Goal: Task Accomplishment & Management: Manage account settings

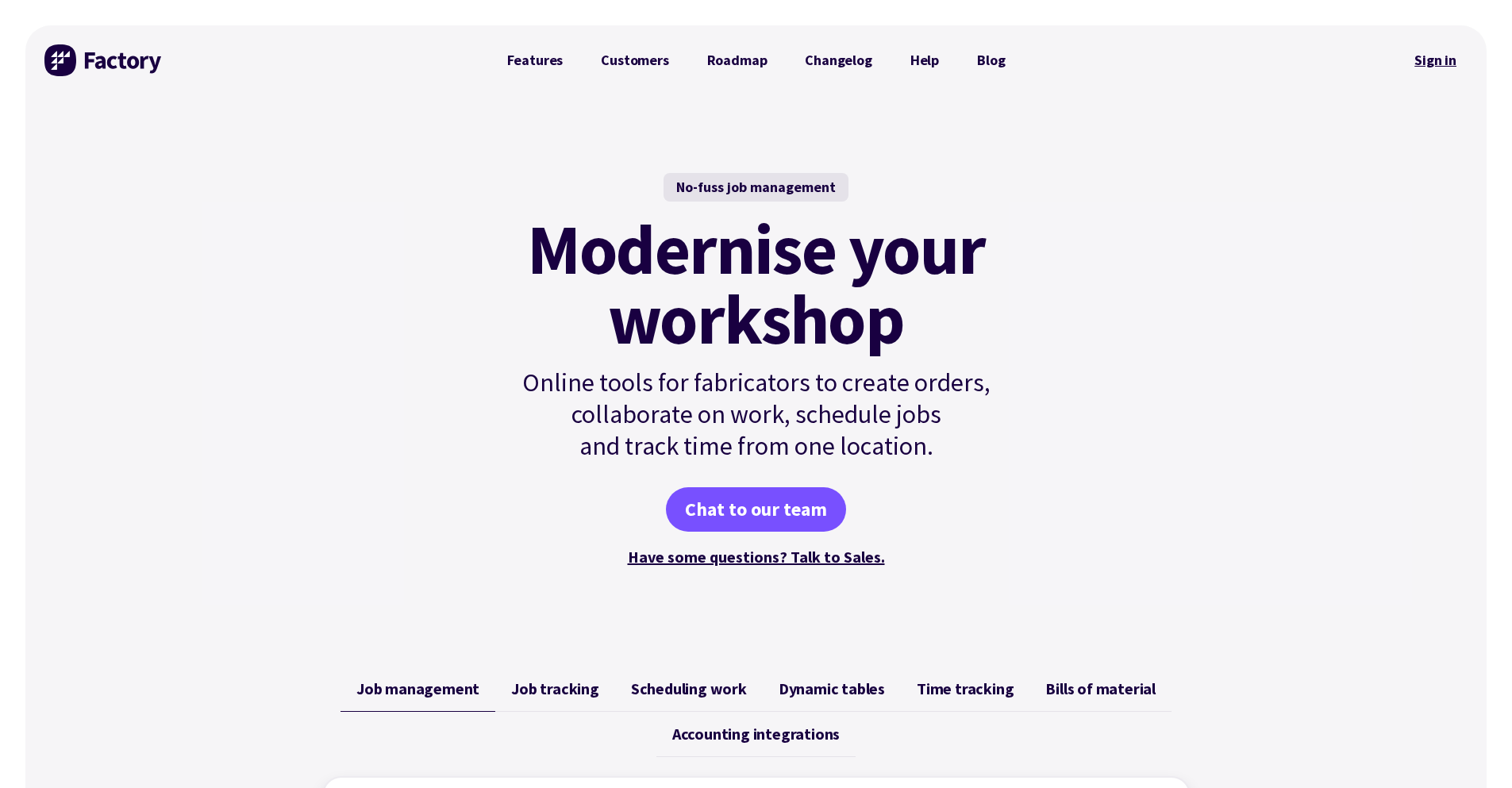
click at [1447, 59] on link "Sign in" at bounding box center [1436, 60] width 65 height 36
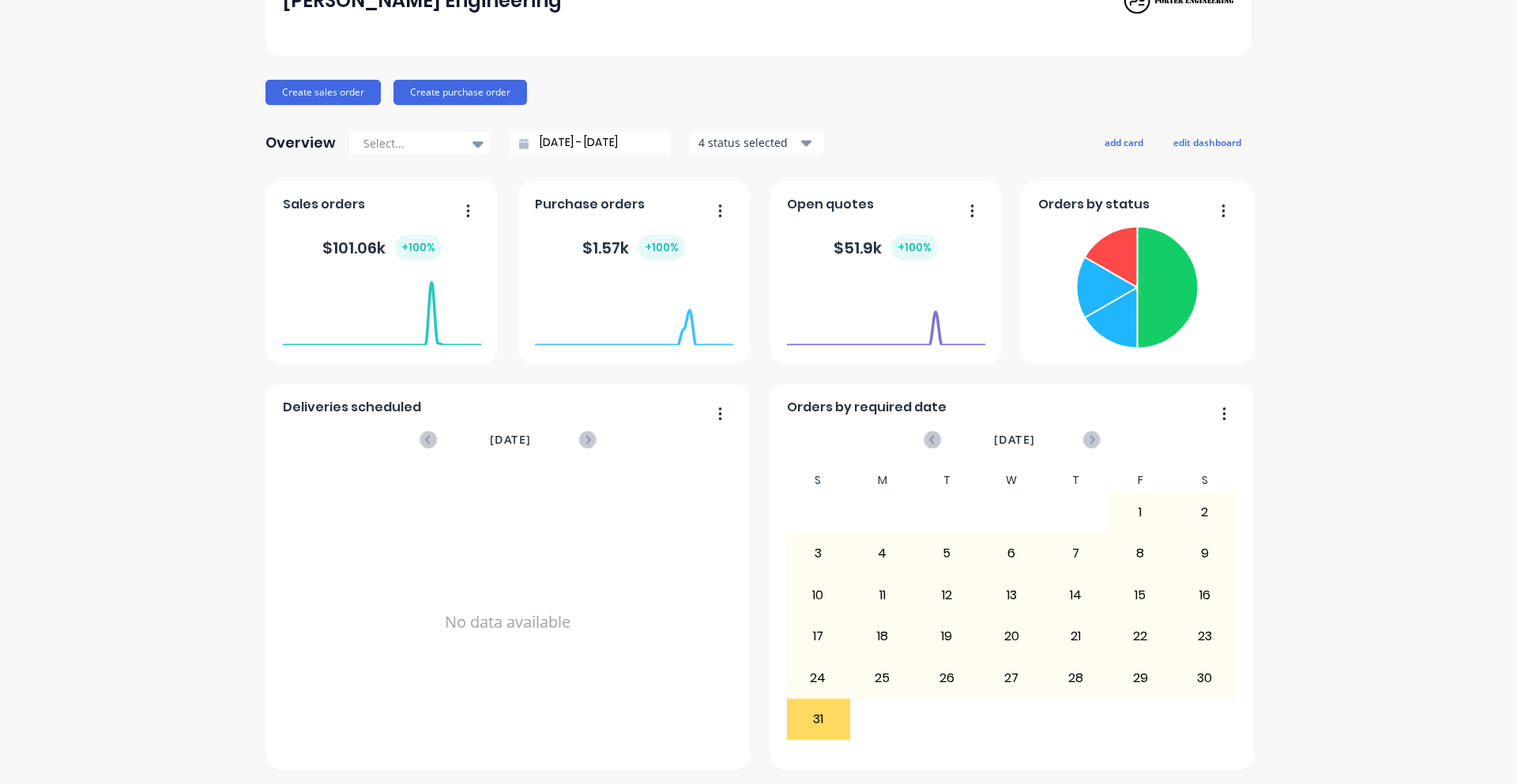
scroll to position [120, 0]
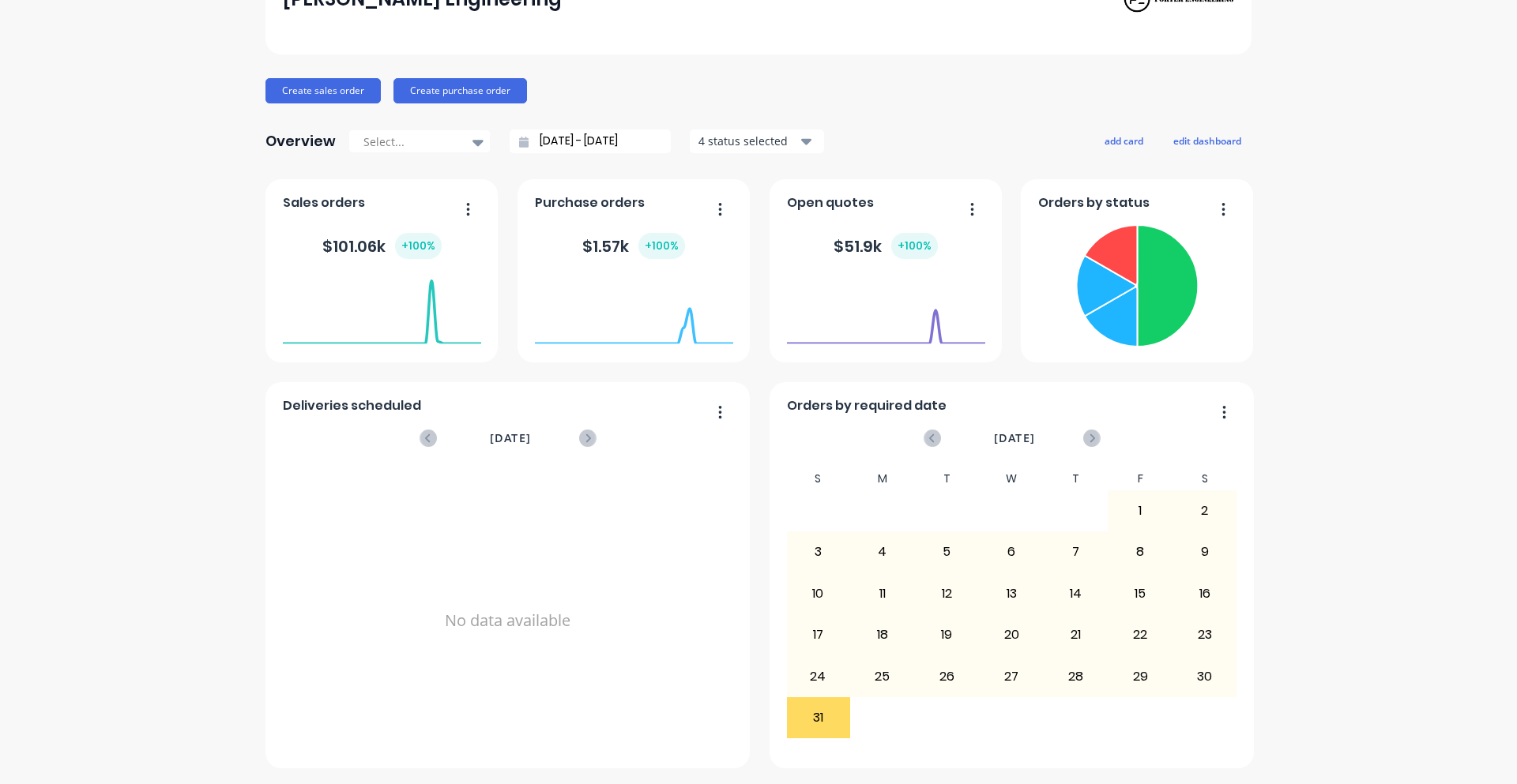
click at [816, 705] on div "31" at bounding box center [819, 718] width 63 height 40
click at [821, 674] on div "24" at bounding box center [819, 676] width 63 height 40
click at [816, 703] on div "31" at bounding box center [819, 718] width 63 height 40
click at [819, 678] on div "24" at bounding box center [819, 676] width 63 height 40
click at [821, 719] on div "31" at bounding box center [819, 718] width 63 height 40
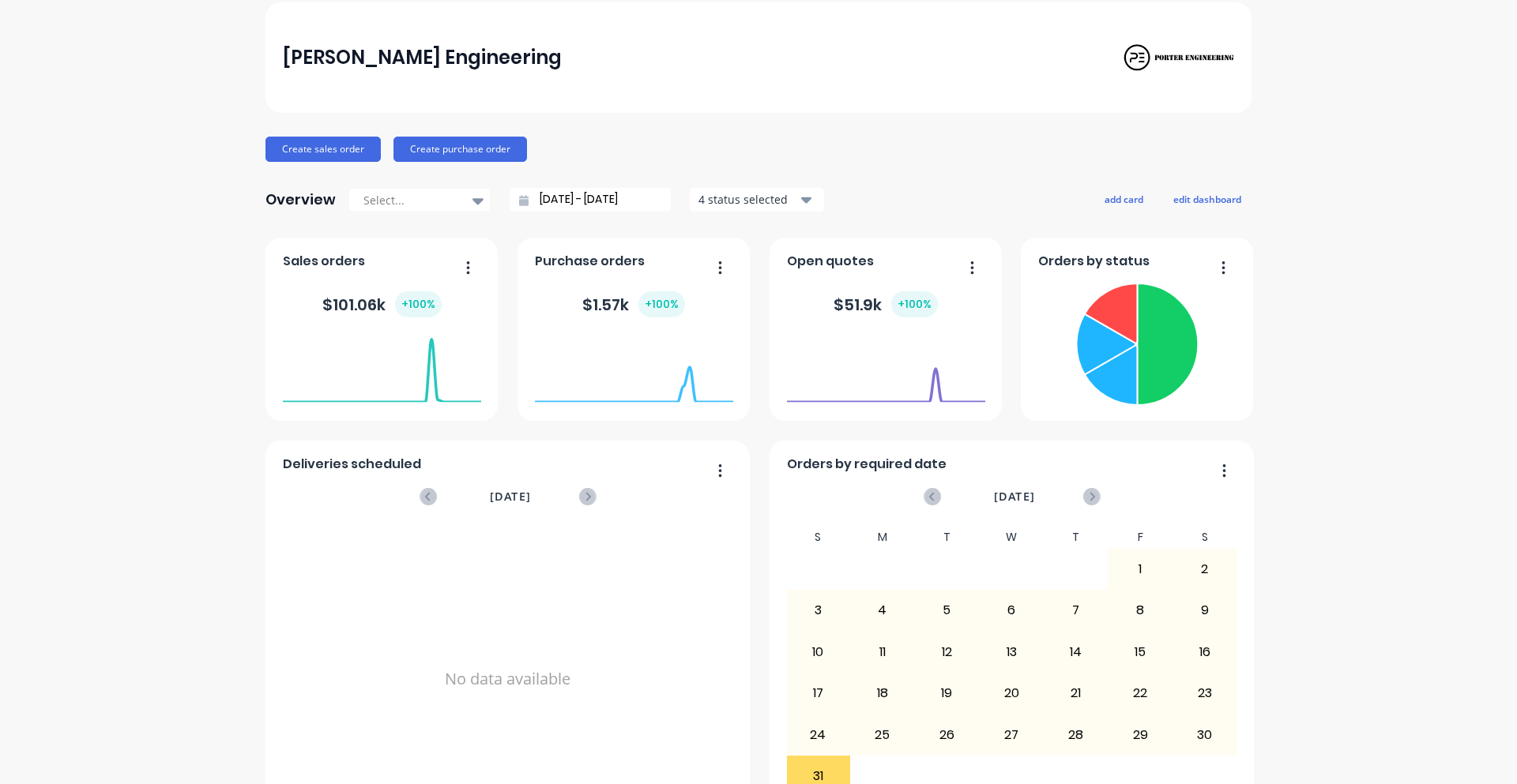
scroll to position [0, 0]
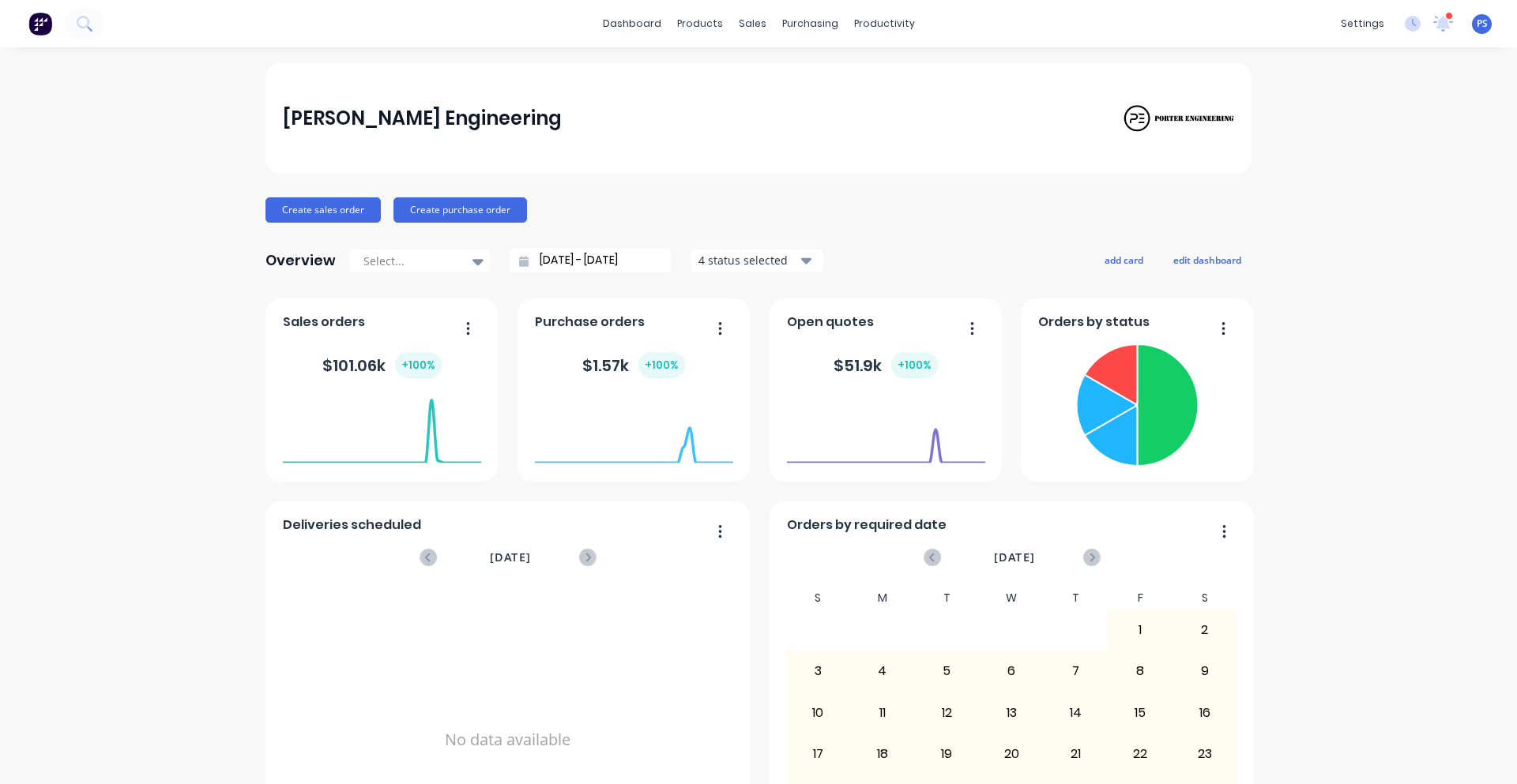
click at [805, 255] on button "4 status selected" at bounding box center [757, 261] width 134 height 24
click at [821, 235] on div "Porter Engineering Create sales order Create purchase order Overview Select... …" at bounding box center [758, 475] width 986 height 825
click at [597, 140] on div "[PERSON_NAME] Engineering" at bounding box center [758, 119] width 986 height 110
click at [1379, 17] on div "settings 1 new notifications Mark all as read Stuart mentioned you in a message…" at bounding box center [1425, 24] width 184 height 24
click at [1371, 18] on div "settings" at bounding box center [1362, 24] width 59 height 24
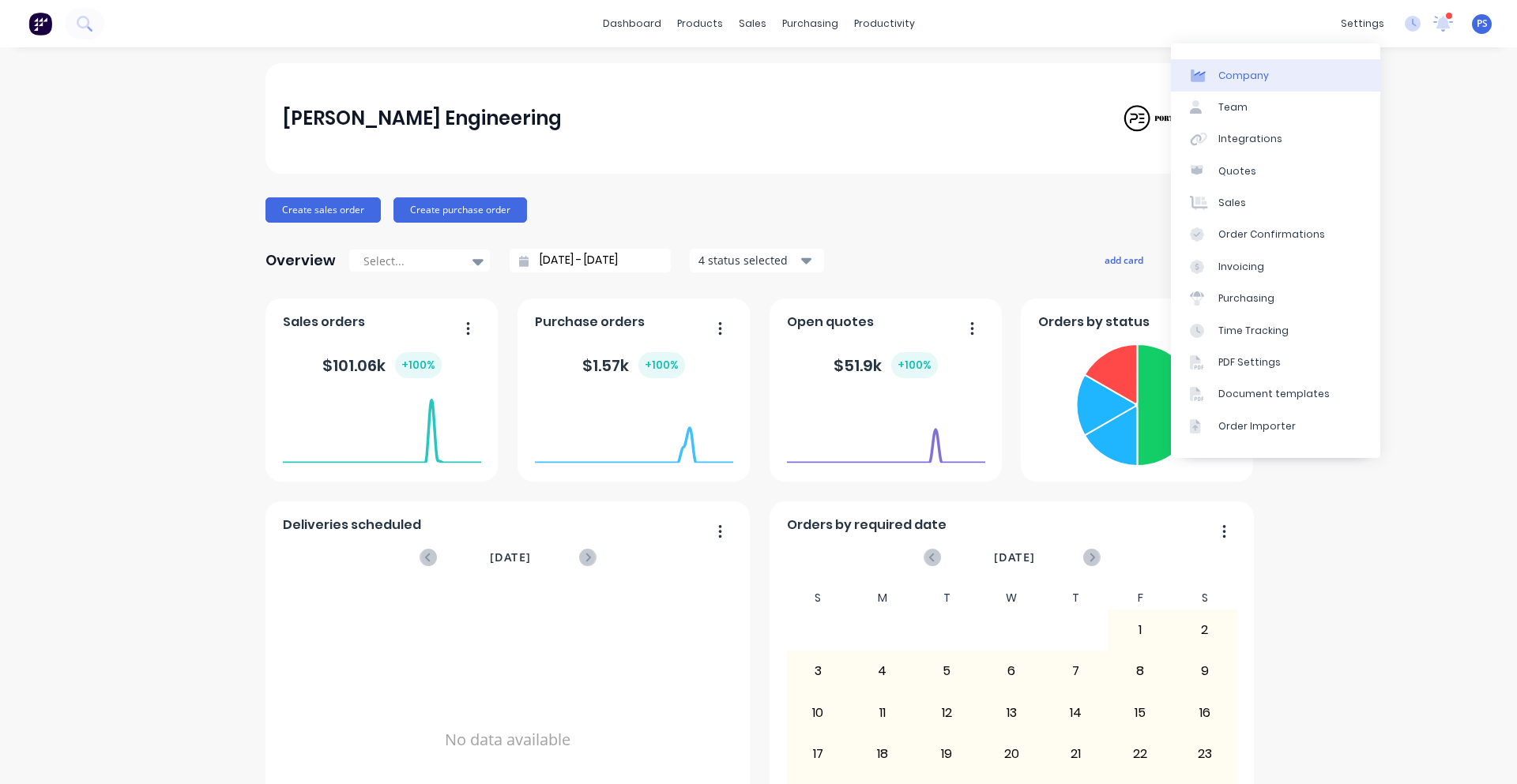
click at [1277, 83] on link "Company" at bounding box center [1275, 74] width 209 height 32
select select "AU"
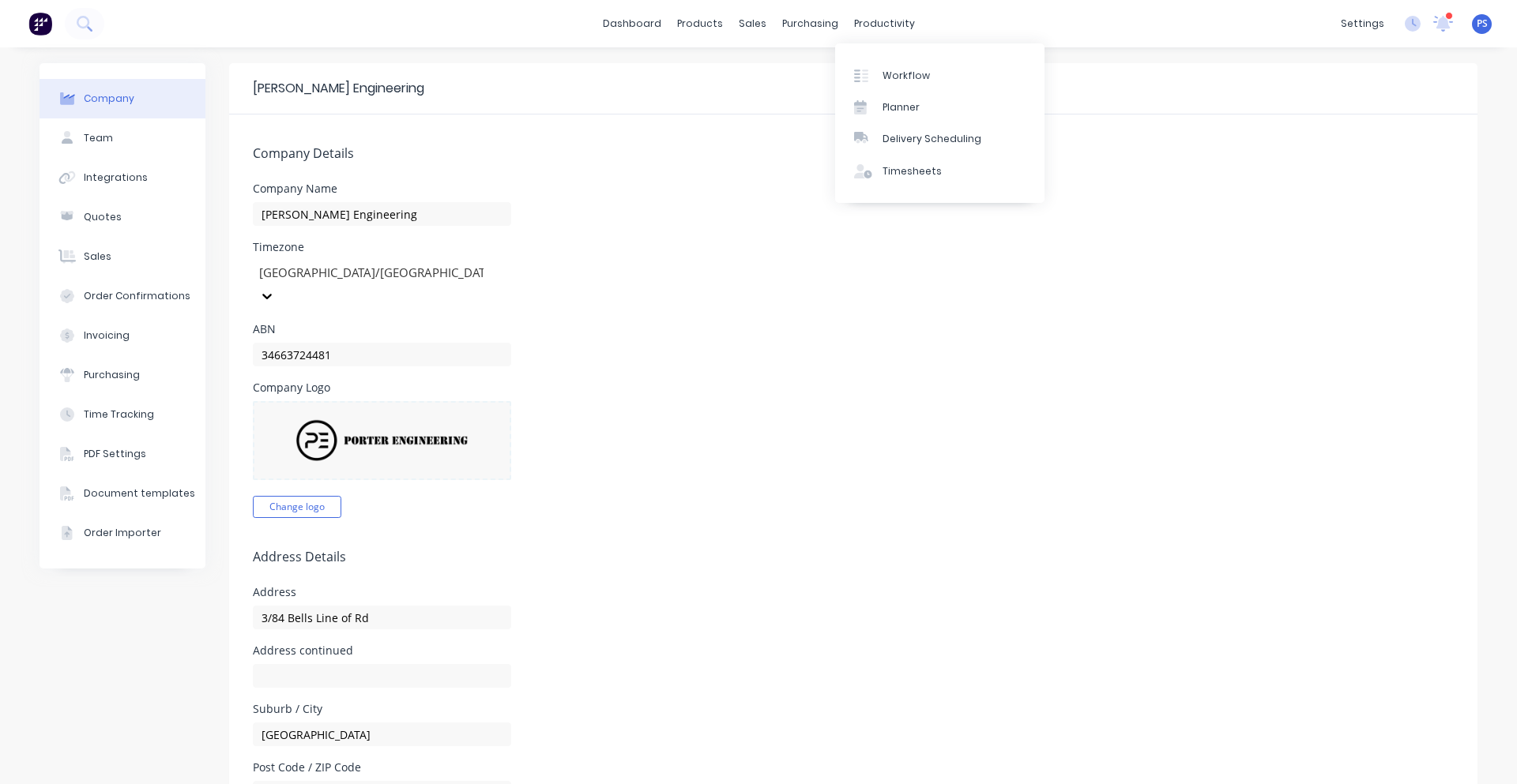
click at [886, 59] on div "Workflow Planner Delivery Scheduling Timesheets" at bounding box center [939, 123] width 209 height 159
click at [888, 65] on link "Workflow" at bounding box center [939, 74] width 209 height 32
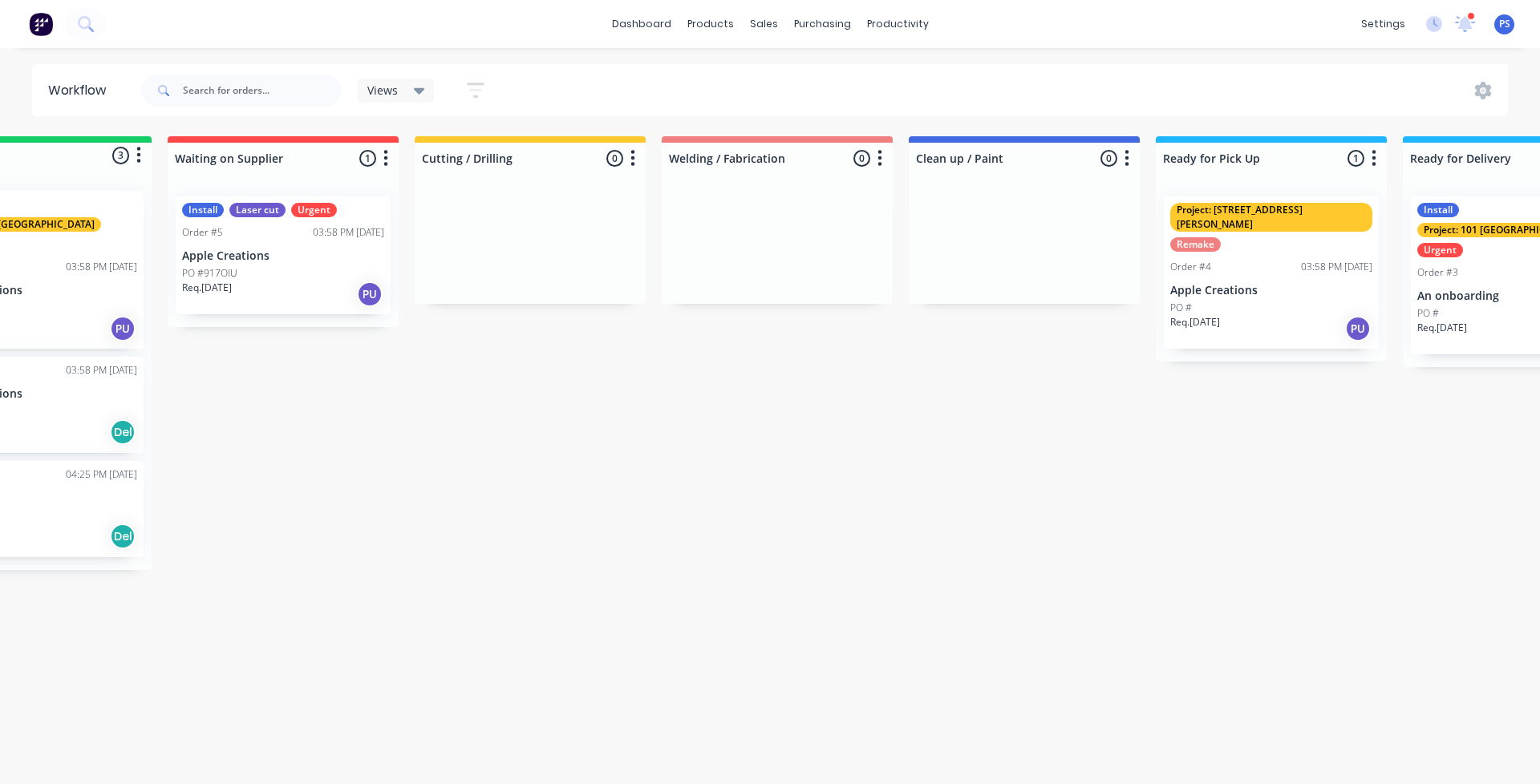
scroll to position [0, 116]
click at [726, 72] on link "Product Catalogue" at bounding box center [789, 75] width 212 height 32
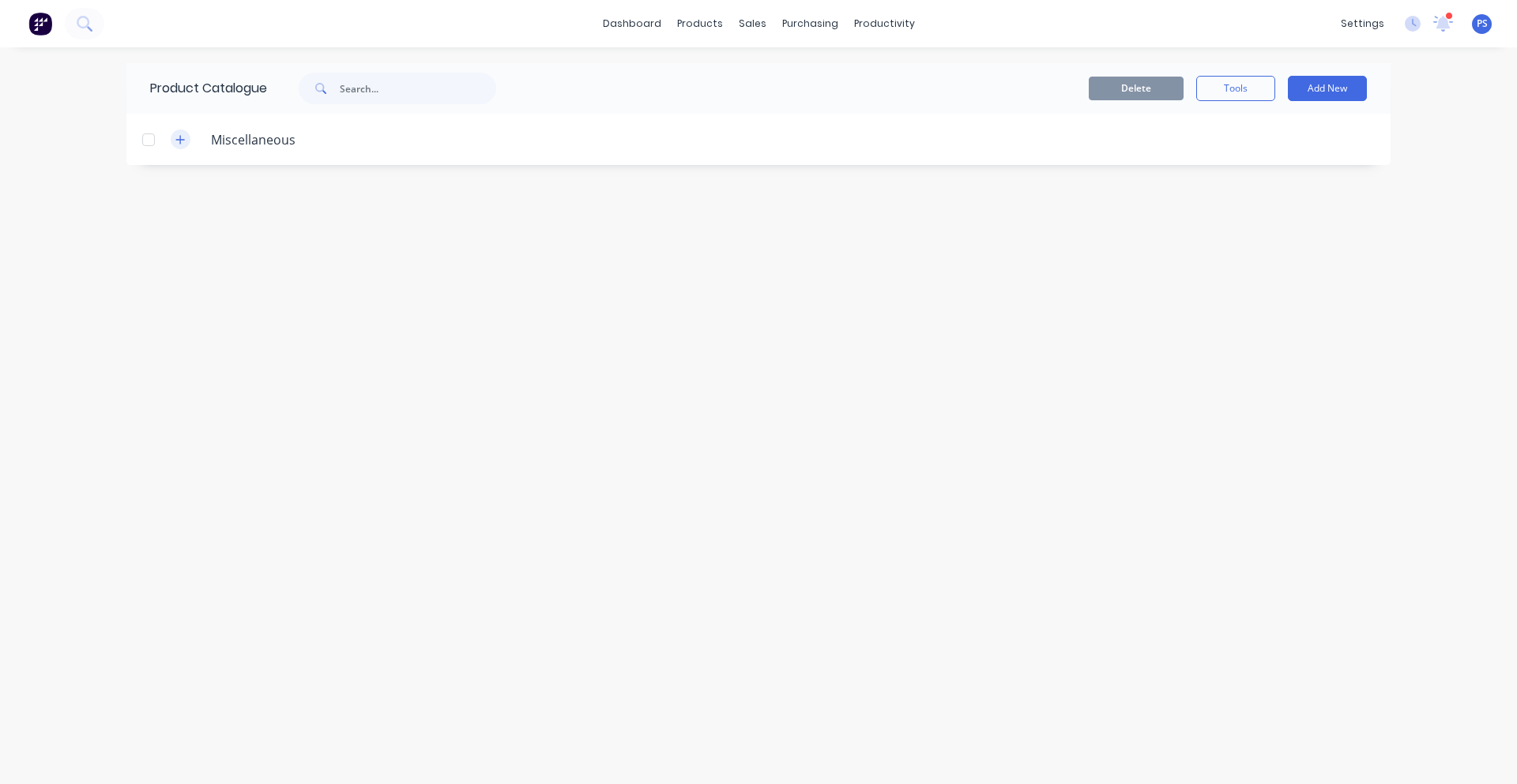
click at [181, 148] on button "button" at bounding box center [180, 139] width 20 height 20
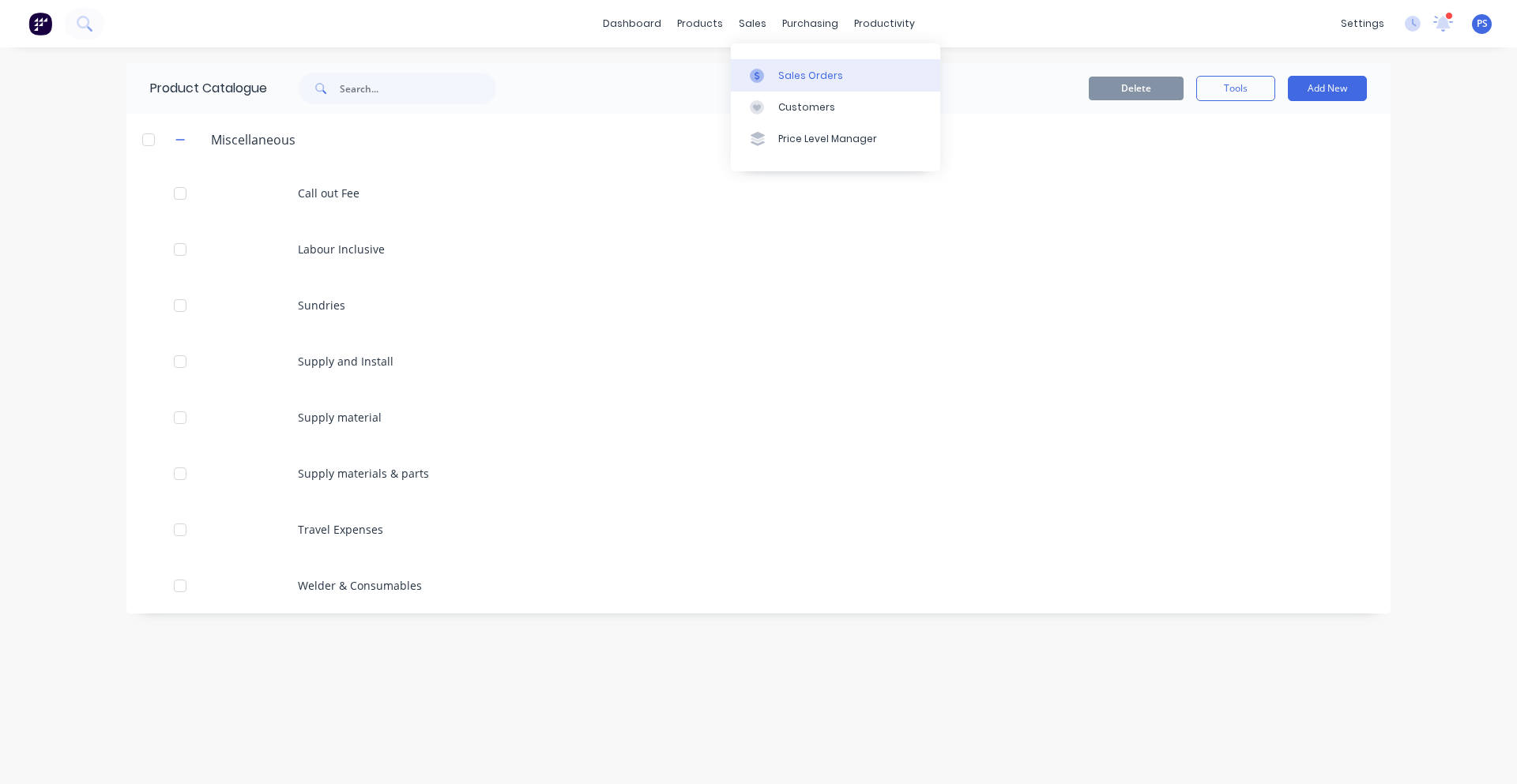
click at [788, 81] on div "Sales Orders" at bounding box center [811, 76] width 65 height 14
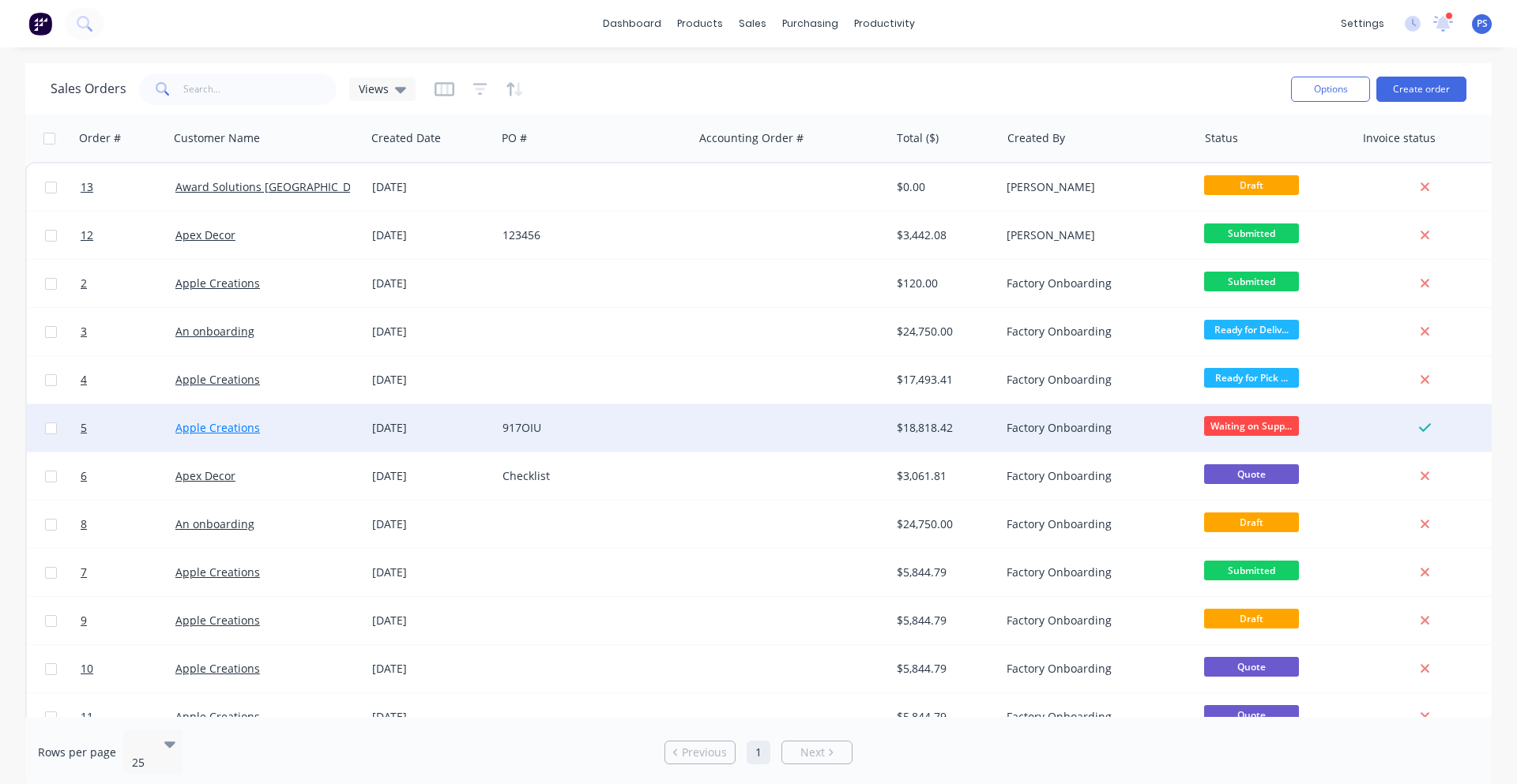
click at [235, 430] on link "Apple Creations" at bounding box center [217, 427] width 84 height 15
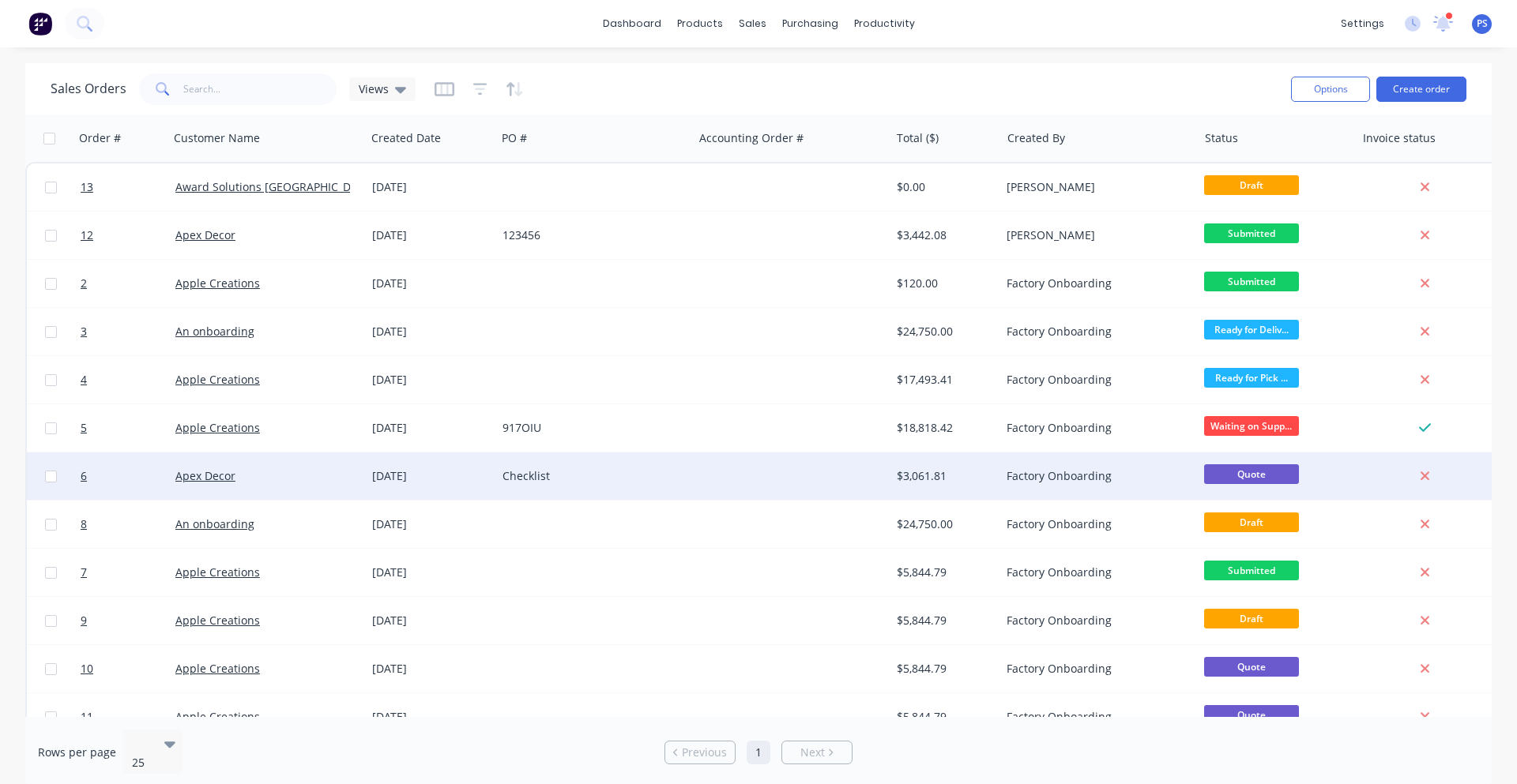
click at [989, 475] on div "$3,061.81" at bounding box center [943, 475] width 92 height 15
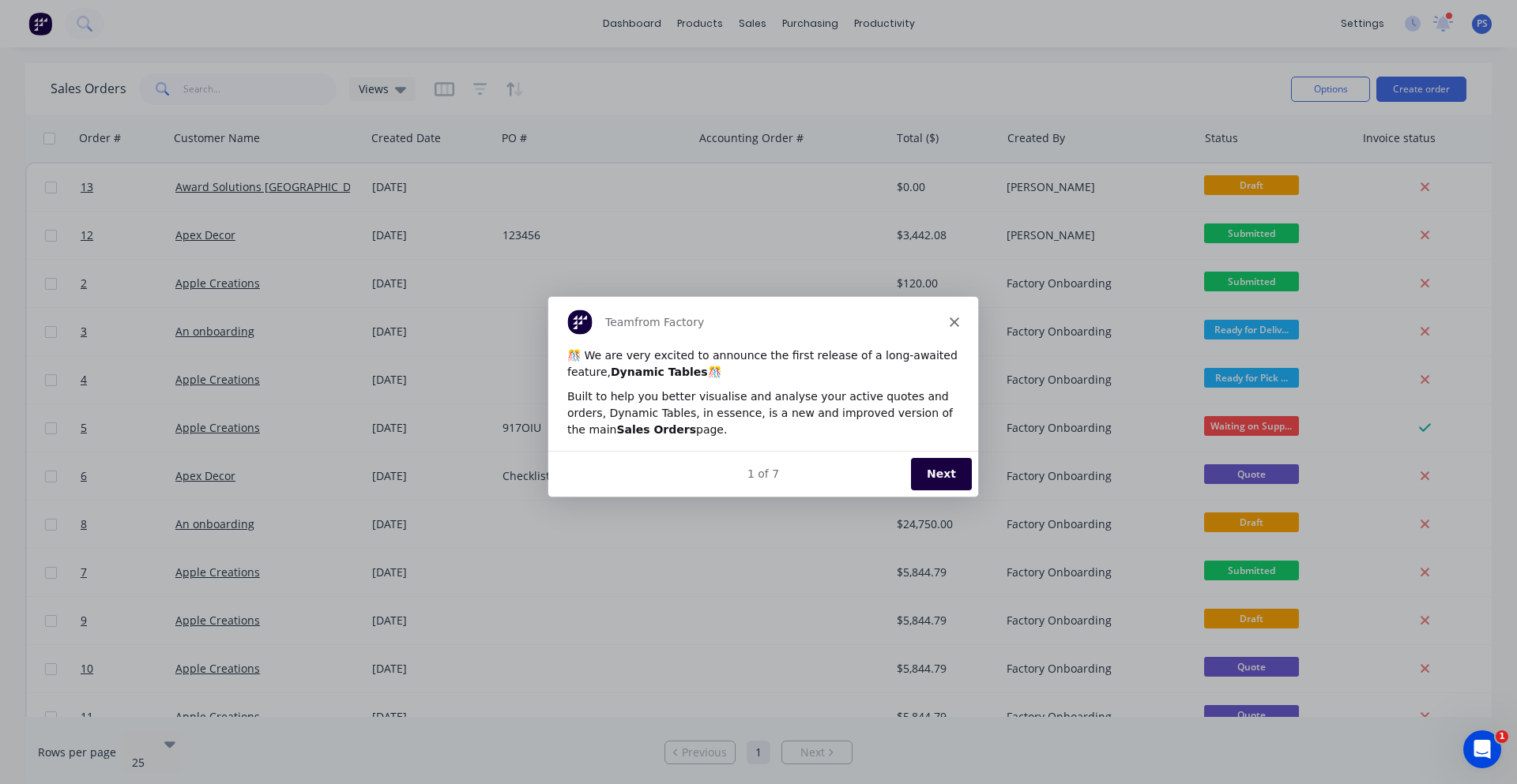
click at [954, 321] on polygon "Close" at bounding box center [954, 321] width 9 height 9
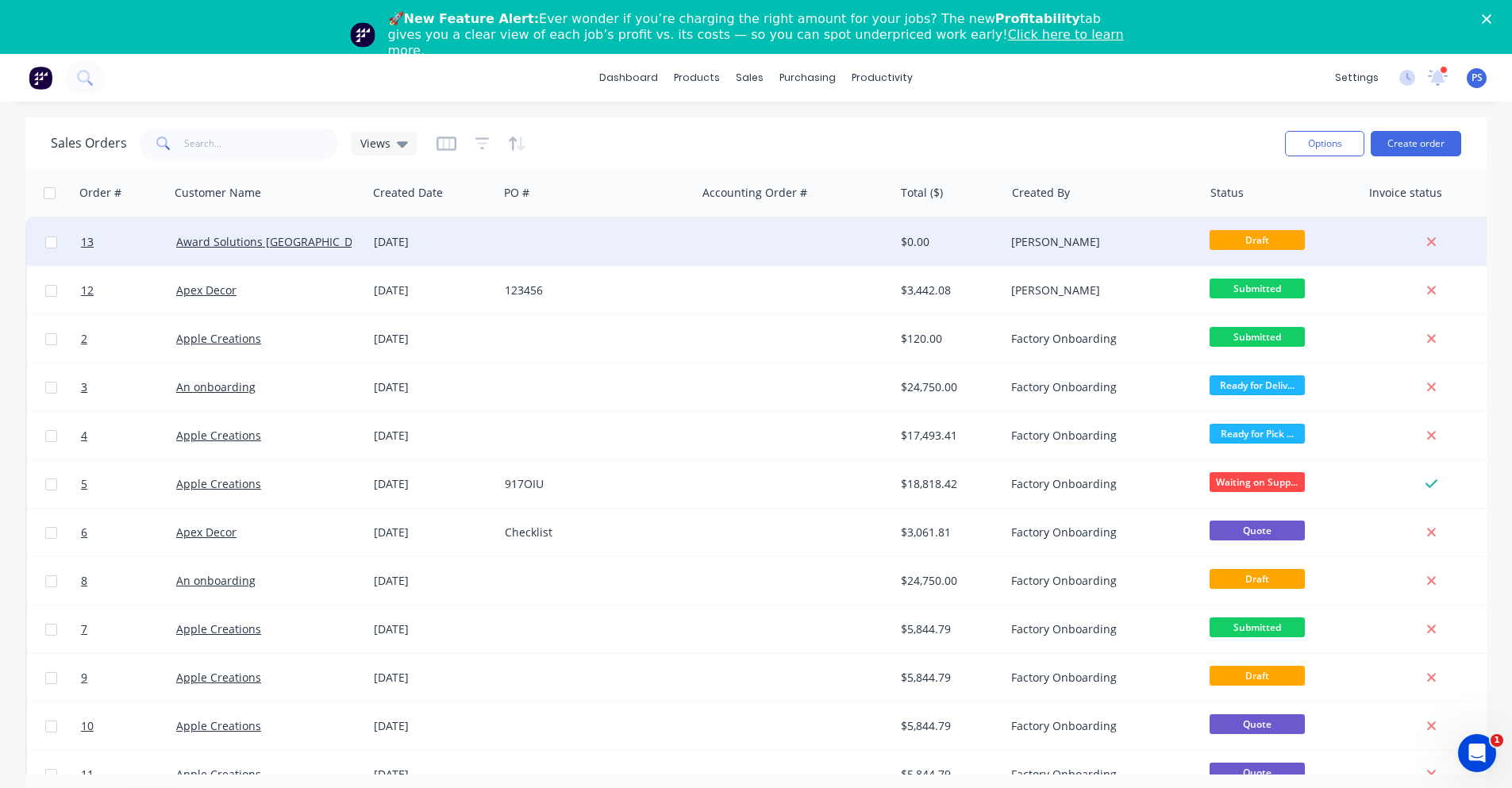
click at [549, 245] on div at bounding box center [597, 242] width 197 height 47
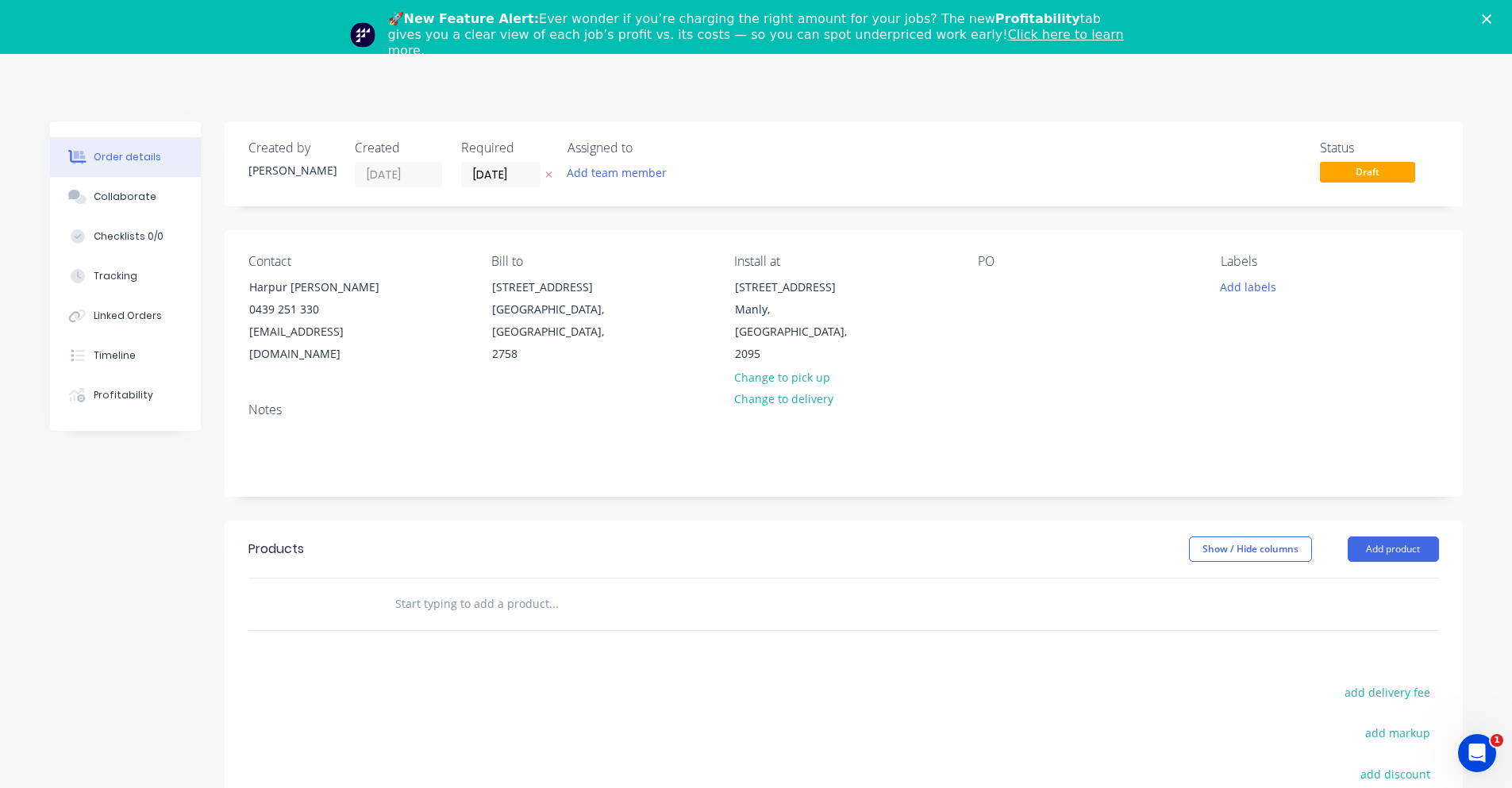
click at [512, 589] on input "text" at bounding box center [553, 604] width 318 height 32
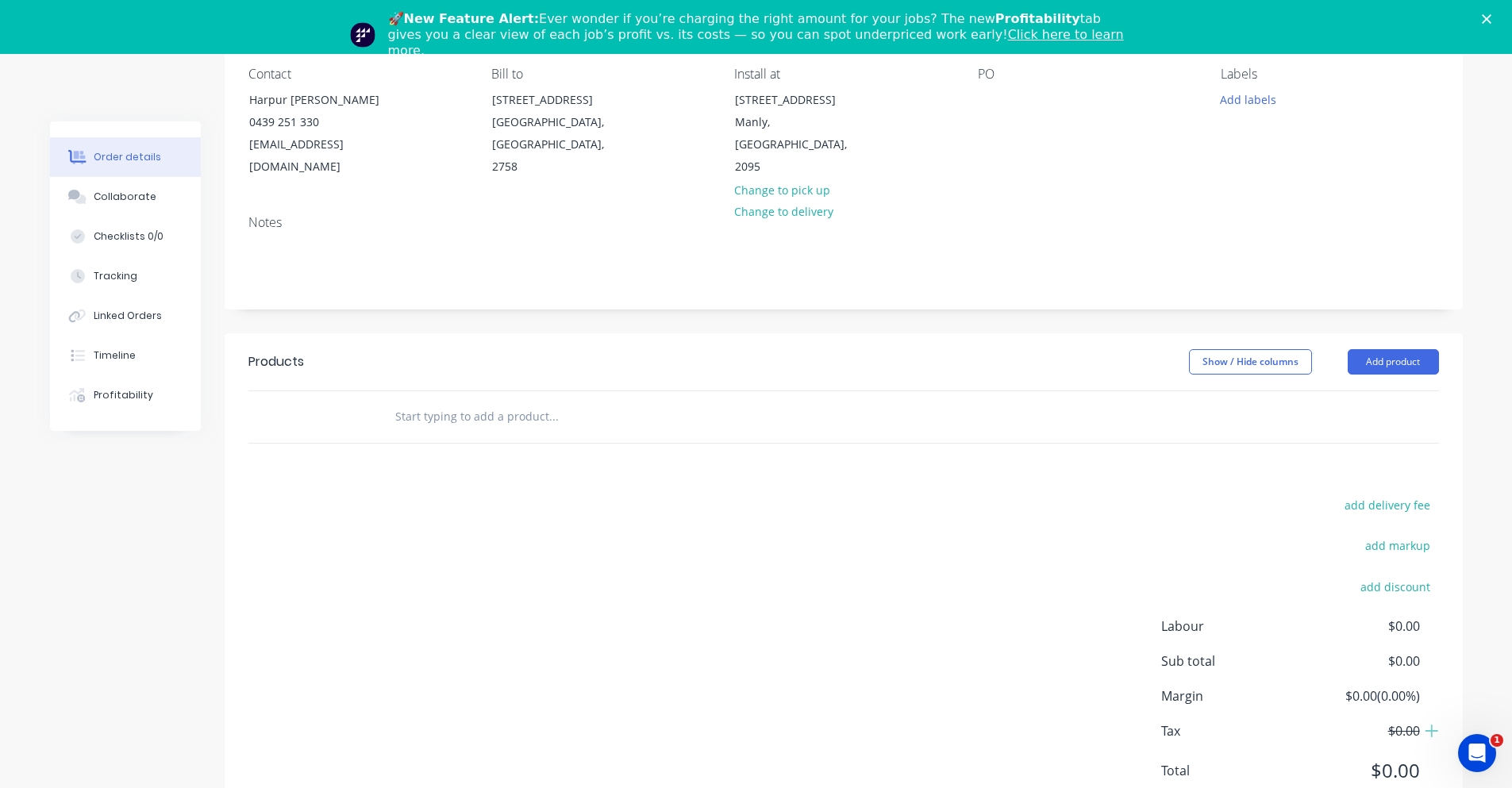
scroll to position [226, 0]
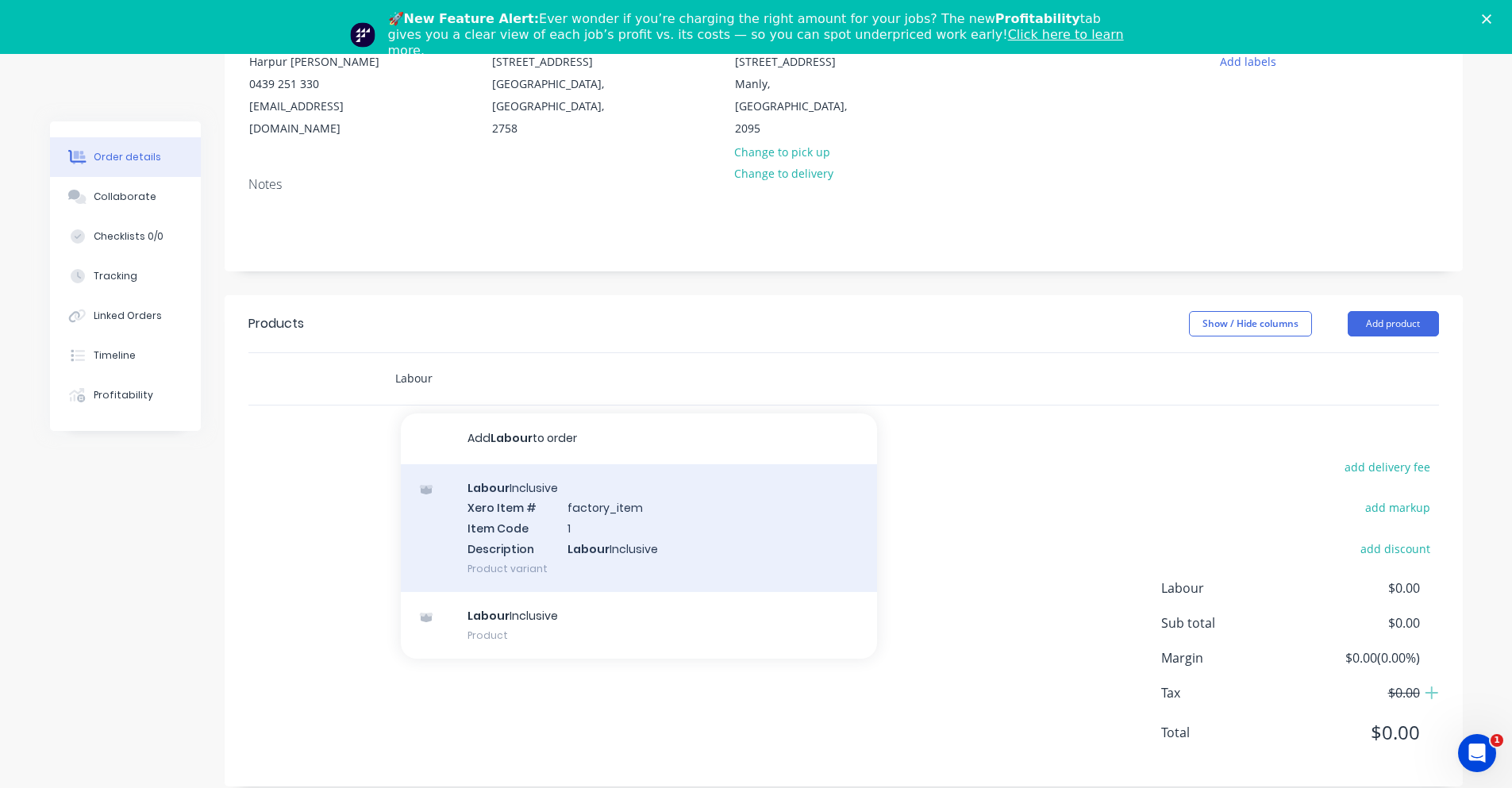
type input "Labour"
click at [712, 508] on div "Labour Inclusive Xero Item # factory_item Item Code 1 Description Labour Inclus…" at bounding box center [639, 528] width 476 height 127
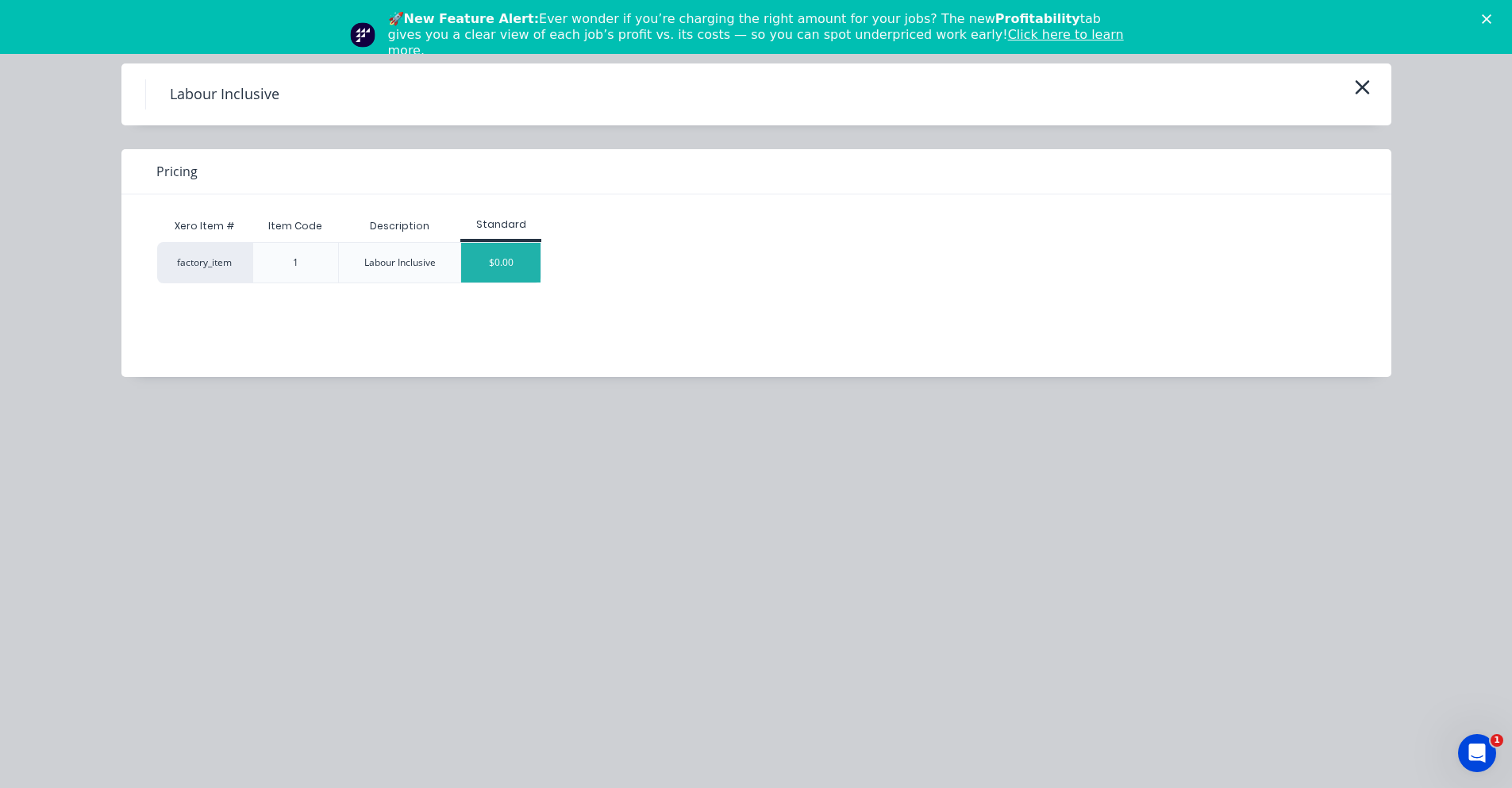
click at [482, 269] on div "$0.00" at bounding box center [500, 263] width 79 height 40
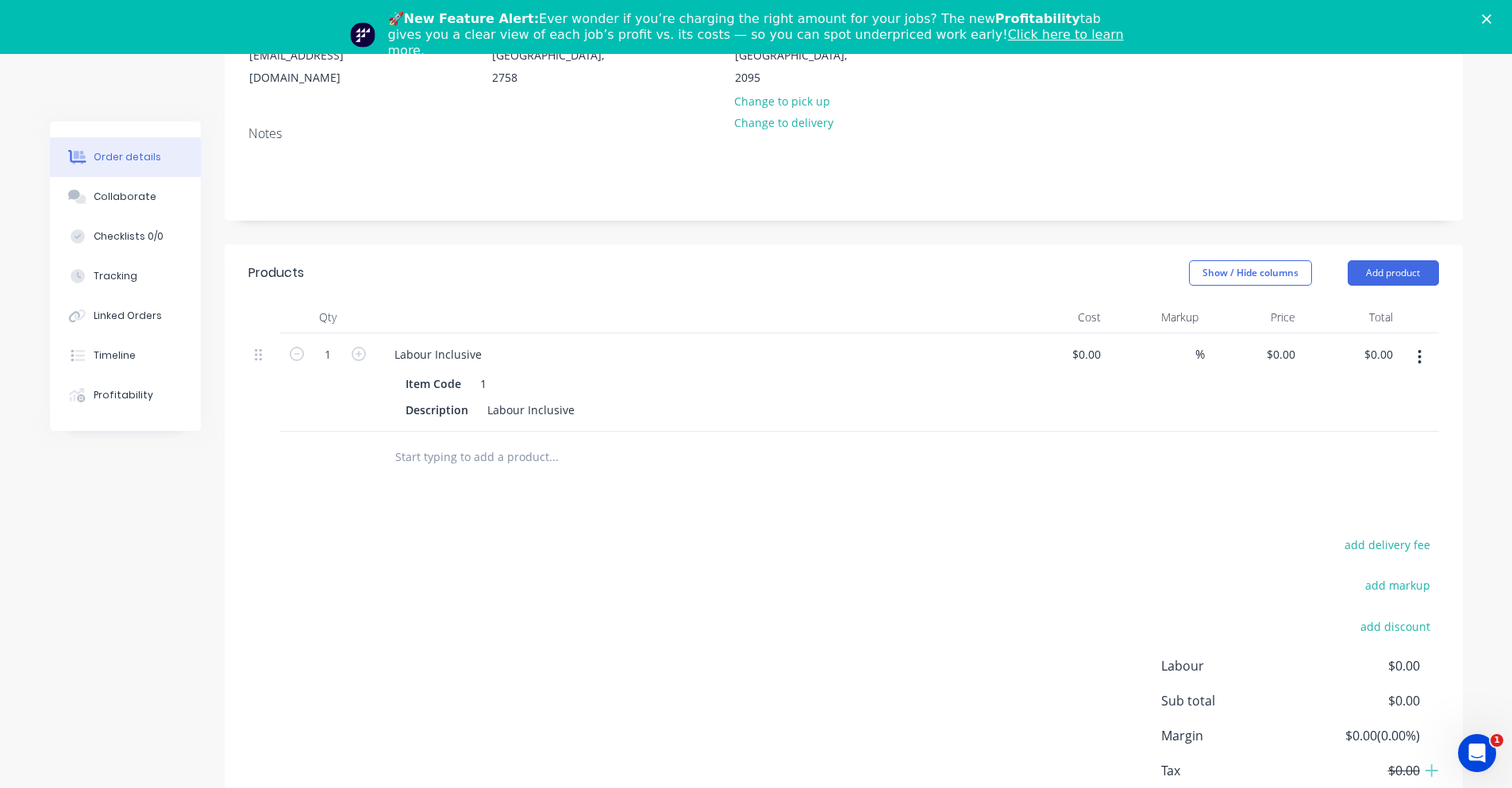
scroll to position [305, 0]
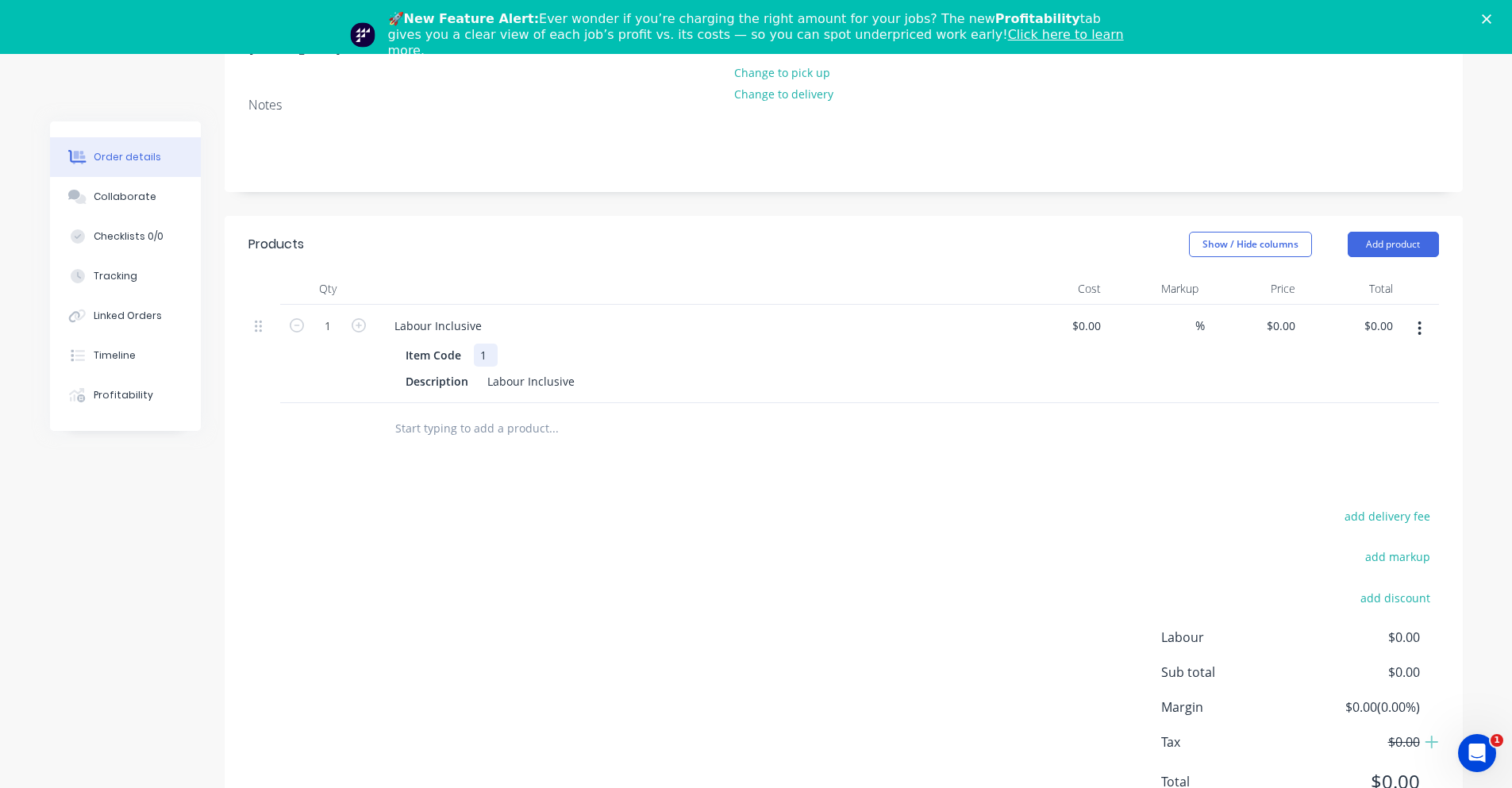
click at [495, 344] on div "1" at bounding box center [486, 355] width 24 height 23
click at [524, 344] on div "Item Code 1" at bounding box center [690, 355] width 581 height 23
click at [479, 344] on div "1" at bounding box center [486, 355] width 24 height 23
click at [479, 344] on div "1" at bounding box center [486, 355] width 24 height 23
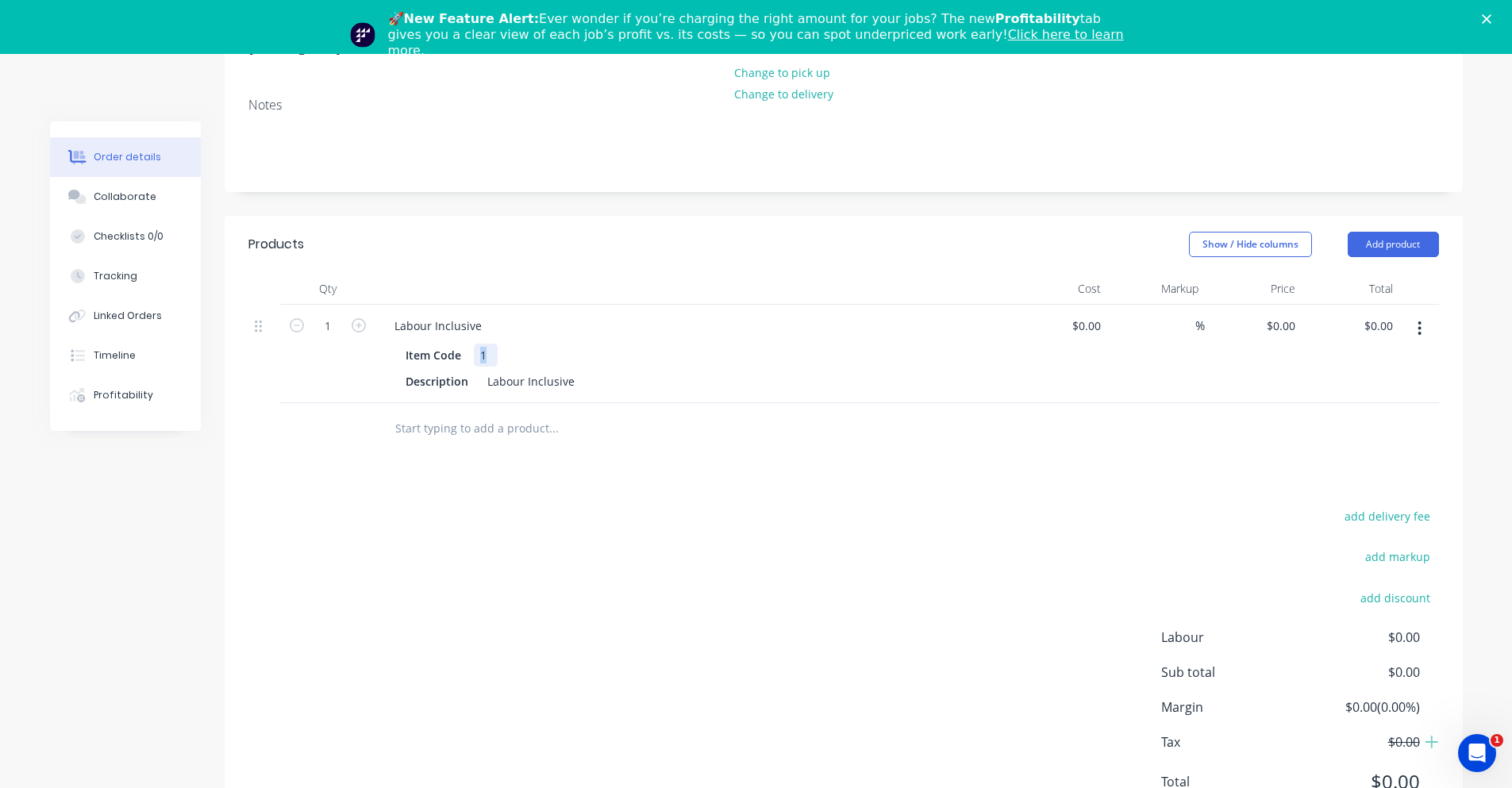
drag, startPoint x: 489, startPoint y: 331, endPoint x: 478, endPoint y: 333, distance: 11.2
click at [478, 344] on div "1" at bounding box center [486, 355] width 24 height 23
click at [552, 453] on div "Products Show / Hide columns Add product Qty Cost Markup Price Total 1 Labour I…" at bounding box center [843, 525] width 1238 height 620
drag, startPoint x: 492, startPoint y: 334, endPoint x: 476, endPoint y: 339, distance: 16.8
click at [476, 344] on div "1" at bounding box center [486, 355] width 24 height 23
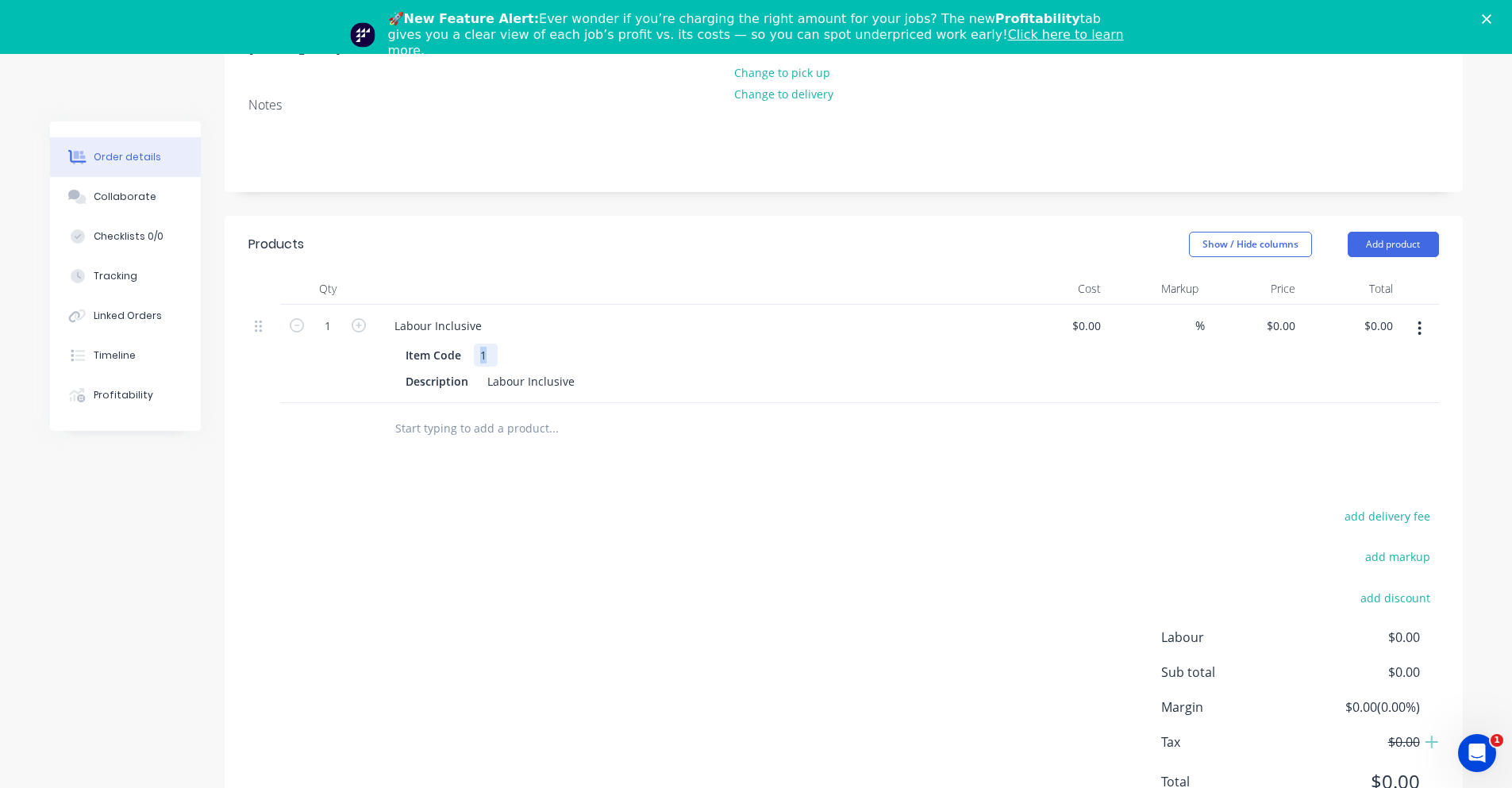
click at [491, 344] on div "1" at bounding box center [486, 355] width 24 height 23
drag, startPoint x: 491, startPoint y: 330, endPoint x: 479, endPoint y: 333, distance: 12.4
click at [479, 344] on div "1" at bounding box center [486, 355] width 24 height 23
click at [459, 423] on div at bounding box center [661, 429] width 571 height 52
click at [1497, 17] on div "Close" at bounding box center [1489, 19] width 15 height 9
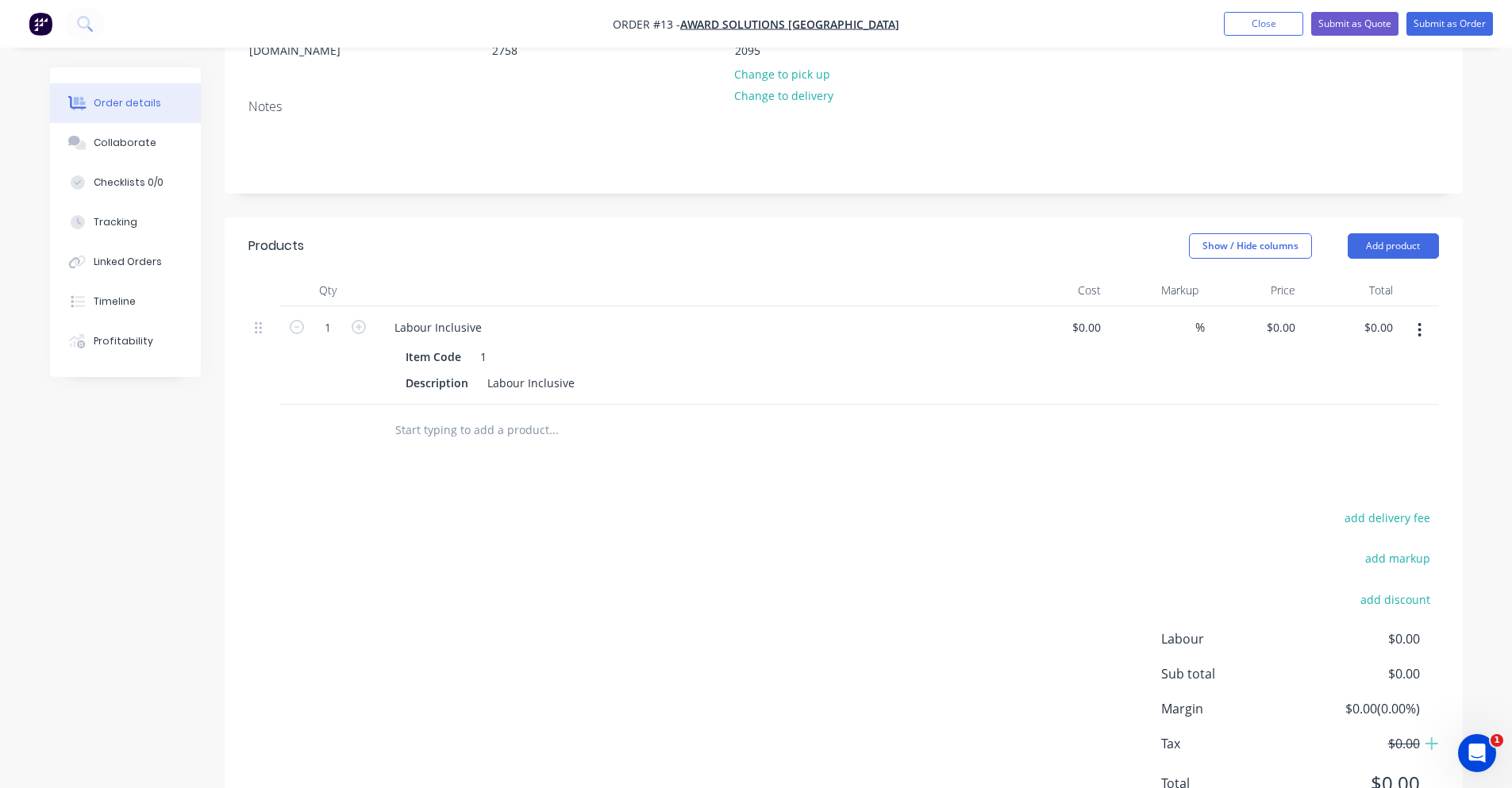
scroll to position [221, 0]
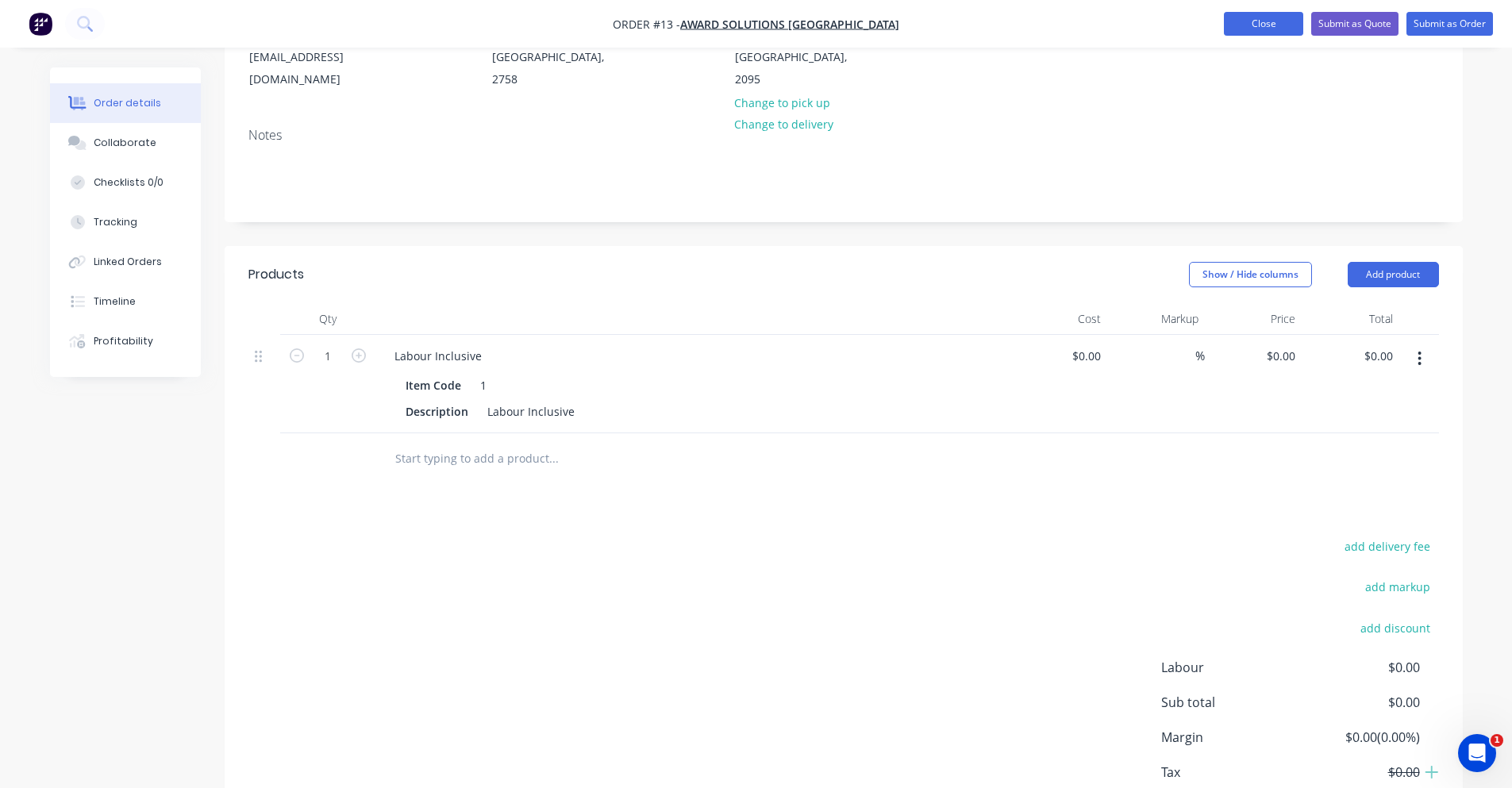
click at [1228, 27] on button "Close" at bounding box center [1263, 24] width 79 height 24
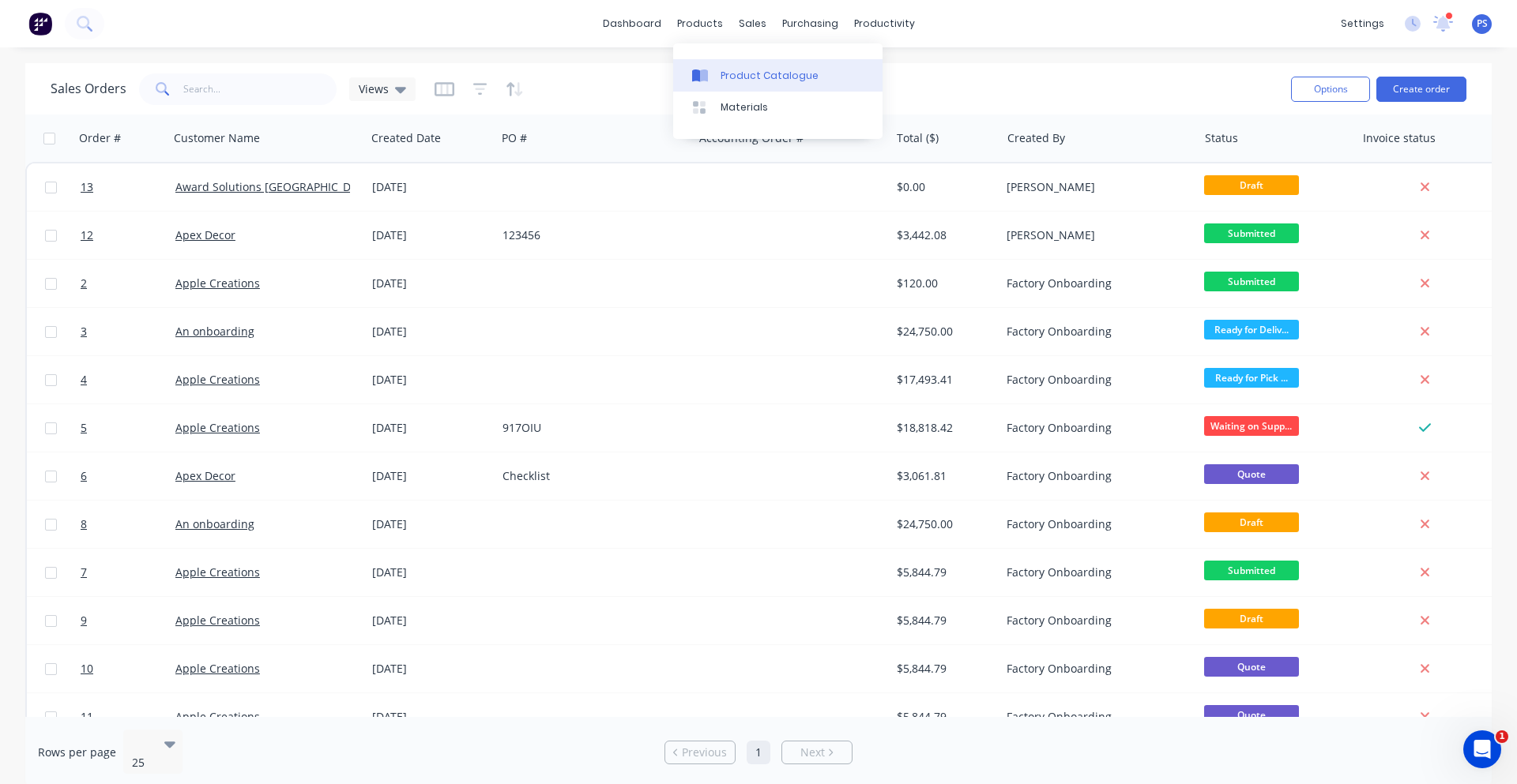
click at [715, 81] on link "Product Catalogue" at bounding box center [777, 74] width 209 height 32
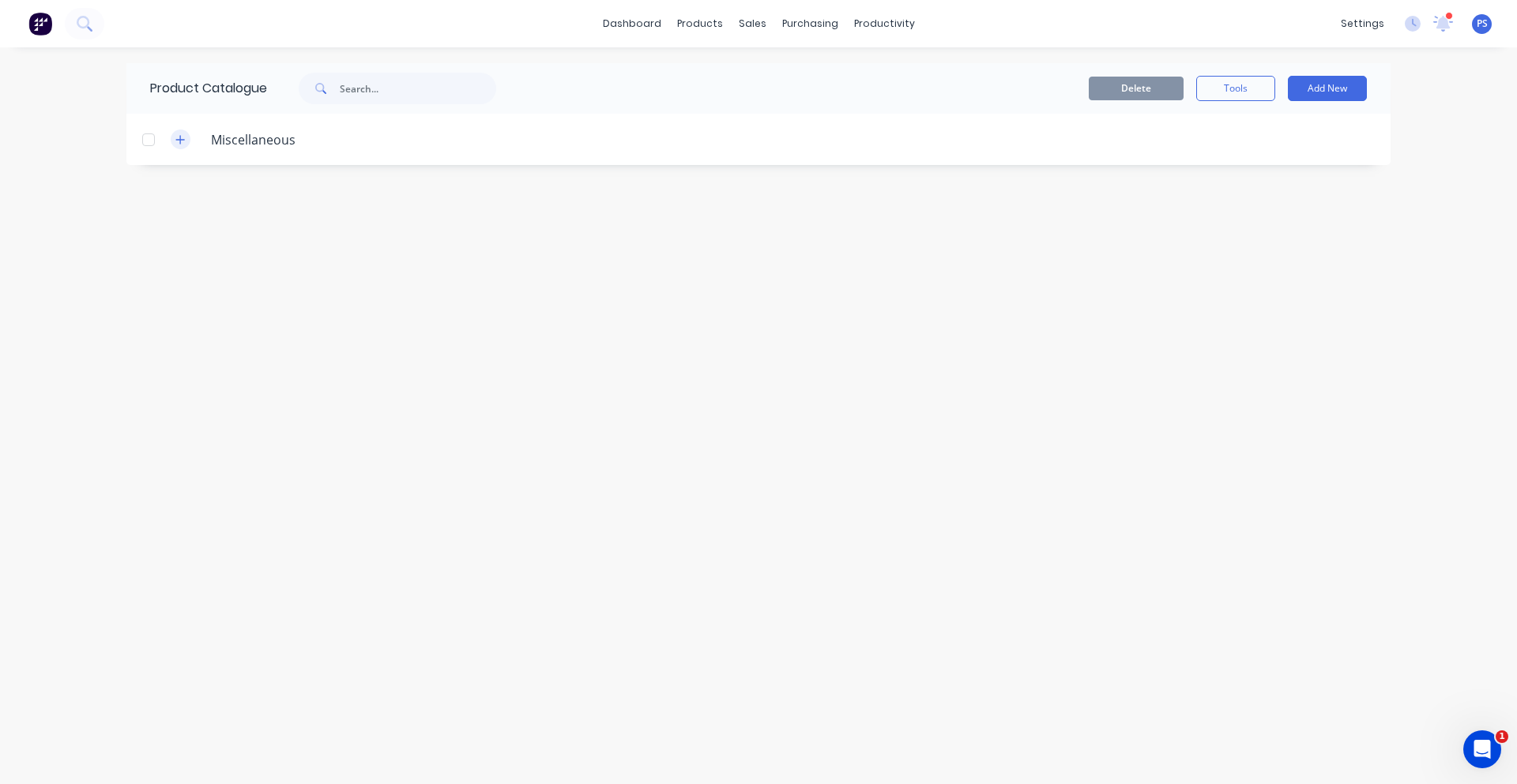
click at [188, 141] on button "button" at bounding box center [180, 139] width 20 height 20
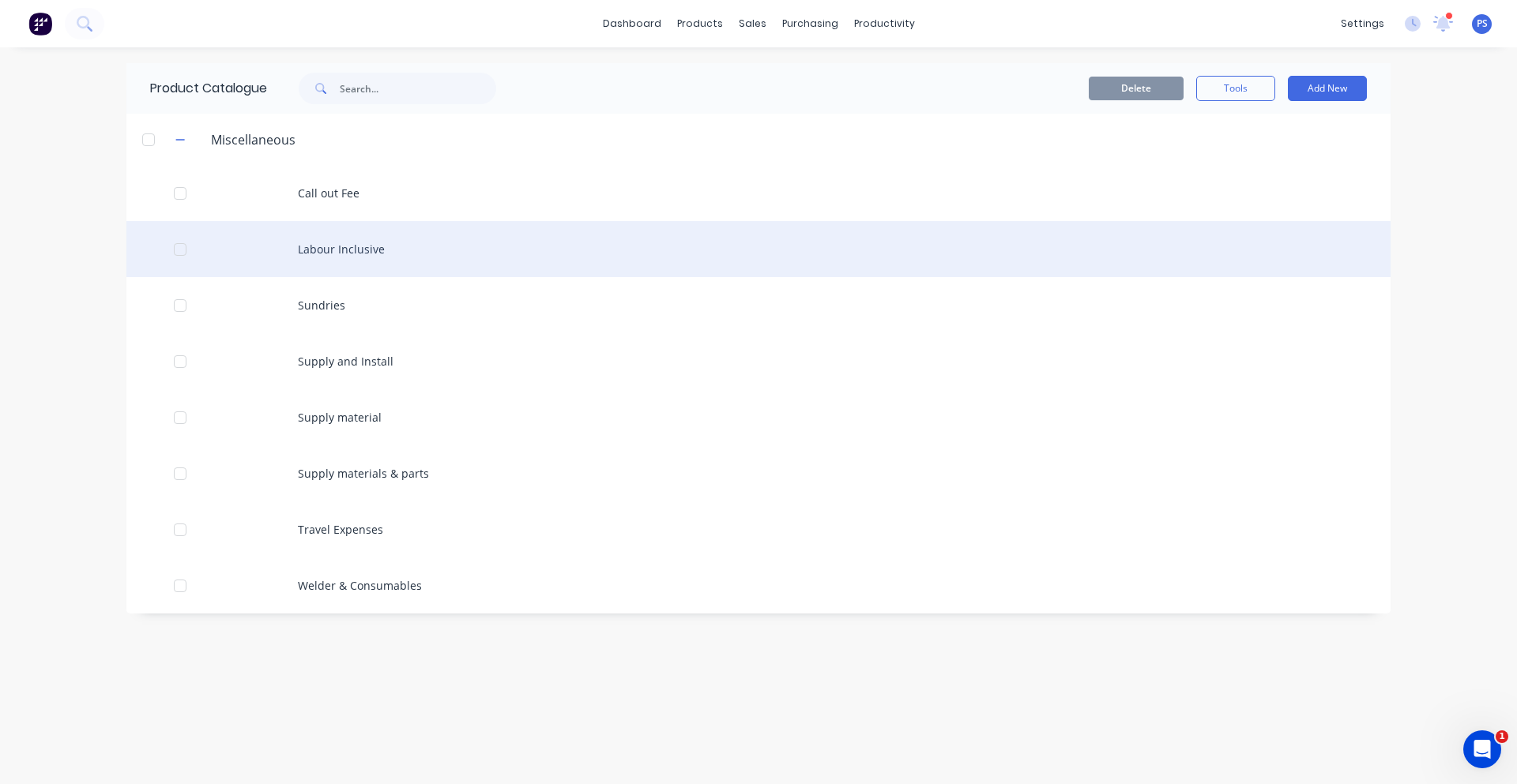
click at [367, 259] on div "Labour Inclusive" at bounding box center [759, 249] width 1264 height 56
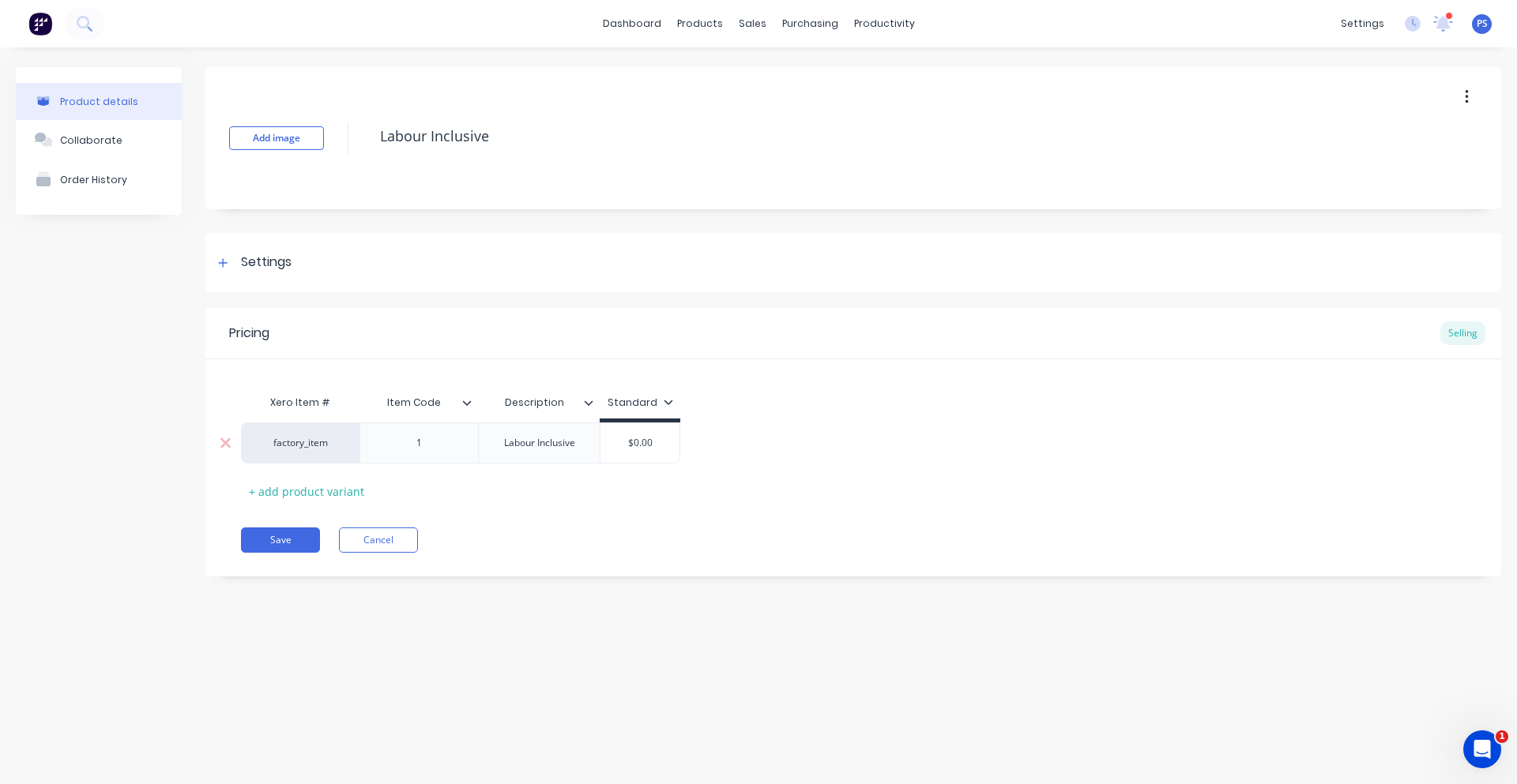
click at [317, 436] on div "factory_item" at bounding box center [301, 444] width 87 height 14
type input "la"
click at [316, 406] on button "Labour Inclusive" at bounding box center [307, 404] width 100 height 24
click at [419, 412] on div "Item Code" at bounding box center [414, 403] width 109 height 40
type input "Item Code"
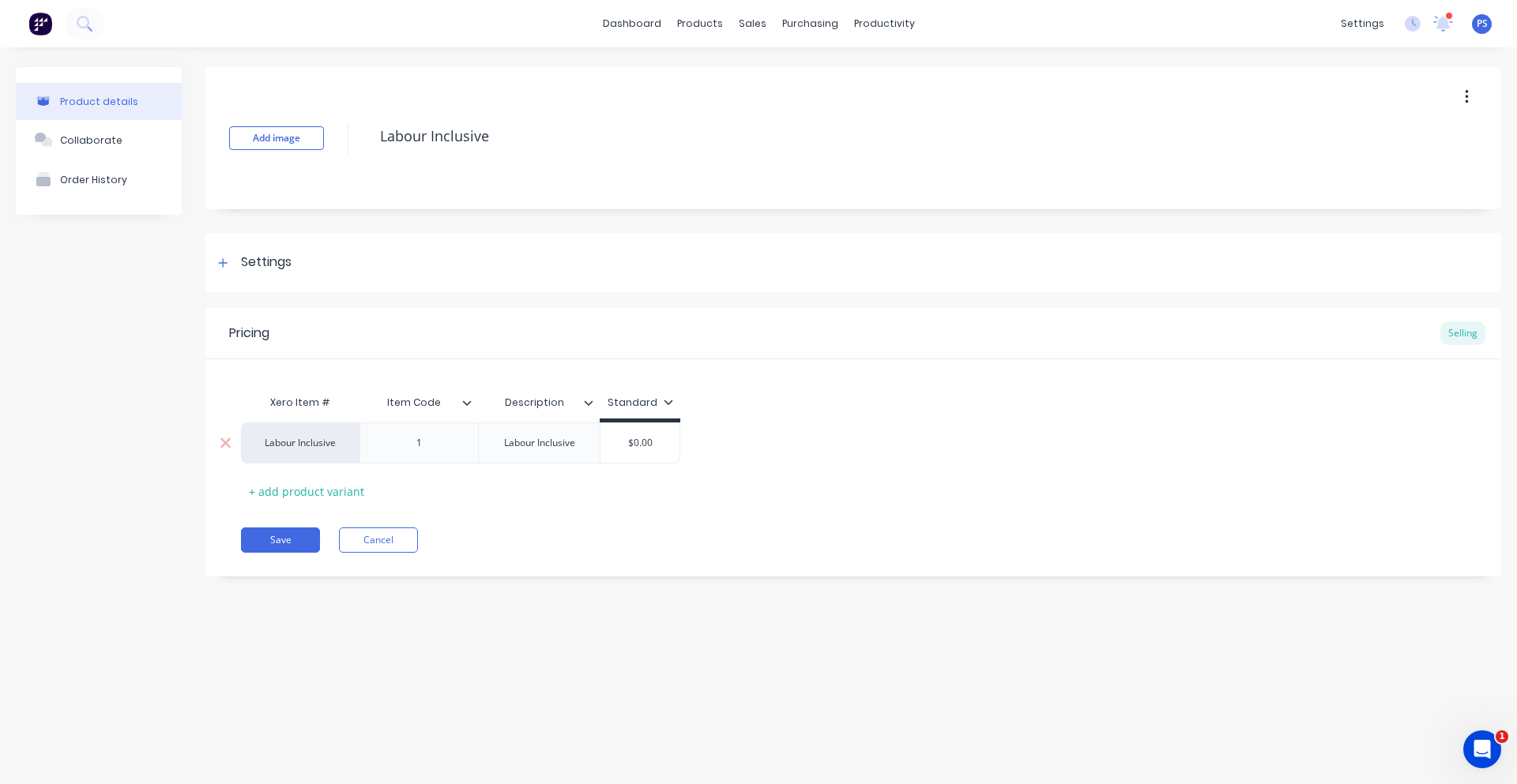
click at [455, 412] on div "Item Code" at bounding box center [414, 403] width 109 height 40
click at [470, 410] on div "Item Code Item Code" at bounding box center [418, 403] width 119 height 40
click at [497, 538] on div "Save Cancel" at bounding box center [871, 540] width 1261 height 25
click at [561, 442] on div "Labour Inclusive" at bounding box center [540, 443] width 96 height 21
click at [586, 449] on div "Labour Inclusive" at bounding box center [540, 443] width 96 height 21
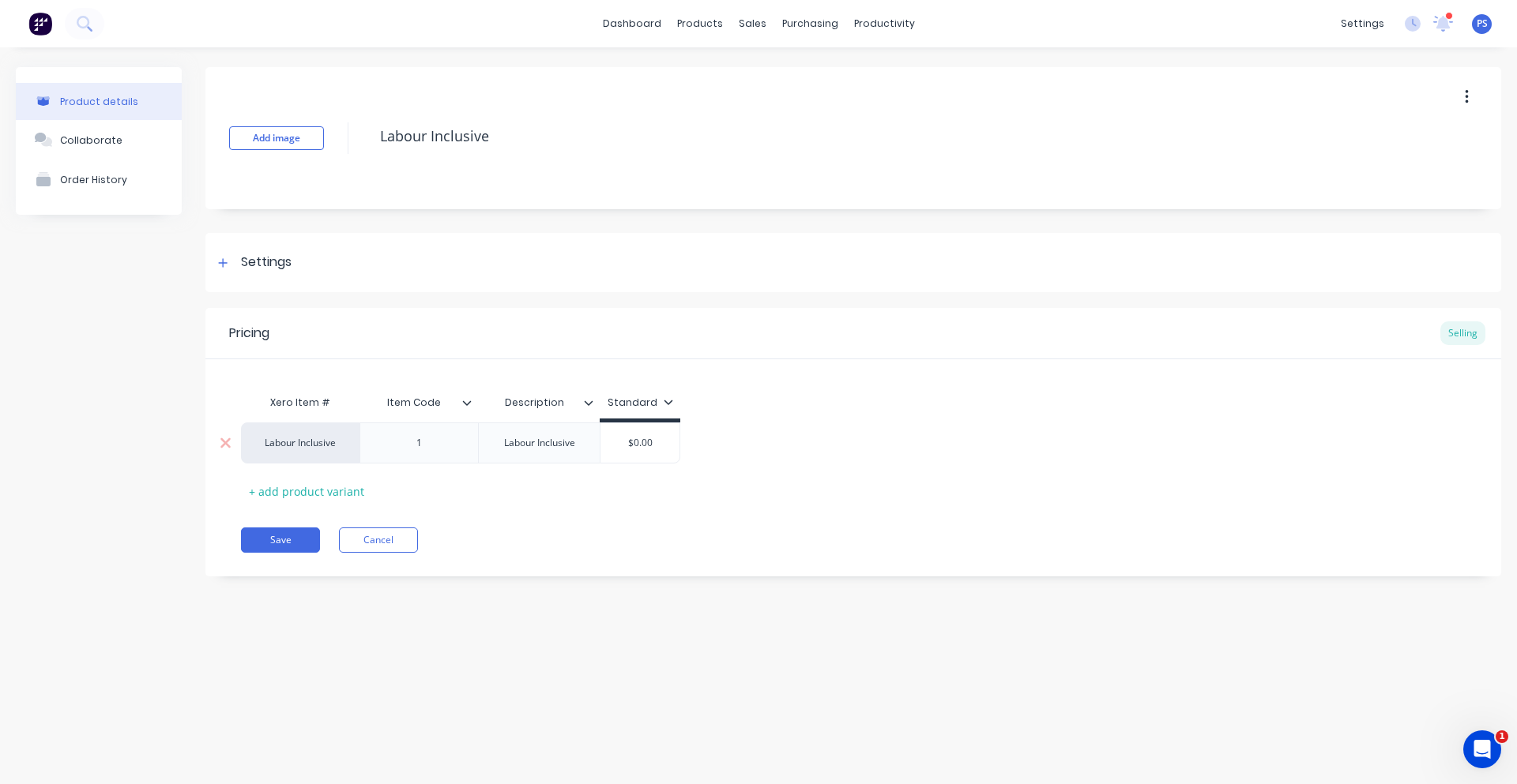
click at [585, 455] on div "Labour Inclusive" at bounding box center [539, 443] width 121 height 41
click at [485, 495] on div "Xero Item # Item Code Description Standard Labour Inclusive 1 Labour Inclusive …" at bounding box center [853, 445] width 1224 height 117
click at [276, 549] on button "Save" at bounding box center [280, 540] width 79 height 25
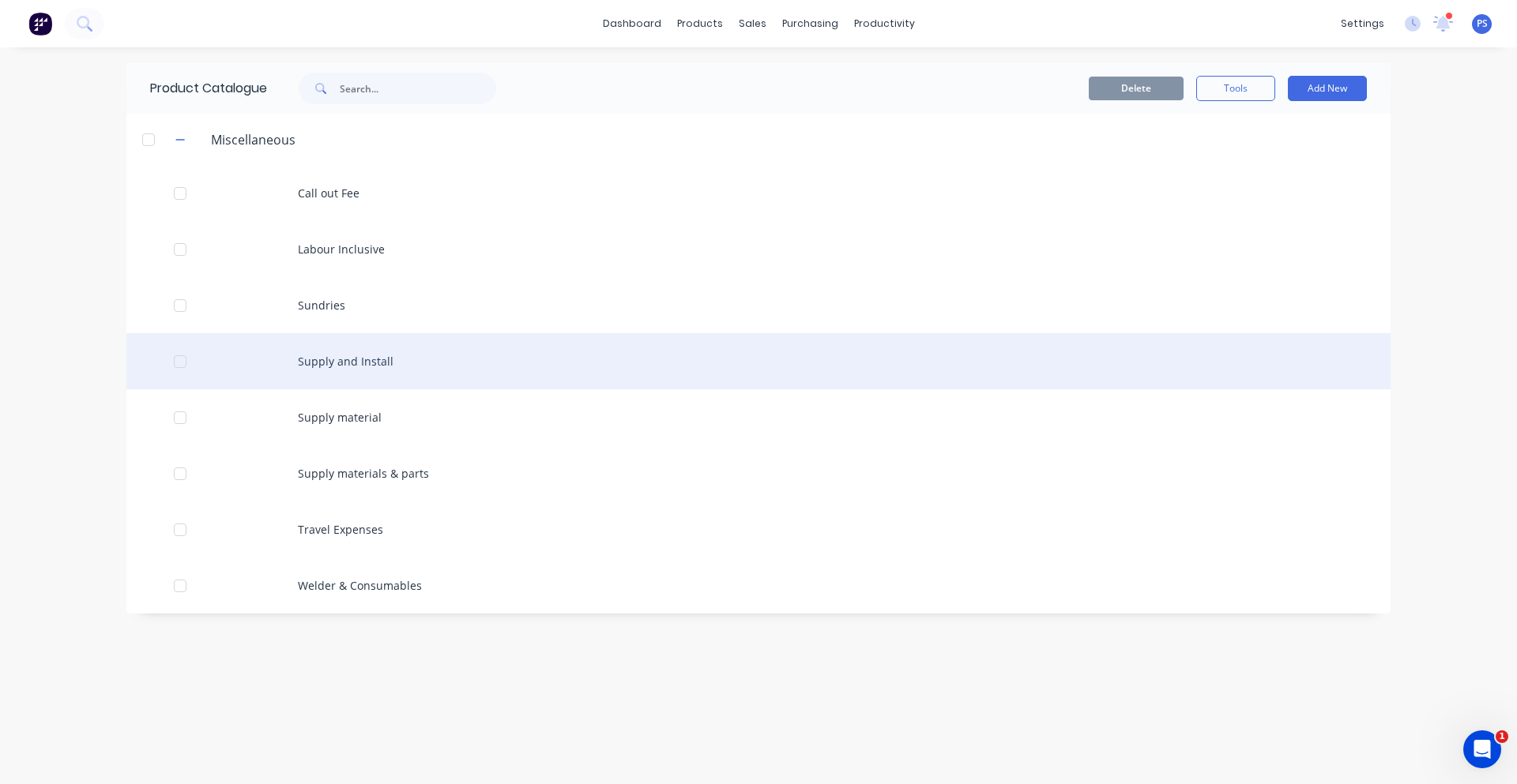
click at [344, 372] on div "Supply and Install" at bounding box center [759, 361] width 1264 height 56
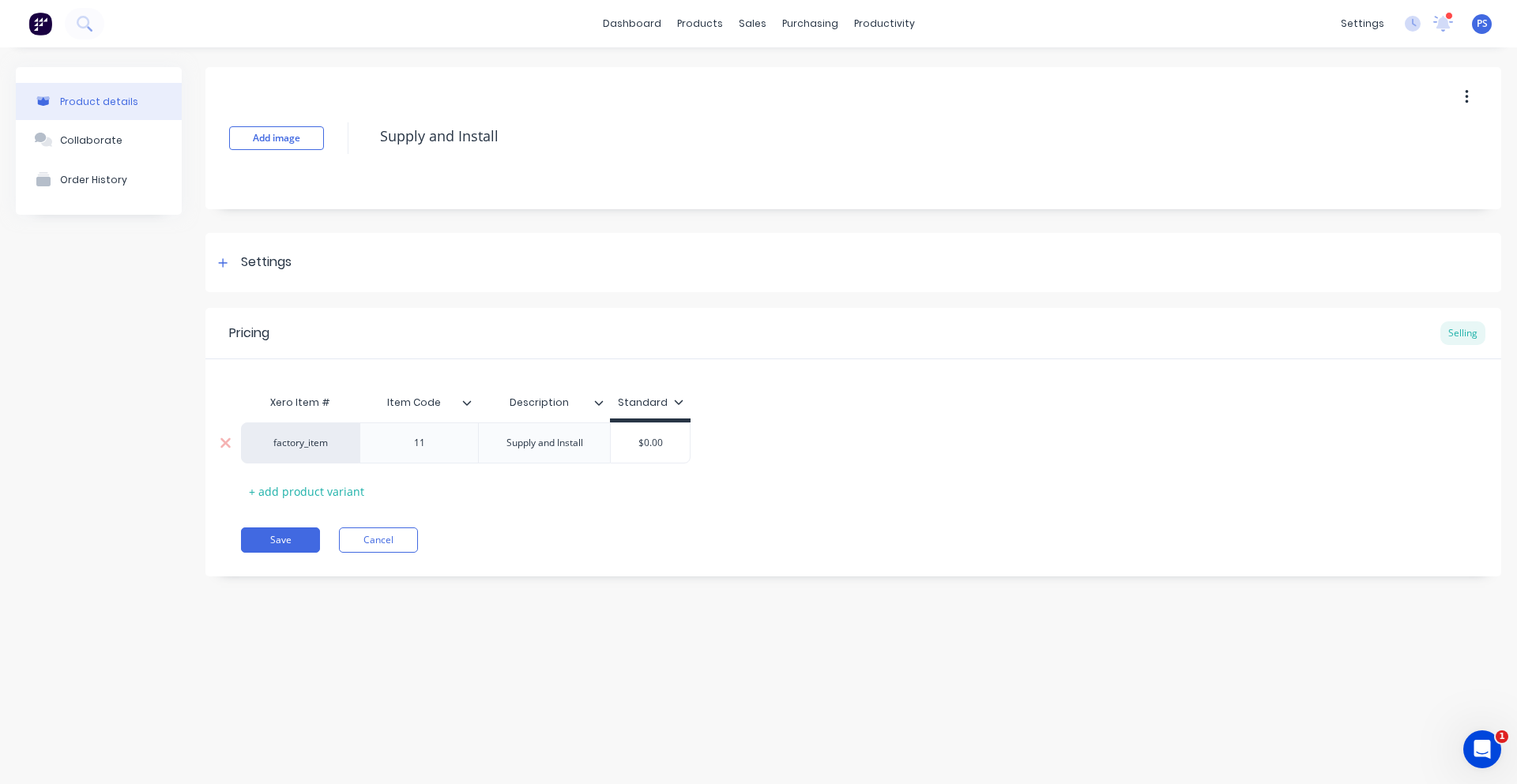
click at [311, 455] on div "factory_item" at bounding box center [300, 443] width 119 height 41
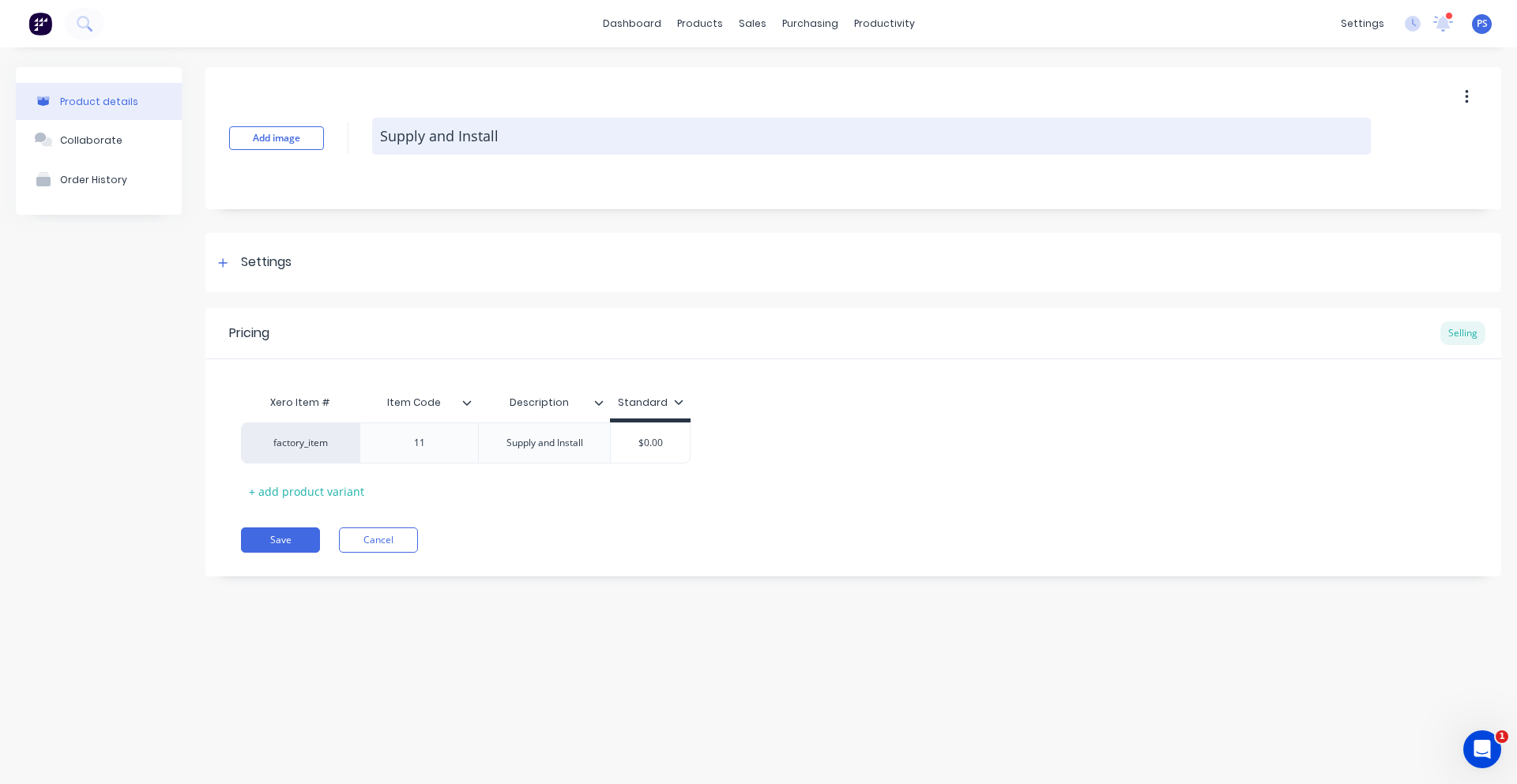
drag, startPoint x: 352, startPoint y: 145, endPoint x: 504, endPoint y: 129, distance: 152.8
click at [504, 129] on div "Add image Supply and Install" at bounding box center [853, 138] width 1296 height 142
drag, startPoint x: 505, startPoint y: 129, endPoint x: 400, endPoint y: 133, distance: 105.1
click at [400, 133] on textarea "Supply and Install" at bounding box center [871, 136] width 999 height 37
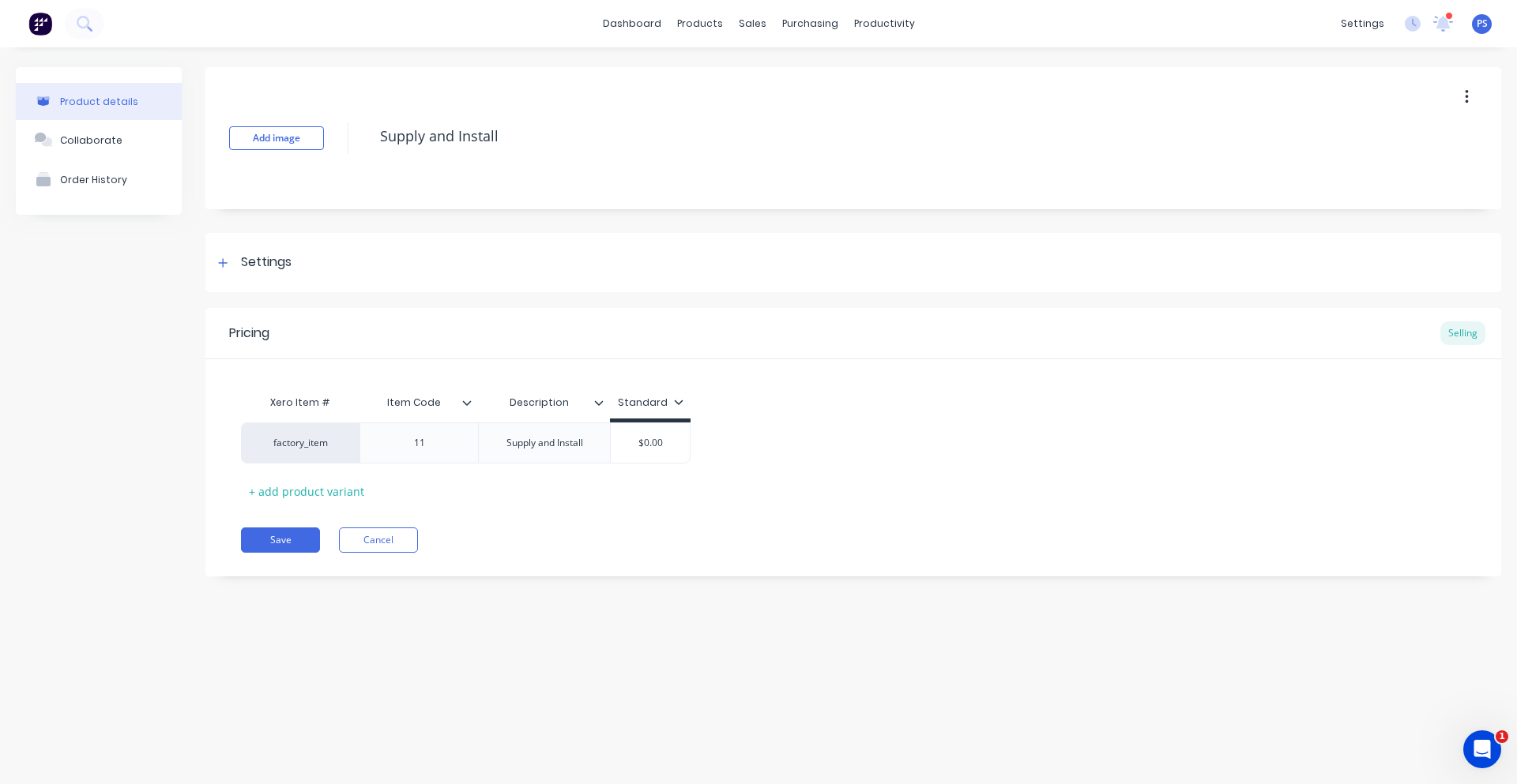
click at [398, 162] on div "Add image Supply and Install" at bounding box center [853, 138] width 1296 height 142
click at [781, 72] on div "Sales Orders" at bounding box center [811, 76] width 65 height 14
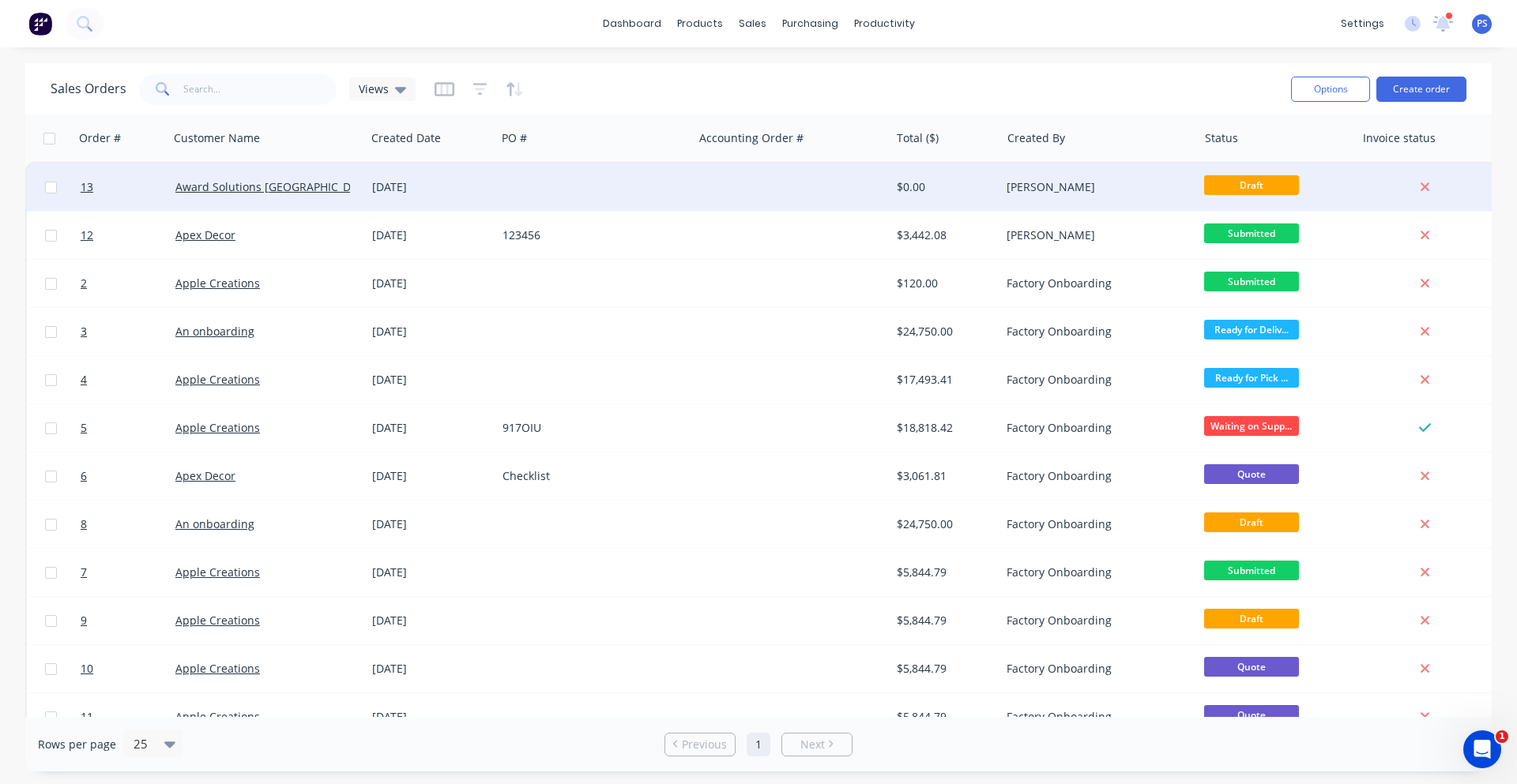
click at [446, 189] on div "[DATE]" at bounding box center [431, 186] width 118 height 15
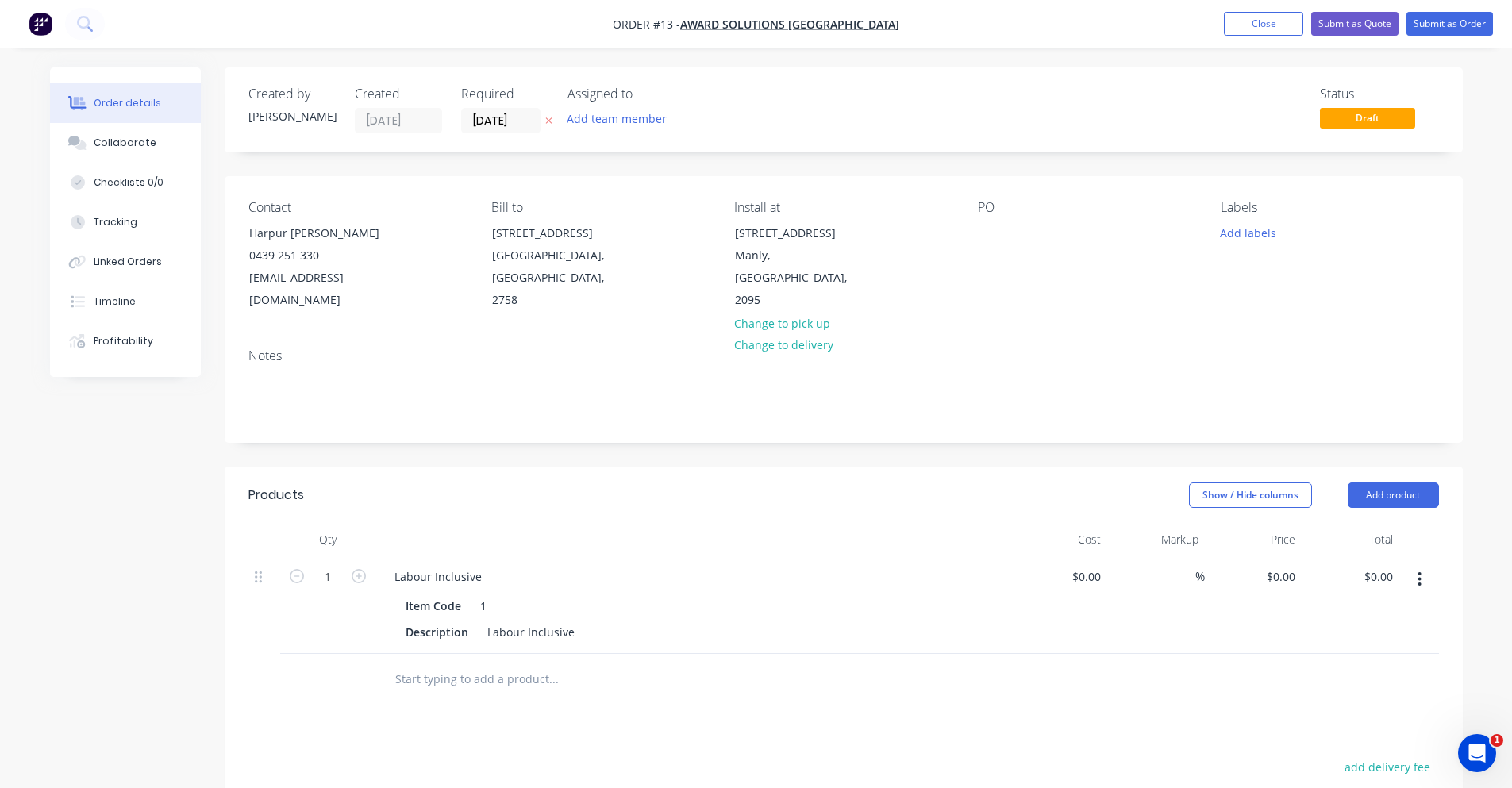
click at [1417, 571] on icon "button" at bounding box center [1419, 579] width 4 height 17
click at [1374, 705] on div "Delete" at bounding box center [1364, 716] width 122 height 23
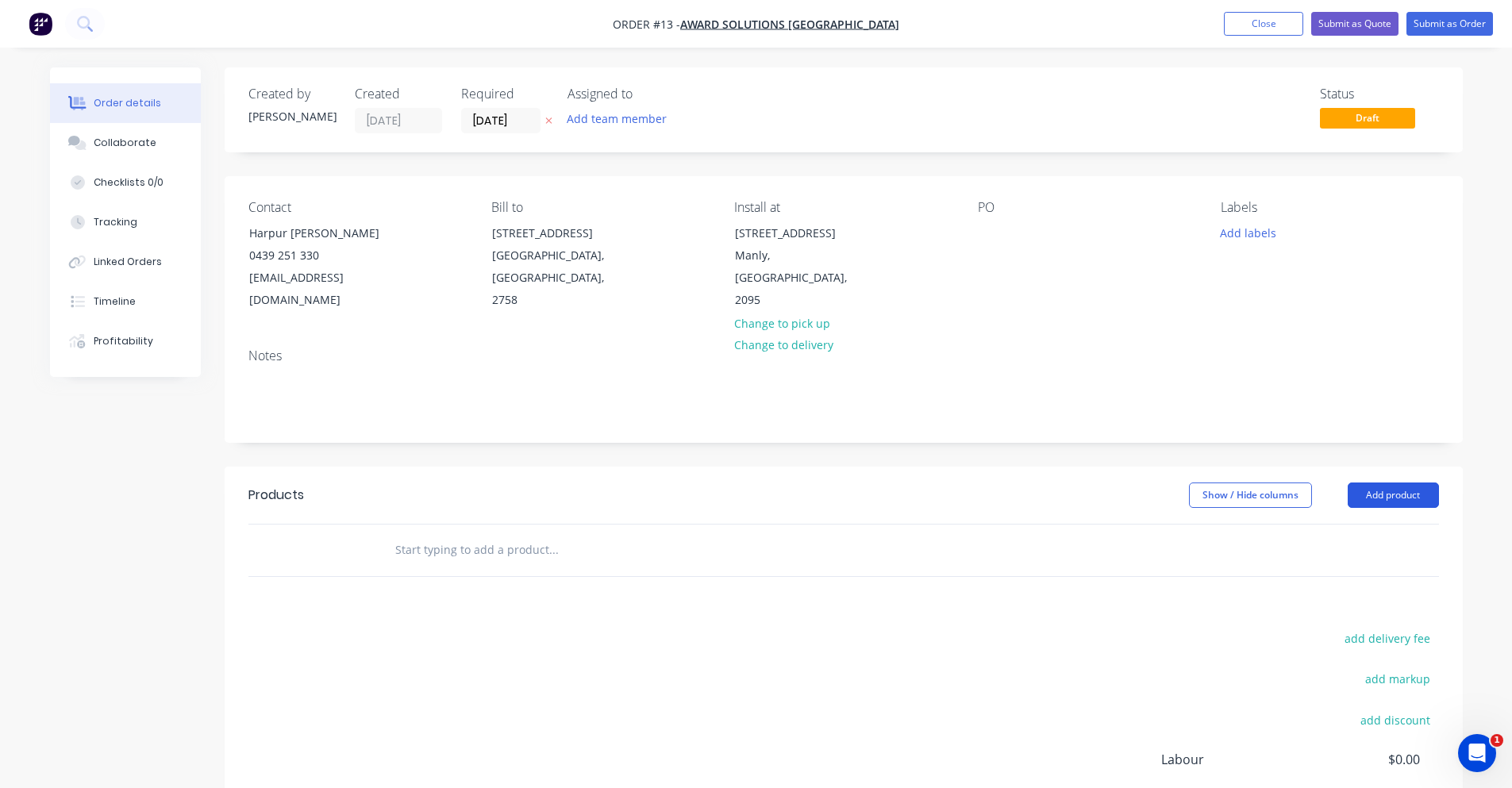
click at [1400, 482] on button "Add product" at bounding box center [1393, 495] width 91 height 25
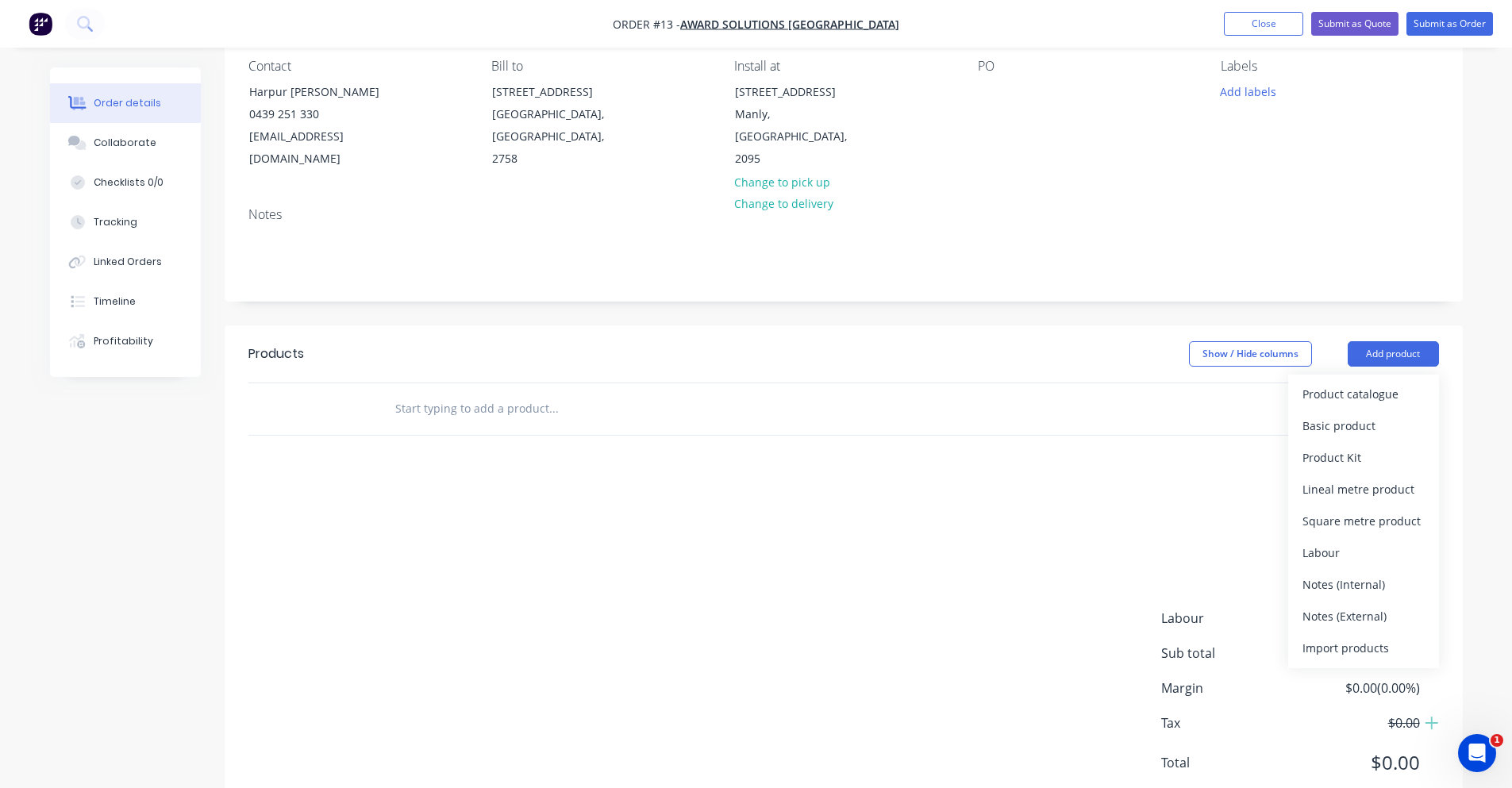
scroll to position [158, 0]
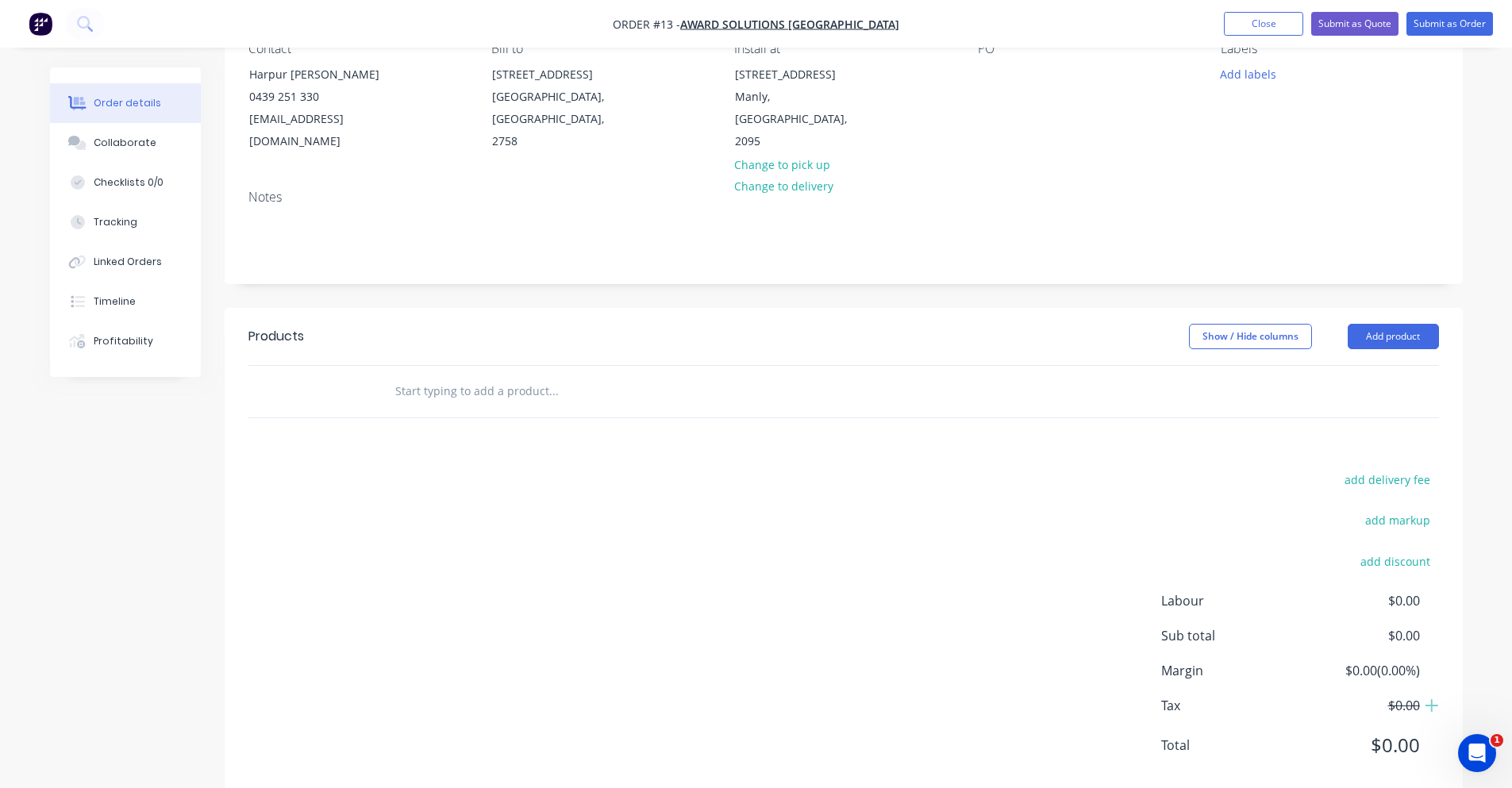
drag, startPoint x: 517, startPoint y: 384, endPoint x: 503, endPoint y: 378, distance: 15.2
click at [515, 383] on div at bounding box center [661, 391] width 571 height 52
click at [502, 377] on input "text" at bounding box center [553, 391] width 318 height 32
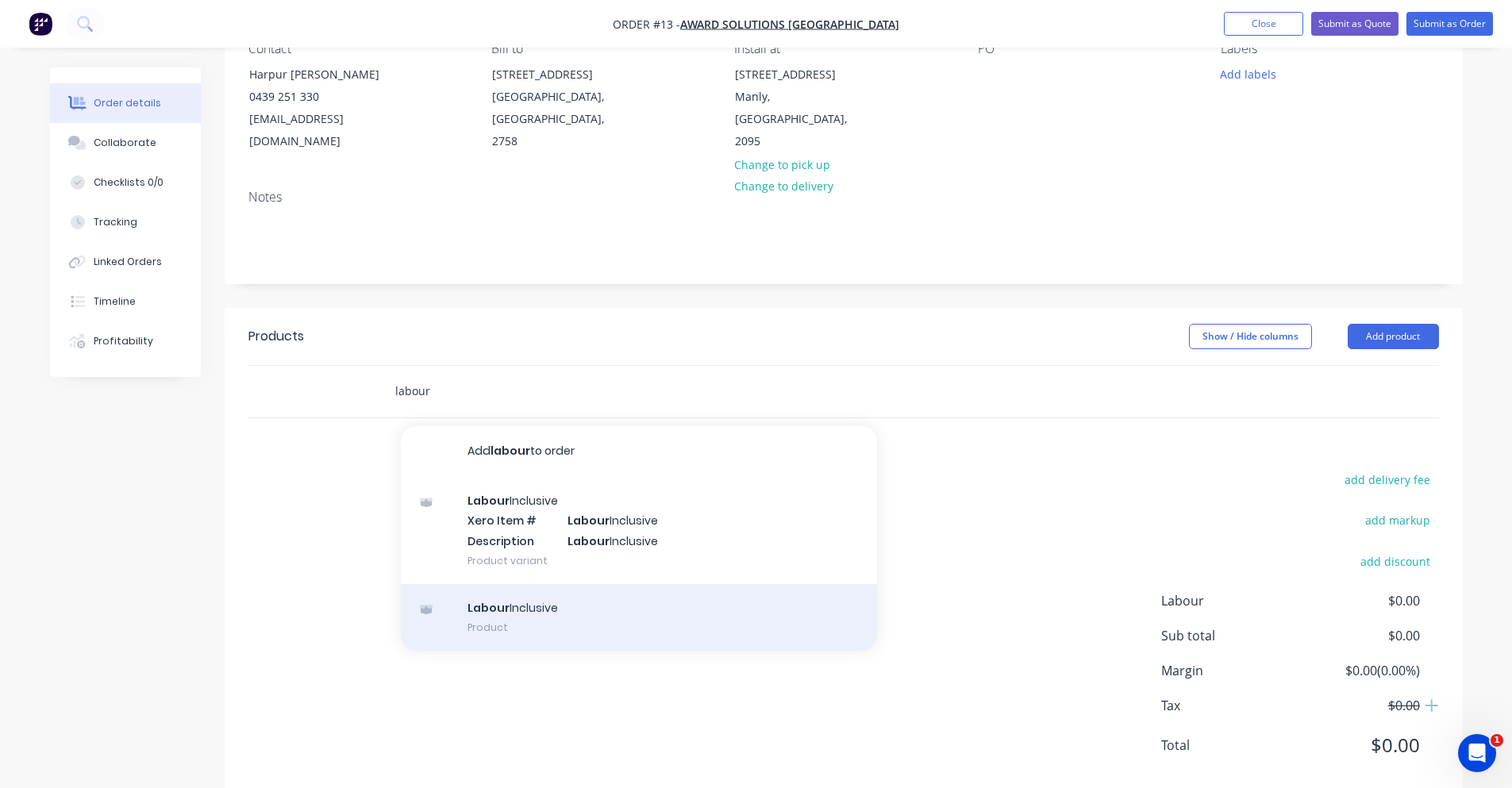
type input "labour"
click at [590, 584] on div "Labour Inclusive Product" at bounding box center [639, 617] width 476 height 66
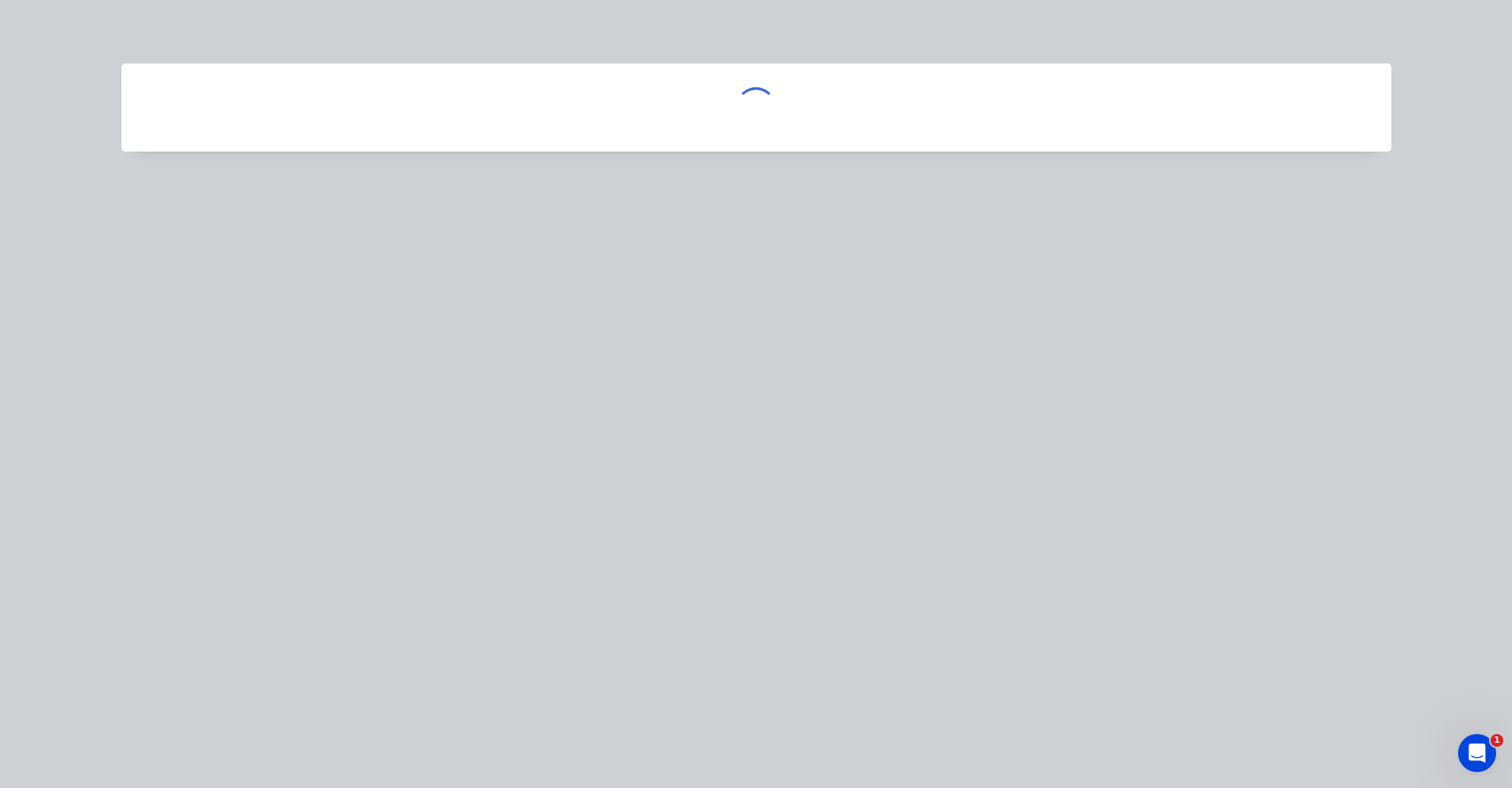
click at [590, 581] on div at bounding box center [756, 394] width 1512 height 788
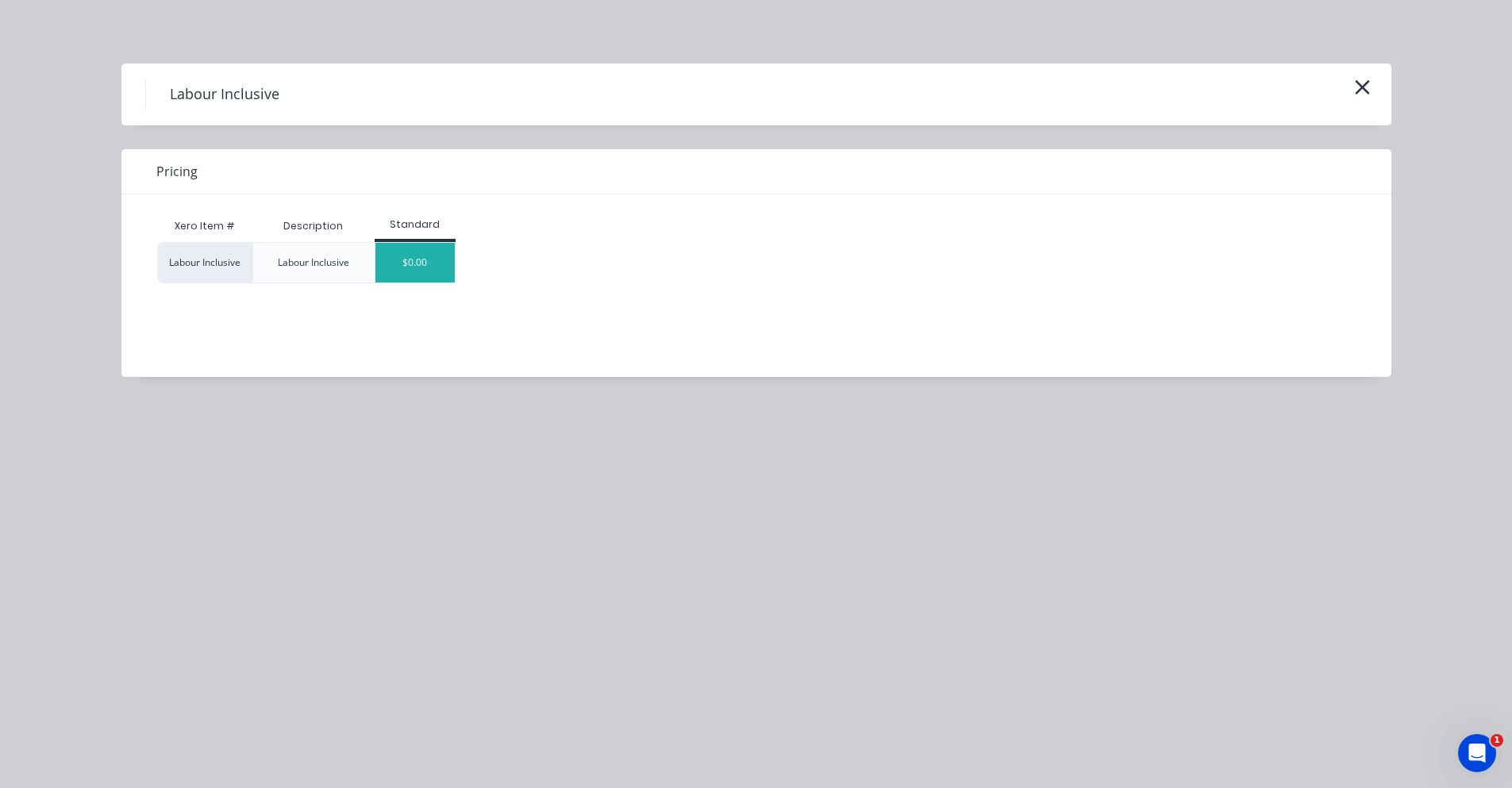
click at [439, 279] on div "$0.00" at bounding box center [415, 263] width 79 height 40
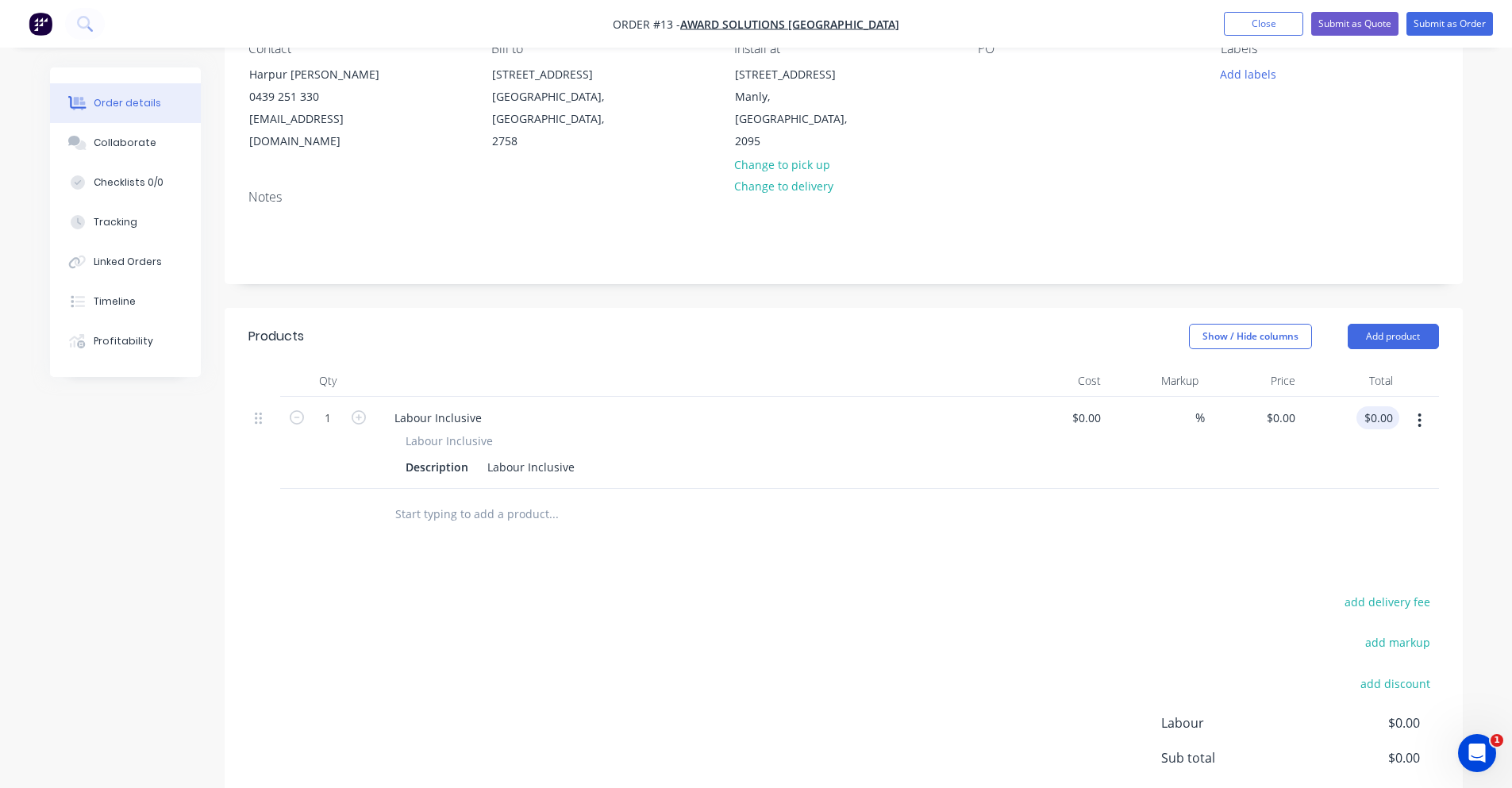
type input "0.00"
click at [1369, 407] on div "0.00 0.00" at bounding box center [1384, 418] width 30 height 23
type input "$0.00"
click at [1096, 407] on input at bounding box center [1098, 418] width 18 height 23
type input "$0.00"
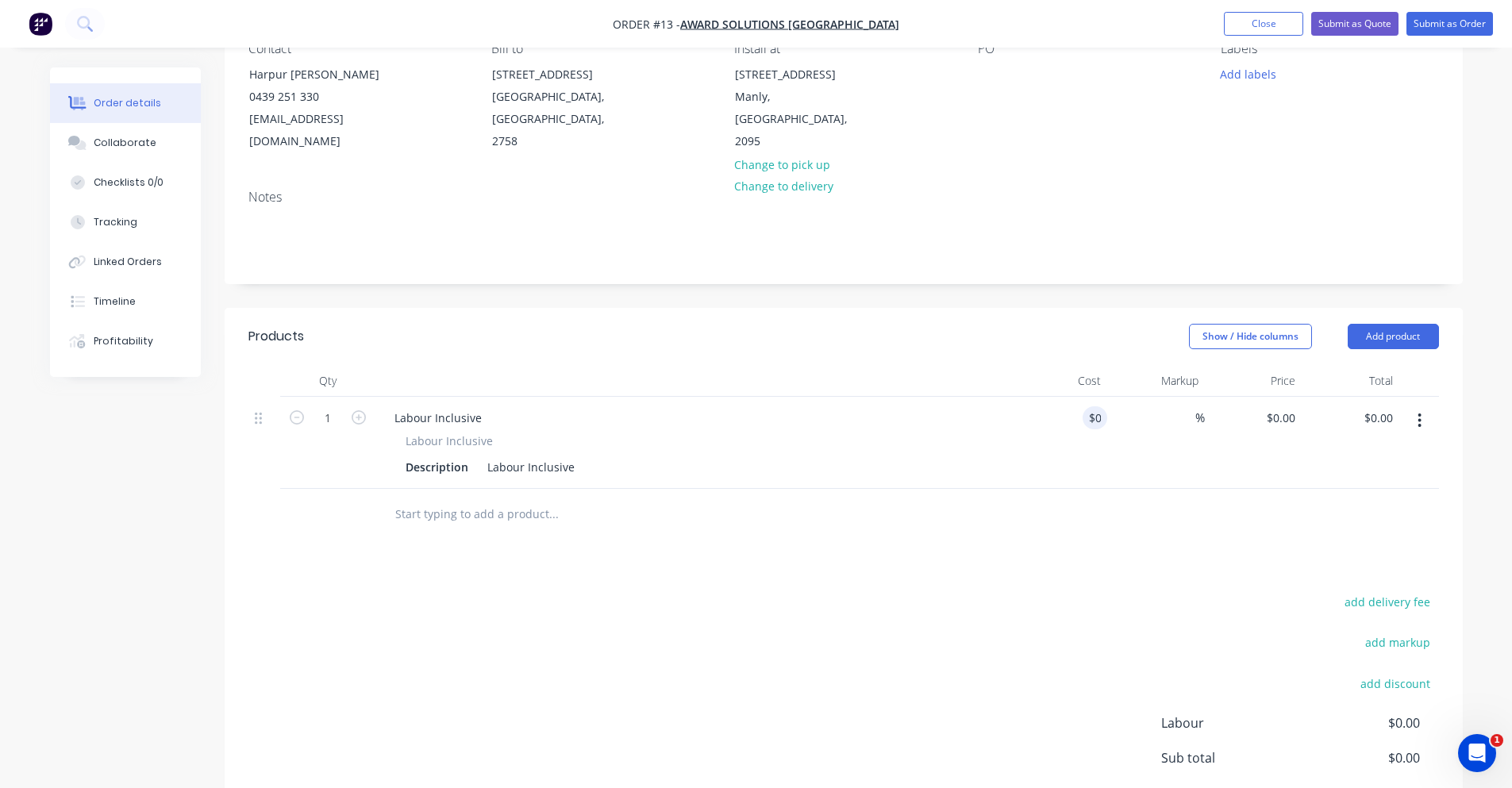
click at [1103, 458] on div "$0.00" at bounding box center [1059, 442] width 97 height 92
click at [469, 432] on span "Labour Inclusive" at bounding box center [449, 440] width 87 height 16
click at [470, 432] on span "Labour Inclusive" at bounding box center [449, 440] width 87 height 16
click at [471, 432] on span "Labour Inclusive" at bounding box center [449, 440] width 87 height 16
click at [472, 432] on span "Labour Inclusive" at bounding box center [449, 440] width 87 height 16
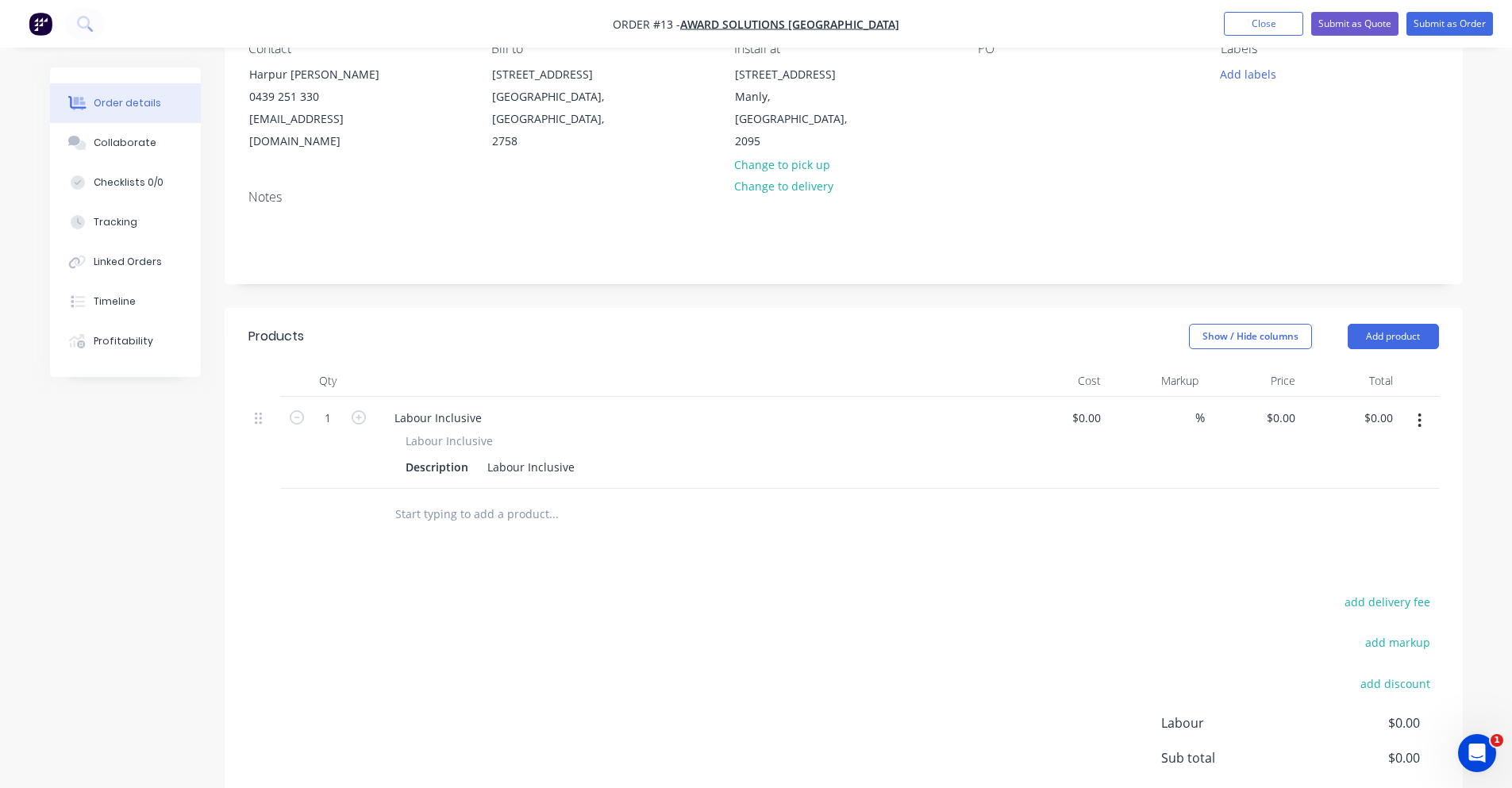
click at [496, 432] on div "Labour Inclusive" at bounding box center [693, 440] width 575 height 16
click at [410, 432] on span "Labour Inclusive" at bounding box center [449, 440] width 87 height 16
click at [413, 432] on span "Labour Inclusive" at bounding box center [449, 440] width 87 height 16
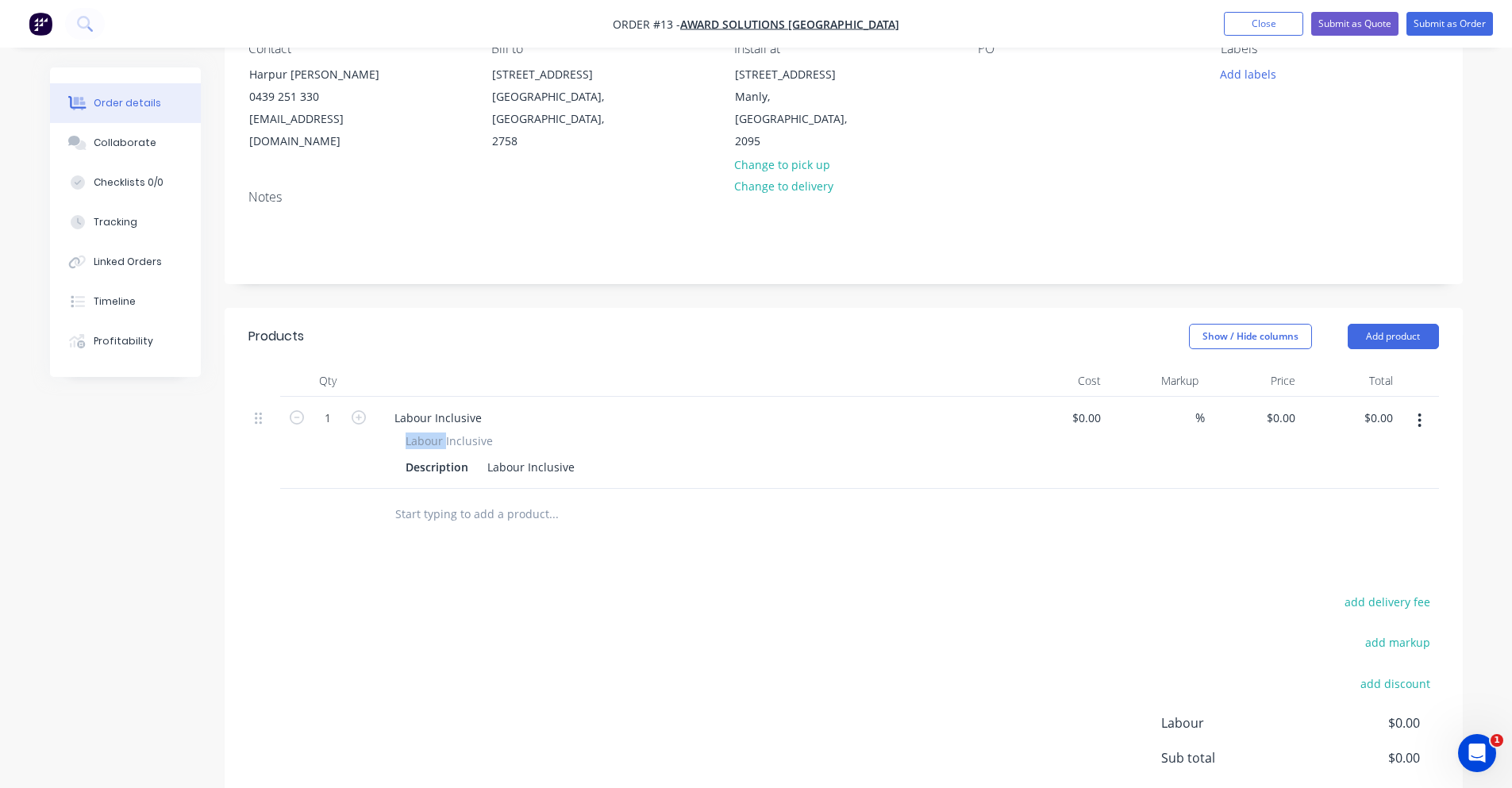
click at [413, 432] on span "Labour Inclusive" at bounding box center [449, 440] width 87 height 16
click at [513, 456] on div "Labour Inclusive" at bounding box center [531, 467] width 100 height 23
click at [533, 456] on div "Labour Inclusive" at bounding box center [531, 467] width 100 height 23
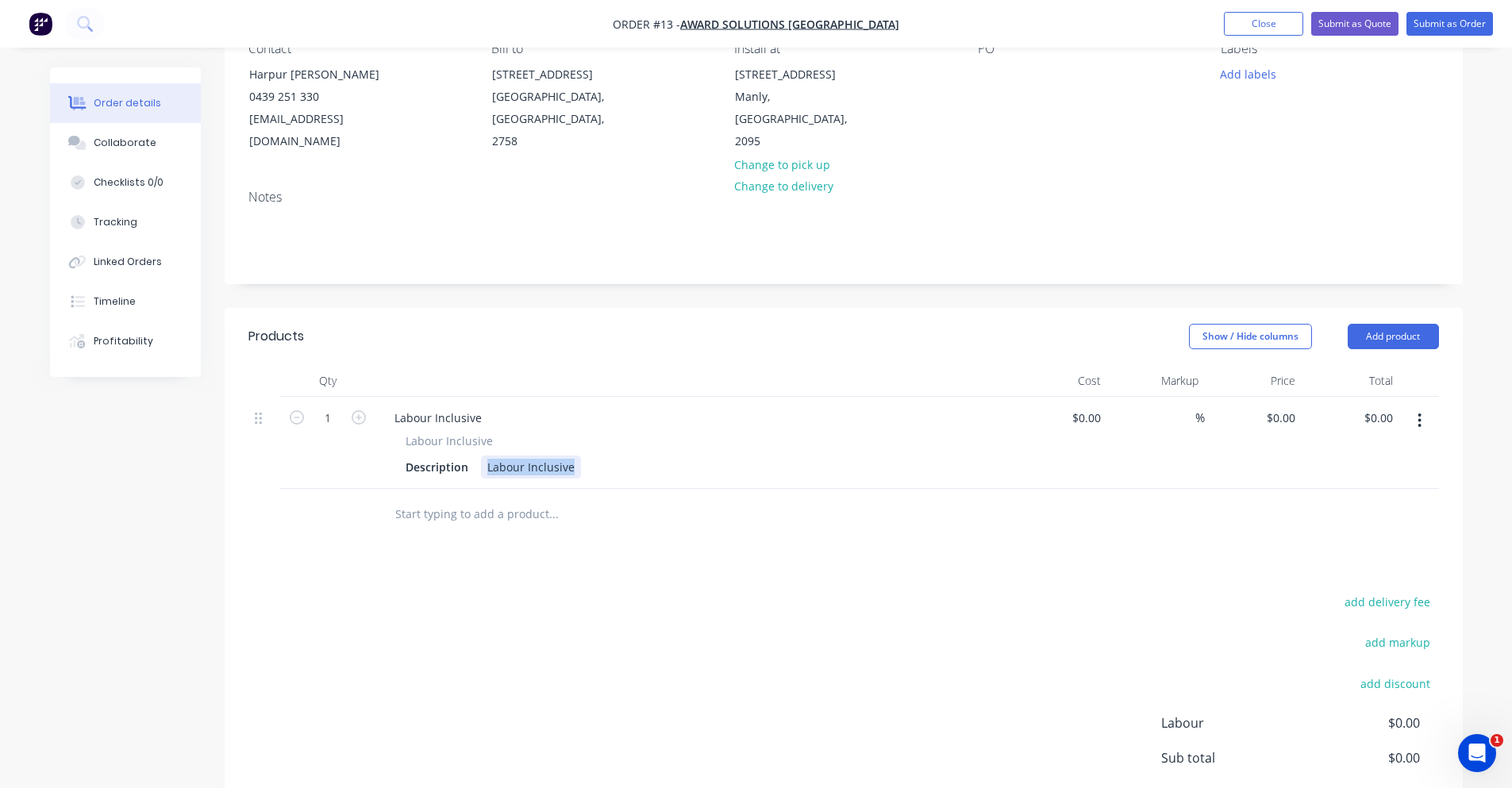
click at [533, 456] on div "Labour Inclusive" at bounding box center [531, 467] width 100 height 23
click at [620, 523] on div "Products Show / Hide columns Add product Qty Cost Markup Price Total 1 Labour I…" at bounding box center [843, 615] width 1238 height 613
drag, startPoint x: 571, startPoint y: 445, endPoint x: 402, endPoint y: 445, distance: 169.0
click at [402, 456] on div "Description Labour Inclusive" at bounding box center [690, 467] width 581 height 23
click at [386, 448] on div "Labour Inclusive Description Labour Inclusive" at bounding box center [693, 455] width 622 height 46
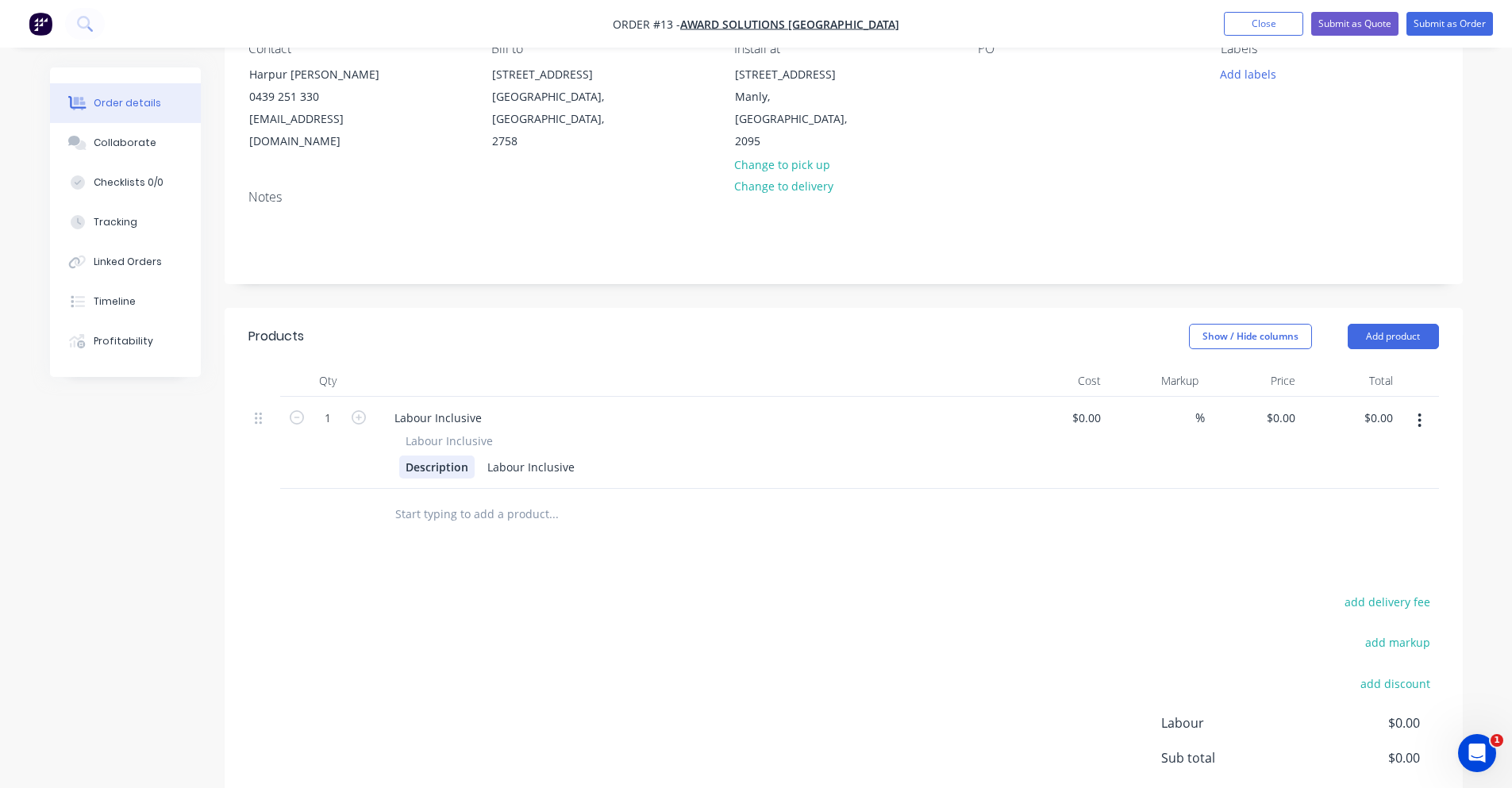
click at [413, 456] on div "Description" at bounding box center [437, 467] width 76 height 23
click at [626, 489] on div at bounding box center [661, 514] width 571 height 52
drag, startPoint x: 489, startPoint y: 440, endPoint x: 617, endPoint y: 447, distance: 128.2
click at [617, 456] on div "Description Labour Inclusive" at bounding box center [690, 467] width 581 height 23
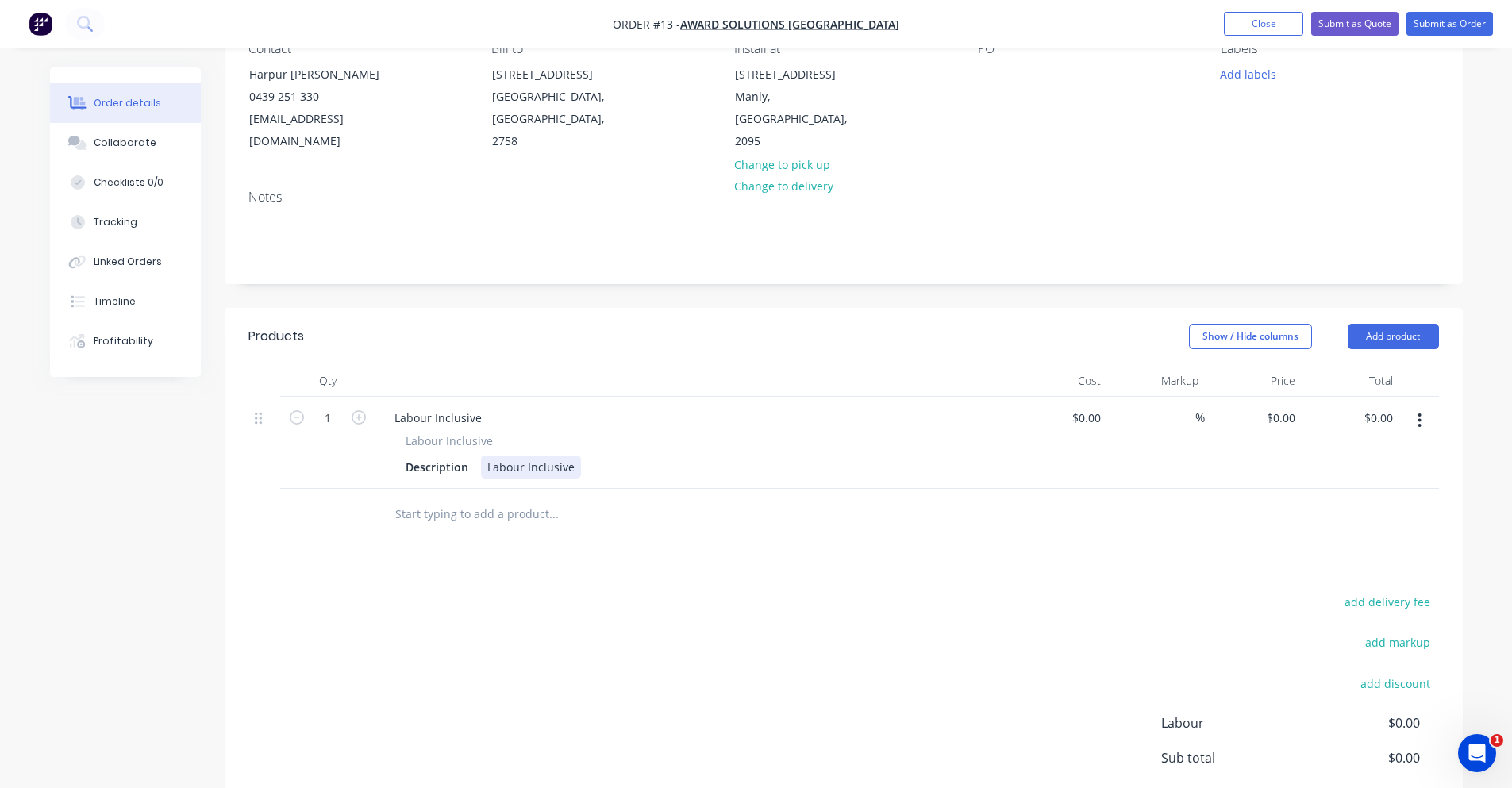
click at [580, 456] on div "Description Labour Inclusive" at bounding box center [690, 467] width 581 height 23
click at [526, 407] on div "Labour Inclusive" at bounding box center [693, 418] width 622 height 23
drag, startPoint x: 493, startPoint y: 439, endPoint x: 658, endPoint y: 446, distance: 165.1
click at [658, 456] on div "Description Labour Inclusive" at bounding box center [690, 467] width 581 height 23
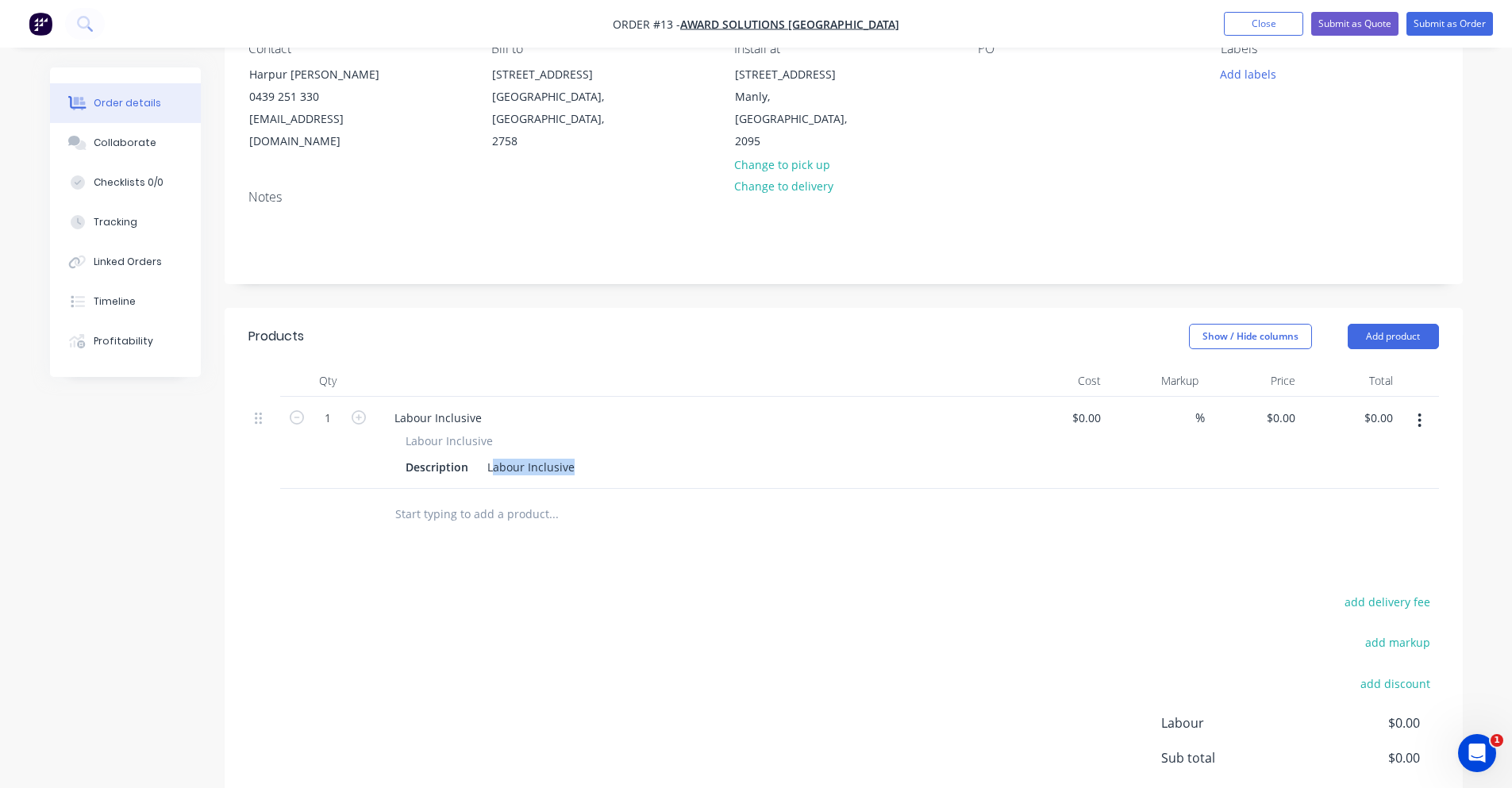
click at [650, 456] on div "Description Labour Inclusive" at bounding box center [690, 467] width 581 height 23
click at [554, 456] on div "Labour Inclusive" at bounding box center [531, 467] width 100 height 23
click at [562, 456] on div "Labour Inclusive" at bounding box center [531, 467] width 100 height 23
click at [573, 456] on div "Labour Inclusive" at bounding box center [531, 467] width 100 height 23
click at [1019, 603] on div "add delivery fee add markup add discount Labour $0.00 Sub total $0.00 Margin $0…" at bounding box center [843, 744] width 1191 height 307
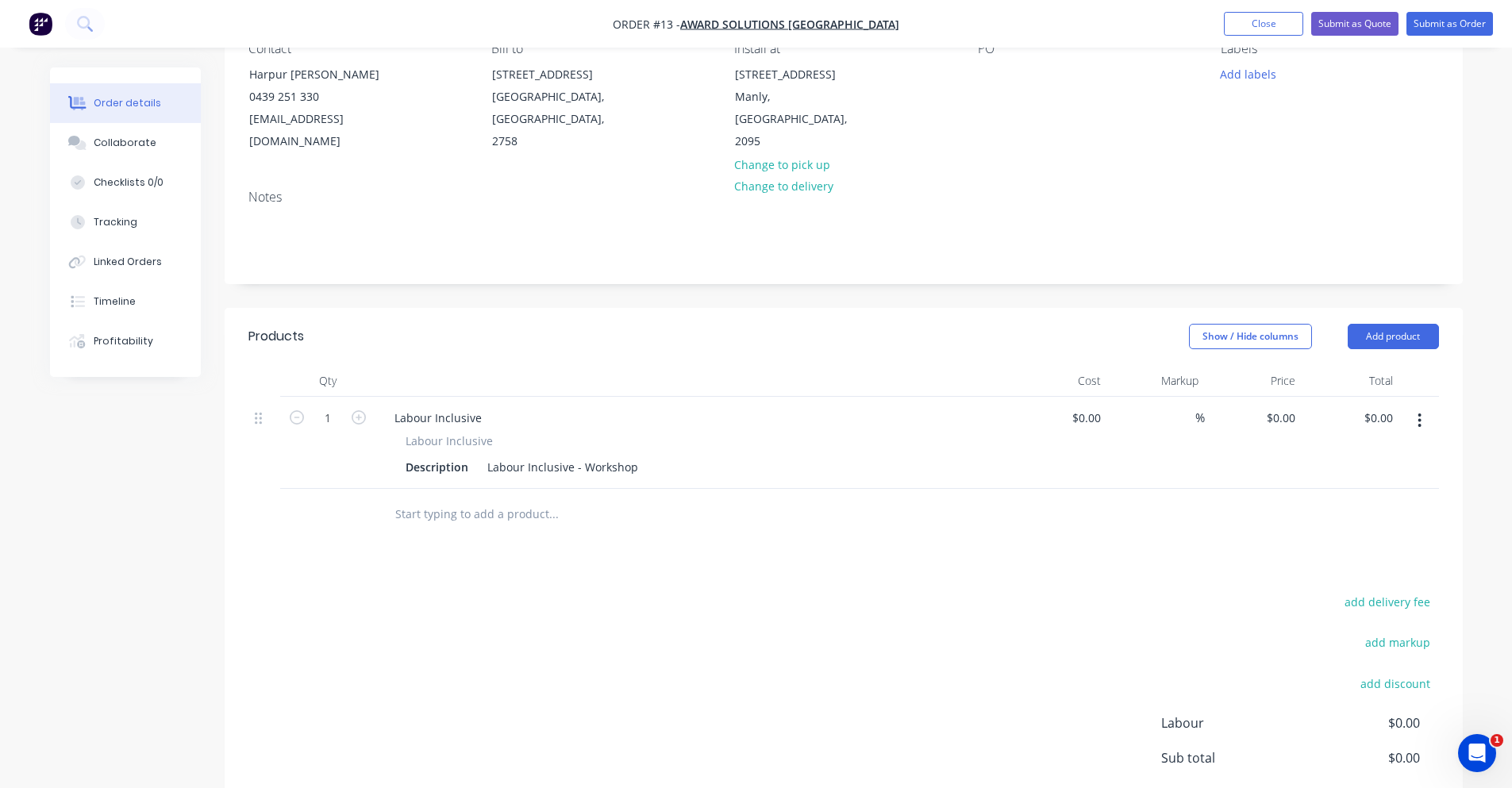
click at [1107, 397] on div "%" at bounding box center [1155, 442] width 97 height 92
click at [1102, 407] on input "0" at bounding box center [1089, 418] width 36 height 23
type input "$120.00"
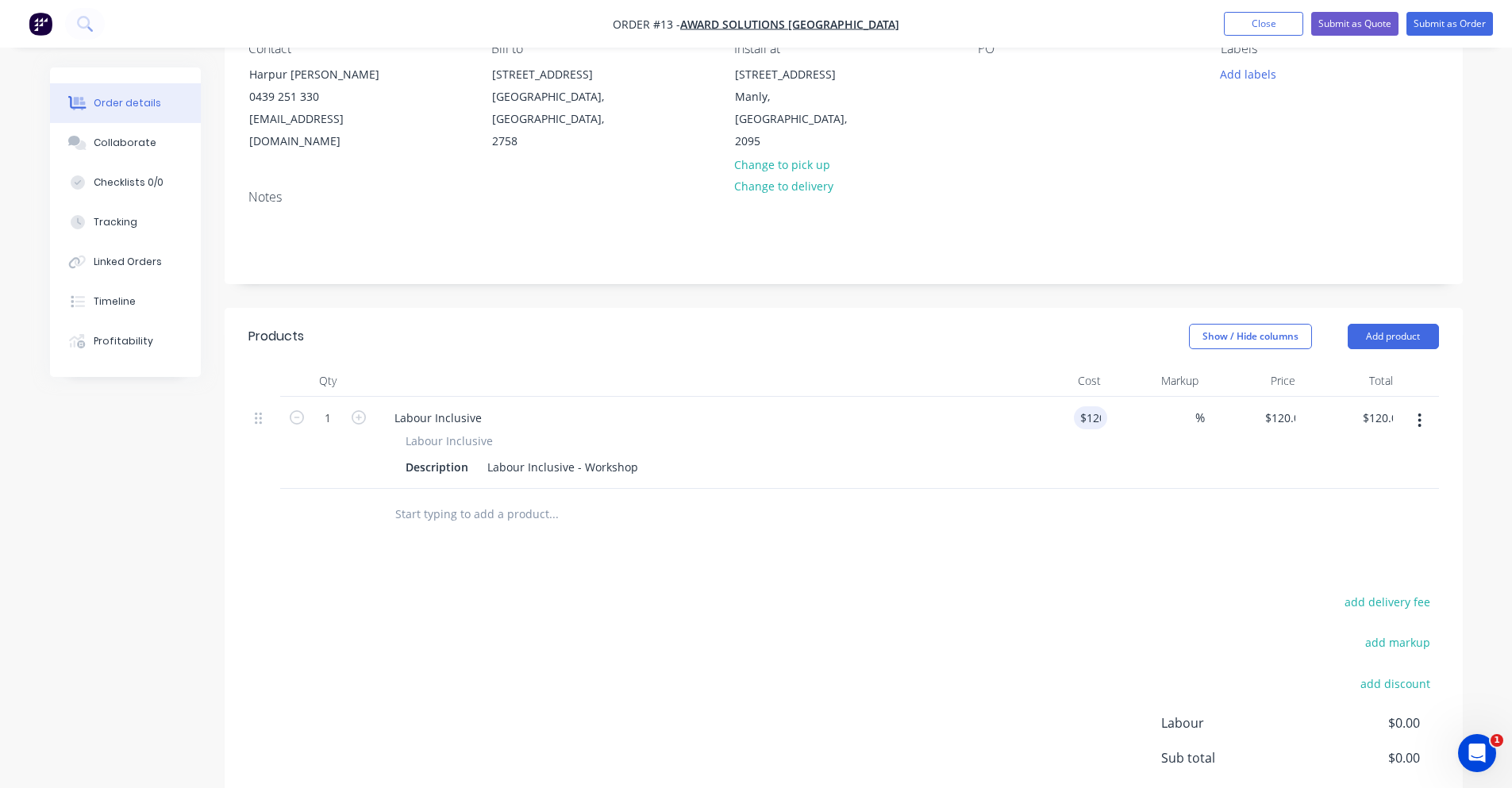
click at [1169, 420] on div "%" at bounding box center [1155, 442] width 97 height 92
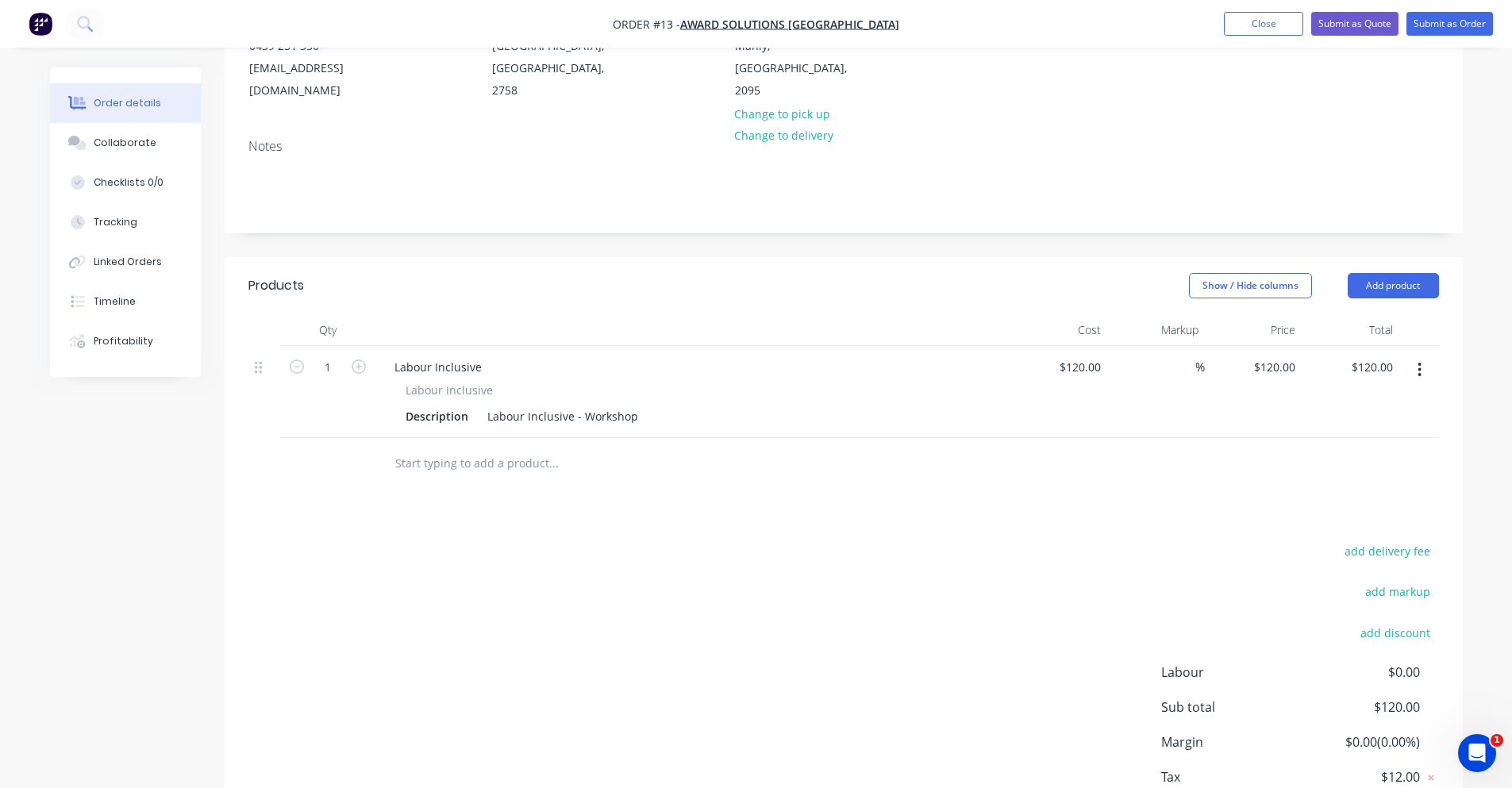
scroll to position [238, 0]
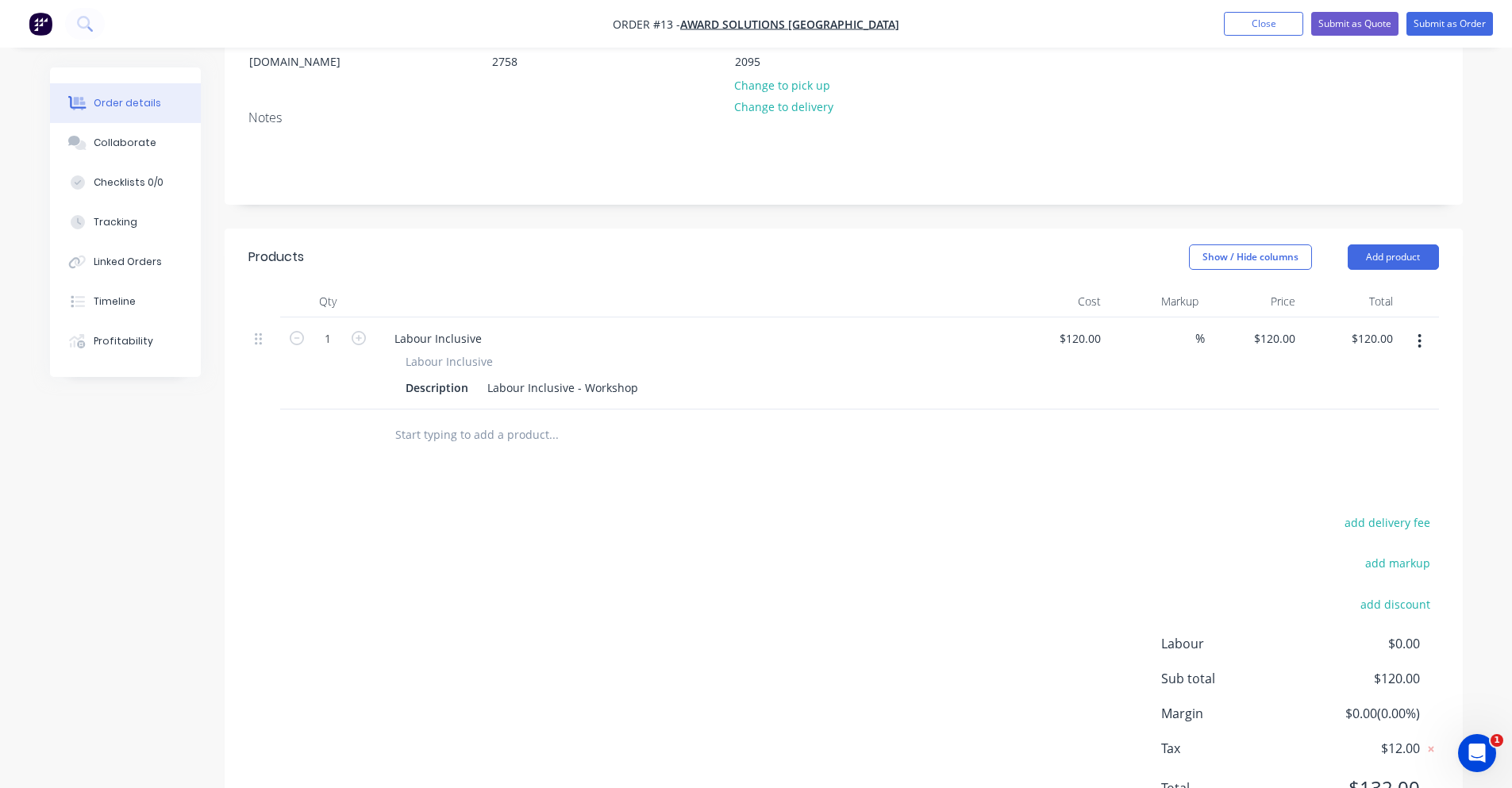
click at [448, 419] on input "text" at bounding box center [553, 435] width 318 height 32
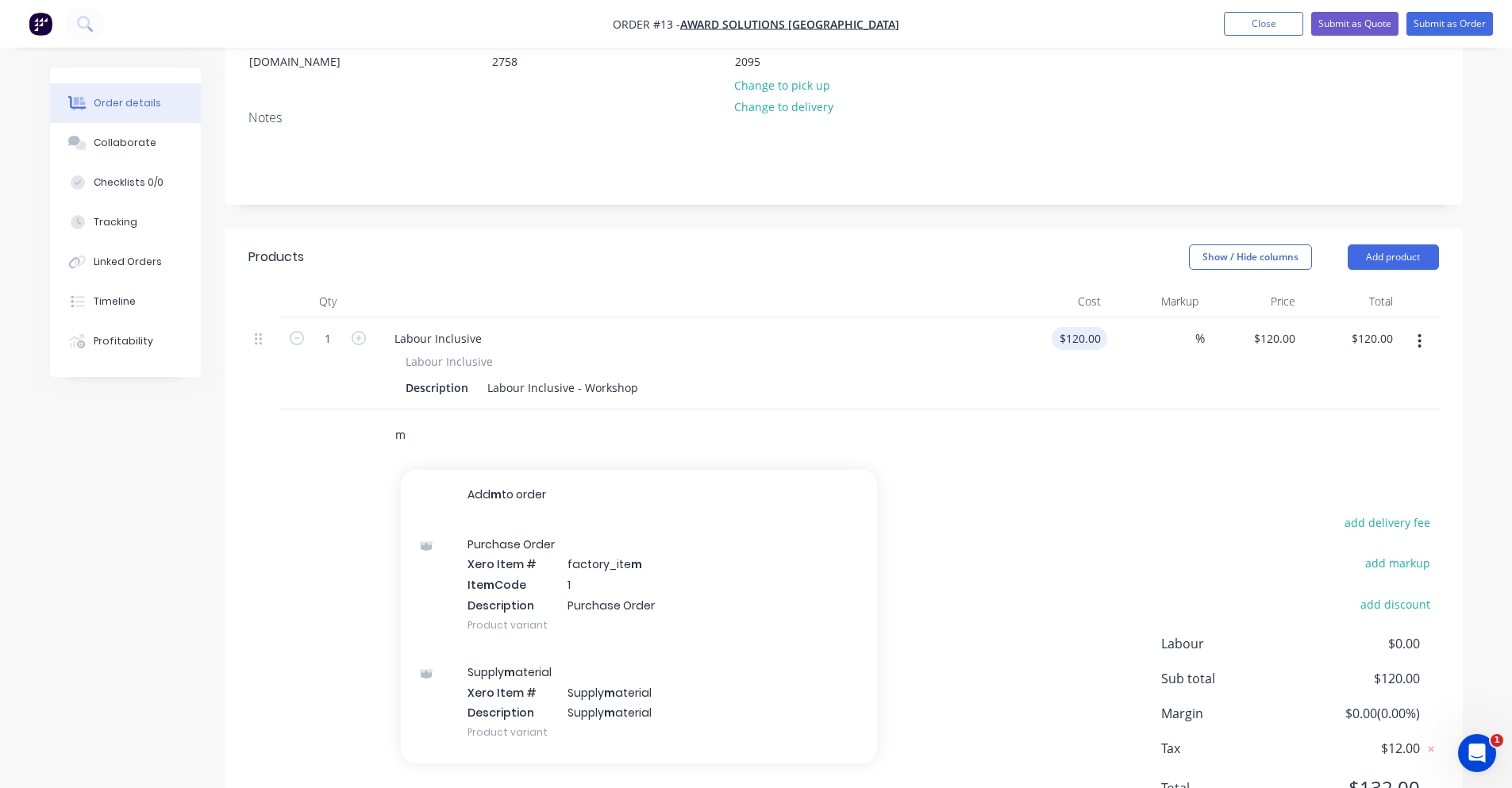
type input "m"
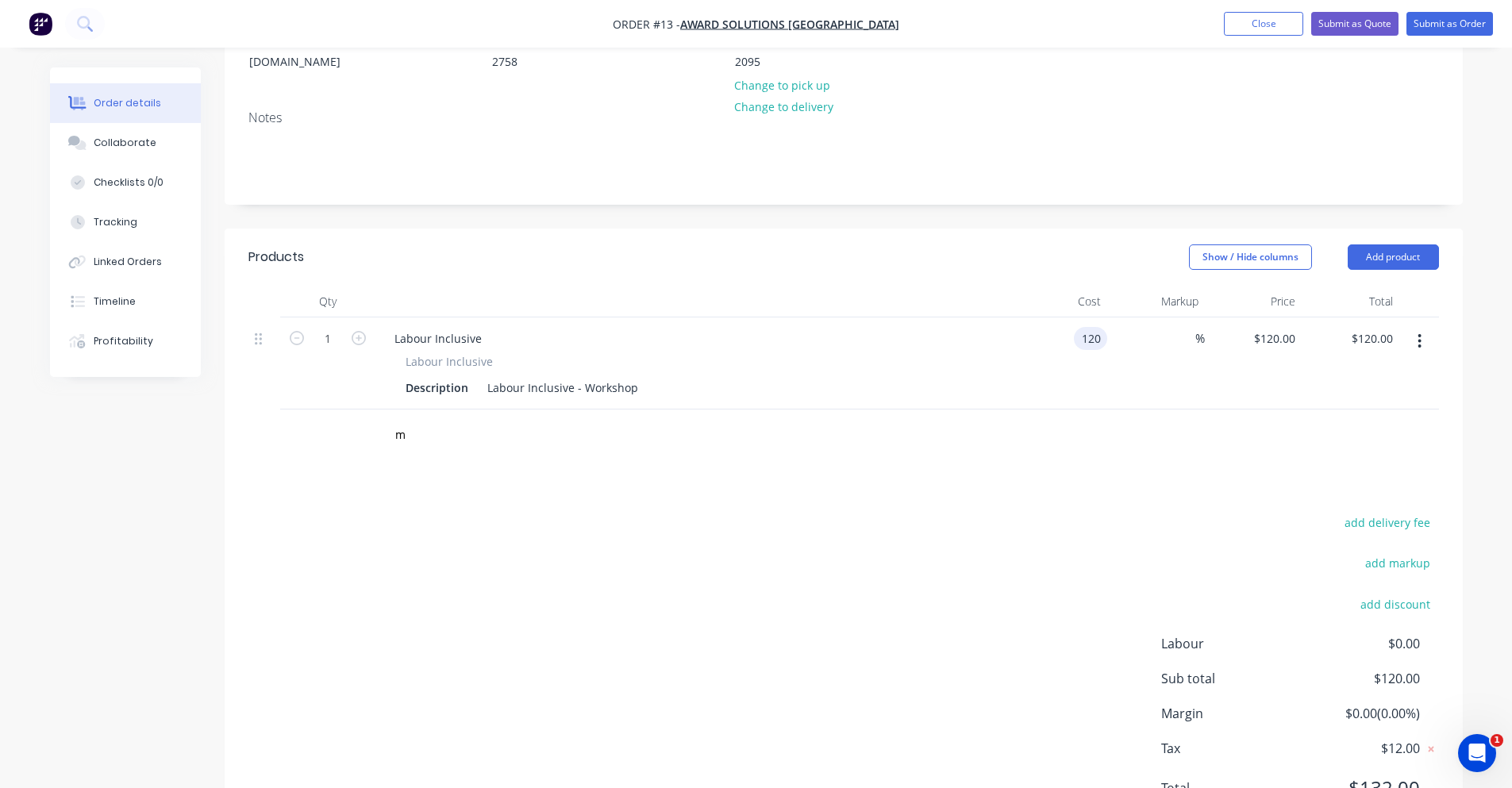
drag, startPoint x: 1063, startPoint y: 320, endPoint x: 1102, endPoint y: 312, distance: 39.8
click at [1102, 327] on input "120" at bounding box center [1094, 338] width 27 height 23
type input "$120.00"
click at [1041, 248] on header "Products Show / Hide columns Add product" at bounding box center [843, 257] width 1238 height 57
click at [413, 420] on input "m" at bounding box center [553, 435] width 318 height 32
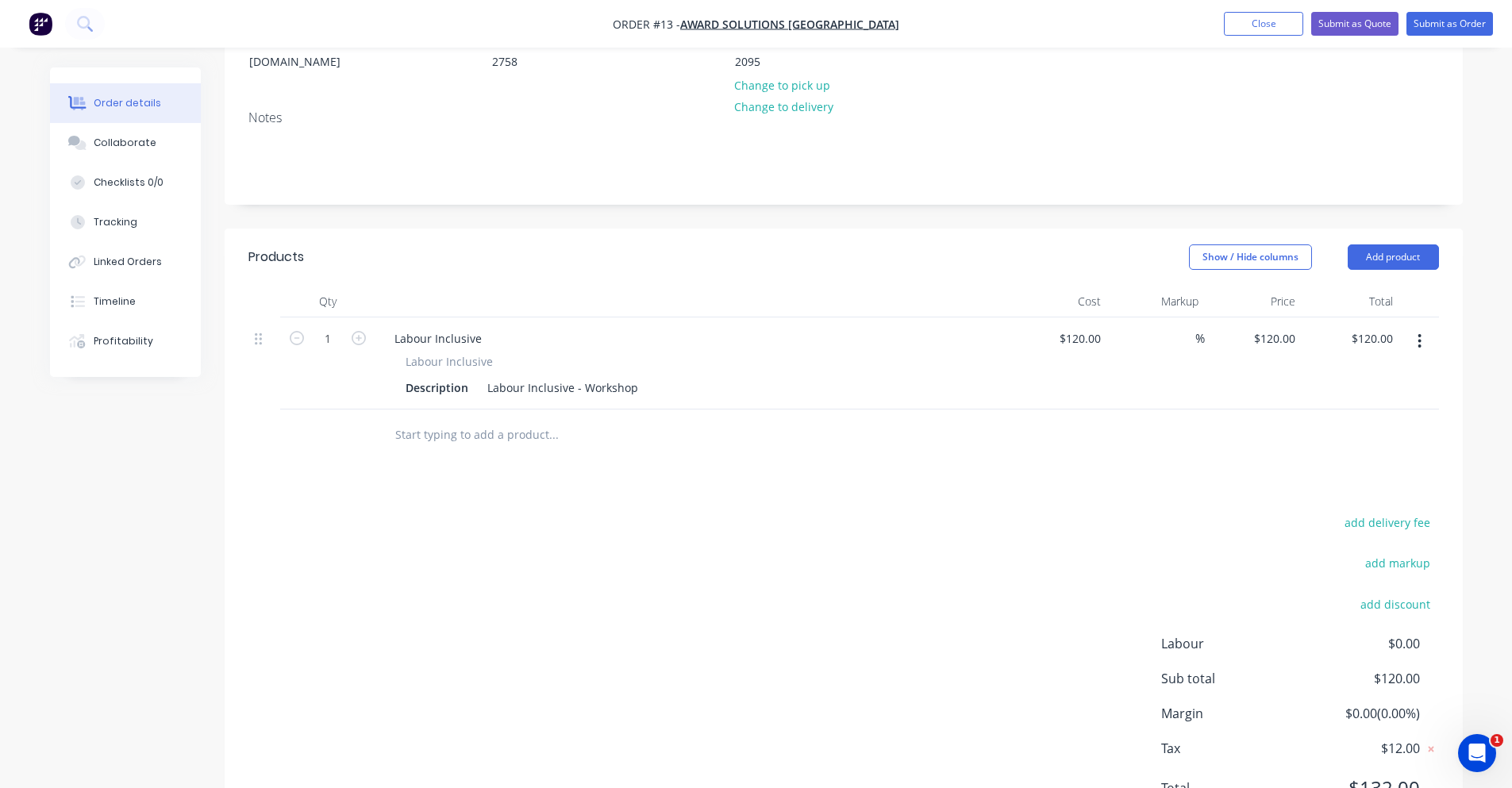
click at [769, 459] on div "Products Show / Hide columns Add product Qty Cost Markup Price Total 1 Labour I…" at bounding box center [843, 535] width 1238 height 613
click at [1287, 327] on input "120" at bounding box center [1277, 338] width 49 height 23
click at [1292, 327] on input "120" at bounding box center [1288, 338] width 27 height 23
type input "$120.00"
click at [1198, 329] on span "%" at bounding box center [1200, 338] width 9 height 18
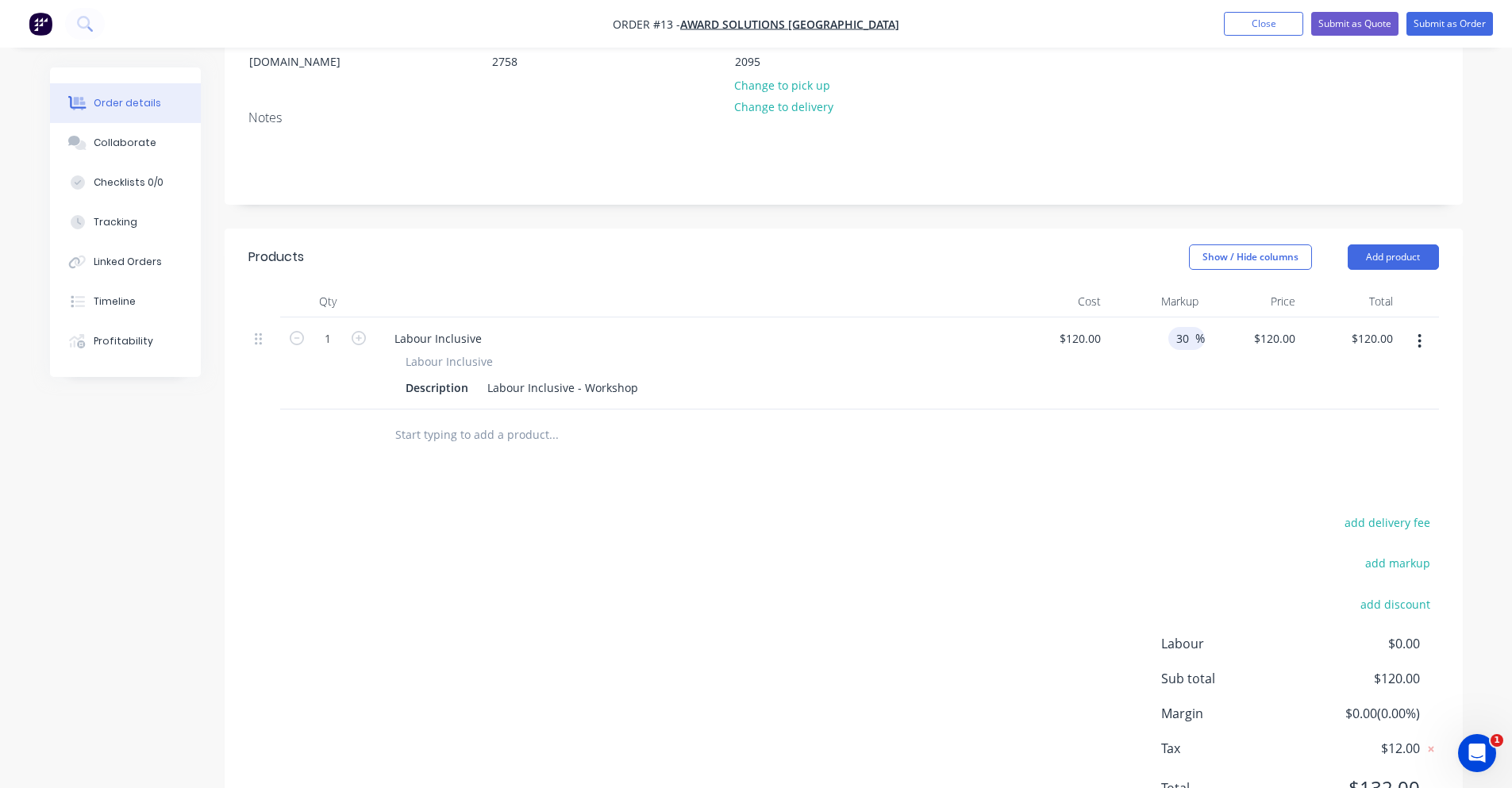
type input "30"
type input "$156.00"
click at [1071, 250] on header "Products Show / Hide columns Add product" at bounding box center [843, 257] width 1238 height 57
click at [1104, 327] on input "120" at bounding box center [1083, 338] width 49 height 23
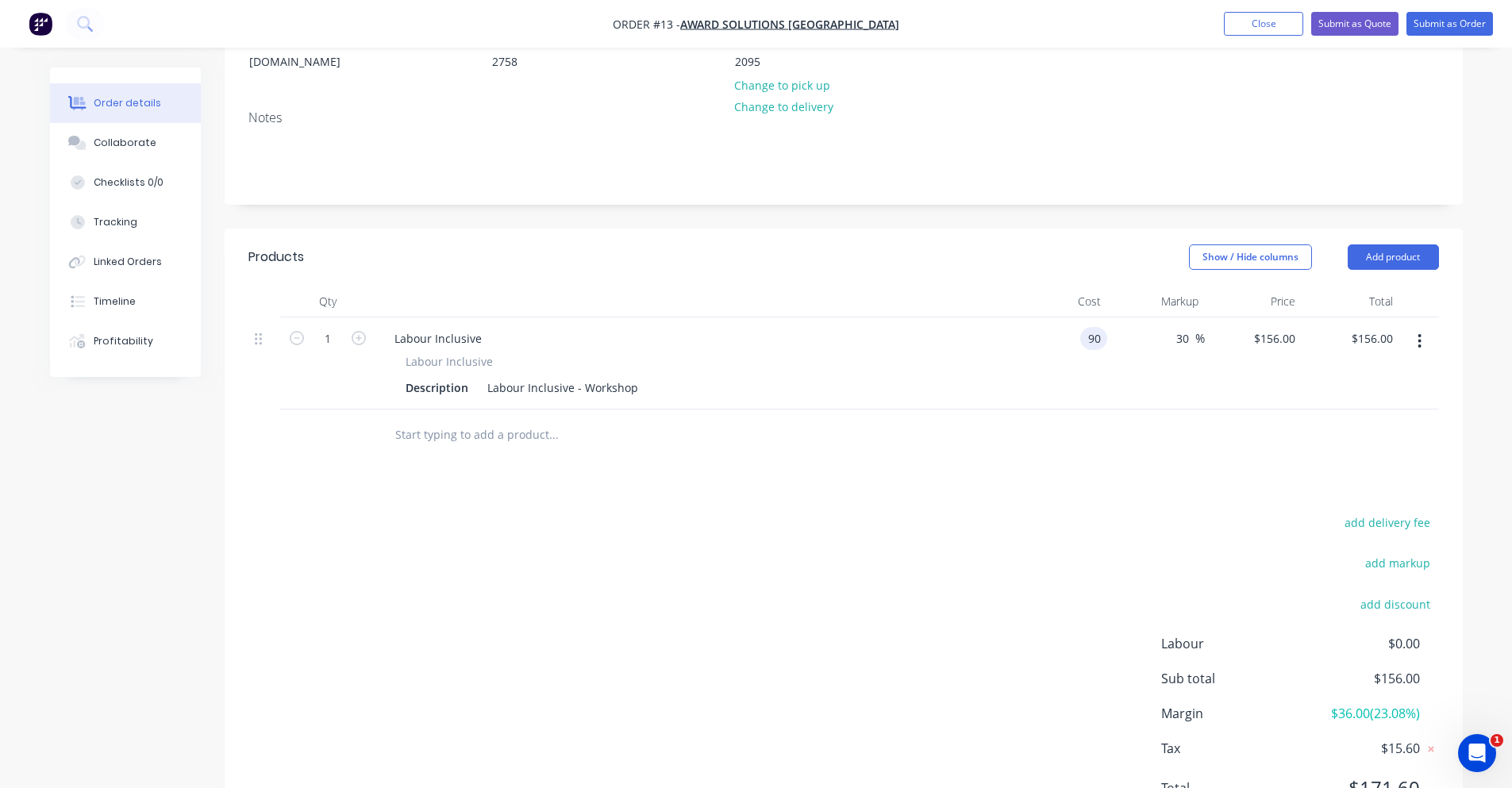
type input "$90.00"
type input "$117.00"
click at [1113, 252] on header "Products Show / Hide columns Add product" at bounding box center [843, 257] width 1238 height 57
click at [1266, 320] on div "117 117" at bounding box center [1253, 363] width 97 height 92
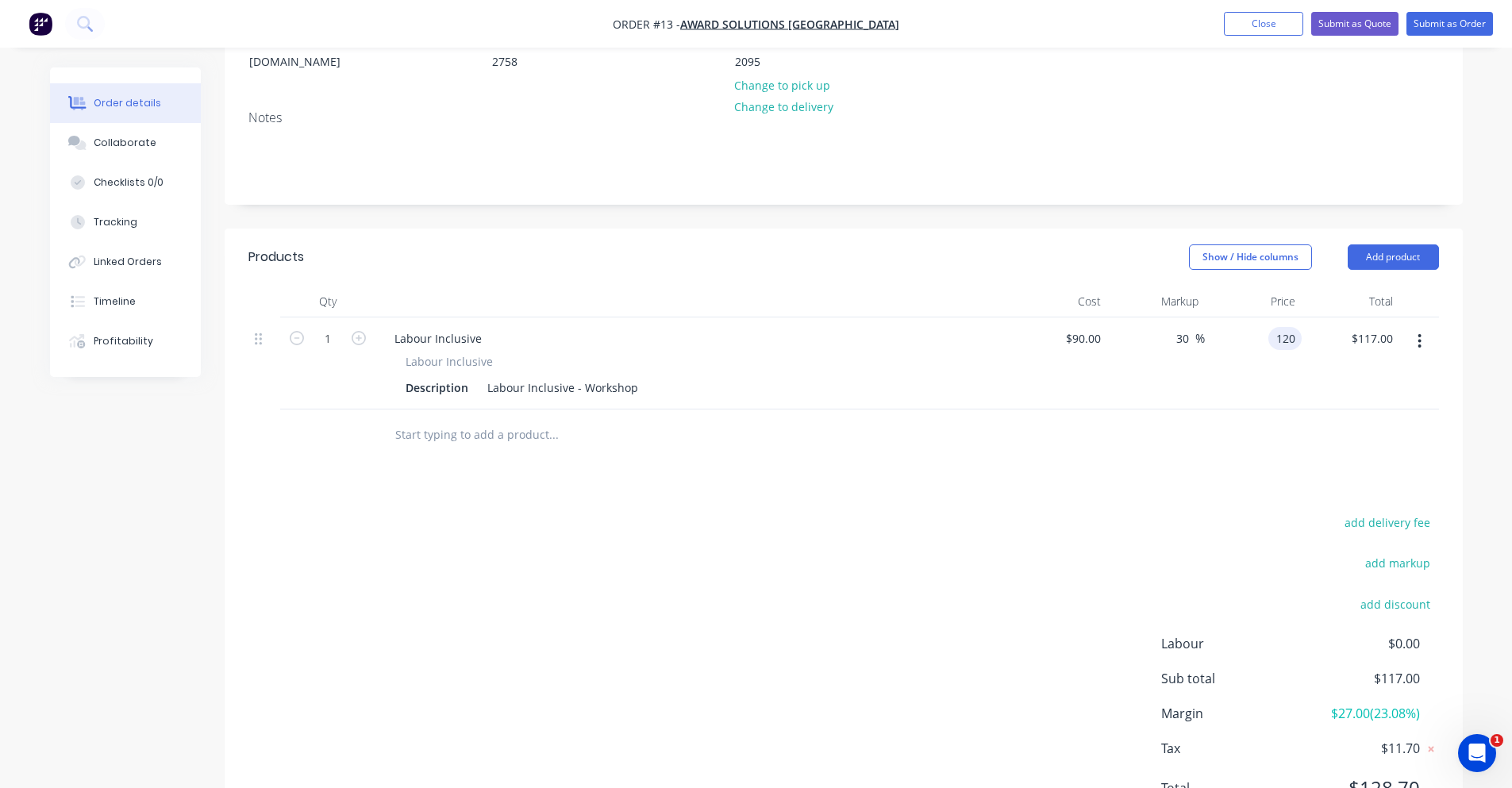
type input "120"
type input "33.33"
type input "$120.00"
click at [1327, 420] on div at bounding box center [843, 435] width 1191 height 52
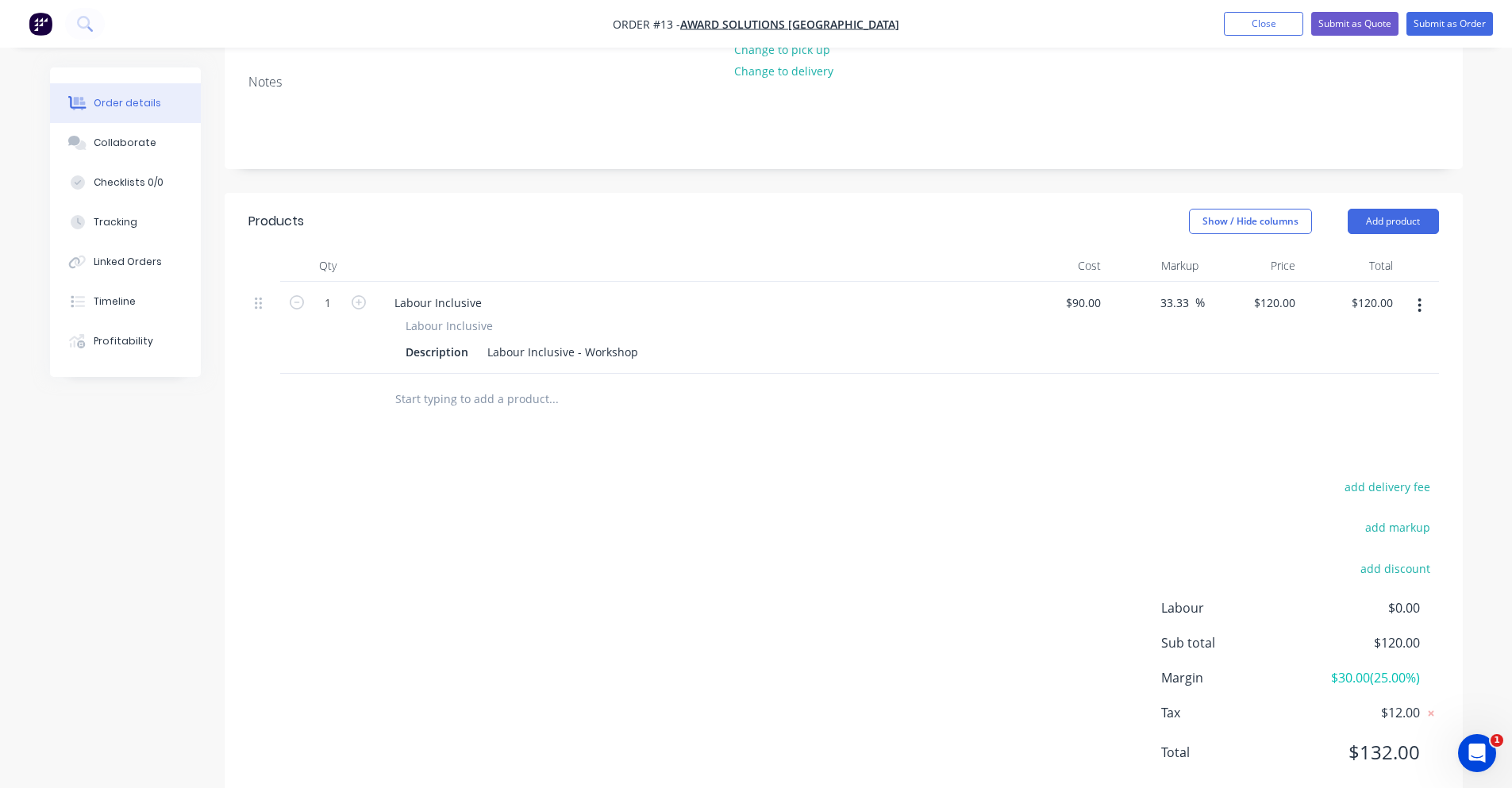
scroll to position [294, 0]
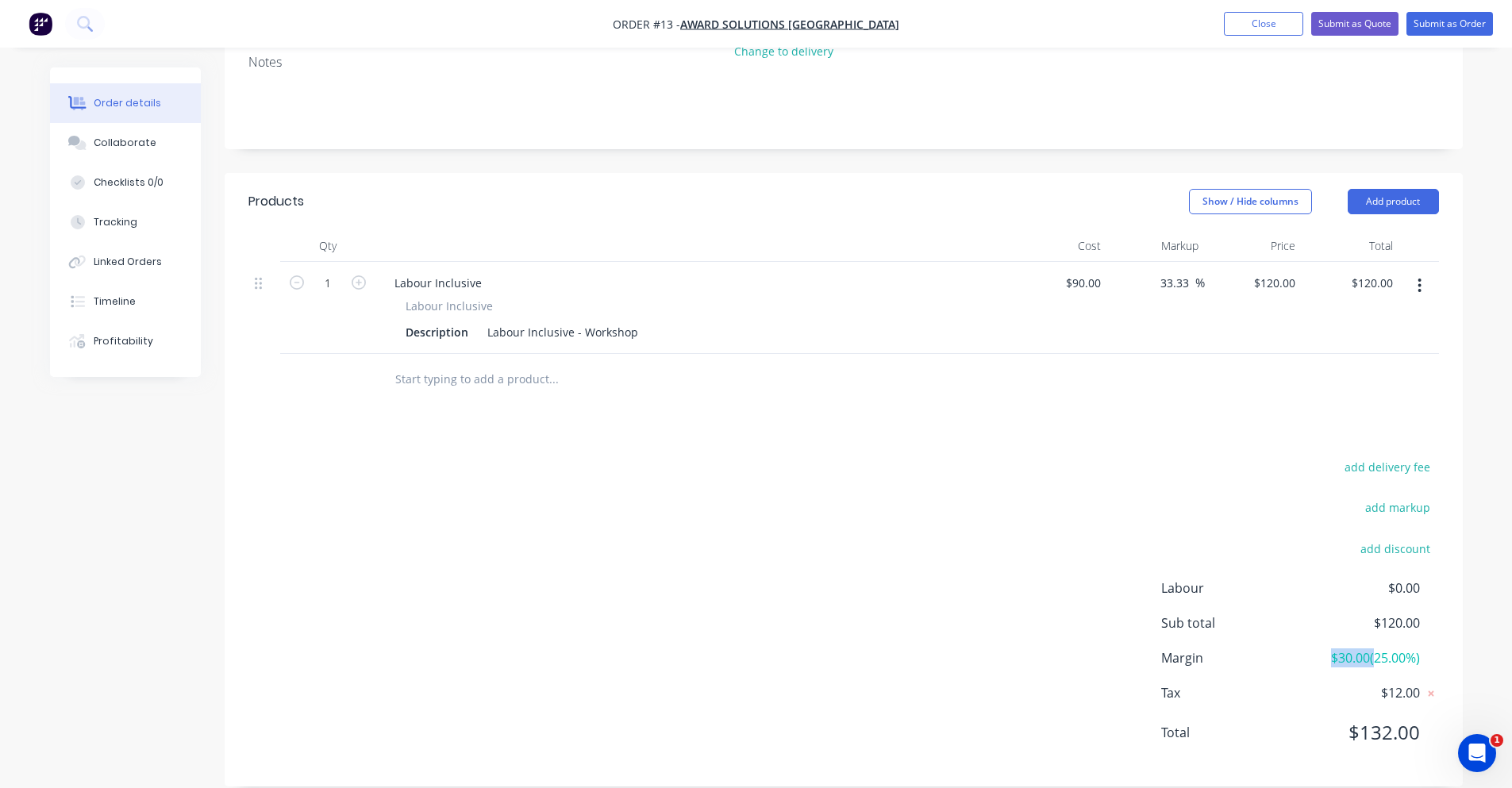
drag, startPoint x: 1322, startPoint y: 638, endPoint x: 1370, endPoint y: 642, distance: 48.2
click at [1370, 649] on span "$30.00 ( 25.00 %)" at bounding box center [1360, 658] width 117 height 19
click at [1140, 610] on div "add delivery fee add markup add discount Labour $0.00 Sub total $120.00 Margin …" at bounding box center [843, 610] width 1191 height 307
click at [157, 350] on button "Profitability" at bounding box center [126, 341] width 151 height 40
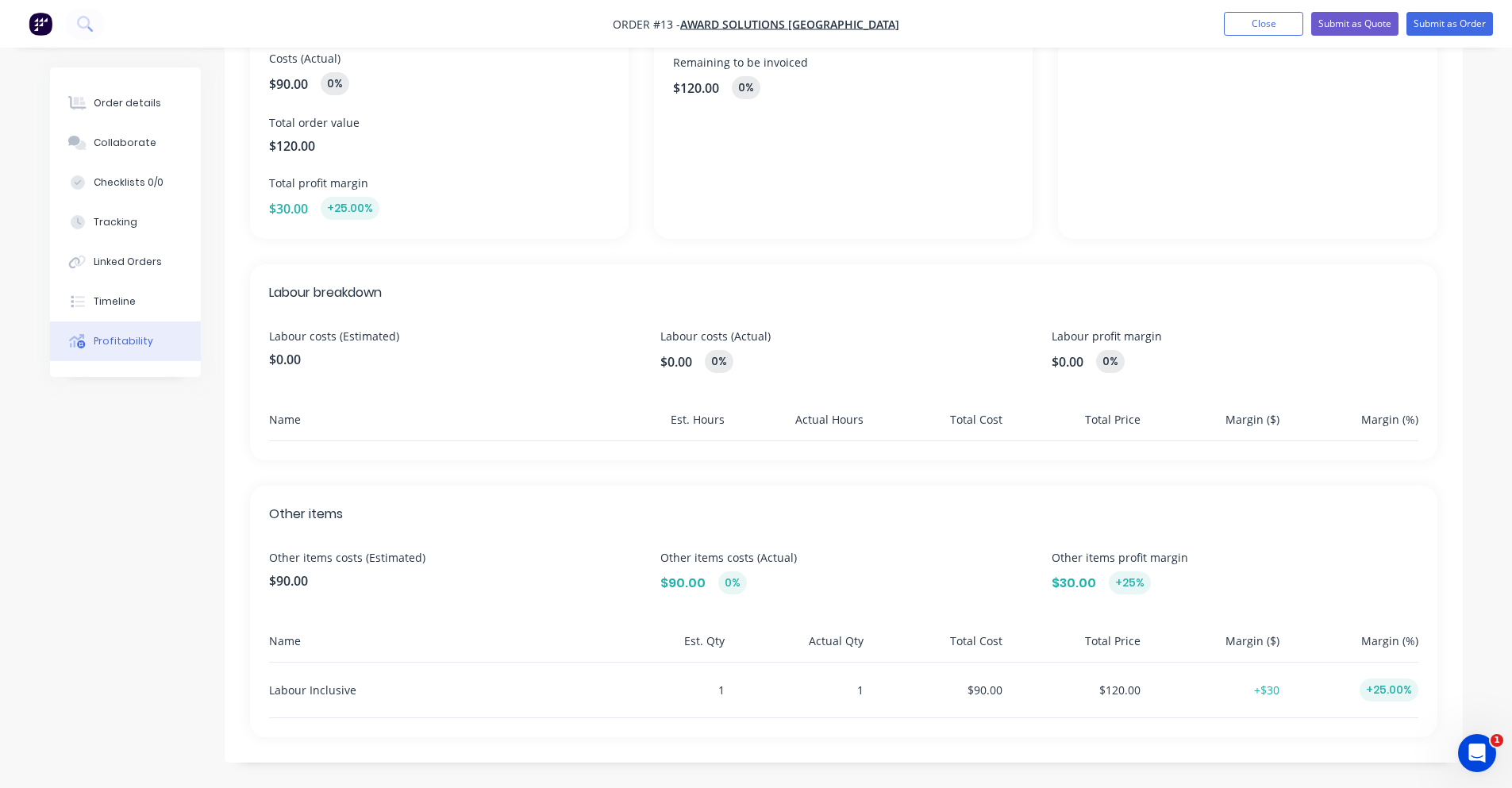
scroll to position [59, 0]
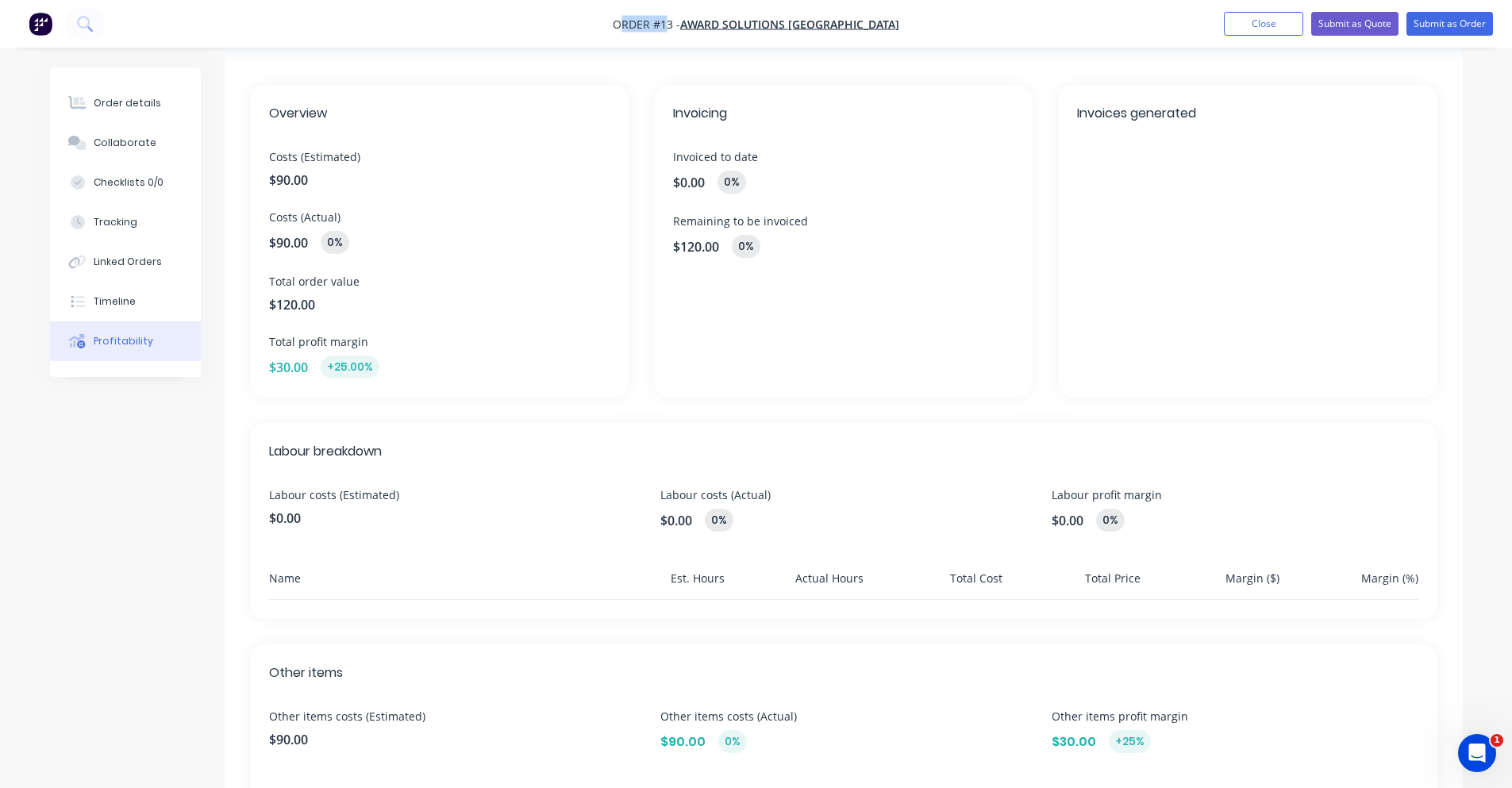
drag, startPoint x: 663, startPoint y: 22, endPoint x: 690, endPoint y: 26, distance: 27.3
click at [680, 26] on span "Order #13 -" at bounding box center [647, 24] width 67 height 15
click at [689, 34] on nav "Order #13 - Award Solutions Australia Add product Close Submit as Quote Submit …" at bounding box center [756, 24] width 1512 height 47
click at [161, 103] on button "Order details" at bounding box center [126, 104] width 151 height 40
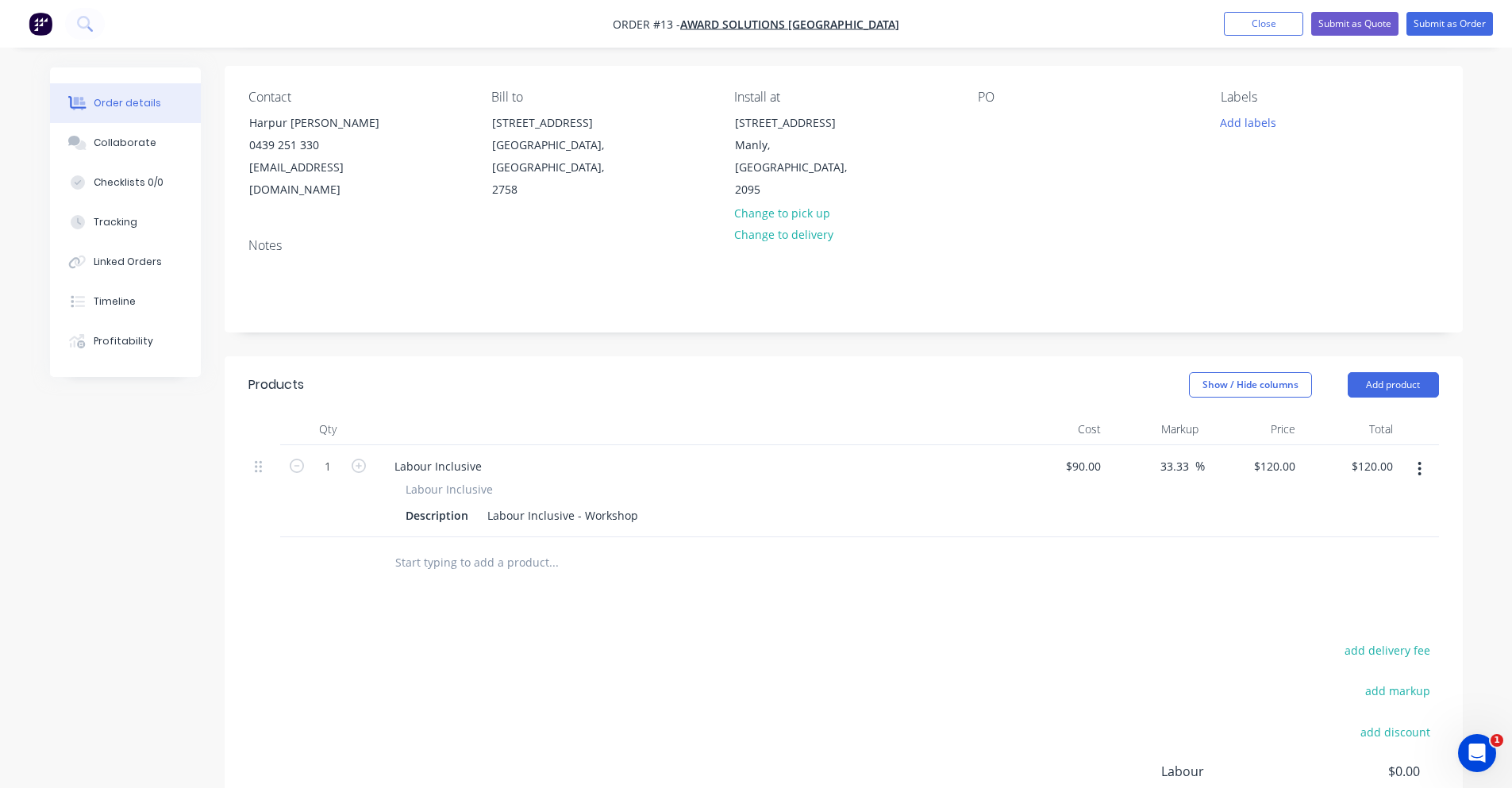
scroll to position [139, 0]
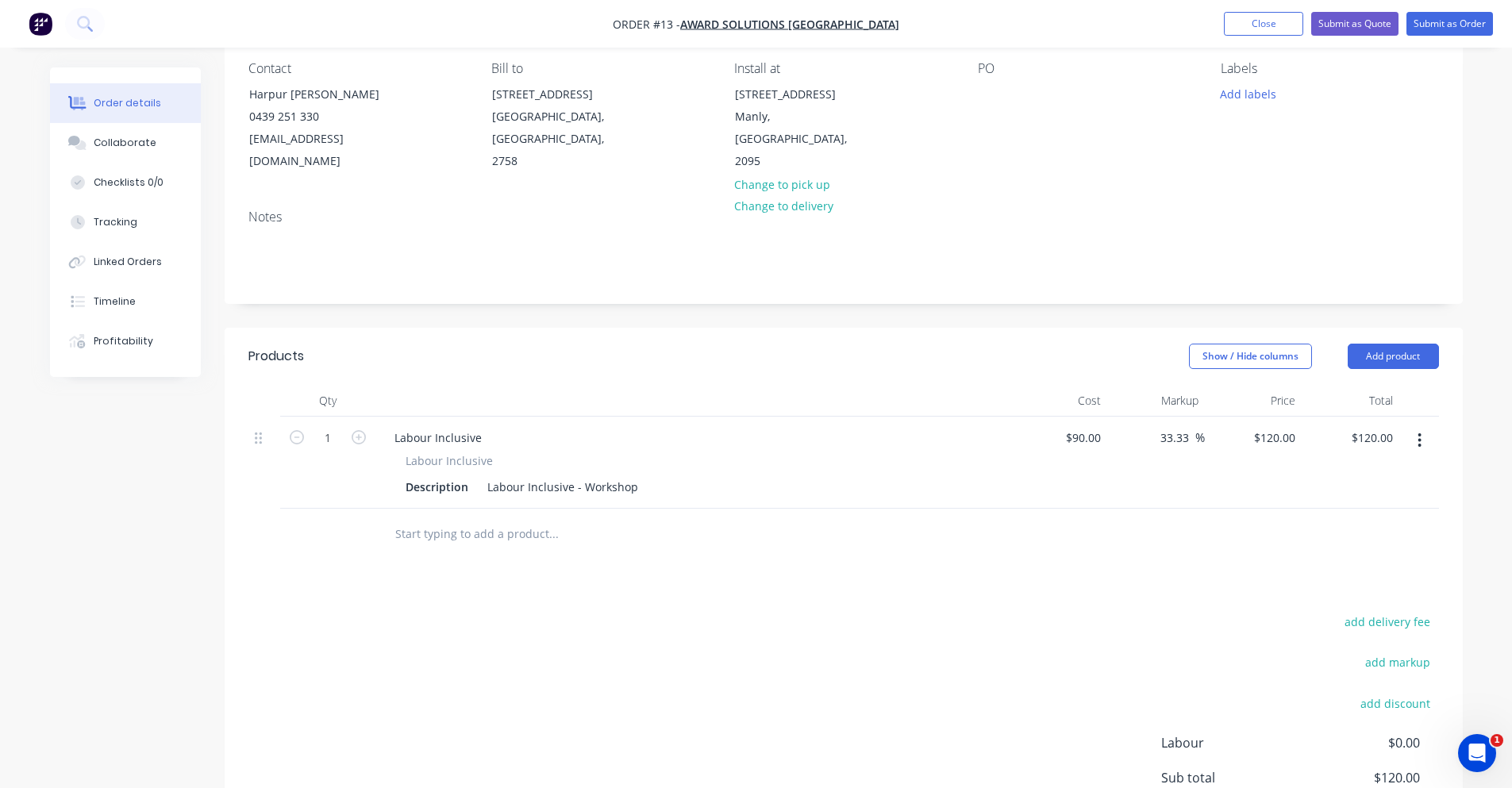
click at [432, 519] on input "text" at bounding box center [553, 534] width 318 height 32
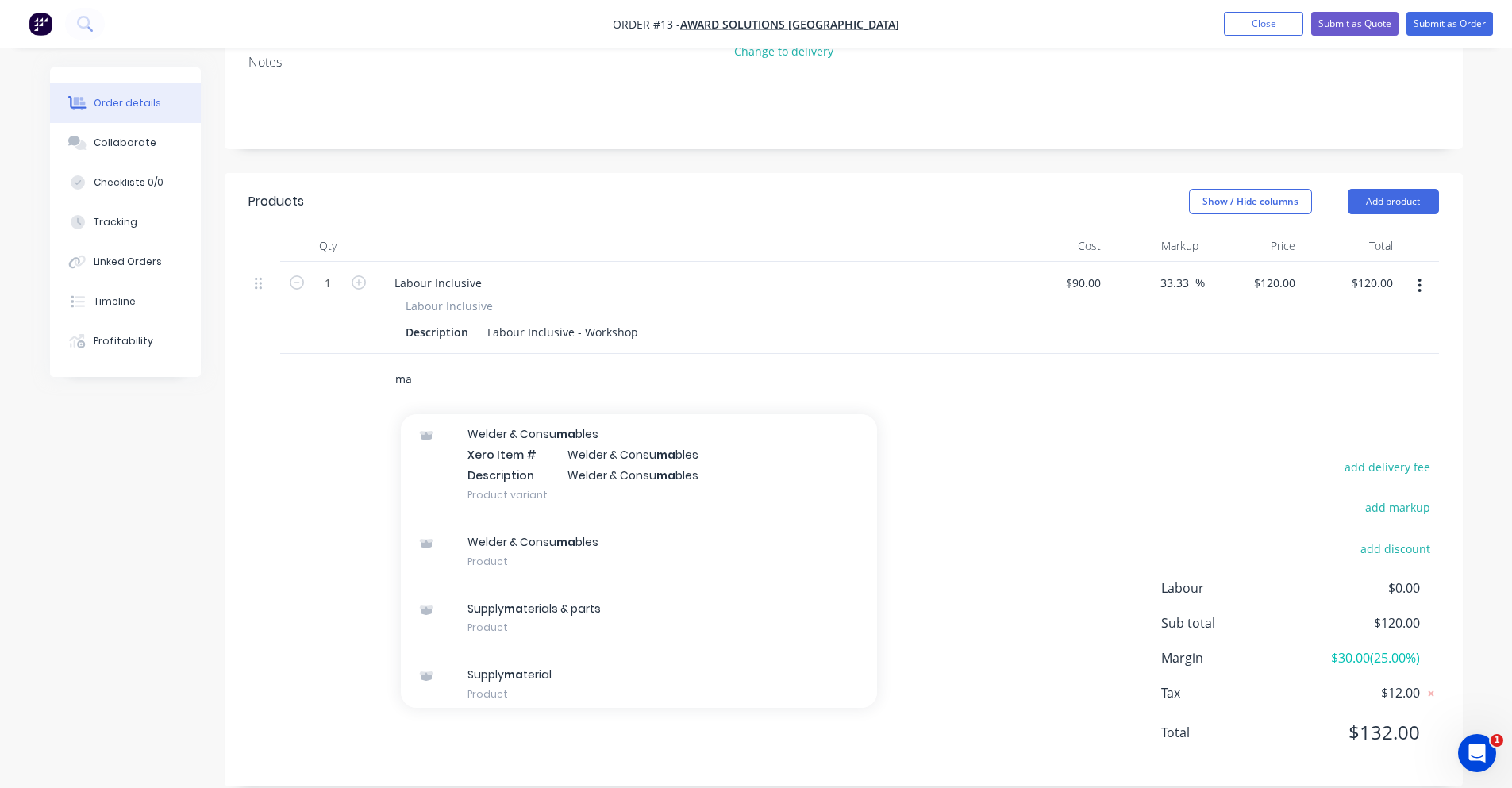
scroll to position [278, 0]
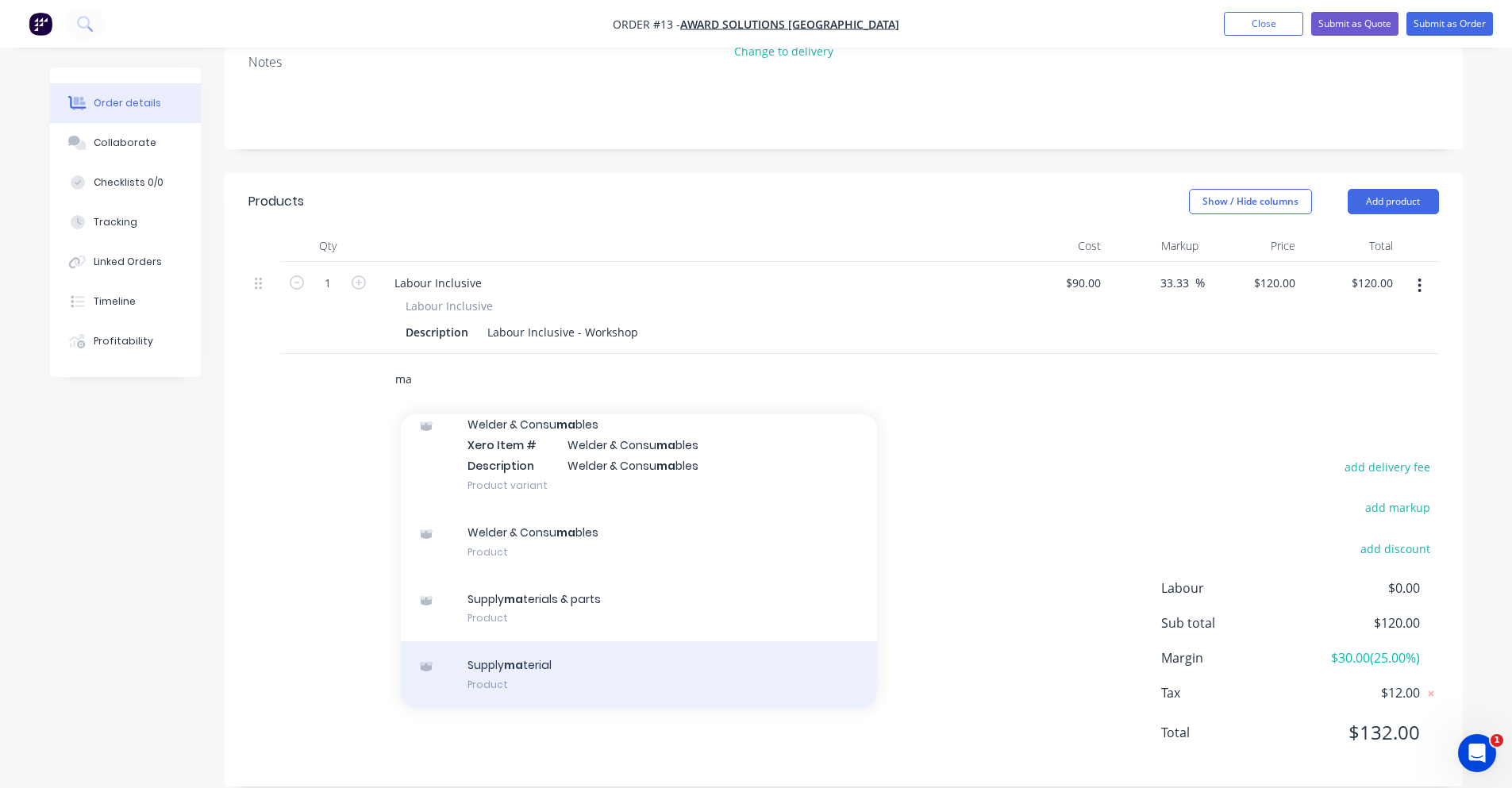
type input "ma"
click at [669, 642] on div "Supply ma terial Product" at bounding box center [639, 674] width 476 height 66
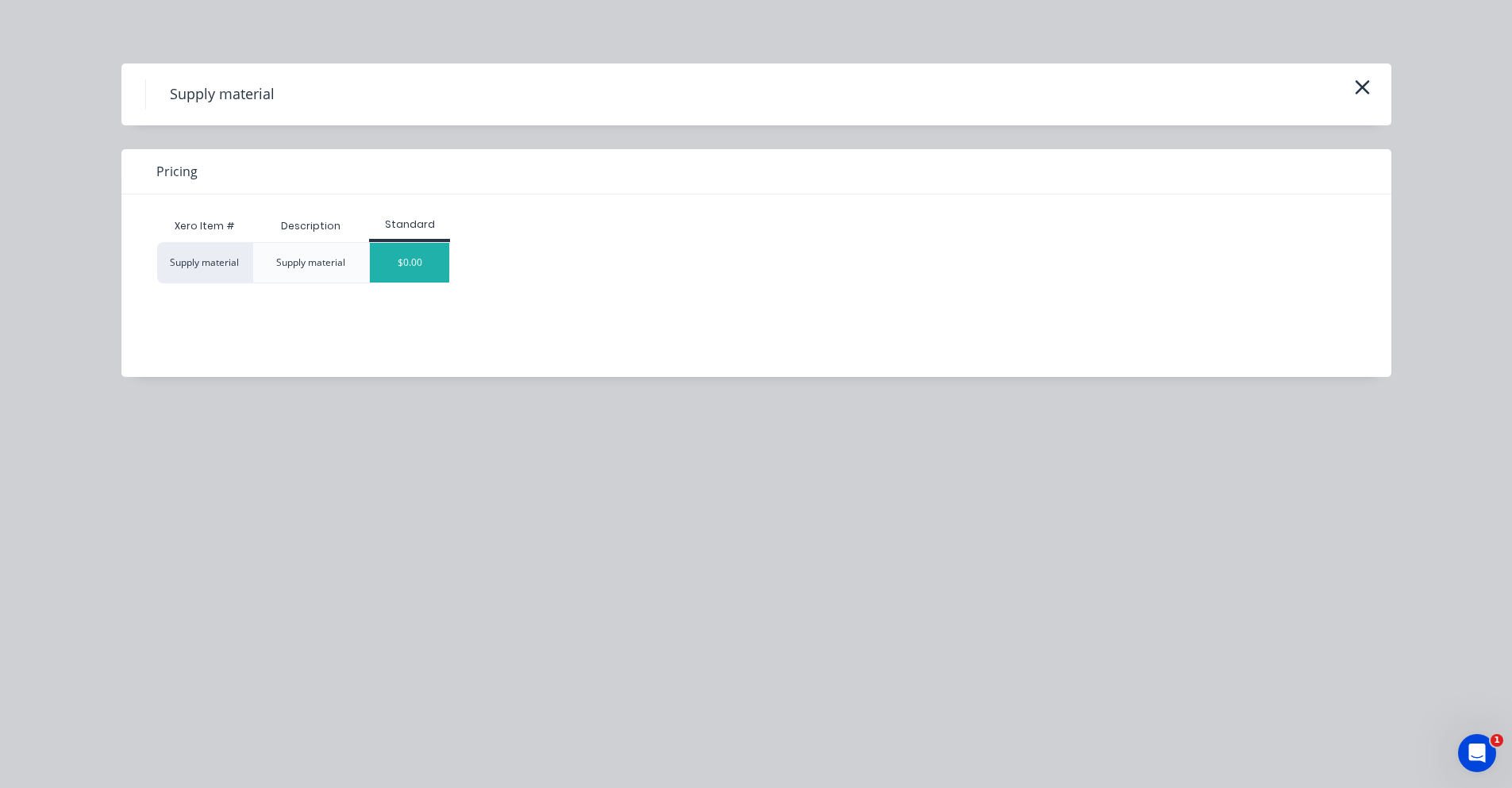
click at [390, 268] on div "$0.00" at bounding box center [409, 263] width 79 height 40
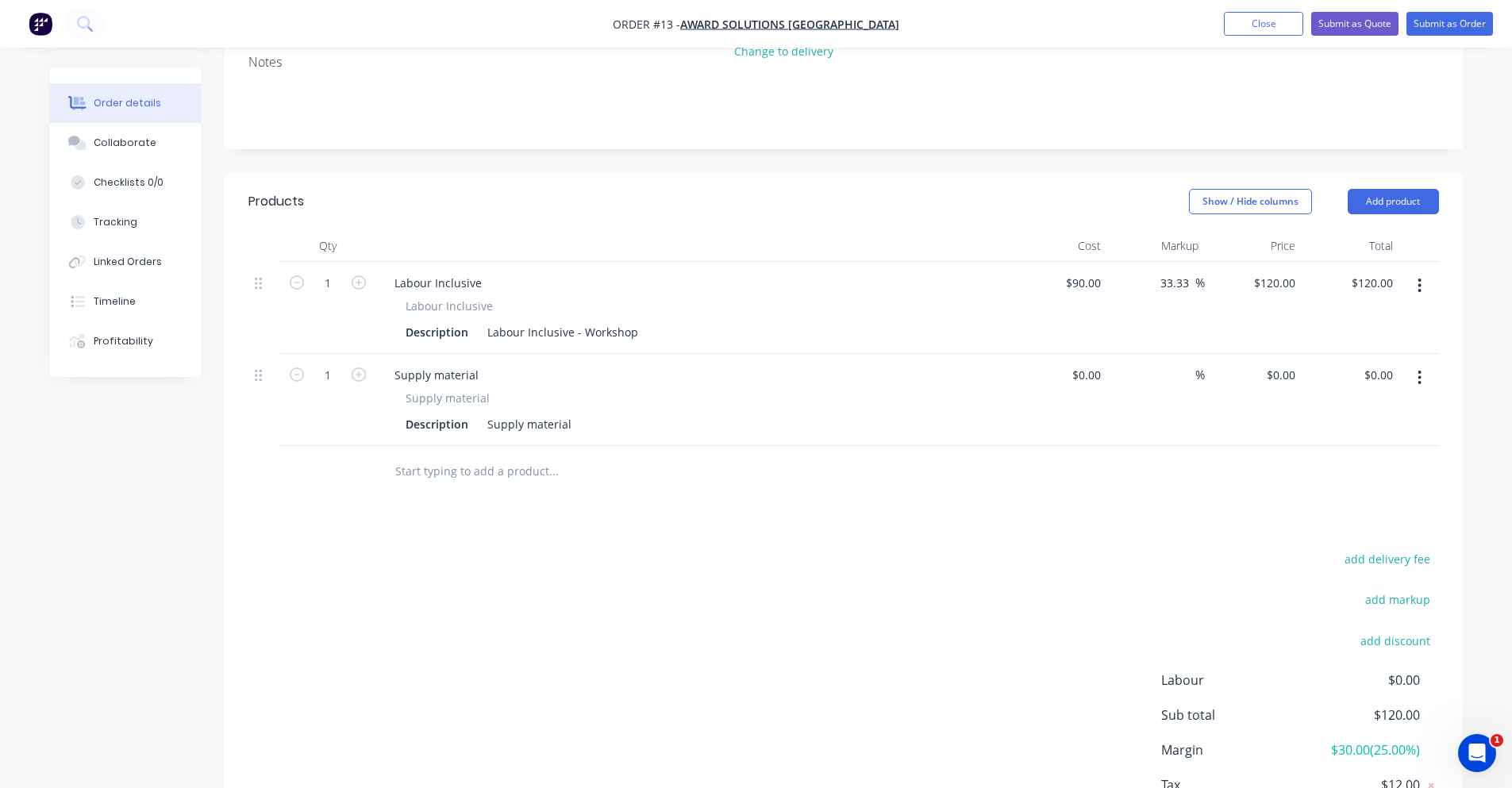
click at [429, 389] on span "Supply material" at bounding box center [448, 398] width 84 height 16
click at [478, 413] on div "Description Supply material" at bounding box center [690, 424] width 581 height 23
drag, startPoint x: 567, startPoint y: 408, endPoint x: 522, endPoint y: 399, distance: 45.9
click at [522, 413] on div "Supply material" at bounding box center [529, 424] width 96 height 23
click at [613, 413] on div "Supply 6mm Tread Plate" at bounding box center [552, 424] width 143 height 23
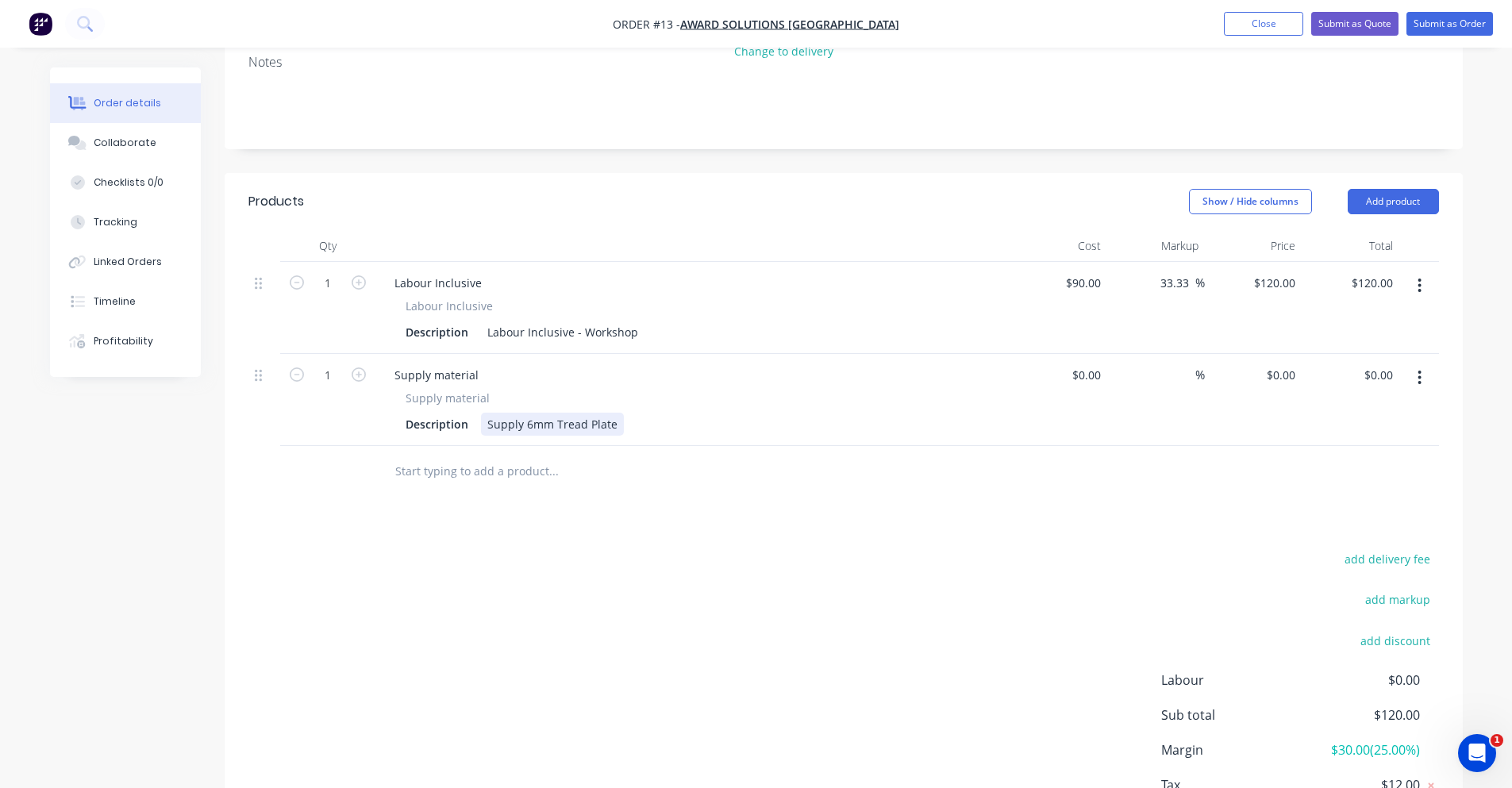
drag, startPoint x: 613, startPoint y: 401, endPoint x: 610, endPoint y: 411, distance: 10.4
click at [610, 413] on div "Supply 6mm Tread Plate" at bounding box center [552, 424] width 143 height 23
click at [611, 413] on div "Supply 6mm Tread Plate" at bounding box center [552, 424] width 143 height 23
click at [643, 456] on input "text" at bounding box center [553, 471] width 318 height 32
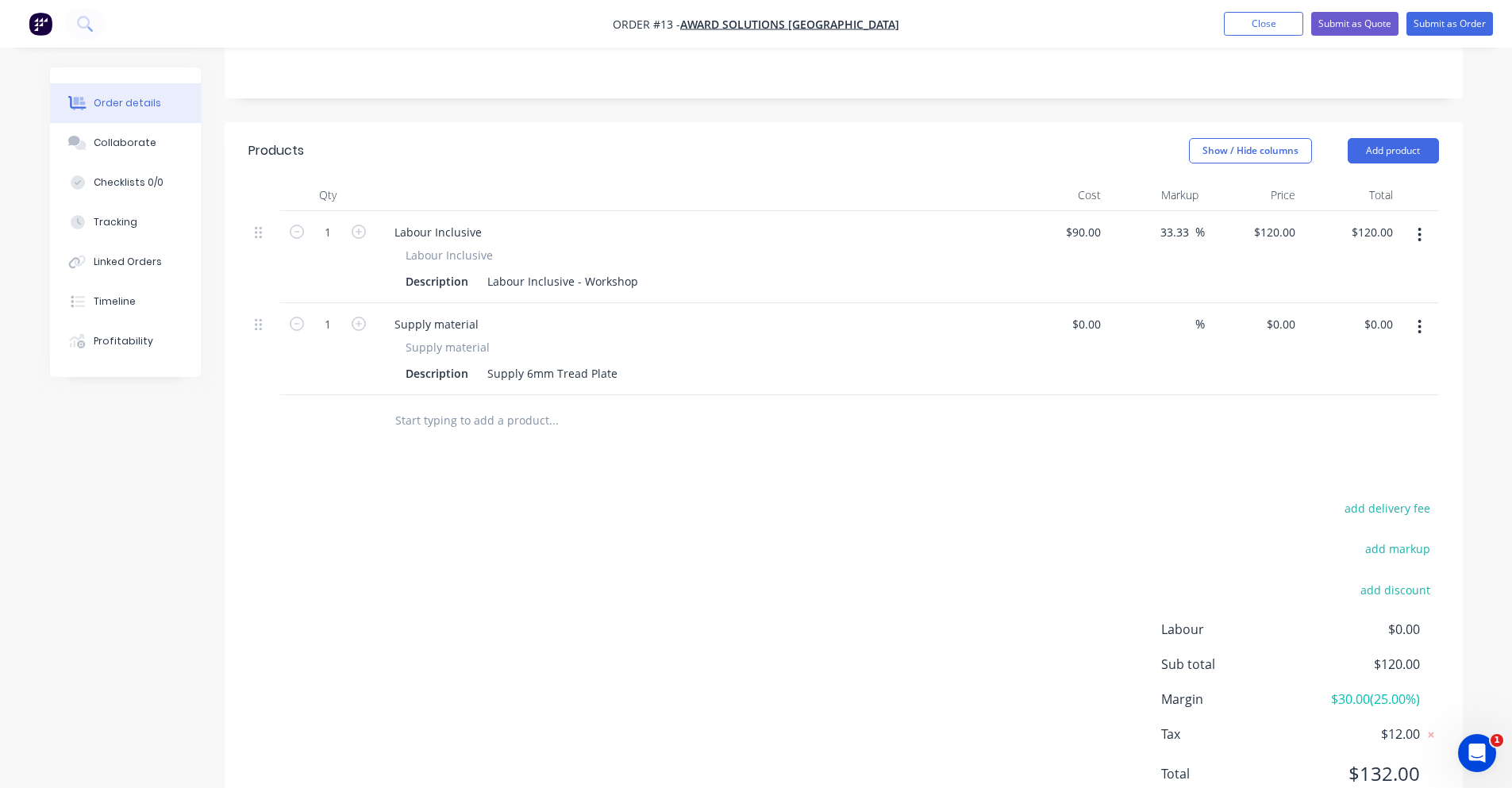
scroll to position [373, 0]
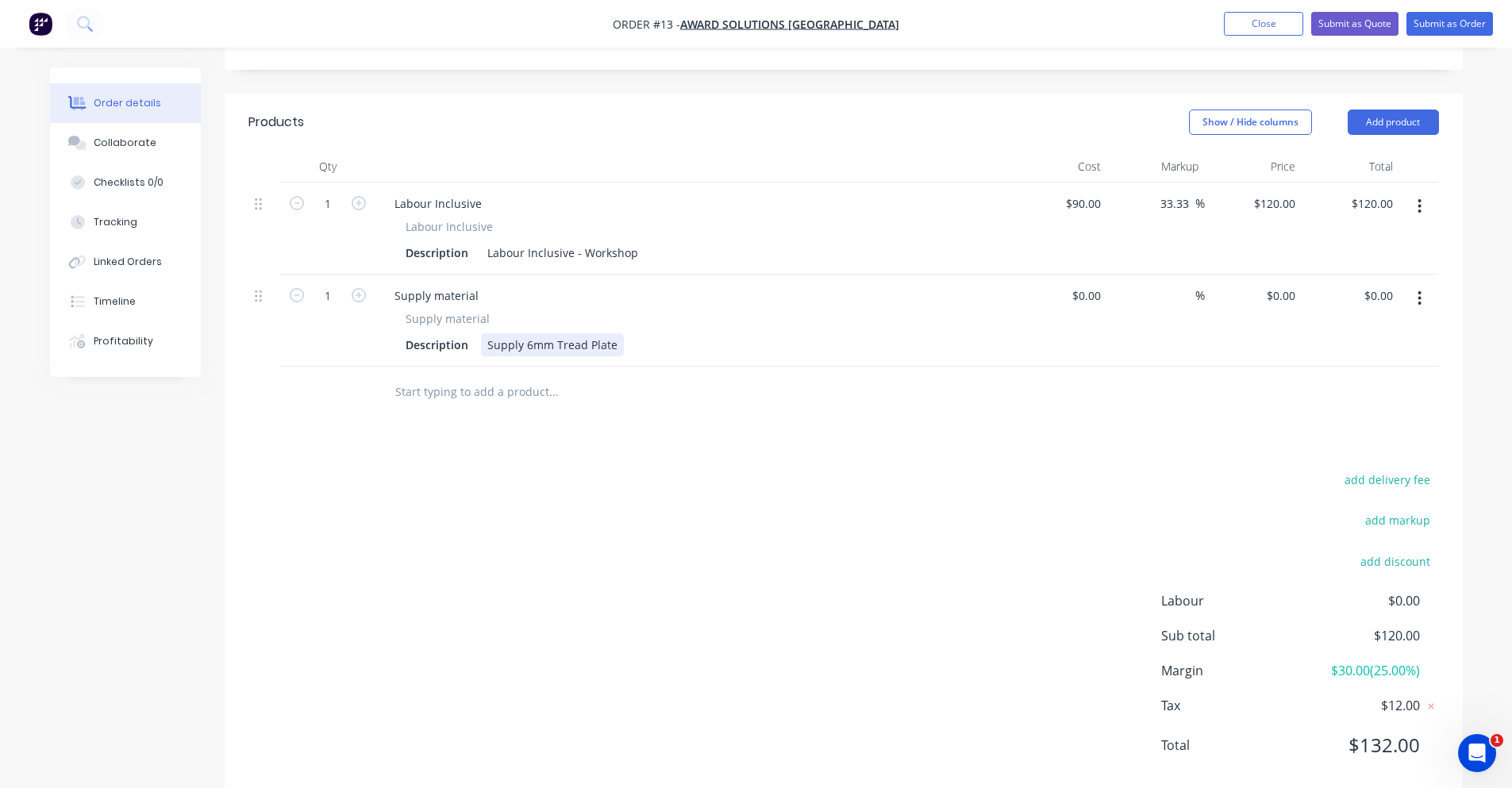
click at [607, 333] on div "Supply 6mm Tread Plate" at bounding box center [552, 344] width 143 height 23
click at [619, 333] on div "Description Supply 6mm Tread Plate" at bounding box center [690, 344] width 581 height 23
click at [612, 333] on div "Supply 6mm Tread Plate" at bounding box center [552, 344] width 143 height 23
click at [705, 387] on div at bounding box center [661, 392] width 571 height 52
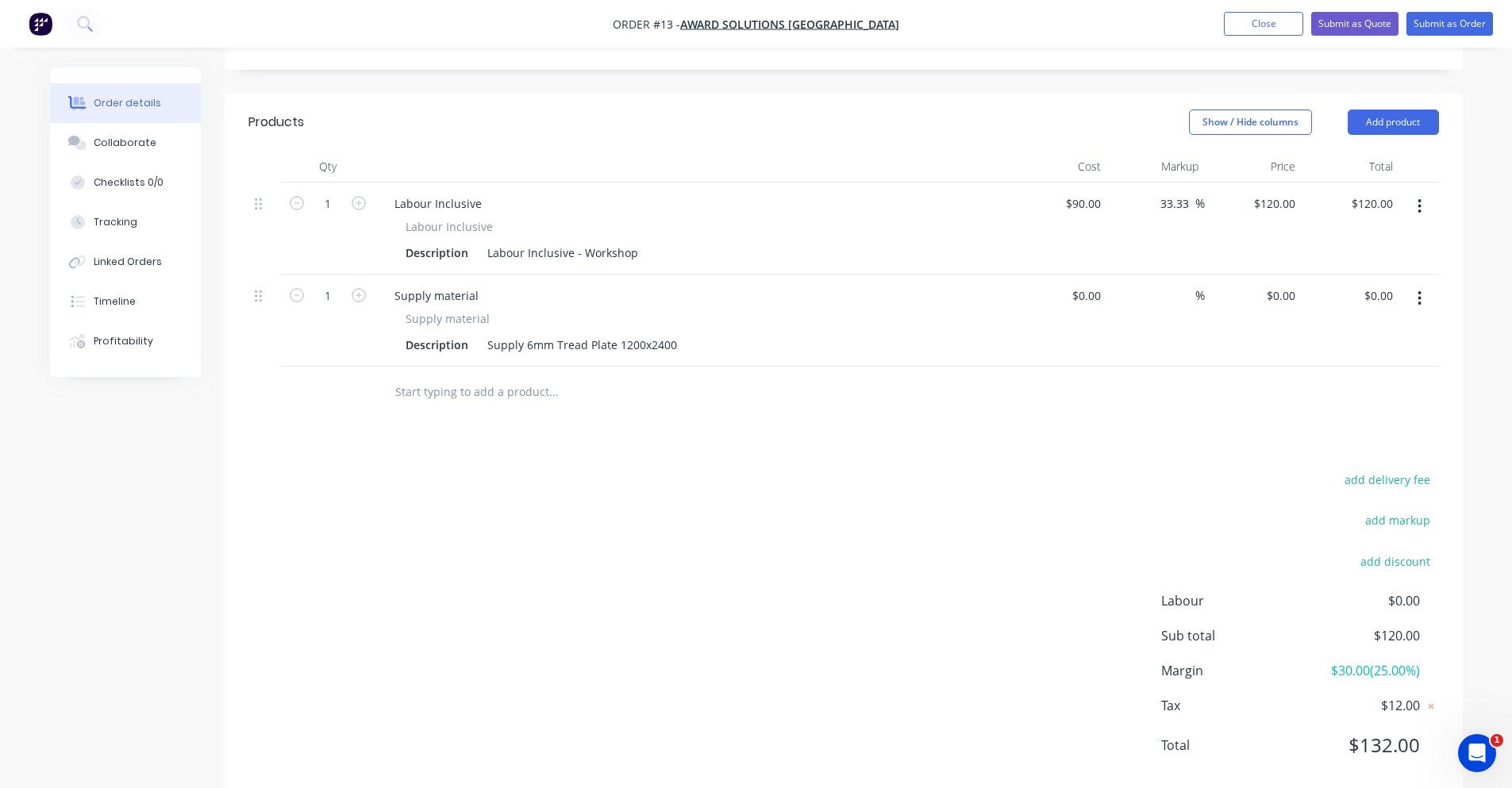
click at [358, 286] on button "button" at bounding box center [358, 294] width 21 height 16
type input "3"
click at [1084, 275] on div at bounding box center [1059, 320] width 97 height 92
type input "$400.00"
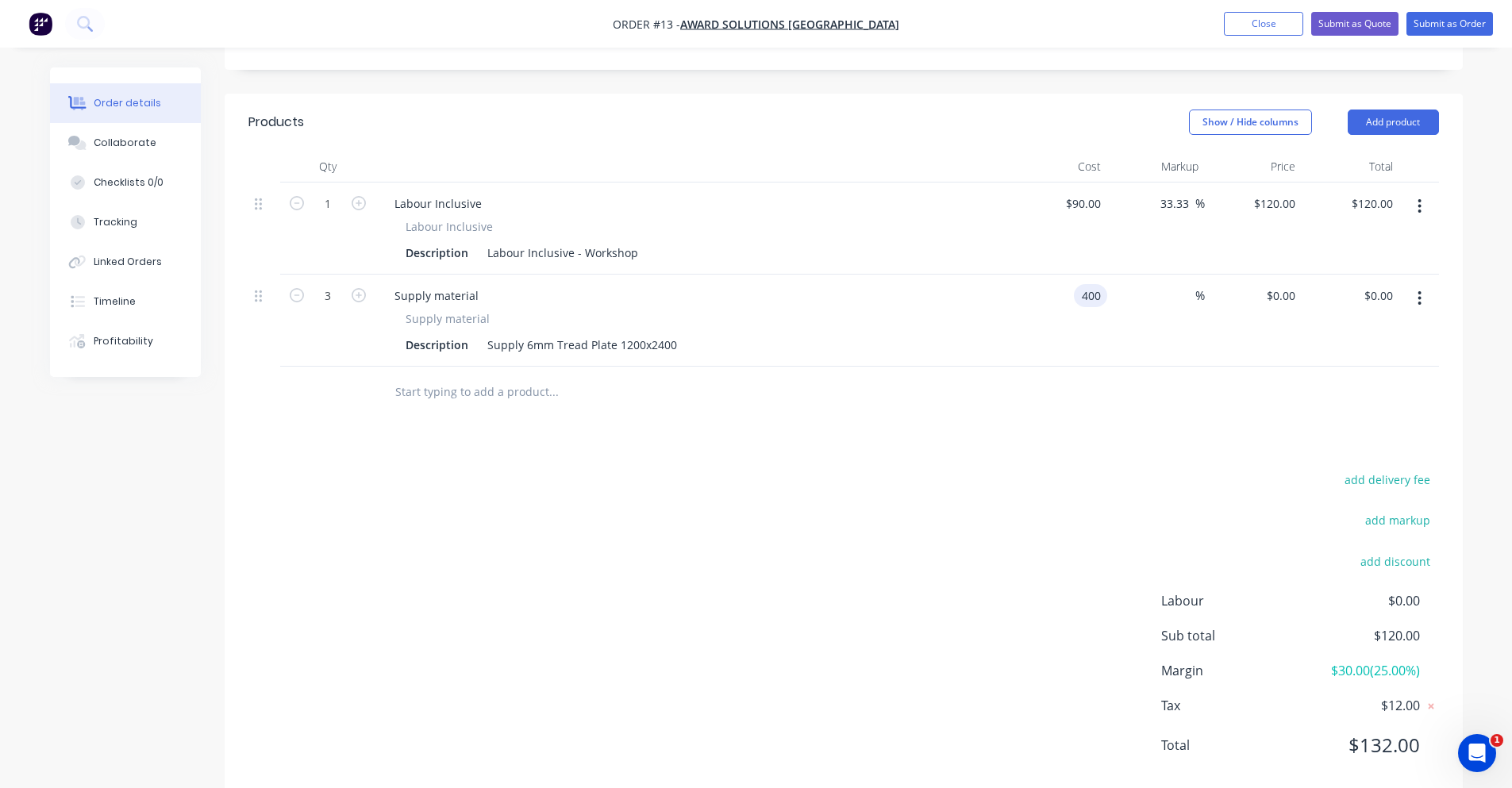
type input "$400.00"
type input "$1,200.00"
click at [1084, 367] on div at bounding box center [843, 392] width 1191 height 52
click at [1194, 284] on input at bounding box center [1186, 295] width 18 height 23
type input "30"
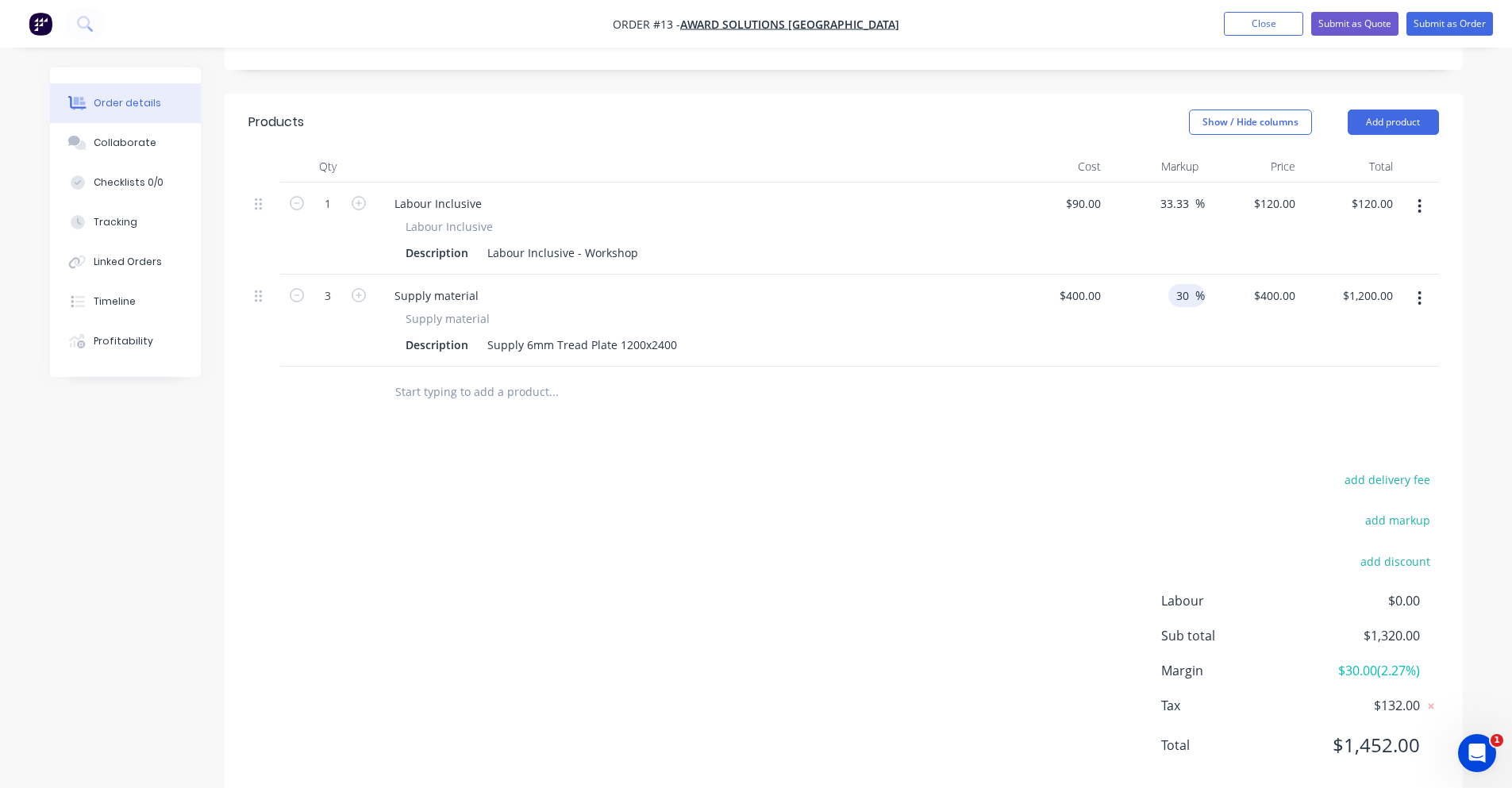
type input "$520.00"
type input "$1,560.00"
click at [1156, 374] on div at bounding box center [843, 392] width 1191 height 52
click at [437, 377] on input "text" at bounding box center [553, 392] width 318 height 32
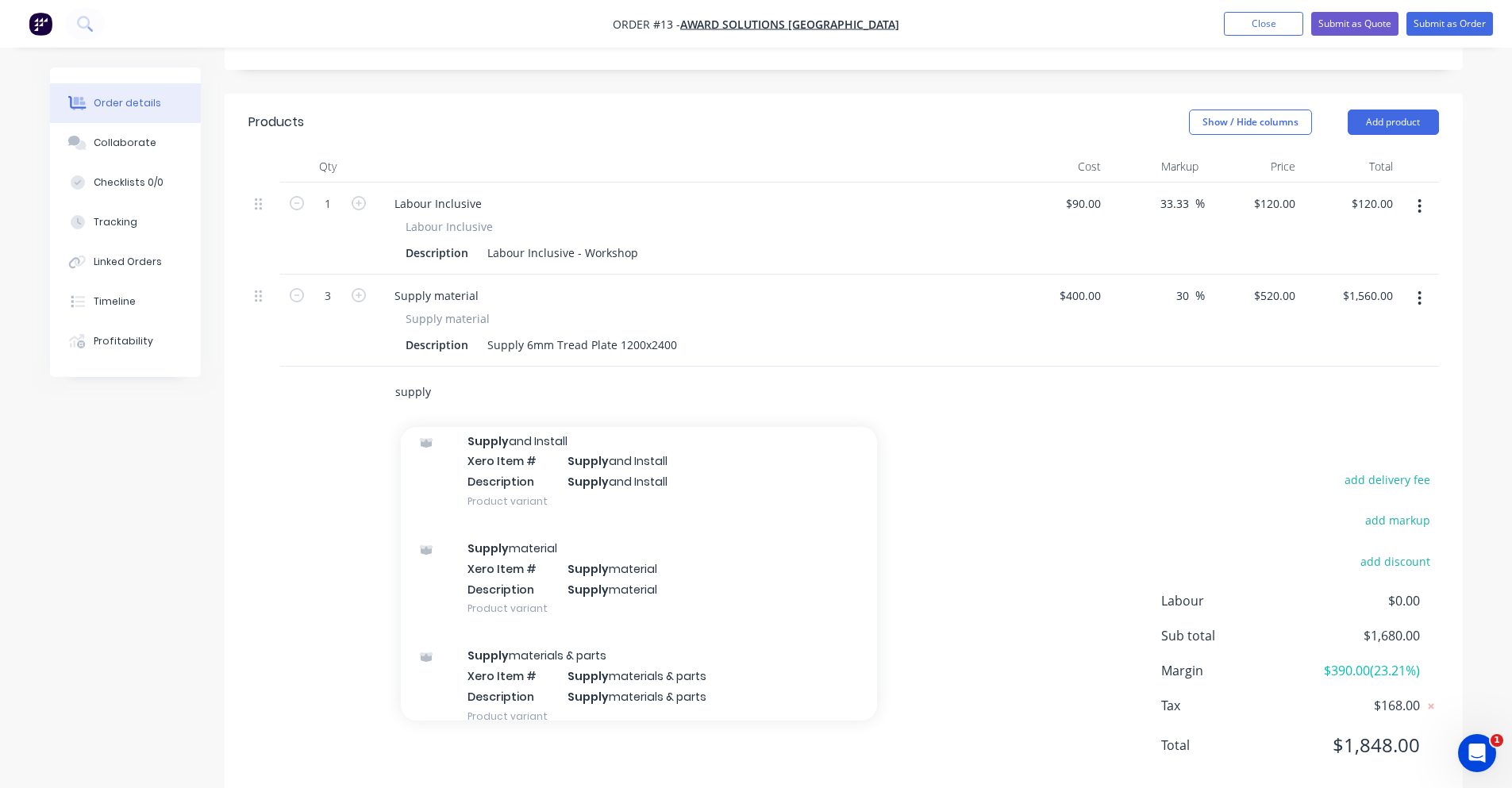
scroll to position [278, 0]
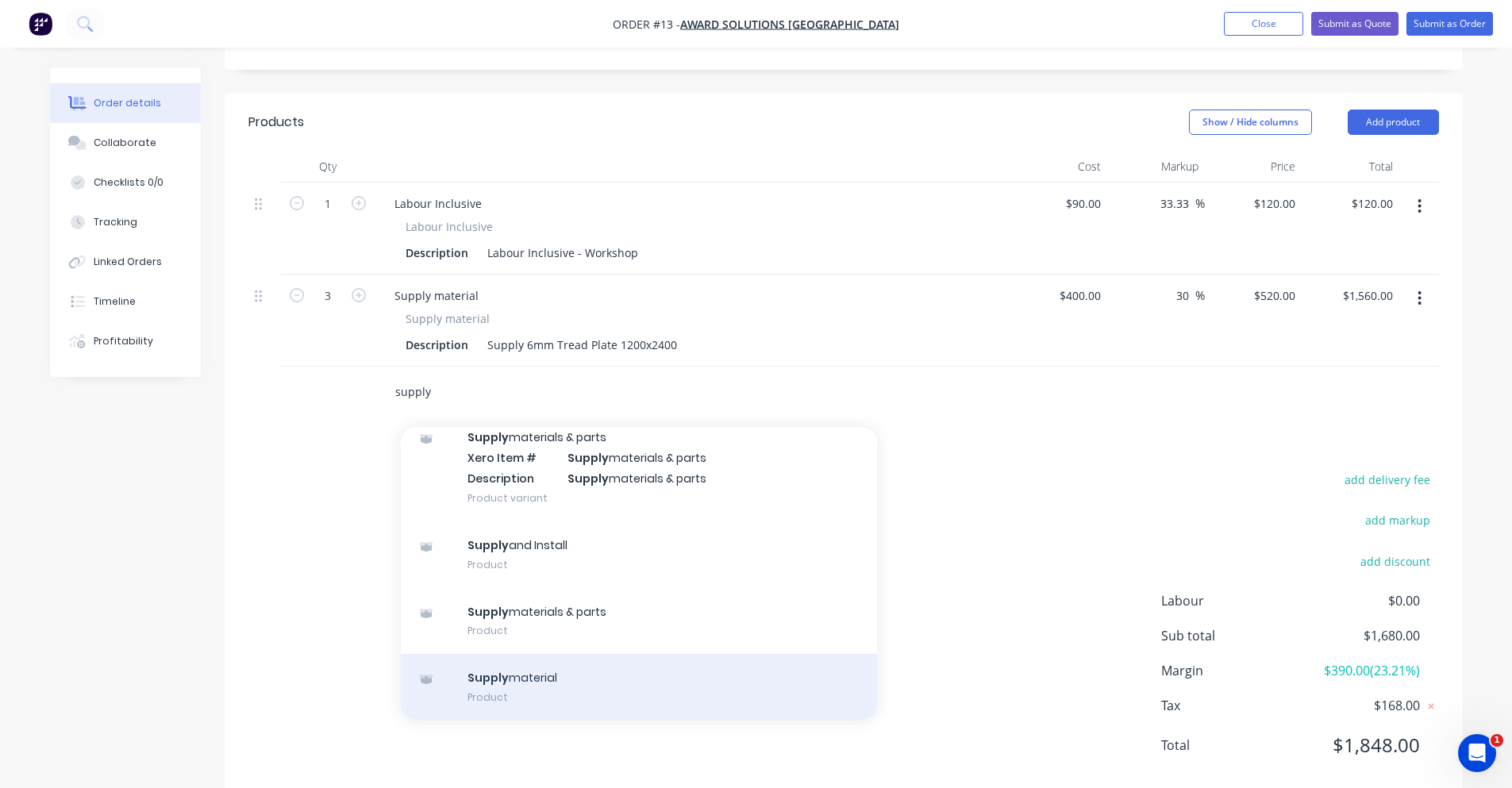
type input "supply"
click at [620, 657] on div "Supply material Product" at bounding box center [639, 687] width 476 height 66
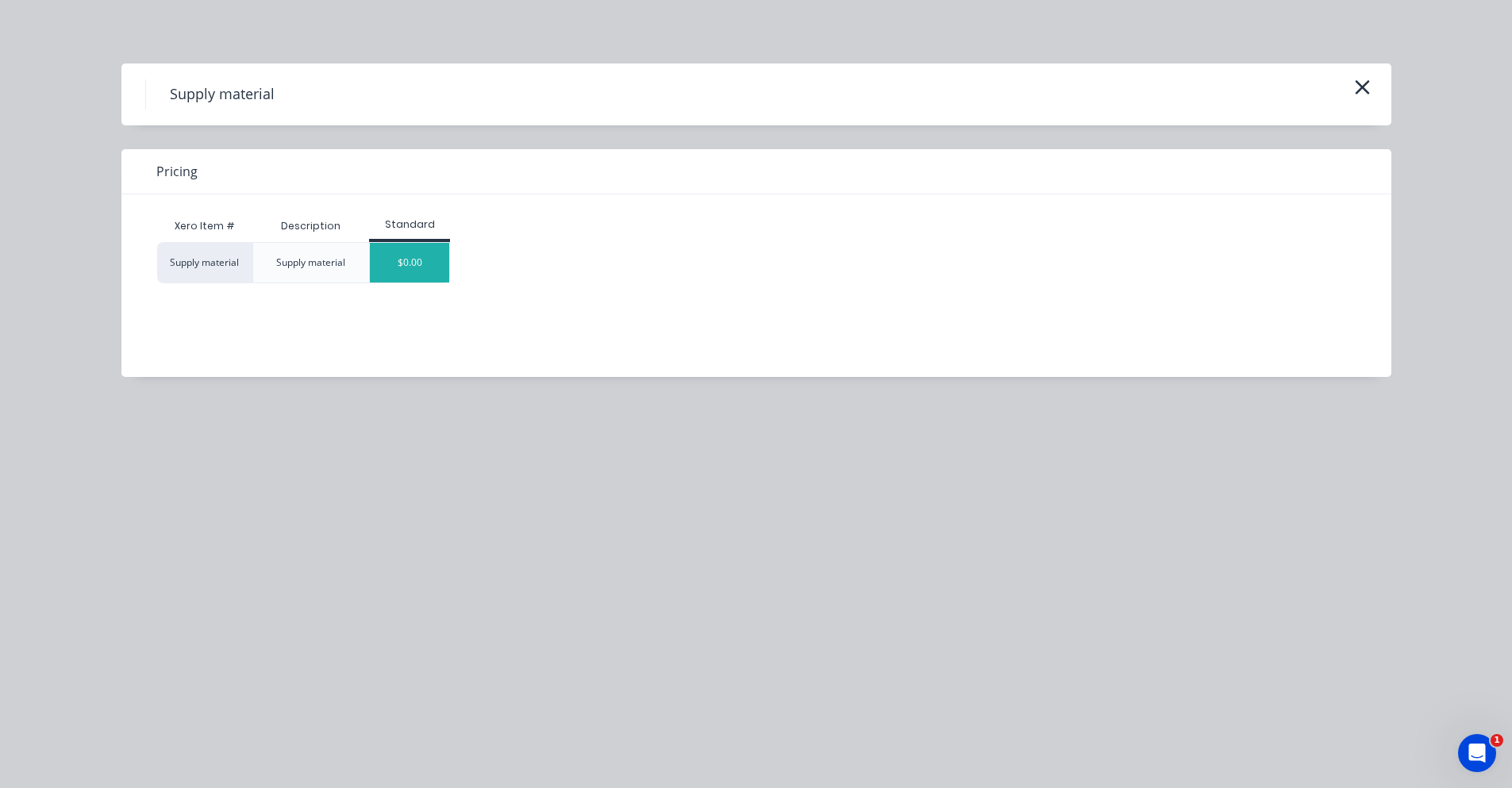
click at [428, 270] on div "$0.00" at bounding box center [409, 263] width 79 height 40
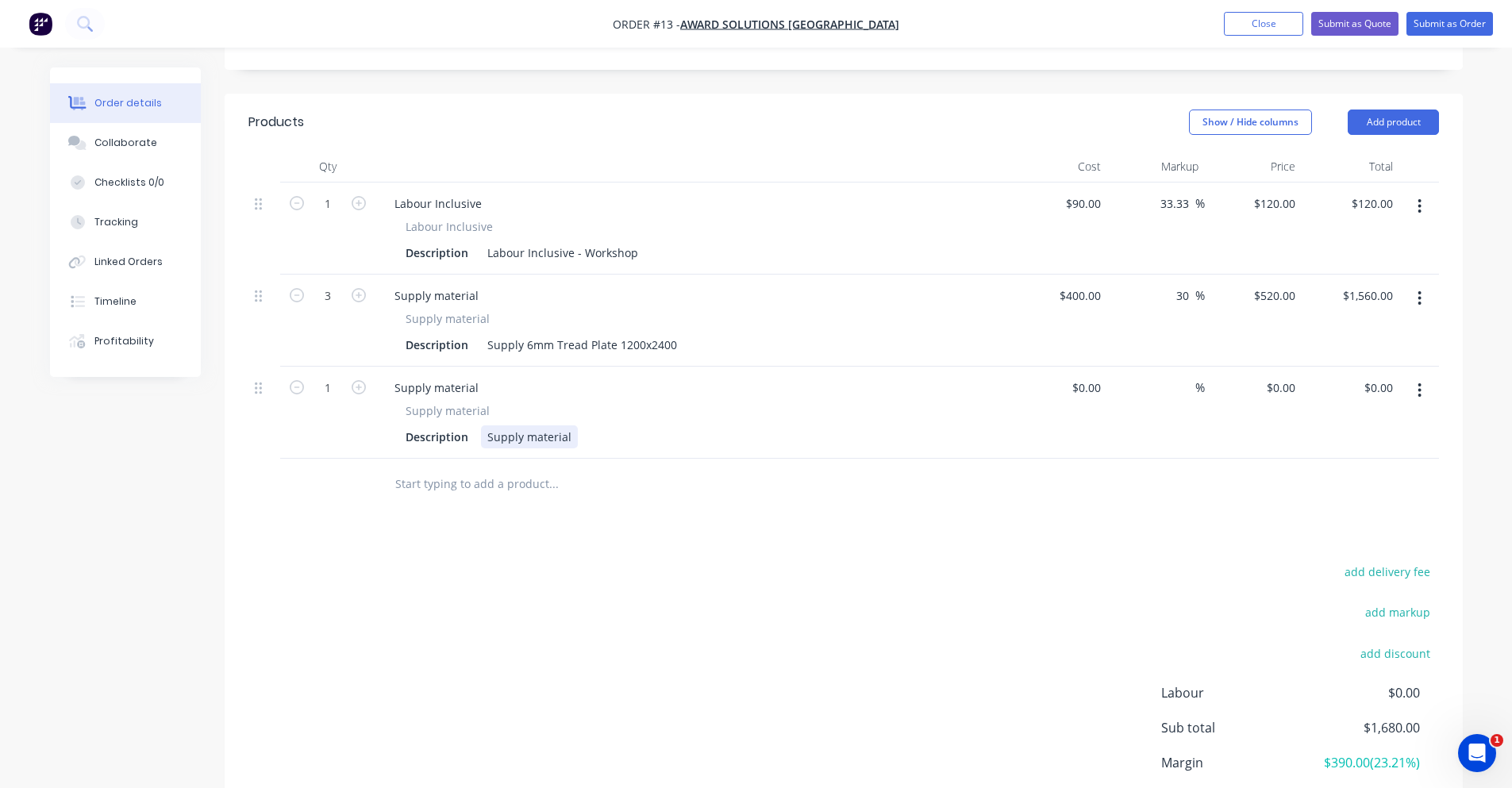
click at [509, 426] on div "Supply material" at bounding box center [529, 437] width 96 height 23
drag, startPoint x: 486, startPoint y: 416, endPoint x: 576, endPoint y: 419, distance: 90.0
click at [576, 426] on div "Description Supply material" at bounding box center [690, 437] width 581 height 23
click at [572, 426] on div "Supply material" at bounding box center [529, 437] width 96 height 23
drag, startPoint x: 566, startPoint y: 418, endPoint x: 522, endPoint y: 418, distance: 44.0
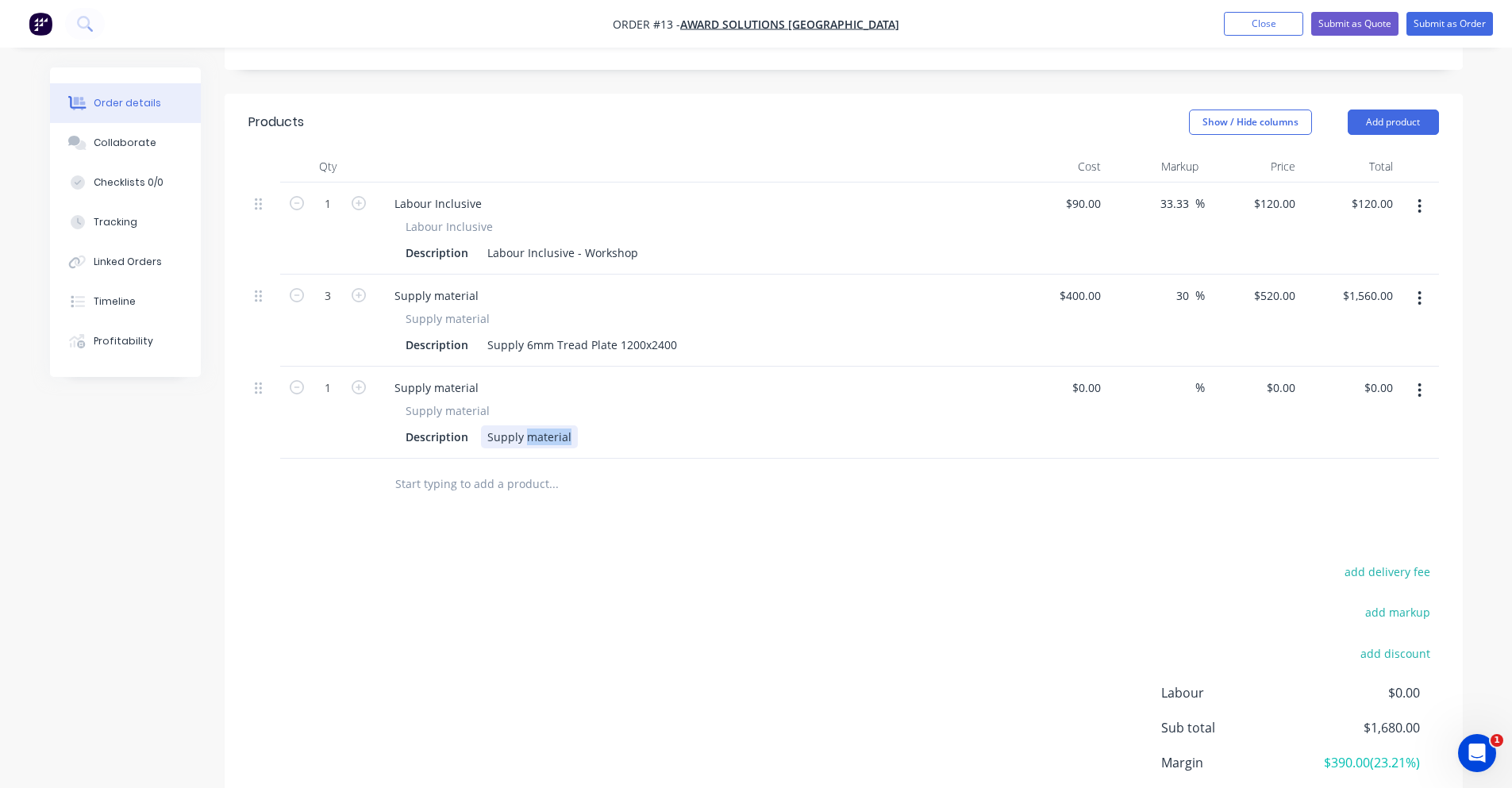
click at [522, 426] on div "Supply material" at bounding box center [529, 437] width 96 height 23
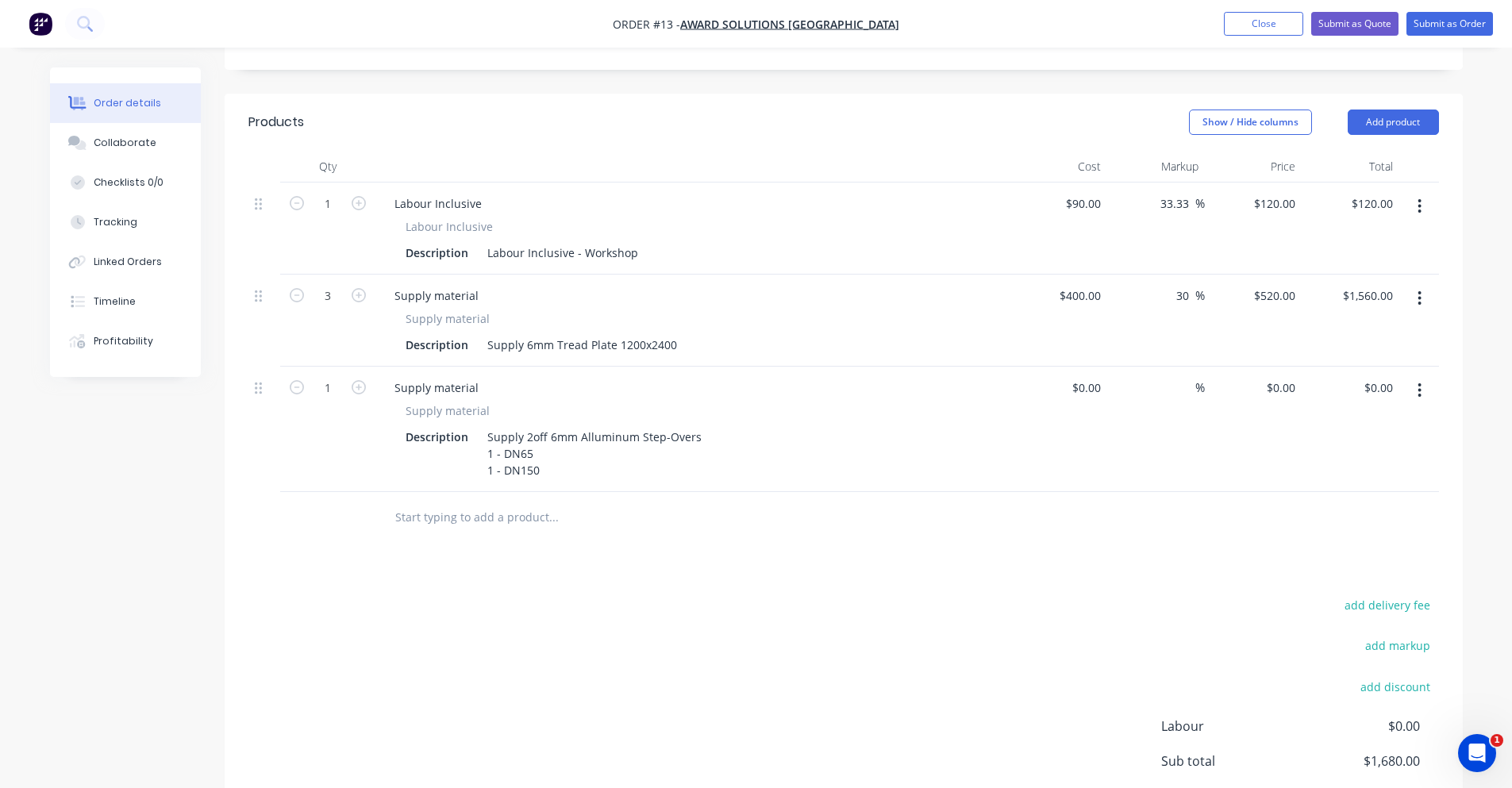
click at [694, 652] on div "add delivery fee add markup add discount Labour $0.00 Sub total $1,680.00 Margi…" at bounding box center [843, 747] width 1191 height 307
click at [586, 426] on div "Supply 2off 6mm Alluminum Step-Overs 1 - DN65 1 - DN150" at bounding box center [595, 454] width 227 height 56
click at [1075, 375] on div "$0.00" at bounding box center [1059, 429] width 97 height 126
type input "$250.00"
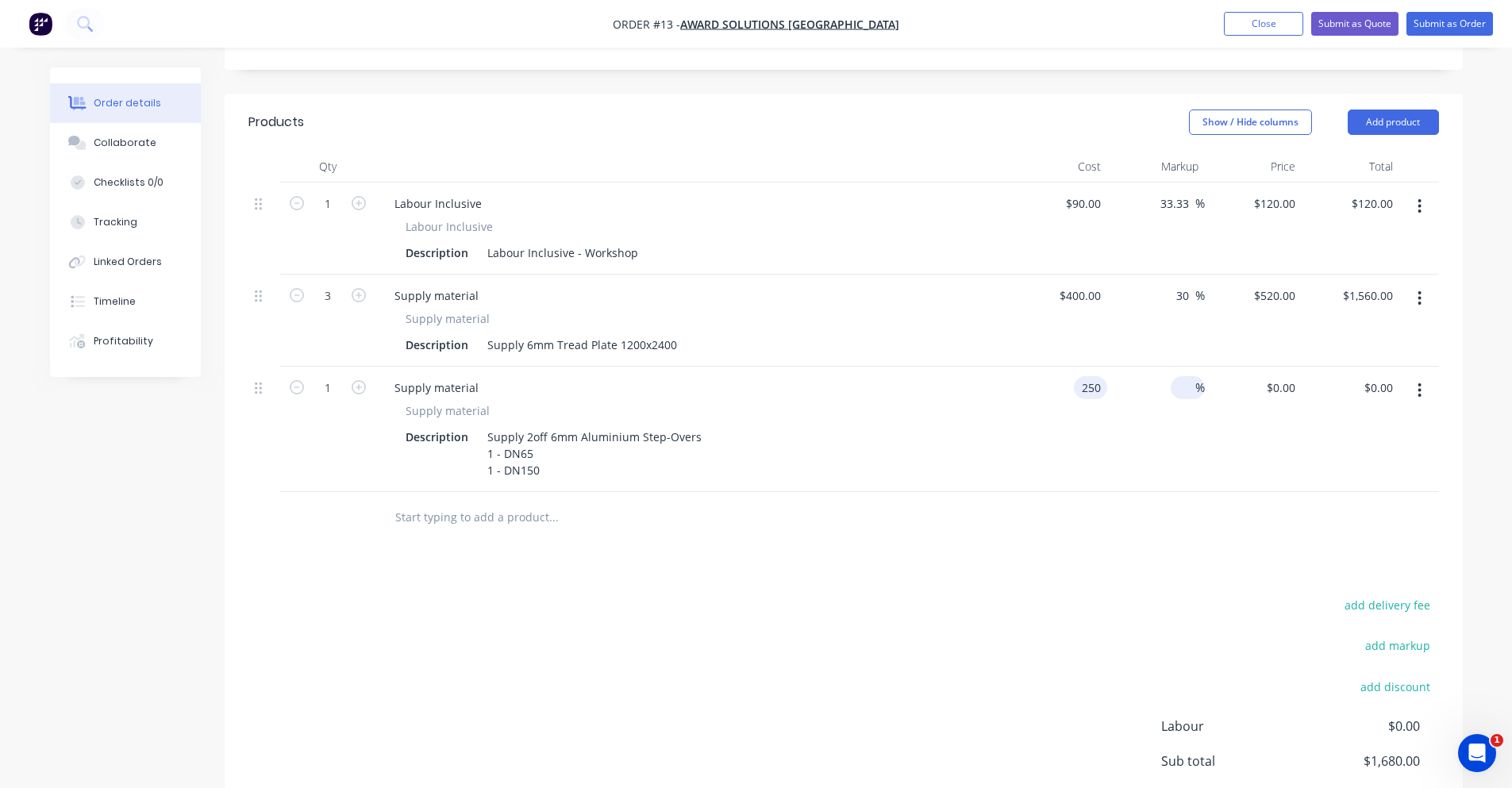
type input "$250.00"
click at [1187, 377] on input at bounding box center [1186, 388] width 18 height 23
type input "30"
type input "$325.00"
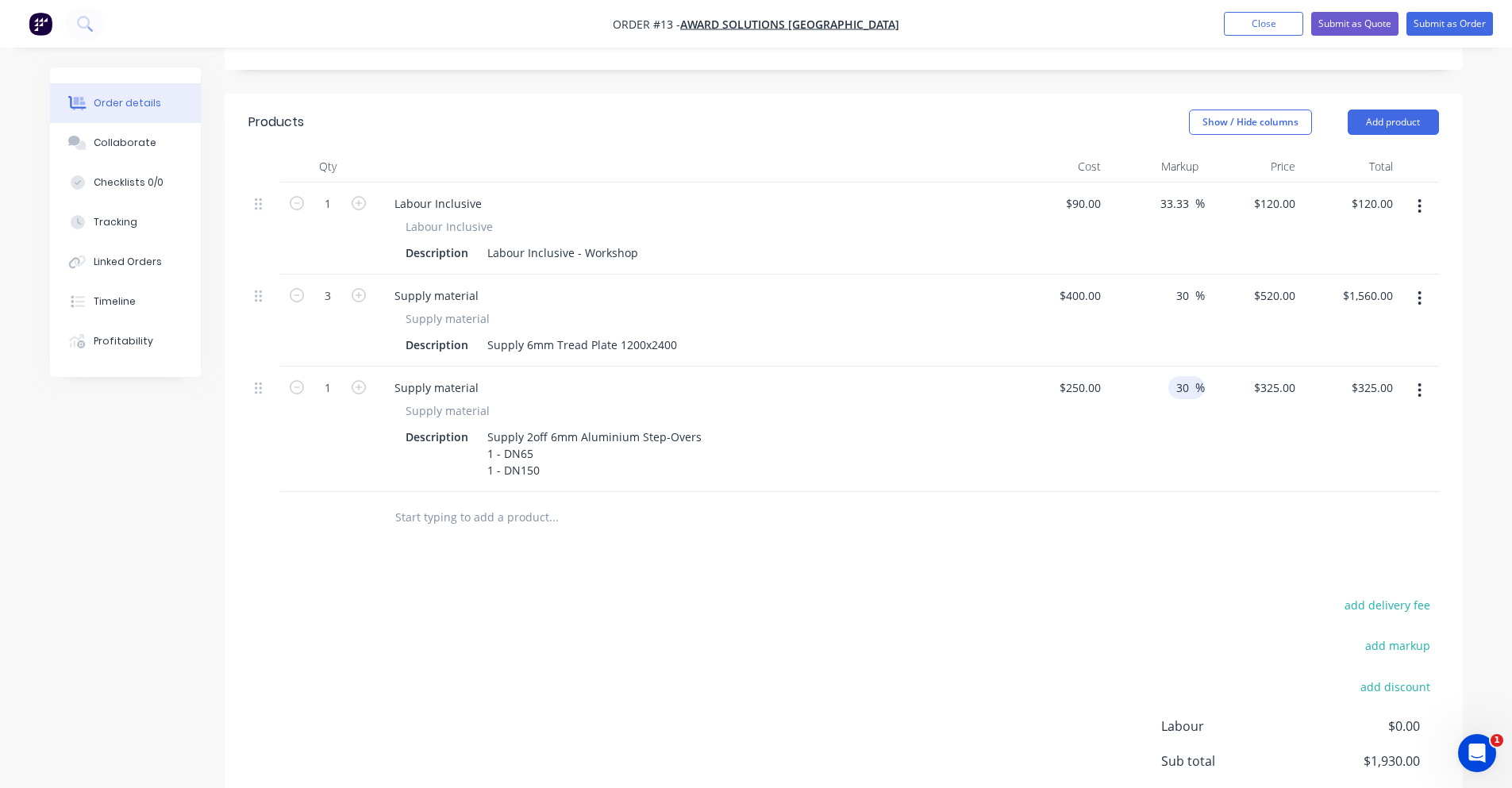
click at [949, 607] on div "add delivery fee add markup add discount Labour $0.00 Sub total $1,930.00 Margi…" at bounding box center [843, 747] width 1191 height 307
click at [355, 197] on icon "button" at bounding box center [359, 204] width 15 height 15
type input "2"
type input "$240.00"
click at [355, 197] on icon "button" at bounding box center [359, 204] width 15 height 15
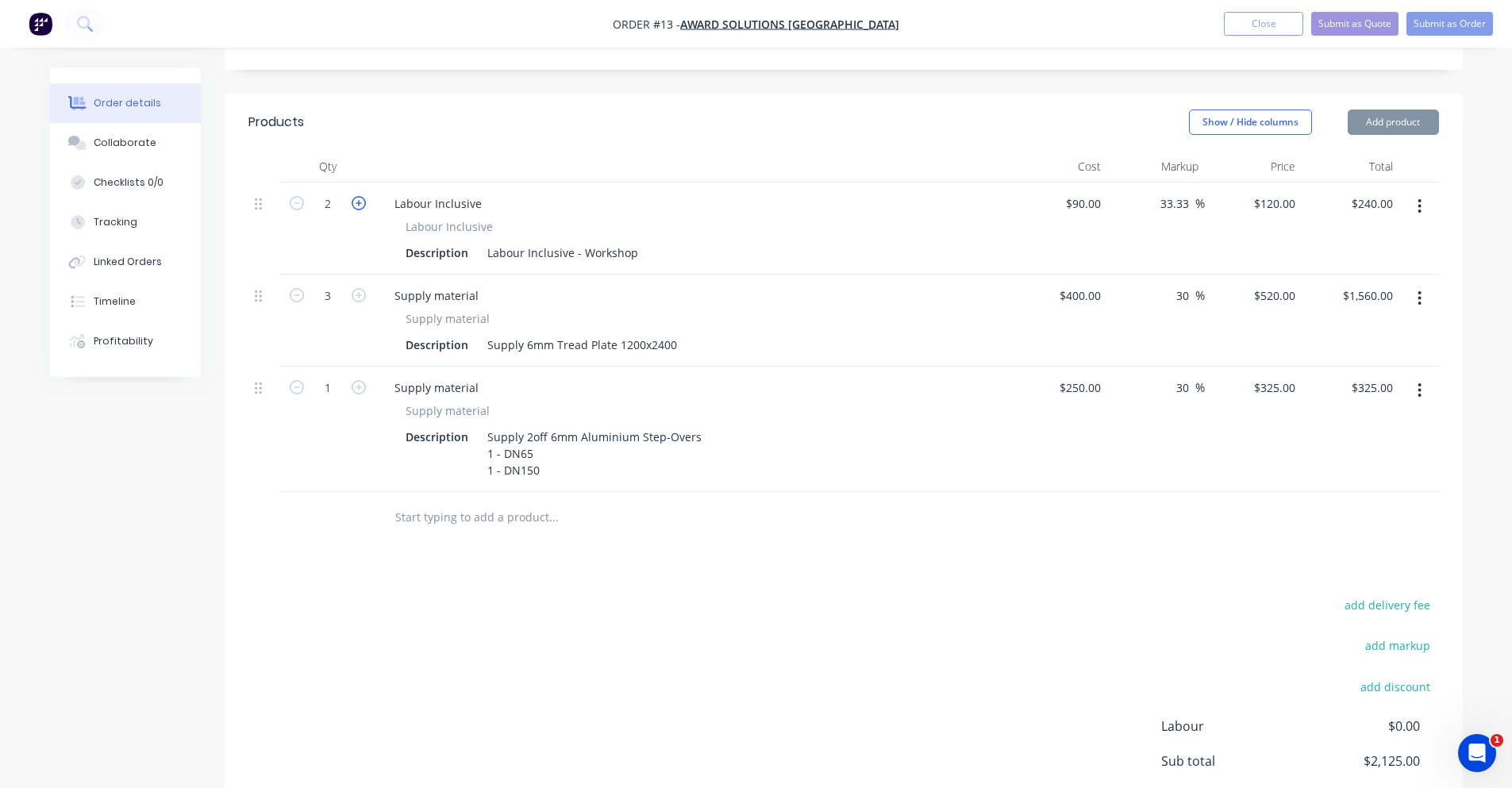
type input "3"
type input "$360.00"
click at [438, 109] on div "Products" at bounding box center [375, 122] width 253 height 25
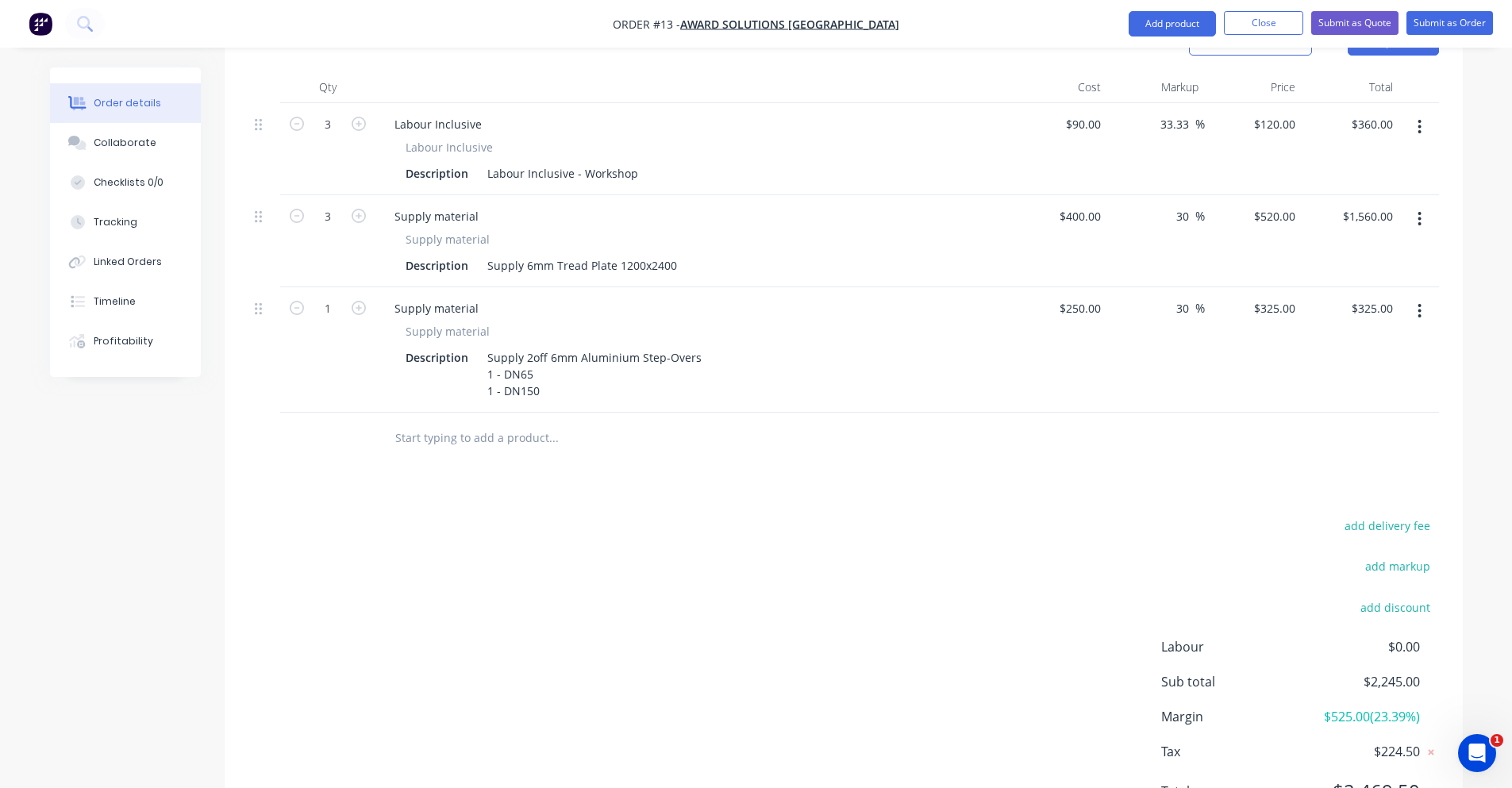
click at [735, 568] on div "add delivery fee add markup add discount Labour $0.00 Sub total $2,245.00 Margi…" at bounding box center [843, 668] width 1191 height 307
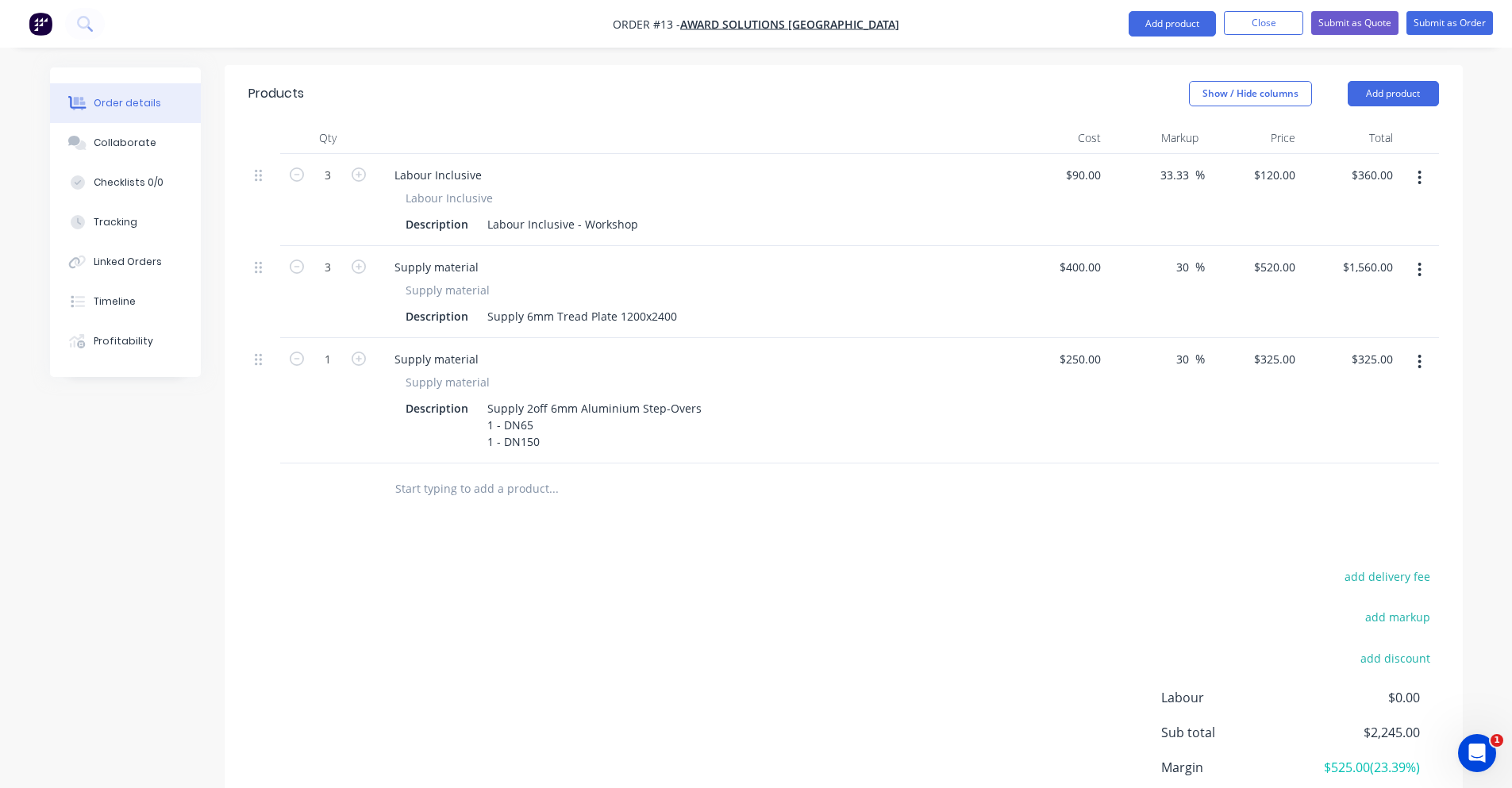
scroll to position [373, 0]
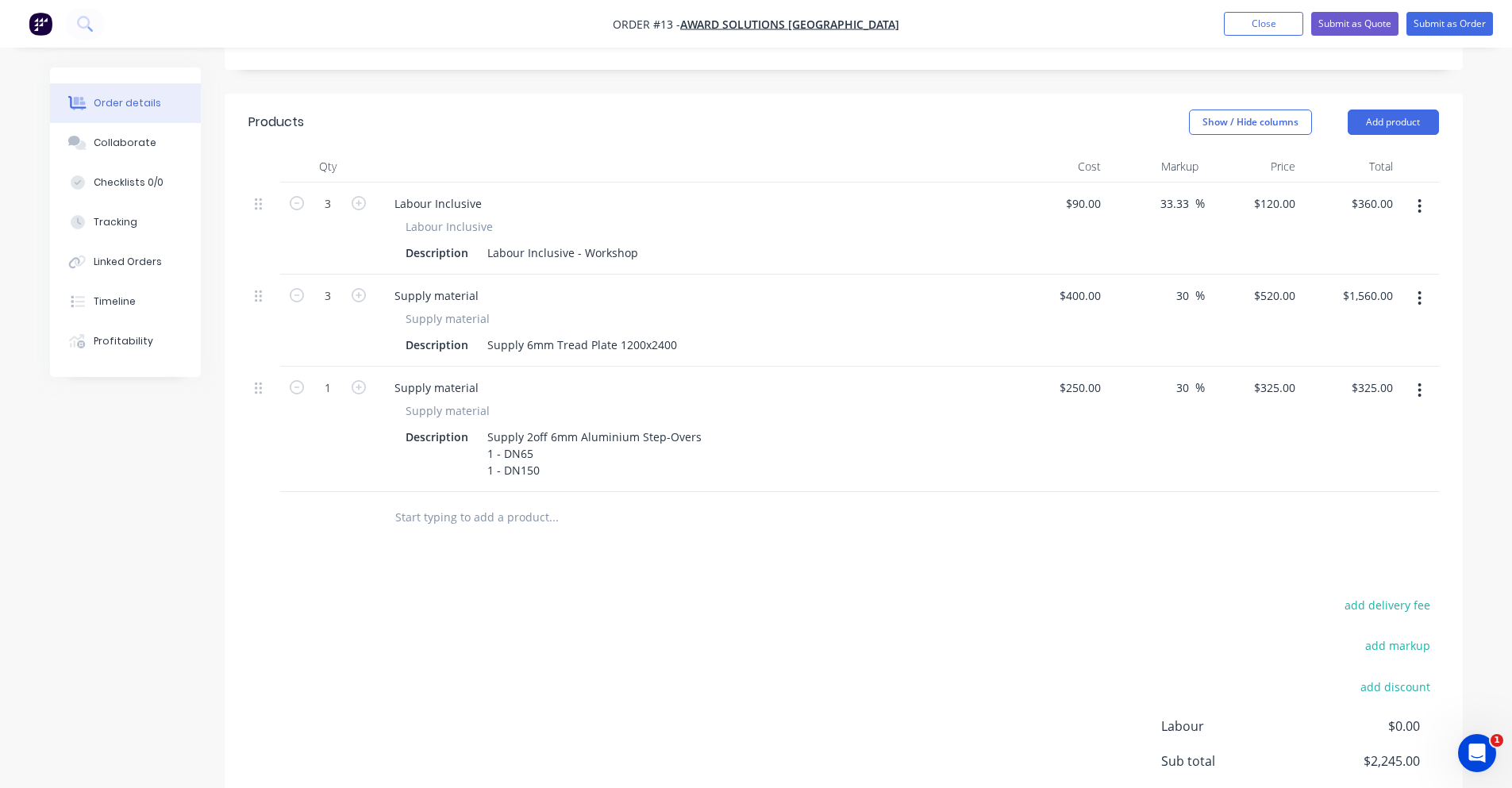
click at [358, 190] on form "3" at bounding box center [328, 202] width 83 height 24
click at [354, 197] on icon "button" at bounding box center [359, 204] width 15 height 15
type input "4"
type input "$480.00"
click at [681, 501] on input "text" at bounding box center [553, 517] width 318 height 32
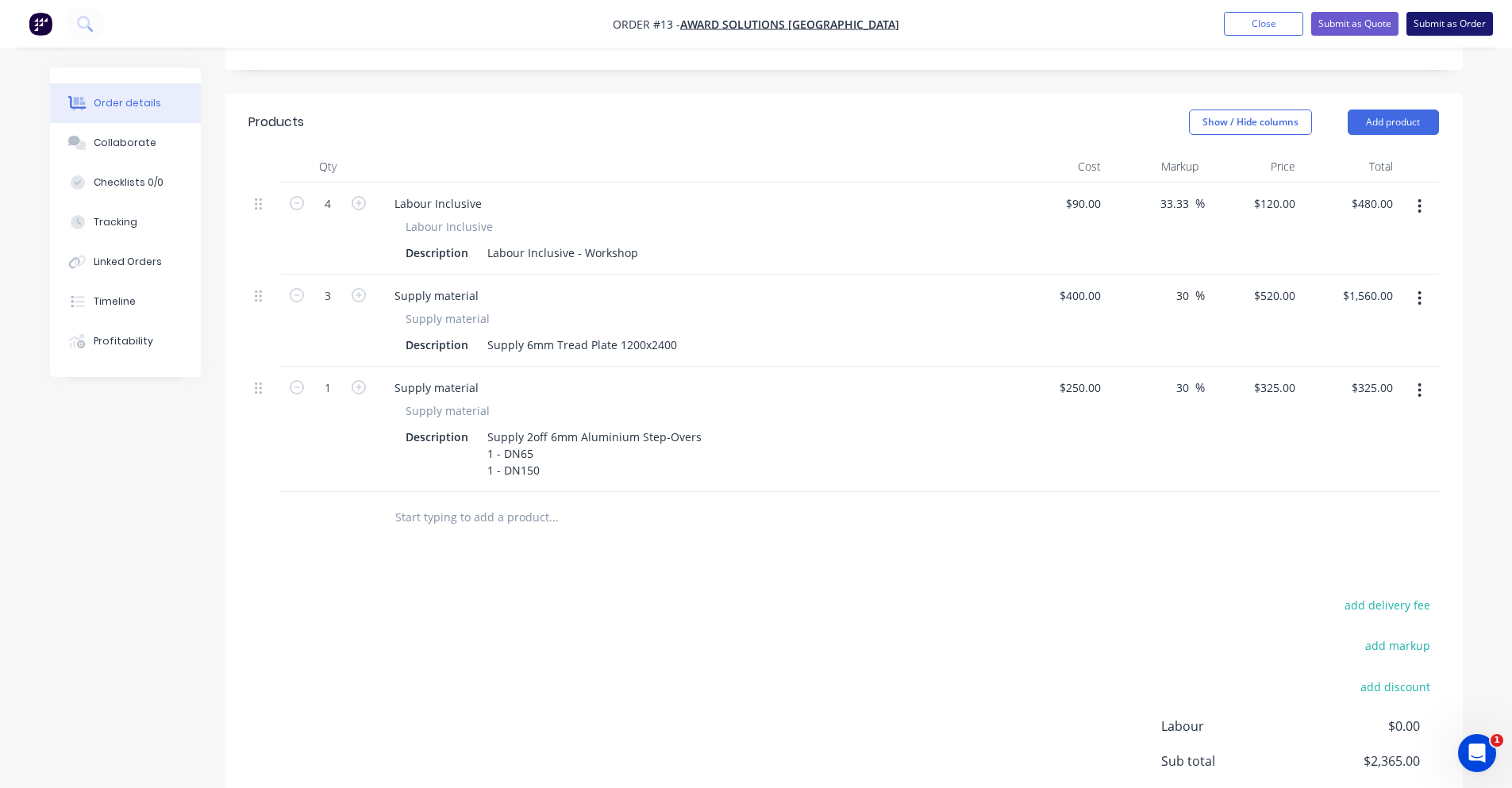
click at [1450, 17] on button "Submit as Order" at bounding box center [1449, 24] width 86 height 24
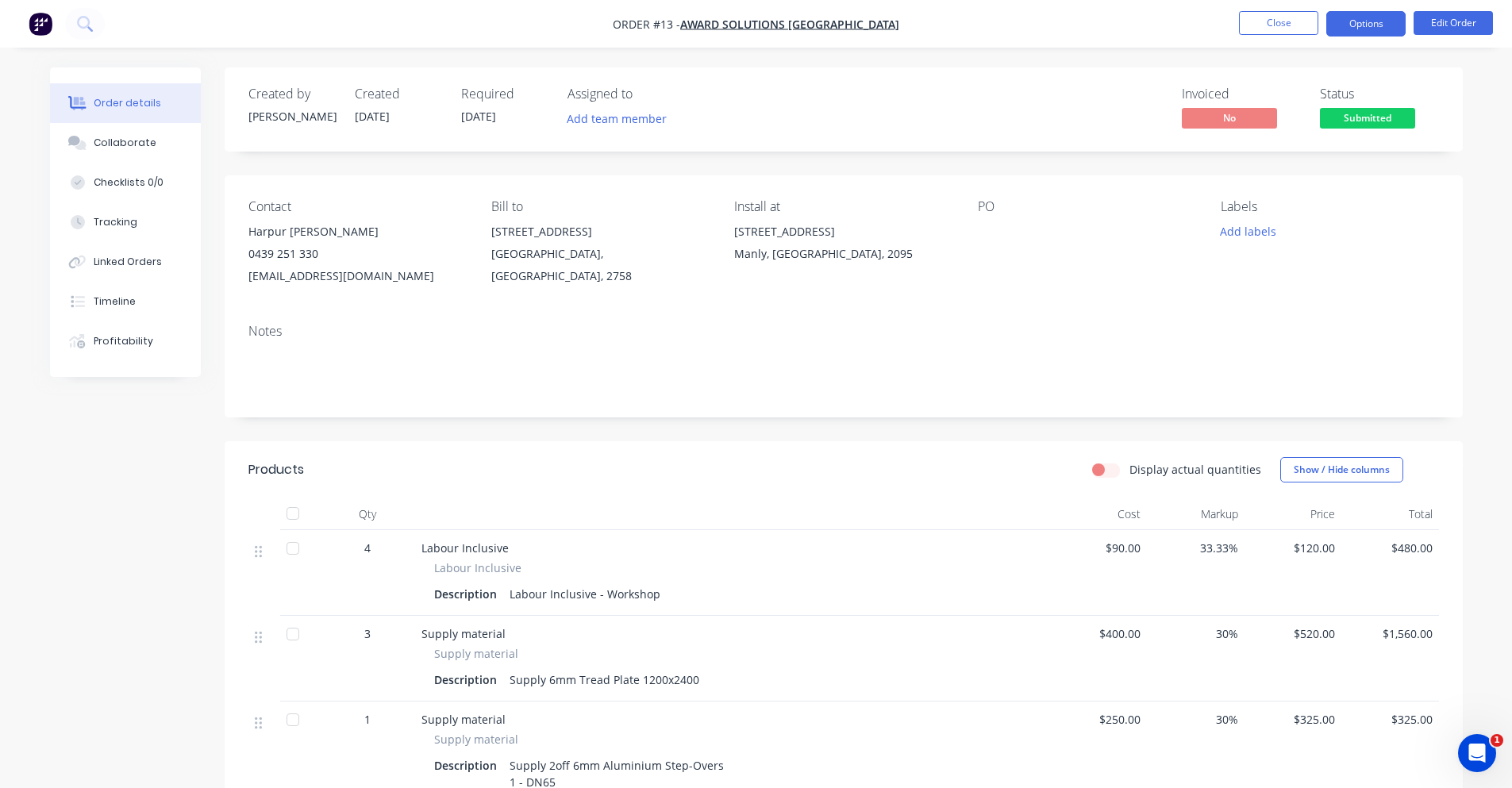
click at [1347, 24] on button "Options" at bounding box center [1366, 24] width 79 height 25
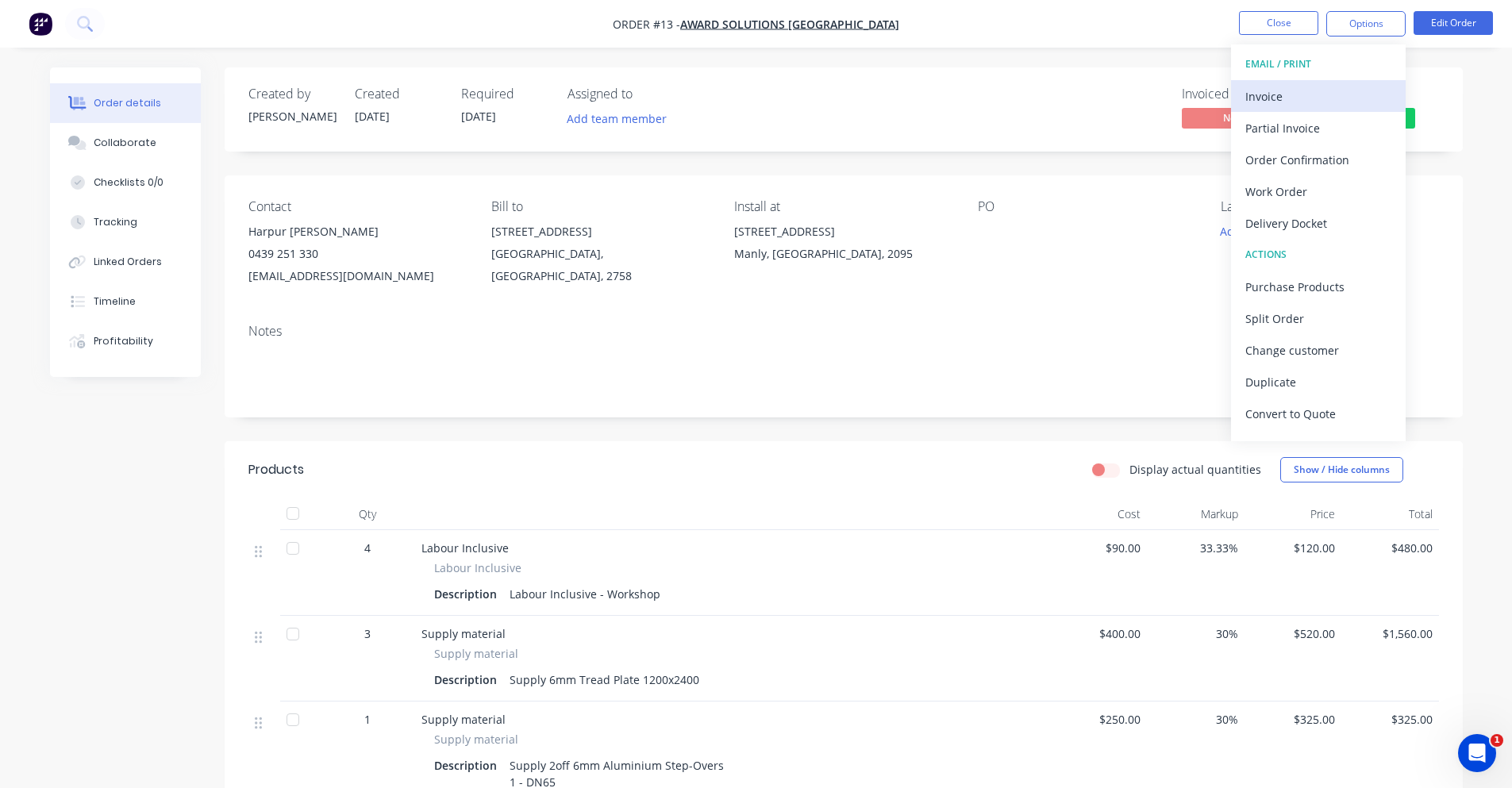
click at [1338, 86] on div "Invoice" at bounding box center [1318, 96] width 146 height 23
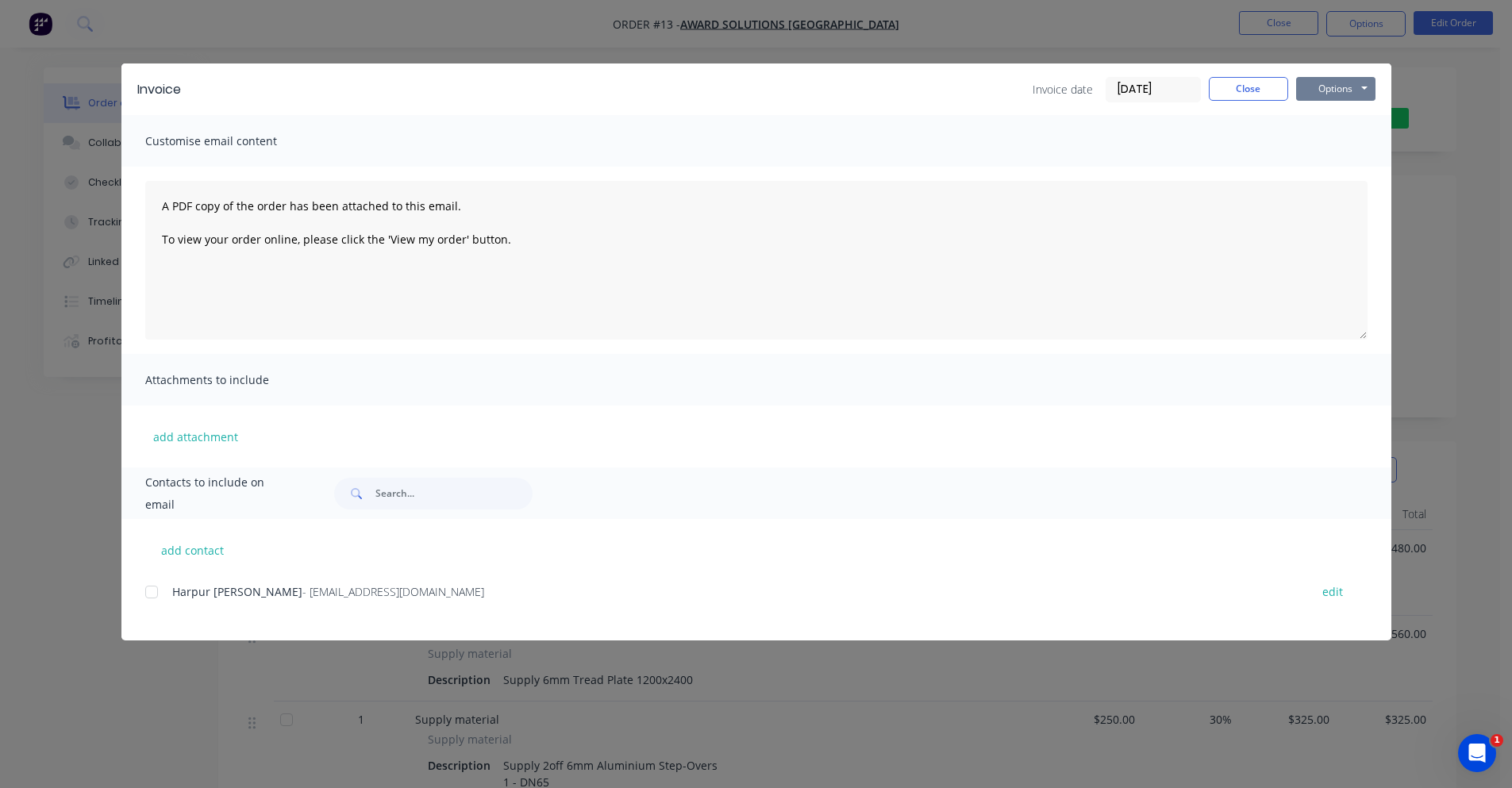
click at [1319, 84] on button "Options" at bounding box center [1336, 89] width 79 height 24
click at [1345, 114] on button "Preview" at bounding box center [1347, 116] width 102 height 26
click at [1356, 96] on button "Options" at bounding box center [1336, 89] width 79 height 24
click at [1349, 115] on button "Preview" at bounding box center [1347, 116] width 102 height 26
click at [1276, 94] on button "Close" at bounding box center [1248, 89] width 79 height 24
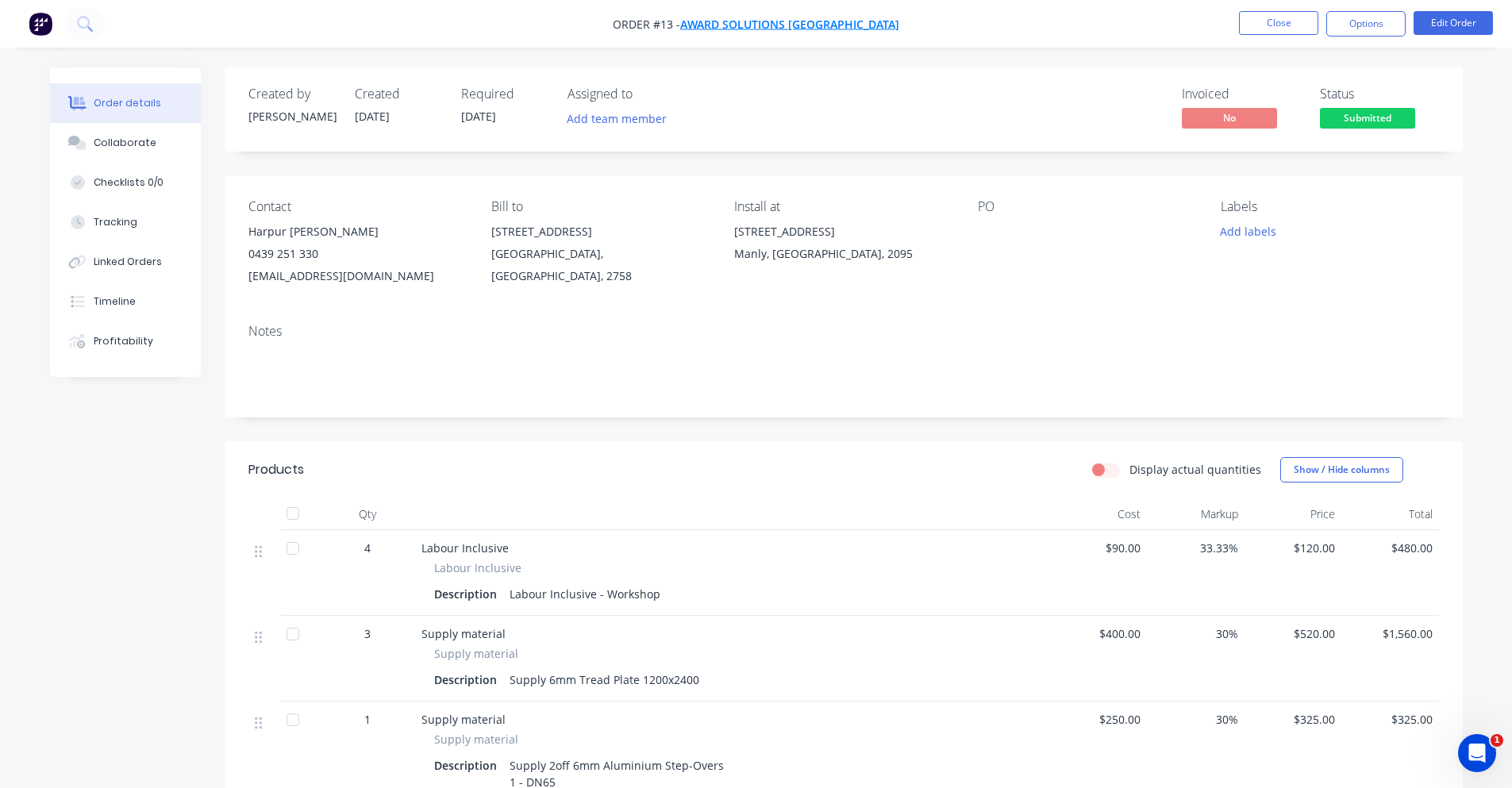
click at [813, 31] on span "Award Solutions [GEOGRAPHIC_DATA]" at bounding box center [790, 24] width 219 height 15
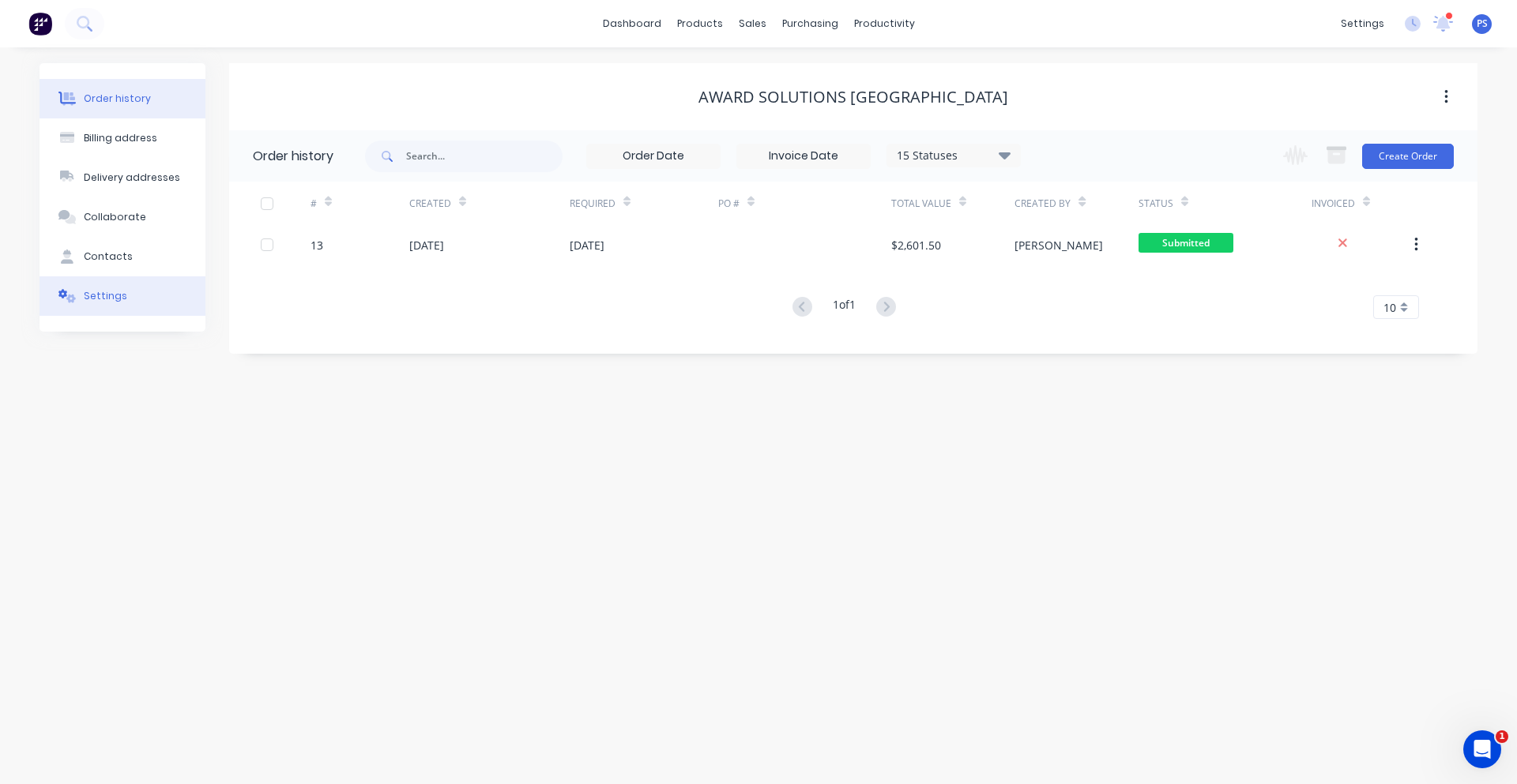
click at [125, 290] on button "Settings" at bounding box center [122, 296] width 166 height 40
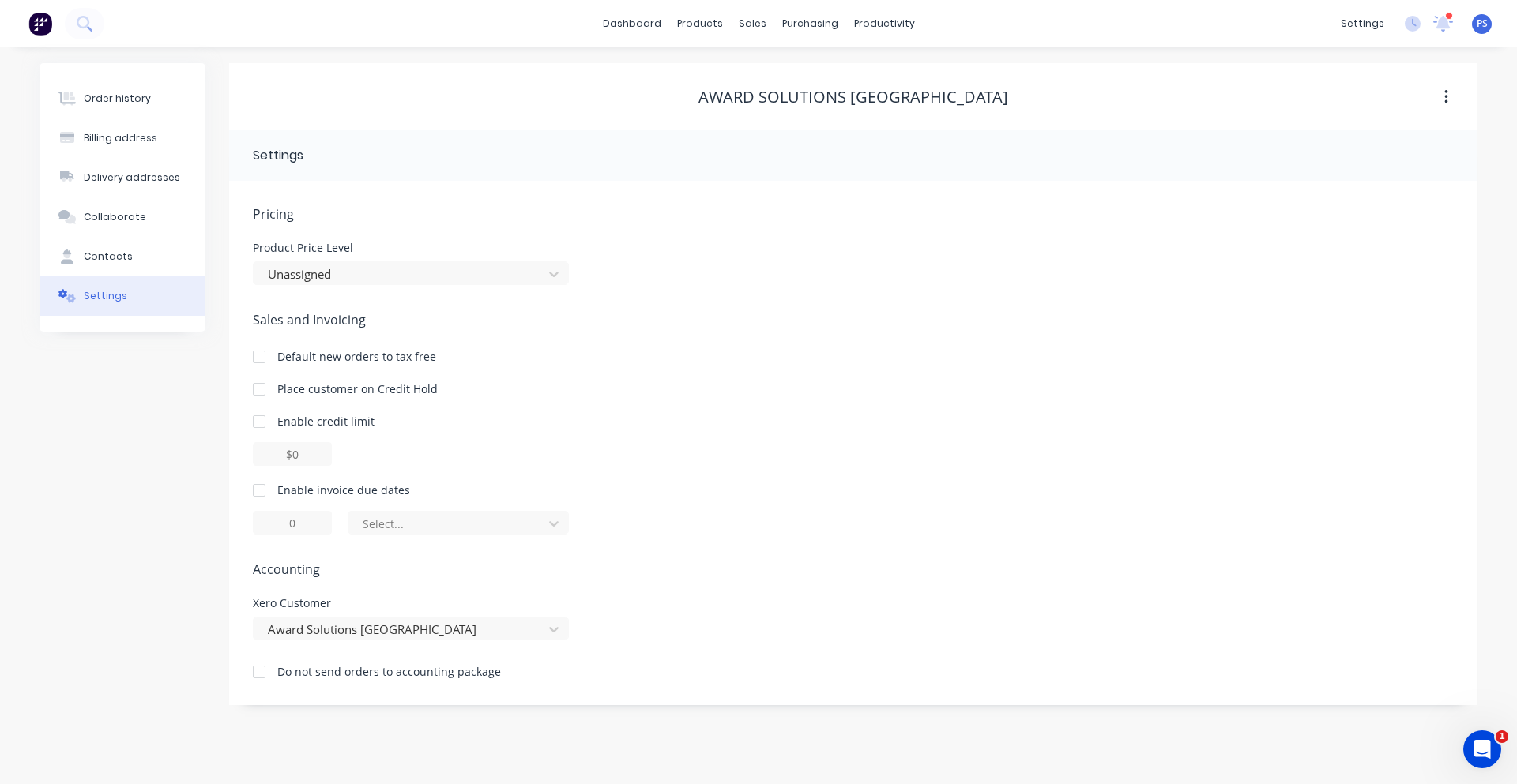
click at [264, 483] on div at bounding box center [259, 490] width 32 height 32
click at [350, 530] on div "of the current month" at bounding box center [458, 522] width 221 height 24
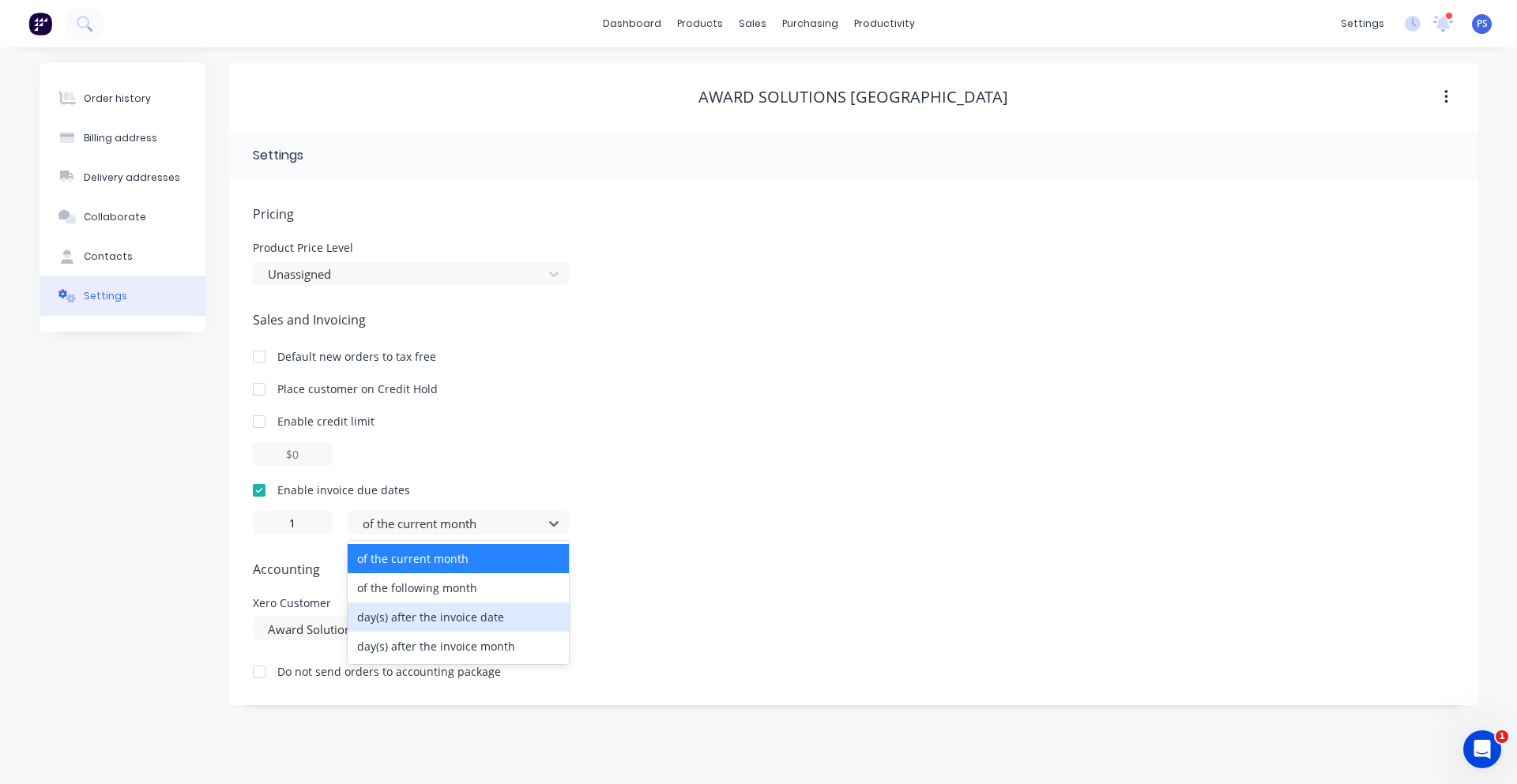
click at [439, 628] on div "day(s) after the invoice date" at bounding box center [458, 617] width 221 height 29
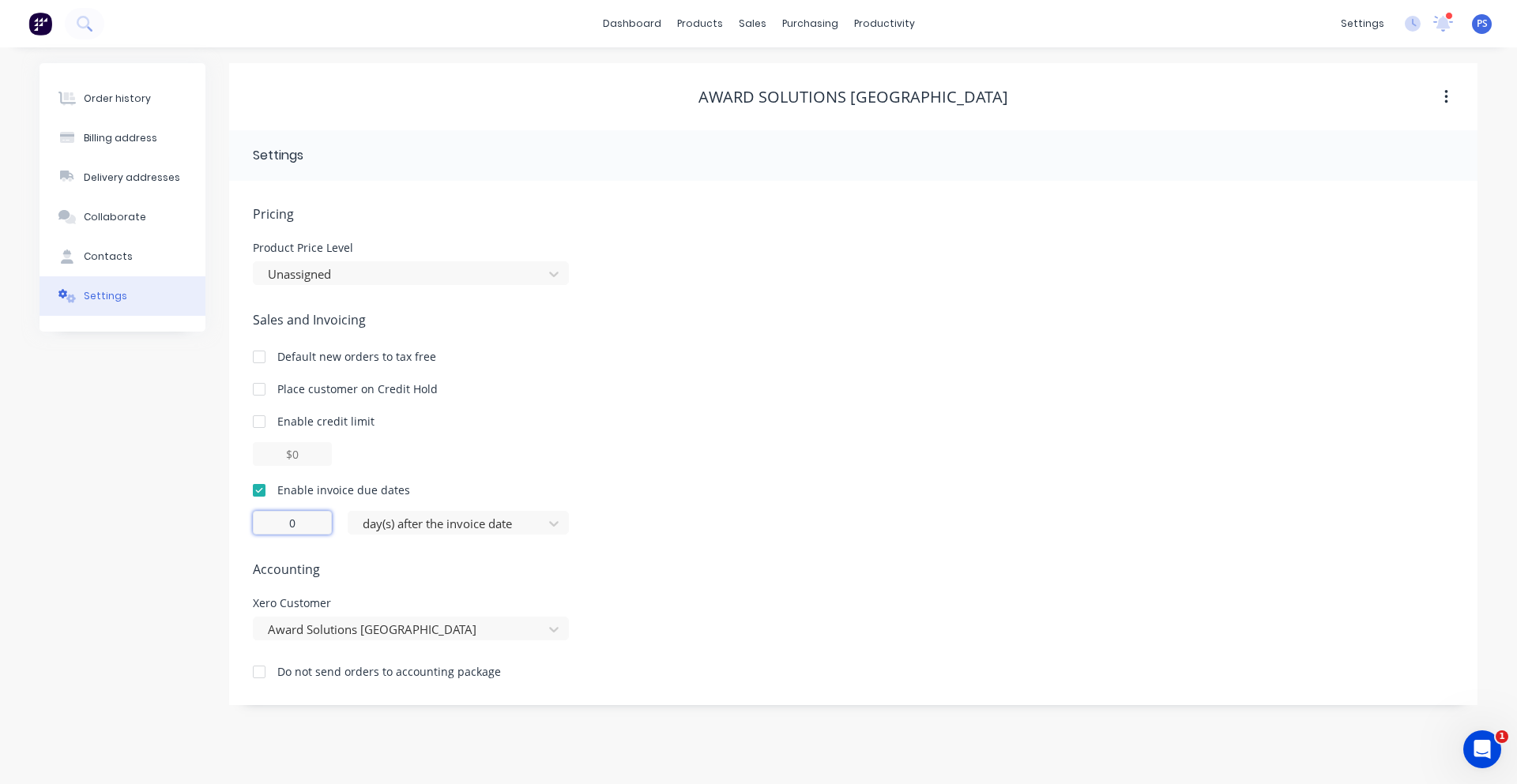
click at [304, 531] on input "0" at bounding box center [292, 522] width 79 height 24
type input "3"
type input "30"
click at [851, 367] on div "Sales and Invoicing Default new orders to tax free Place customer on Credit Hol…" at bounding box center [853, 423] width 1201 height 225
click at [550, 271] on icon at bounding box center [553, 273] width 15 height 15
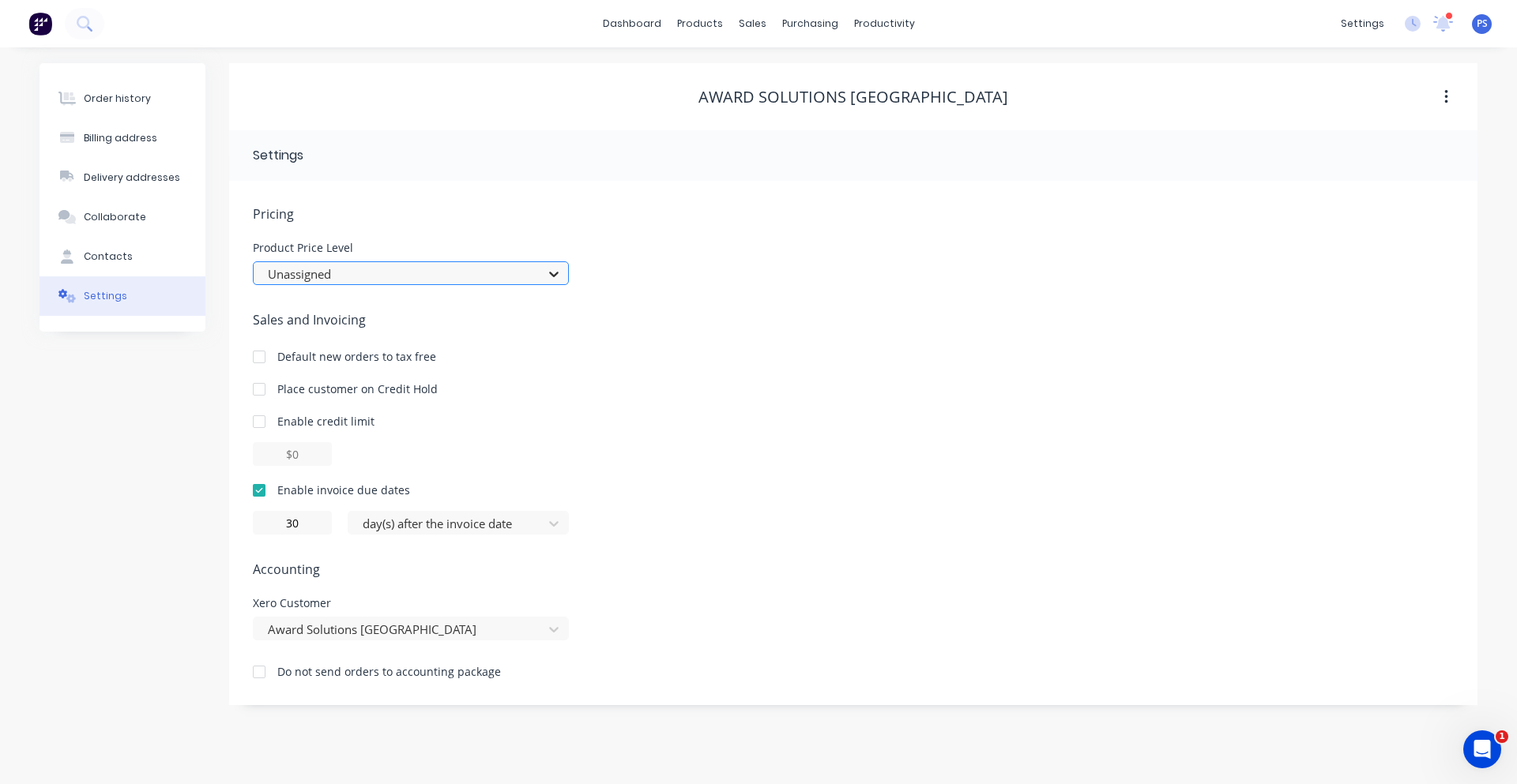
click at [550, 271] on icon at bounding box center [553, 273] width 15 height 15
click at [128, 102] on div "Order history" at bounding box center [117, 99] width 67 height 14
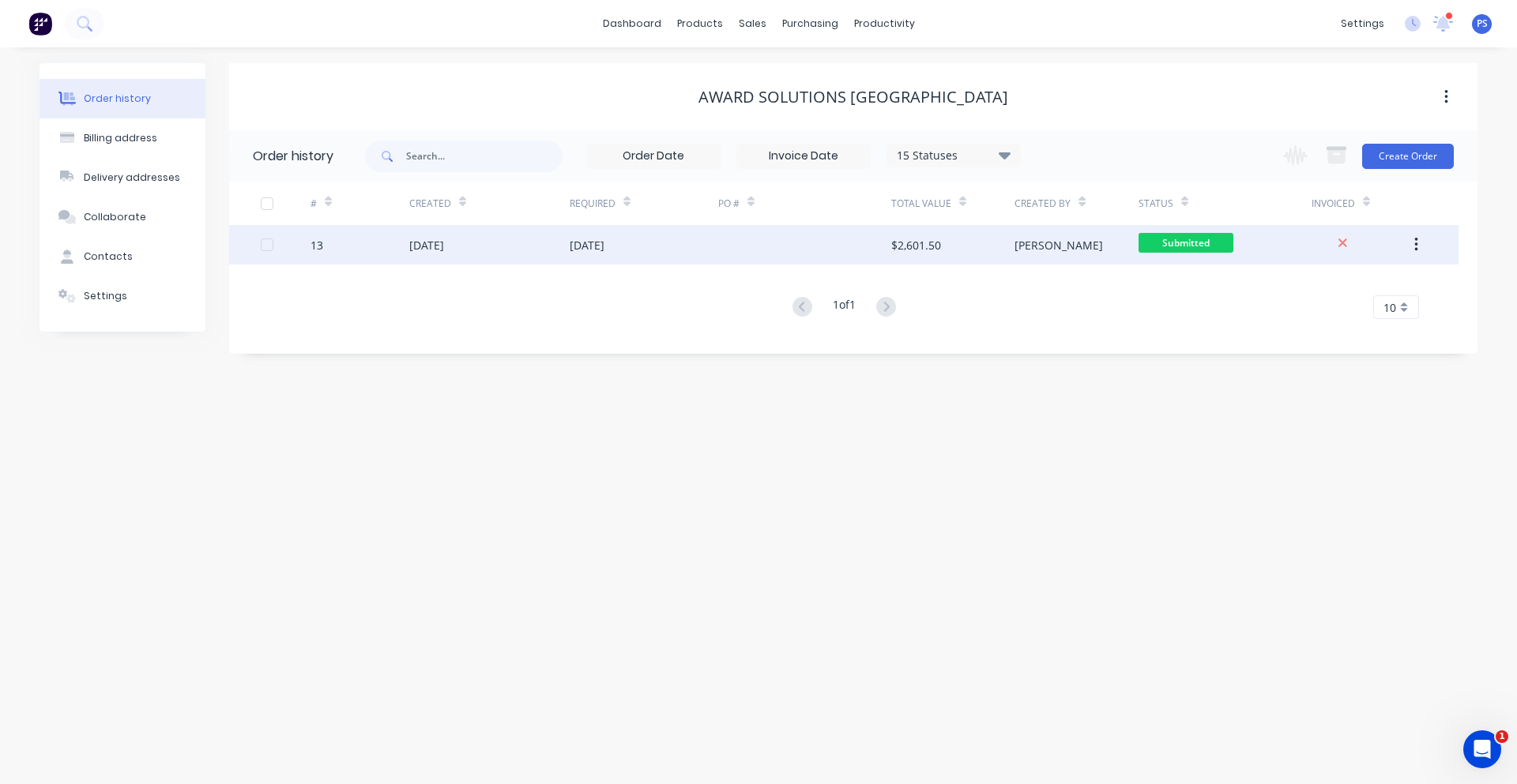
click at [821, 250] on div at bounding box center [804, 245] width 173 height 40
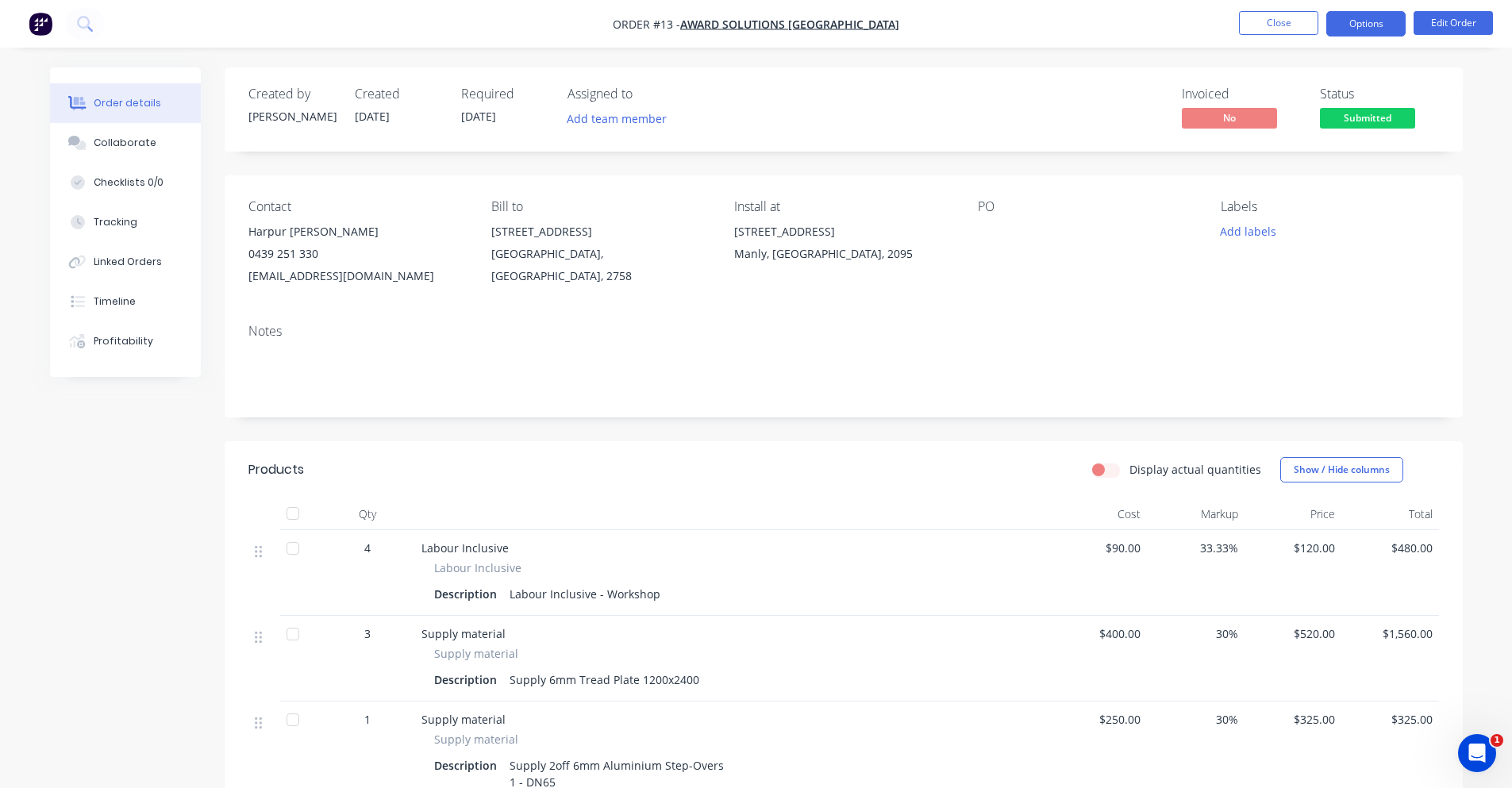
click at [1369, 27] on button "Options" at bounding box center [1366, 24] width 79 height 25
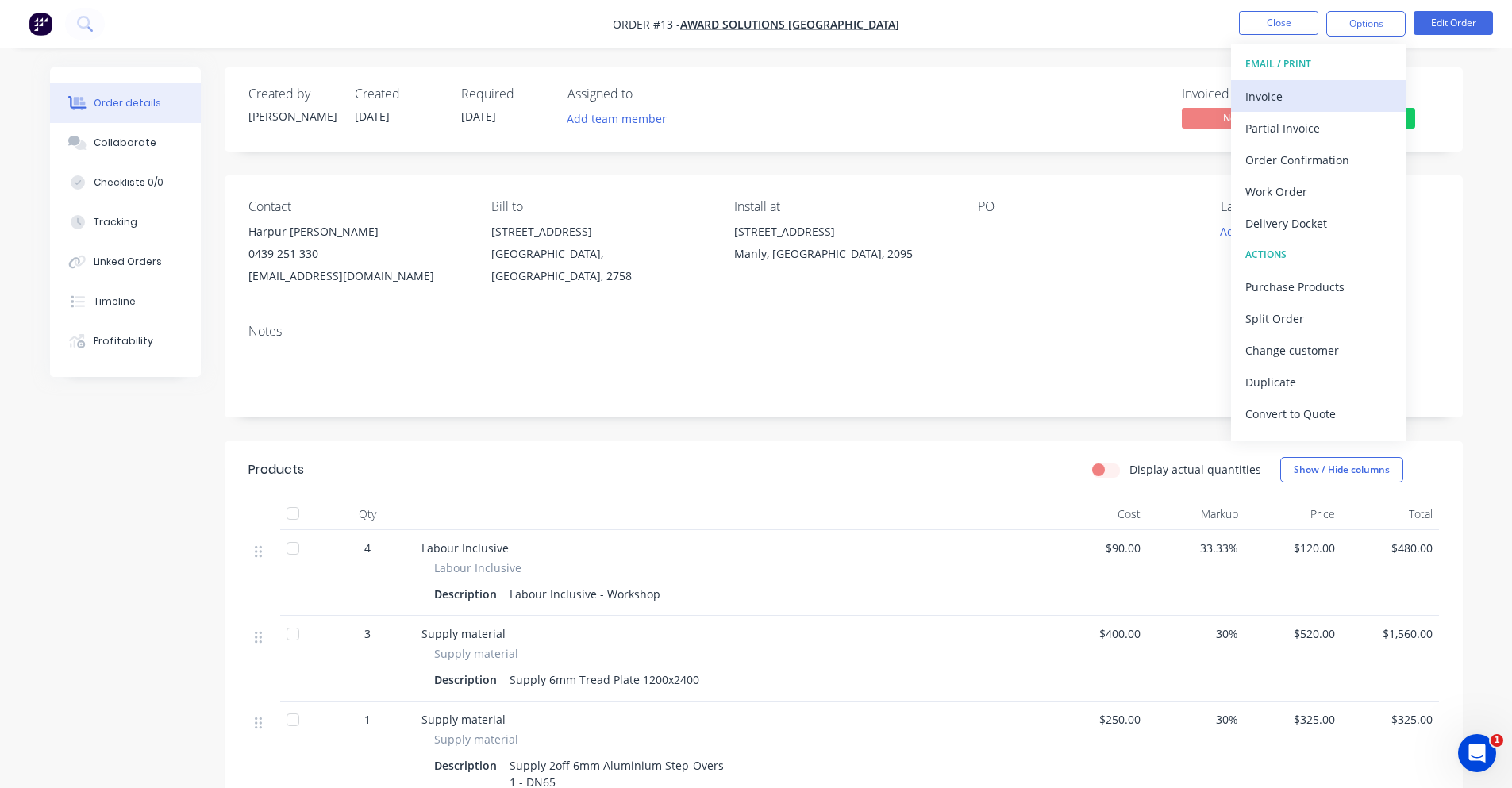
click at [1361, 88] on div "Invoice" at bounding box center [1318, 96] width 146 height 23
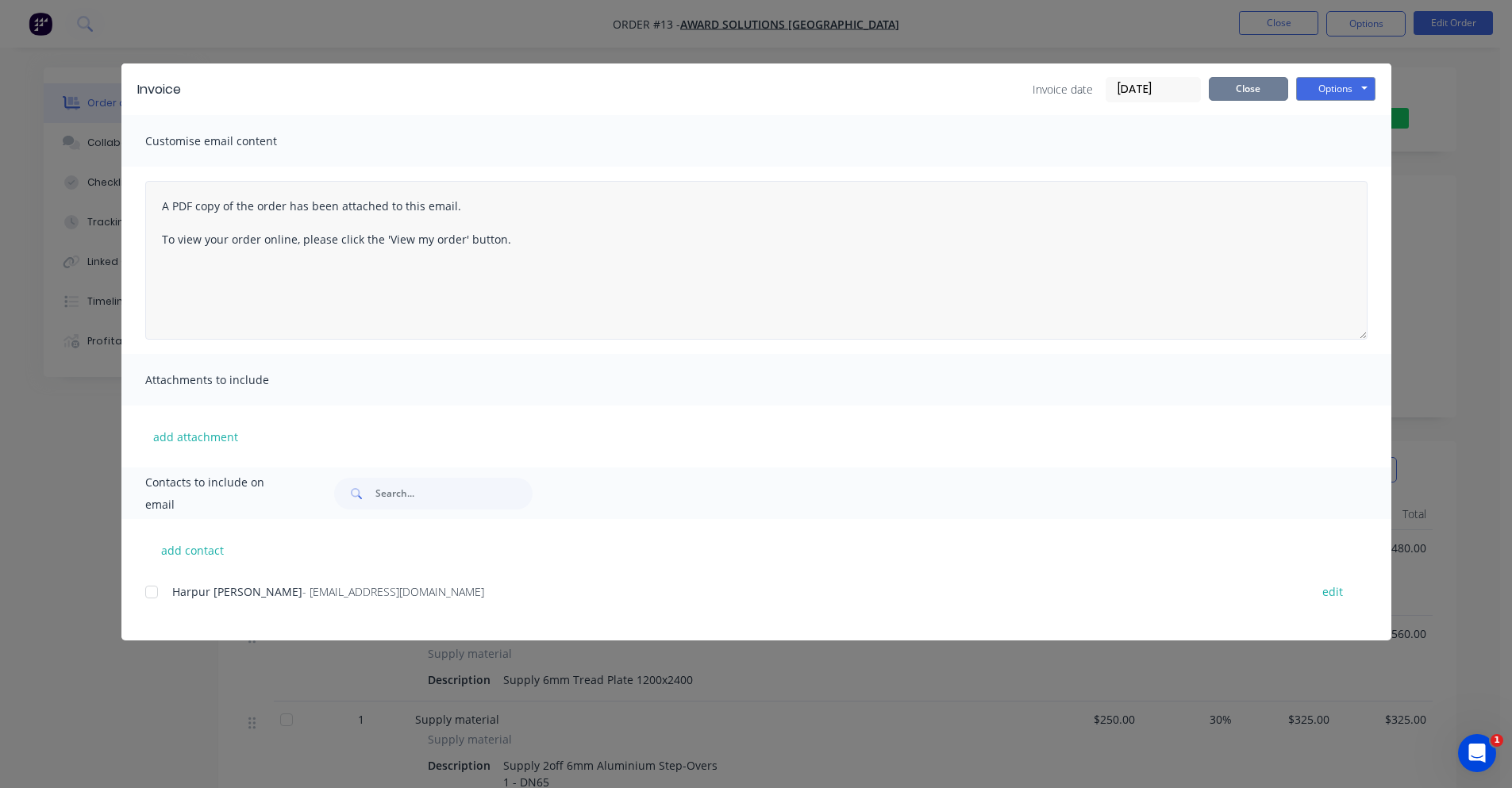
drag, startPoint x: 1265, startPoint y: 86, endPoint x: 1282, endPoint y: 197, distance: 112.3
click at [1282, 197] on div "Invoice Invoice date 28/08/25 Close Options Preview Print Email Customise email…" at bounding box center [756, 352] width 1270 height 577
click at [1331, 96] on button "Options" at bounding box center [1336, 89] width 79 height 24
click at [1328, 126] on button "Preview" at bounding box center [1347, 116] width 102 height 26
click at [1242, 94] on button "Close" at bounding box center [1248, 89] width 79 height 24
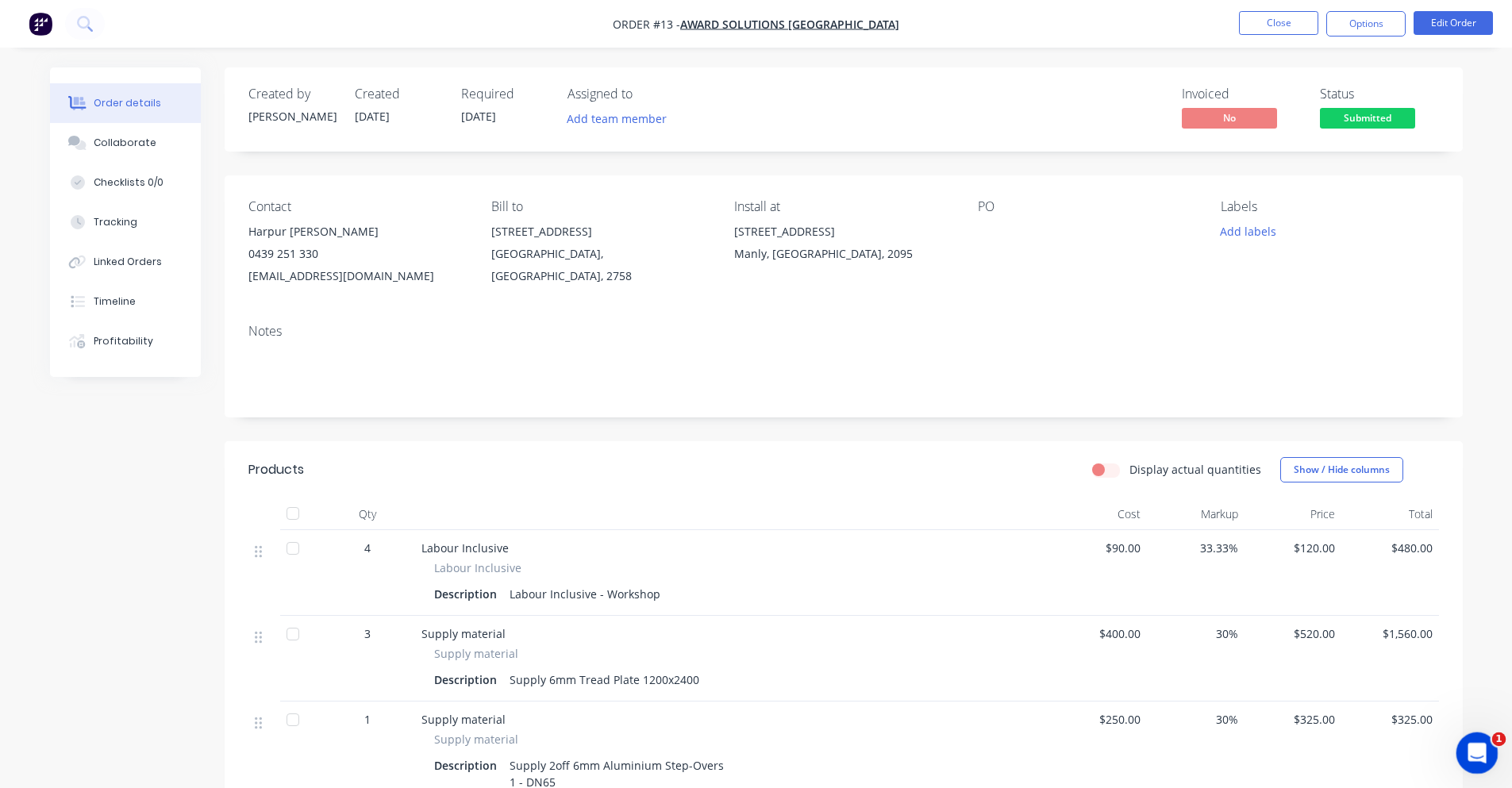
click at [1472, 751] on icon "Open Intercom Messenger" at bounding box center [1475, 751] width 26 height 26
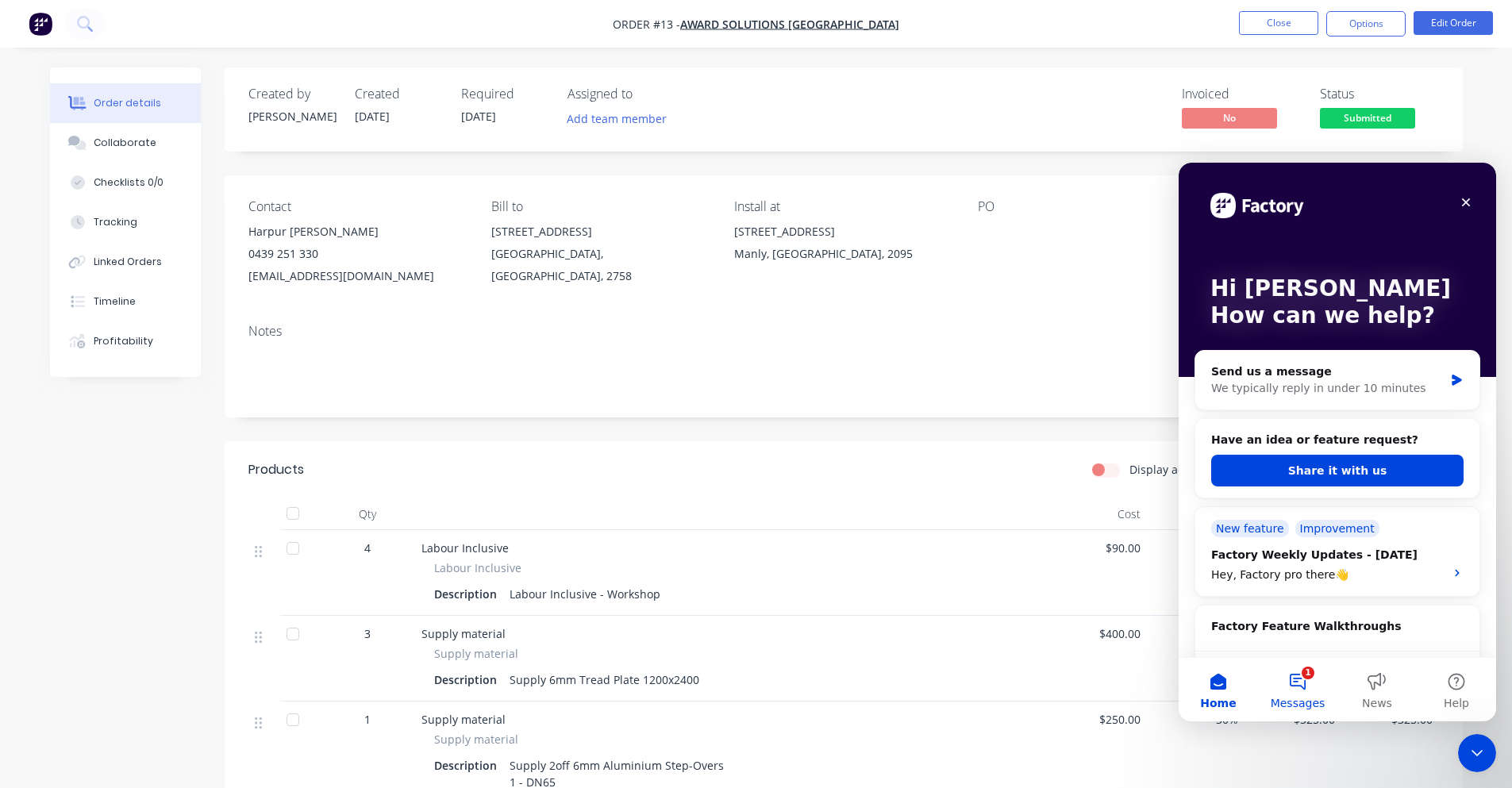
click at [1285, 679] on button "1 Messages" at bounding box center [1297, 690] width 79 height 64
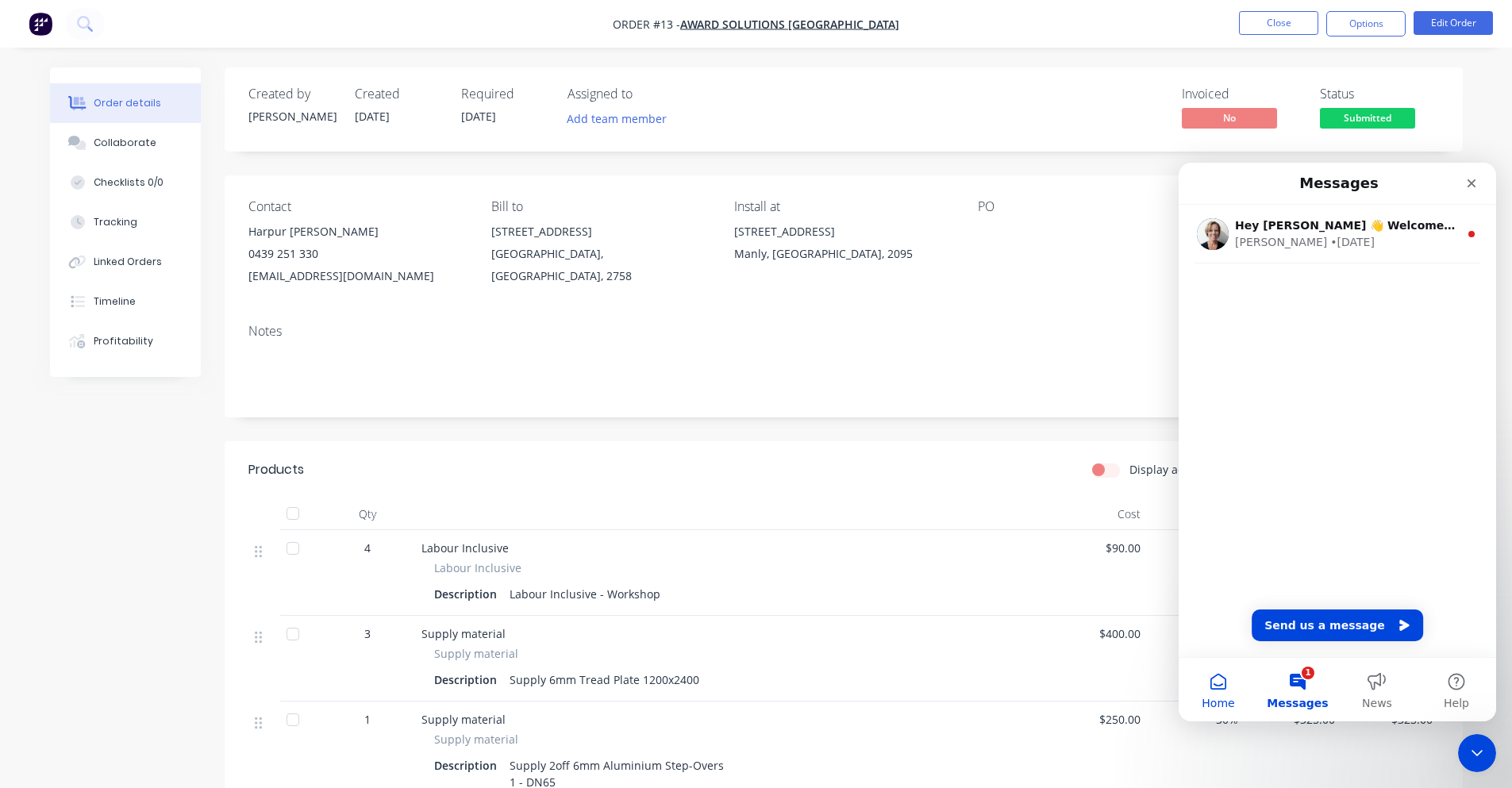
click at [1227, 706] on span "Home" at bounding box center [1218, 703] width 33 height 11
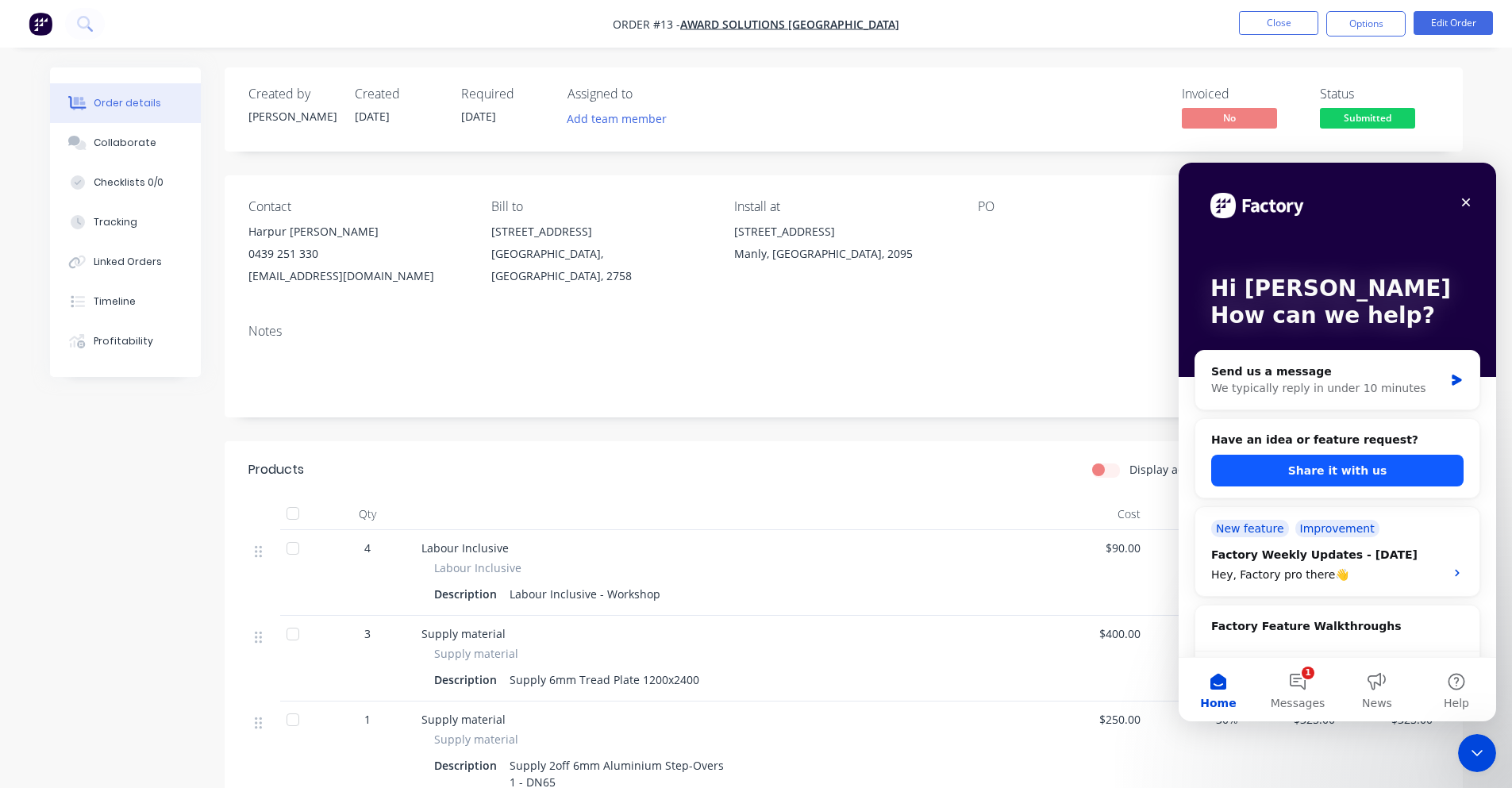
click at [1326, 458] on button "Share it with us" at bounding box center [1336, 470] width 252 height 32
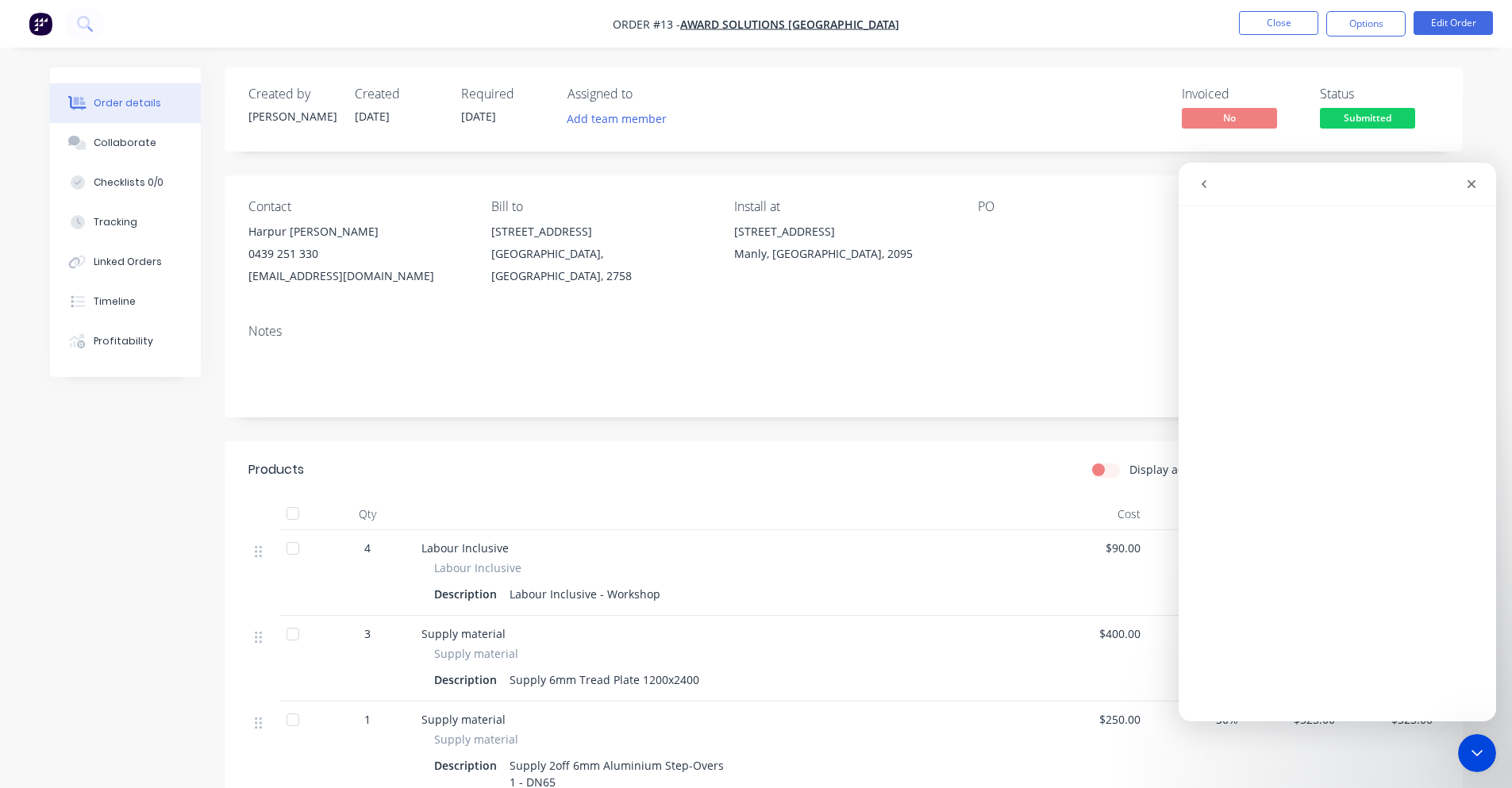
drag, startPoint x: 1201, startPoint y: 177, endPoint x: 1199, endPoint y: 228, distance: 51.0
click at [1199, 227] on div "Intercom messenger" at bounding box center [1337, 442] width 318 height 559
click at [1207, 185] on icon "go back" at bounding box center [1205, 184] width 13 height 13
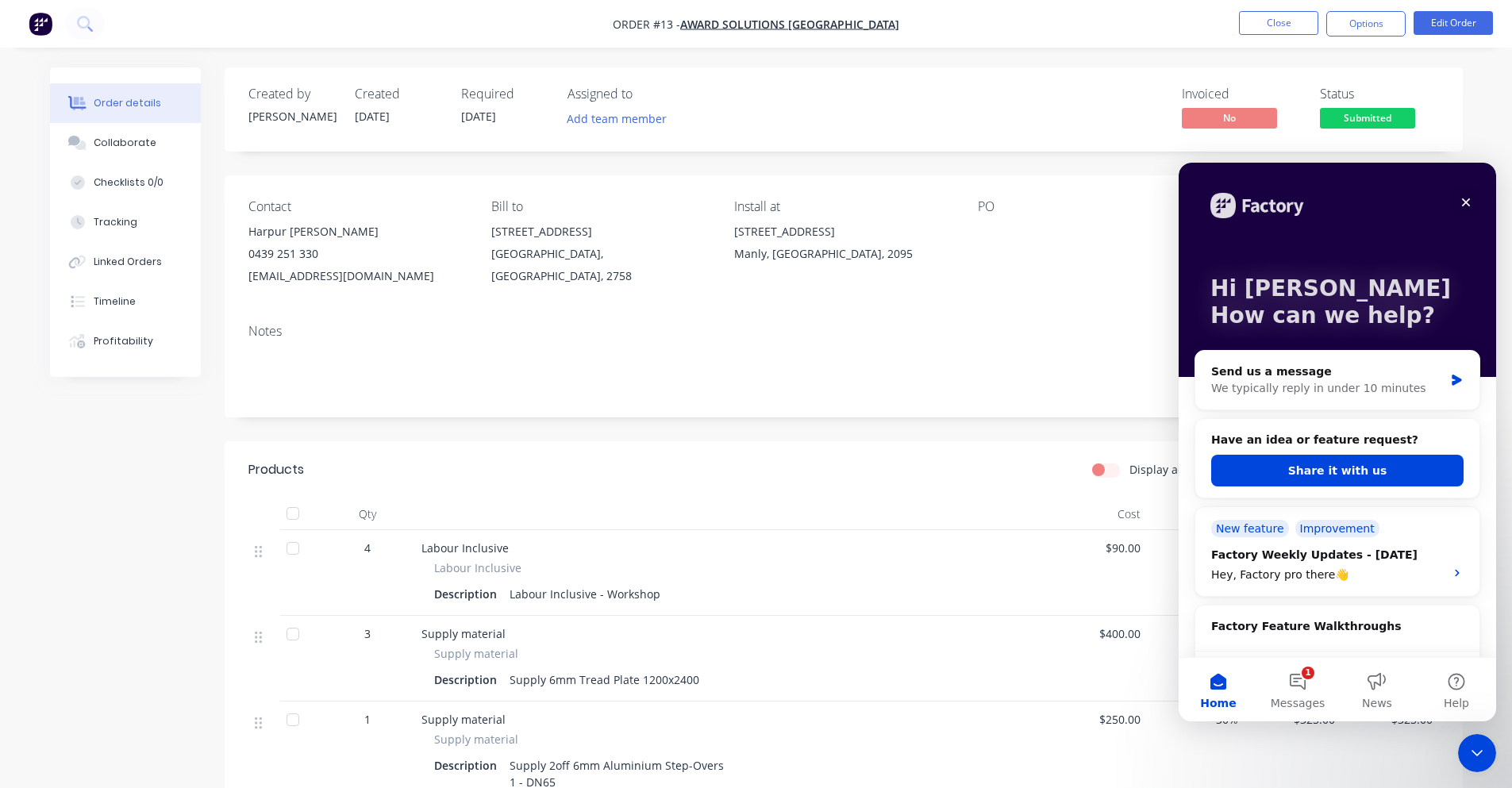
scroll to position [79, 0]
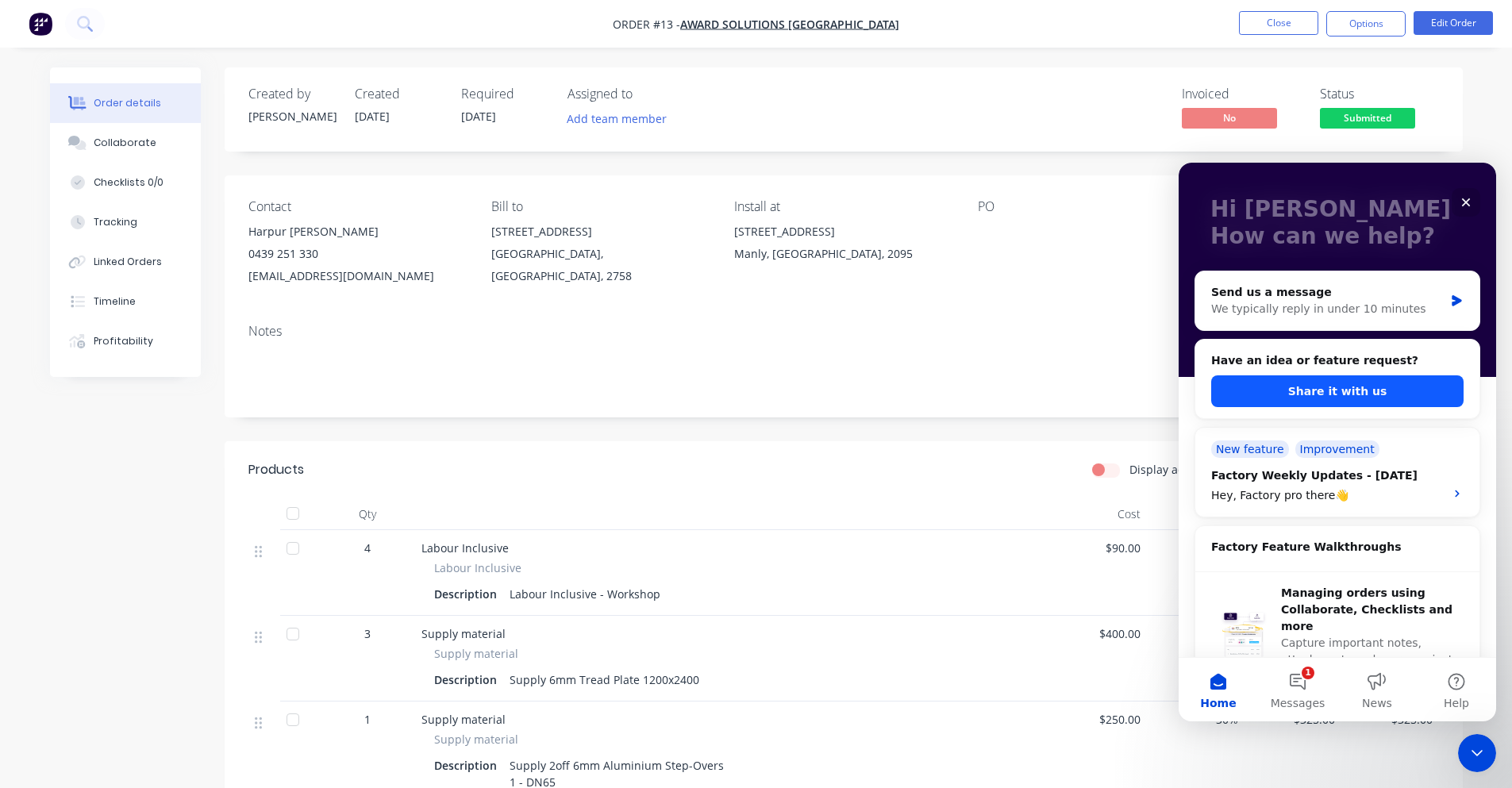
click at [1295, 392] on button "Share it with us" at bounding box center [1336, 391] width 252 height 32
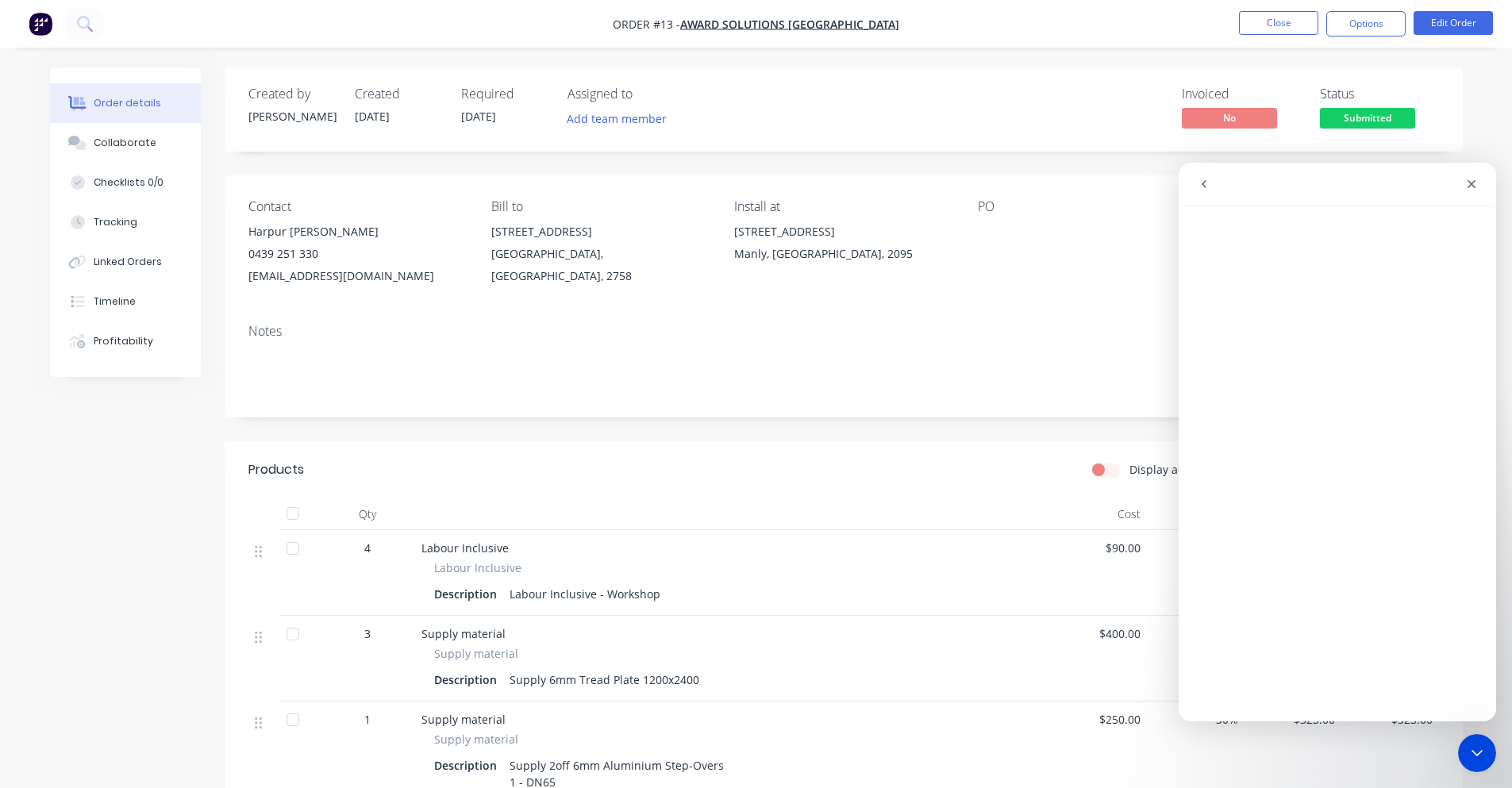
click at [1201, 187] on icon "go back" at bounding box center [1205, 184] width 13 height 13
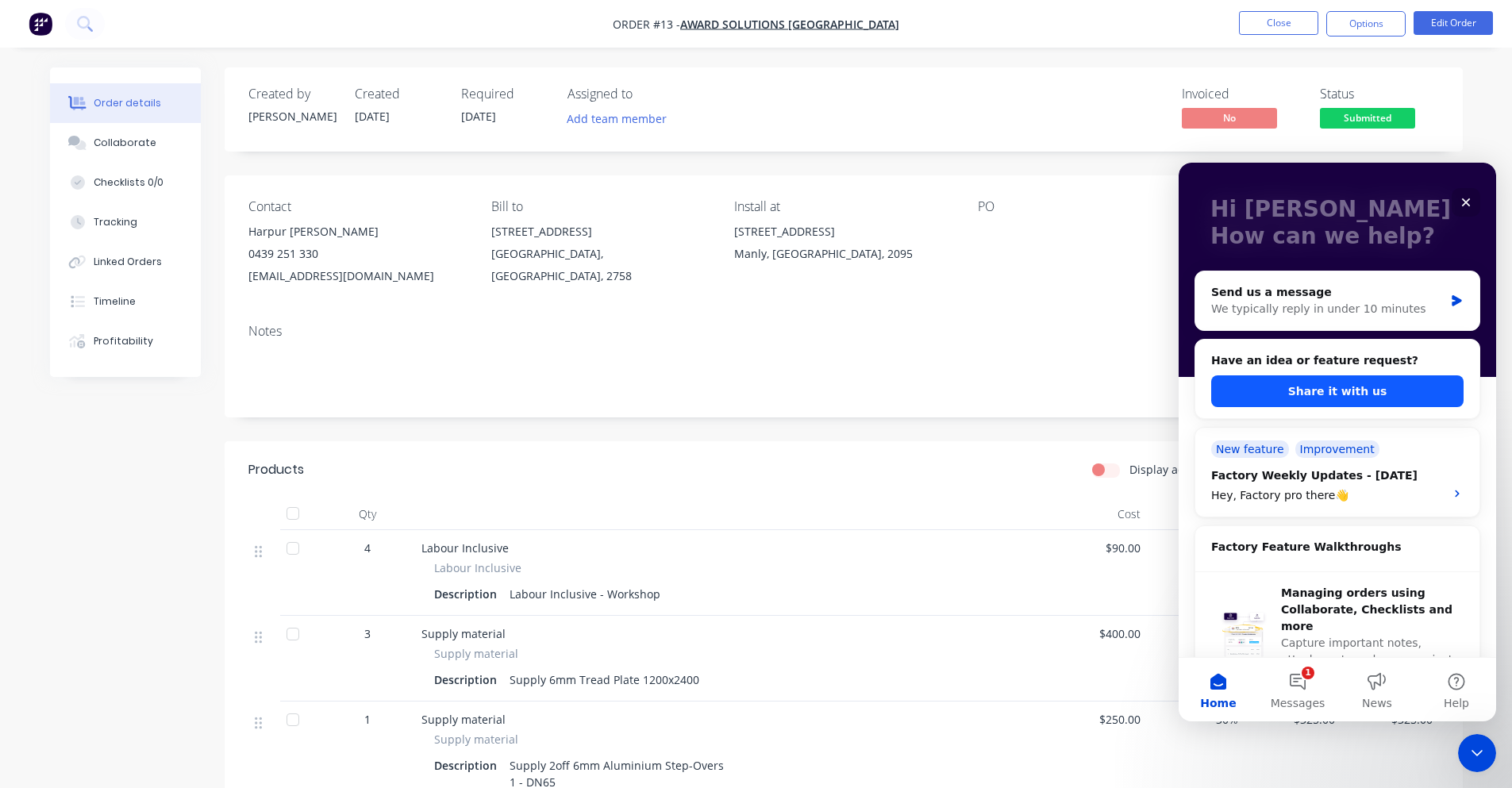
click at [1285, 394] on button "Share it with us" at bounding box center [1336, 391] width 252 height 32
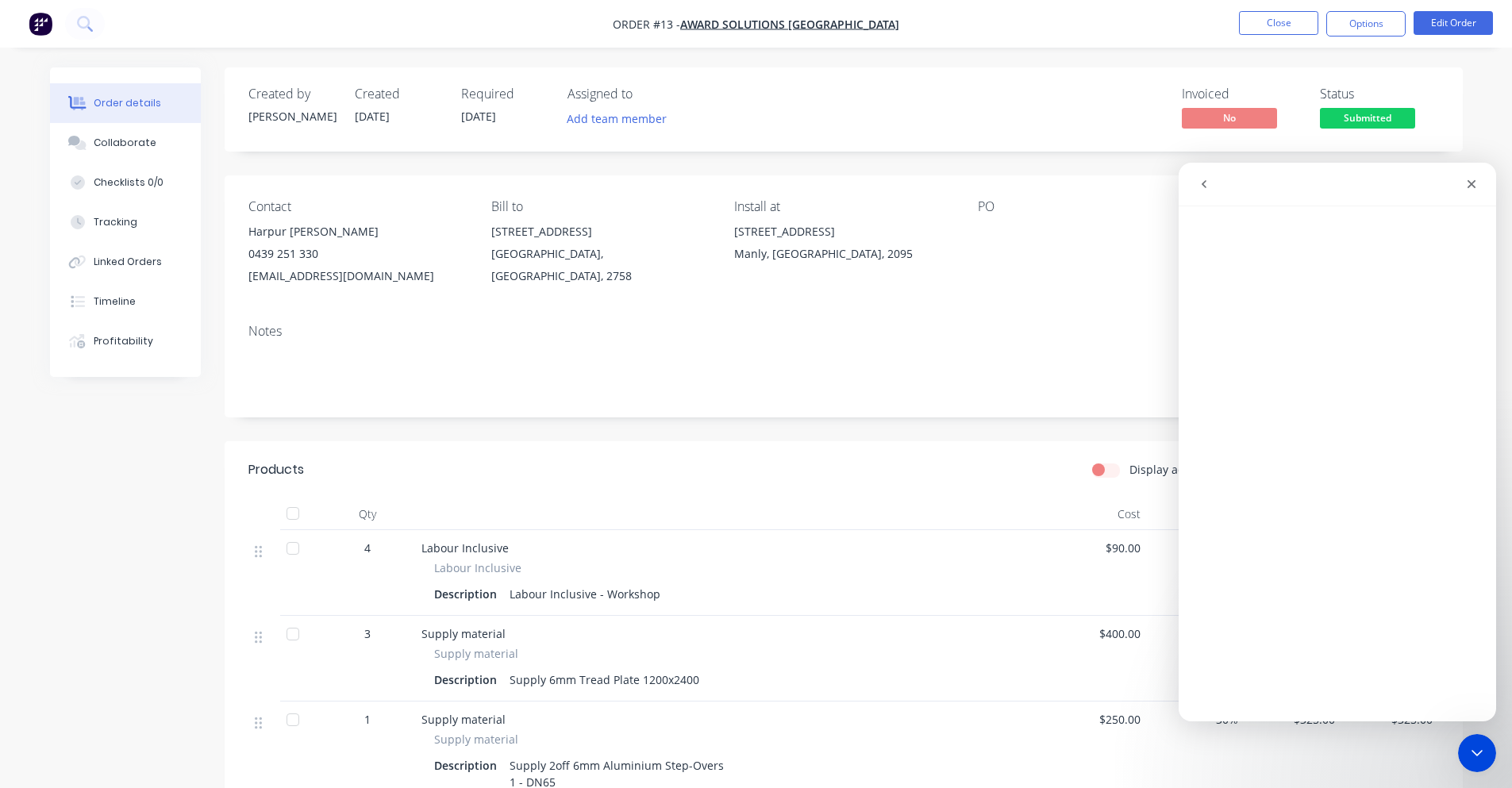
scroll to position [315, 0]
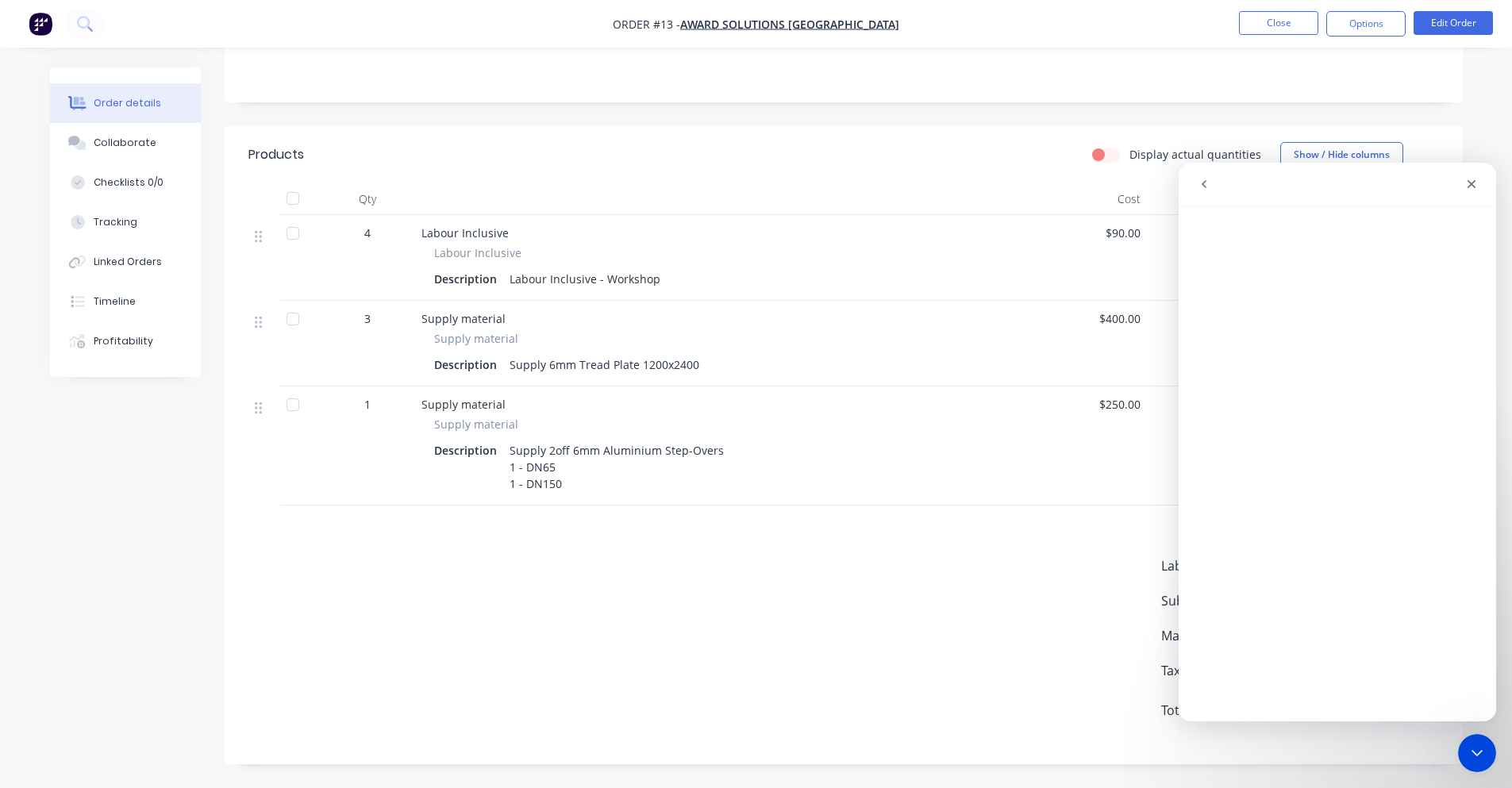
click at [1208, 188] on icon "go back" at bounding box center [1205, 184] width 13 height 13
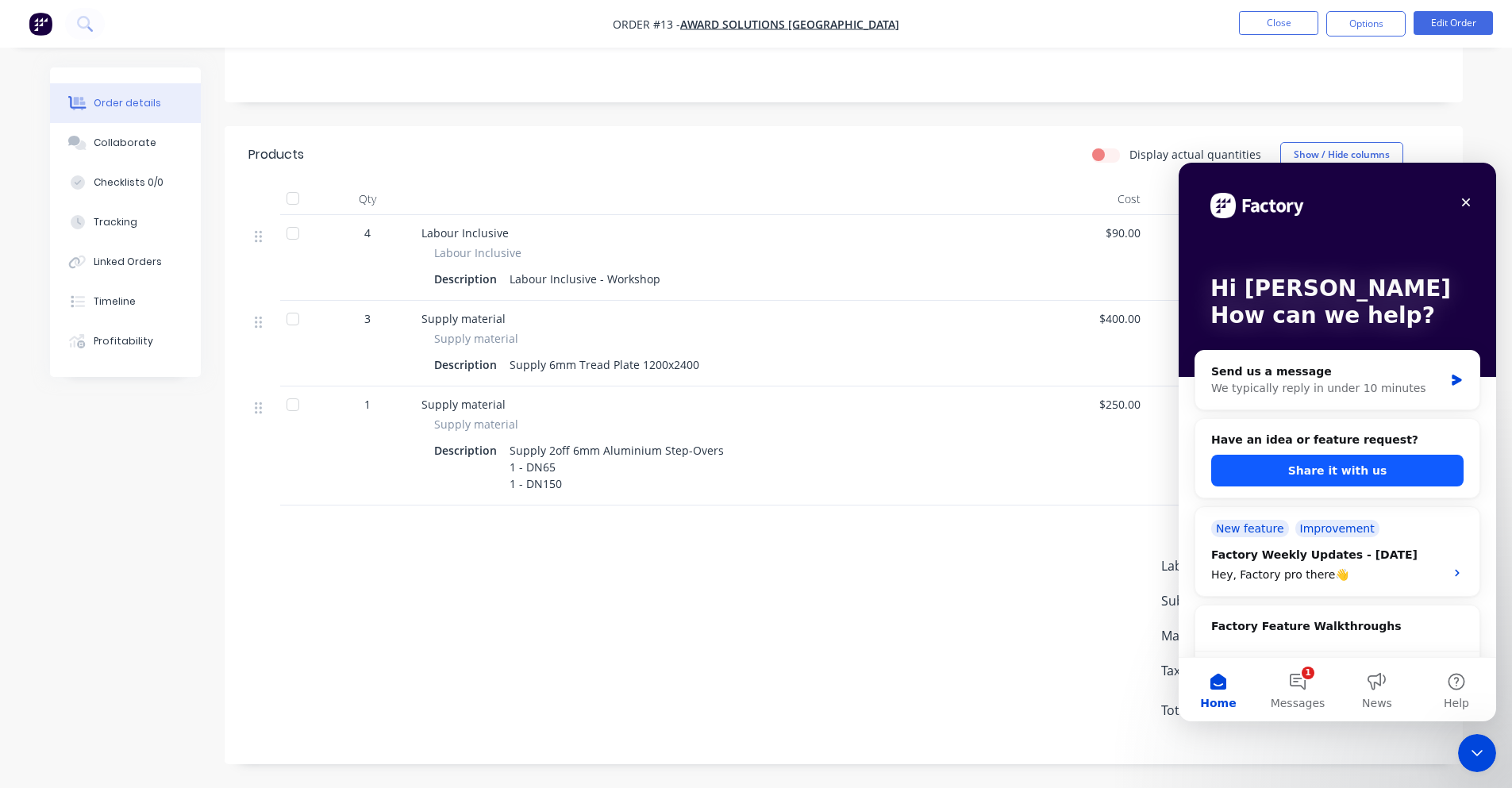
click at [1343, 459] on button "Share it with us" at bounding box center [1336, 470] width 252 height 32
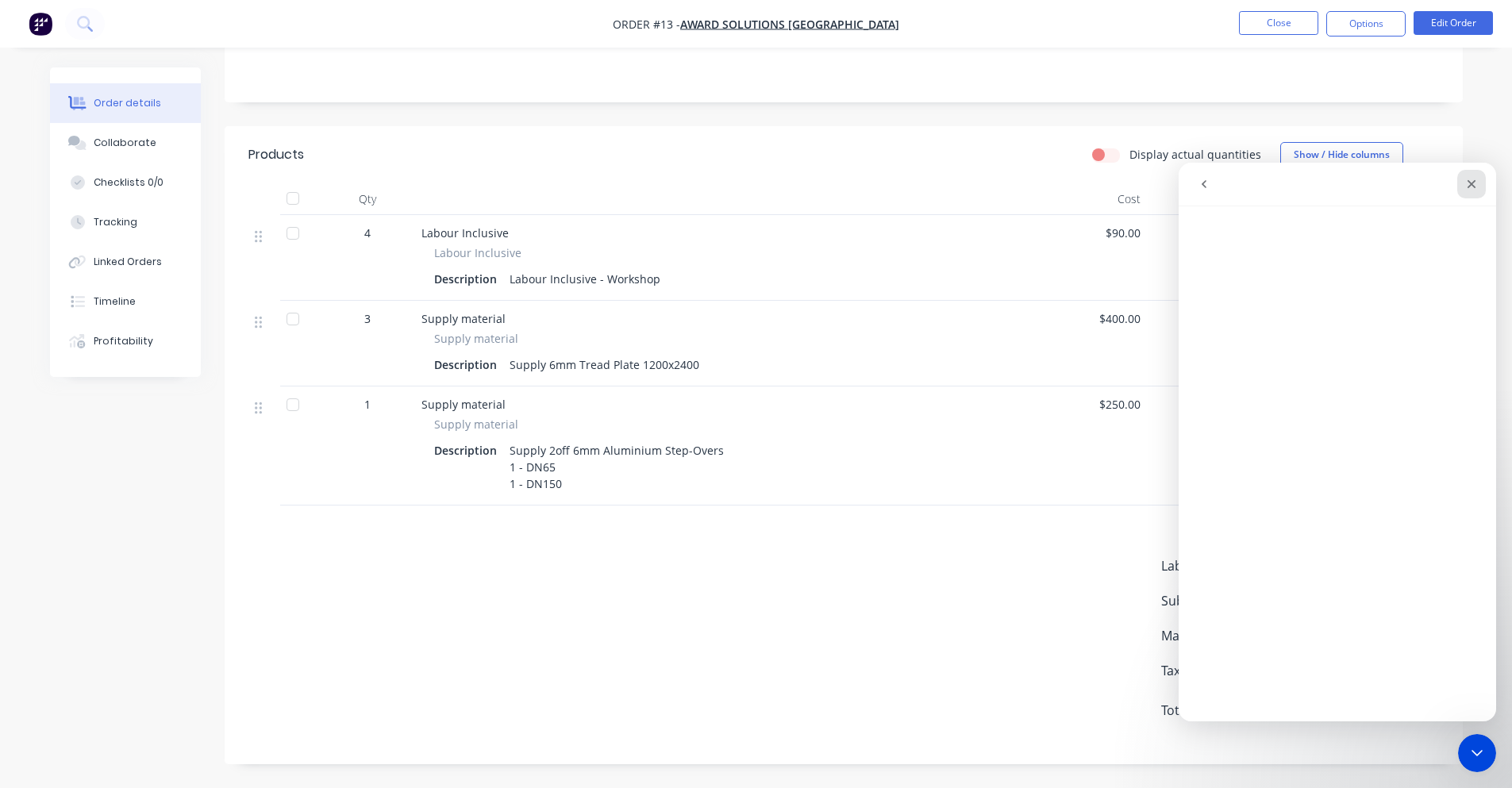
click at [1466, 177] on div "Close" at bounding box center [1471, 184] width 28 height 28
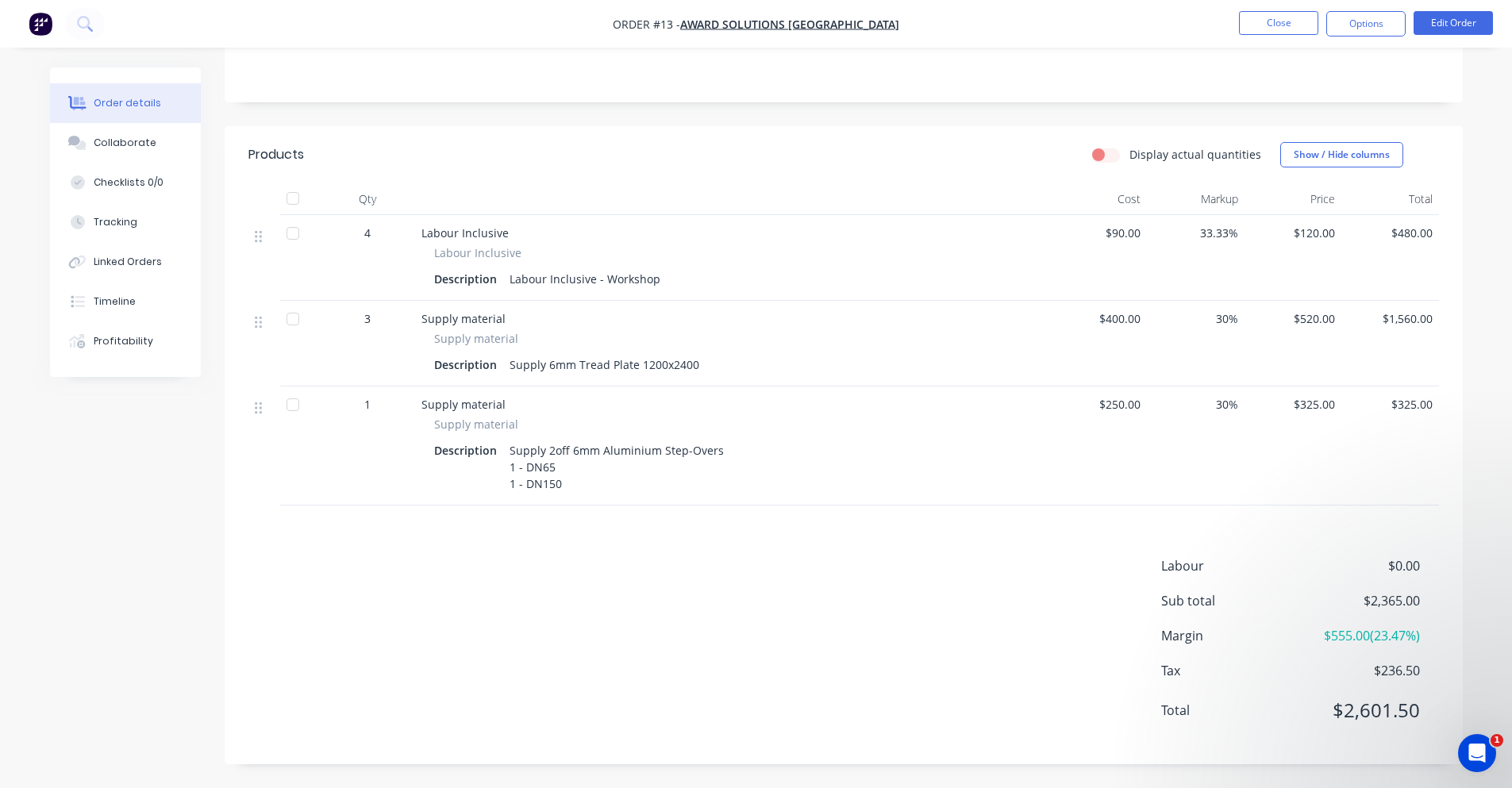
scroll to position [0, 0]
click at [1366, 28] on button "Options" at bounding box center [1366, 24] width 79 height 25
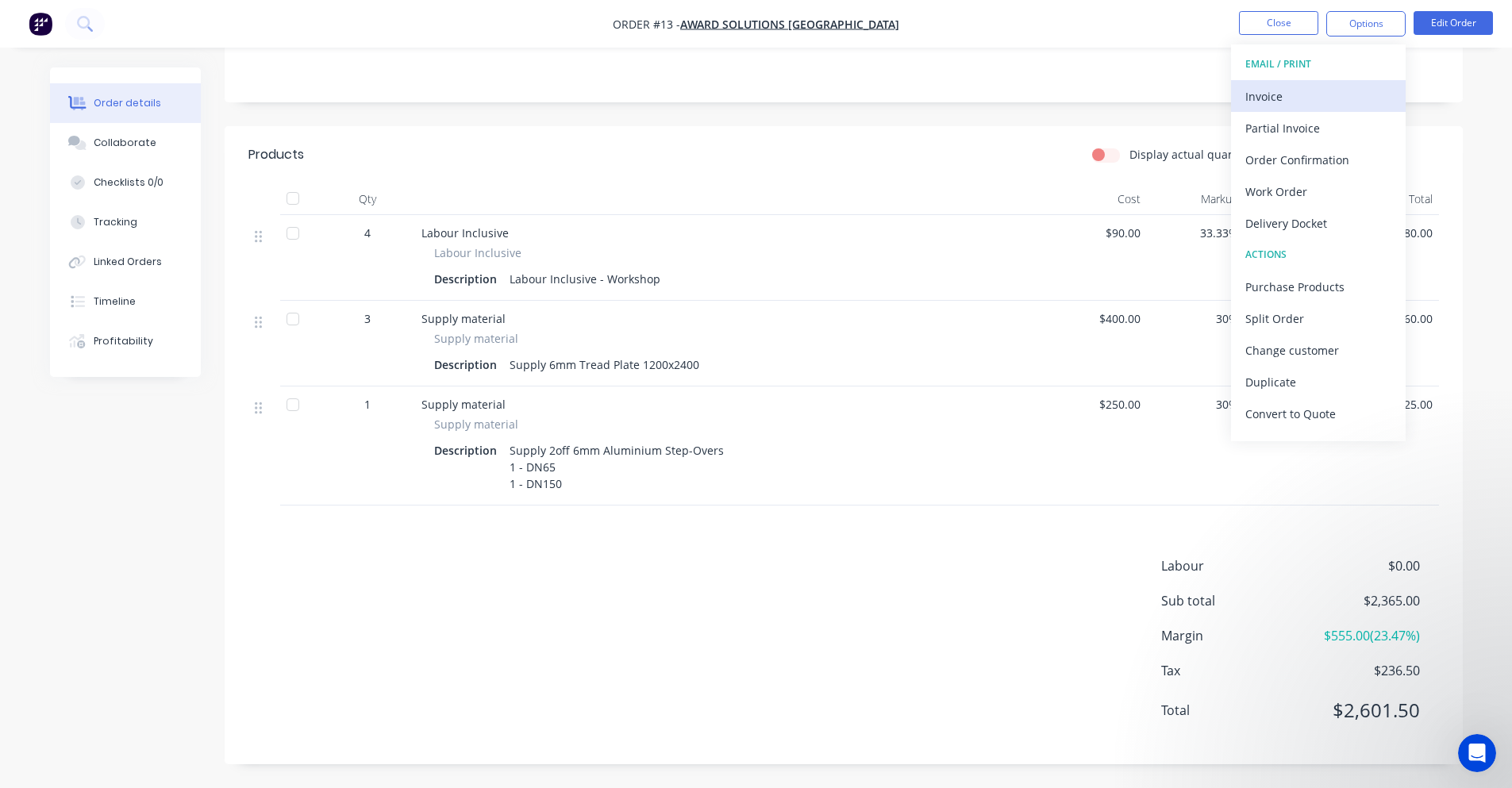
click at [1336, 86] on div "Invoice" at bounding box center [1318, 96] width 146 height 23
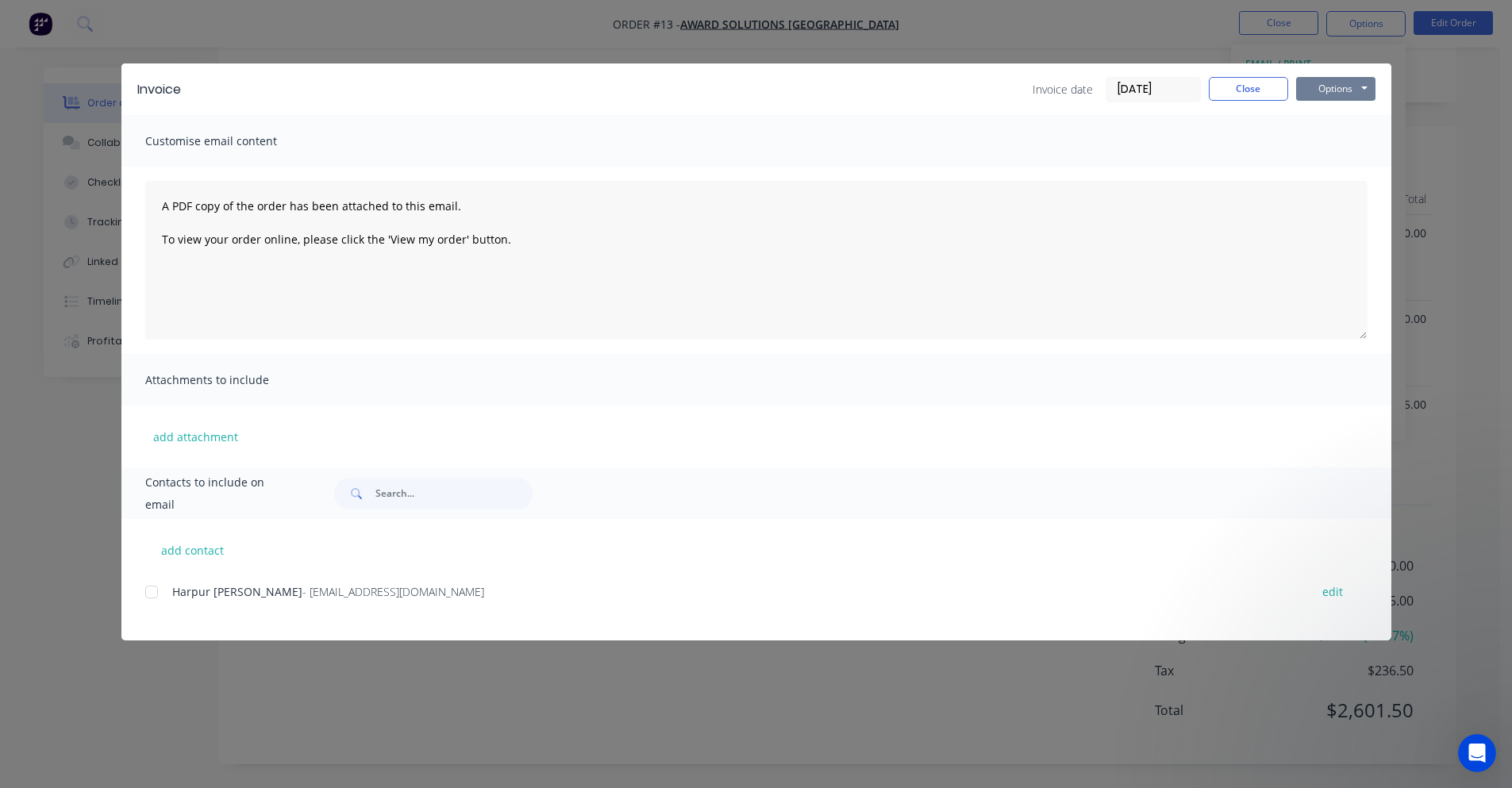
click at [1351, 81] on button "Options" at bounding box center [1336, 89] width 79 height 24
click at [1336, 115] on button "Preview" at bounding box center [1347, 116] width 102 height 26
click at [1324, 87] on button "Options" at bounding box center [1336, 89] width 79 height 24
click at [1317, 115] on button "Preview" at bounding box center [1347, 116] width 102 height 26
click at [1316, 87] on button "Options" at bounding box center [1336, 89] width 79 height 24
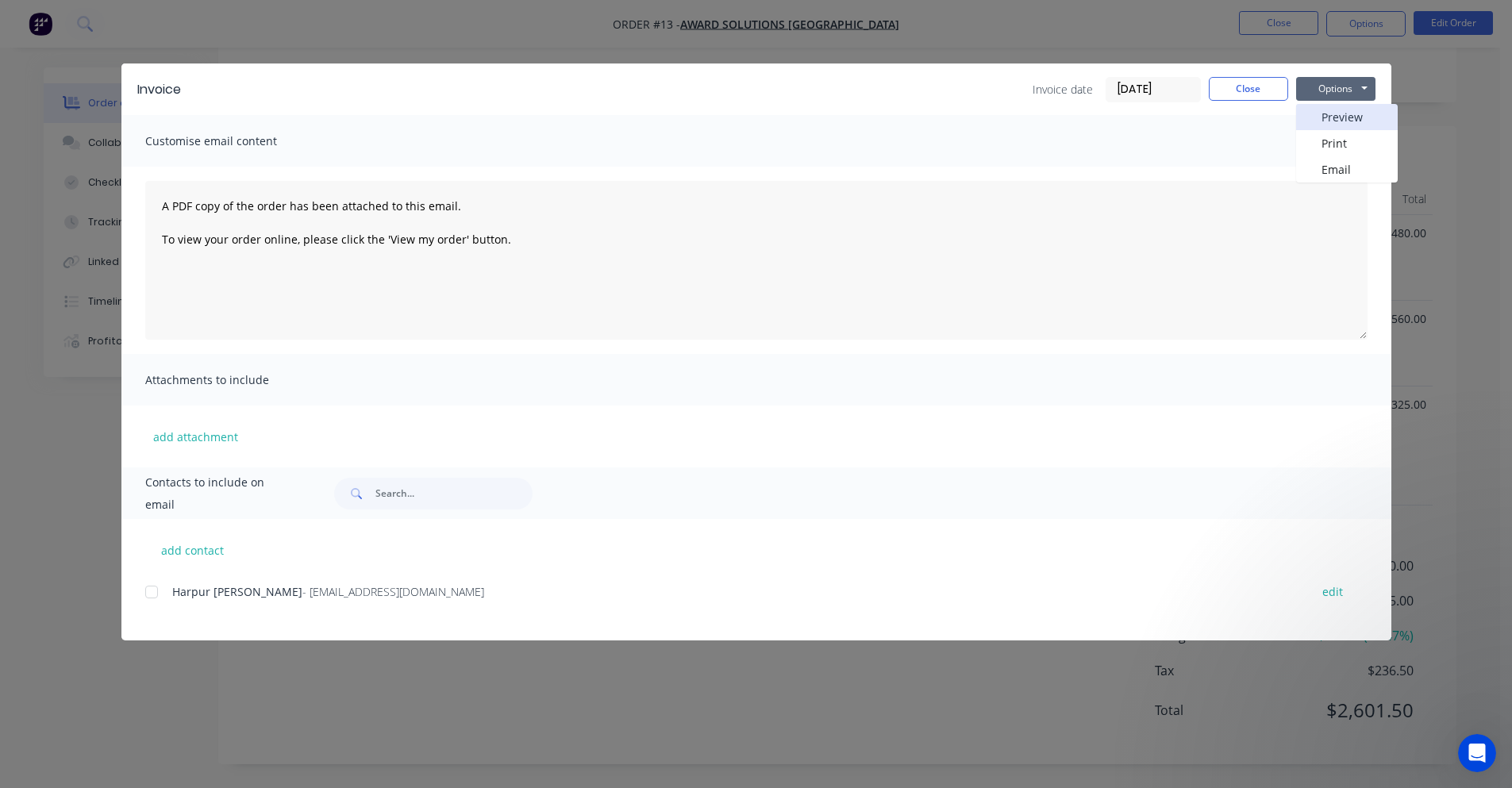
click at [1315, 115] on button "Preview" at bounding box center [1347, 116] width 102 height 26
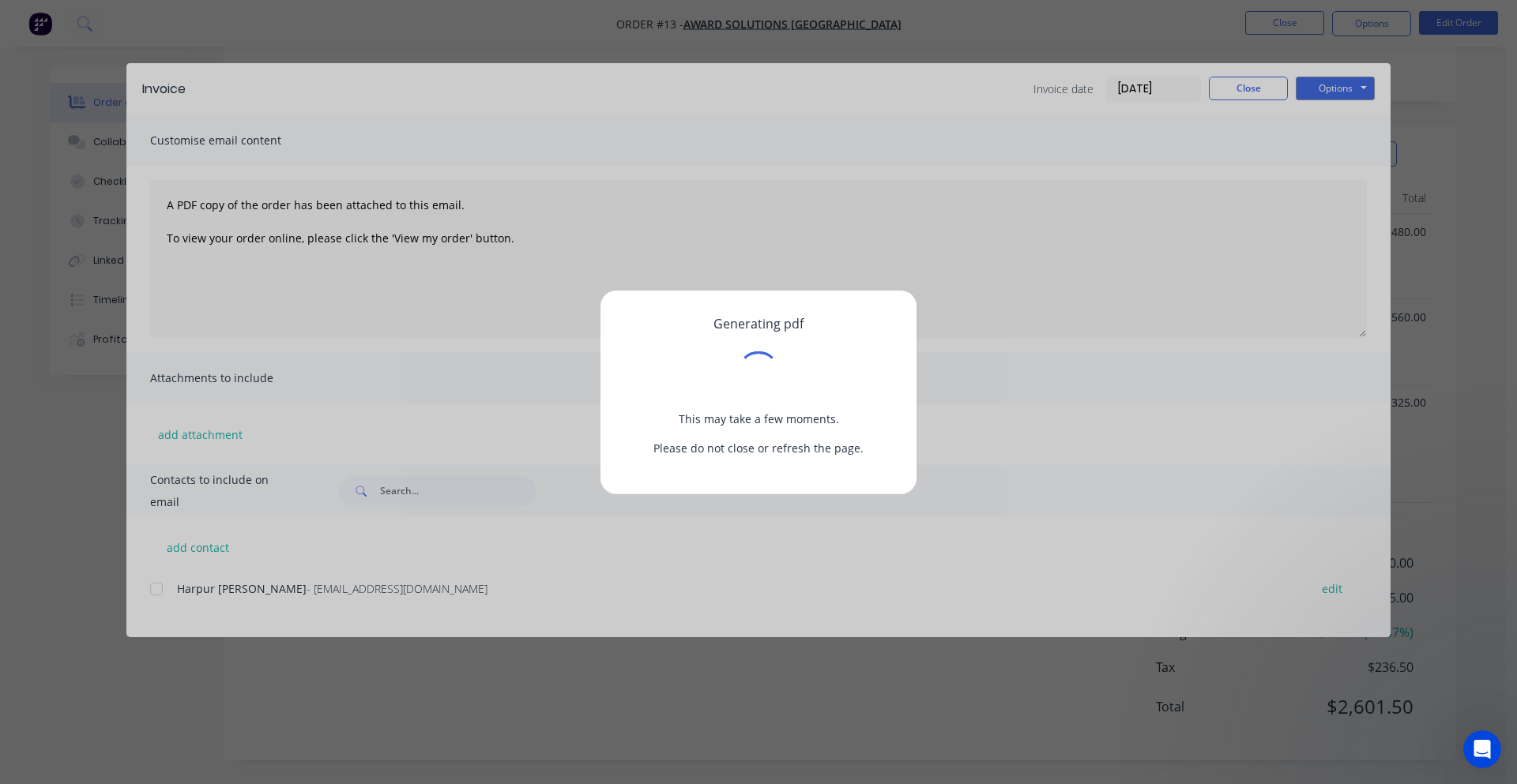
click at [980, 378] on div "Generating pdf This may take a few moments. Please do not close or refresh the …" at bounding box center [758, 392] width 1517 height 784
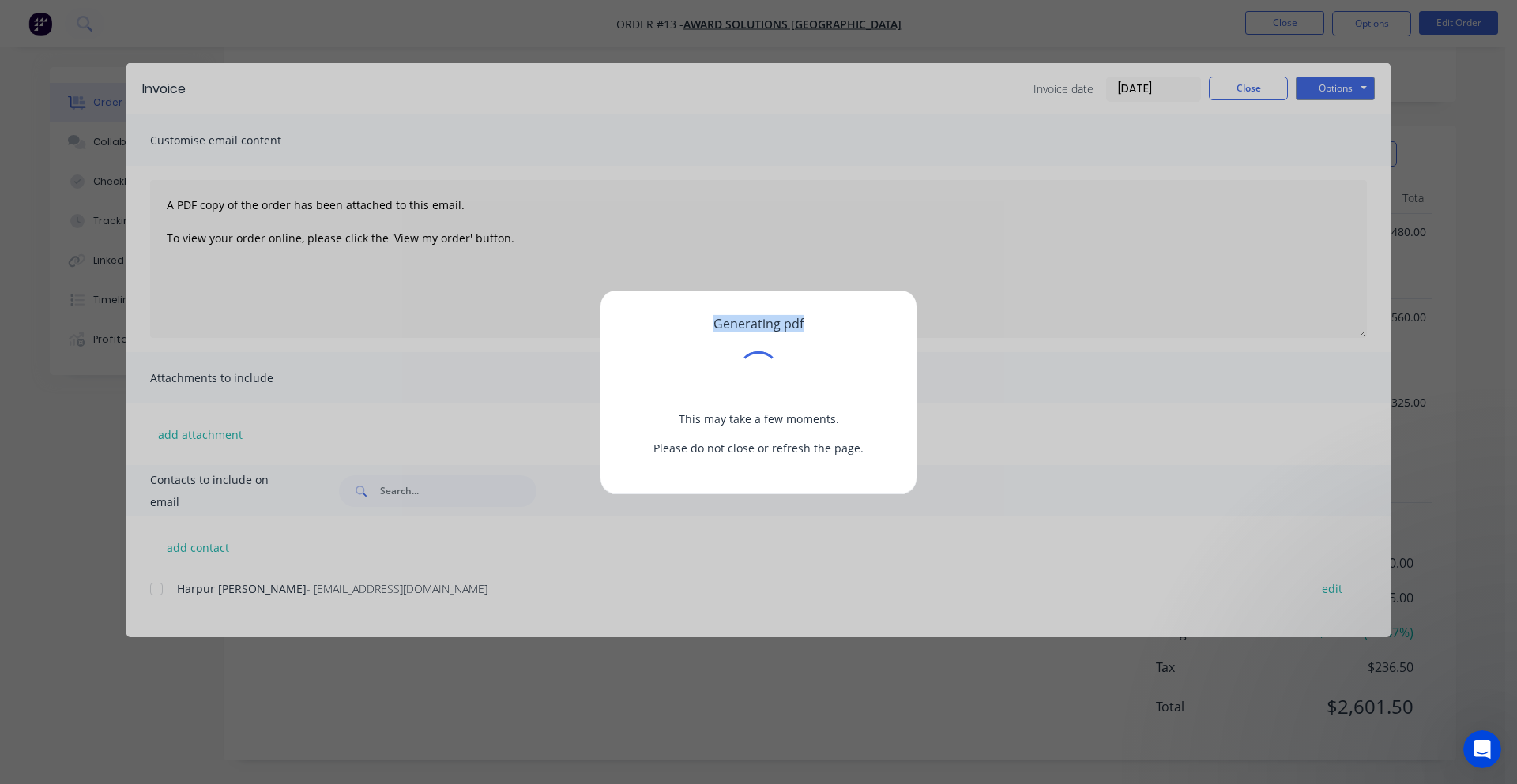
click at [980, 378] on div "Generating pdf This may take a few moments. Please do not close or refresh the …" at bounding box center [758, 392] width 1517 height 784
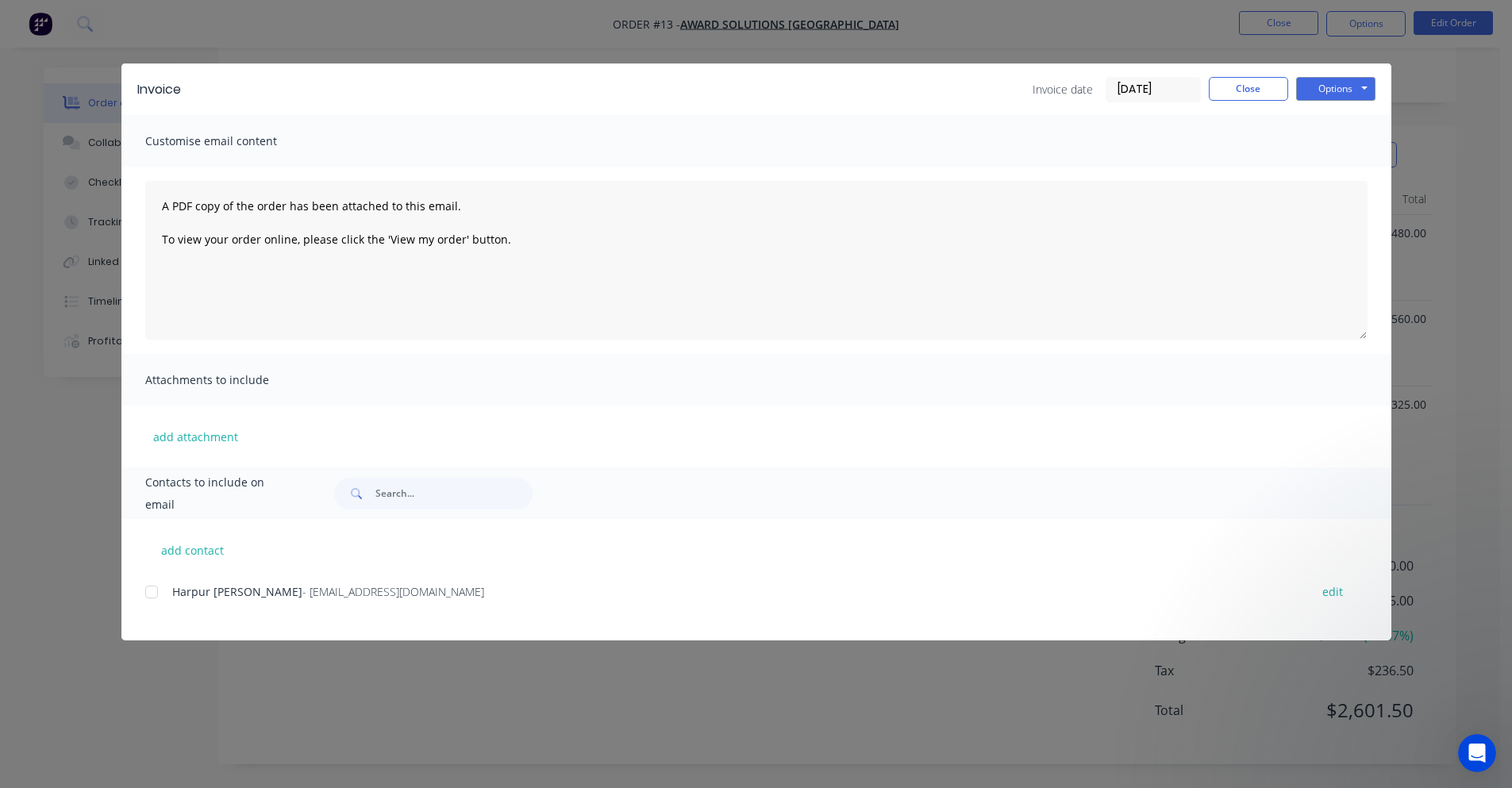
click at [1228, 70] on div "Invoice Invoice date 28/08/25 Close Options Preview Print Email" at bounding box center [756, 89] width 1270 height 52
click at [1228, 78] on button "Close" at bounding box center [1248, 89] width 79 height 24
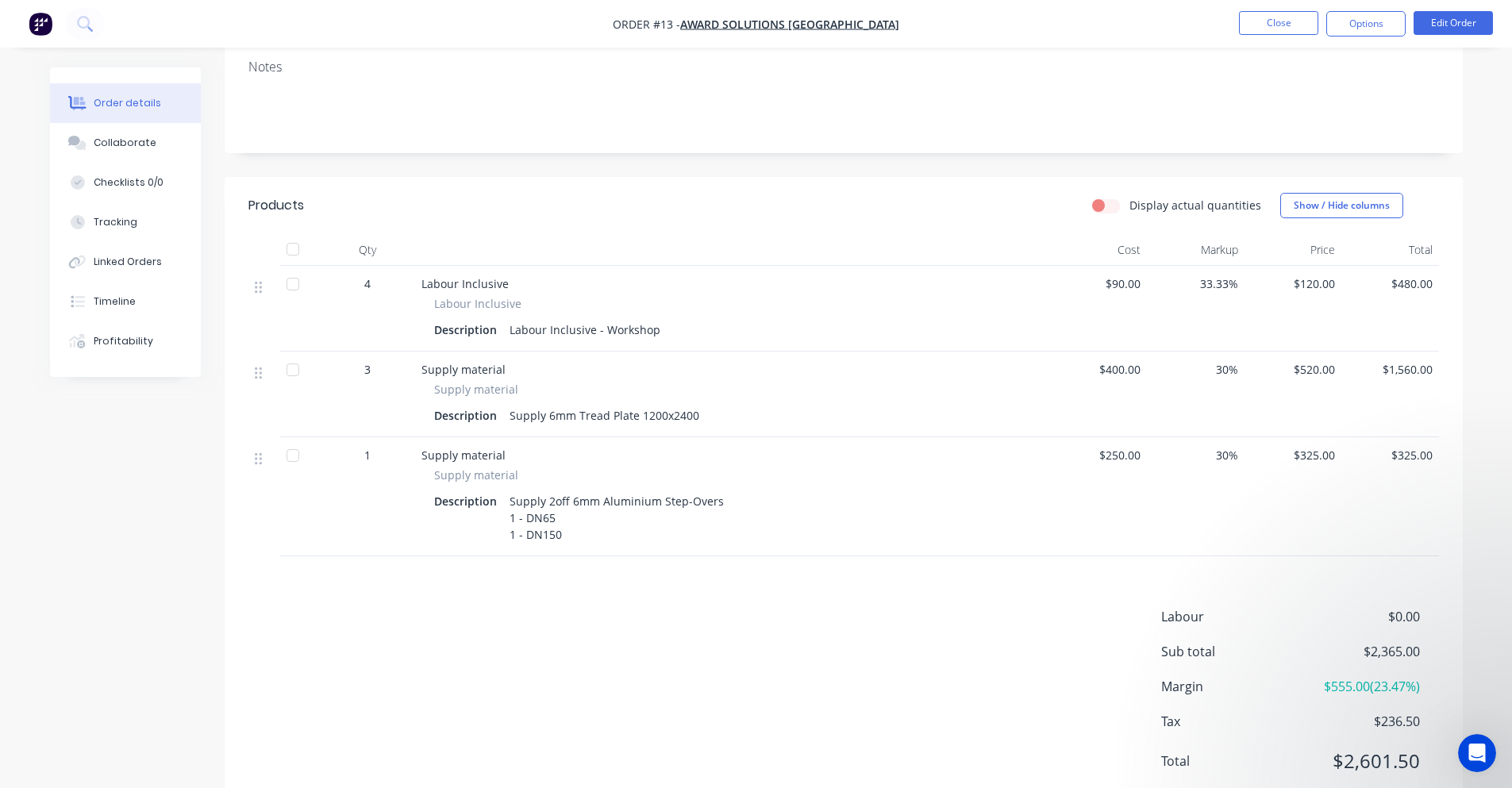
scroll to position [236, 0]
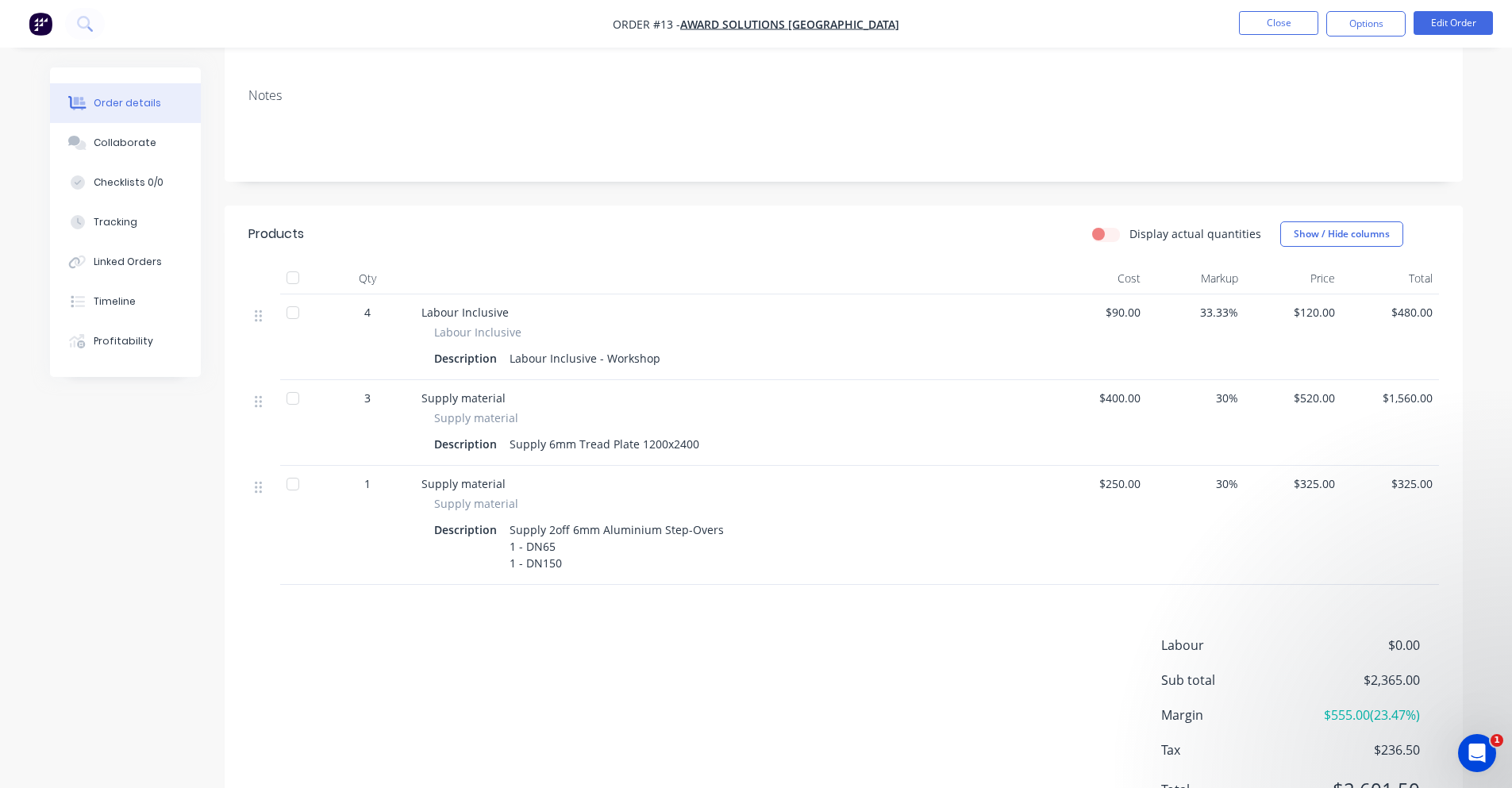
drag, startPoint x: 1167, startPoint y: 106, endPoint x: 1225, endPoint y: 81, distance: 63.2
click at [1167, 106] on div "Notes" at bounding box center [843, 128] width 1238 height 106
click at [1416, 28] on button "Edit Order" at bounding box center [1453, 23] width 79 height 24
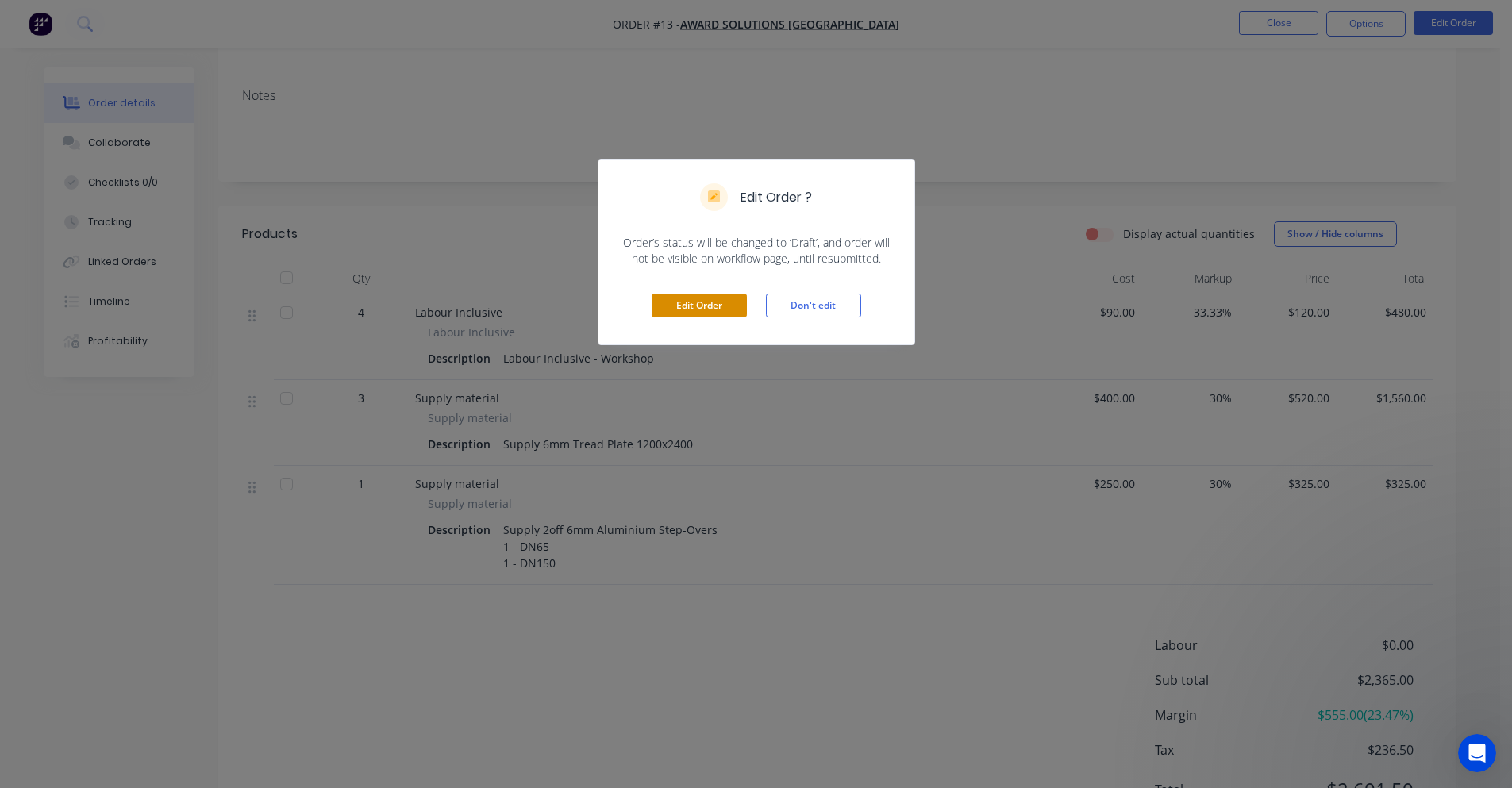
click at [731, 310] on button "Edit Order" at bounding box center [699, 306] width 96 height 24
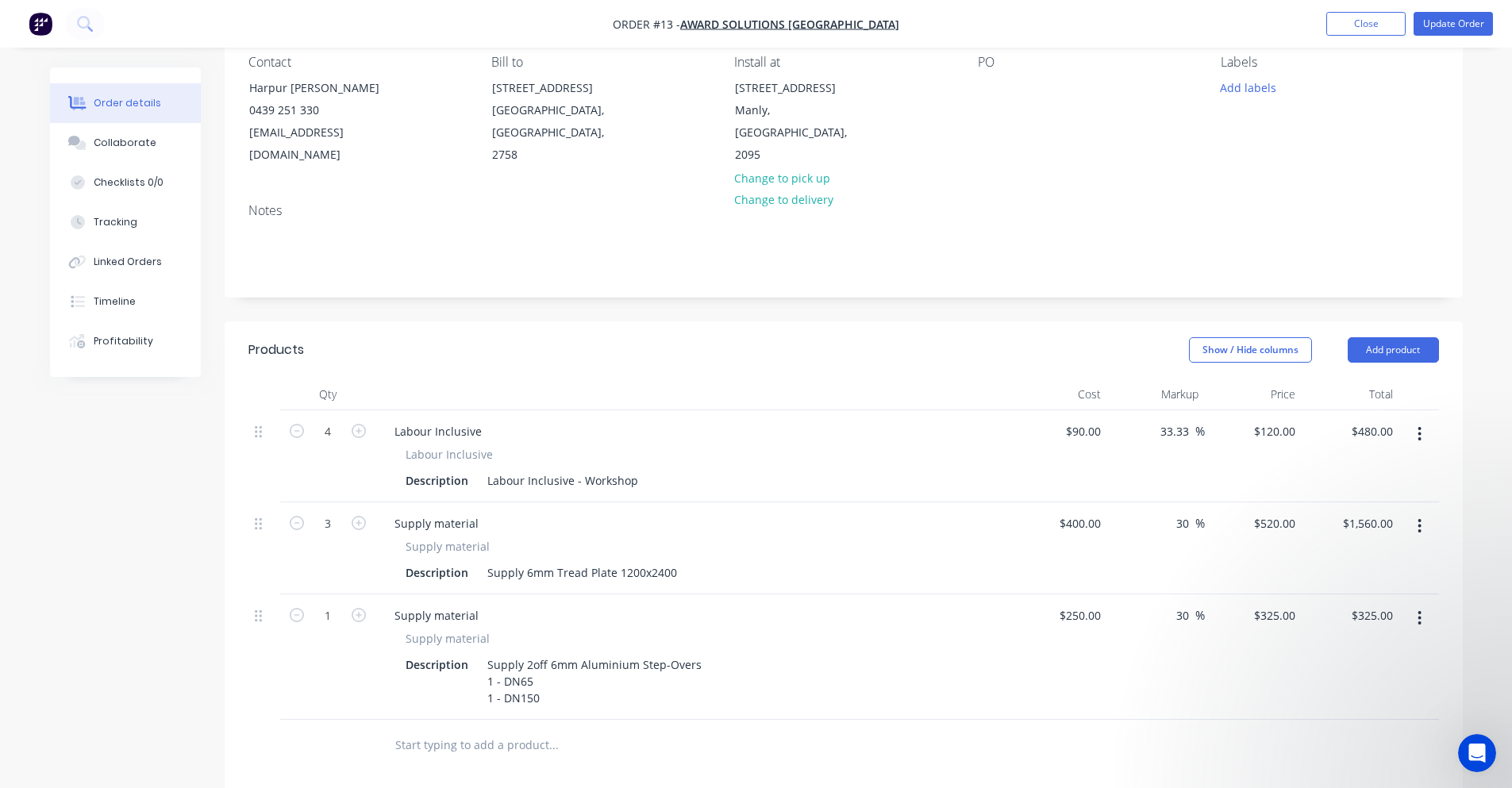
scroll to position [158, 0]
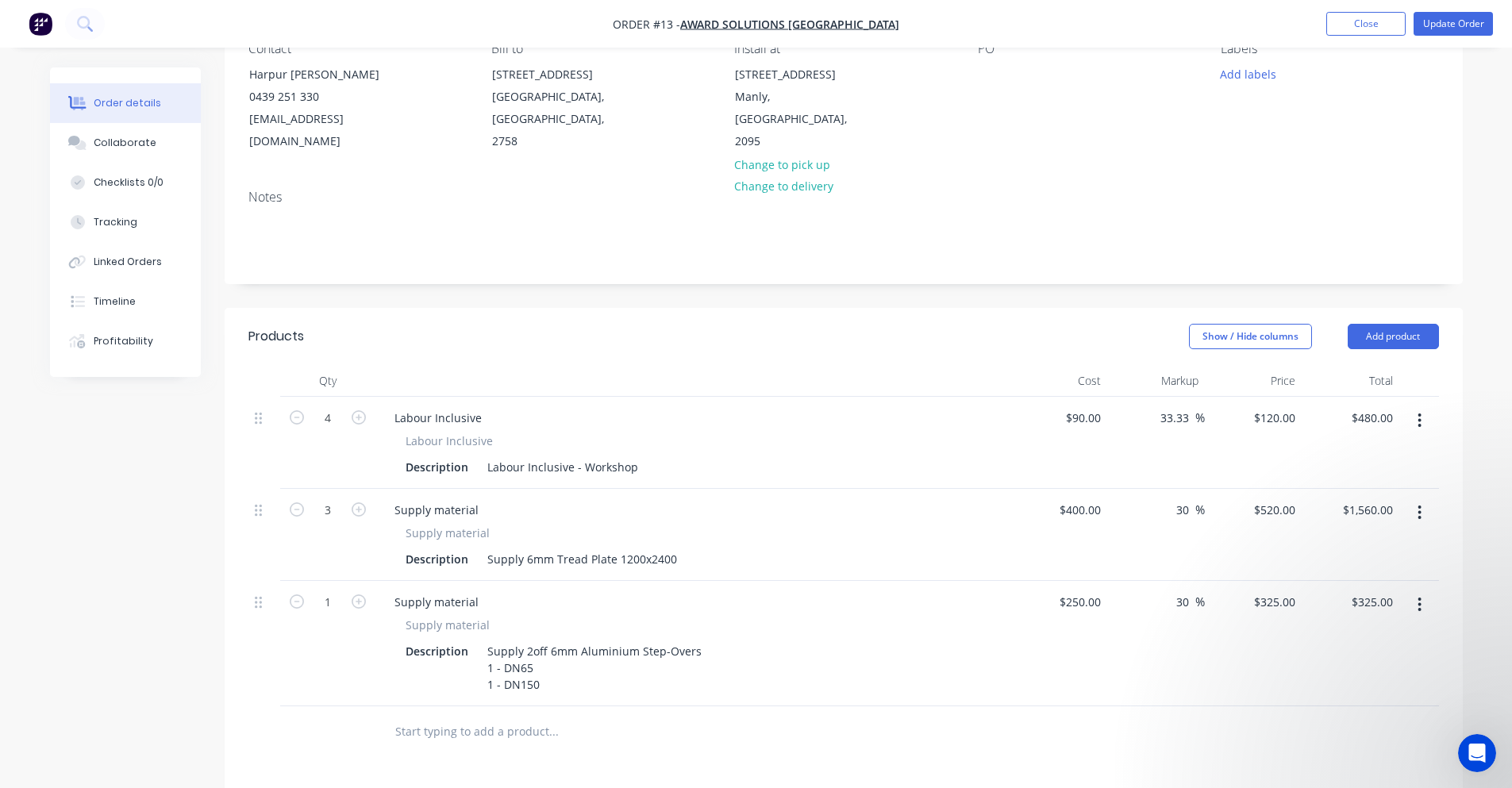
click at [444, 716] on input "text" at bounding box center [553, 732] width 318 height 32
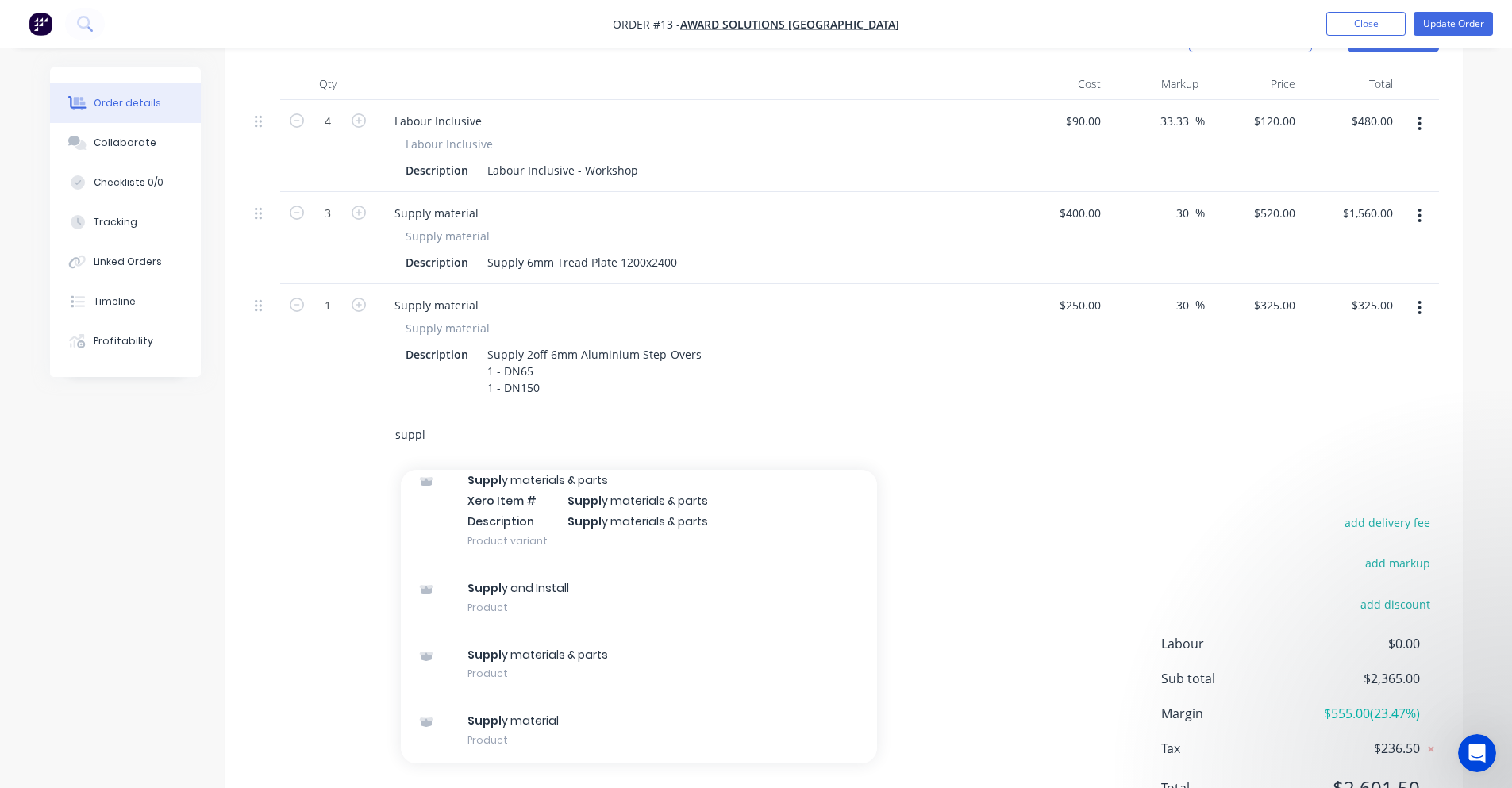
scroll to position [476, 0]
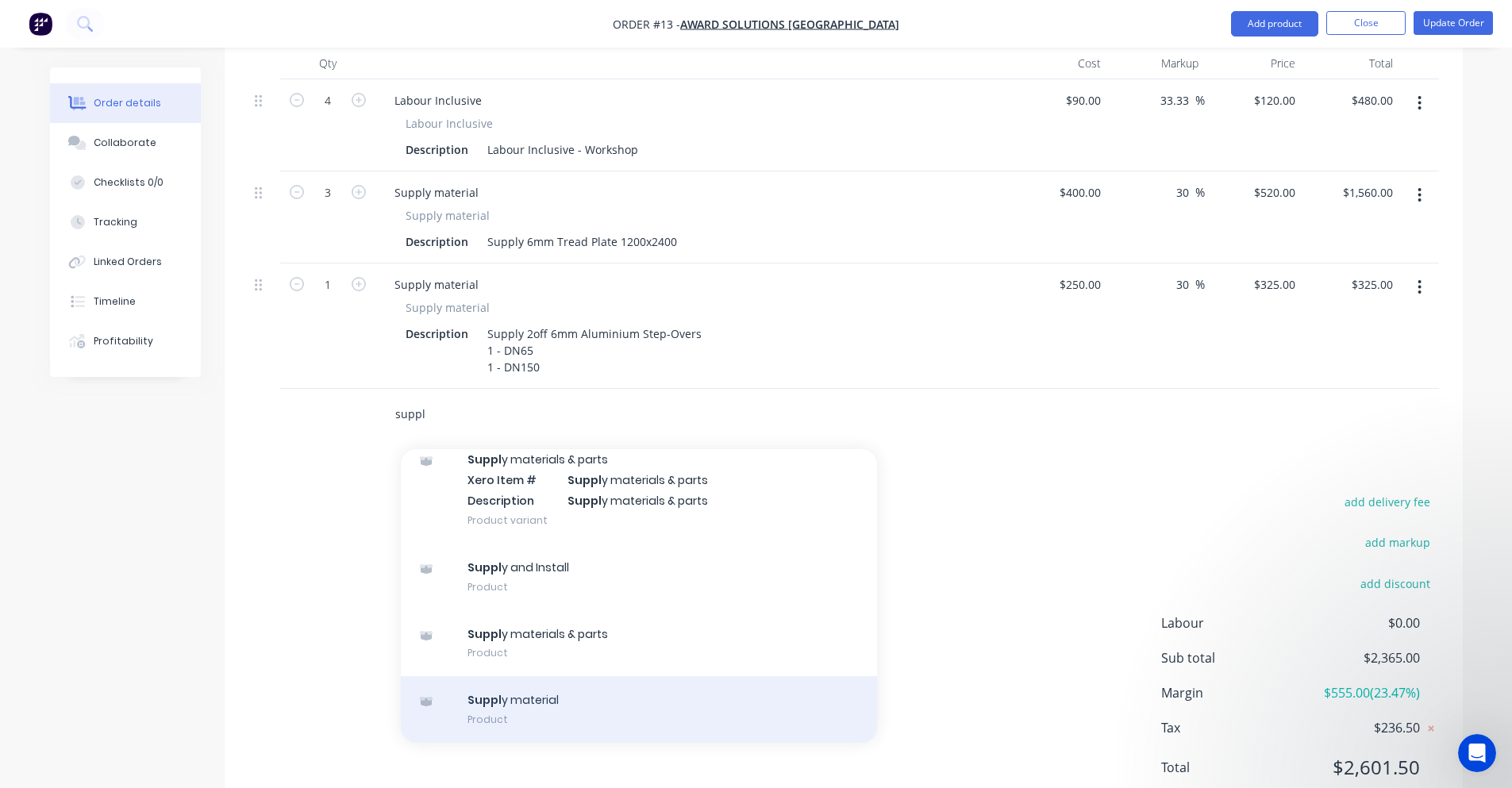
type input "suppl"
click at [684, 682] on div "Suppl y material Product" at bounding box center [639, 709] width 476 height 66
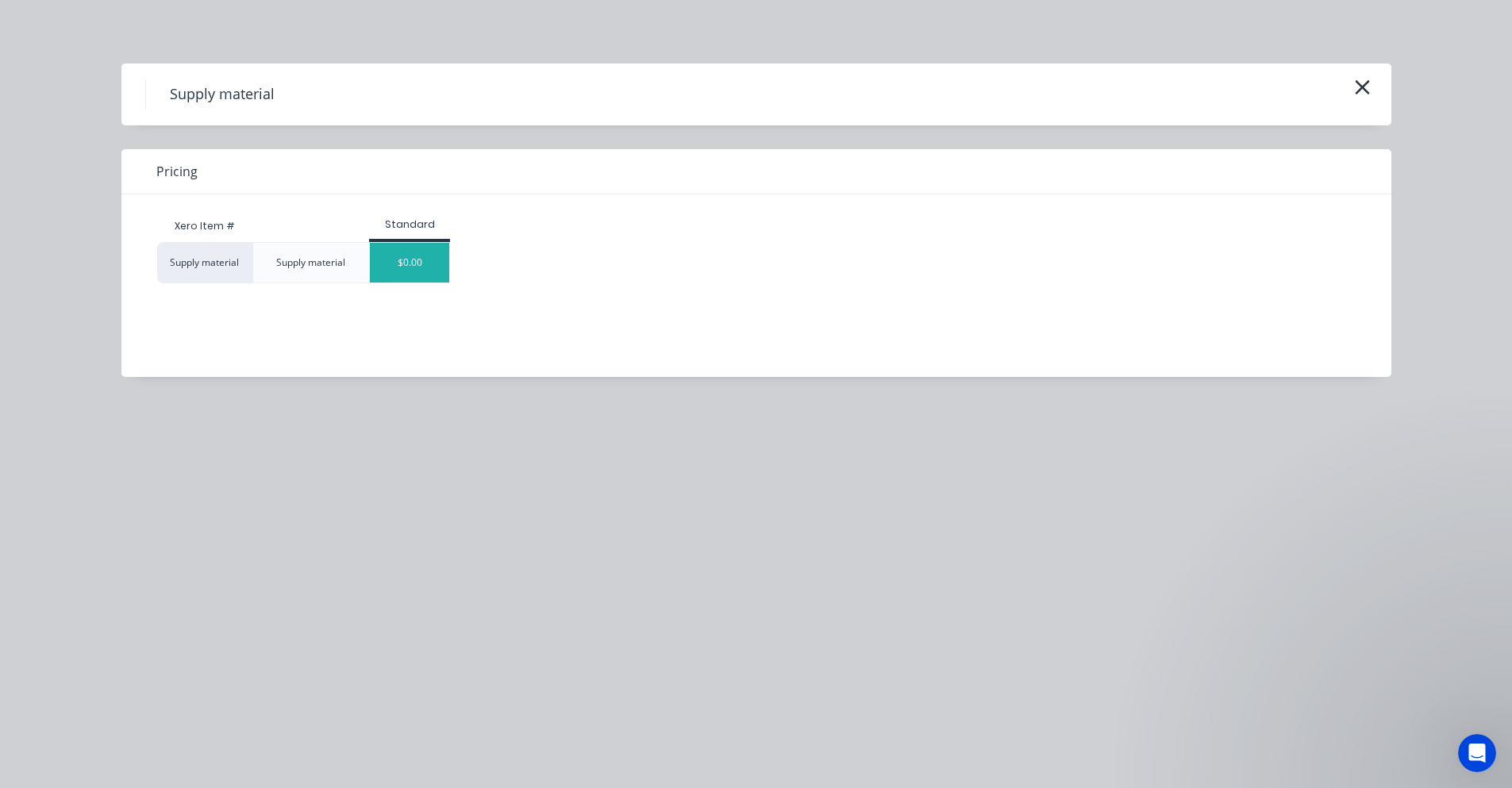
click at [422, 274] on div "$0.00" at bounding box center [409, 263] width 79 height 40
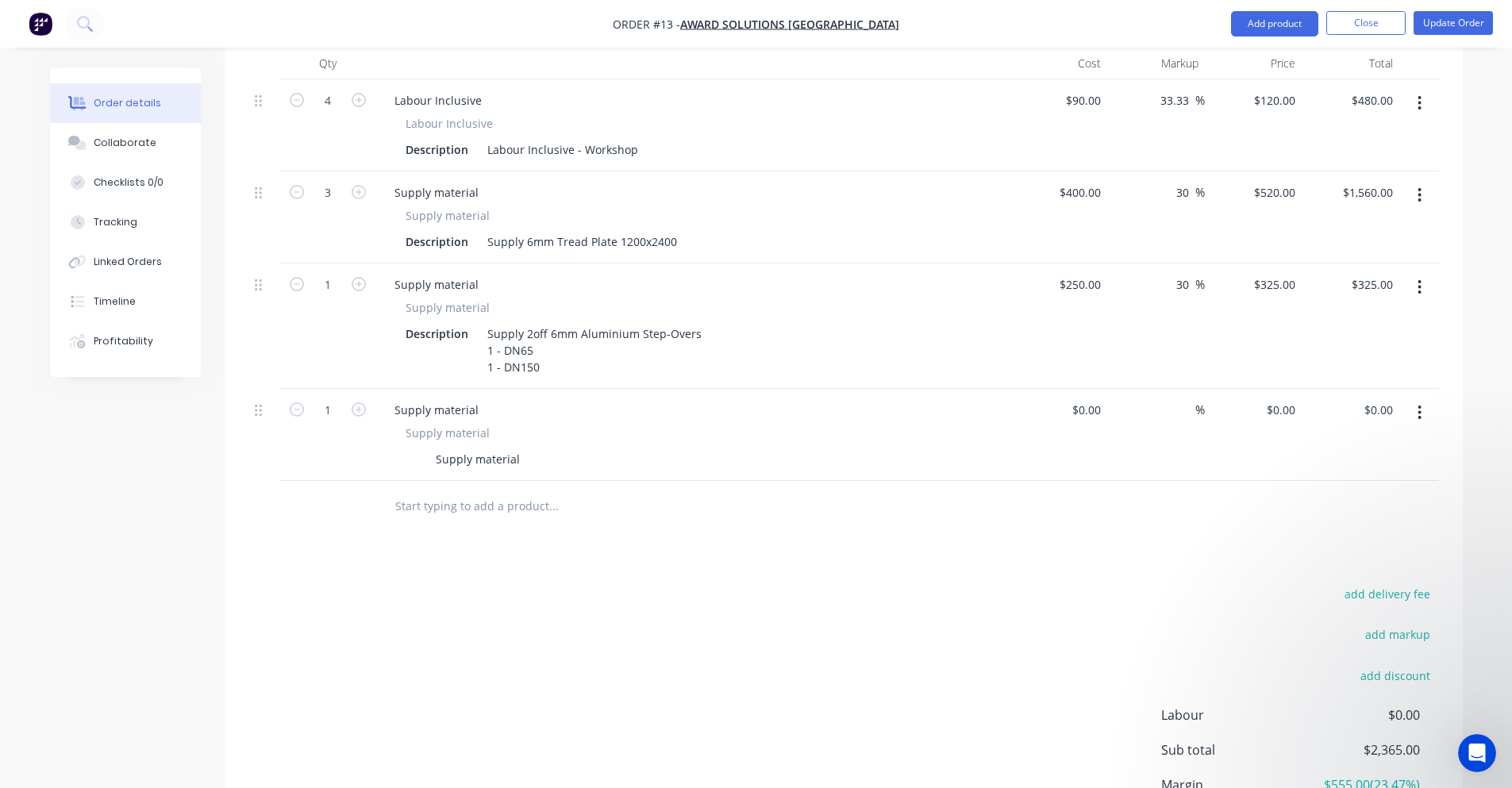
click at [459, 425] on span "Supply material" at bounding box center [448, 433] width 84 height 16
click at [464, 448] on div "Supply material" at bounding box center [478, 459] width 96 height 23
drag, startPoint x: 438, startPoint y: 439, endPoint x: 538, endPoint y: 442, distance: 100.0
click at [538, 448] on div "Supply material" at bounding box center [690, 459] width 581 height 23
click at [506, 448] on div "Supply material" at bounding box center [478, 459] width 96 height 23
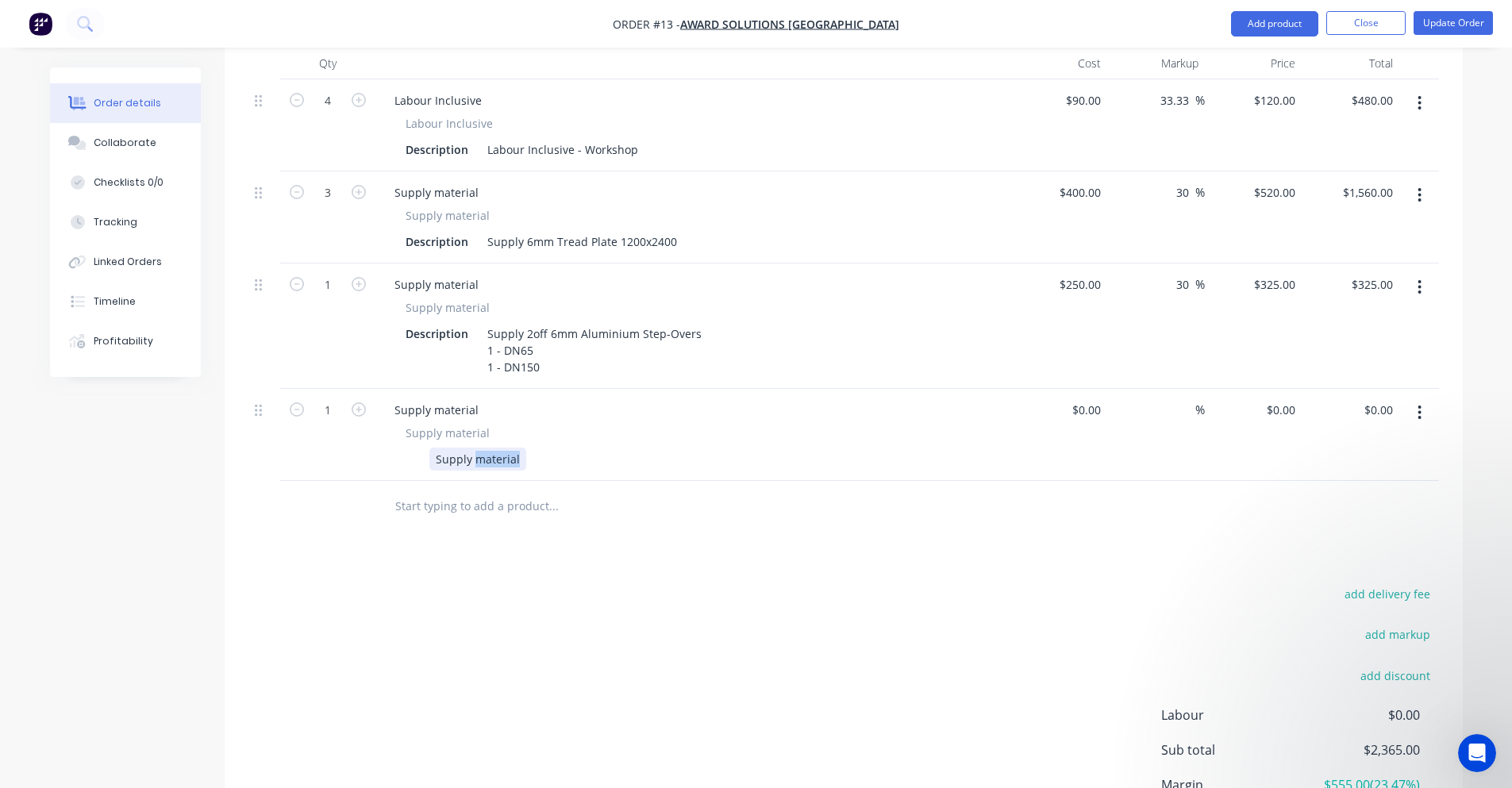
click at [506, 448] on div "Supply material" at bounding box center [478, 459] width 96 height 23
click at [688, 620] on div "add delivery fee add markup add discount Labour $0.00 Sub total $2,365.00 Margi…" at bounding box center [843, 736] width 1191 height 307
click at [463, 322] on div "Description" at bounding box center [437, 333] width 76 height 23
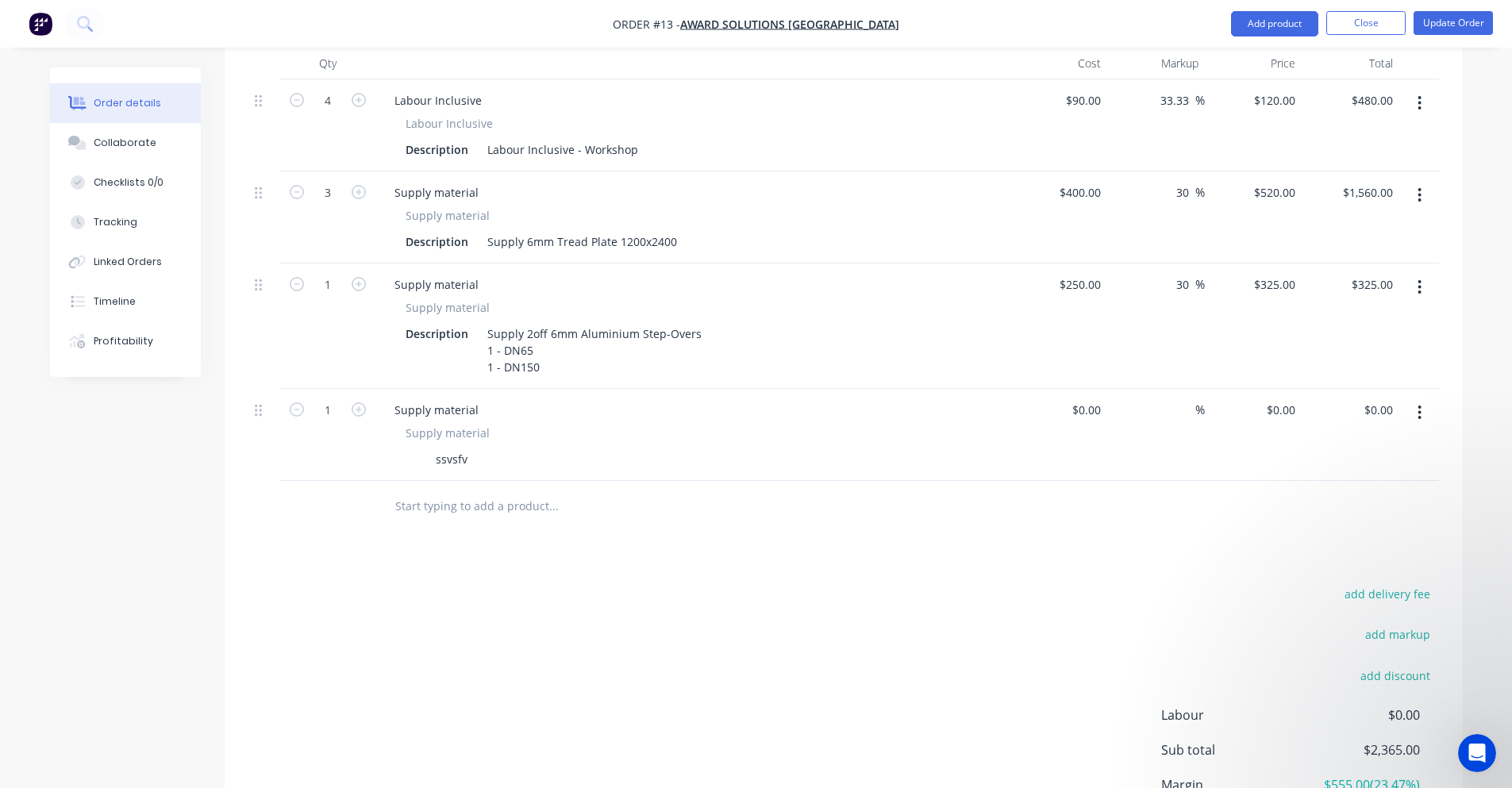
click at [449, 491] on input "text" at bounding box center [553, 506] width 318 height 32
click at [453, 549] on div "Products Show / Hide columns Add product Qty Cost Markup Price Total 4 Labour I…" at bounding box center [843, 452] width 1238 height 924
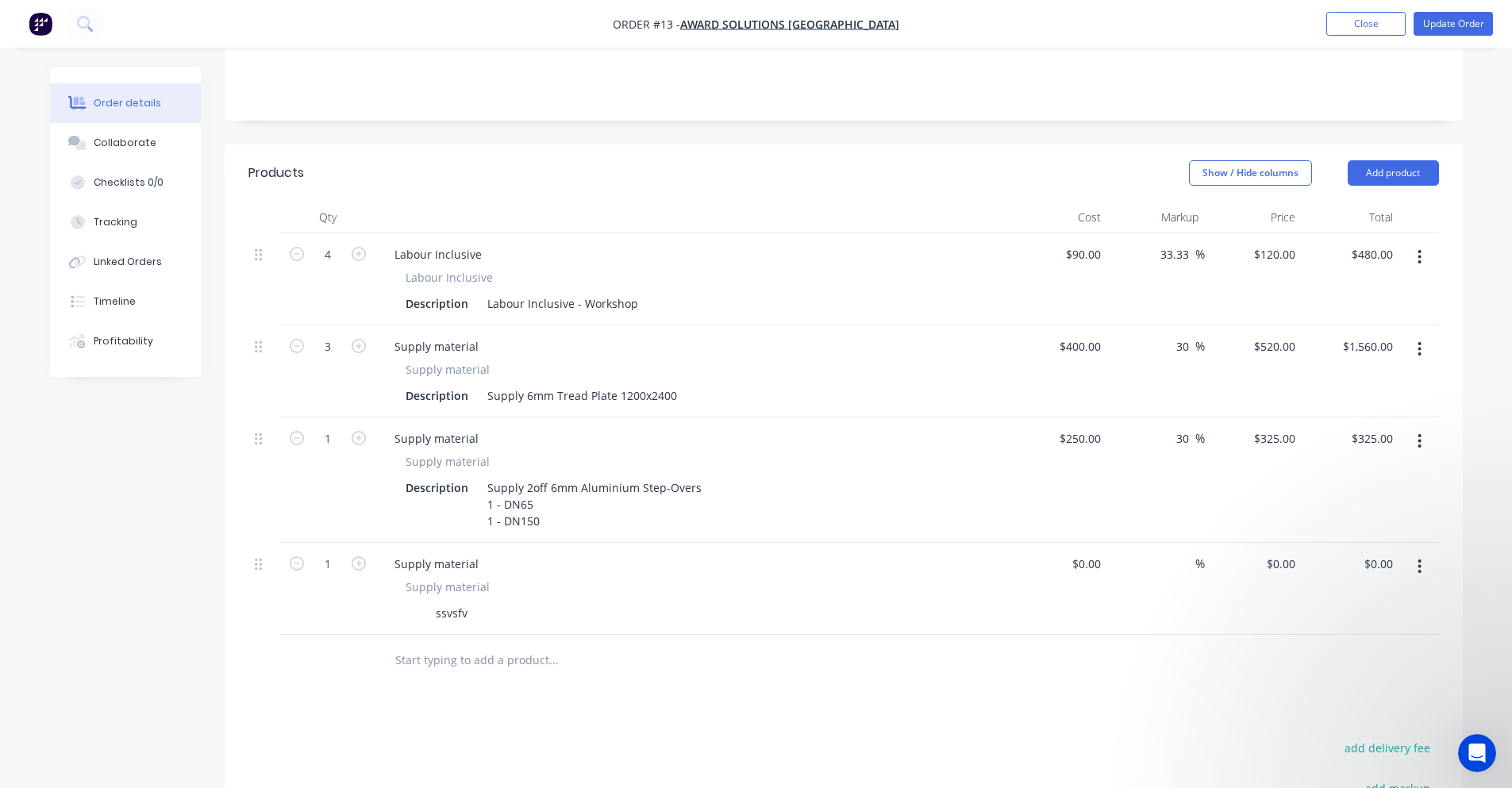
scroll to position [318, 0]
click at [1410, 248] on button "button" at bounding box center [1419, 261] width 37 height 28
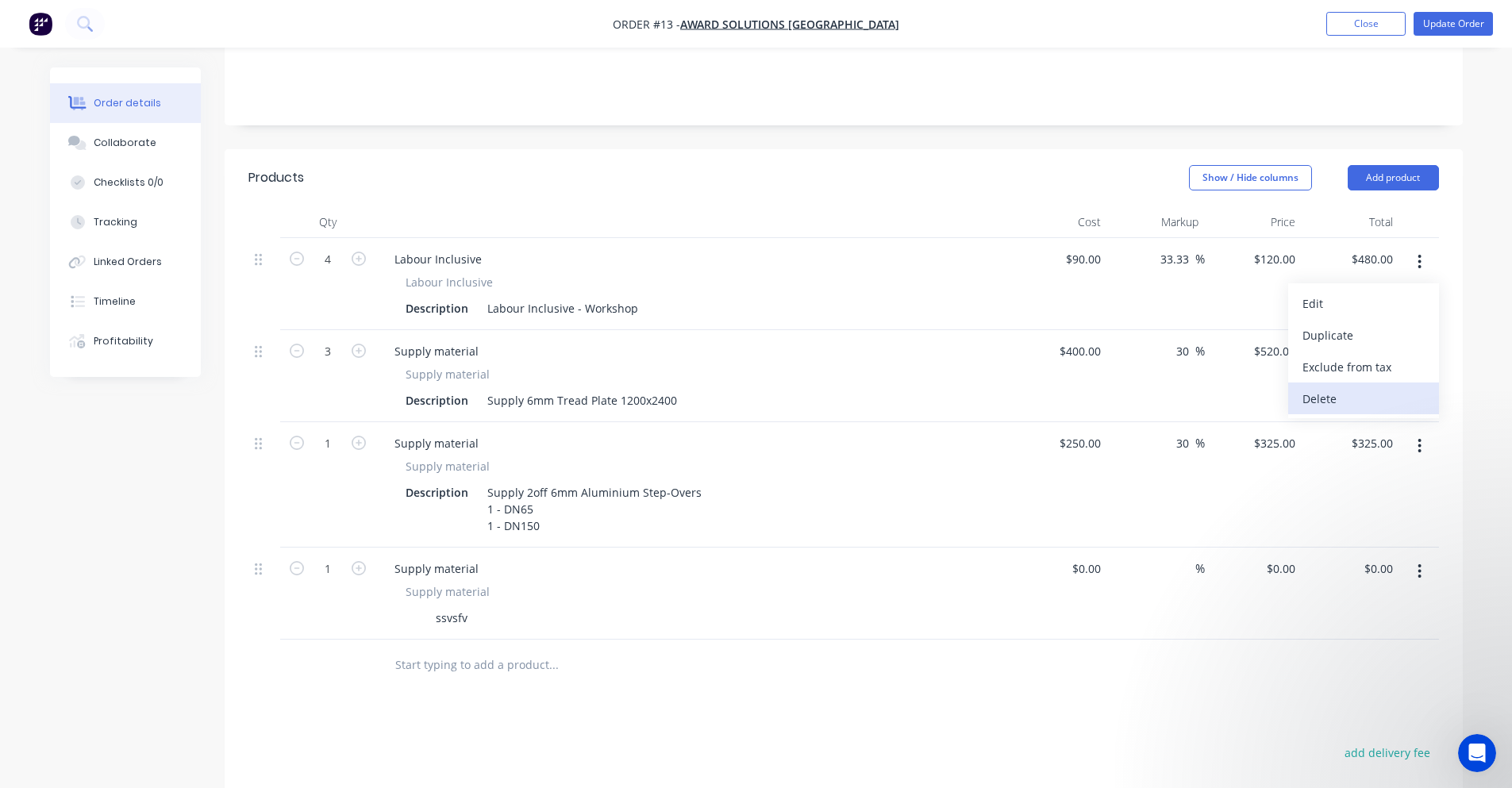
click at [1378, 388] on div "Delete" at bounding box center [1364, 399] width 122 height 23
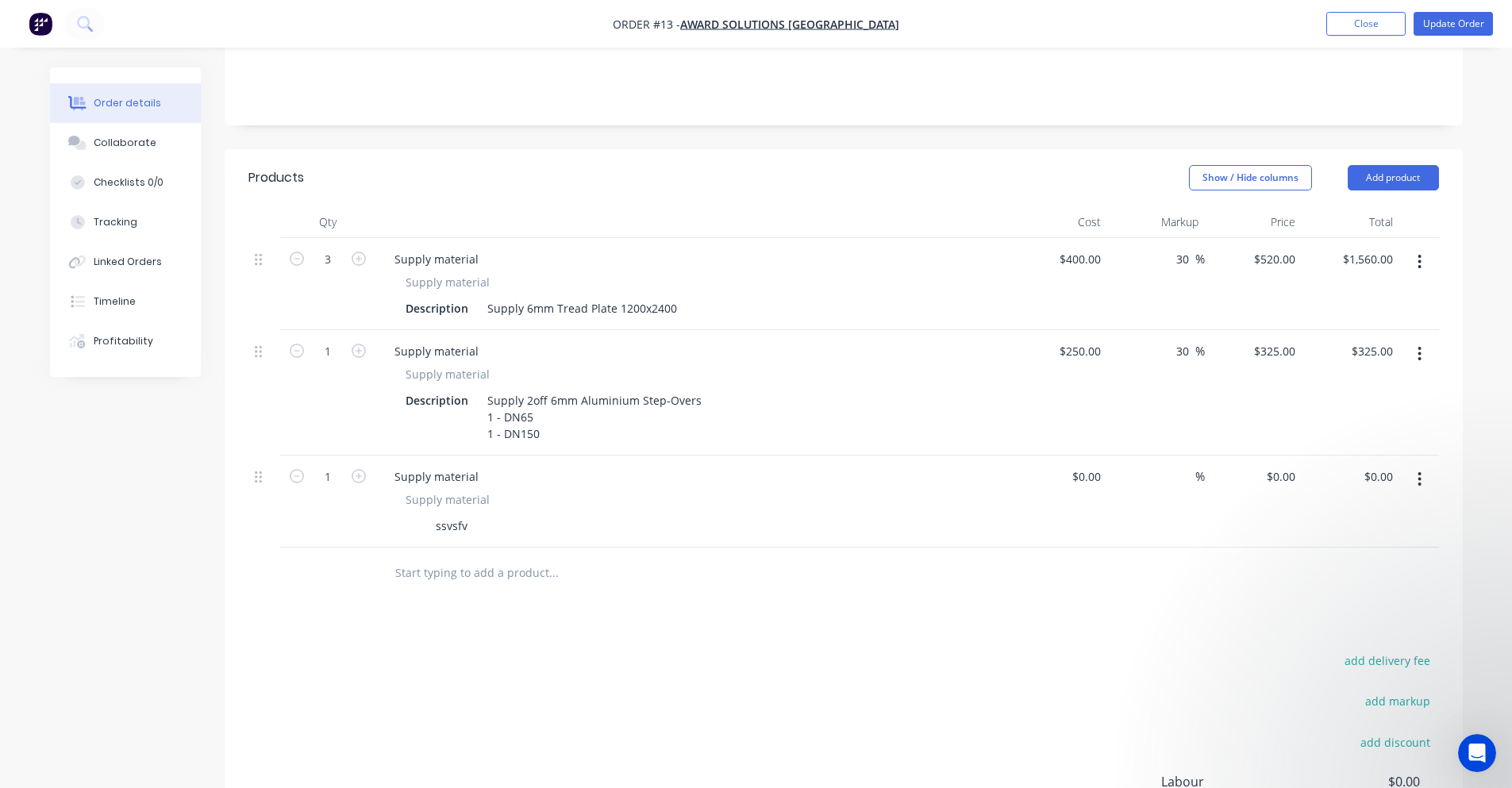
click at [1408, 262] on div at bounding box center [1419, 284] width 40 height 92
click at [1414, 254] on div at bounding box center [1419, 284] width 40 height 92
click at [1423, 248] on button "button" at bounding box center [1419, 261] width 37 height 28
click at [1403, 390] on button "Delete" at bounding box center [1364, 399] width 151 height 32
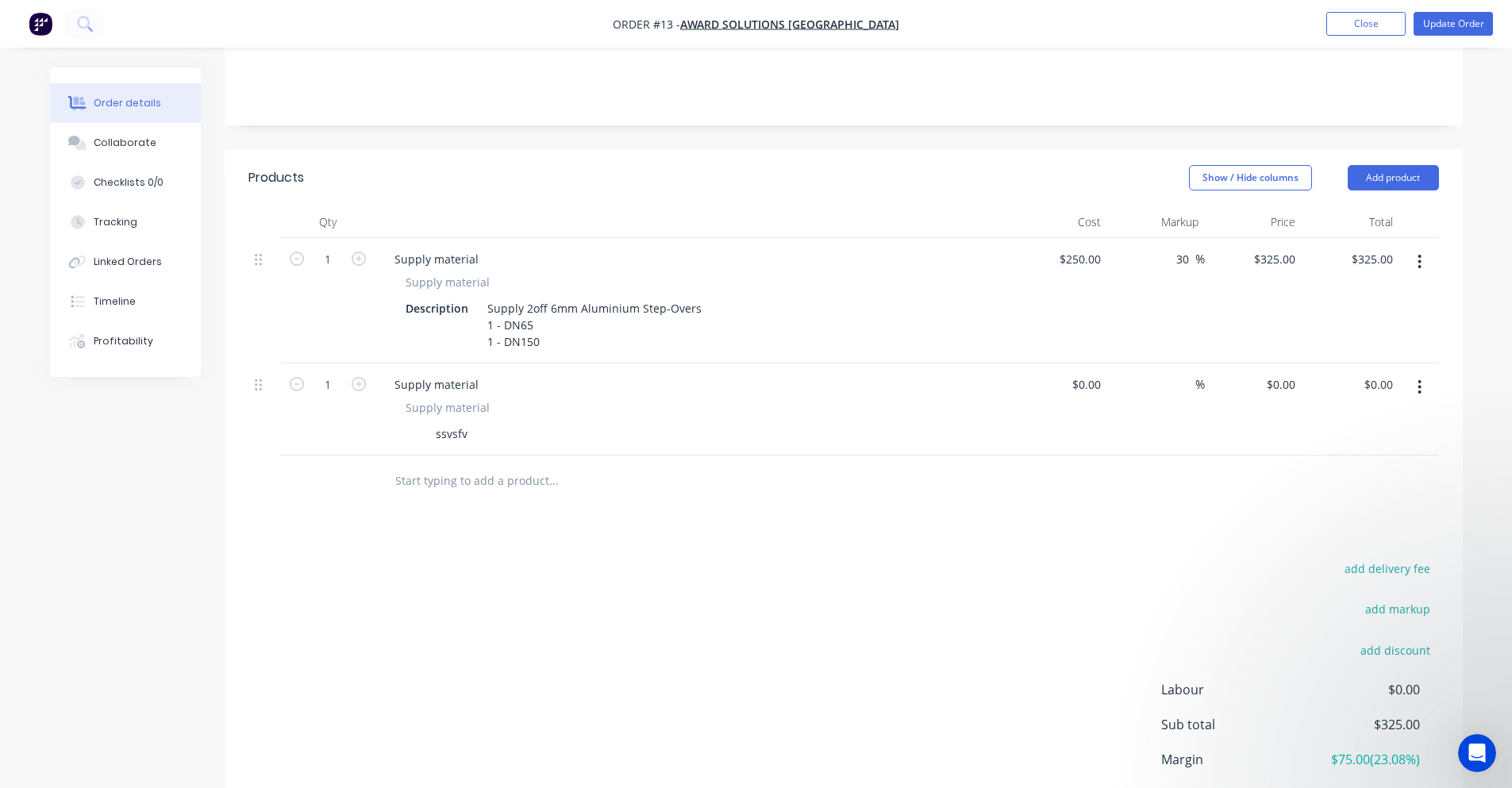
click at [1424, 262] on div at bounding box center [1419, 301] width 40 height 126
click at [1423, 252] on button "button" at bounding box center [1419, 261] width 37 height 28
click at [1357, 388] on div "Delete" at bounding box center [1364, 399] width 122 height 23
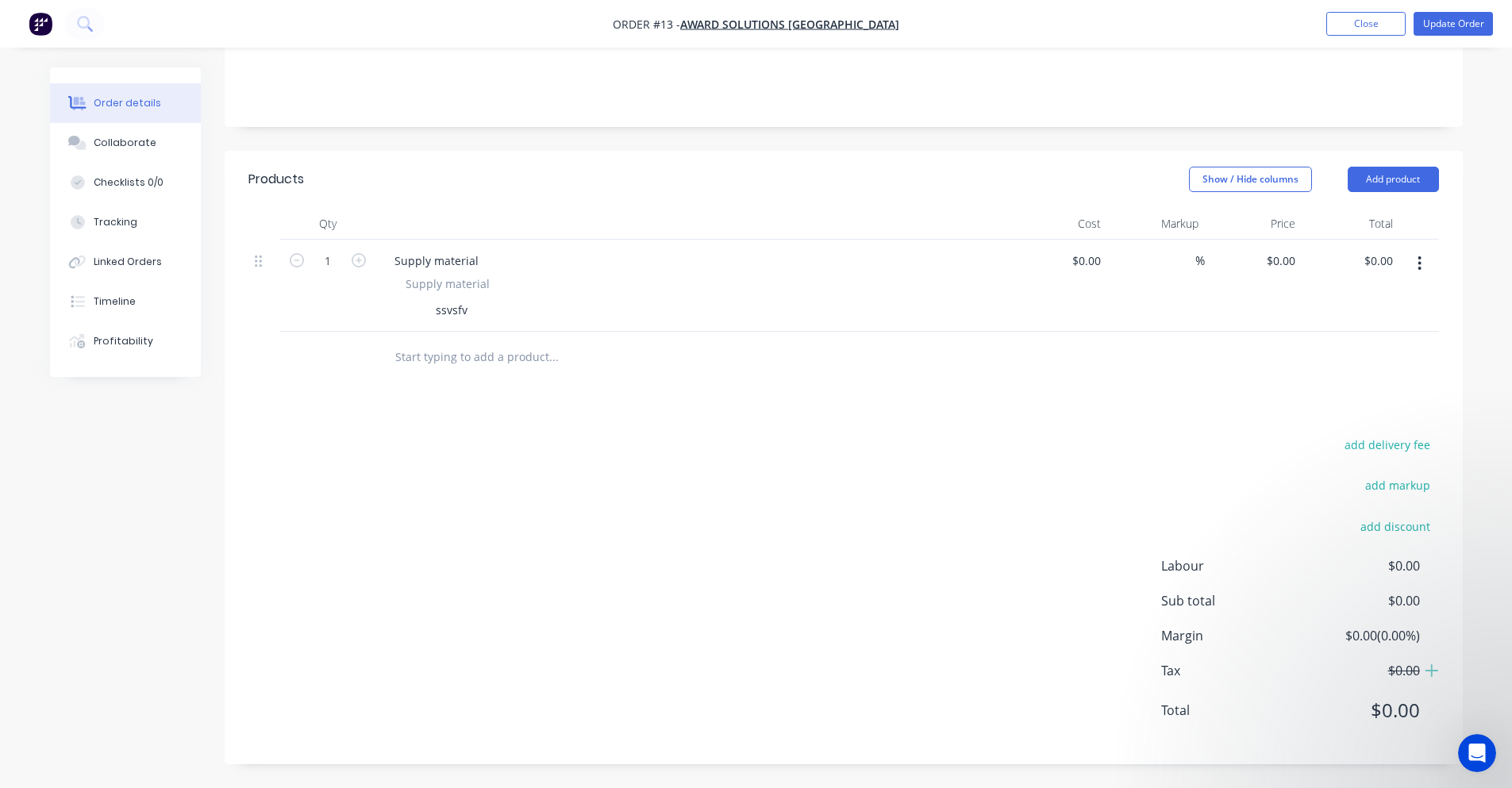
scroll to position [294, 0]
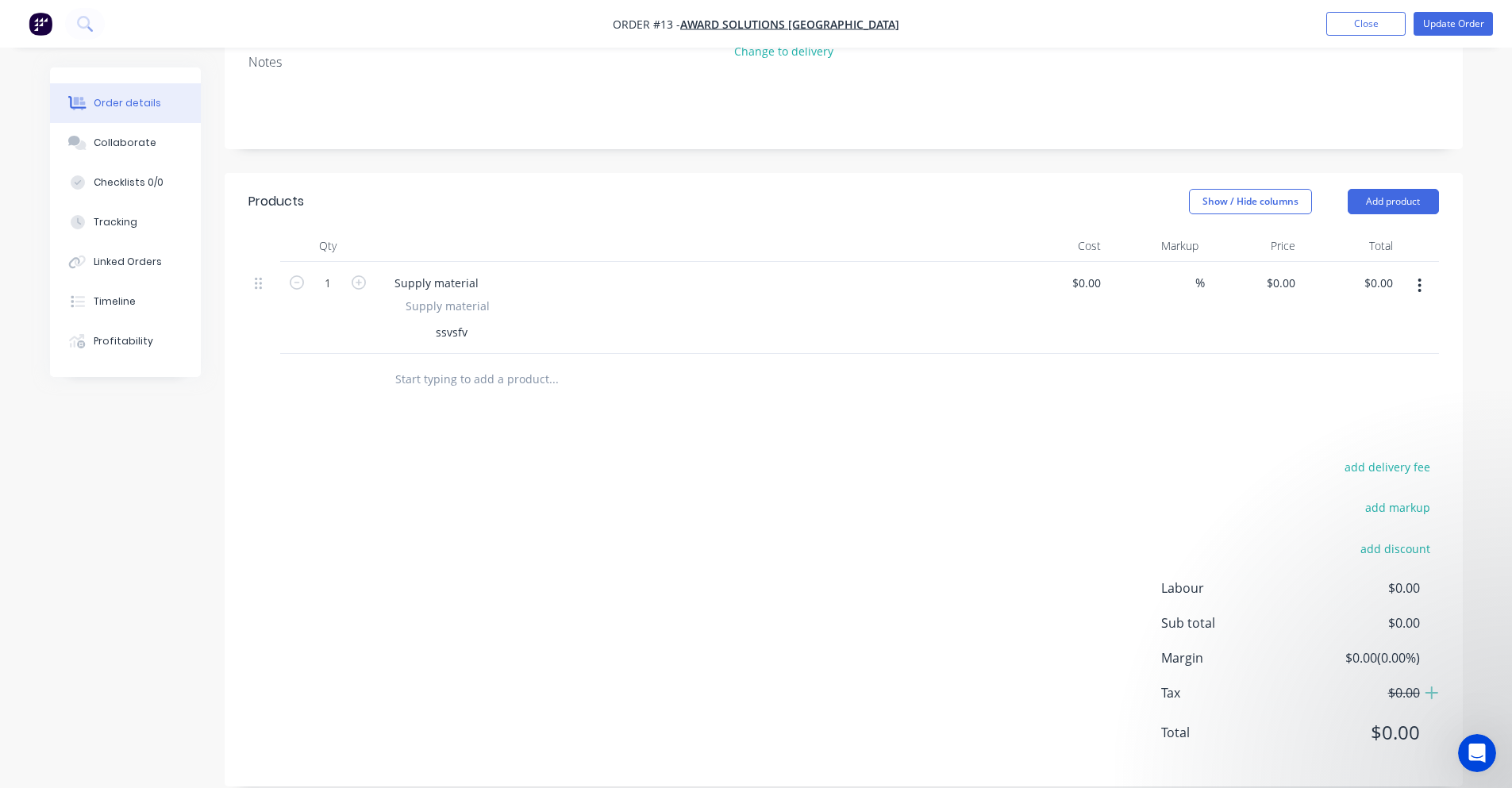
click at [1414, 271] on button "button" at bounding box center [1419, 285] width 37 height 28
click at [1392, 407] on button "Delete" at bounding box center [1364, 422] width 151 height 32
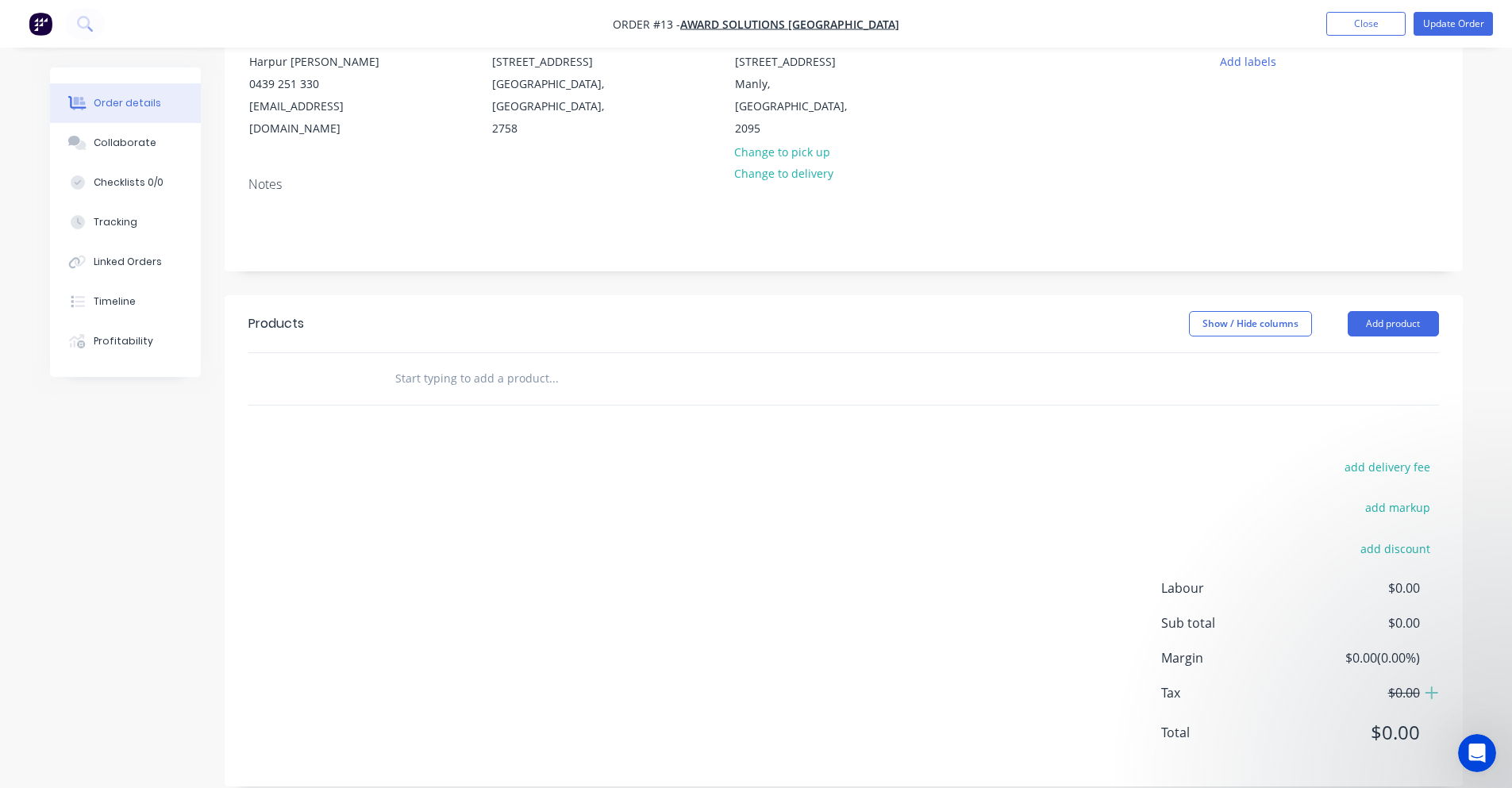
click at [869, 457] on div "add delivery fee add markup add discount Labour $0.00 Sub total $0.00 Margin $0…" at bounding box center [843, 610] width 1191 height 307
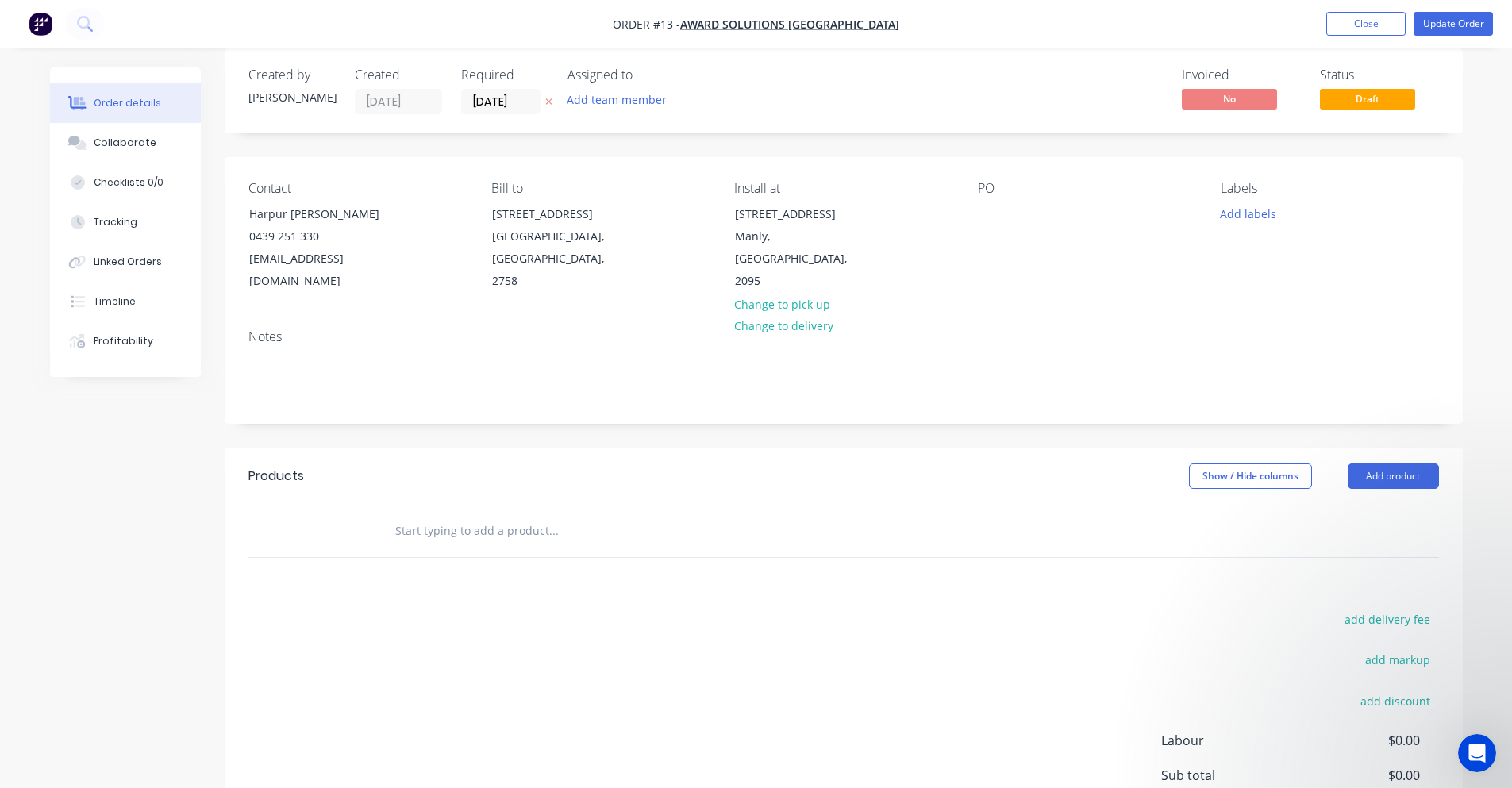
scroll to position [13, 0]
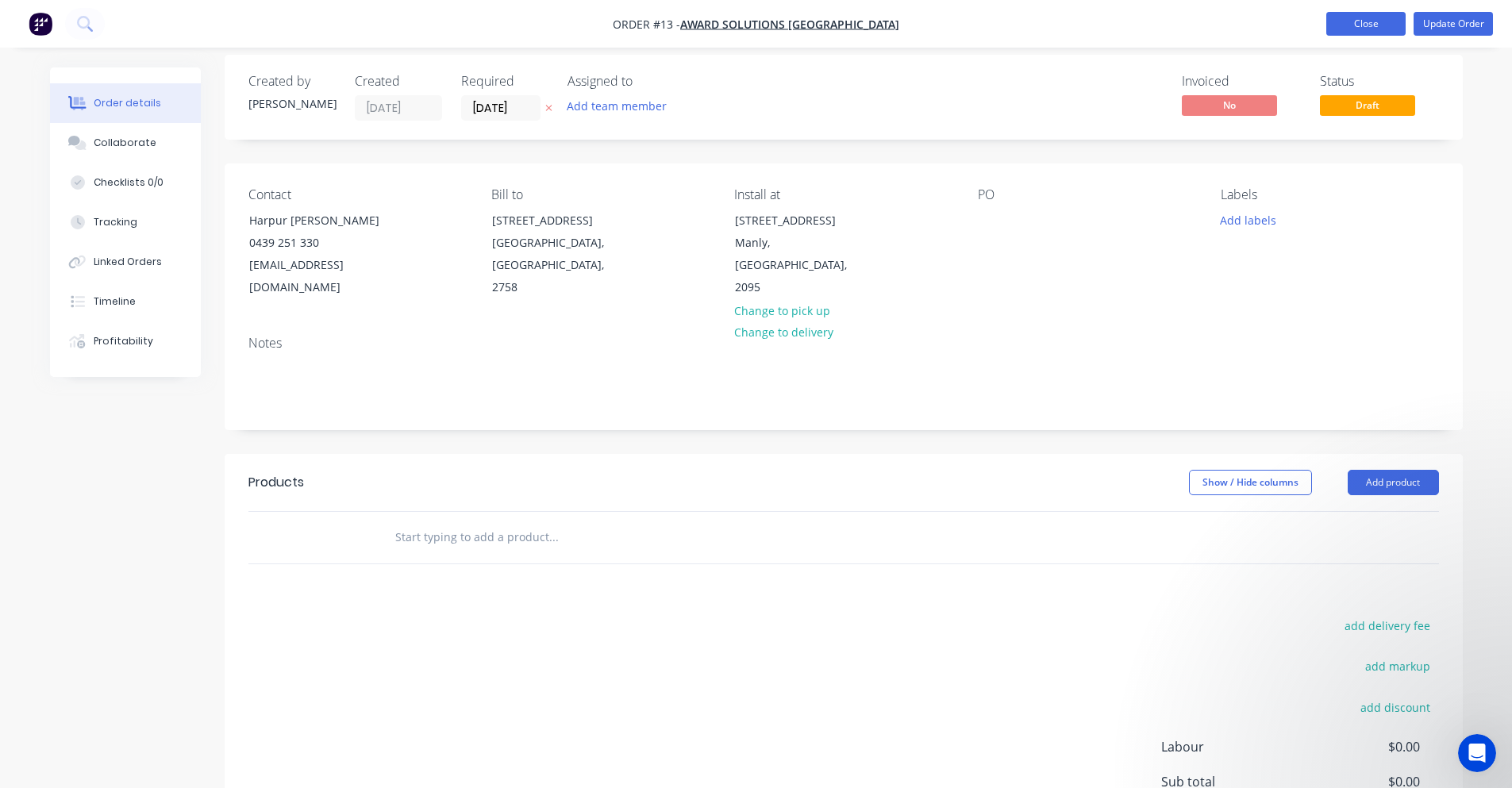
click at [1366, 15] on button "Close" at bounding box center [1366, 24] width 79 height 24
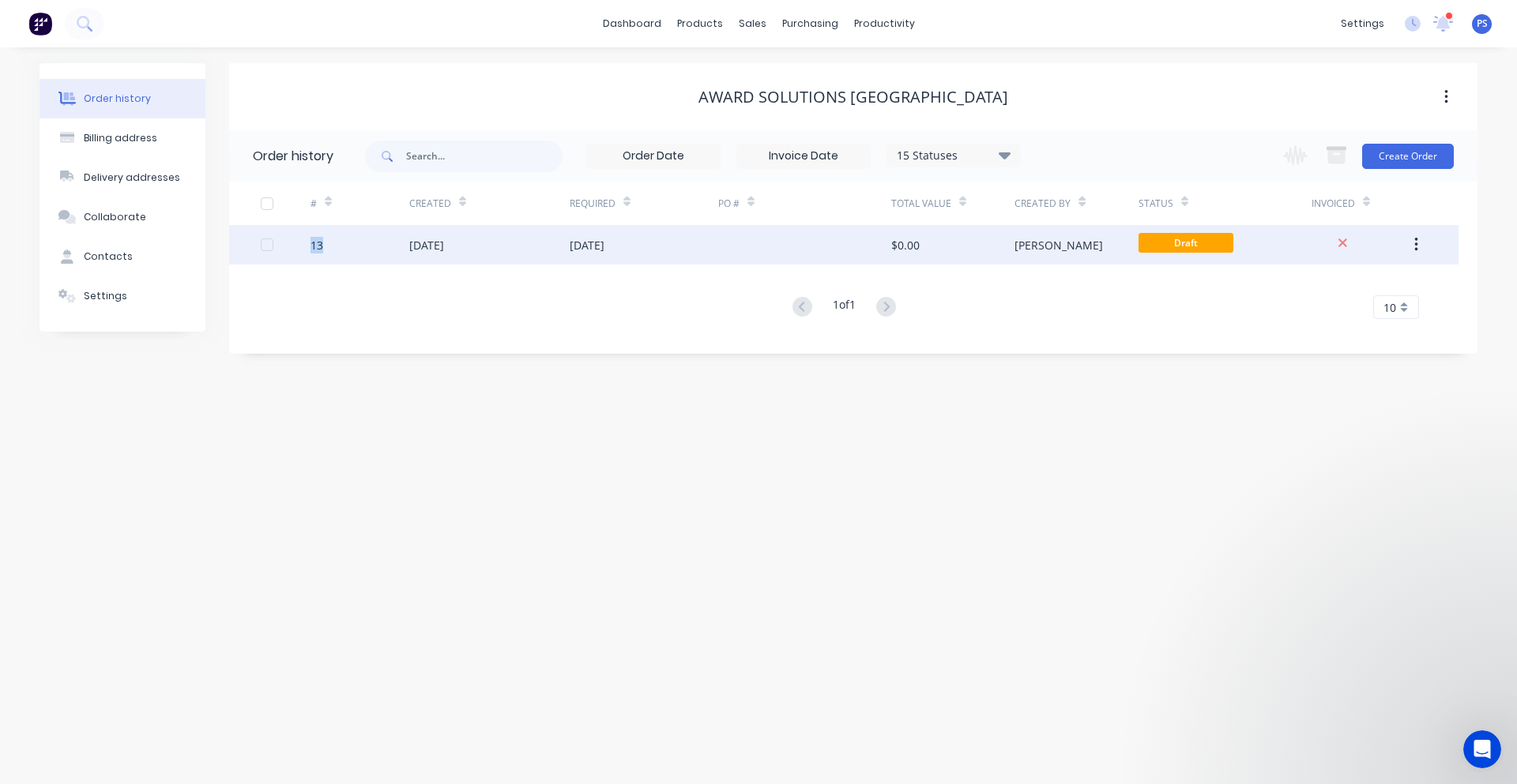
drag, startPoint x: 302, startPoint y: 244, endPoint x: 360, endPoint y: 250, distance: 58.3
click at [360, 250] on div "13 27 Aug 2025 08 Sep 2025 $0.00 Peter Draft" at bounding box center [844, 245] width 1230 height 40
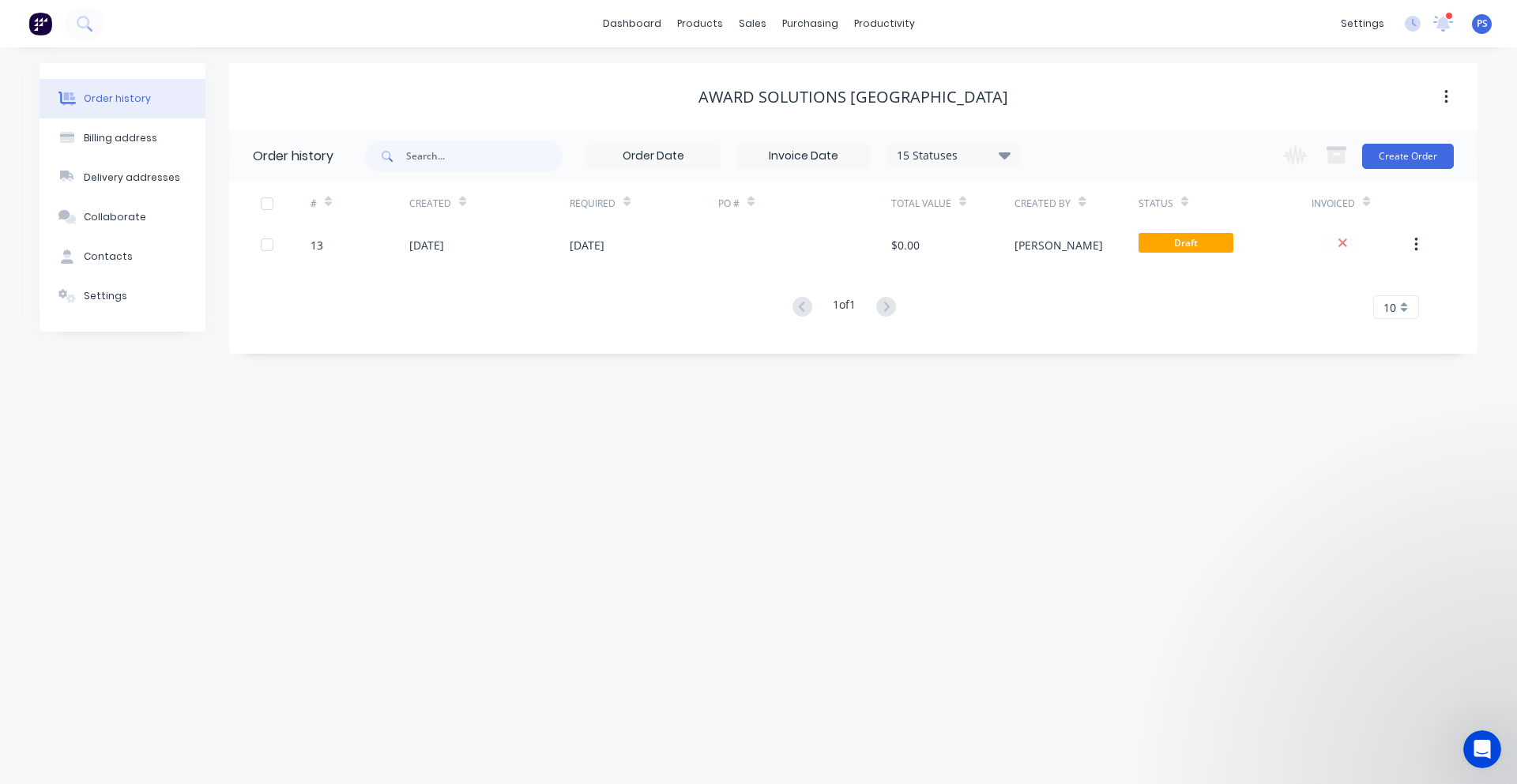
click at [319, 353] on div "Order history 15 Statuses Invoice Status Invoiced Not Invoiced Partial Order St…" at bounding box center [853, 242] width 1249 height 224
click at [653, 37] on div "dashboard products sales purchasing productivity dashboard products Product Cat…" at bounding box center [758, 24] width 1517 height 47
click at [647, 28] on link "dashboard" at bounding box center [632, 24] width 74 height 24
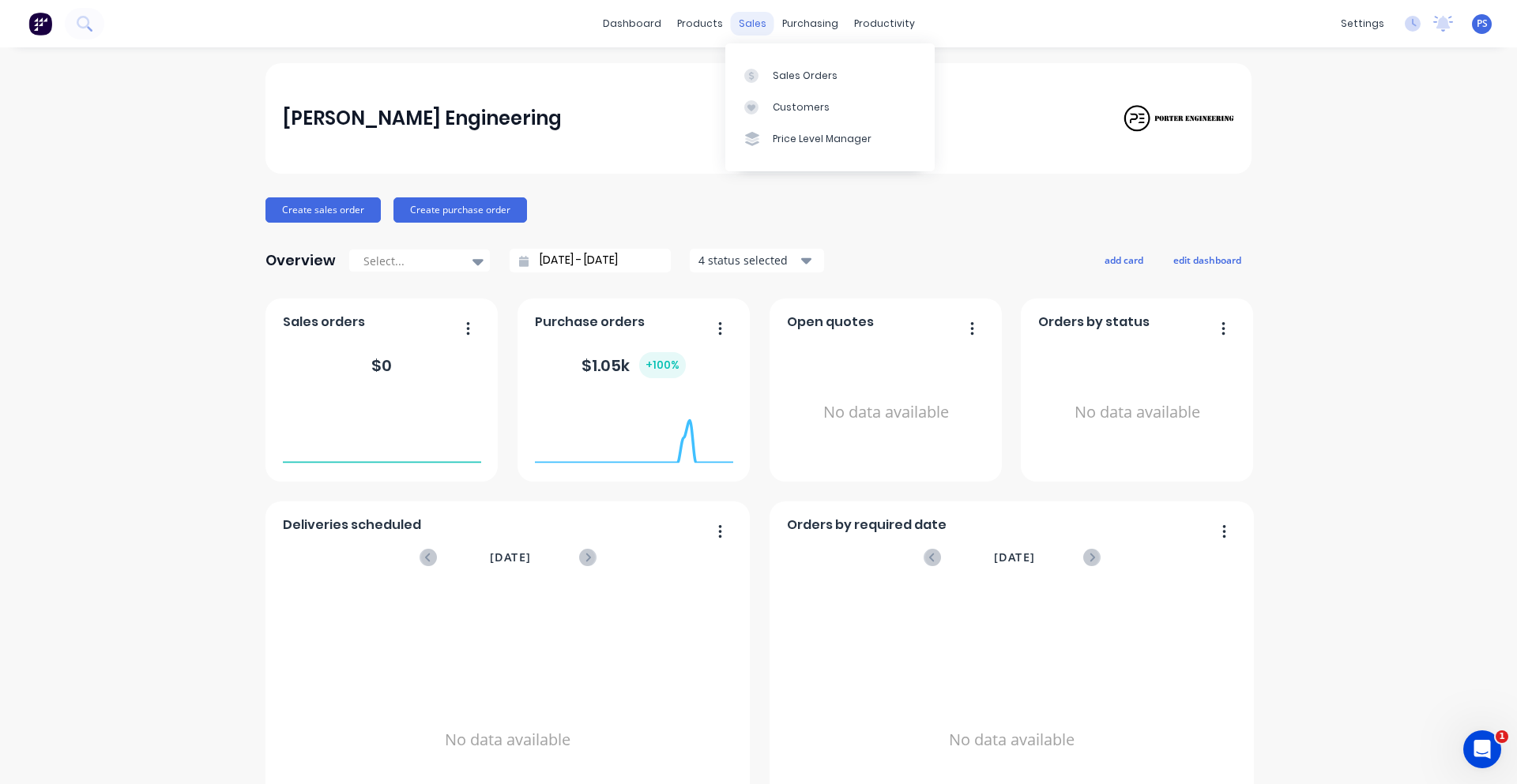
click at [747, 24] on div "sales" at bounding box center [753, 24] width 43 height 24
click at [775, 70] on div "Sales Orders" at bounding box center [805, 76] width 65 height 14
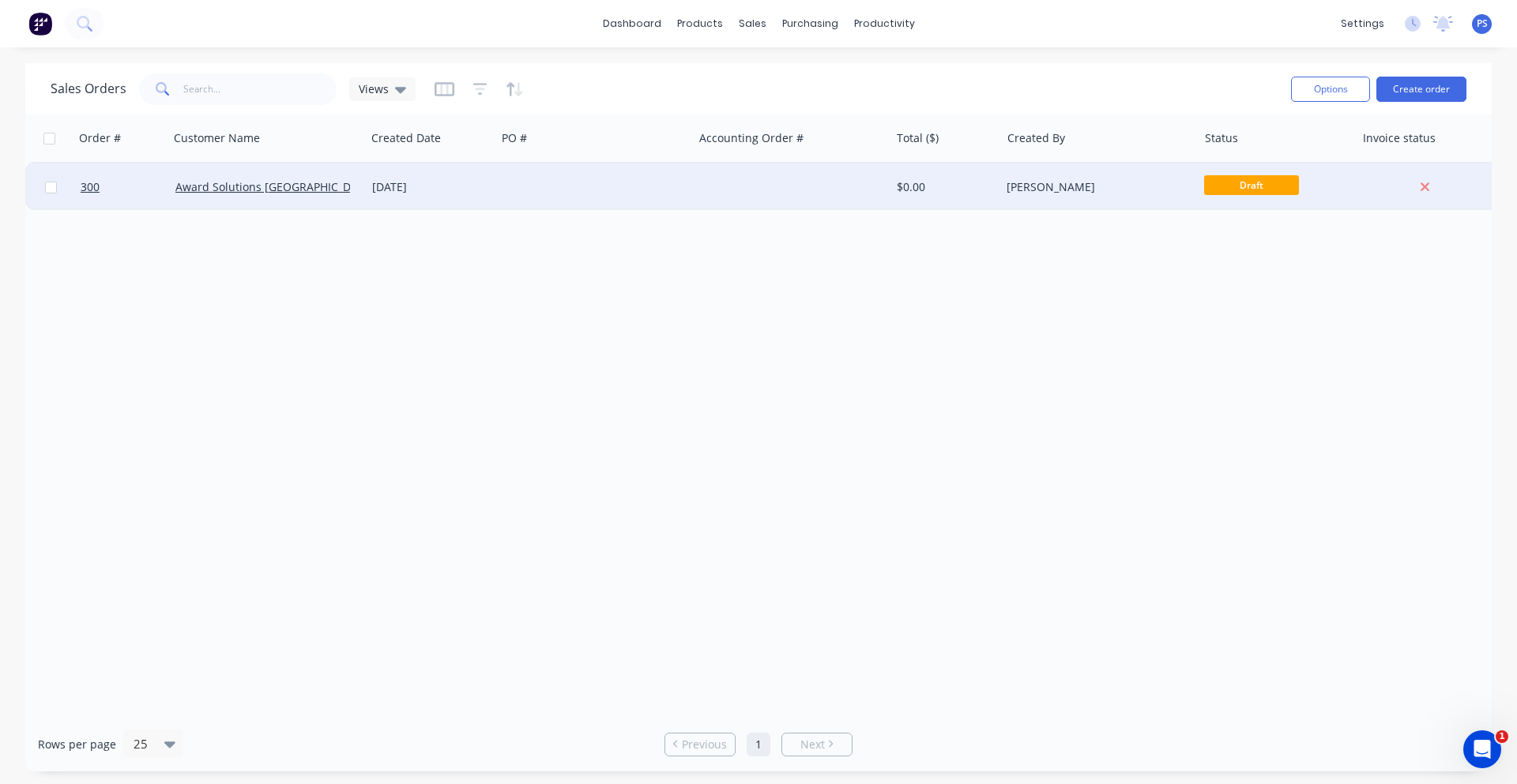
click at [639, 206] on div at bounding box center [594, 187] width 197 height 47
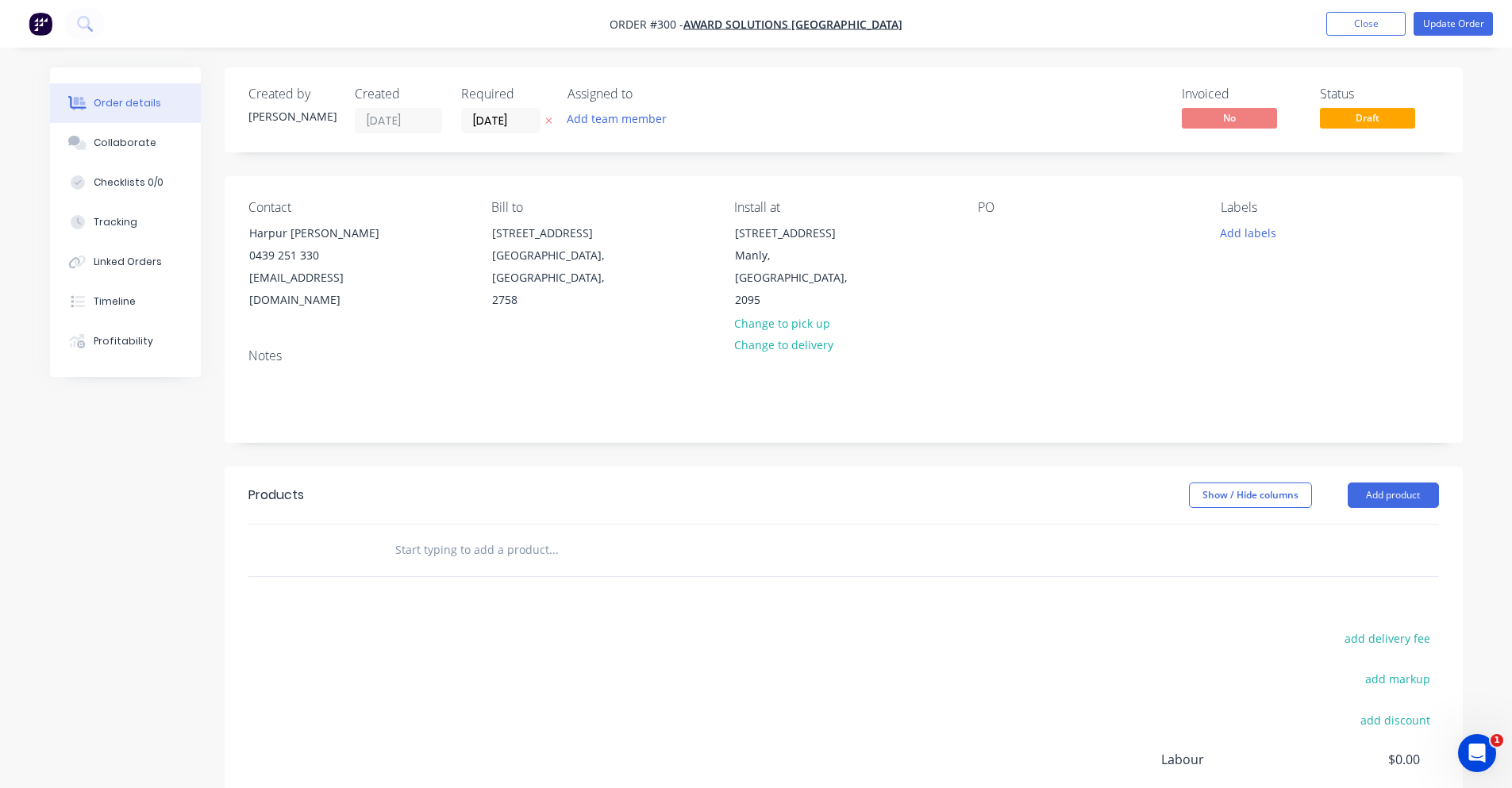
click at [555, 536] on input "text" at bounding box center [553, 550] width 318 height 32
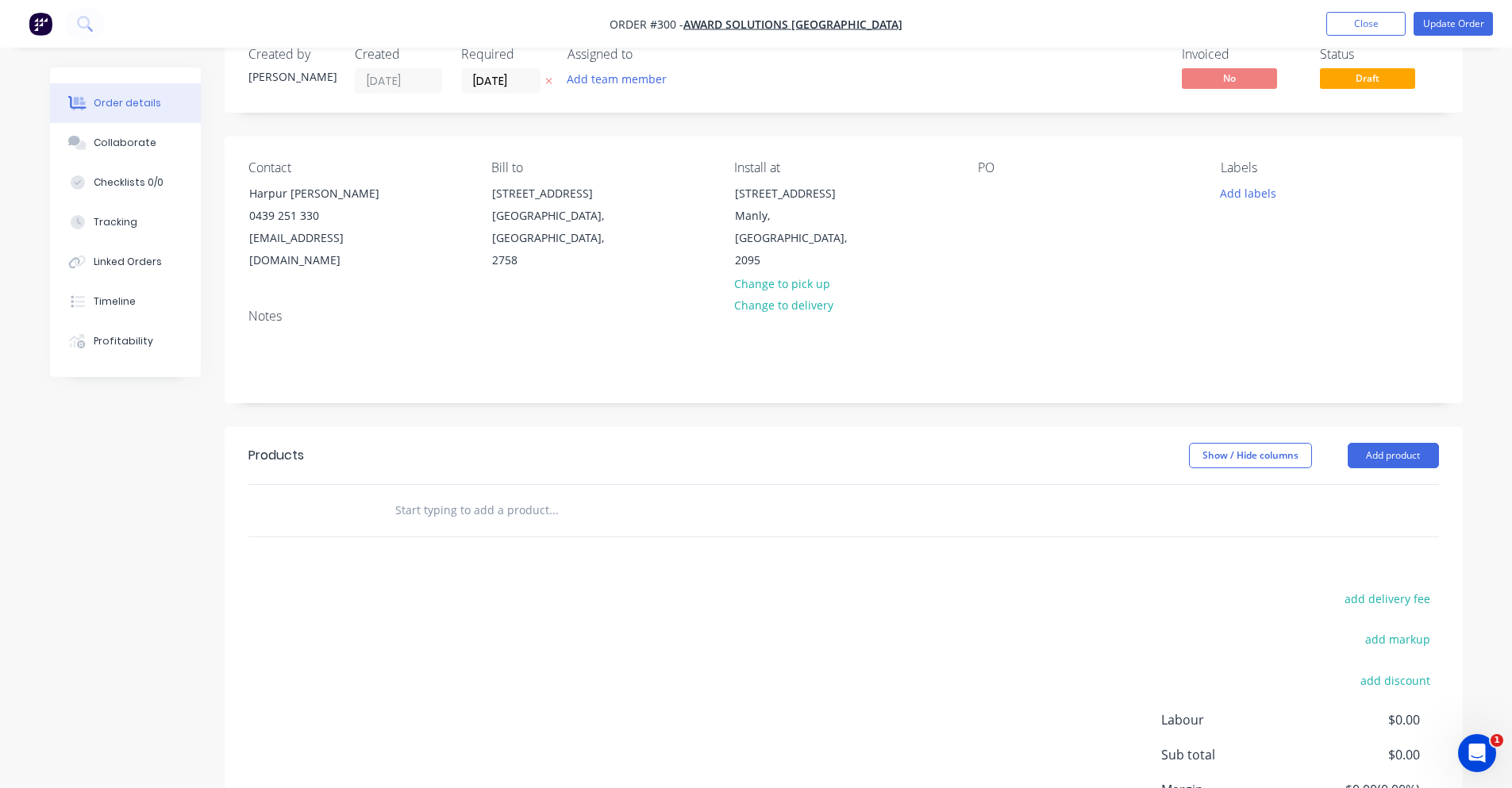
scroll to position [79, 0]
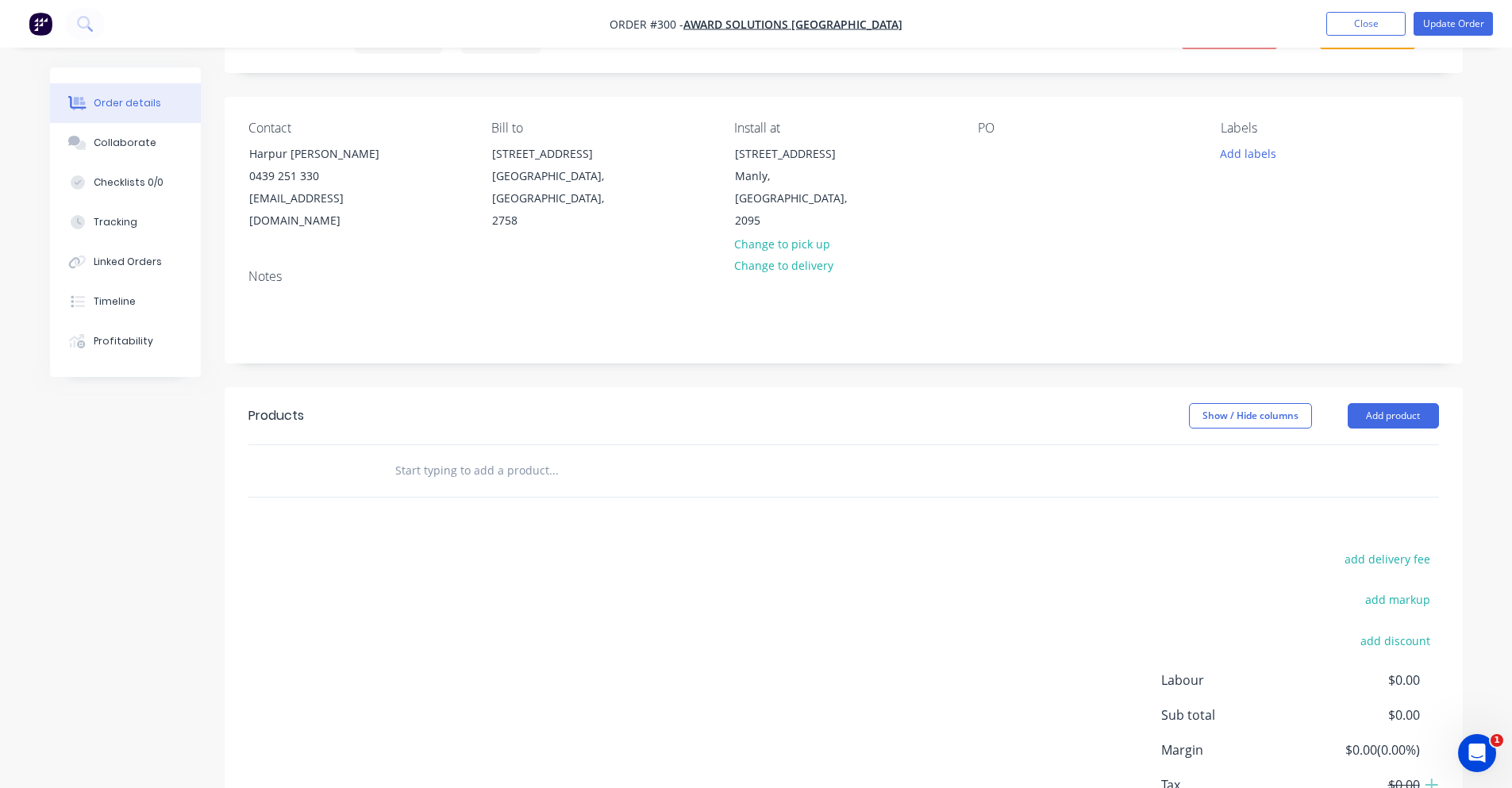
click at [479, 455] on input "text" at bounding box center [553, 470] width 318 height 32
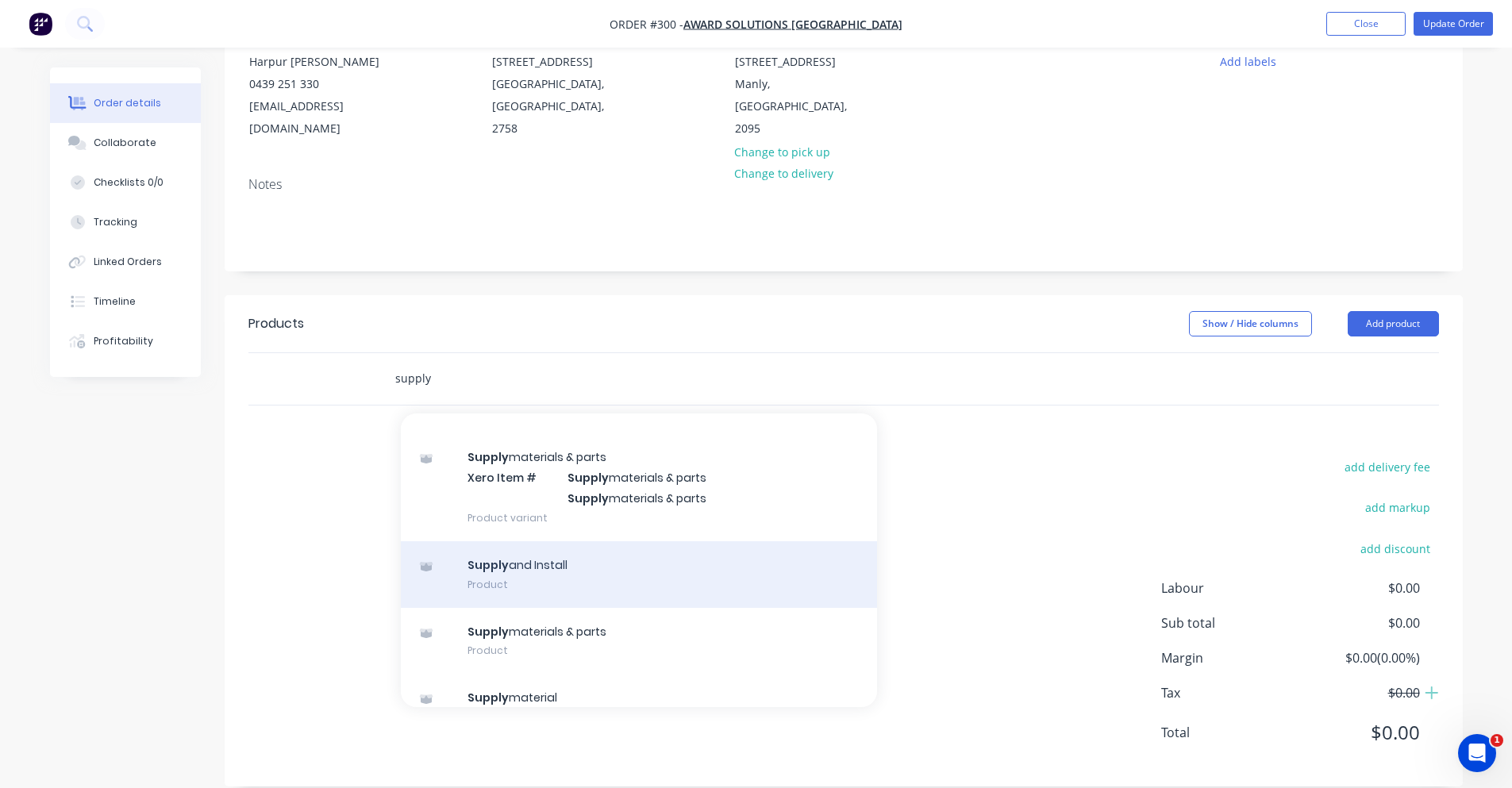
scroll to position [278, 0]
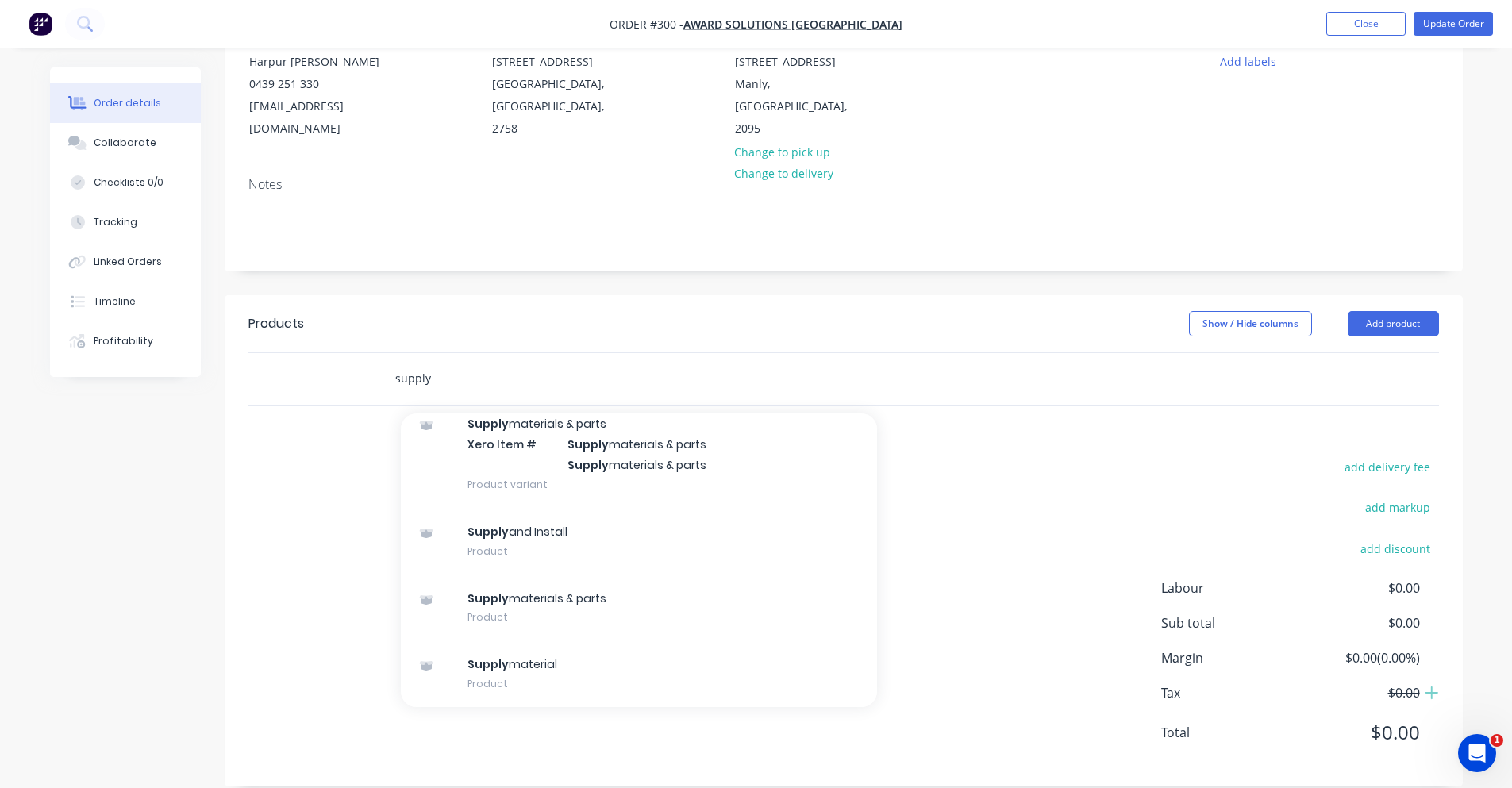
drag, startPoint x: 448, startPoint y: 364, endPoint x: 370, endPoint y: 361, distance: 78.1
click at [370, 361] on div "supply Add supply to order Supply and Install Xero Item # Supply and Install Su…" at bounding box center [843, 379] width 1191 height 52
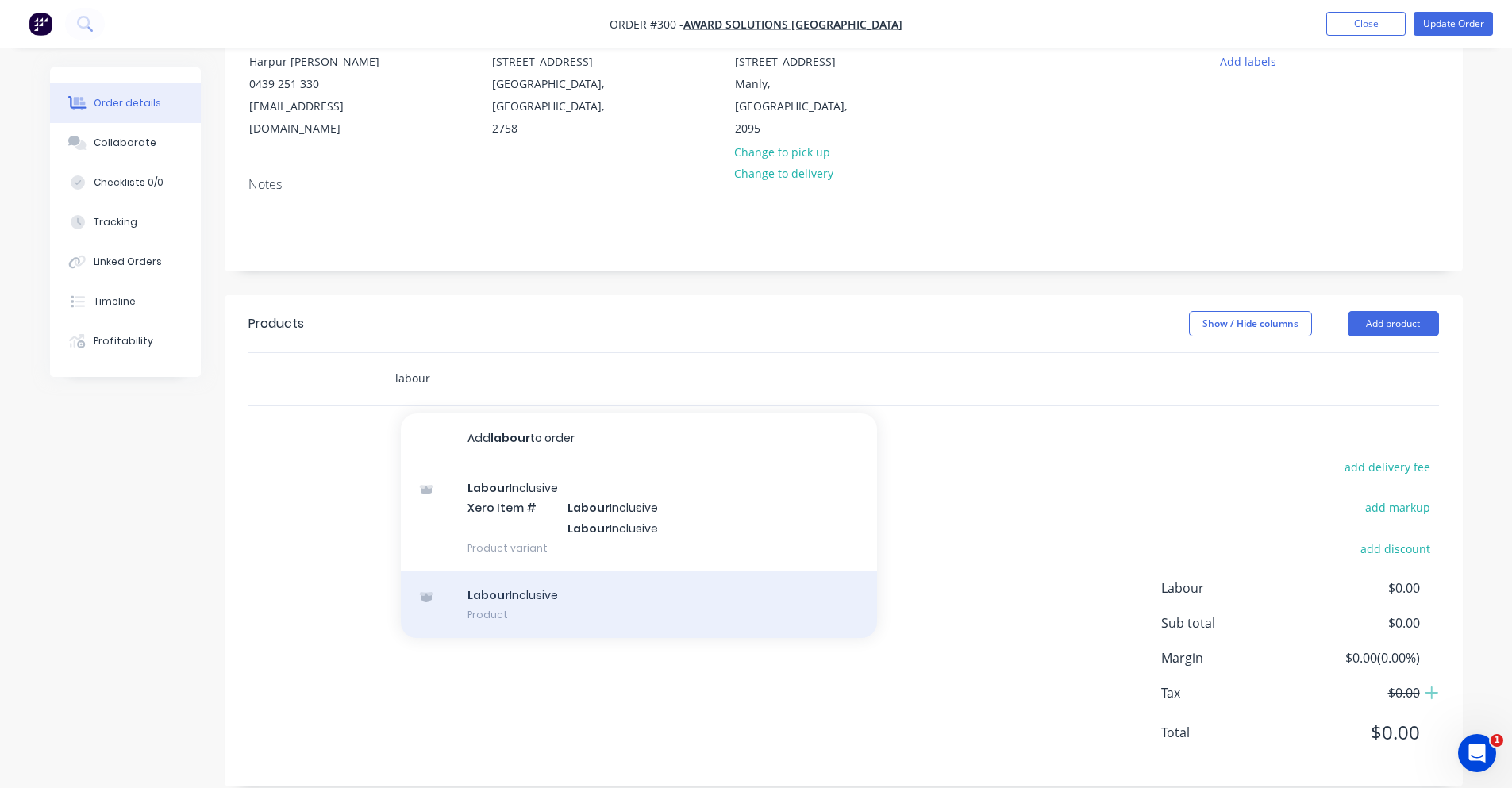
type input "labour"
click at [638, 574] on div "Labour Inclusive Product" at bounding box center [639, 604] width 476 height 66
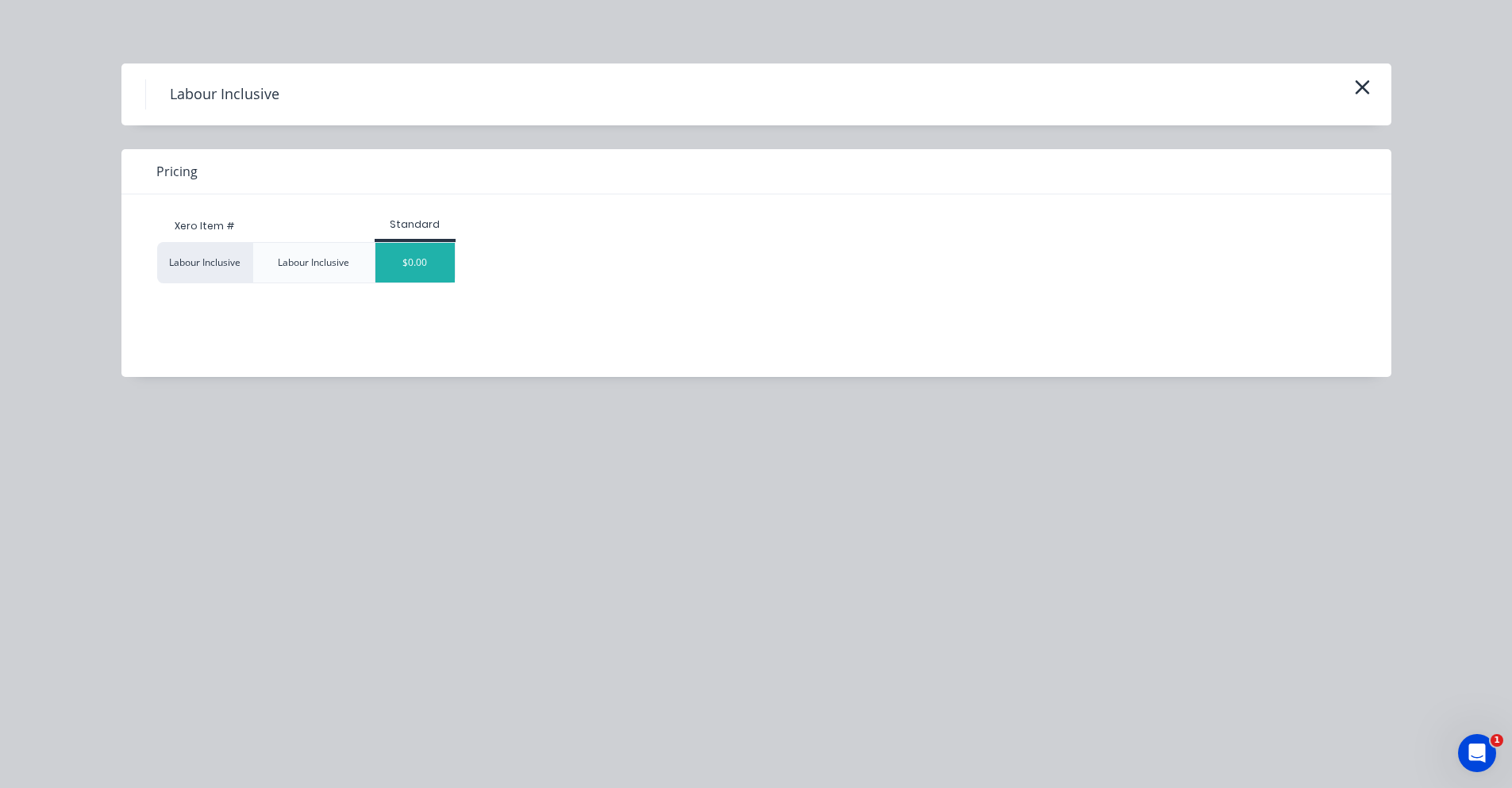
click at [428, 279] on div "$0.00" at bounding box center [415, 263] width 79 height 40
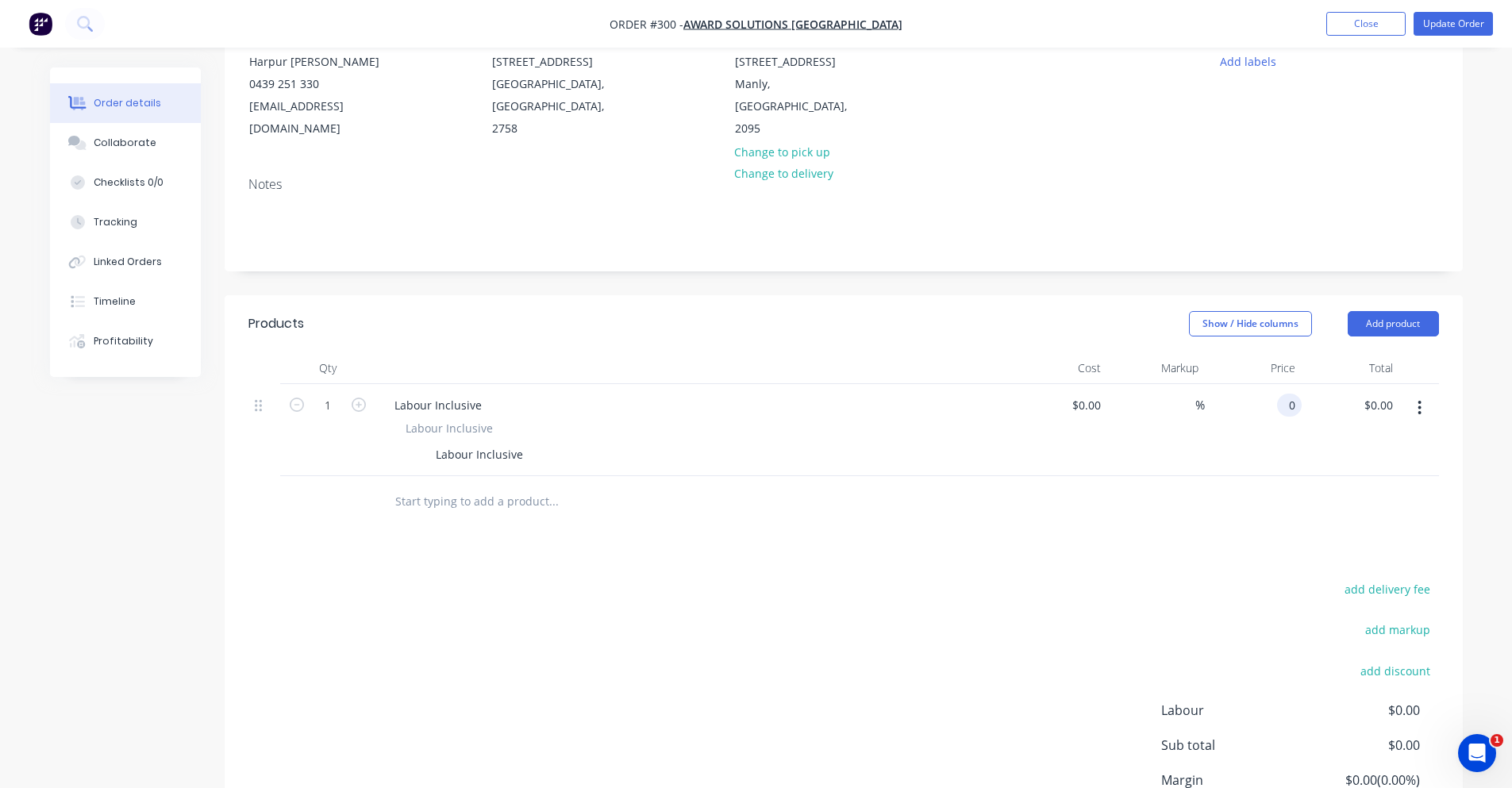
click at [1285, 394] on input "0" at bounding box center [1293, 405] width 18 height 23
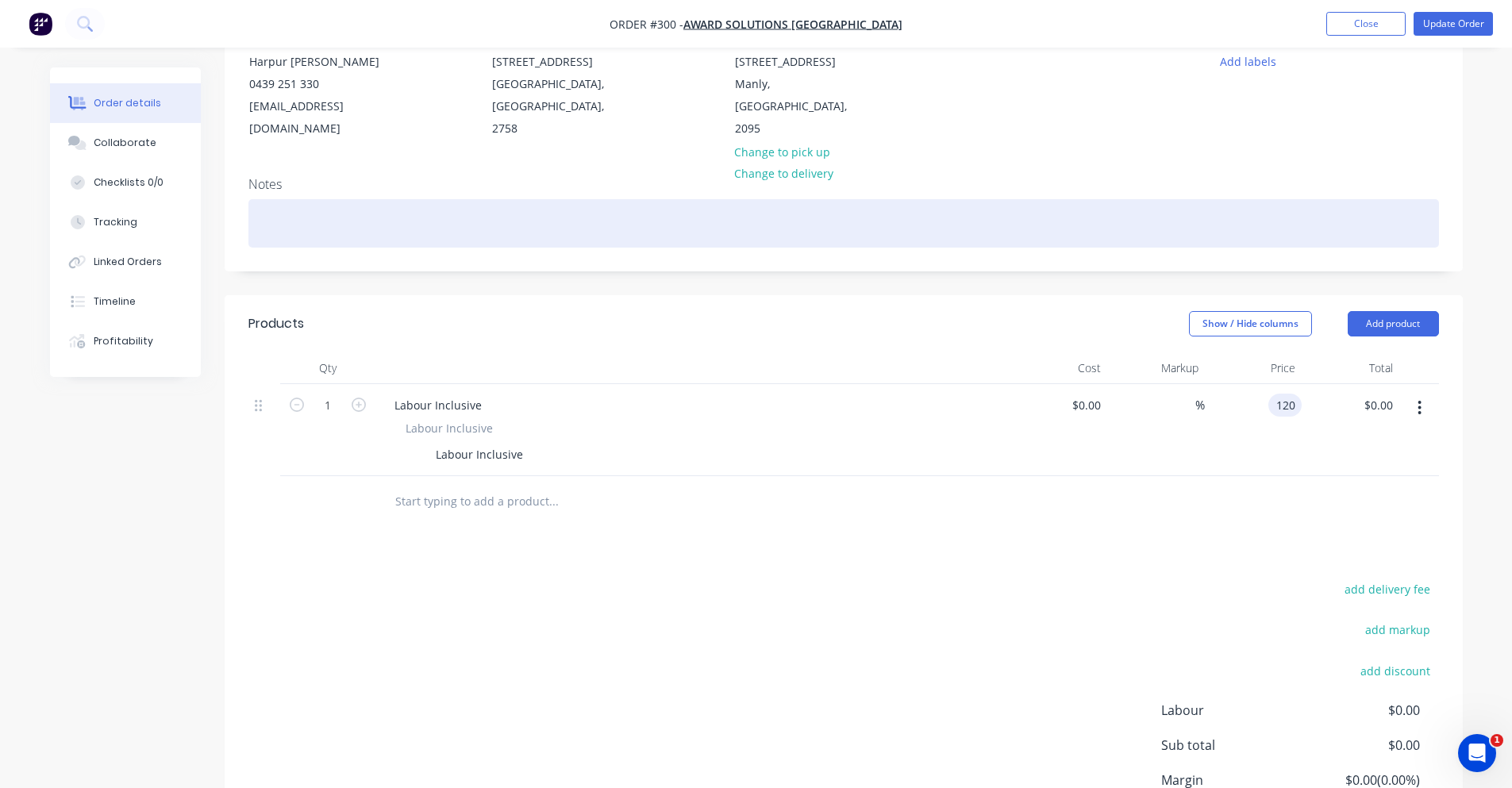
type input "$120.00"
click at [1041, 224] on div at bounding box center [843, 223] width 1191 height 48
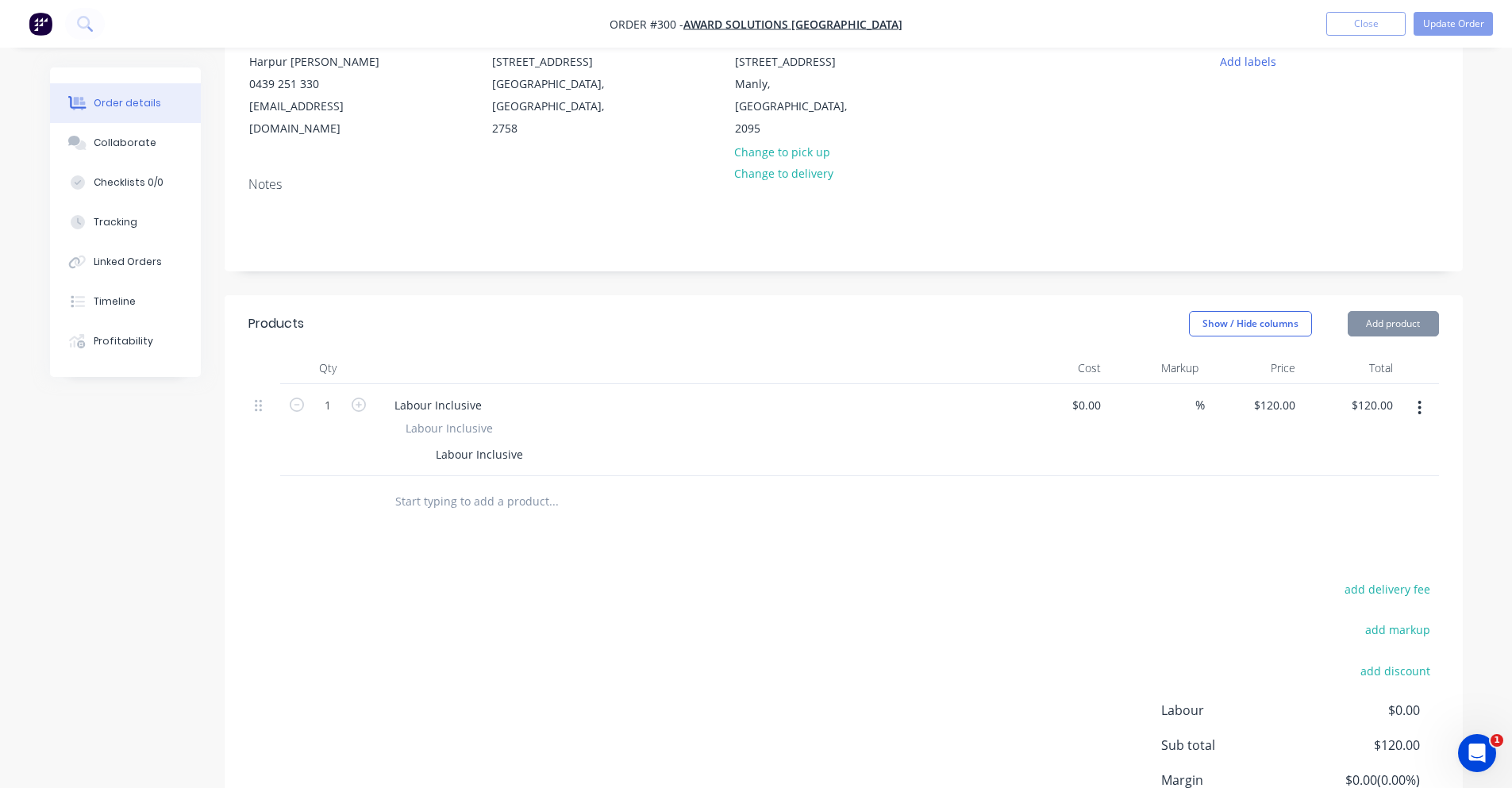
click at [1053, 311] on div "Show / Hide columns Add product" at bounding box center [970, 324] width 937 height 25
click at [557, 443] on div "Labour Inclusive" at bounding box center [690, 454] width 581 height 23
drag, startPoint x: 520, startPoint y: 433, endPoint x: 408, endPoint y: 436, distance: 112.0
click at [408, 443] on div "Labour Inclusive" at bounding box center [690, 454] width 581 height 23
click at [774, 597] on div "add delivery fee add markup add discount Labour $0.00 Sub total $120.00 Margin …" at bounding box center [843, 732] width 1191 height 307
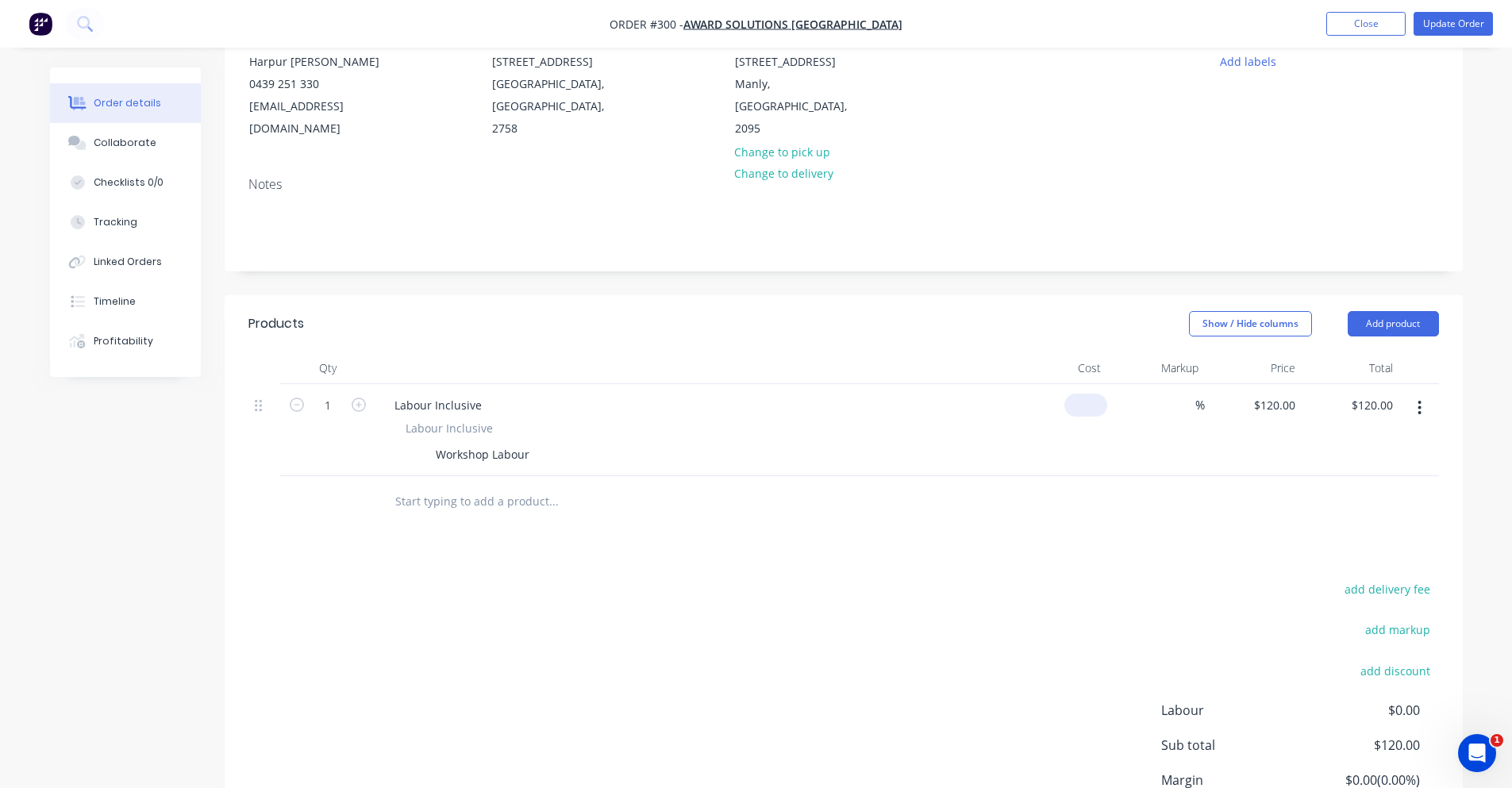
click at [1067, 389] on div "$0.00" at bounding box center [1059, 429] width 97 height 92
type input "$0.00"
click at [1204, 395] on div "%" at bounding box center [1155, 429] width 97 height 92
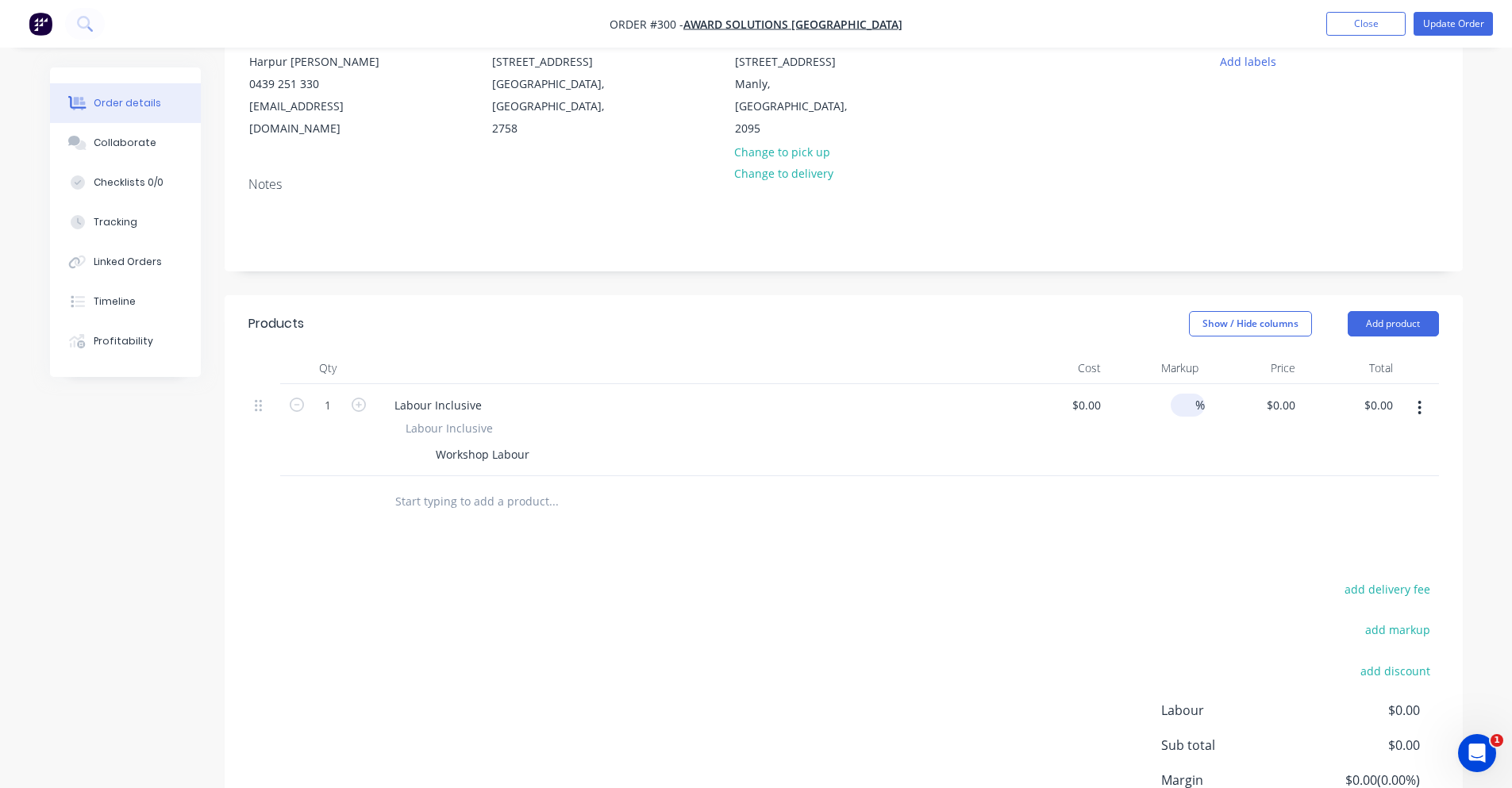
click at [1192, 394] on input at bounding box center [1186, 405] width 18 height 23
click at [1081, 389] on div "0 $0.00" at bounding box center [1059, 429] width 97 height 92
type input "$90.00"
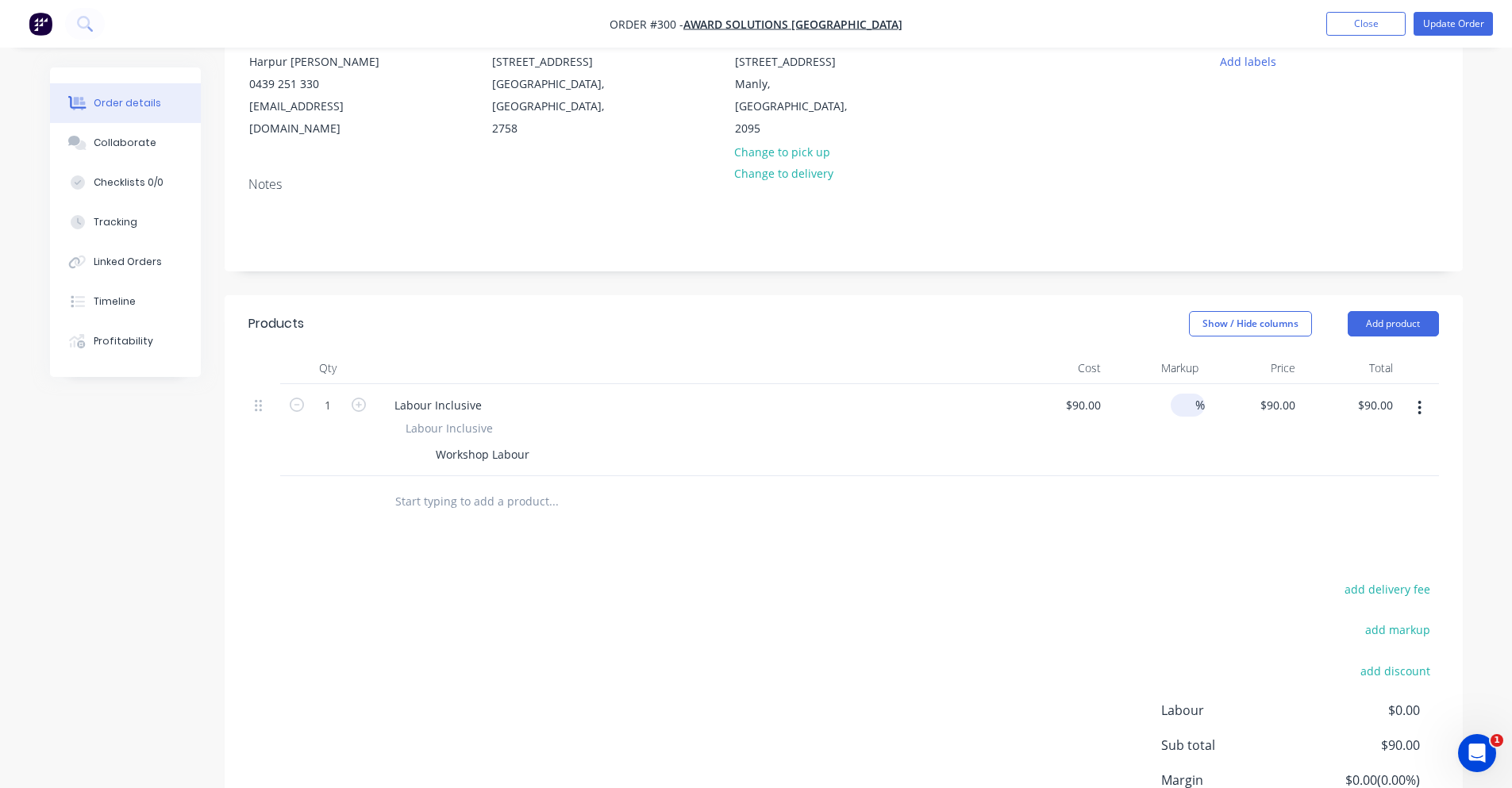
click at [1177, 394] on input at bounding box center [1186, 405] width 18 height 23
type input "30"
type input "$117.00"
click at [1092, 530] on div "Products Show / Hide columns Add product Qty Cost Markup Price Total 1 Labour I…" at bounding box center [843, 602] width 1238 height 613
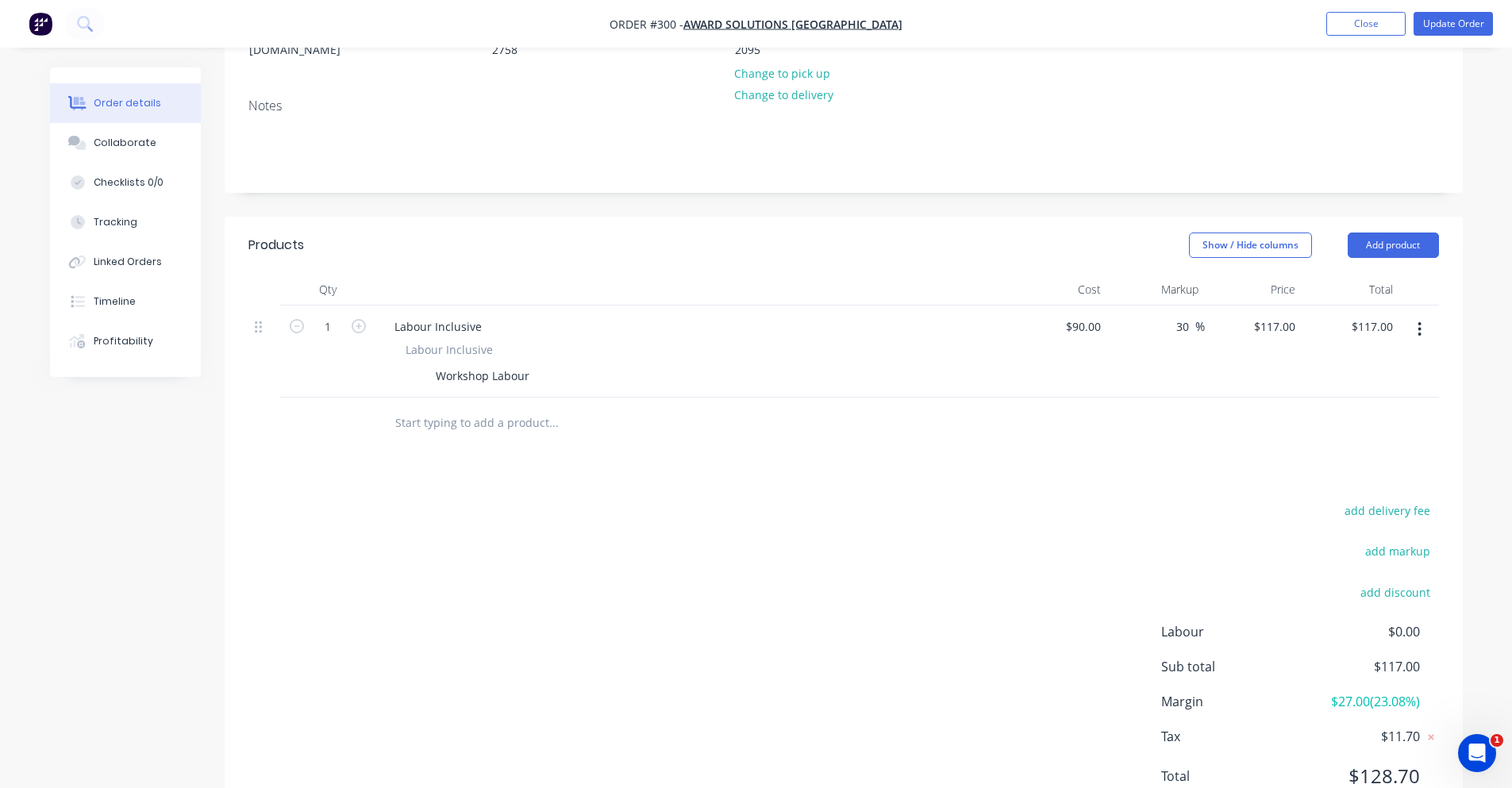
scroll to position [251, 0]
click at [1272, 314] on div "117 $117.00" at bounding box center [1274, 325] width 55 height 23
type input "120"
type input "33.33"
type input "$120.00"
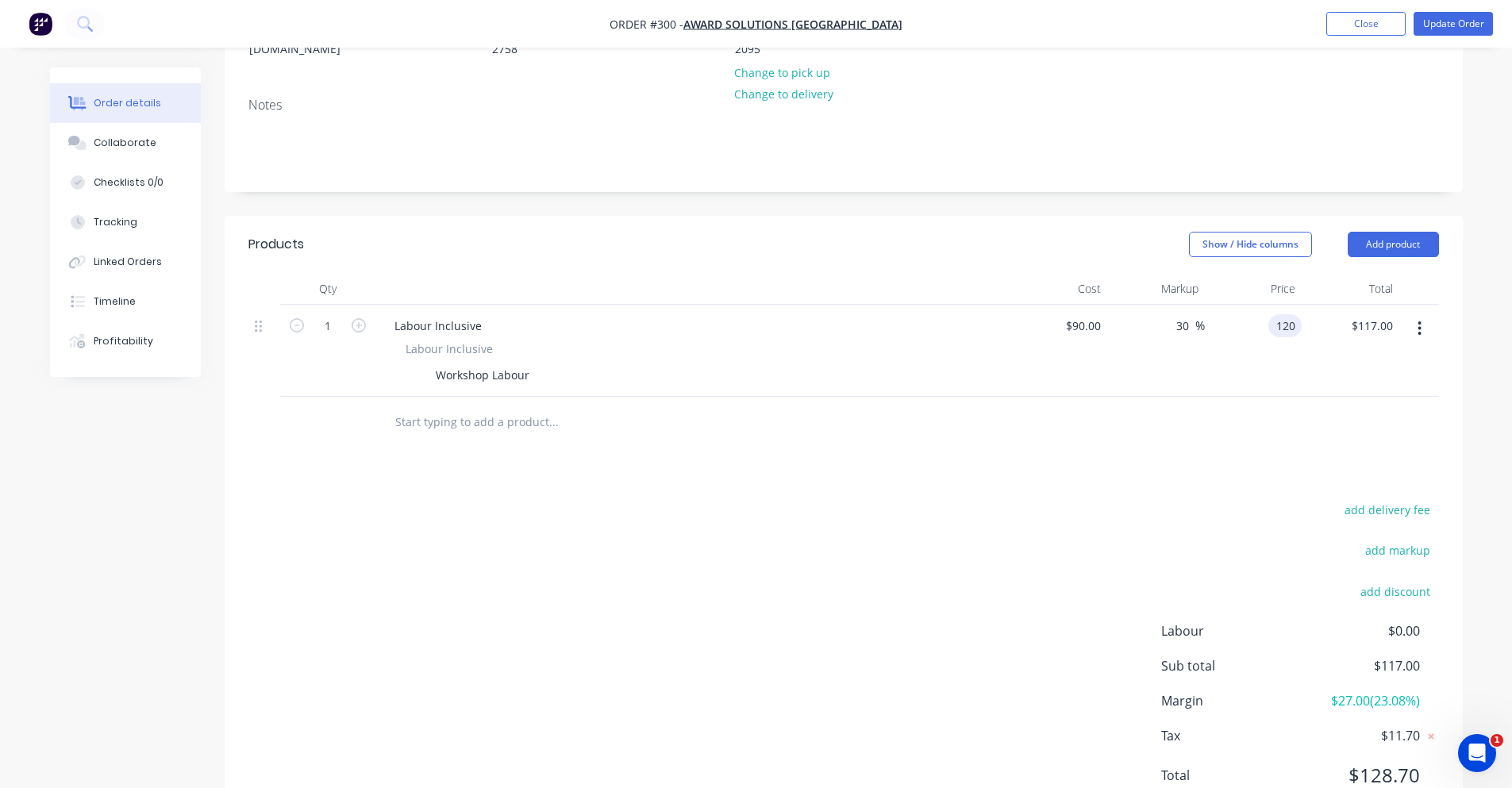
type input "$120.00"
click at [1306, 401] on div at bounding box center [843, 422] width 1191 height 52
click at [501, 407] on input "text" at bounding box center [553, 422] width 318 height 32
click at [499, 407] on input "text" at bounding box center [553, 422] width 318 height 32
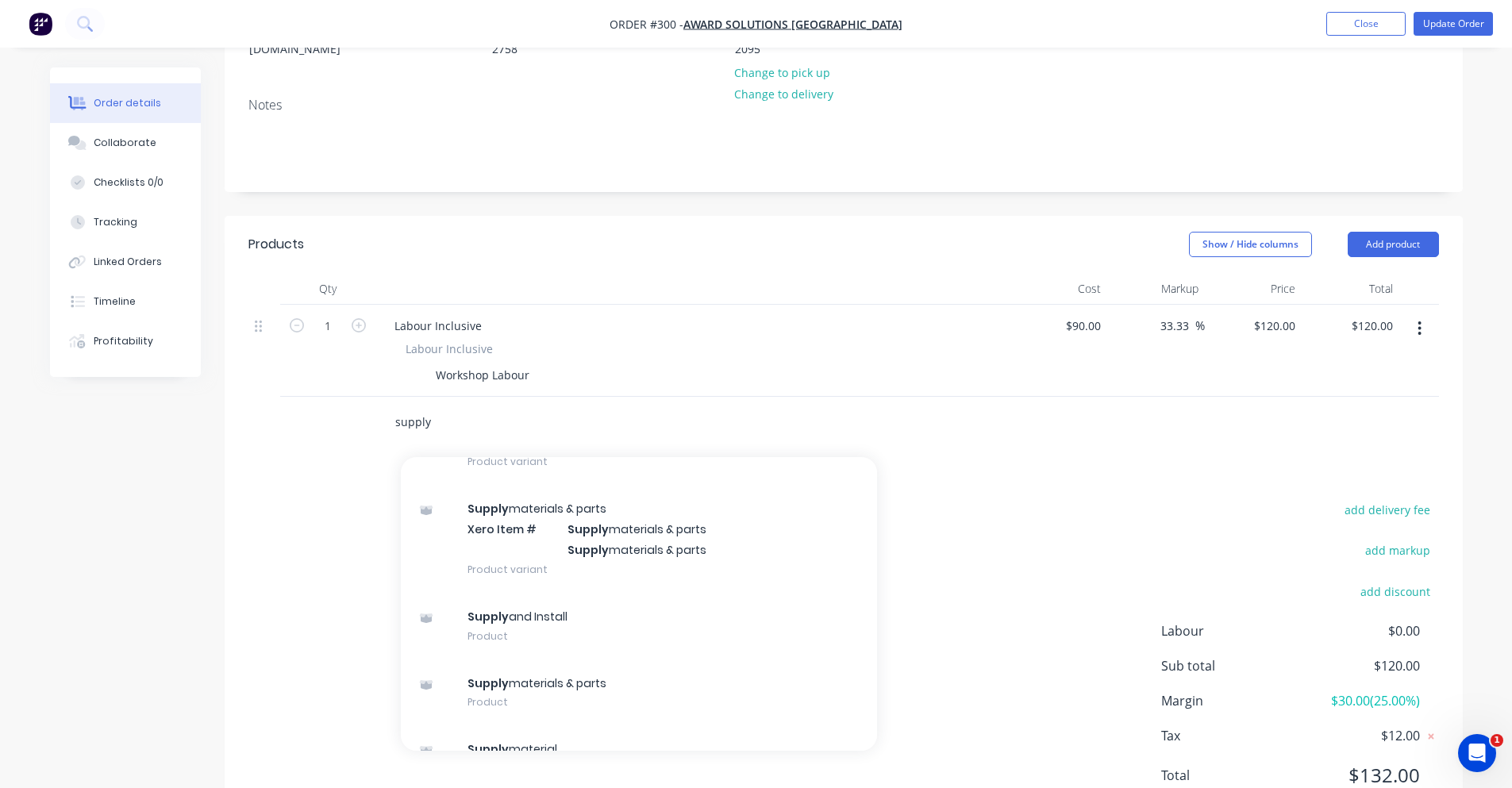
scroll to position [278, 0]
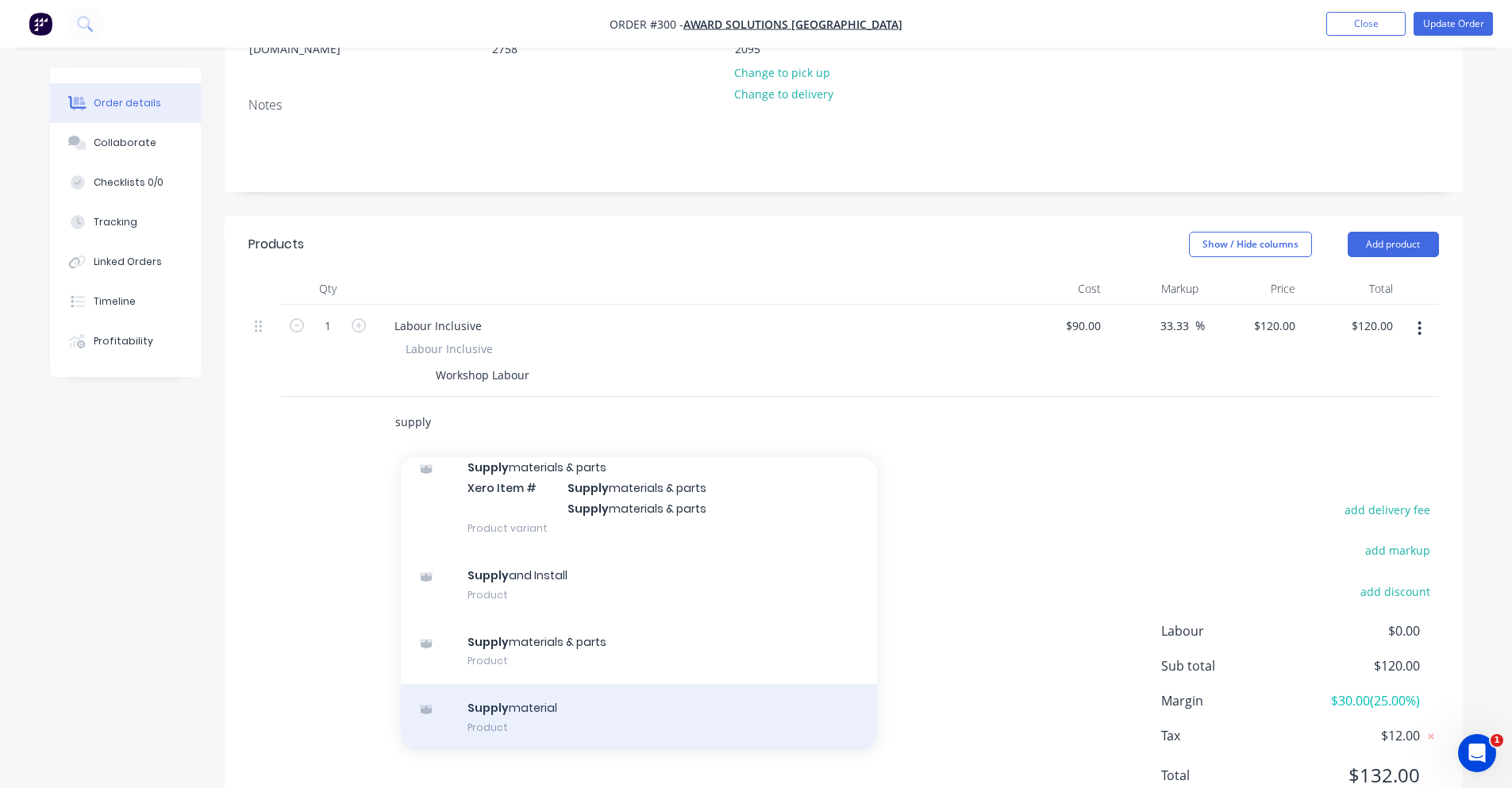
type input "supply"
click at [580, 684] on div "Supply material Product" at bounding box center [639, 717] width 476 height 66
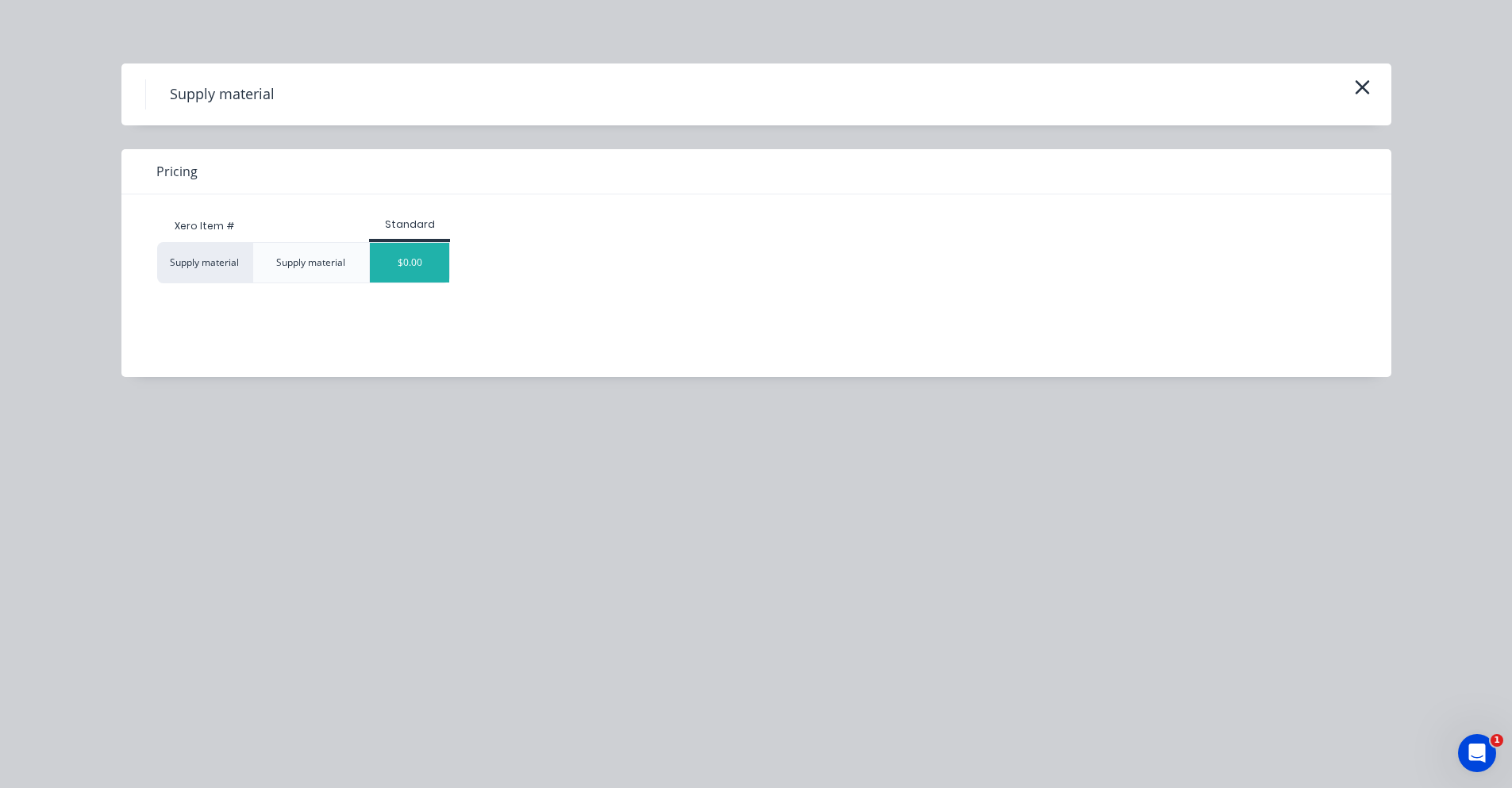
click at [406, 275] on div "$0.00" at bounding box center [409, 263] width 79 height 40
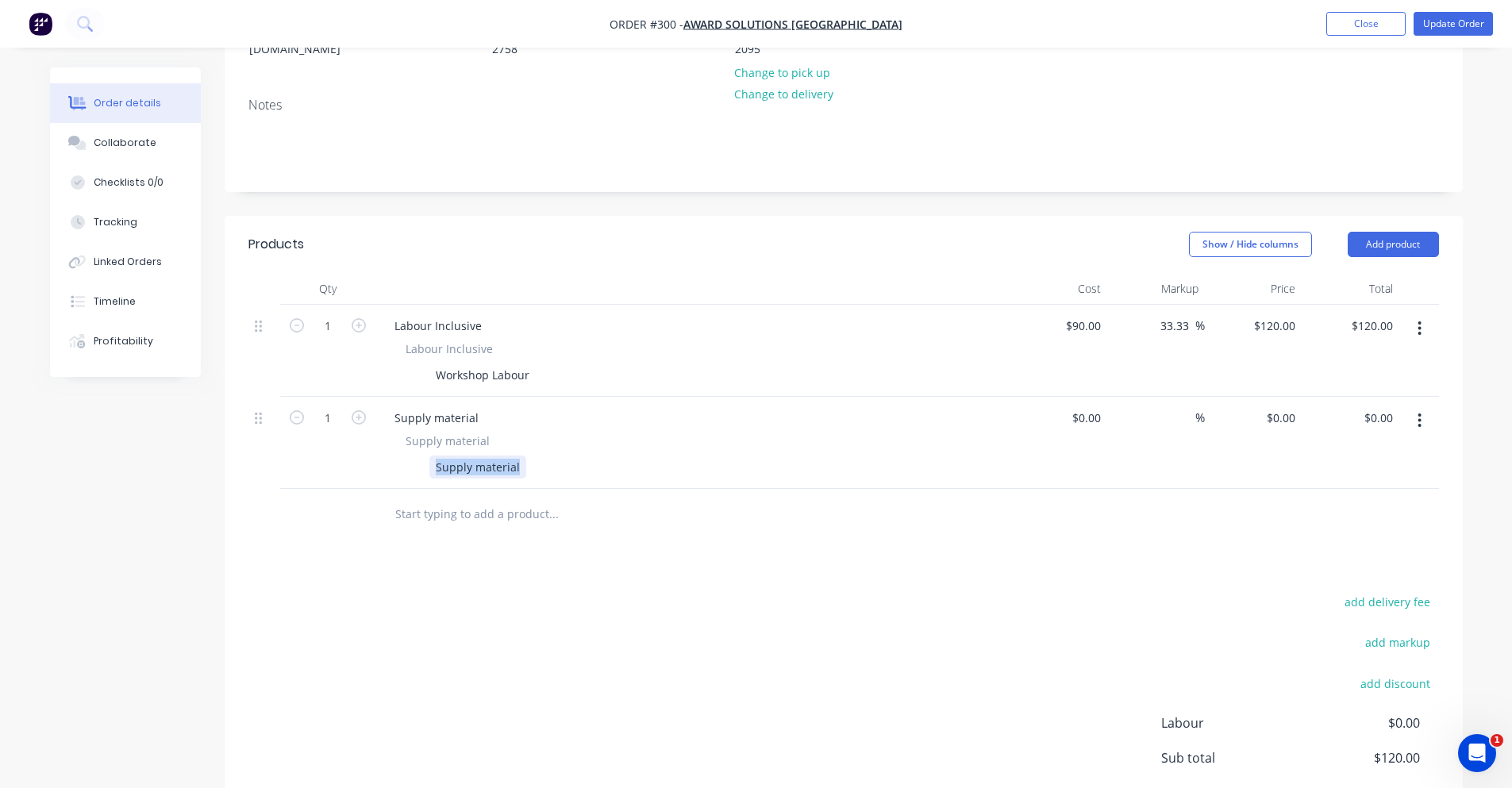
drag, startPoint x: 437, startPoint y: 445, endPoint x: 545, endPoint y: 448, distance: 108.0
click at [545, 456] on div "Supply material" at bounding box center [690, 467] width 581 height 23
click at [362, 410] on icon "button" at bounding box center [359, 418] width 15 height 15
type input "3"
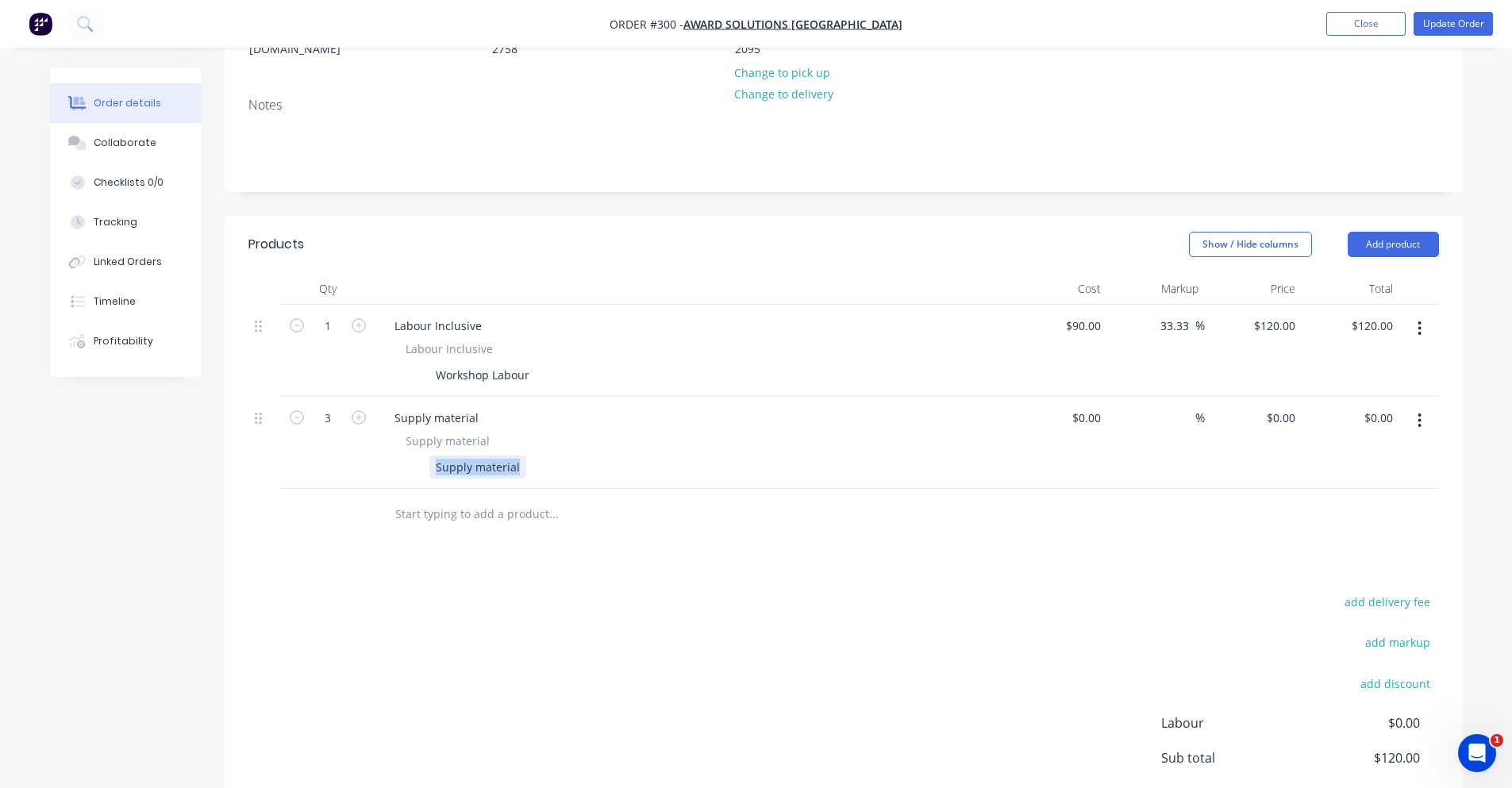
click at [348, 408] on button "button" at bounding box center [358, 416] width 21 height 16
type input "4"
click at [474, 456] on div "Supply material" at bounding box center [478, 467] width 96 height 23
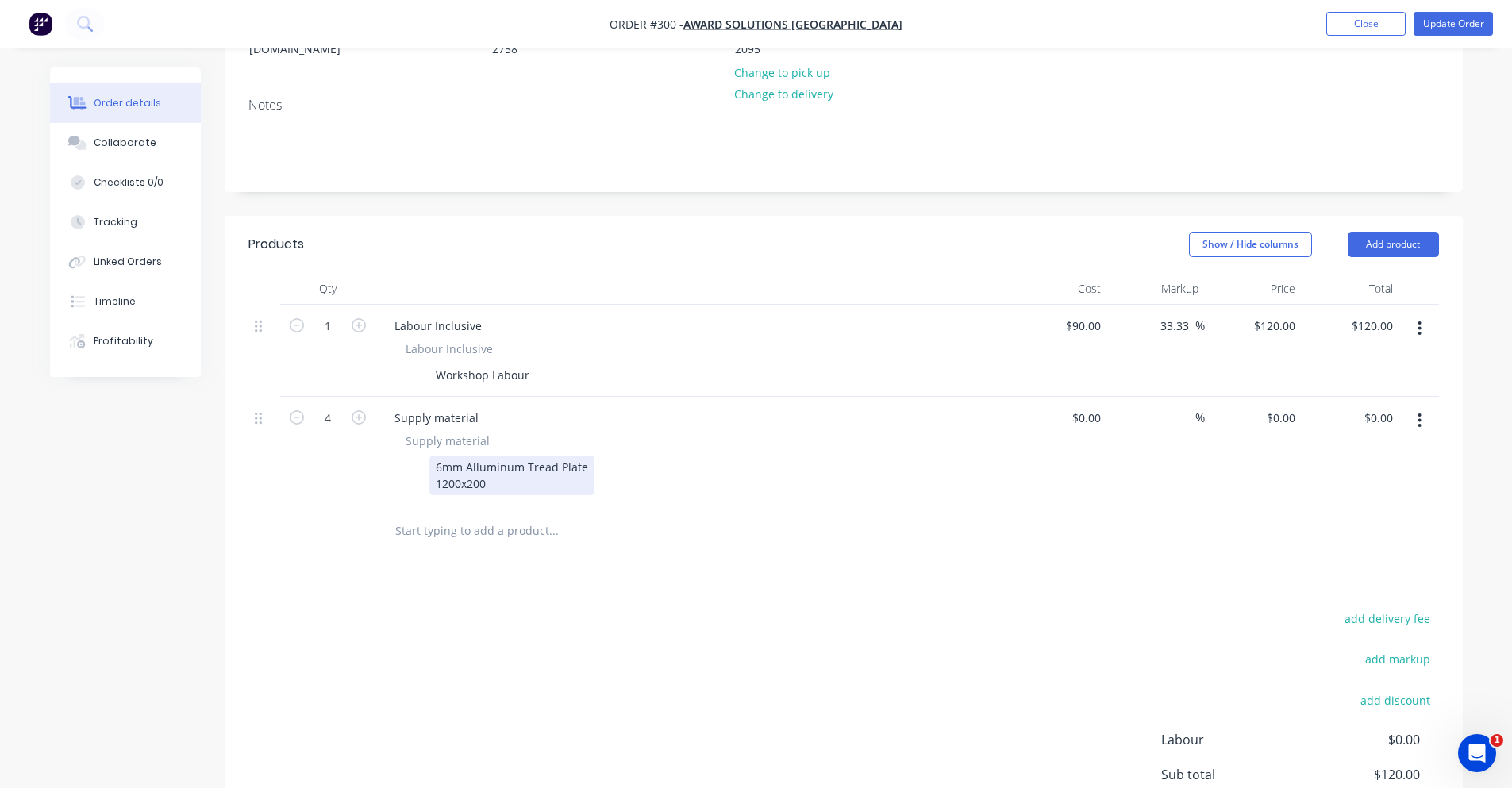
click at [478, 464] on div "6mm Alluminum Tread Plate 1200x200" at bounding box center [511, 476] width 165 height 40
click at [476, 462] on div "6mm Alluminum Tread Plate 1200x200" at bounding box center [511, 476] width 165 height 40
click at [494, 550] on div "Products Show / Hide columns Add product Qty Cost Markup Price Total 1 Labour I…" at bounding box center [843, 577] width 1238 height 722
click at [306, 408] on button "button" at bounding box center [297, 416] width 21 height 16
type input "3"
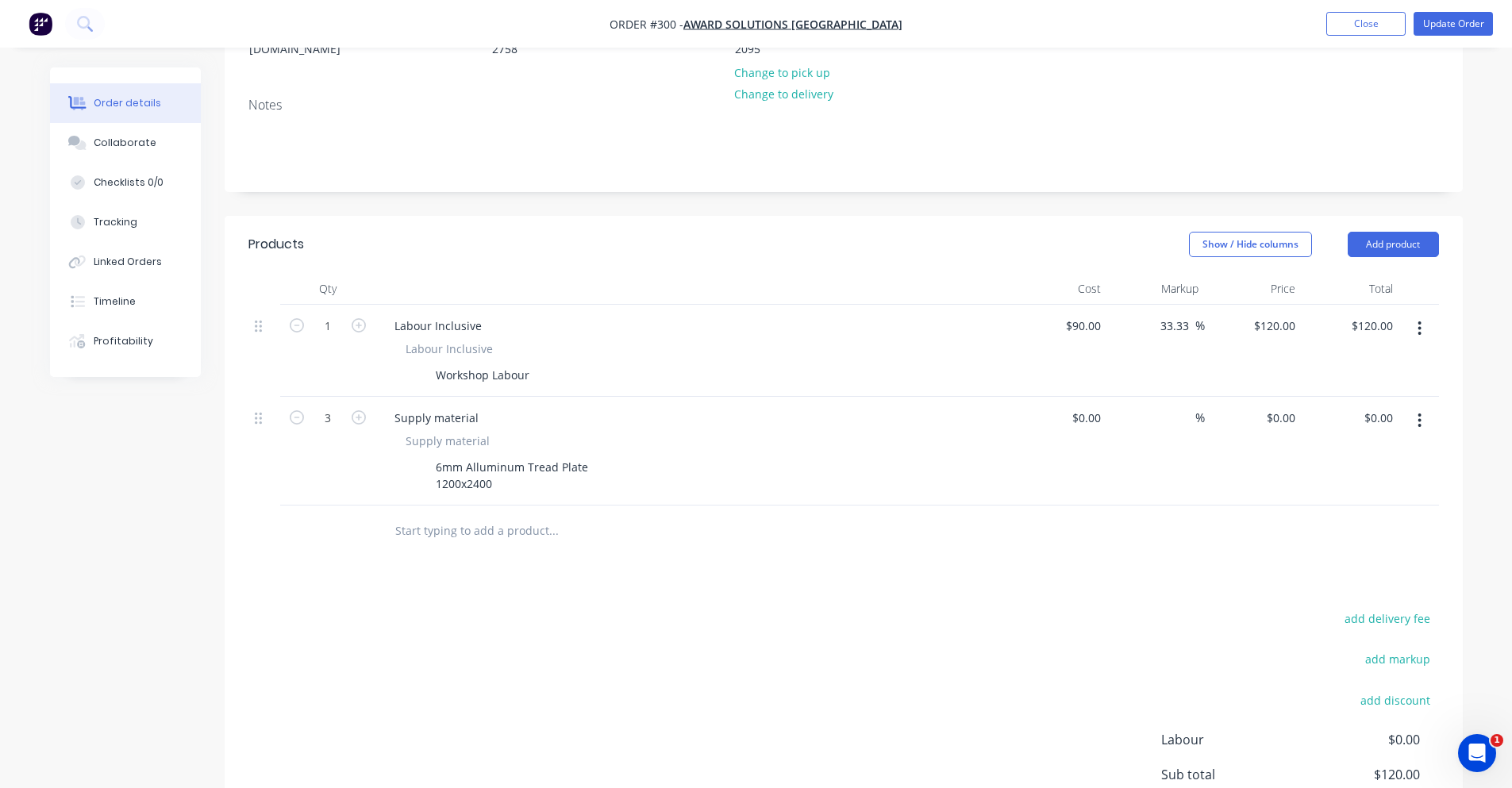
click at [418, 532] on div at bounding box center [661, 531] width 571 height 52
click at [1083, 400] on div "$0.00" at bounding box center [1059, 451] width 97 height 109
type input "$400.00"
type input "$1,200.00"
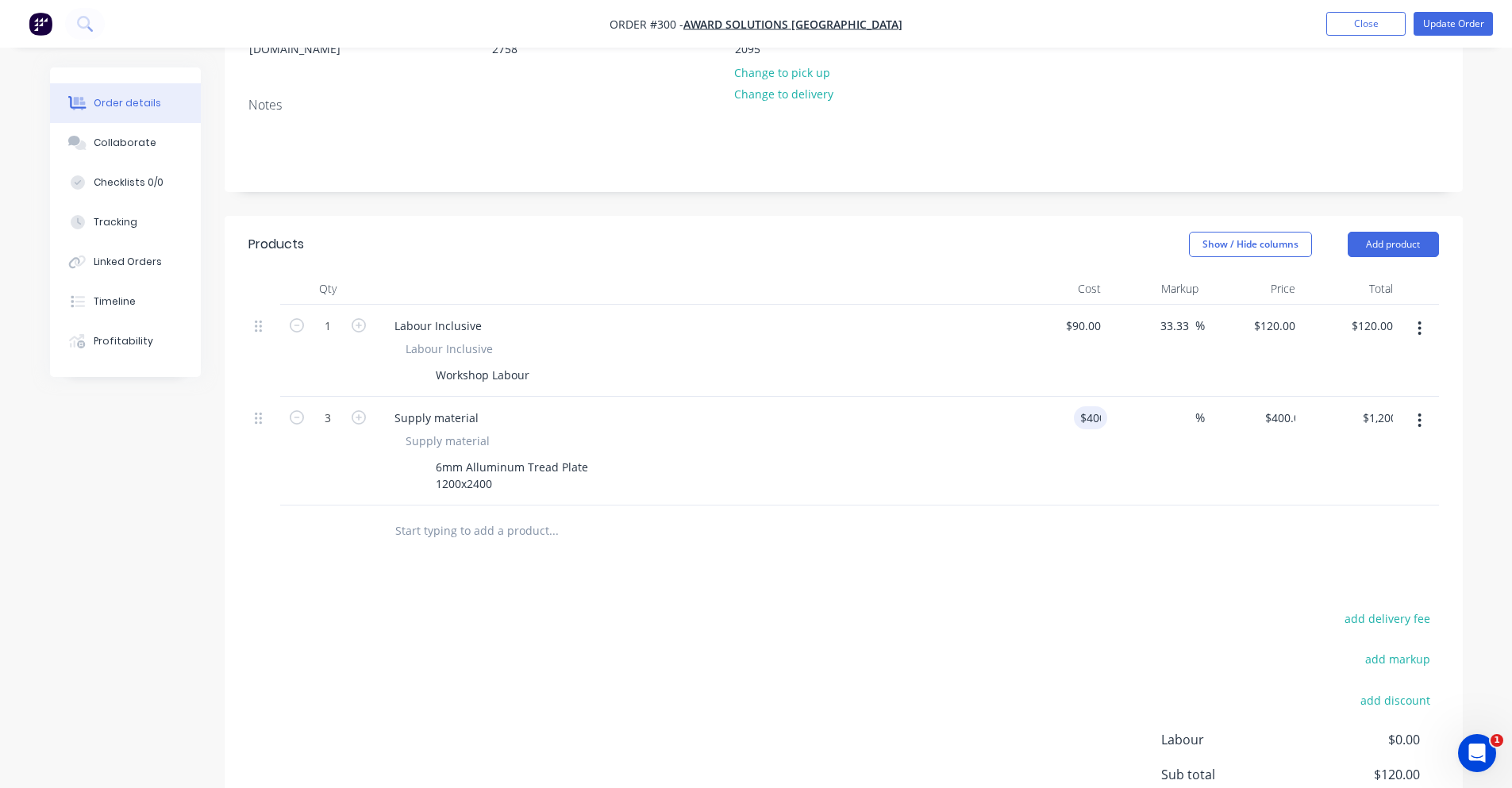
click at [1221, 506] on div at bounding box center [843, 531] width 1191 height 52
click at [1208, 397] on div "$400.00 $400.00" at bounding box center [1253, 451] width 97 height 109
click at [1205, 397] on div "$400.00 $400.00" at bounding box center [1253, 451] width 97 height 109
click at [1205, 399] on div "$400.00 $400.00" at bounding box center [1253, 451] width 97 height 109
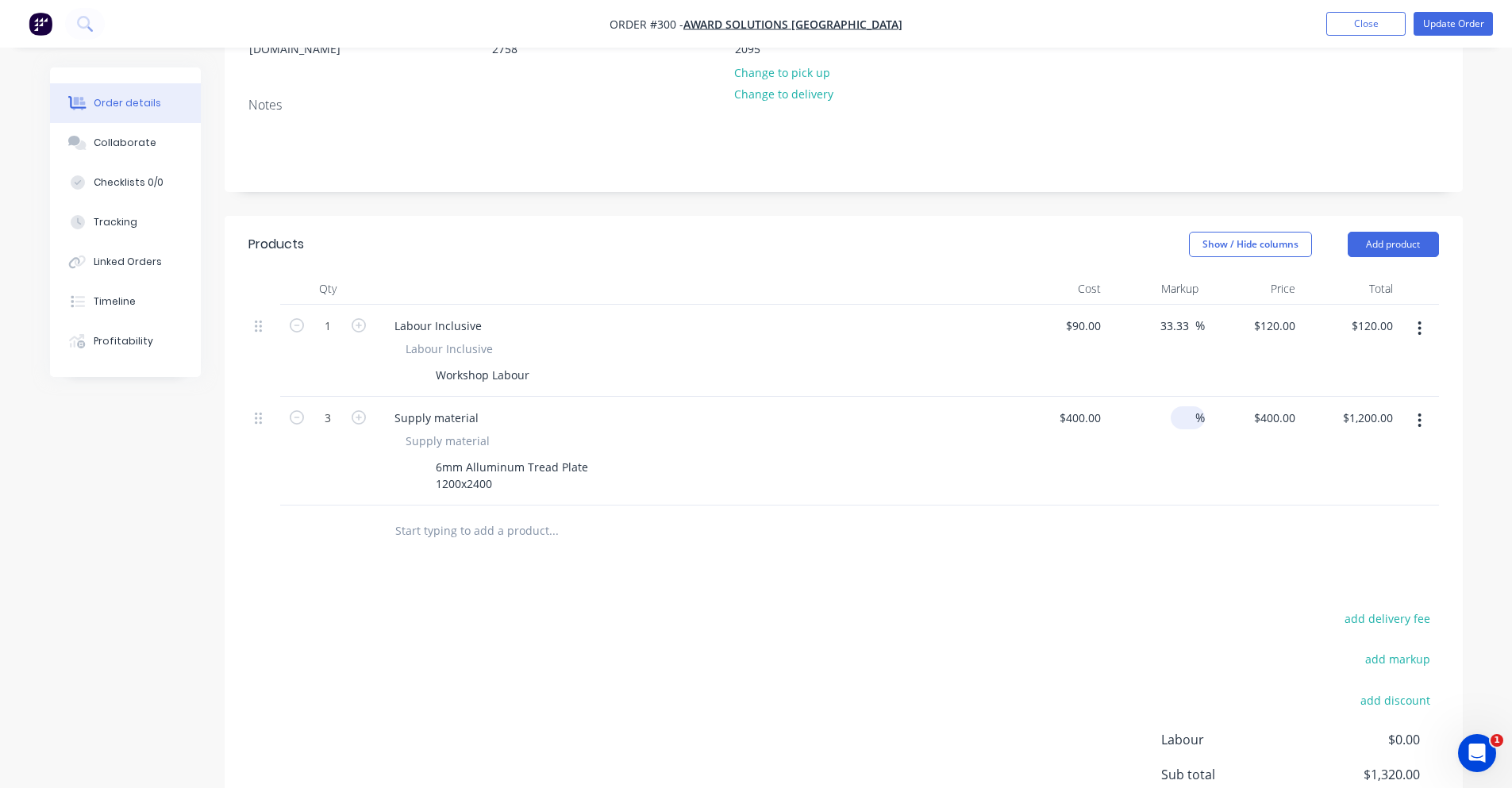
click at [1186, 407] on input at bounding box center [1186, 418] width 18 height 23
type input "30"
type input "$520.00"
type input "$1,560.00"
click at [1106, 506] on div at bounding box center [843, 531] width 1191 height 52
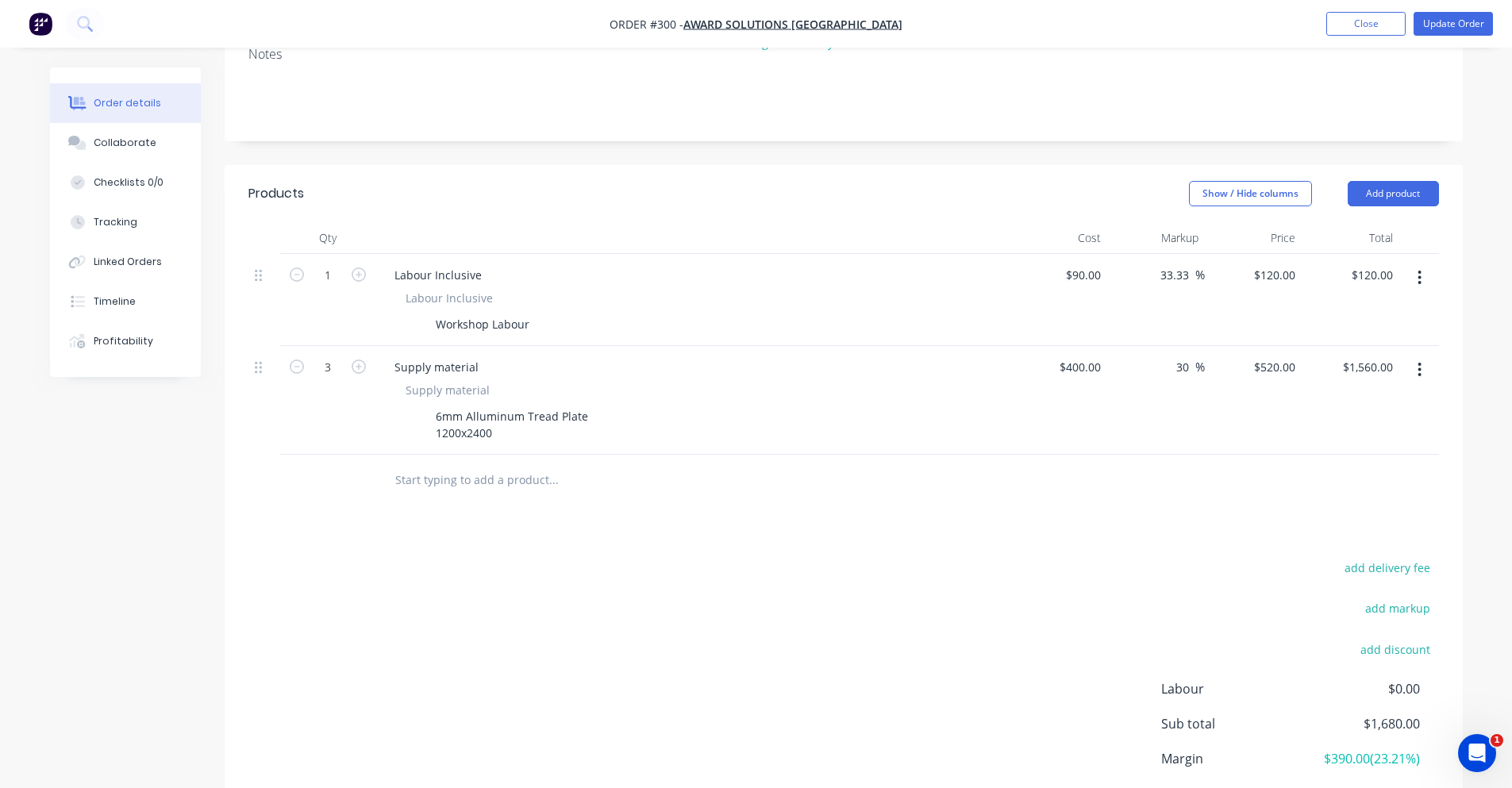
scroll to position [330, 0]
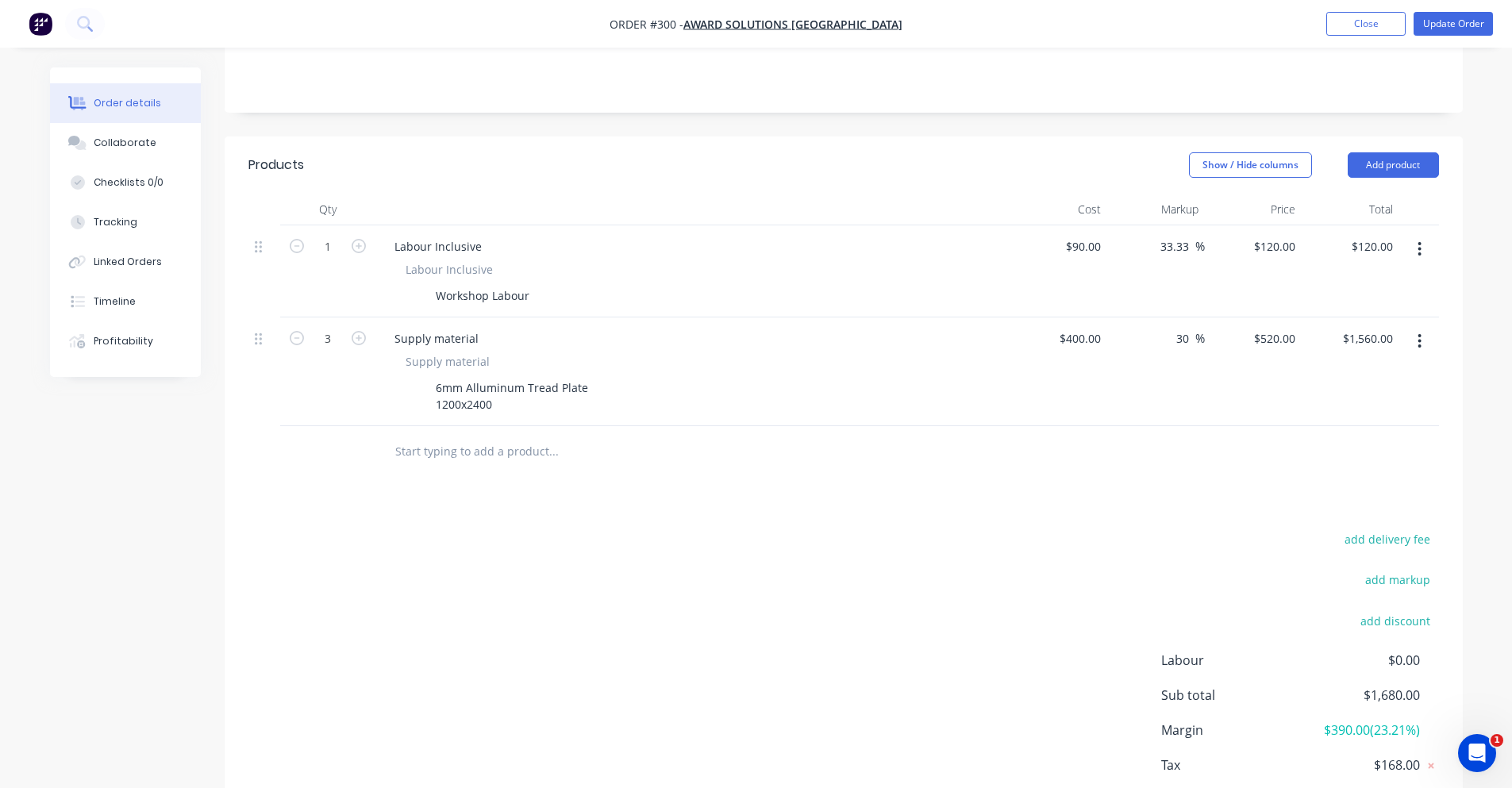
click at [416, 436] on input "text" at bounding box center [553, 451] width 318 height 32
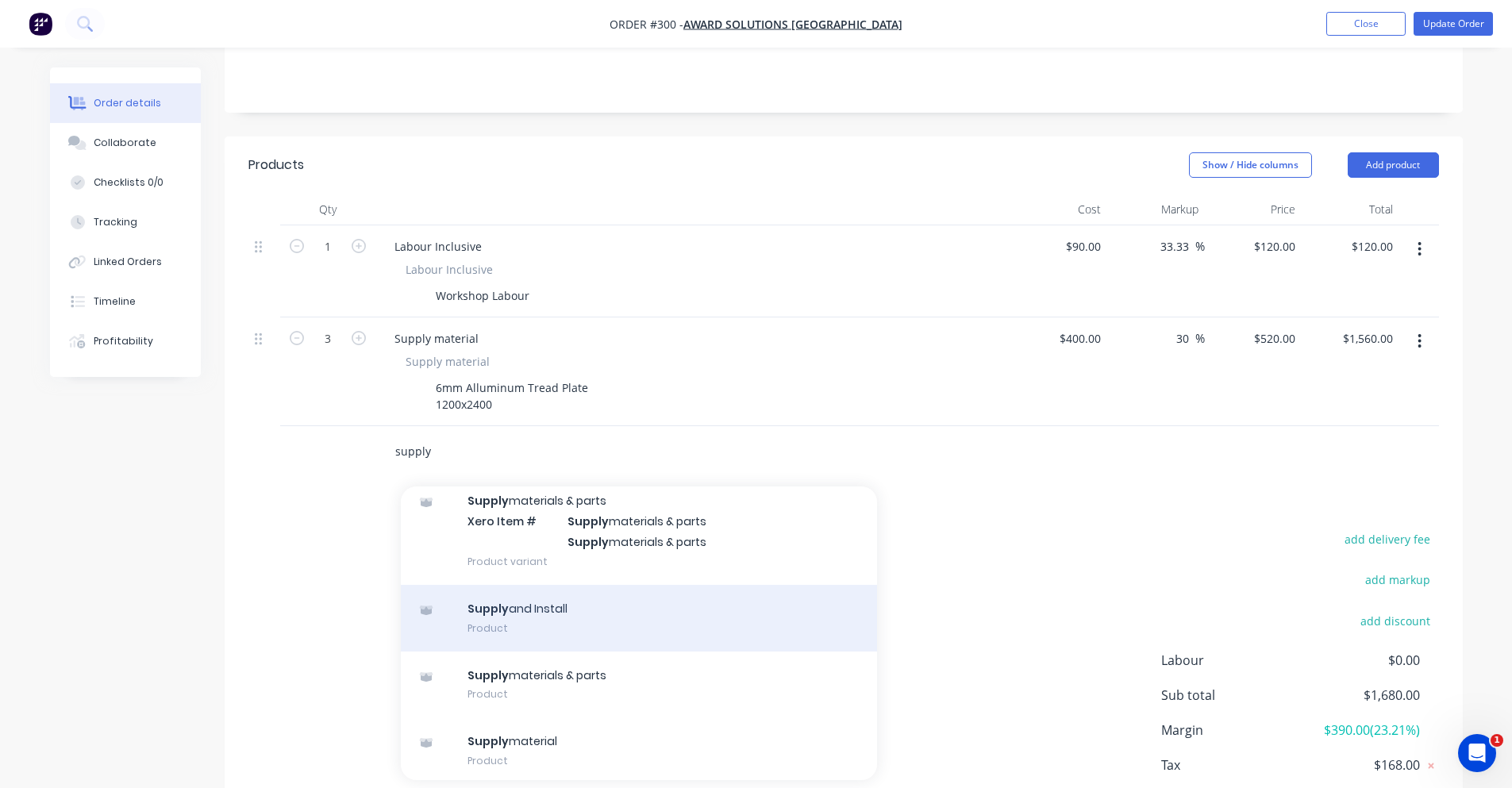
scroll to position [278, 0]
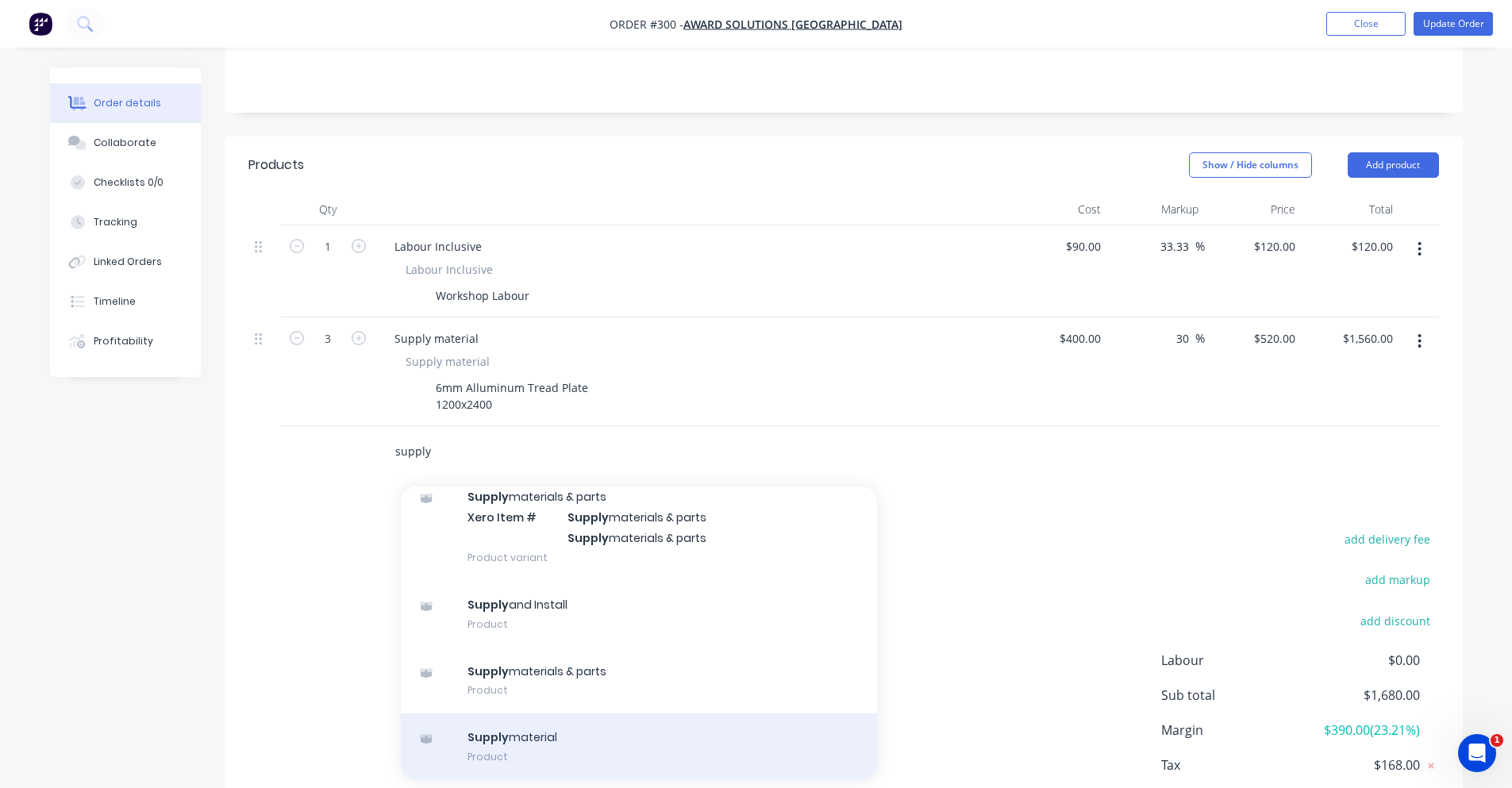
type input "supply"
click at [589, 713] on div "Supply material Product" at bounding box center [639, 746] width 476 height 66
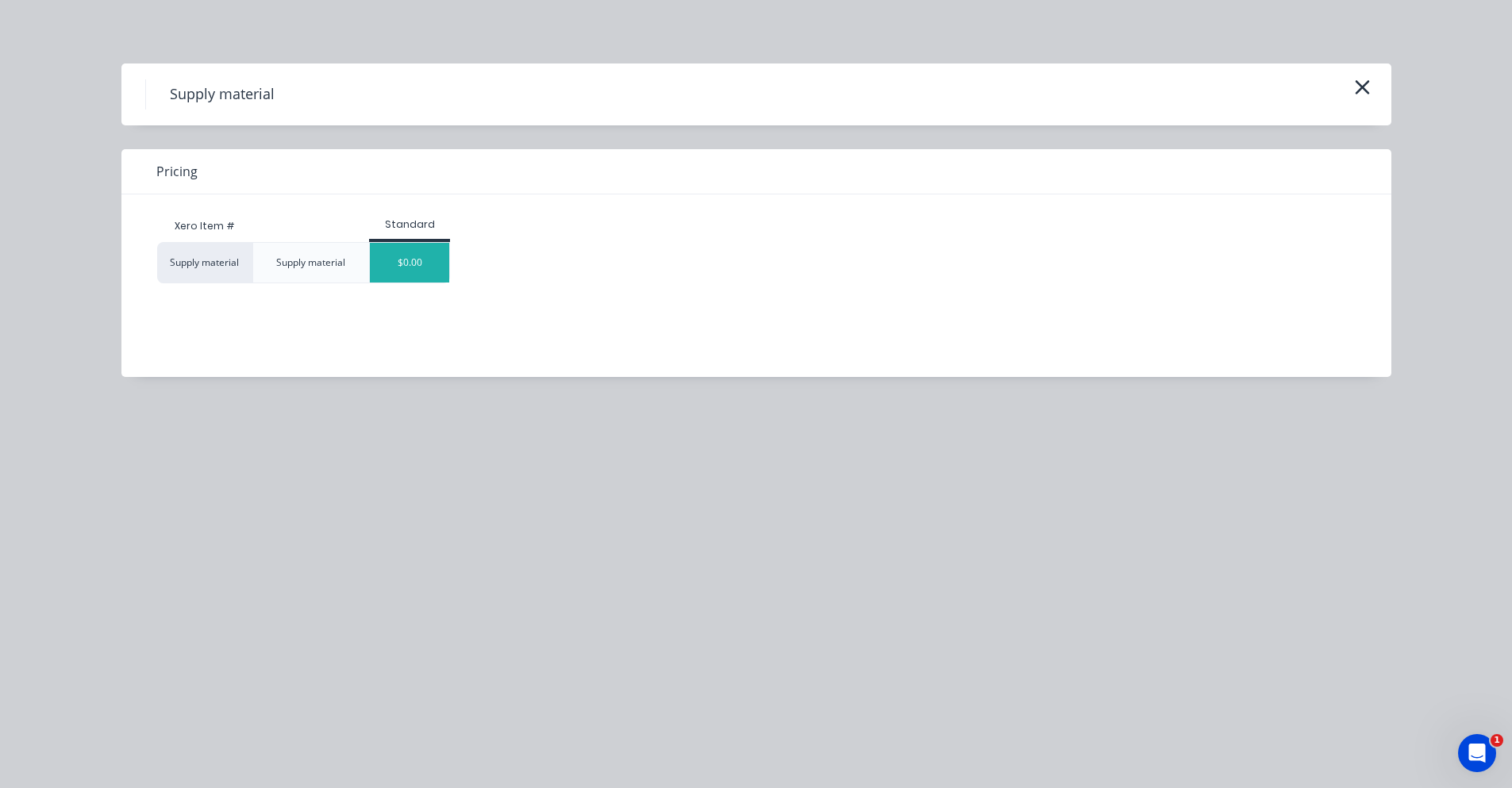
click at [413, 280] on div "$0.00" at bounding box center [409, 263] width 79 height 40
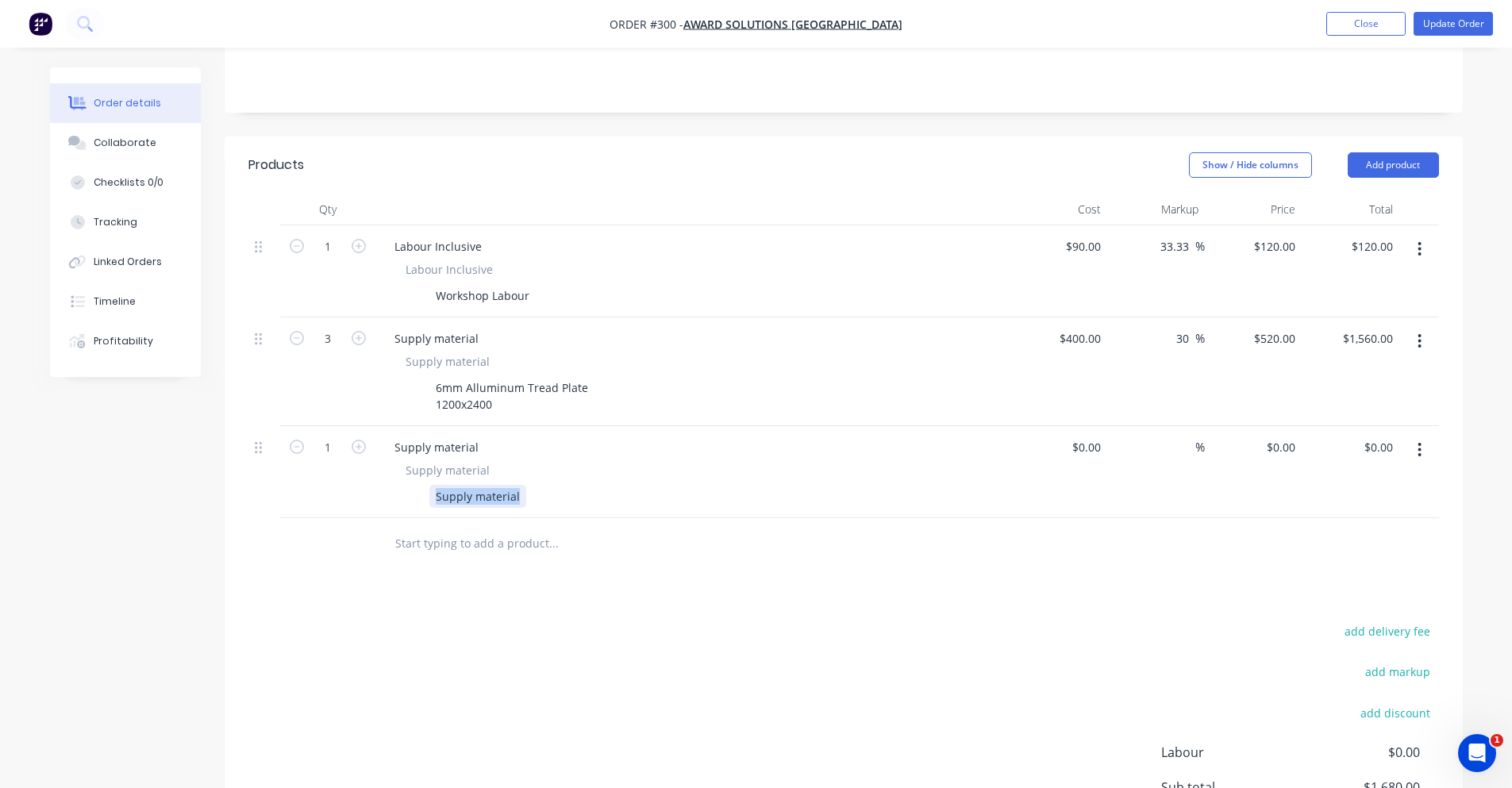
drag, startPoint x: 435, startPoint y: 476, endPoint x: 540, endPoint y: 482, distance: 105.2
click at [540, 485] on div "Supply material" at bounding box center [690, 496] width 581 height 23
click at [513, 485] on div "6mm Alluminum Step-Overs" at bounding box center [511, 496] width 164 height 23
click at [585, 485] on div "6mm Aluminium Step-Overs" at bounding box center [511, 496] width 164 height 23
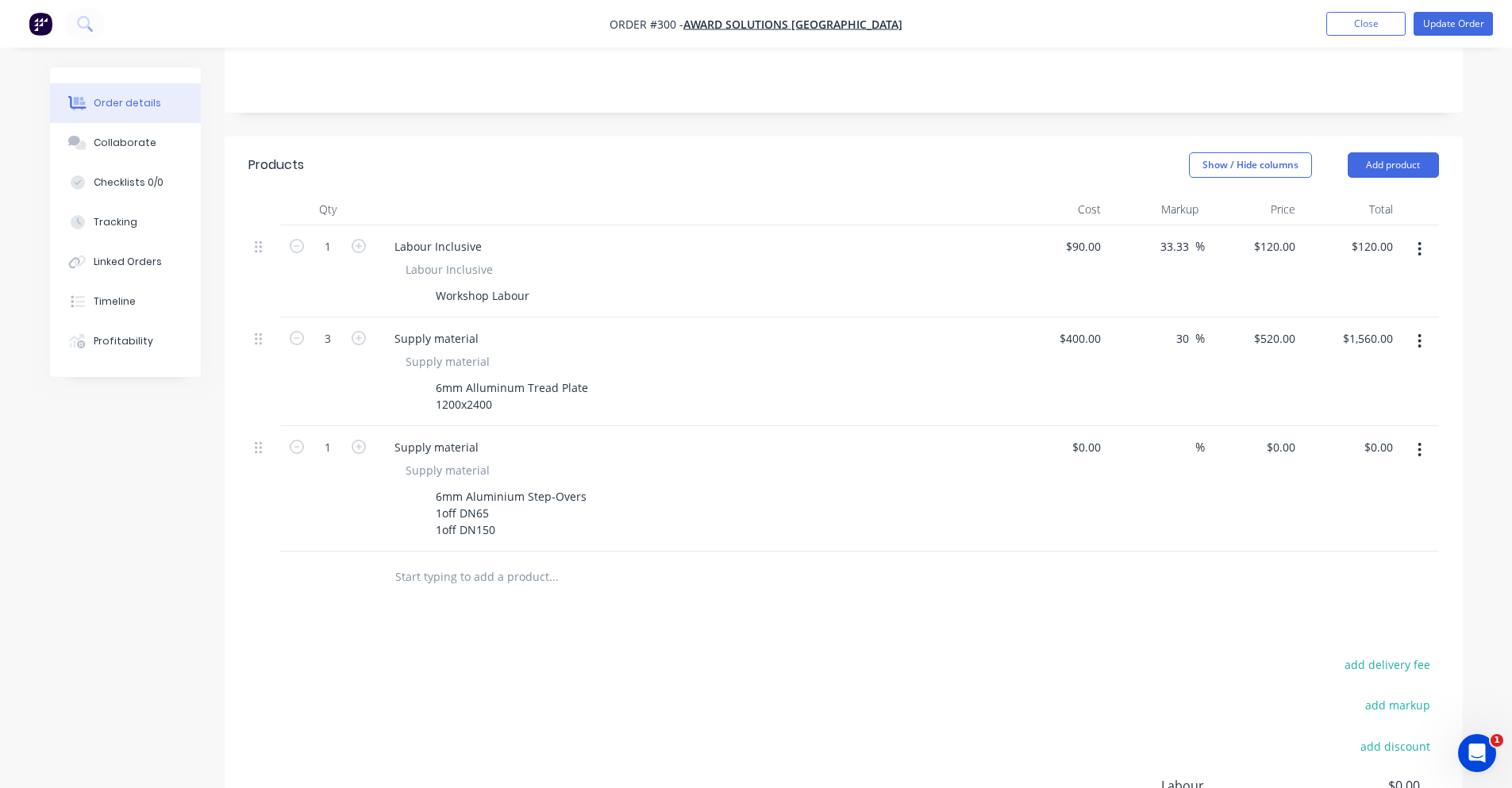
click at [782, 600] on div "Products Show / Hide columns Add product Qty Cost Markup Price Total 1 Labour I…" at bounding box center [843, 561] width 1238 height 848
click at [1080, 427] on div at bounding box center [1059, 490] width 97 height 126
type input "$255.00"
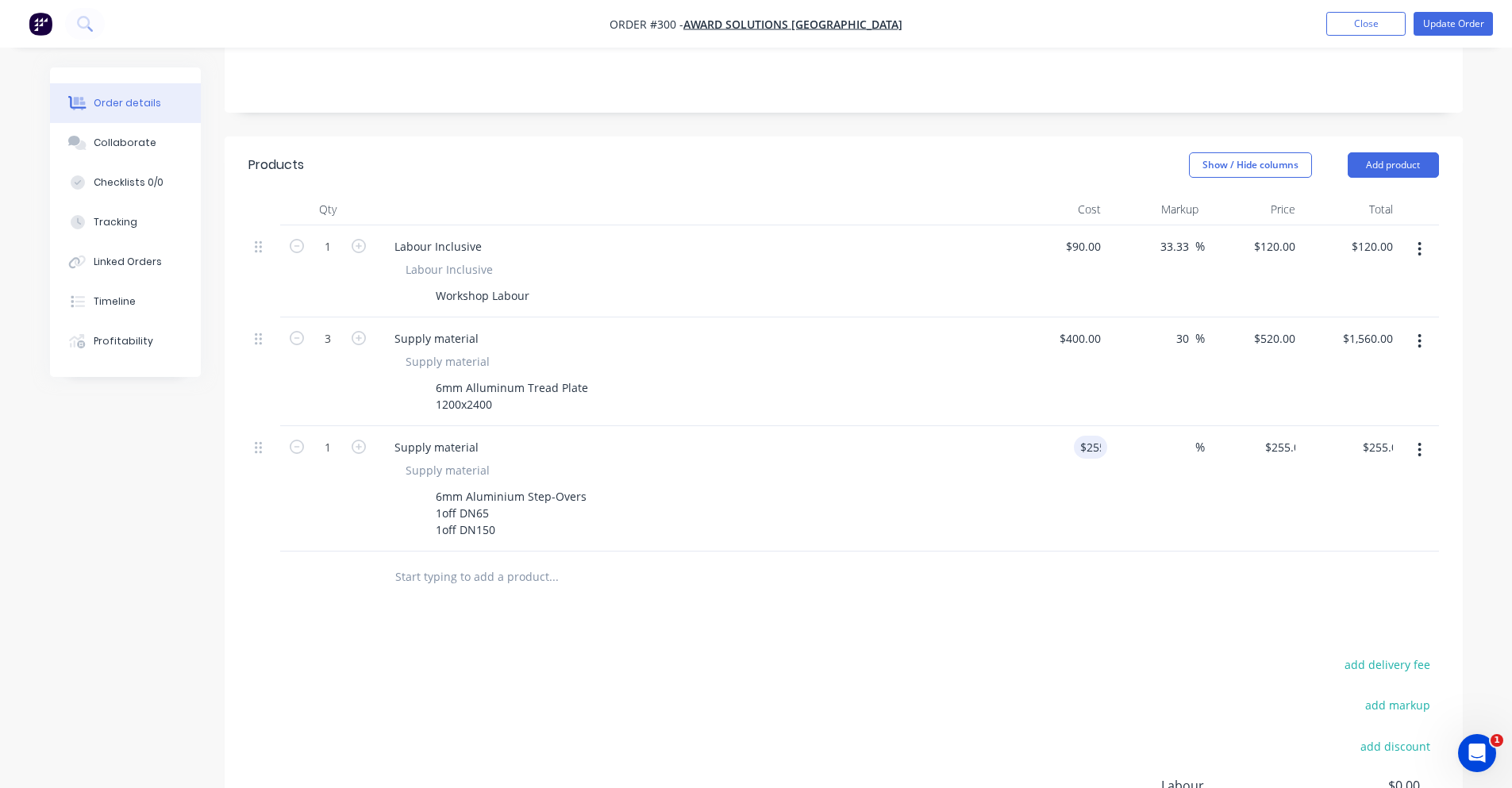
click at [1227, 427] on div "$255.00 $0.00" at bounding box center [1253, 490] width 97 height 126
click at [1198, 439] on span "%" at bounding box center [1200, 448] width 9 height 18
type input "30"
type input "$331.50"
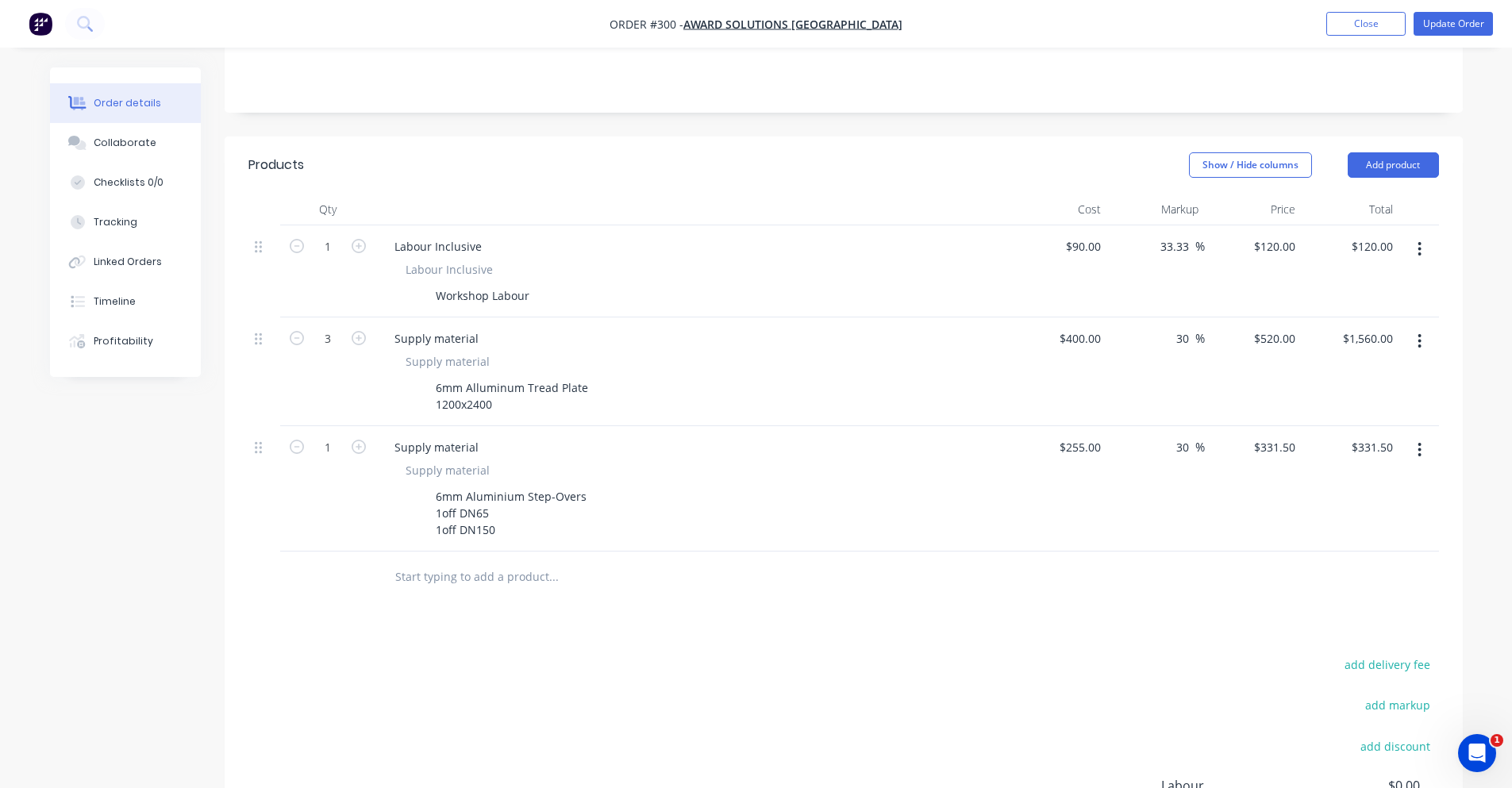
click at [1036, 570] on div at bounding box center [843, 577] width 1191 height 52
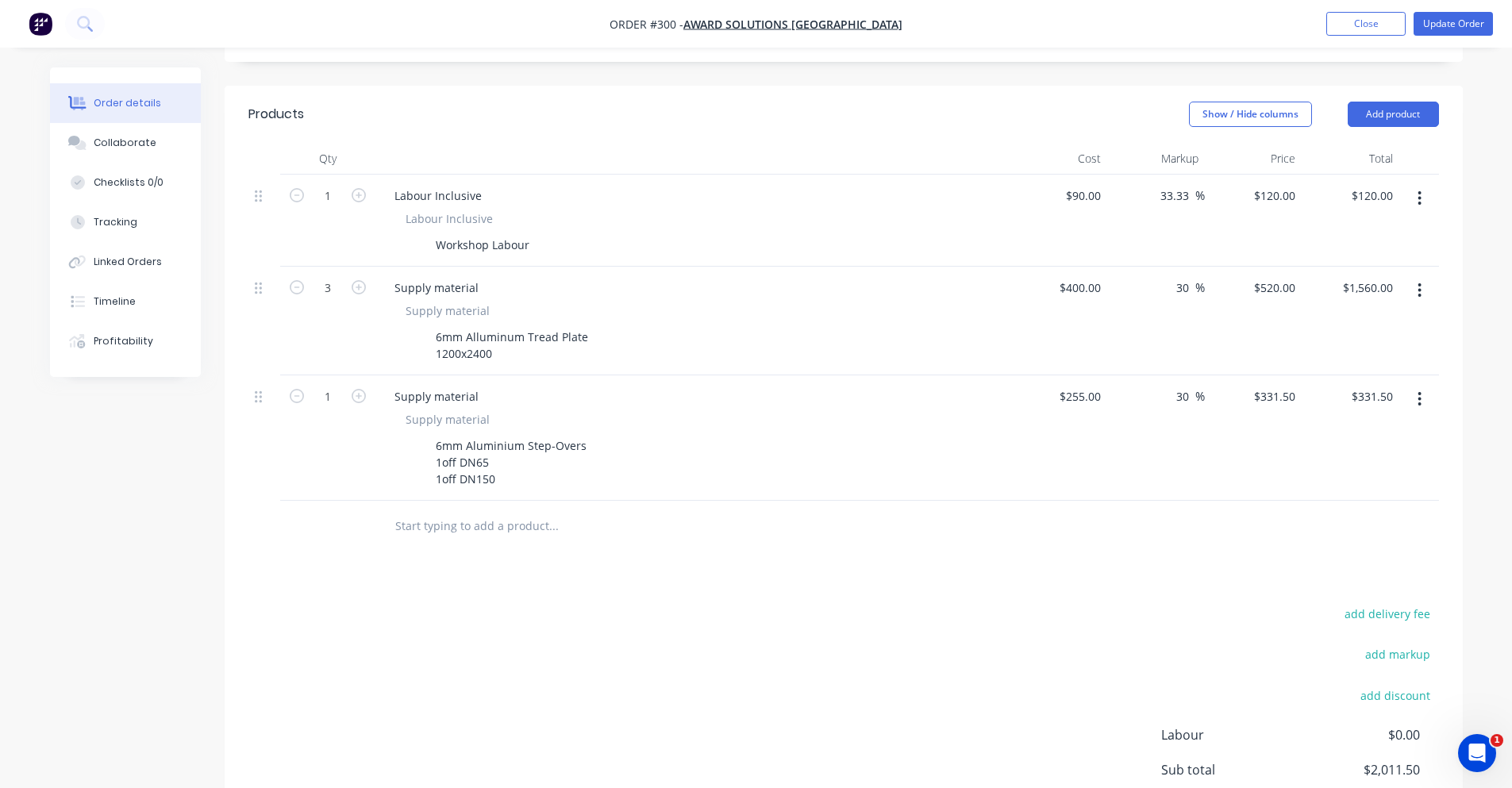
scroll to position [409, 0]
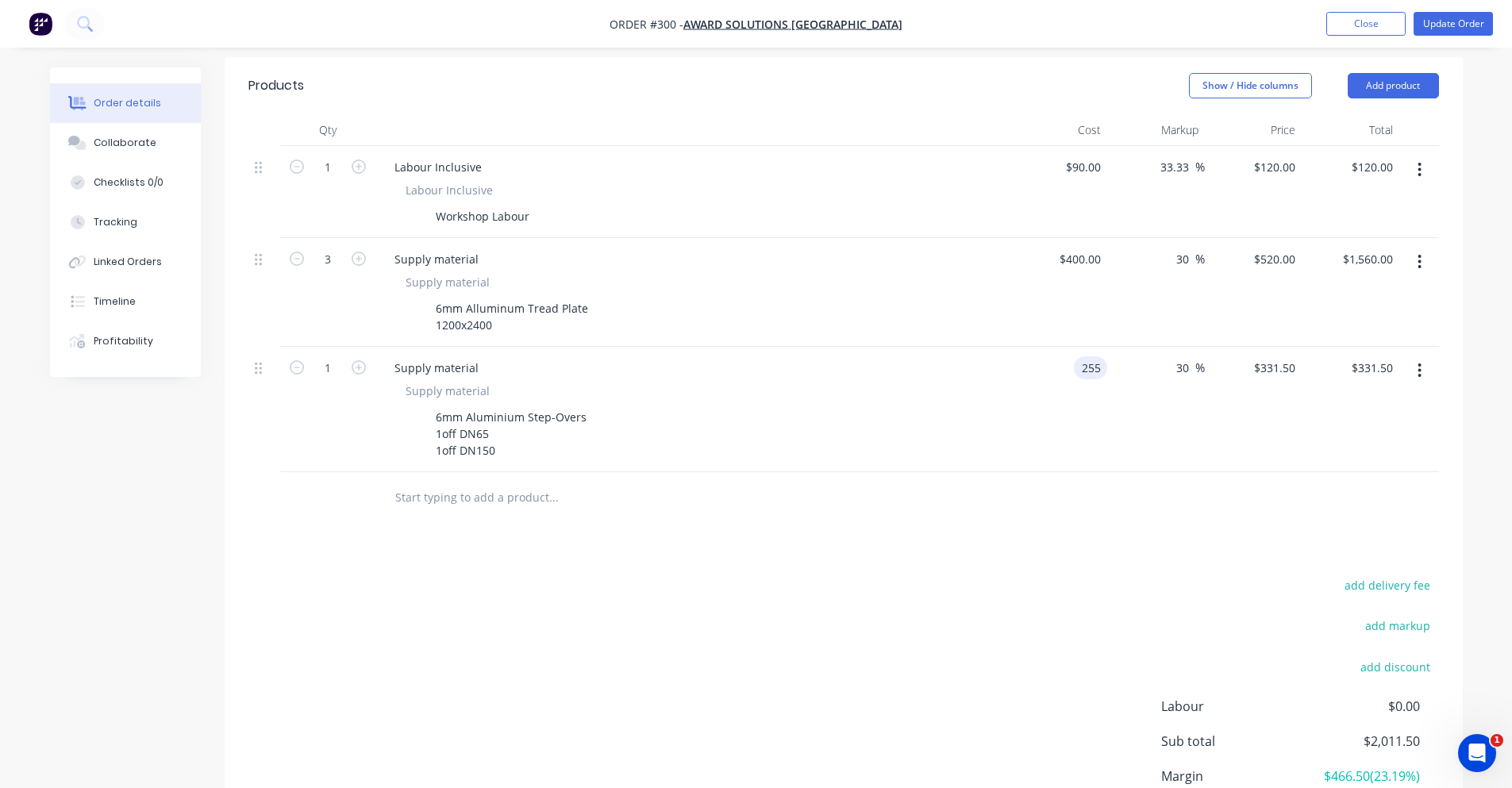
drag, startPoint x: 1066, startPoint y: 350, endPoint x: 1090, endPoint y: 345, distance: 24.5
click at [1090, 357] on input "255" at bounding box center [1094, 368] width 27 height 23
click at [1098, 357] on input "255" at bounding box center [1094, 368] width 27 height 23
type input "$255.00"
click at [1091, 371] on div "$255.00 255" at bounding box center [1059, 409] width 97 height 126
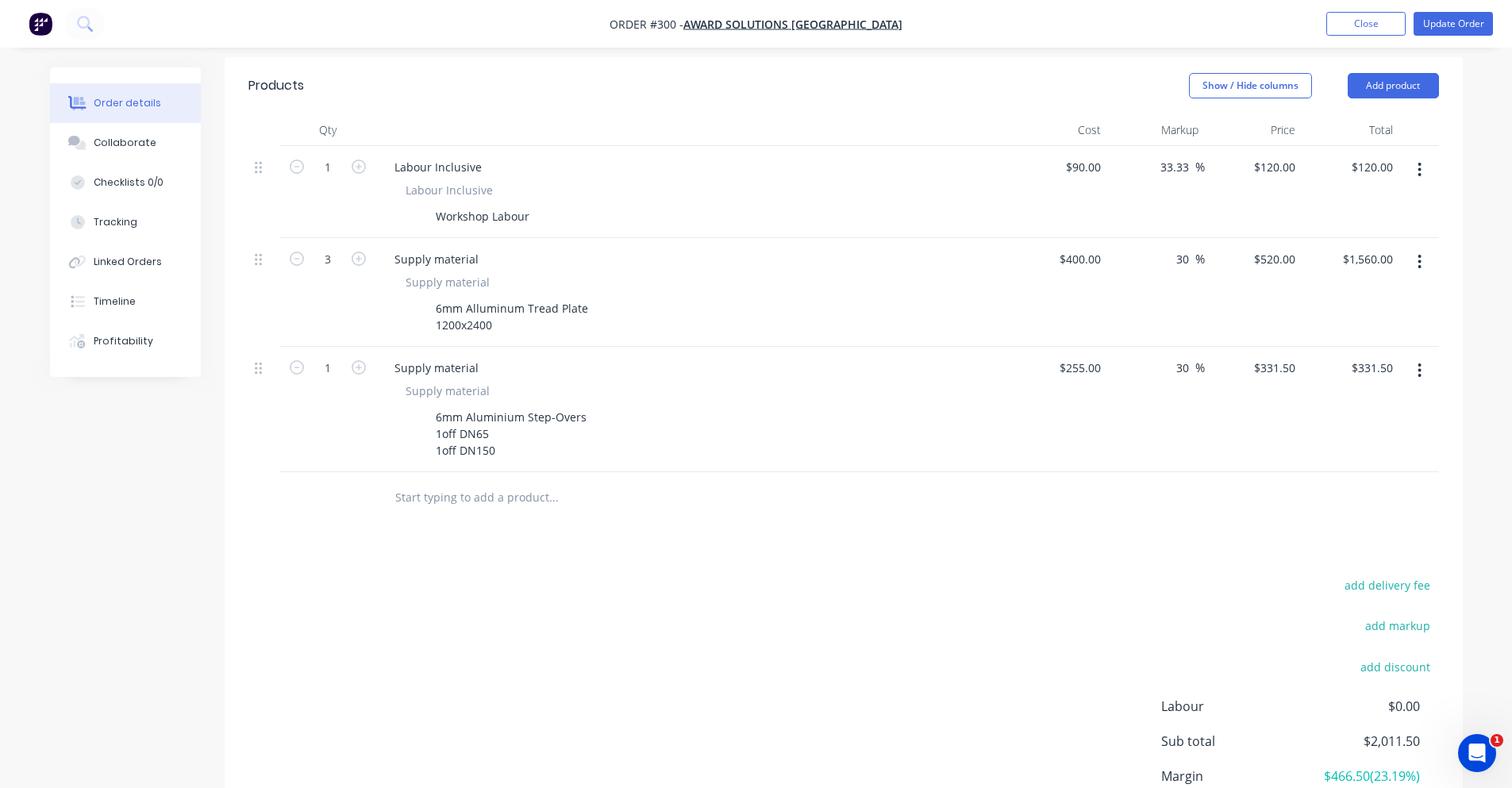
click at [1027, 551] on div "Products Show / Hide columns Add product Qty Cost Markup Price Total 1 Labour I…" at bounding box center [843, 481] width 1238 height 848
click at [1093, 248] on input "400" at bounding box center [1083, 258] width 49 height 23
click at [1057, 432] on div "$255.00 $255.00" at bounding box center [1059, 409] width 97 height 126
click at [1074, 241] on div "400 $400.00" at bounding box center [1059, 293] width 97 height 109
type input "$400.00"
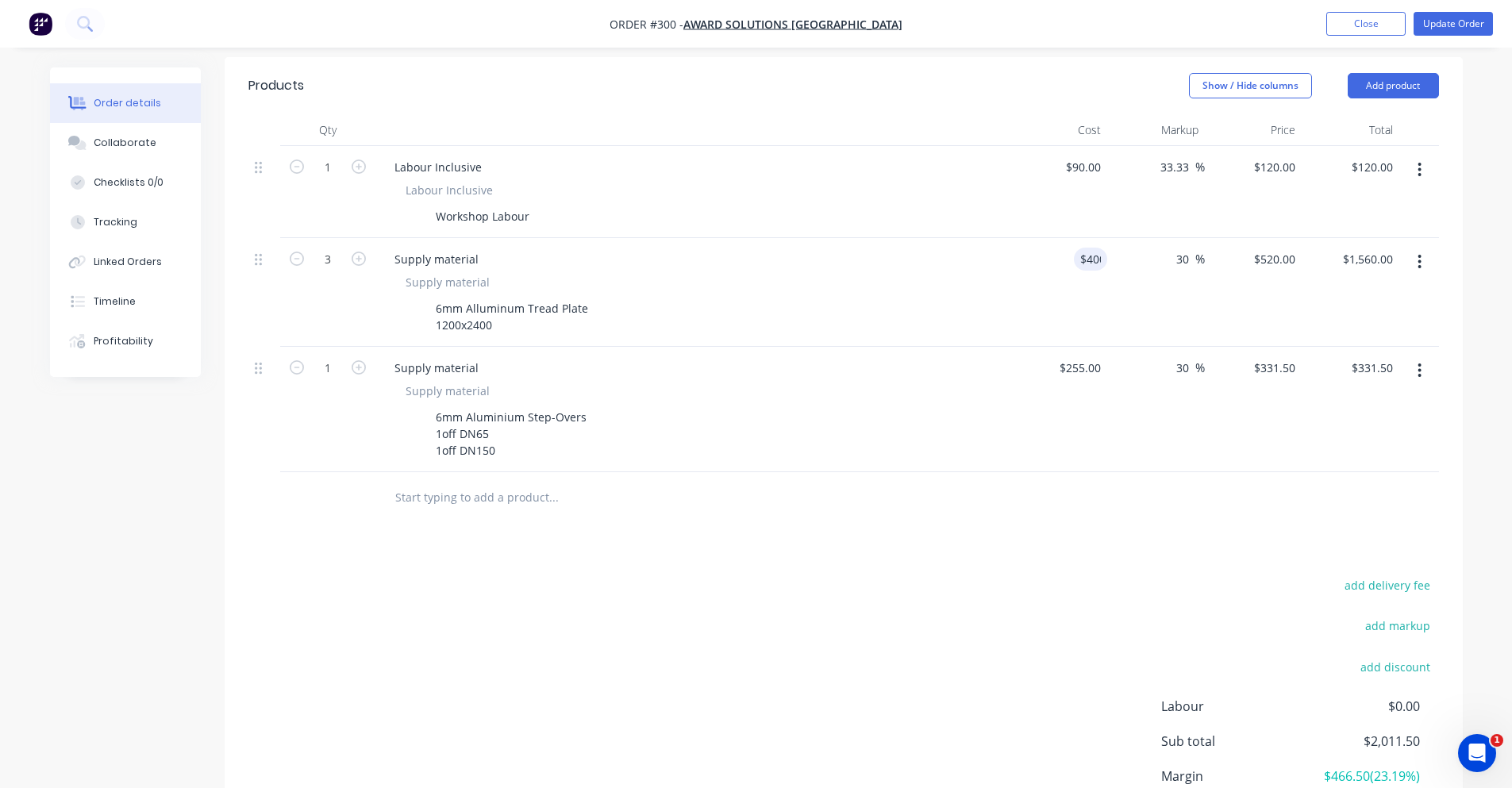
click at [955, 472] on div at bounding box center [843, 498] width 1191 height 52
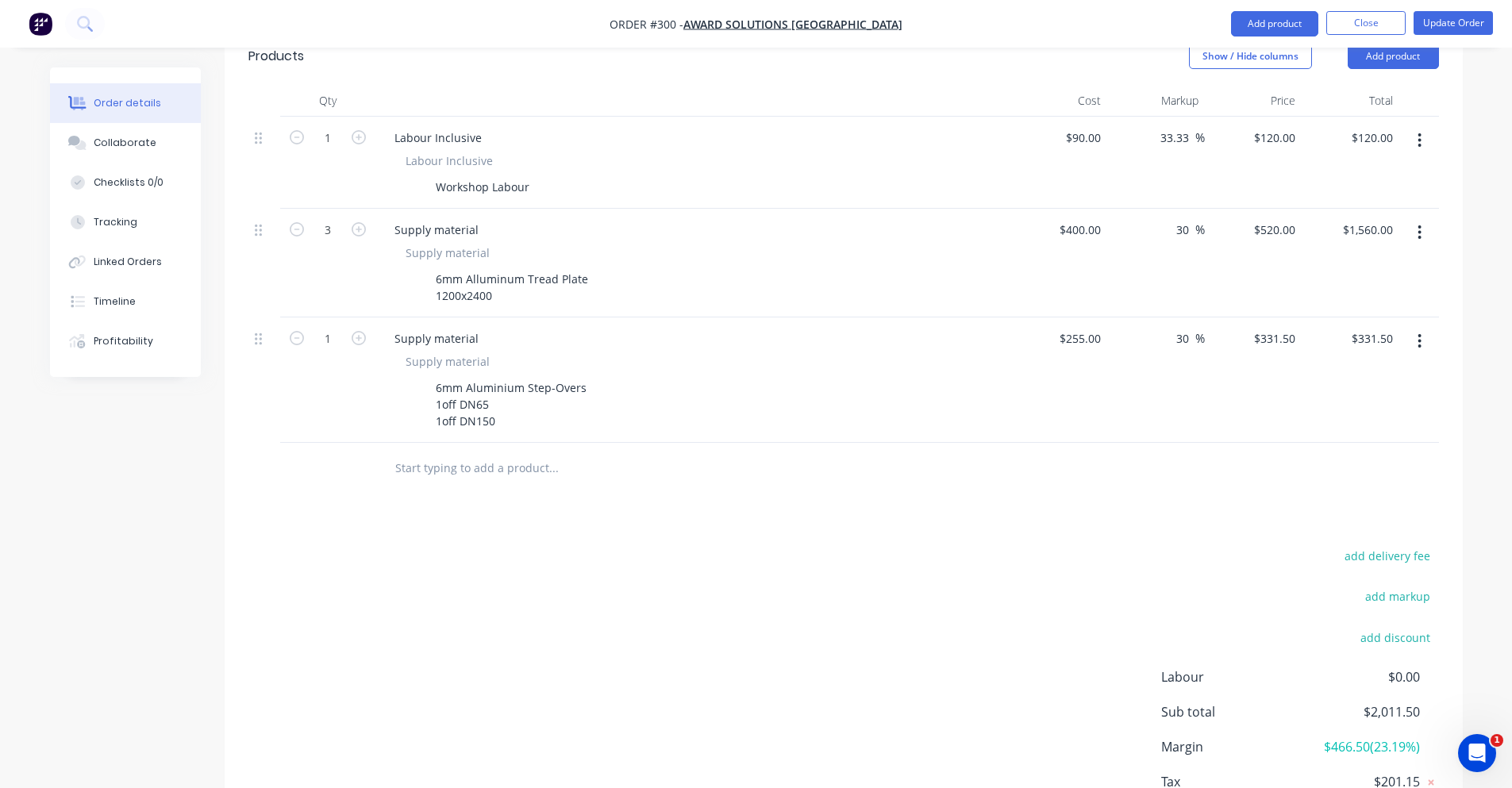
scroll to position [528, 0]
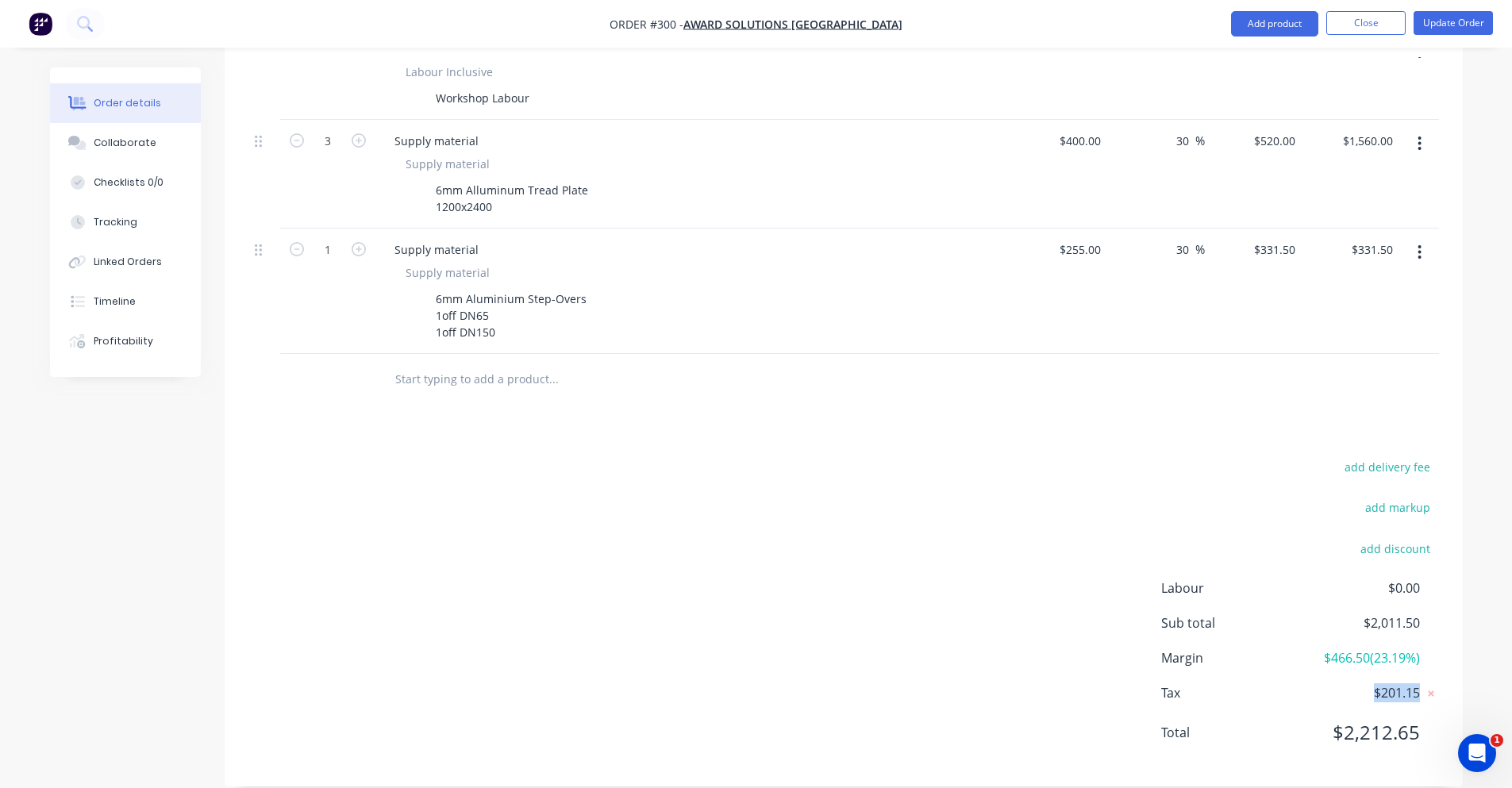
drag, startPoint x: 1359, startPoint y: 672, endPoint x: 1440, endPoint y: 664, distance: 81.4
click at [1440, 664] on div "add delivery fee add markup add discount Labour $0.00 Sub total $2,011.50 Margi…" at bounding box center [843, 610] width 1238 height 307
click at [1444, 662] on div "add delivery fee add markup add discount Labour $0.00 Sub total $2,011.50 Margi…" at bounding box center [843, 610] width 1238 height 307
click at [929, 530] on div "add delivery fee add markup add discount Labour $0.00 Sub total $2,011.50 Margi…" at bounding box center [843, 610] width 1191 height 307
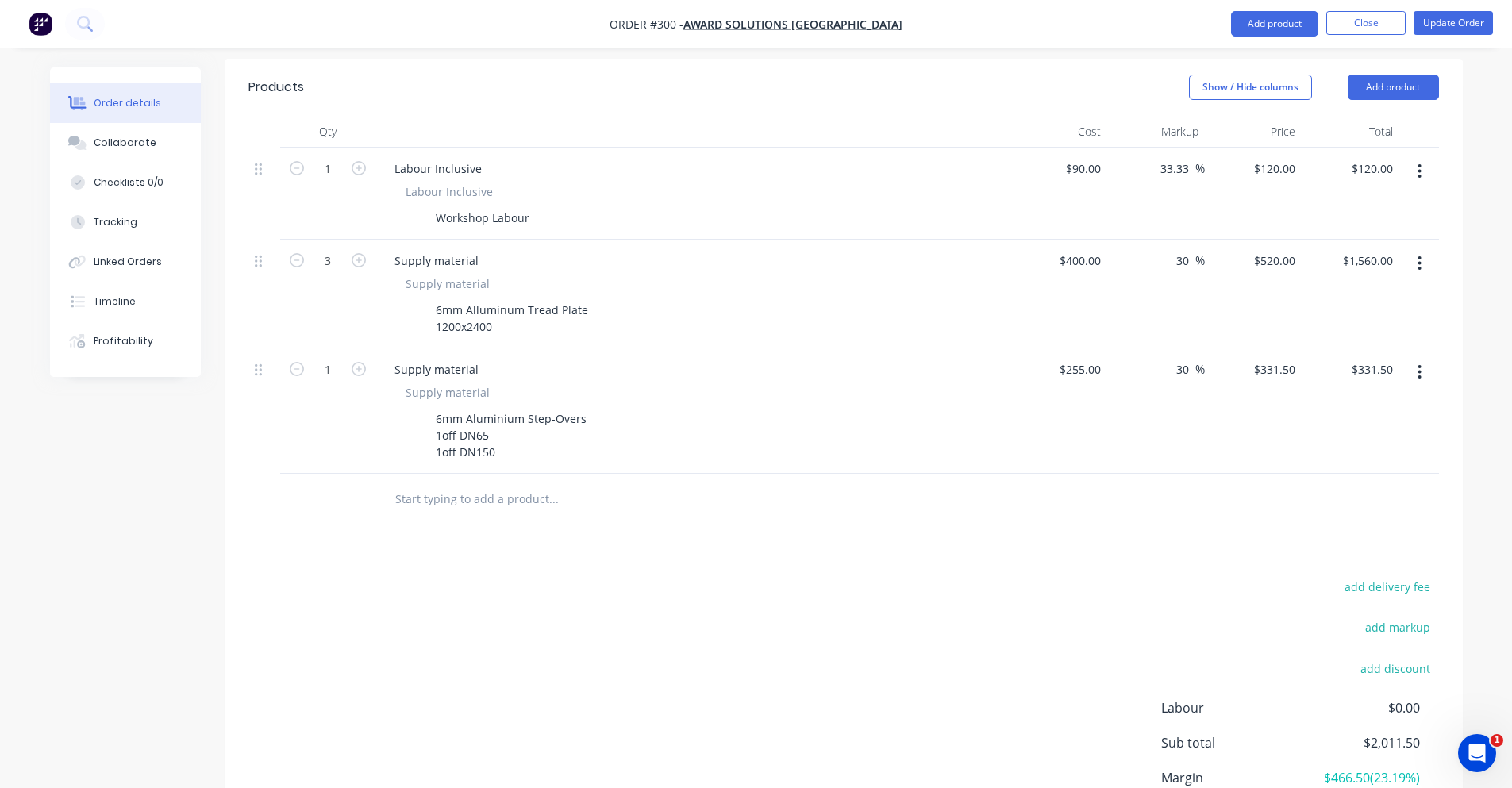
scroll to position [369, 0]
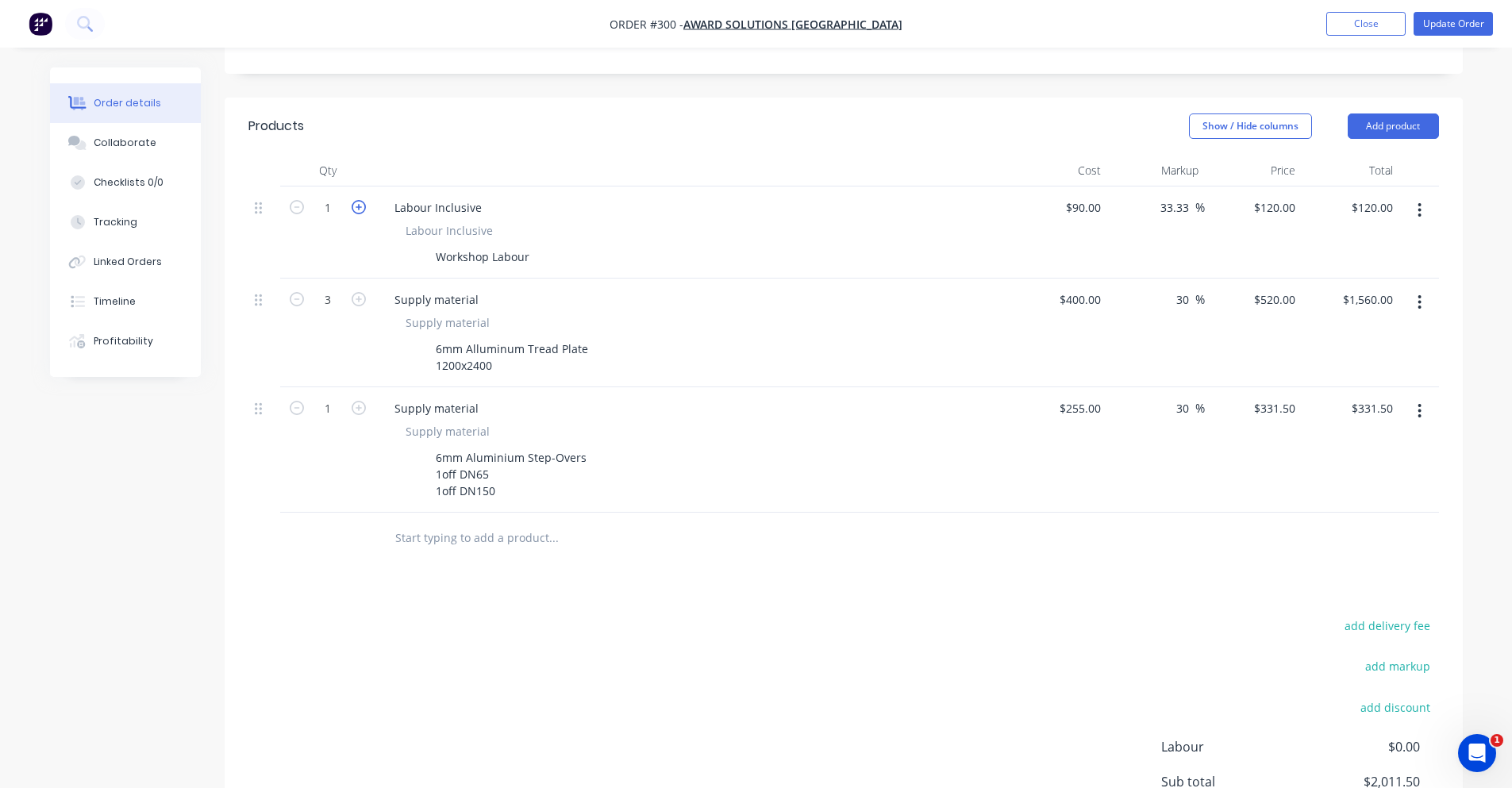
click at [358, 200] on icon "button" at bounding box center [359, 207] width 15 height 15
type input "2"
type input "$240.00"
click at [358, 200] on icon "button" at bounding box center [359, 207] width 15 height 15
type input "3"
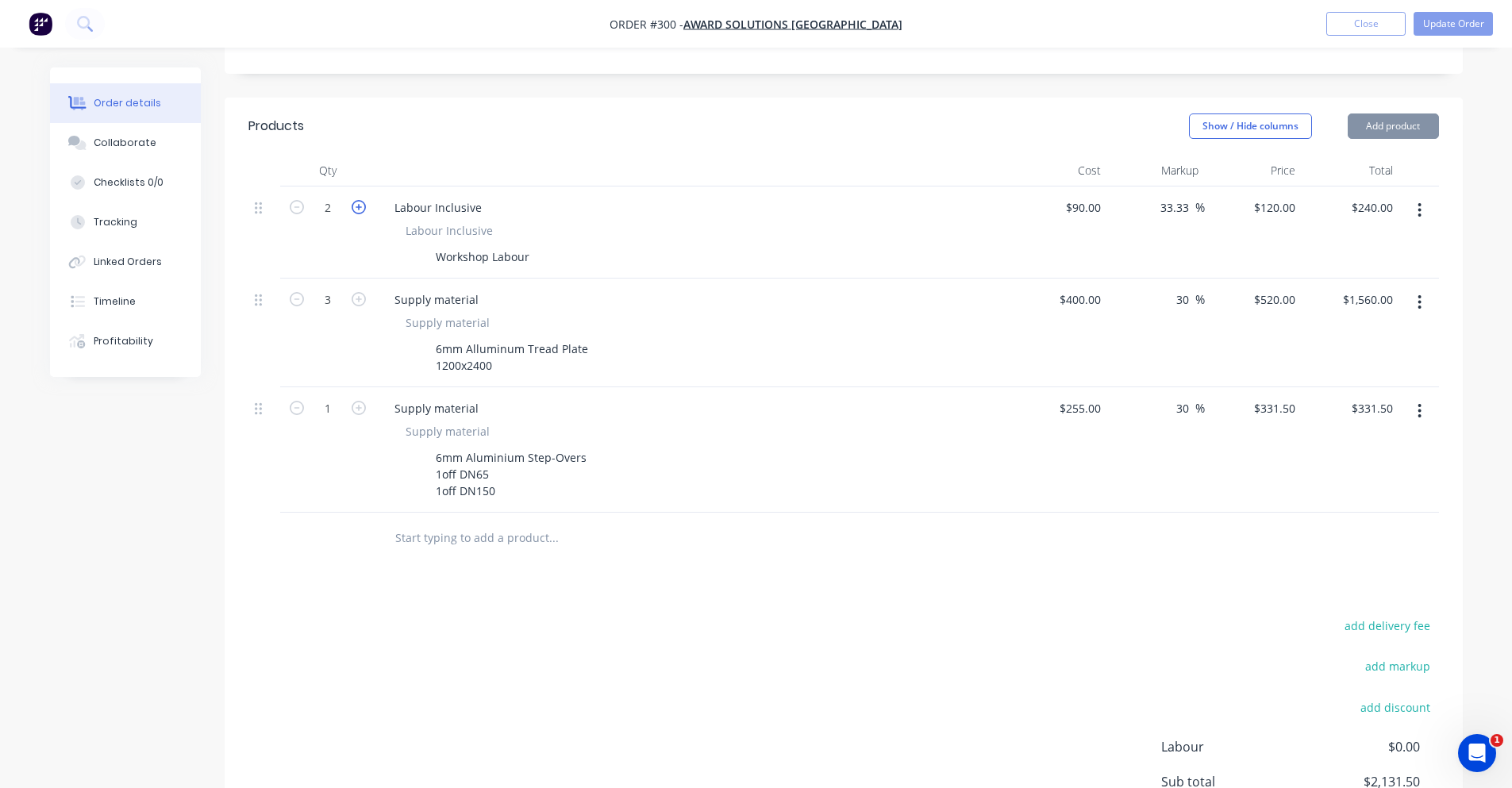
type input "$360.00"
click at [358, 200] on icon "button" at bounding box center [359, 207] width 15 height 15
type input "4"
type input "$480.00"
click at [383, 158] on div at bounding box center [693, 170] width 635 height 32
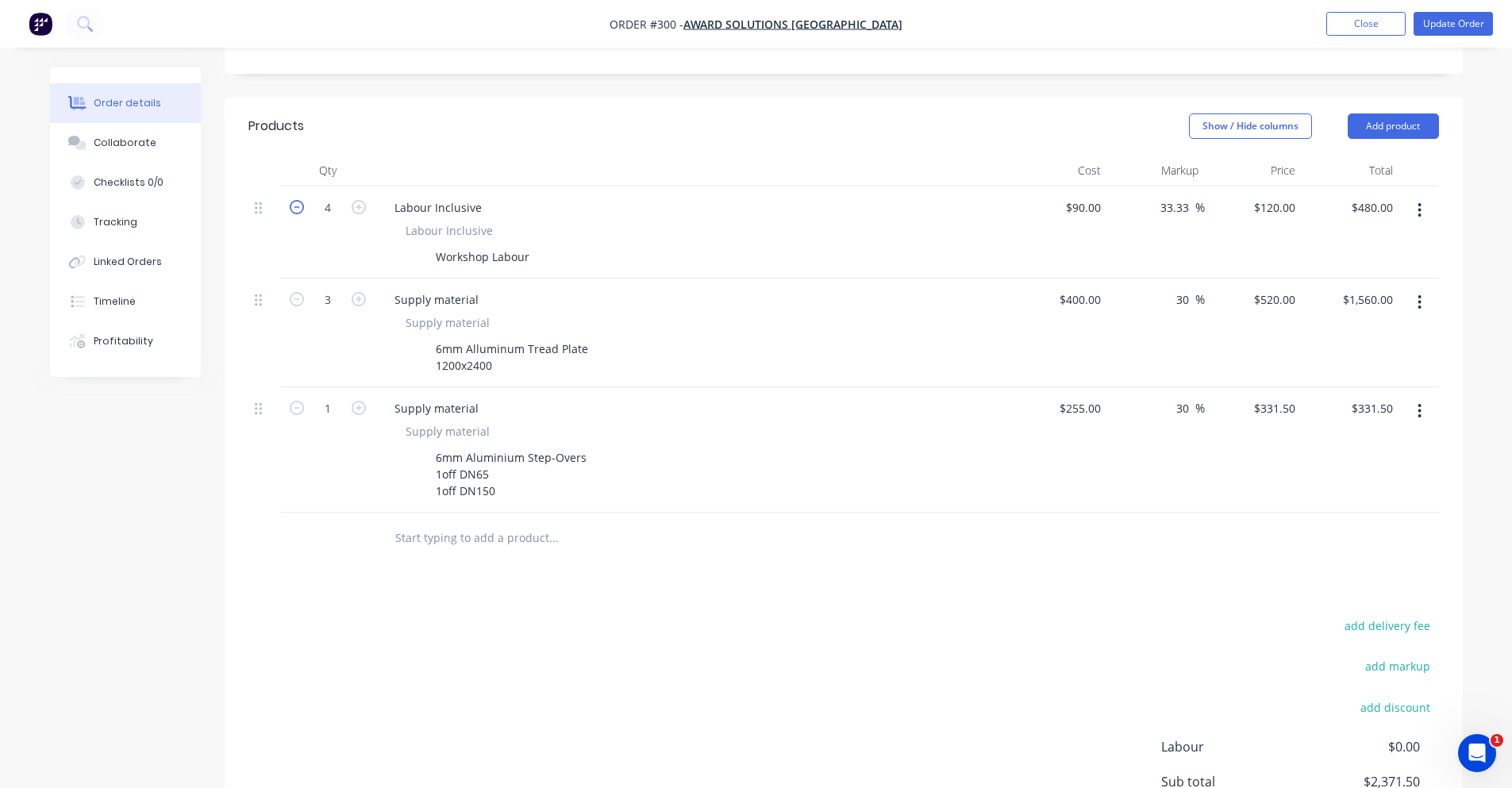
click at [292, 200] on icon "button" at bounding box center [297, 207] width 15 height 15
type input "3"
type input "$360.00"
click at [435, 155] on div at bounding box center [693, 170] width 635 height 32
click at [502, 522] on input "text" at bounding box center [553, 538] width 318 height 32
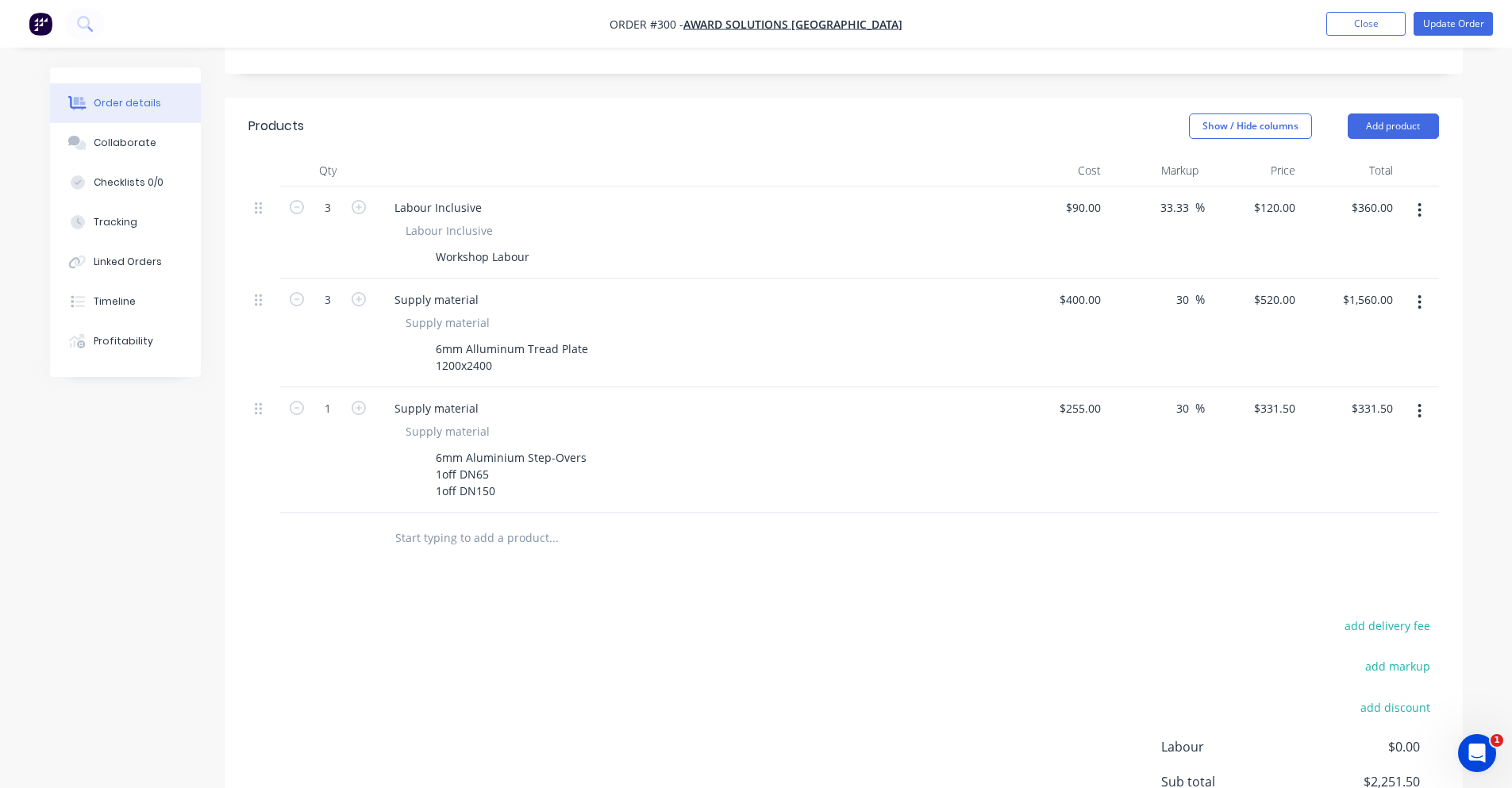
click at [616, 576] on div "Products Show / Hide columns Add product Qty Cost Markup Price Total 3 Labour I…" at bounding box center [843, 521] width 1238 height 848
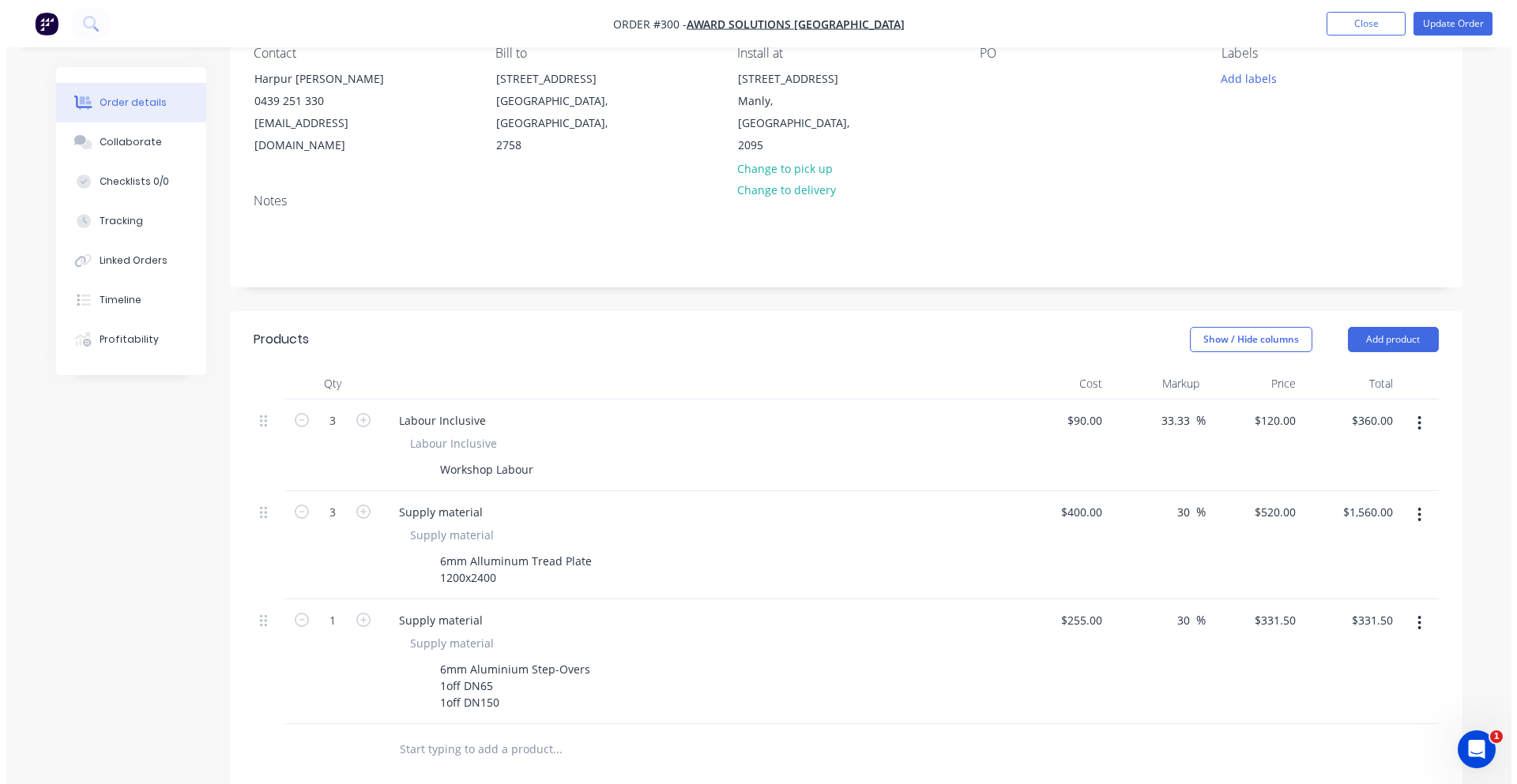
scroll to position [0, 0]
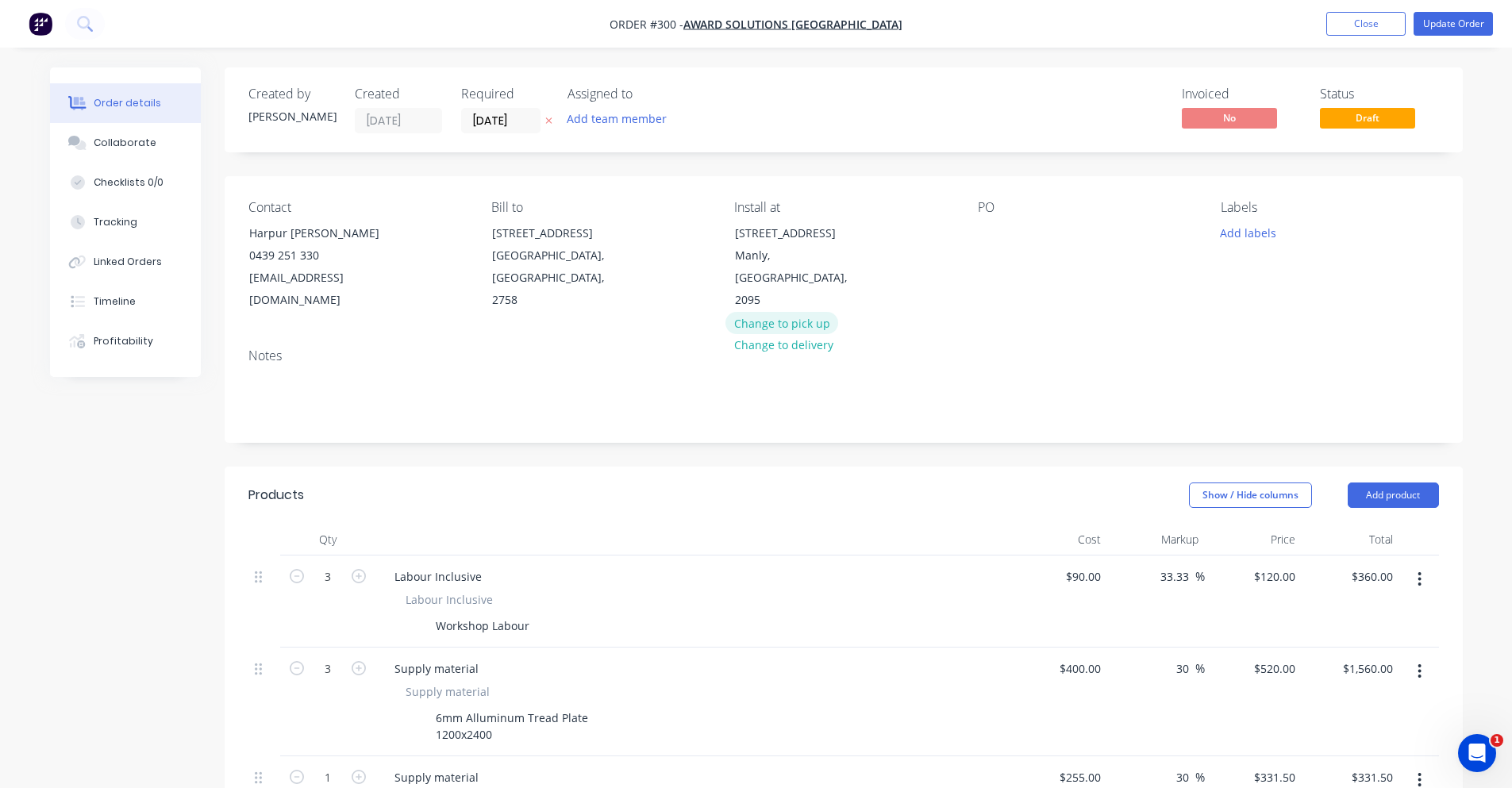
click at [785, 312] on button "Change to pick up" at bounding box center [781, 323] width 113 height 22
click at [1441, 28] on button "Update Order" at bounding box center [1453, 24] width 79 height 24
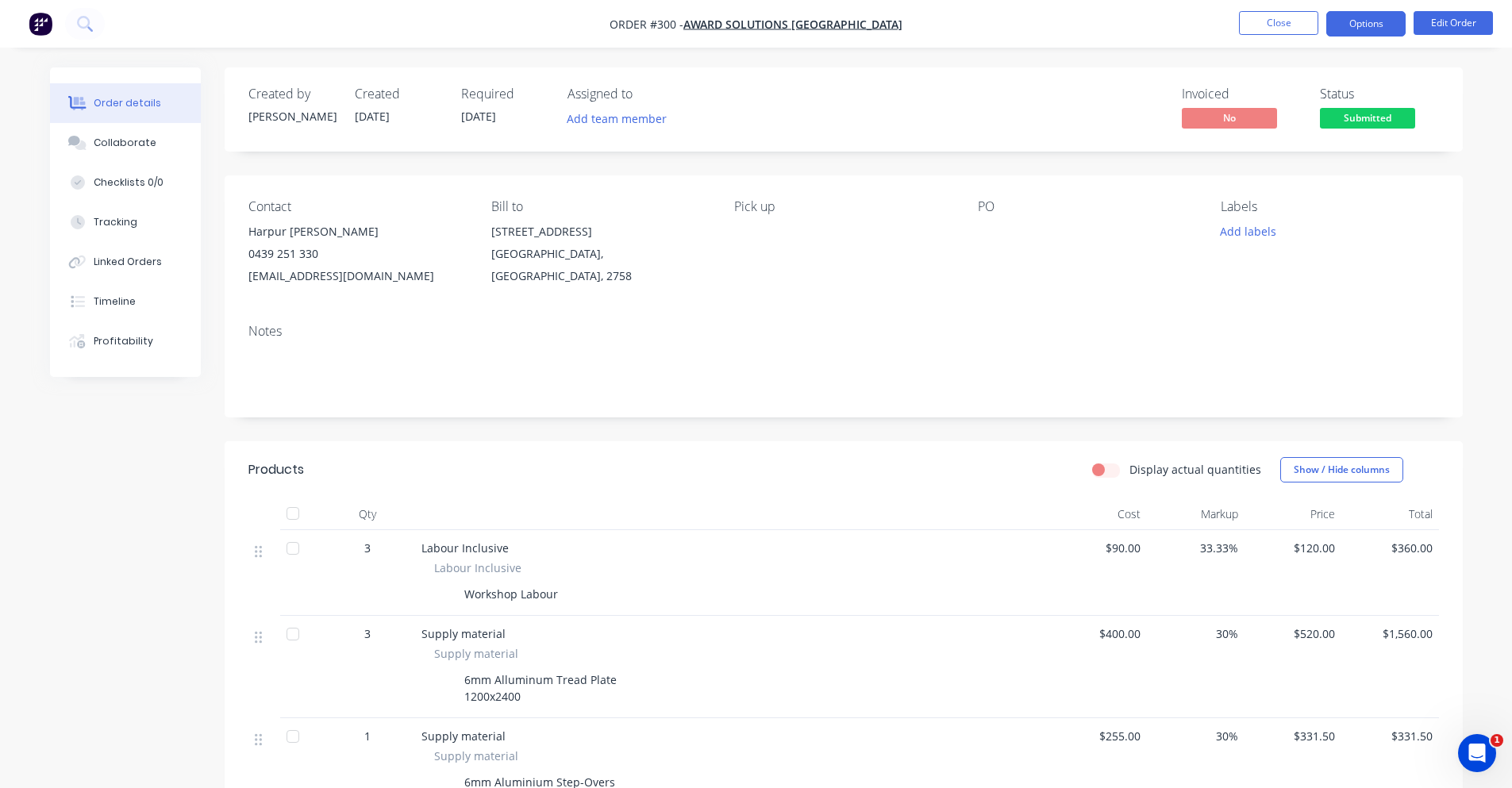
click at [1374, 15] on button "Options" at bounding box center [1366, 24] width 79 height 25
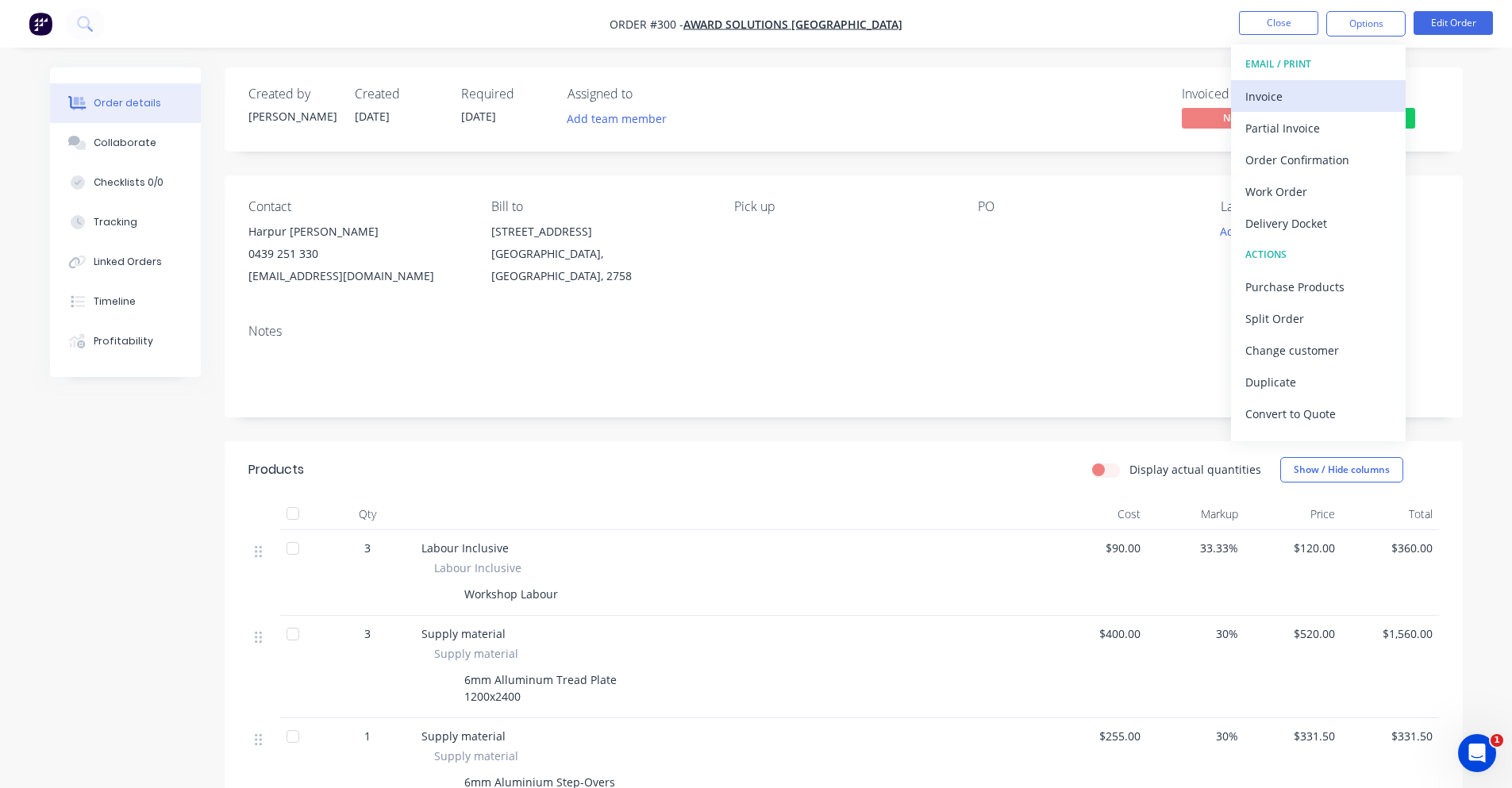
click at [1352, 80] on button "Invoice" at bounding box center [1318, 96] width 175 height 32
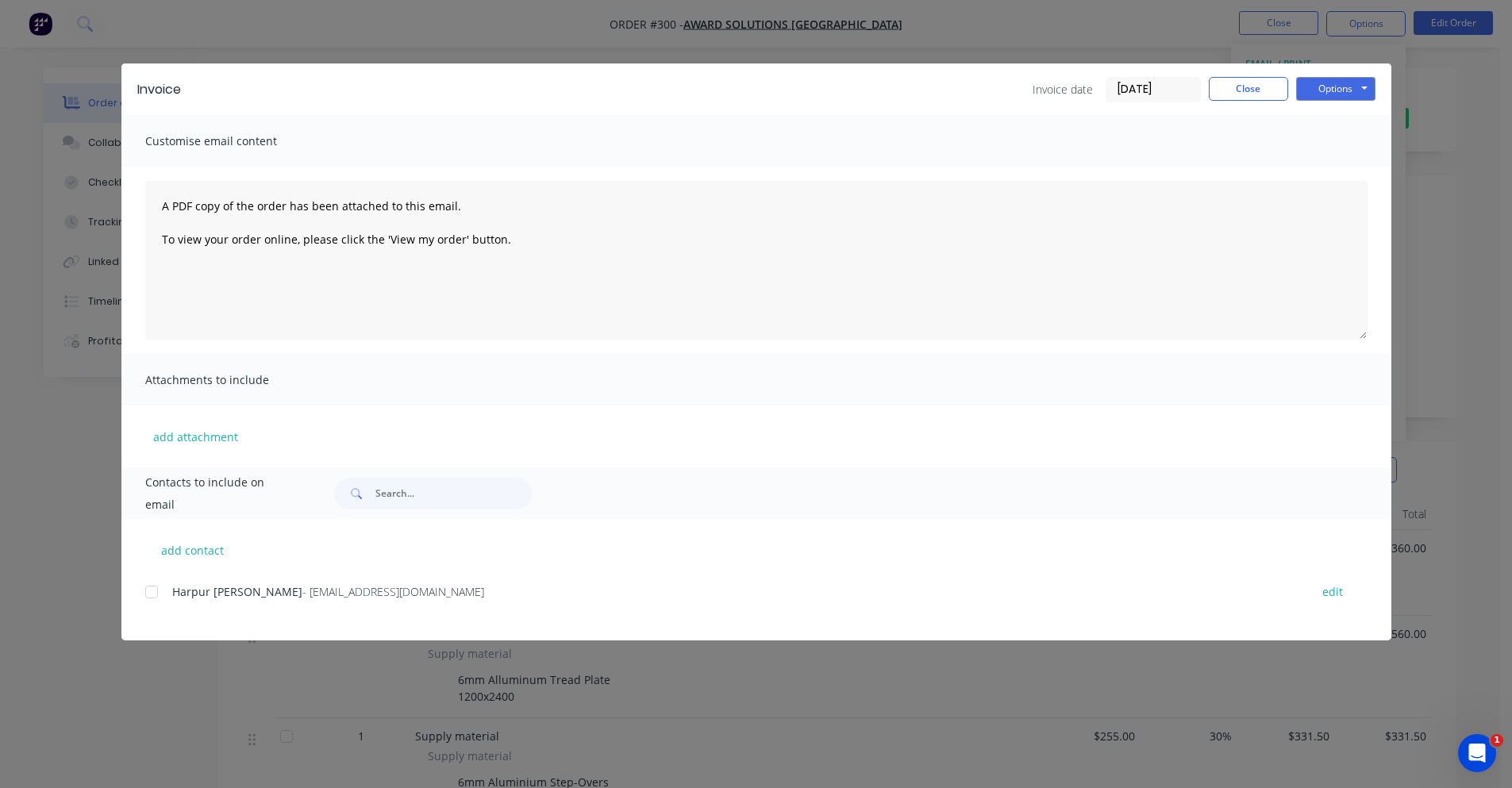
click at [163, 595] on div at bounding box center [151, 591] width 32 height 32
click at [1316, 96] on button "Options" at bounding box center [1336, 89] width 79 height 24
click at [1069, 134] on div "Customise email content" at bounding box center [756, 141] width 1270 height 52
click at [1124, 97] on input "28/08/25" at bounding box center [1153, 90] width 94 height 24
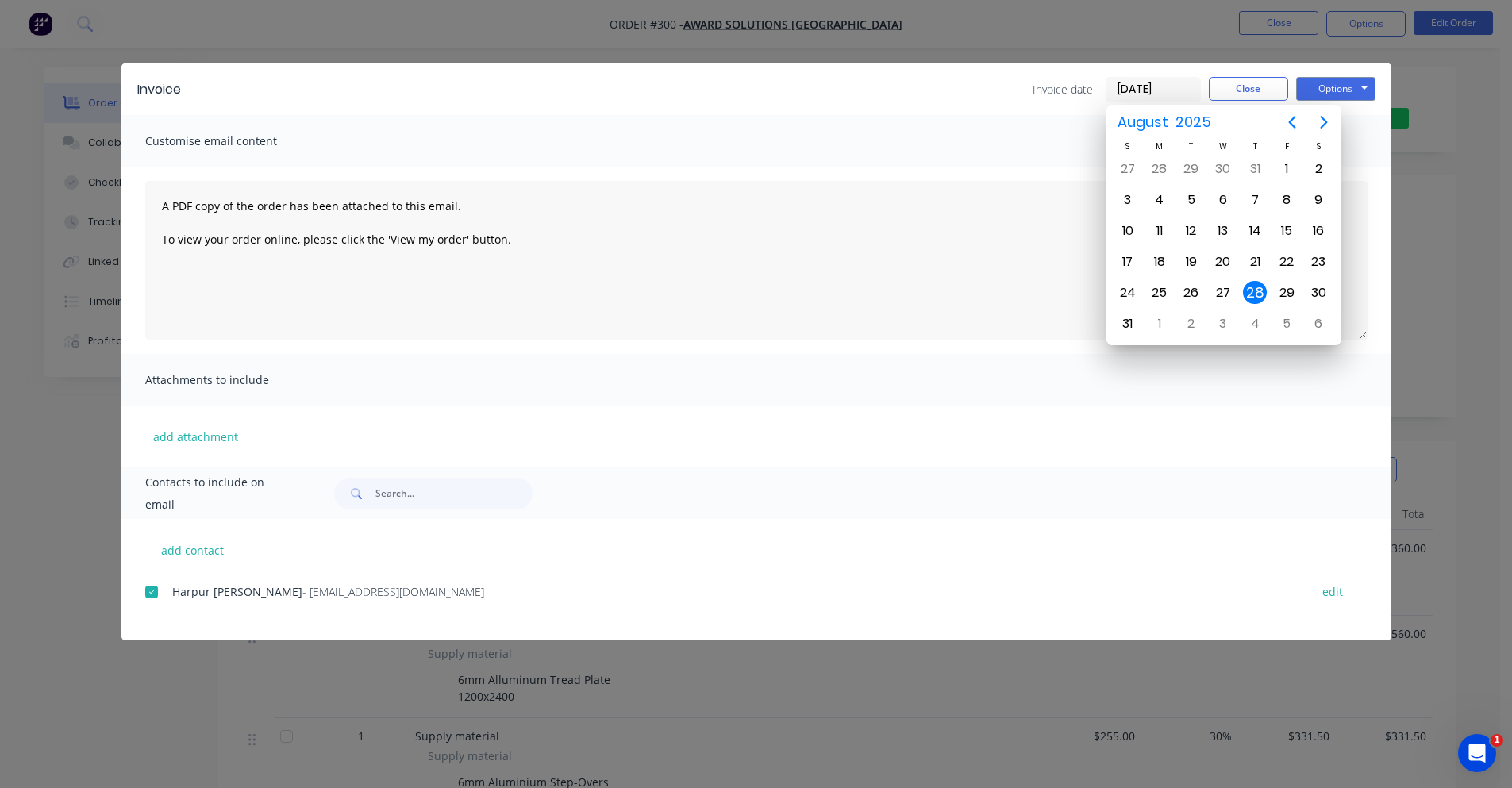
click at [1108, 142] on div "S M T W T F S 27 28 29 30 31 Aug 1 2 3 4 5 6 7 8 9 10 11 12 13 14 15 16 17 18 1…" at bounding box center [1223, 239] width 236 height 199
click at [1095, 143] on div "Customise email content" at bounding box center [756, 141] width 1270 height 52
click at [1211, 73] on div "Invoice Invoice date 28/08/25 Close Options Preview Print Email" at bounding box center [756, 89] width 1270 height 52
click at [1106, 121] on div "August 2025" at bounding box center [1224, 122] width 235 height 35
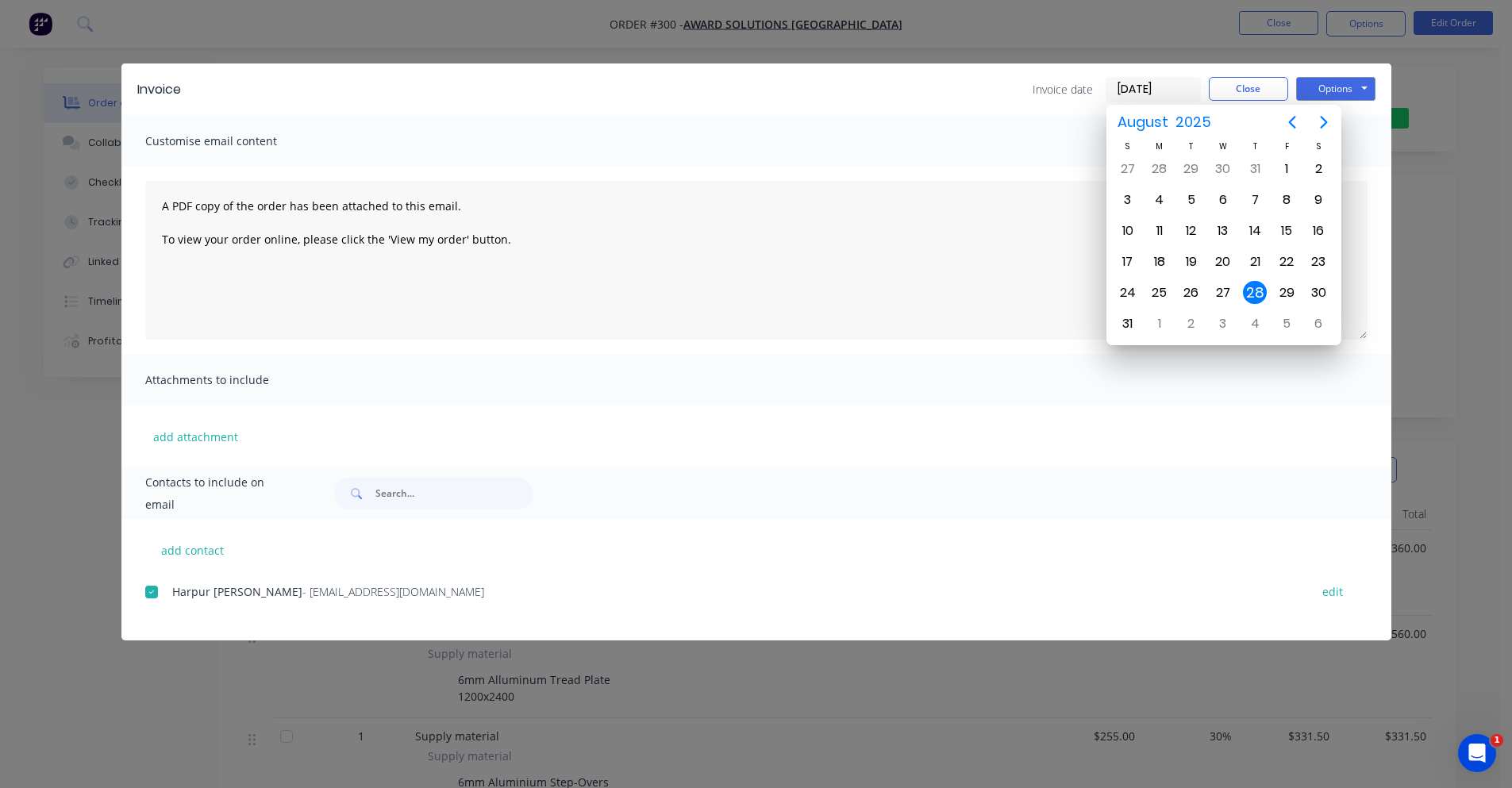
click at [1162, 96] on input "28/08/25" at bounding box center [1153, 90] width 94 height 24
click at [1125, 96] on input "28/08/25" at bounding box center [1153, 90] width 94 height 24
click at [1074, 149] on div "Customise email content" at bounding box center [756, 141] width 1270 height 52
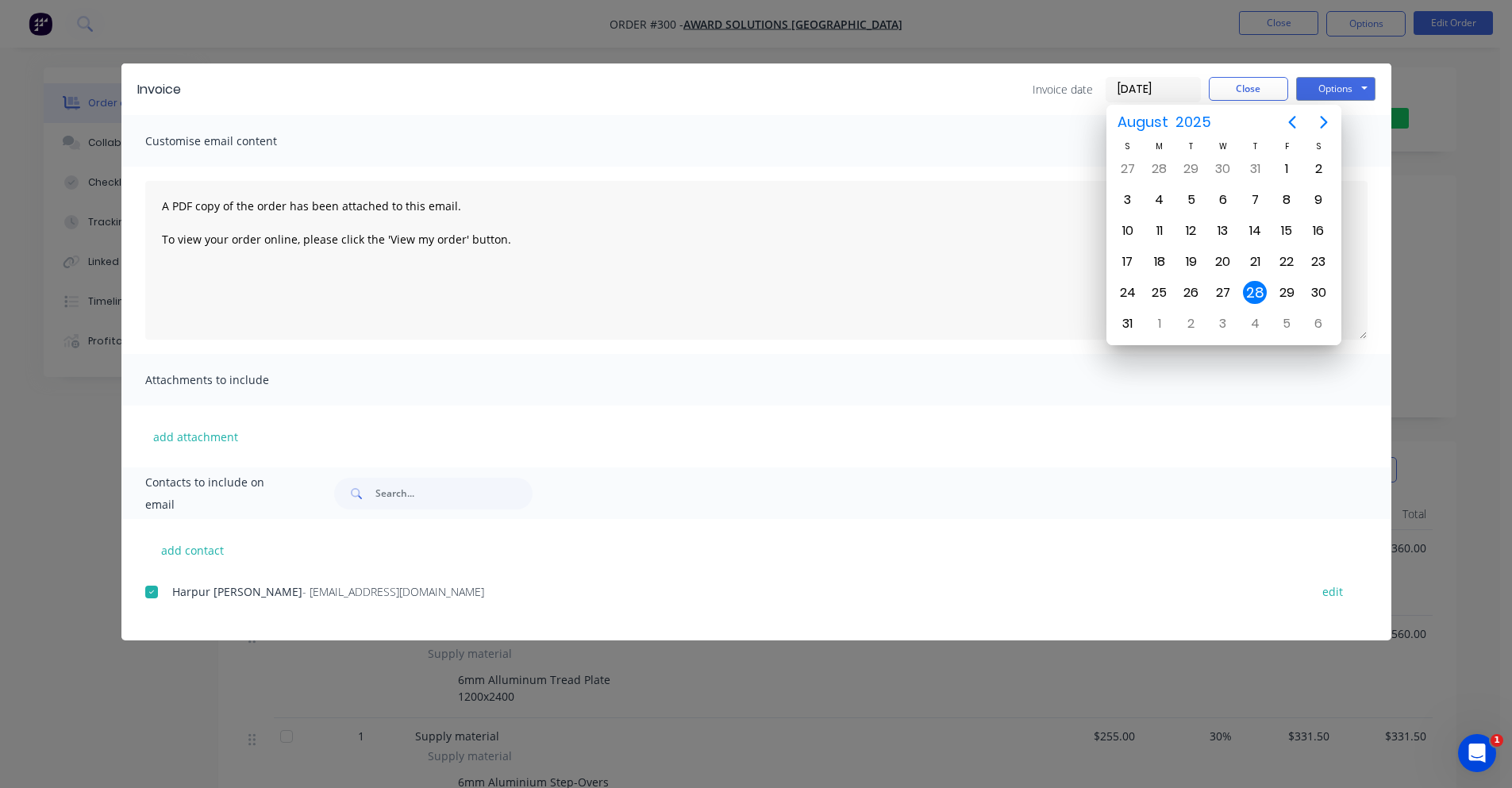
click at [1074, 149] on div "Customise email content" at bounding box center [756, 141] width 1270 height 52
click at [1339, 93] on button "Options" at bounding box center [1336, 89] width 79 height 24
click at [1376, 116] on button "Preview" at bounding box center [1347, 116] width 102 height 26
click at [1249, 88] on button "Close" at bounding box center [1248, 89] width 79 height 24
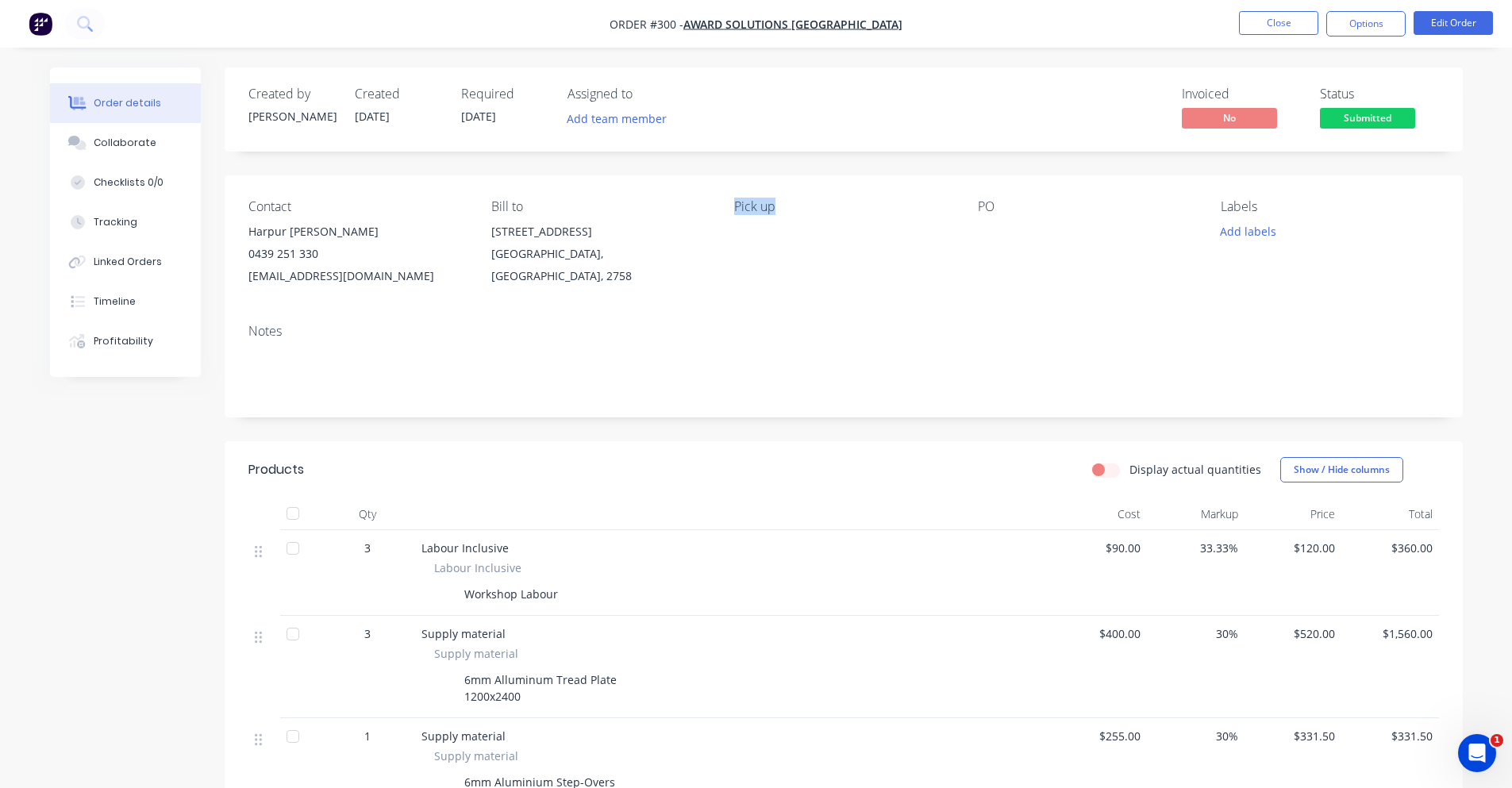
drag, startPoint x: 756, startPoint y: 207, endPoint x: 779, endPoint y: 207, distance: 23.0
click at [779, 207] on div "Pick up" at bounding box center [842, 207] width 217 height 15
drag, startPoint x: 777, startPoint y: 209, endPoint x: 733, endPoint y: 221, distance: 45.6
click at [733, 221] on div "Contact Harpur Hromek 0439 251 330 awardsolutionsaustralia@gmail.com Bill to 45…" at bounding box center [843, 243] width 1238 height 136
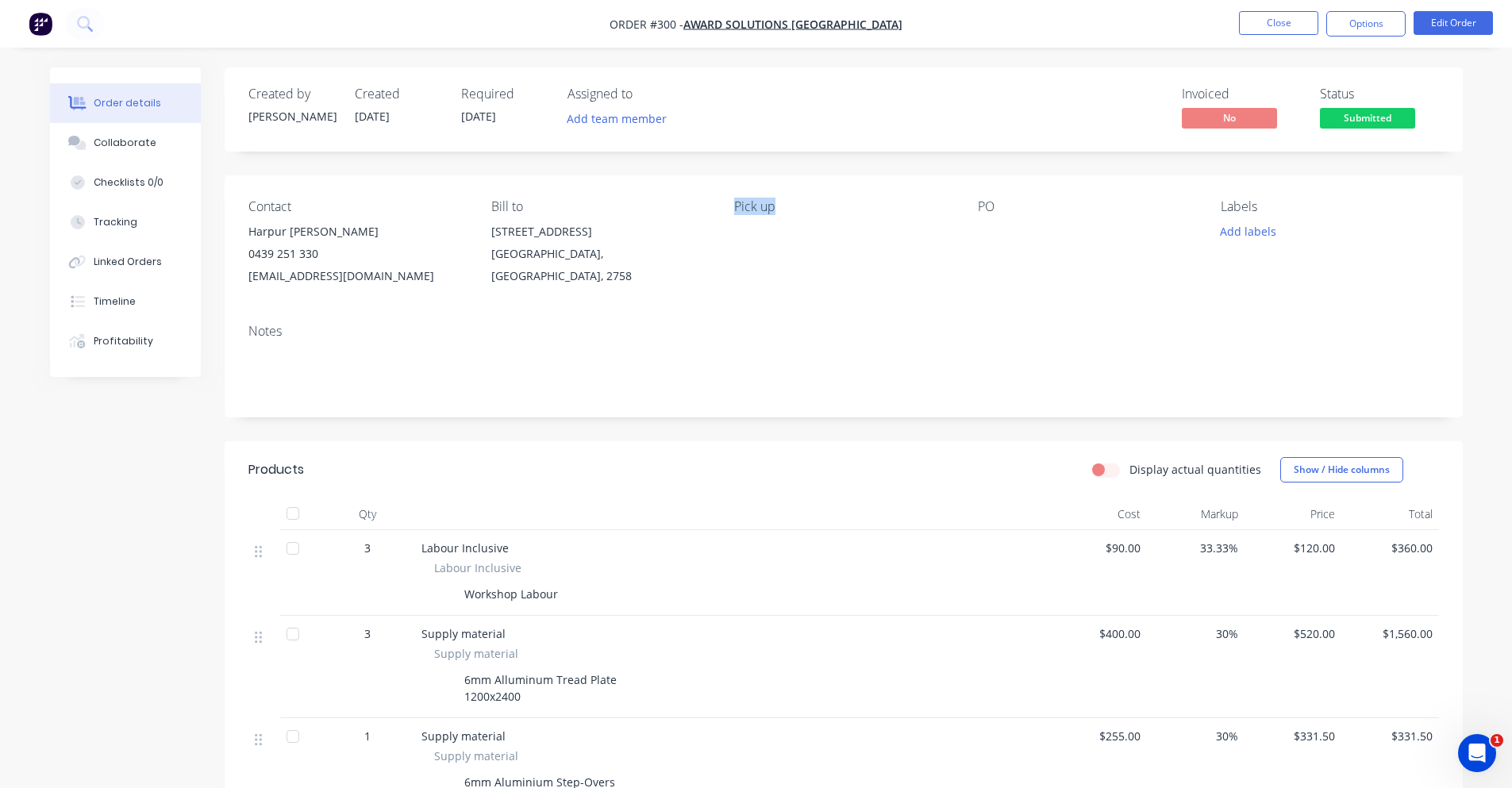
click at [733, 221] on div "Contact Harpur Hromek 0439 251 330 awardsolutionsaustralia@gmail.com Bill to 45…" at bounding box center [843, 243] width 1238 height 136
click at [600, 418] on div "Created by Peter Created 27/08/25 Required 08/09/25 Assigned to Add team member…" at bounding box center [843, 581] width 1238 height 1029
click at [1284, 26] on button "Close" at bounding box center [1278, 23] width 79 height 24
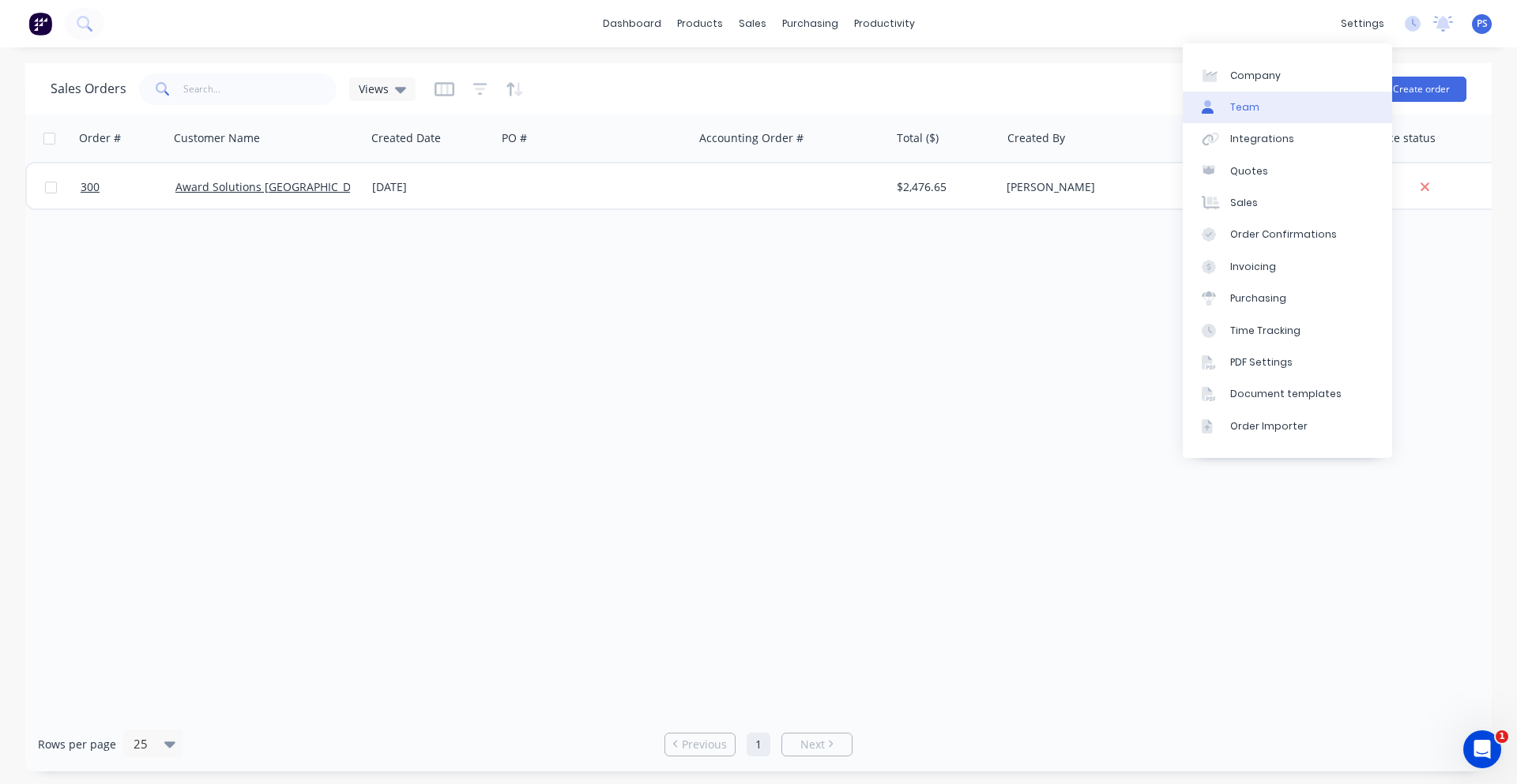
click at [1286, 106] on link "Team" at bounding box center [1287, 107] width 209 height 32
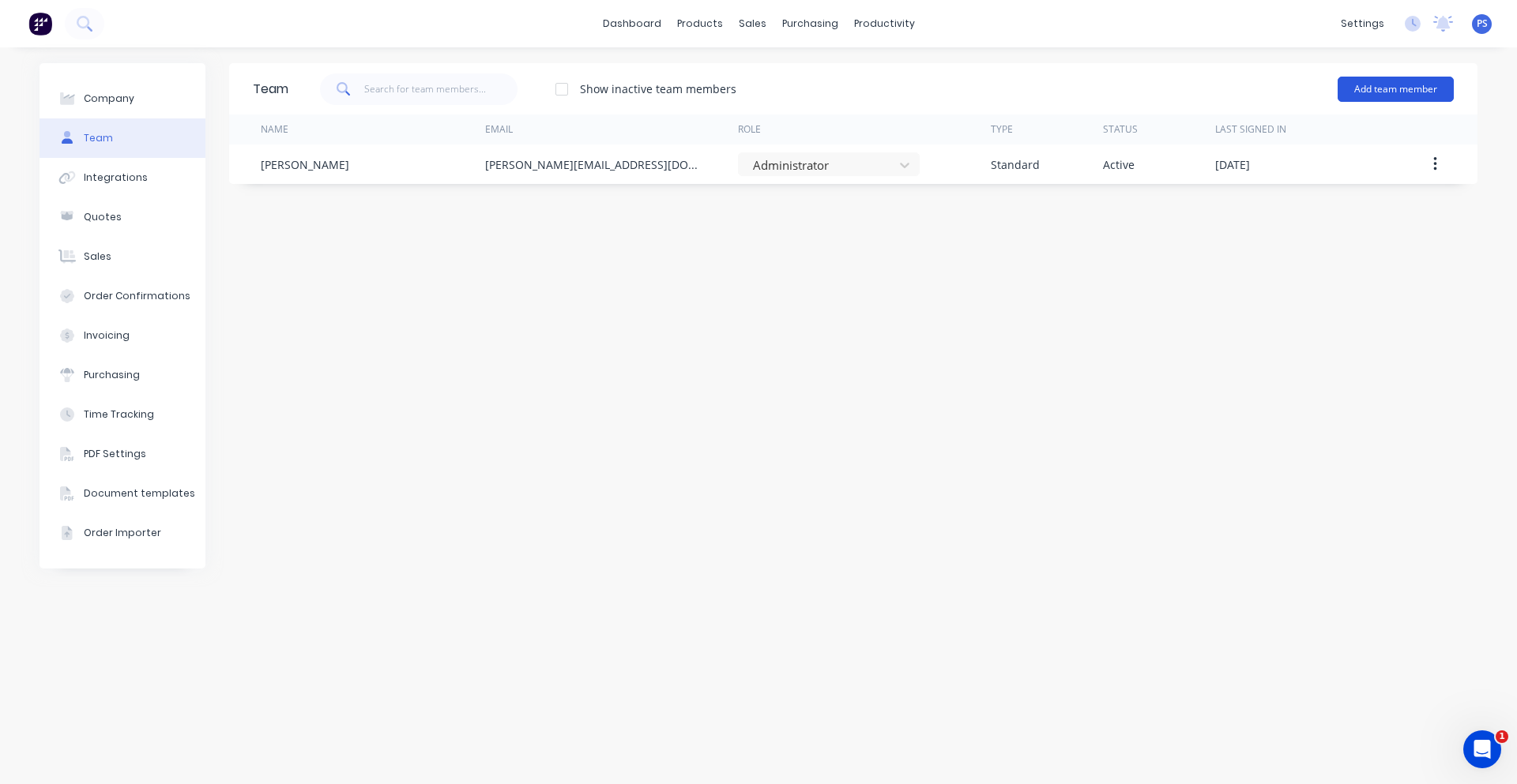
drag, startPoint x: 1326, startPoint y: 97, endPoint x: 1339, endPoint y: 90, distance: 14.8
click at [1326, 96] on div "Show inactive team members Add team member" at bounding box center [870, 89] width 1166 height 47
click at [1339, 90] on button "Add team member" at bounding box center [1396, 90] width 116 height 25
click at [1293, 144] on span "A team member that can login to Factory" at bounding box center [1328, 143] width 225 height 14
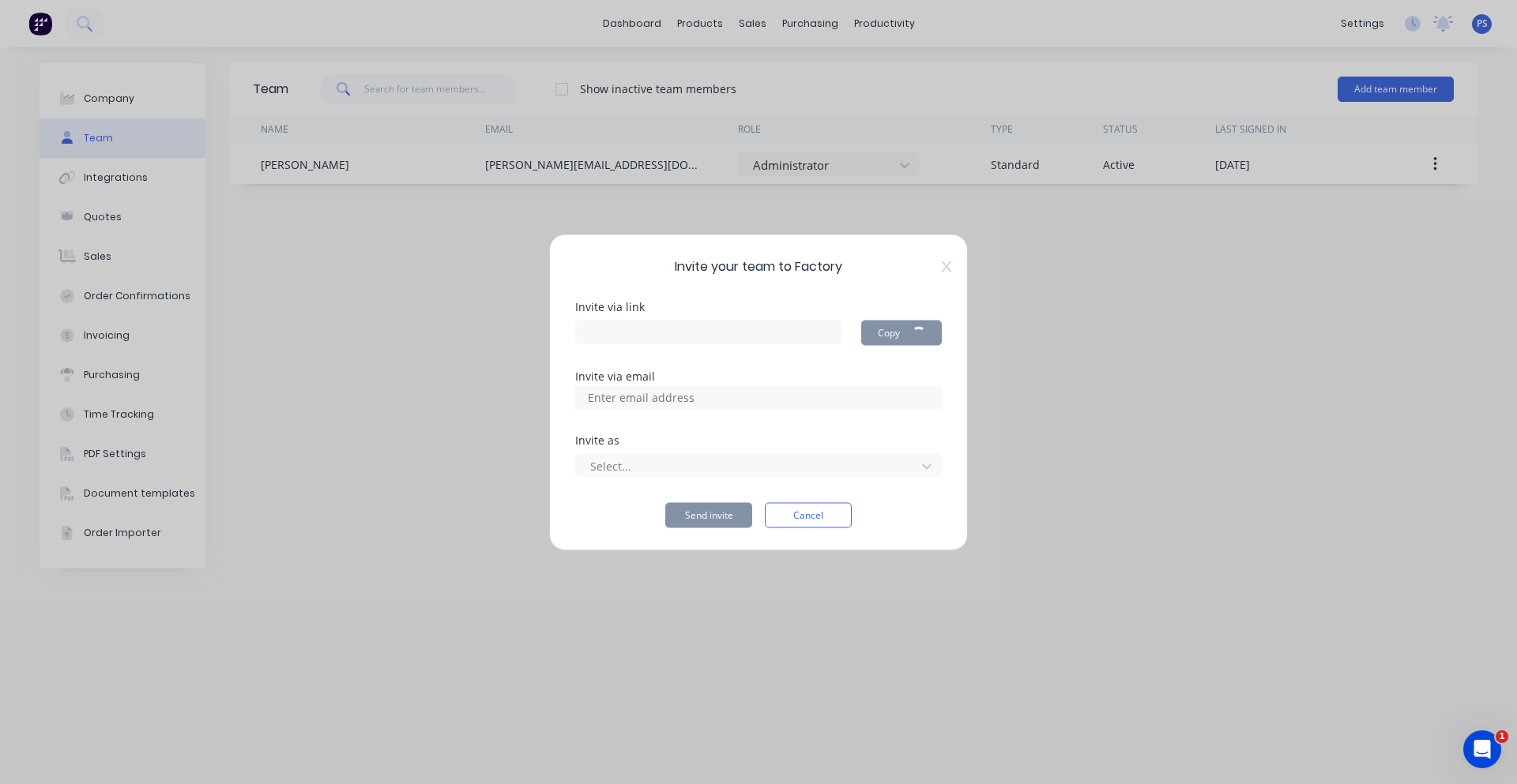
type input "https://app.factory.app/invite/67vv20tQ"
click at [778, 397] on div at bounding box center [758, 397] width 367 height 24
click at [778, 399] on div at bounding box center [758, 397] width 367 height 24
click at [618, 393] on input at bounding box center [658, 397] width 158 height 24
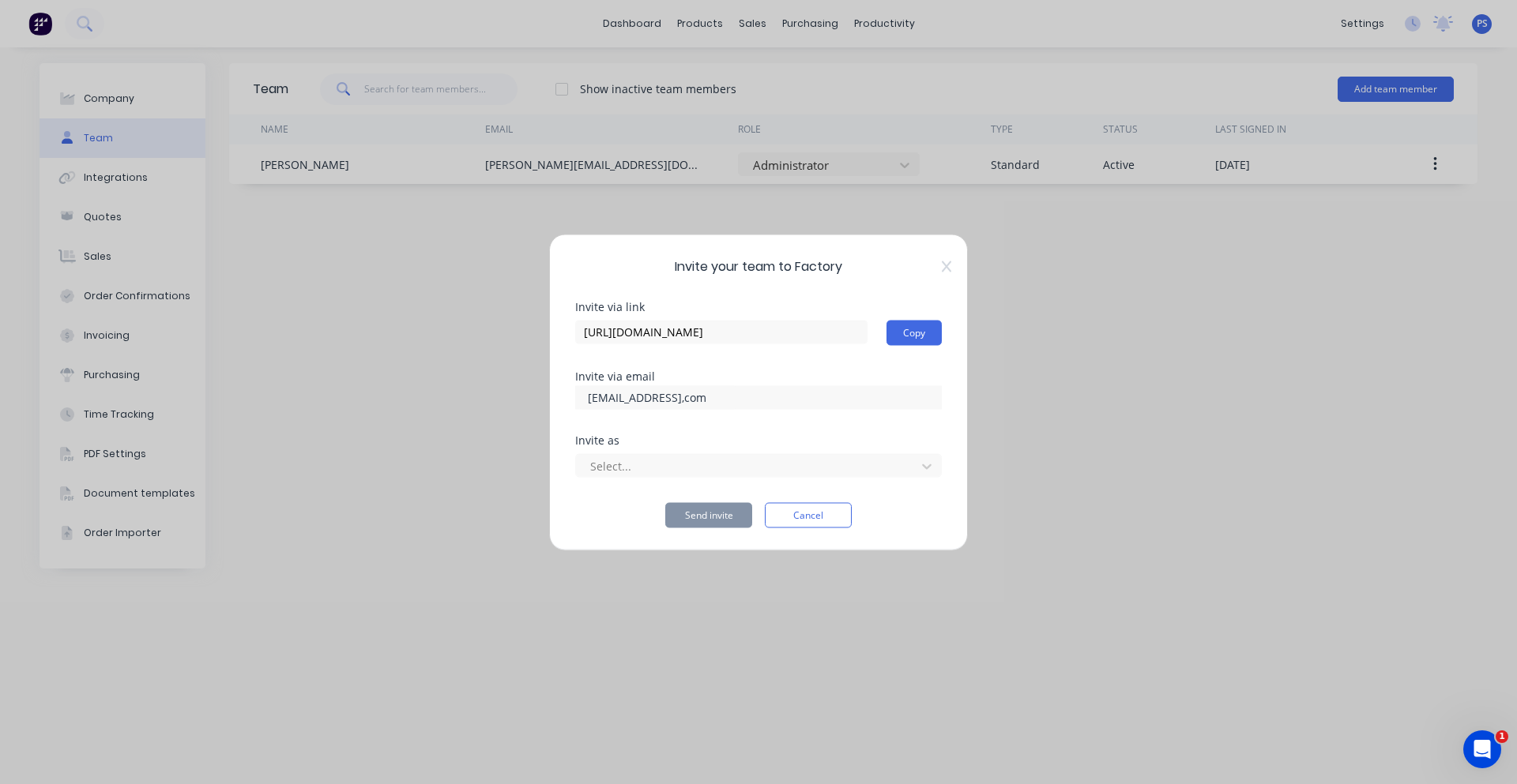
click at [709, 398] on input "jamiesmith20055555@gmail,com" at bounding box center [658, 397] width 158 height 24
type input "jamiesmith20055555@gmail.com"
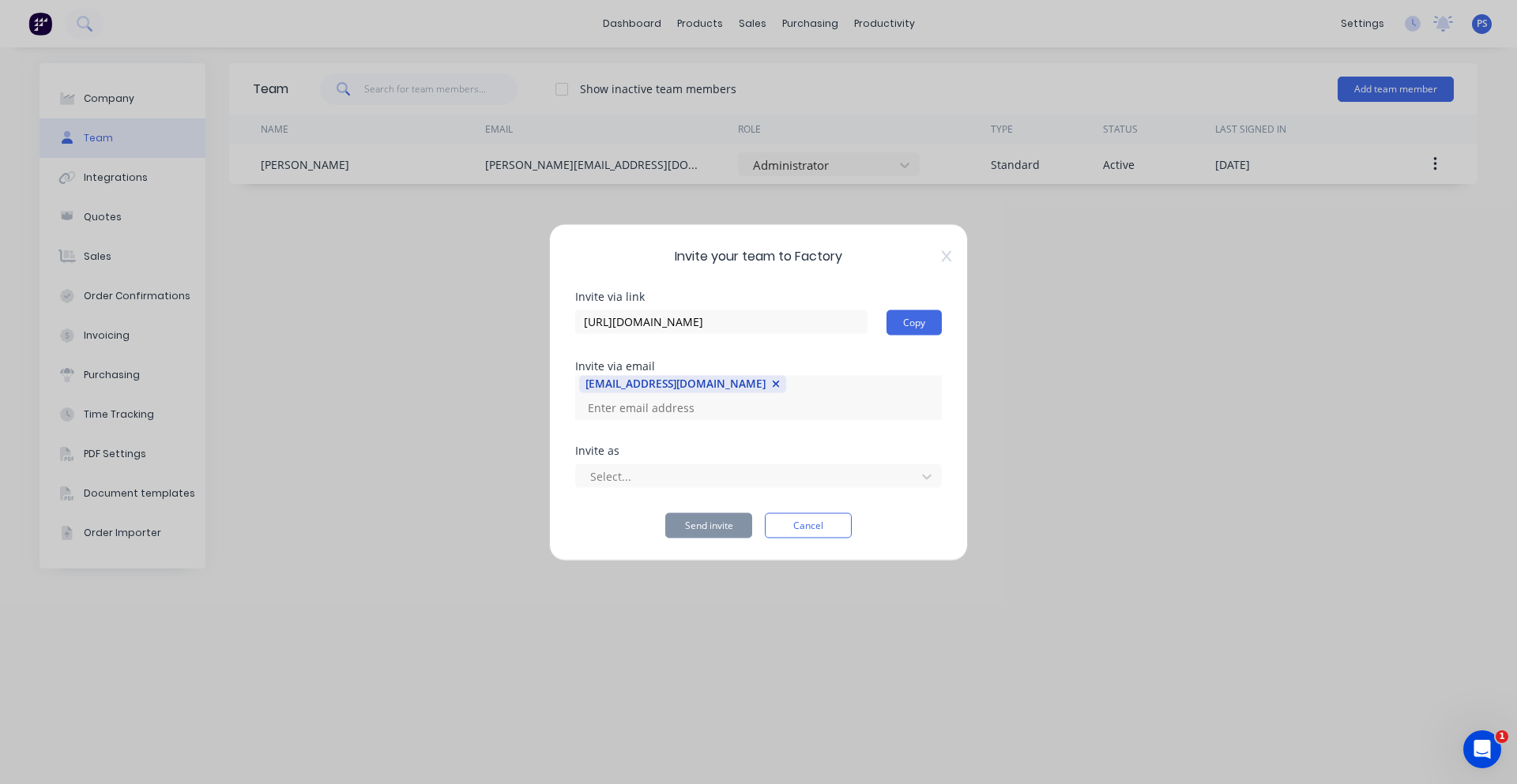
scroll to position [0, 0]
click at [629, 467] on div at bounding box center [748, 477] width 319 height 20
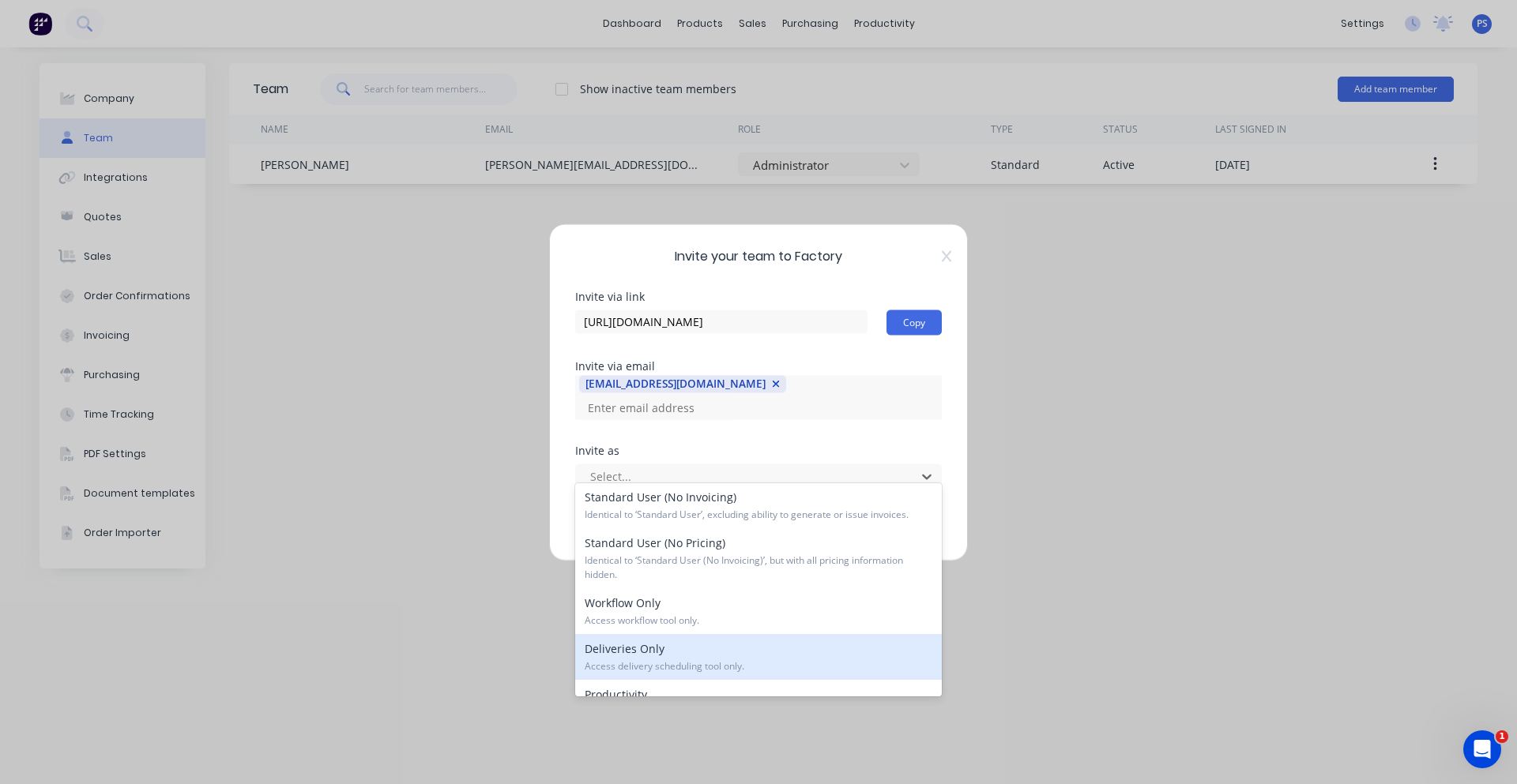
scroll to position [235, 0]
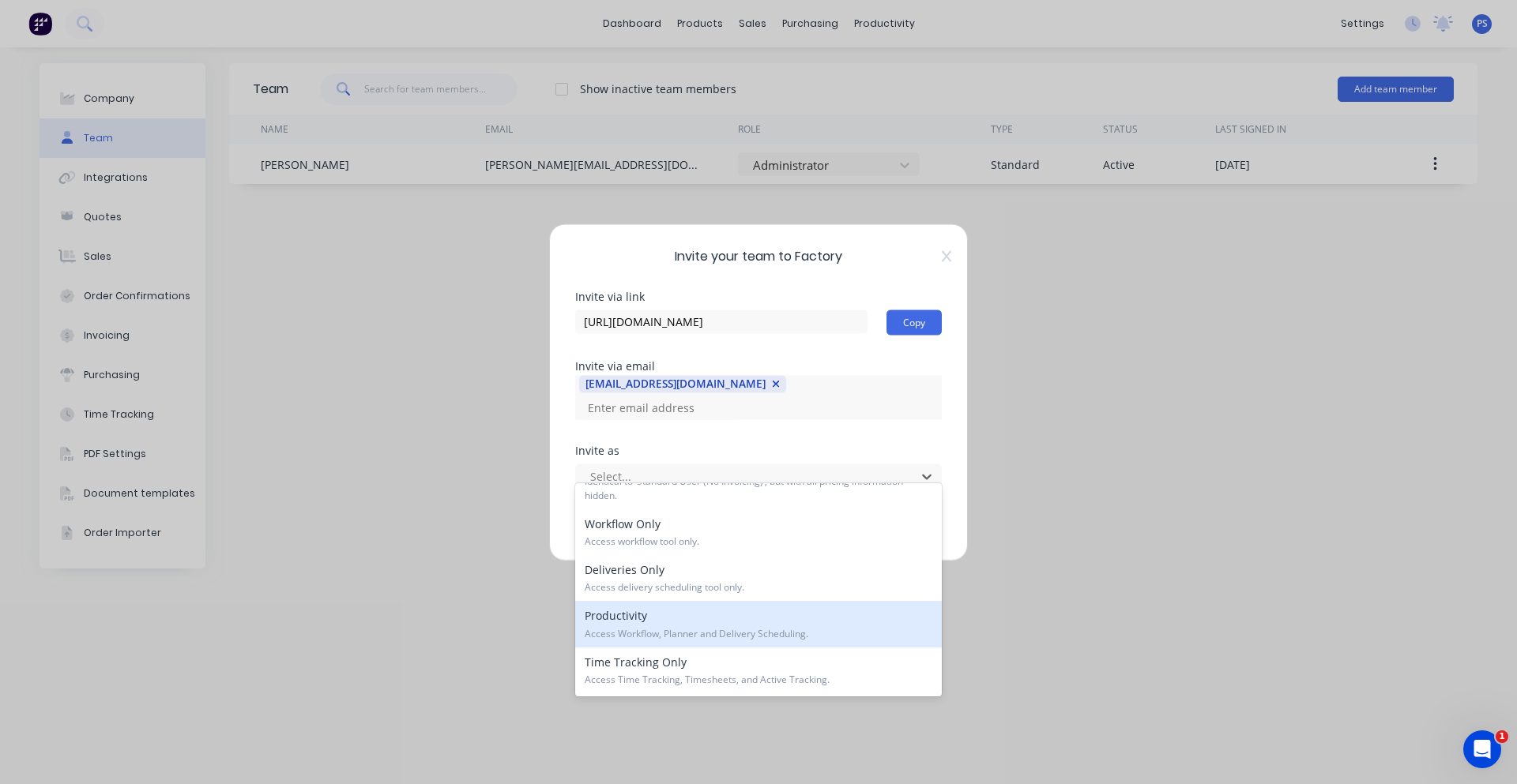
click at [714, 641] on div "Productivity Access Workflow, Planner and Delivery Scheduling." at bounding box center [758, 624] width 367 height 46
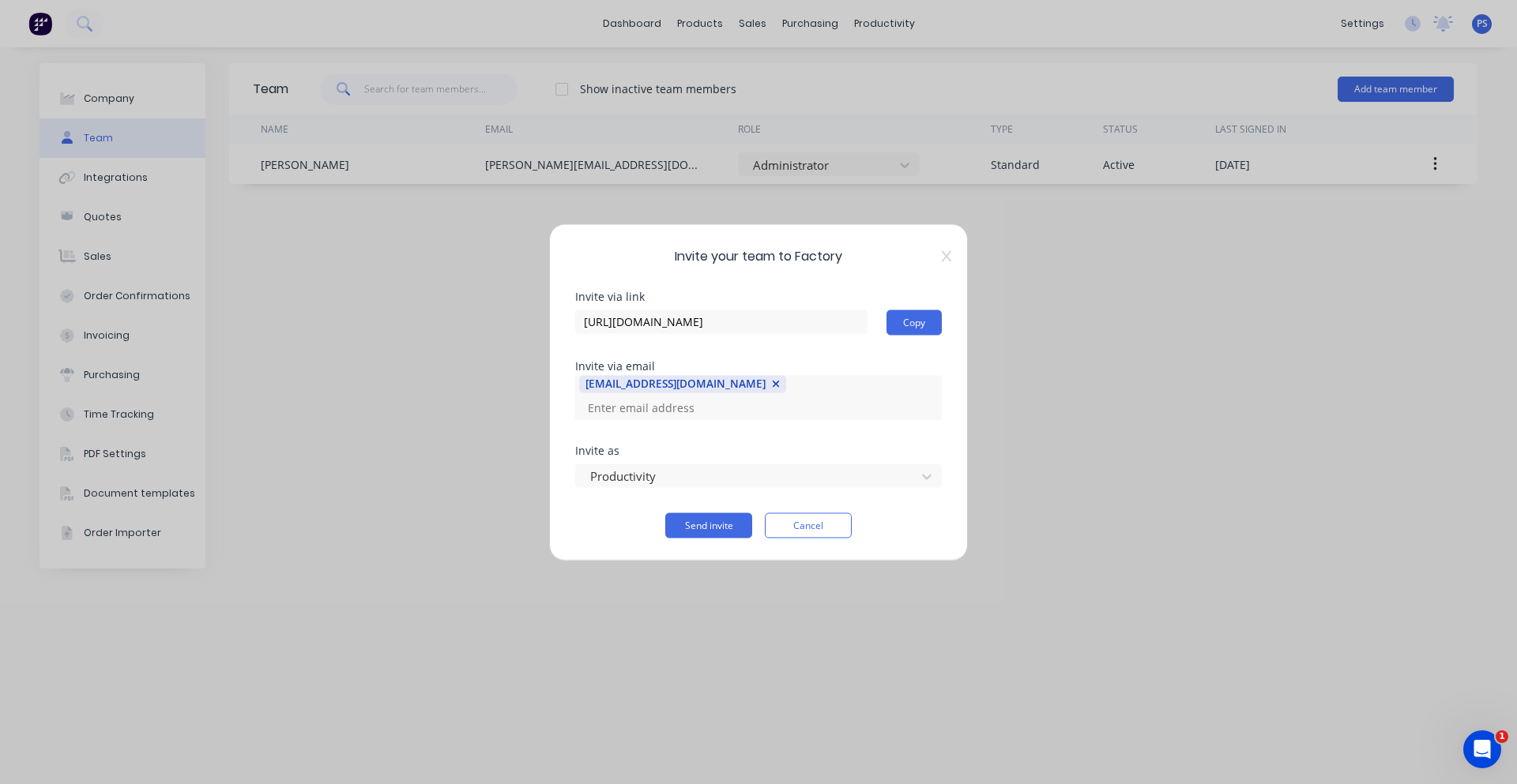
click at [666, 406] on div "jamiesmith20055555@gmail.com" at bounding box center [758, 397] width 367 height 44
click at [668, 392] on div "jamiesmith20055555@gmail.com" at bounding box center [676, 383] width 180 height 15
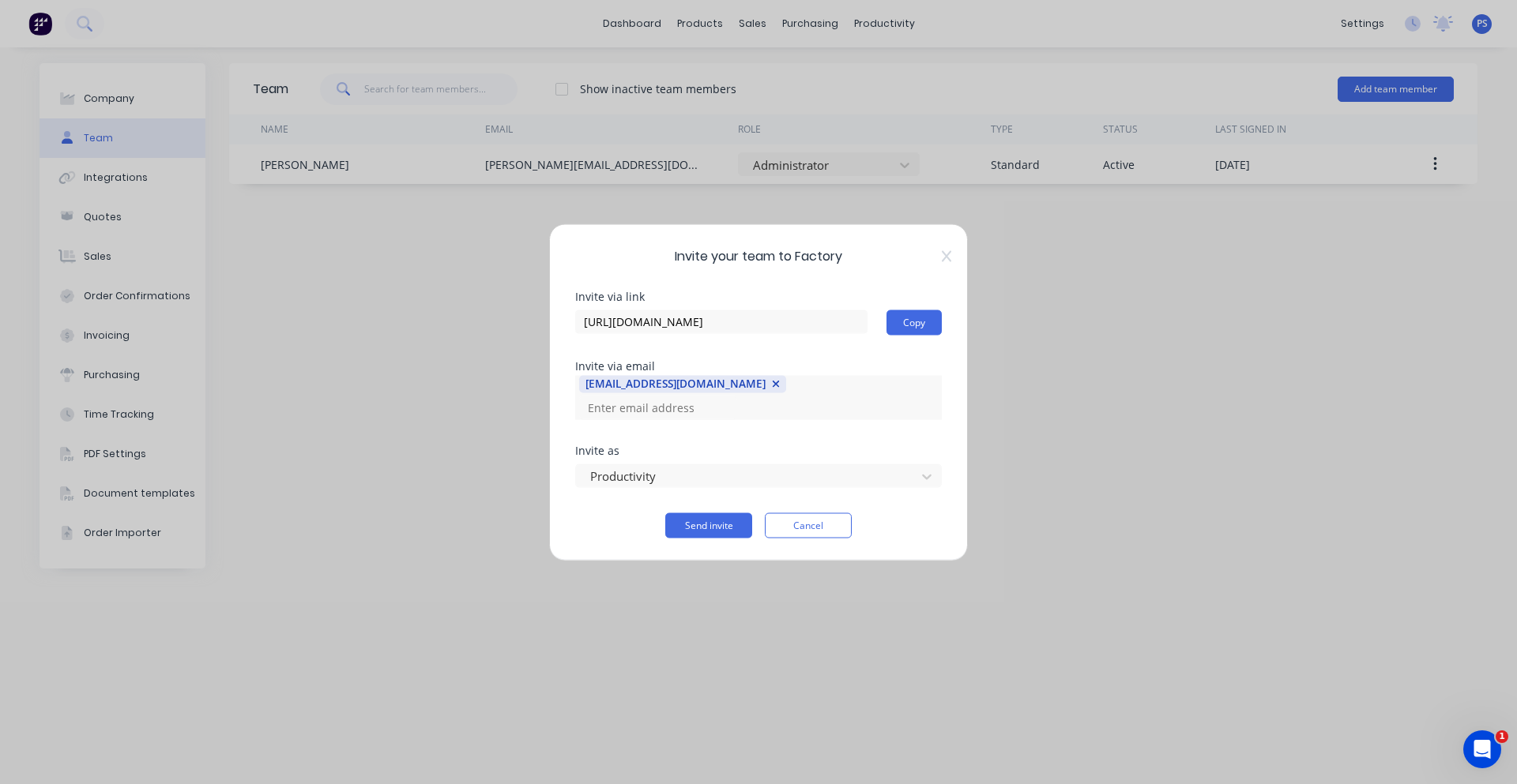
click at [734, 392] on div "jamiesmith20055555@gmail.com" at bounding box center [676, 383] width 180 height 15
copy div
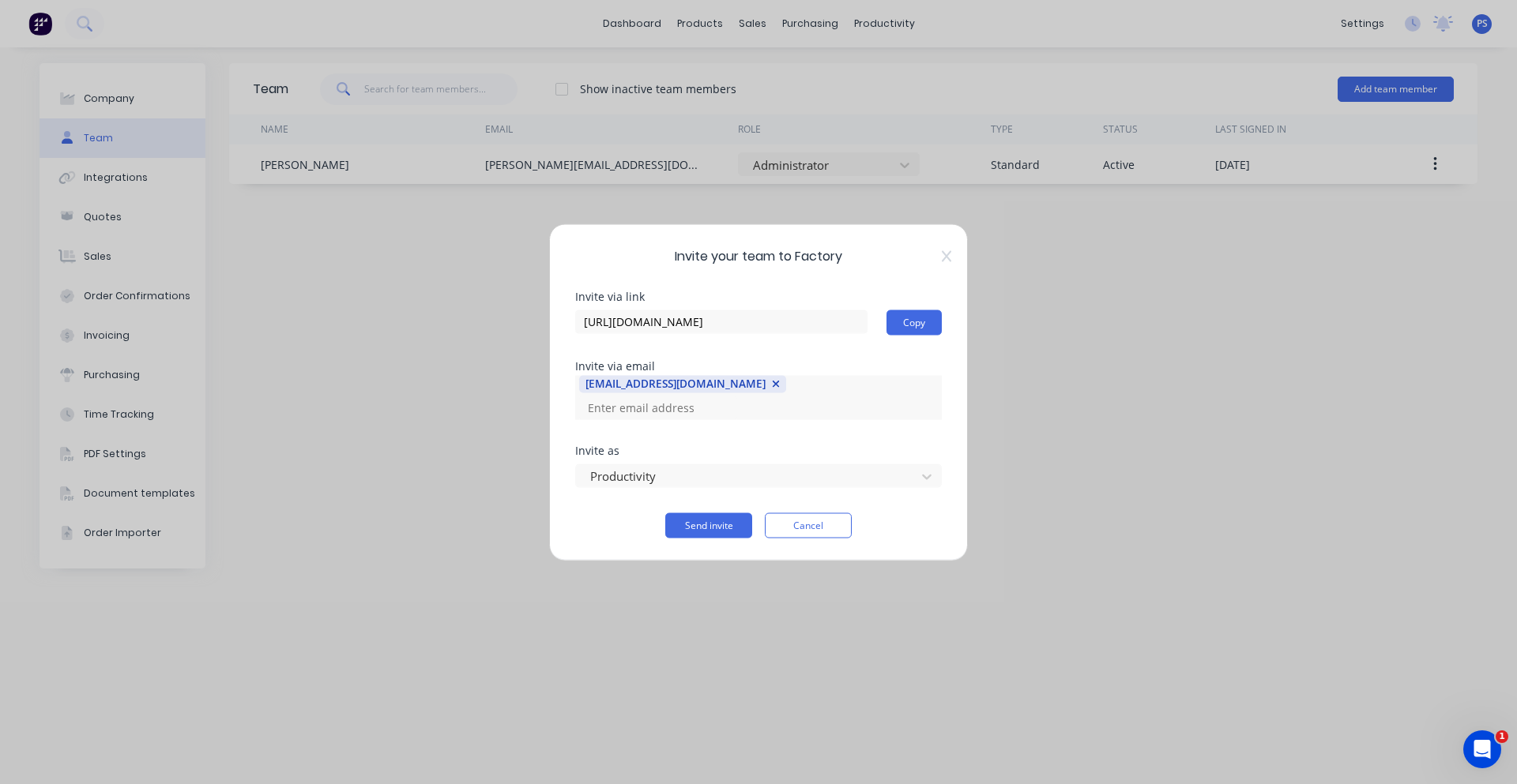
click at [737, 400] on input at bounding box center [658, 407] width 158 height 24
click at [772, 390] on icon "button" at bounding box center [776, 385] width 9 height 11
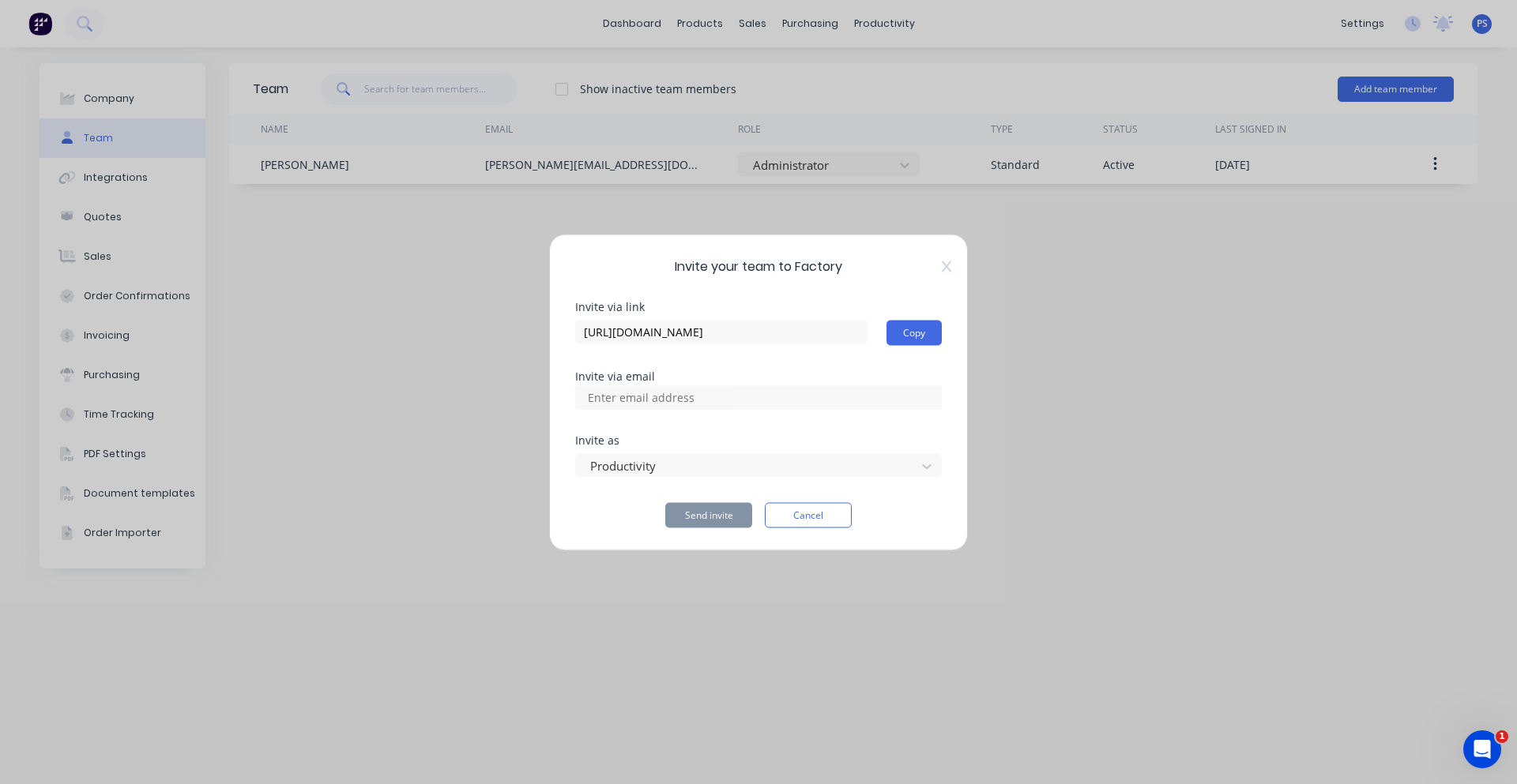
paste input "jamiesmith20055555@gmail.com"
click at [654, 405] on input "jamiesmith20055555@gmail.com" at bounding box center [658, 397] width 158 height 24
type input "jamiesmith2005555@gmail.com"
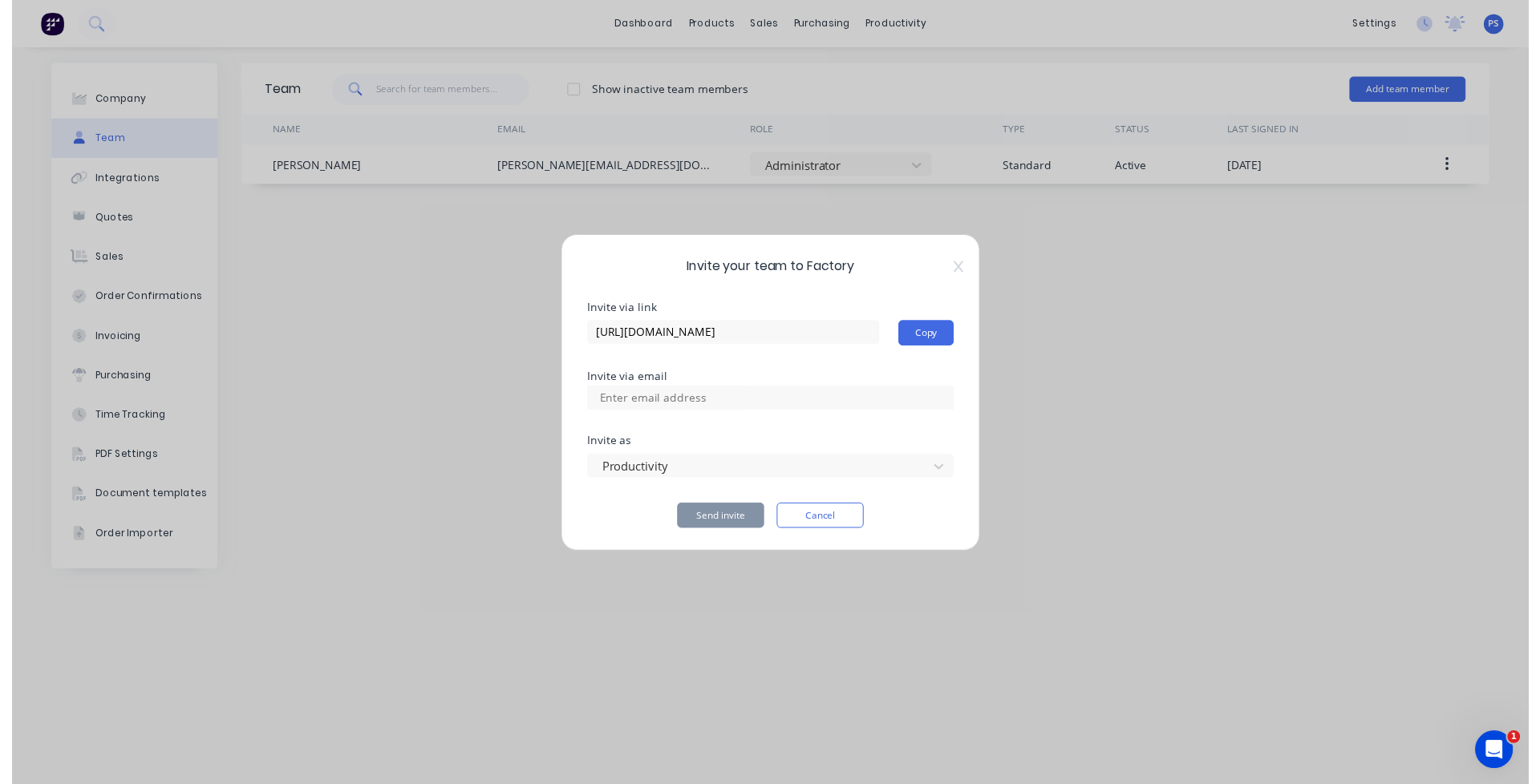
scroll to position [0, 0]
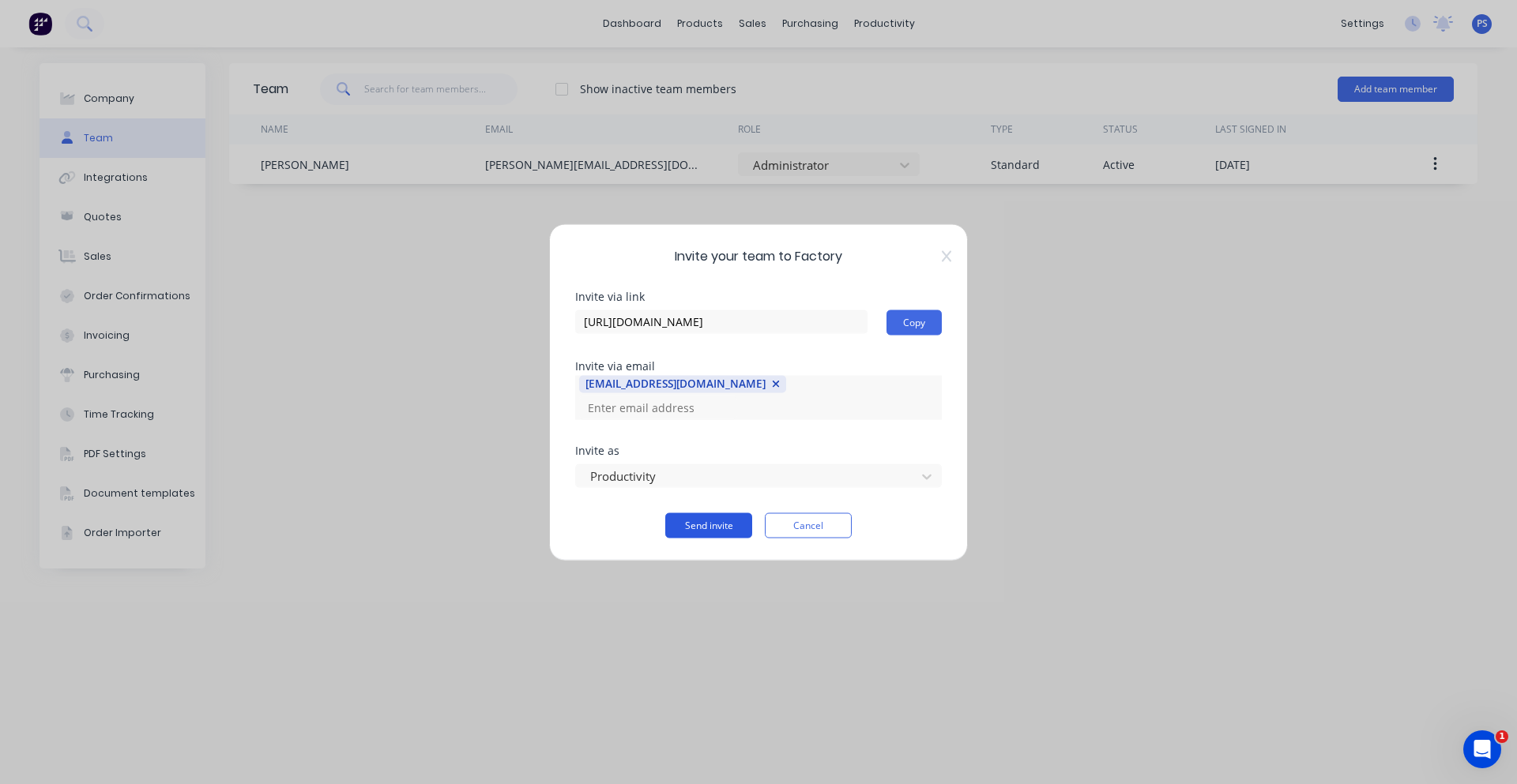
click at [721, 513] on button "Send invite" at bounding box center [709, 525] width 87 height 25
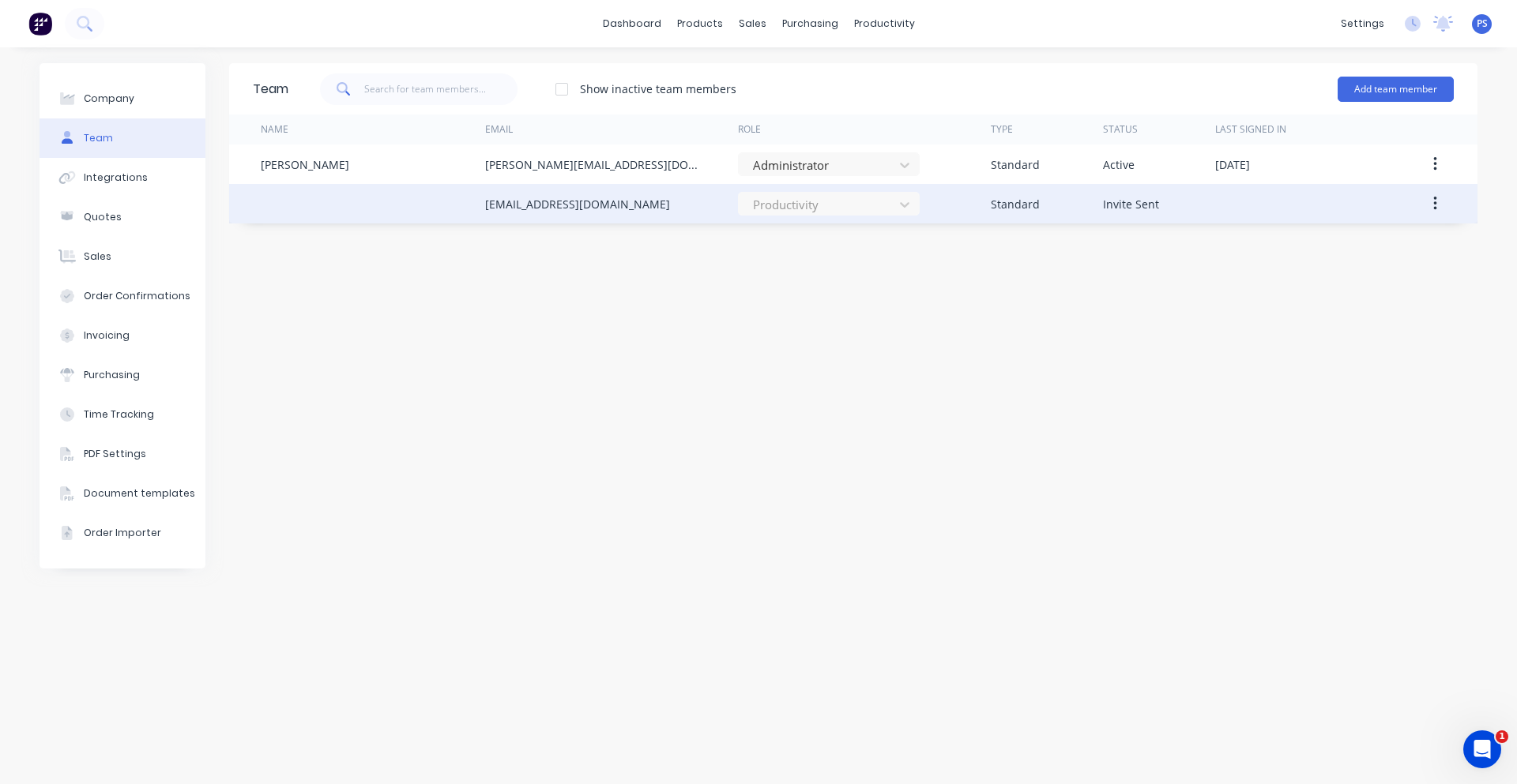
click at [1435, 200] on icon "button" at bounding box center [1435, 204] width 4 height 17
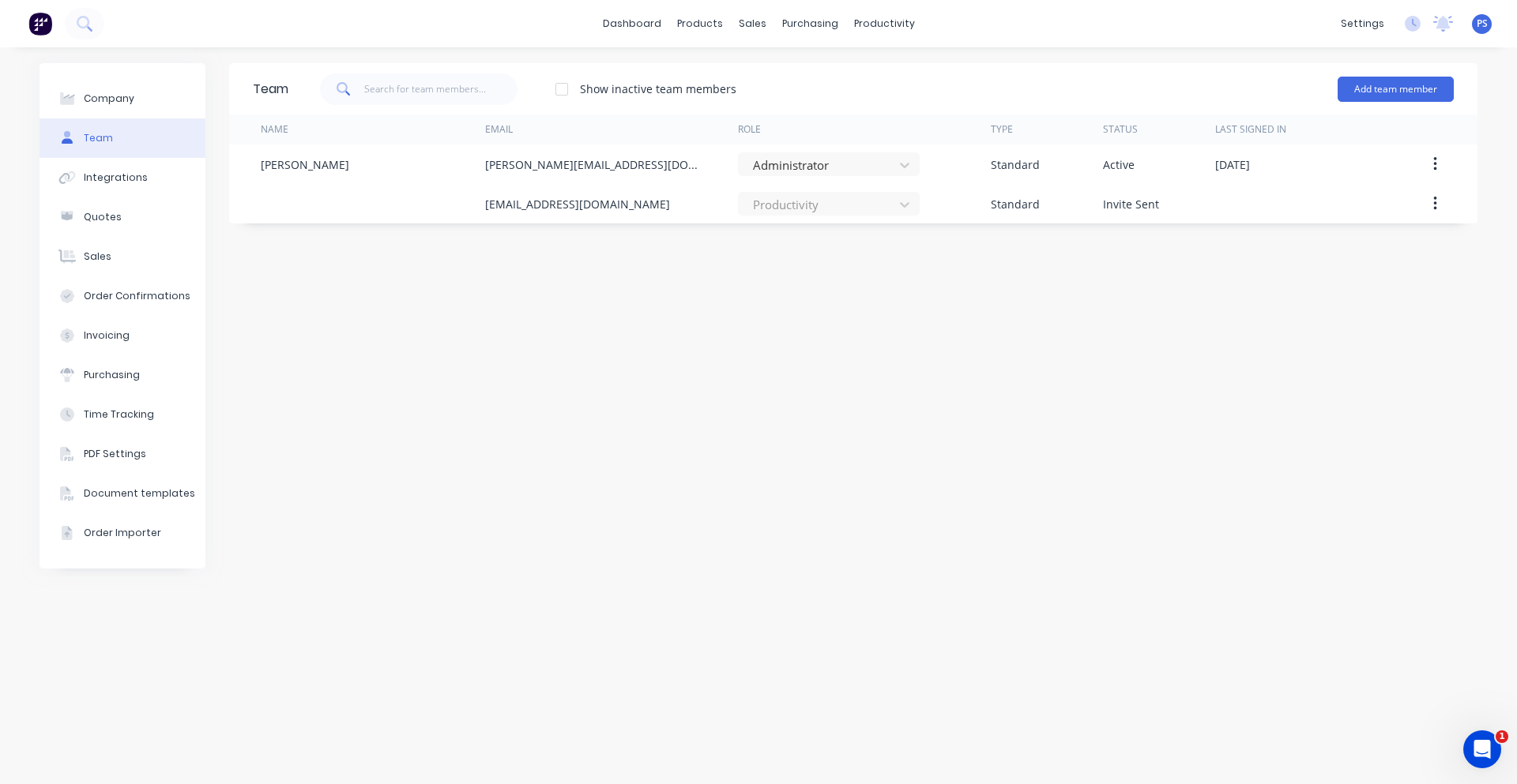
click at [1316, 354] on div "Team Show inactive team members Add team member Name Email Role Type Status Las…" at bounding box center [853, 416] width 1249 height 705
click at [888, 65] on link "Workflow" at bounding box center [945, 74] width 209 height 32
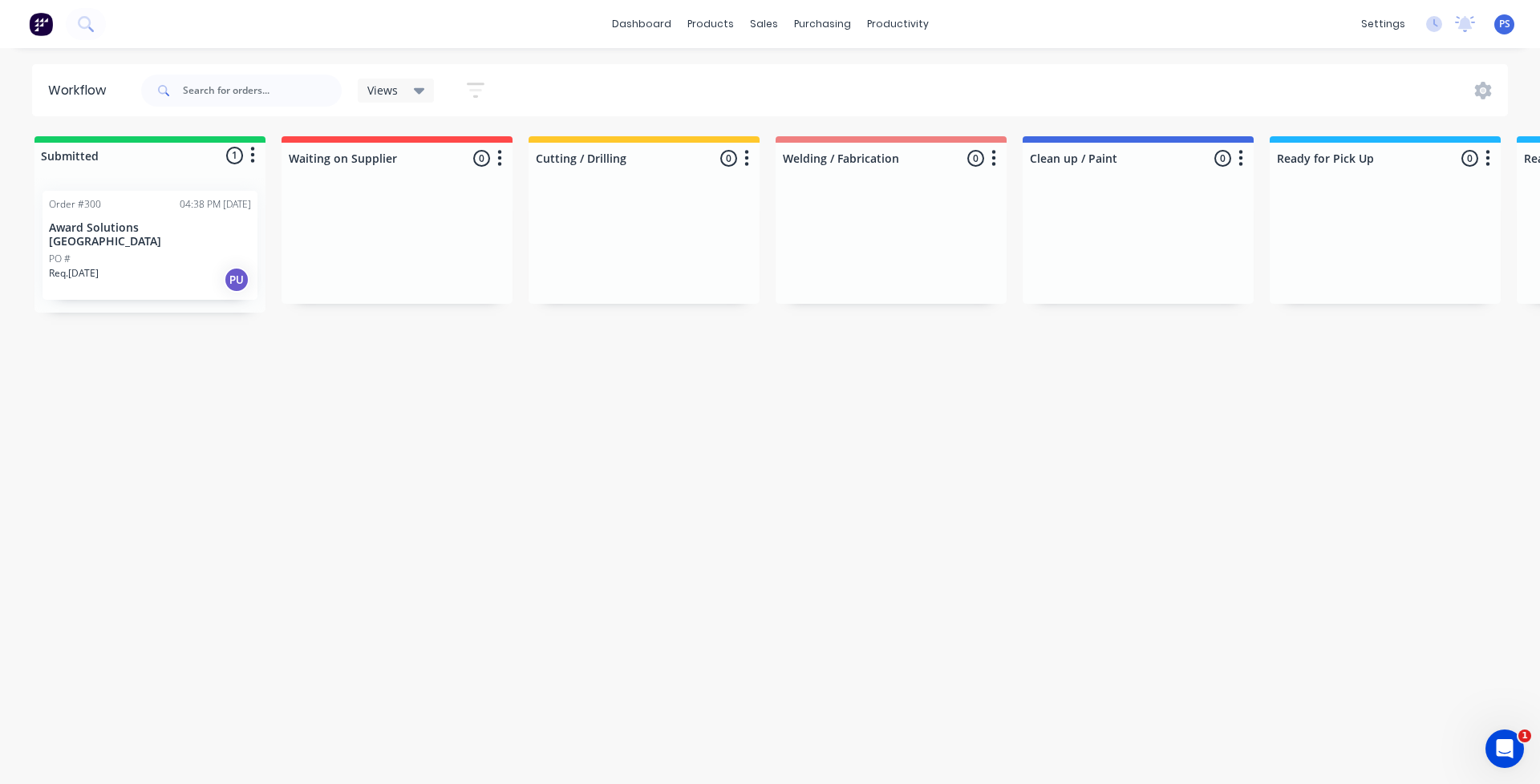
click at [165, 217] on div "Order #300 04:38 PM 28/08/25 Award Solutions Australia PO # Req. 08/09/25 PU" at bounding box center [150, 245] width 215 height 109
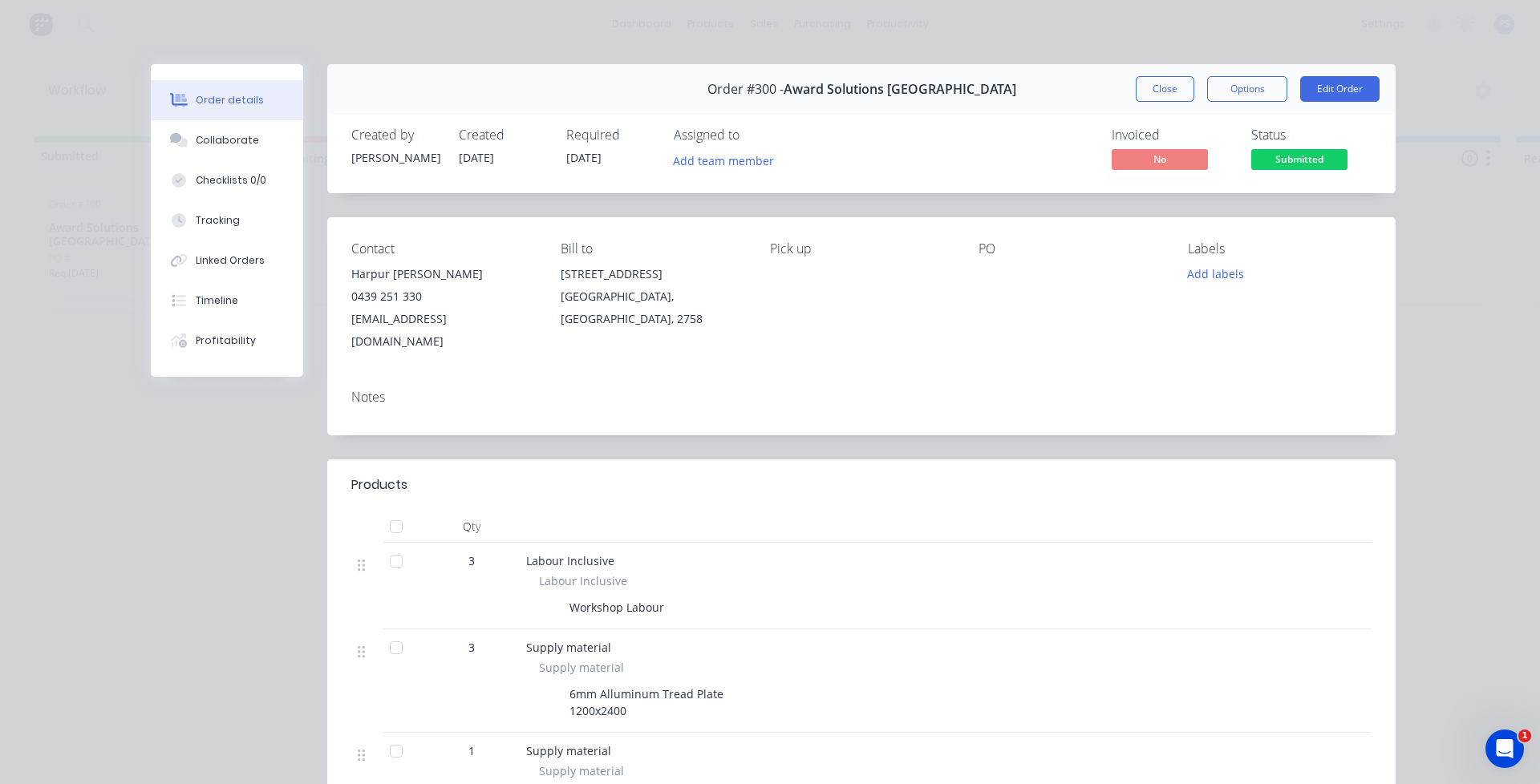
click at [302, 527] on div "Order #300 - Award Solutions Australia Close Options Edit Order Created by Pete…" at bounding box center [773, 601] width 1245 height 1074
click at [296, 488] on div "Order #300 - Award Solutions Australia Close Options Edit Order Created by Pete…" at bounding box center [773, 601] width 1245 height 1074
click at [101, 40] on div "Order details Collaborate Checklists 0/0 Tracking Linked Orders Timeline Profit…" at bounding box center [770, 392] width 1540 height 784
click at [1163, 82] on button "Close" at bounding box center [1165, 89] width 59 height 26
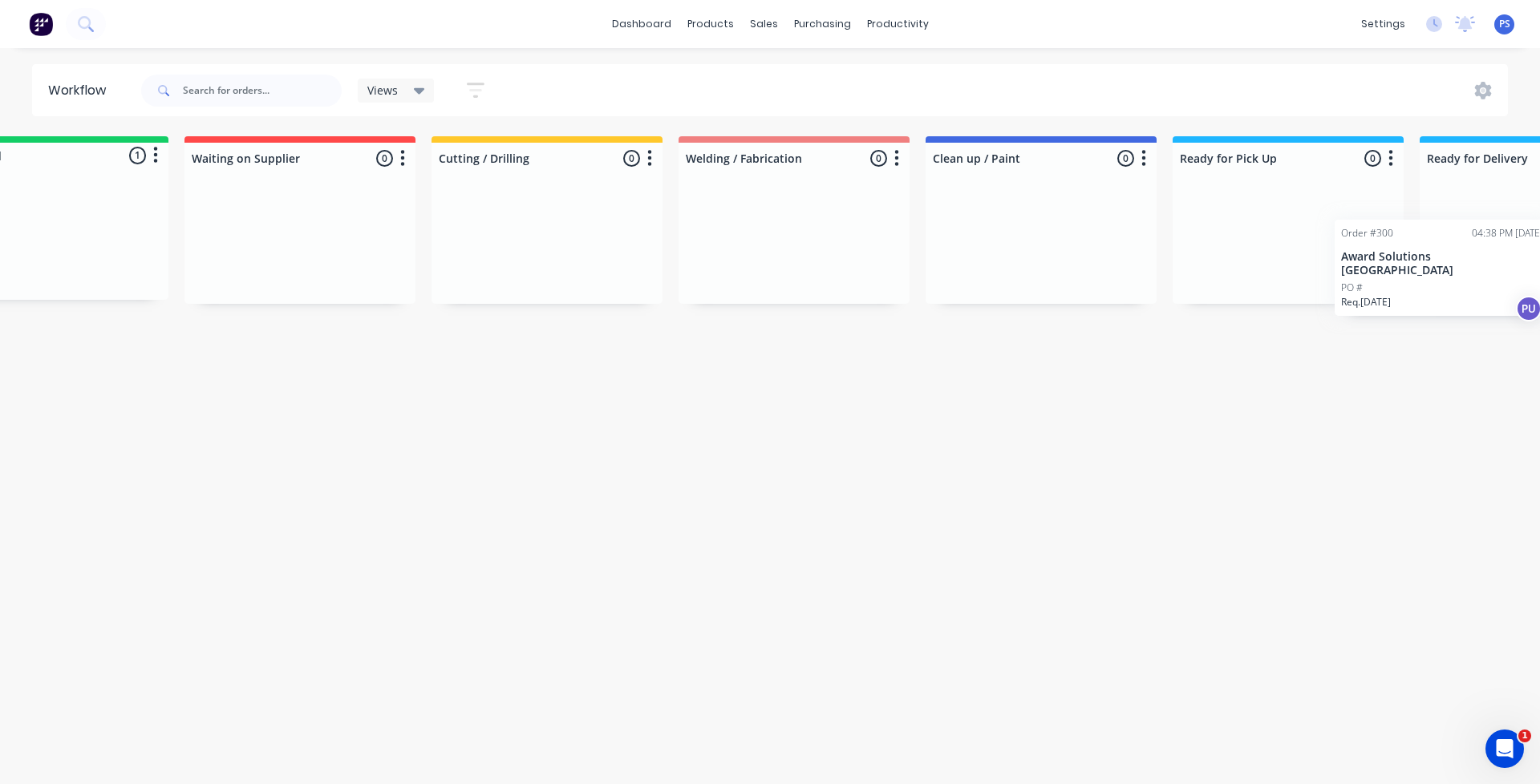
scroll to position [0, 273]
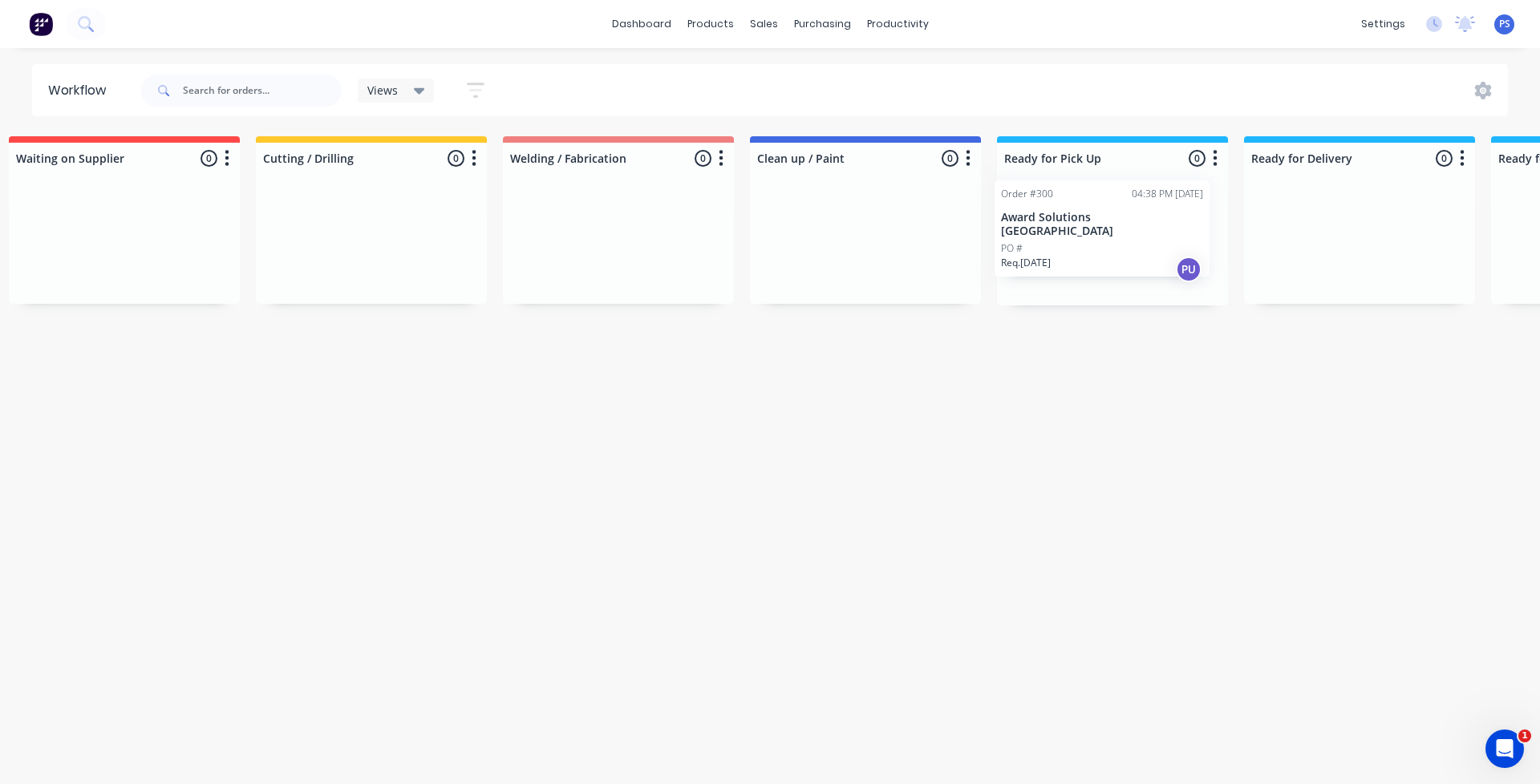
drag, startPoint x: 183, startPoint y: 230, endPoint x: 1178, endPoint y: 223, distance: 995.0
click at [1178, 223] on div "Submitted 1 Status colour #13CE66 hex #13CE66 Save Cancel Summaries Total order…" at bounding box center [936, 221] width 2443 height 169
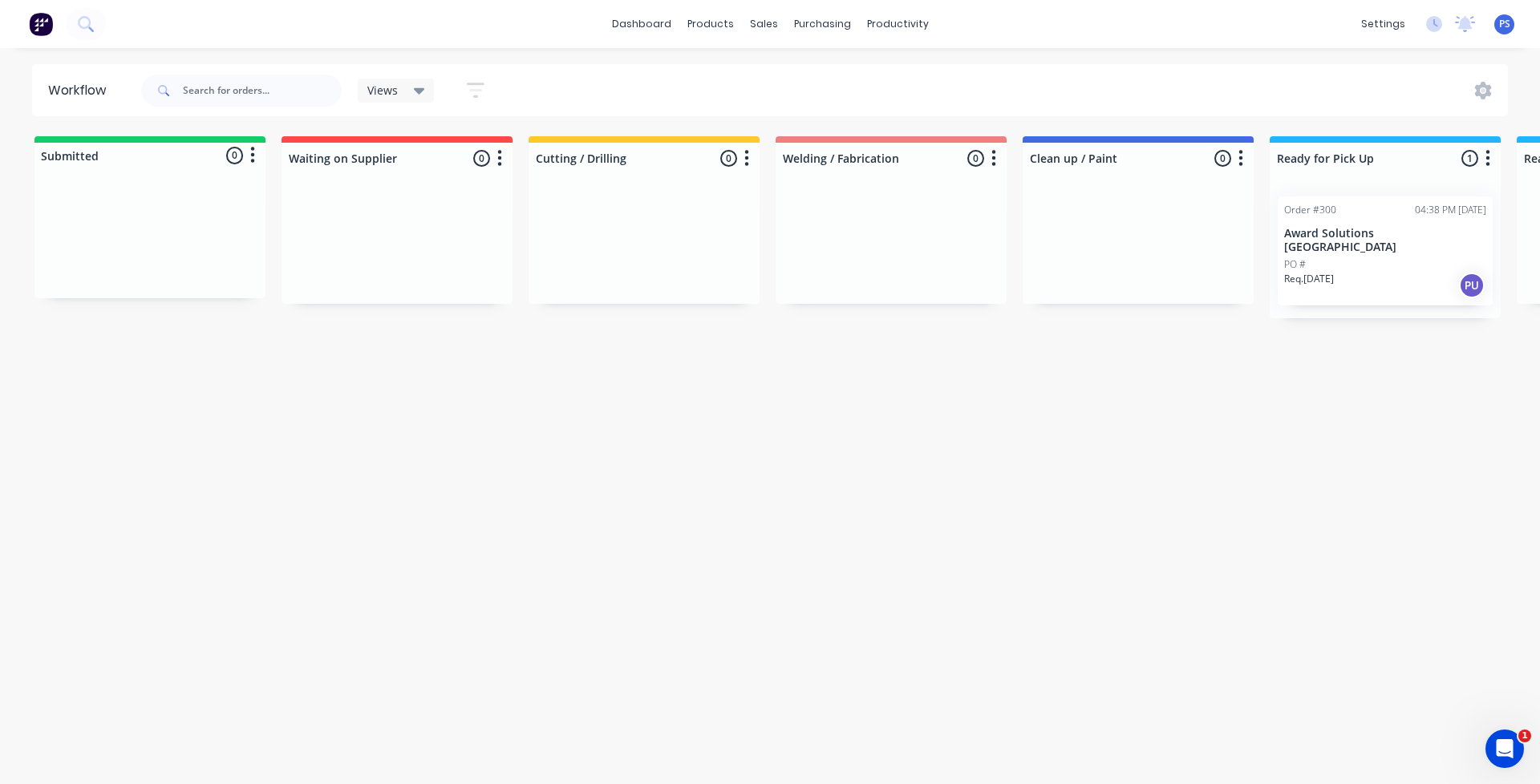
scroll to position [0, 24]
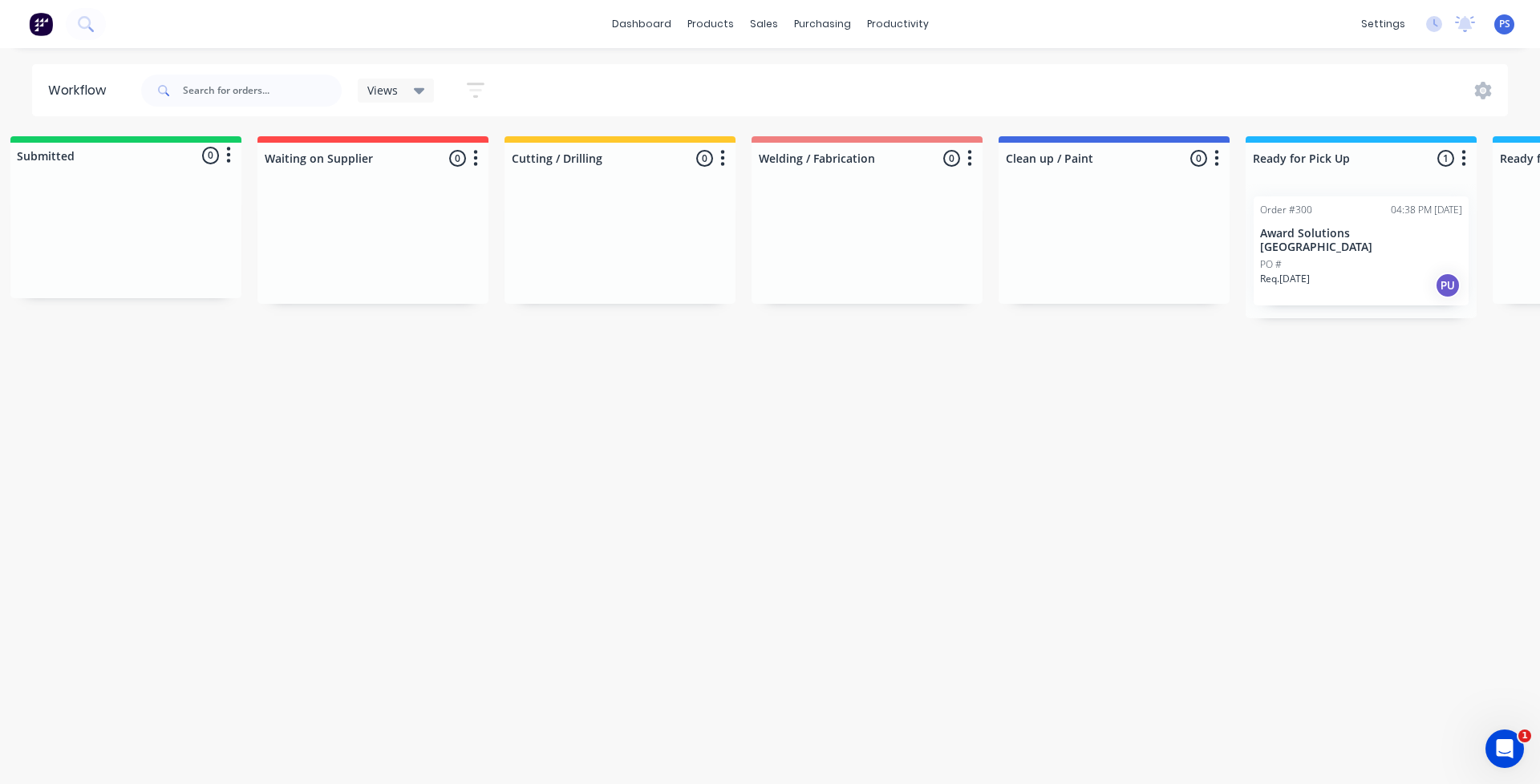
click at [1465, 160] on icon "button" at bounding box center [1465, 157] width 4 height 16
click at [1419, 215] on button "Notifications" at bounding box center [1393, 219] width 160 height 27
click at [1307, 514] on div "Workflow Views Save new view None (Default) edit Show/Hide statuses Show line i…" at bounding box center [746, 408] width 1540 height 688
click at [1340, 230] on p "Award Solutions [GEOGRAPHIC_DATA]" at bounding box center [1362, 241] width 202 height 28
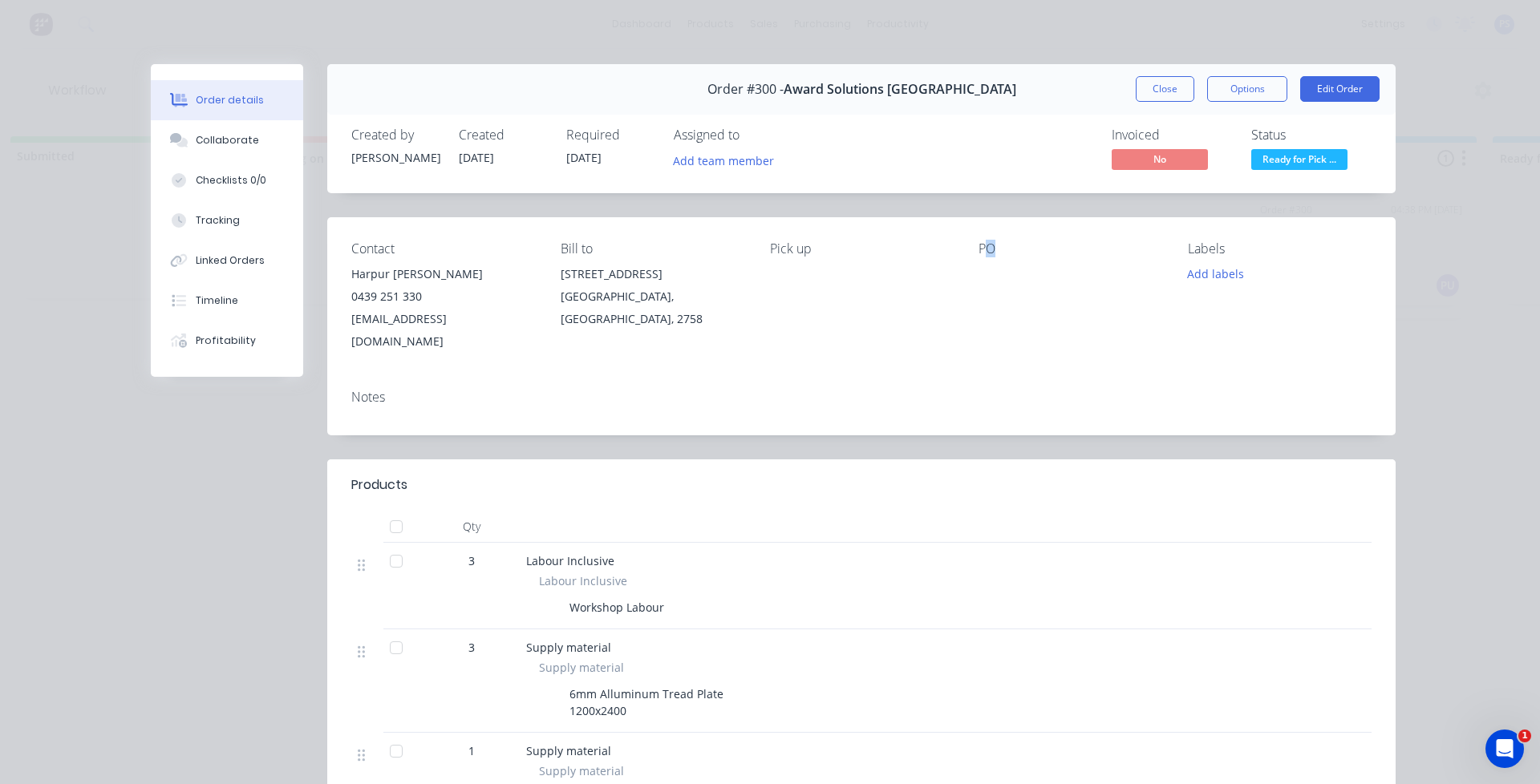
drag, startPoint x: 985, startPoint y: 254, endPoint x: 1038, endPoint y: 250, distance: 53.2
click at [1038, 250] on div "PO" at bounding box center [1070, 249] width 184 height 16
click at [1034, 256] on div "PO" at bounding box center [1070, 249] width 184 height 16
drag, startPoint x: 991, startPoint y: 247, endPoint x: 972, endPoint y: 247, distance: 19.0
click at [972, 247] on div "Contact Harpur Hromek 0439 251 330 awardsolutionsaustralia@gmail.com Bill to 45…" at bounding box center [861, 297] width 1068 height 160
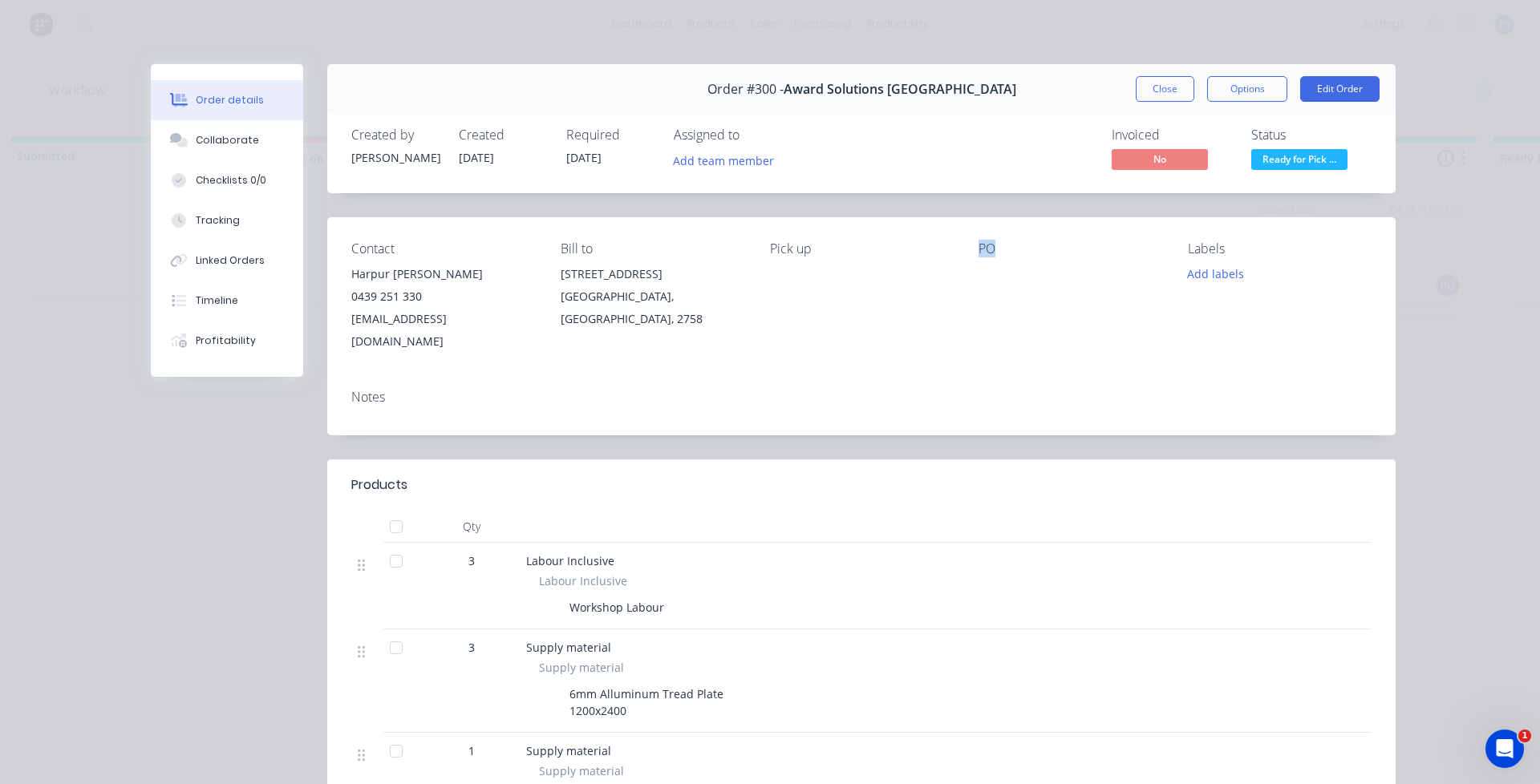
click at [972, 247] on div "Contact Harpur Hromek 0439 251 330 awardsolutionsaustralia@gmail.com Bill to 45…" at bounding box center [861, 297] width 1068 height 160
drag, startPoint x: 534, startPoint y: 319, endPoint x: 348, endPoint y: 277, distance: 190.7
click at [351, 277] on div "Harpur Hromek 0439 251 330 awardsolutionsaustralia@gmail.com" at bounding box center [443, 308] width 184 height 90
click at [351, 277] on div "Harpur Hromek" at bounding box center [443, 274] width 184 height 22
click at [403, 352] on div "Contact Harpur Hromek 0439 251 330 awardsolutionsaustralia@gmail.com Bill to 45…" at bounding box center [861, 297] width 1068 height 160
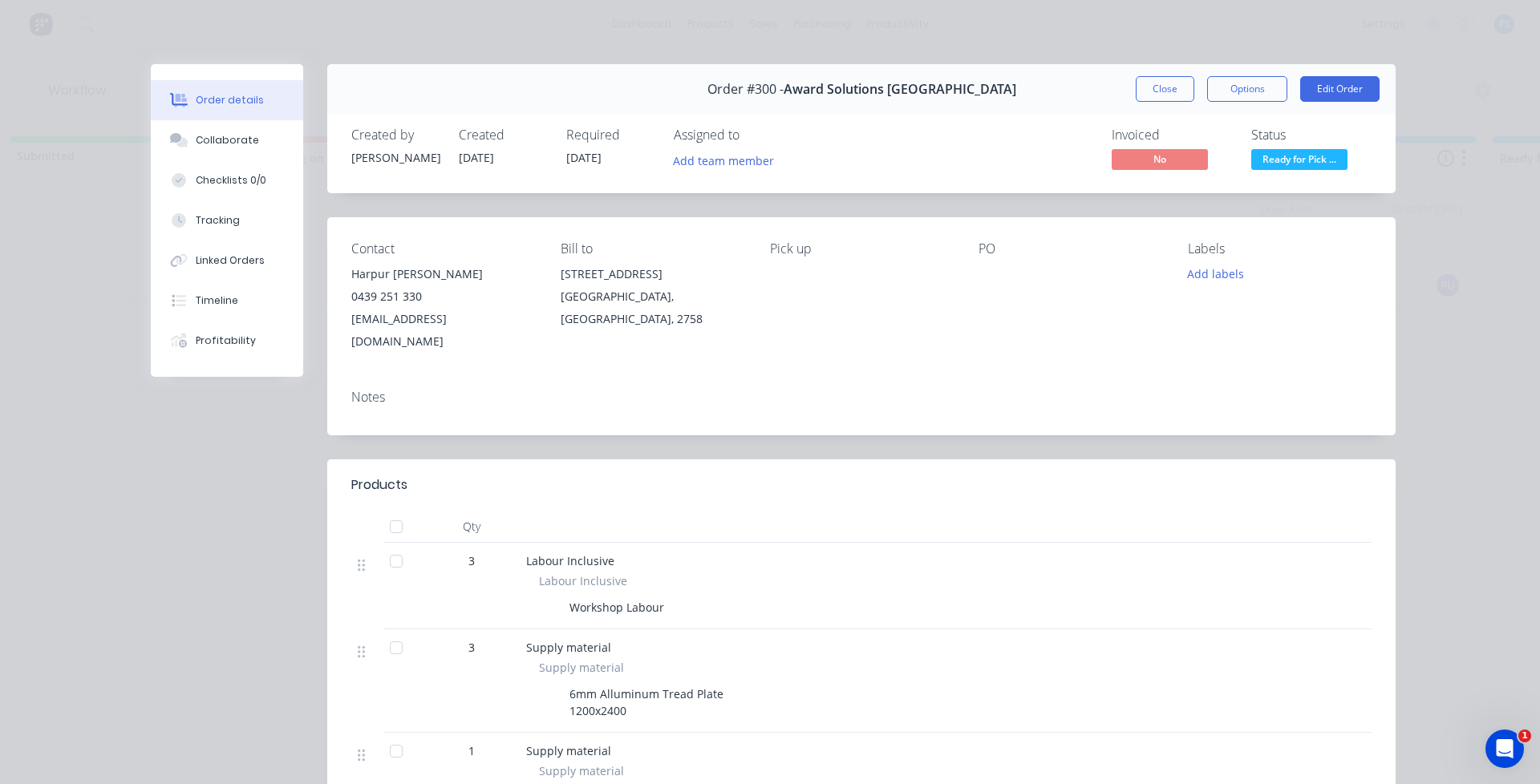
click at [1142, 106] on div "Order #300 - Award Solutions Australia Close Options Edit Order" at bounding box center [861, 89] width 1068 height 51
click at [1148, 97] on button "Close" at bounding box center [1165, 89] width 59 height 26
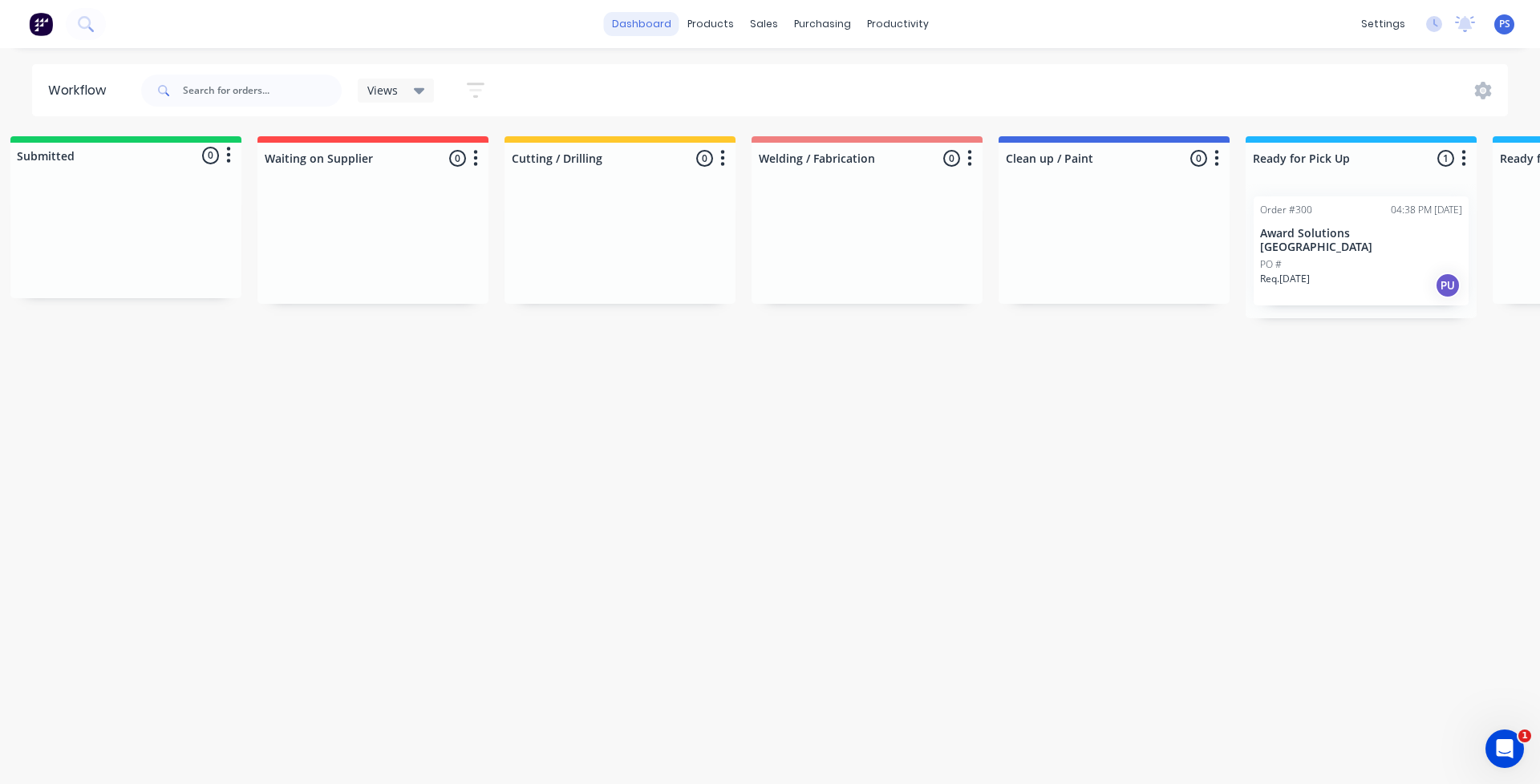
click at [651, 32] on link "dashboard" at bounding box center [642, 24] width 75 height 24
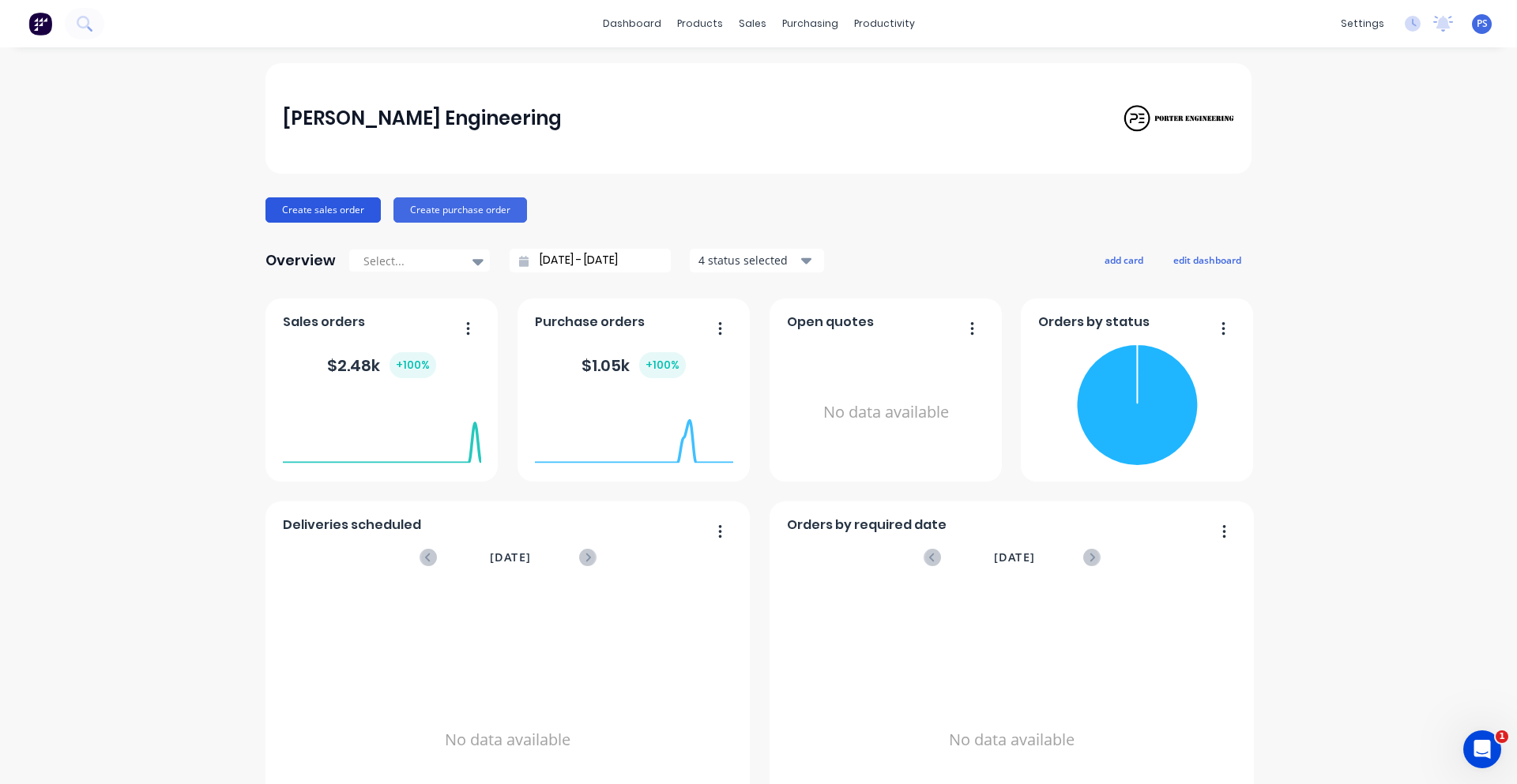
click at [304, 206] on button "Create sales order" at bounding box center [322, 210] width 115 height 25
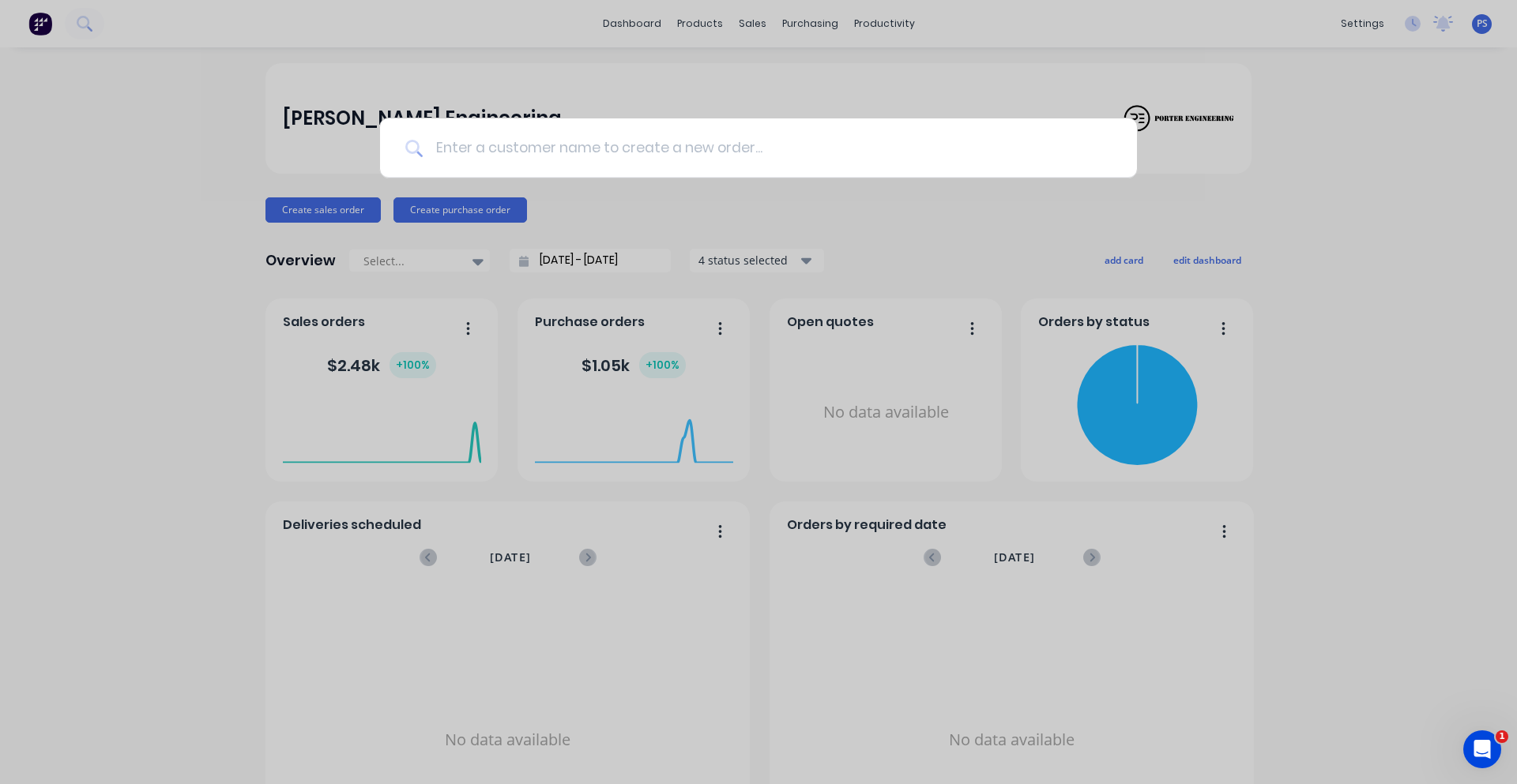
click at [542, 153] on input at bounding box center [767, 148] width 689 height 59
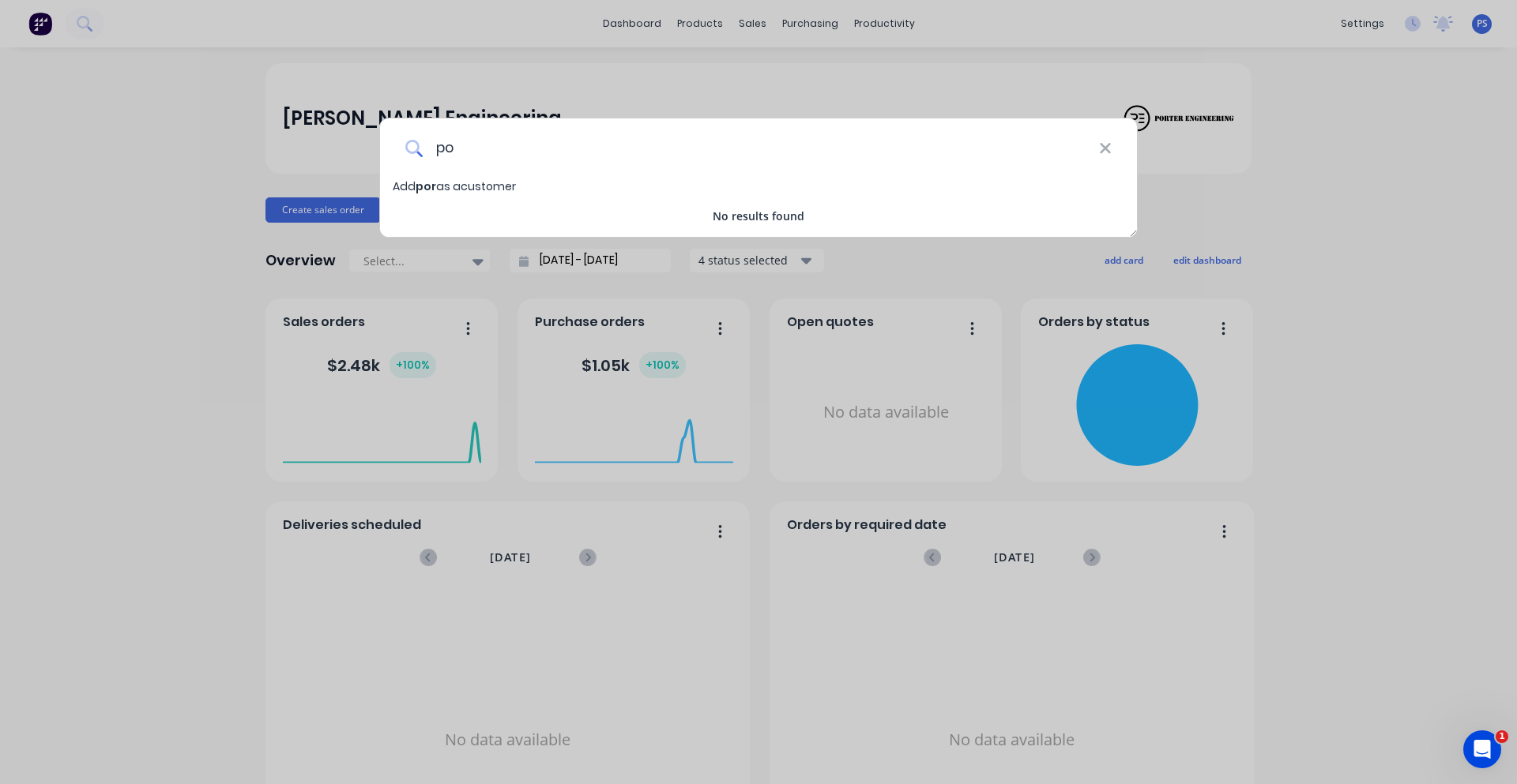
type input "p"
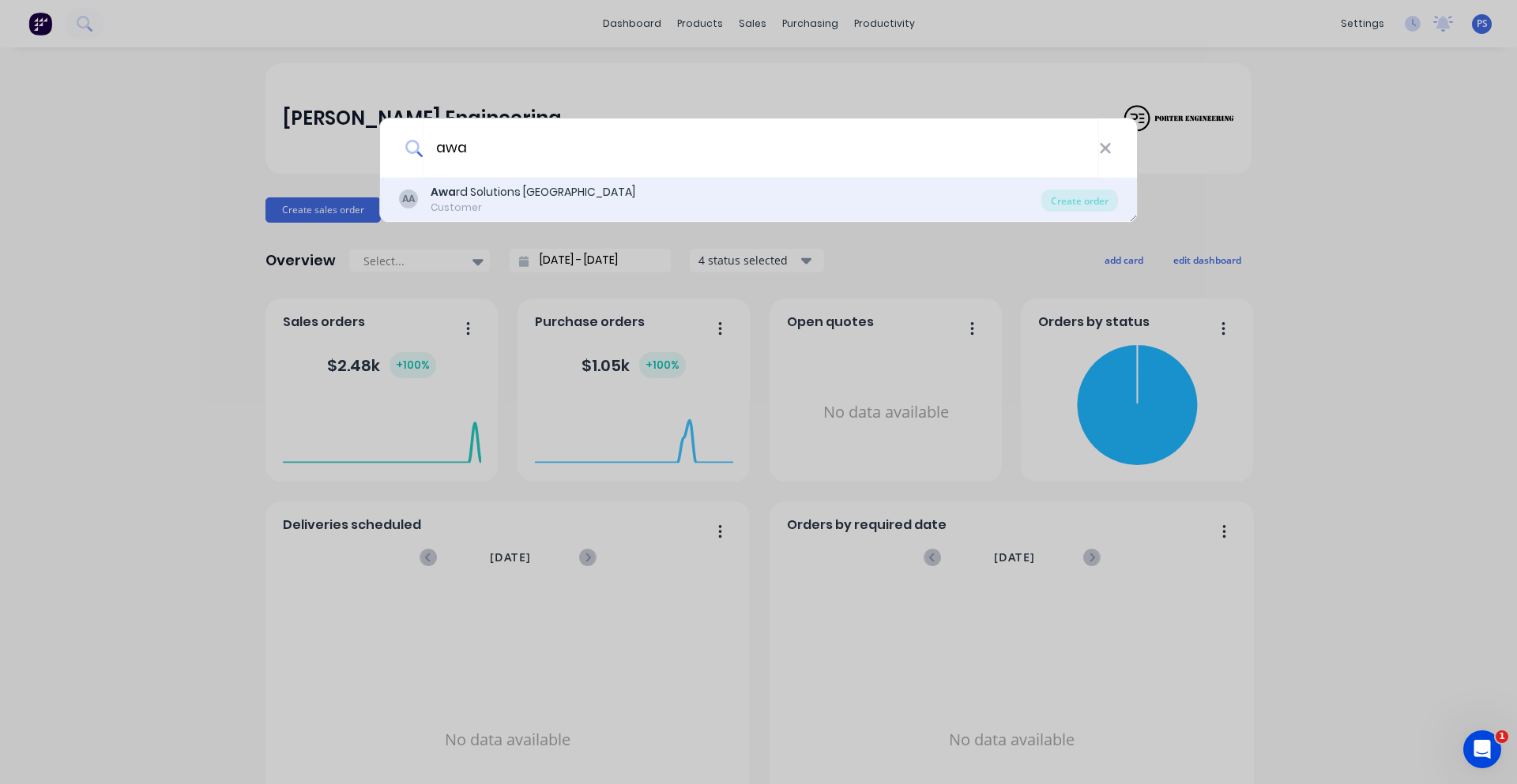
type input "awa"
click at [548, 186] on div "Awa rd Solutions Australia" at bounding box center [533, 192] width 205 height 16
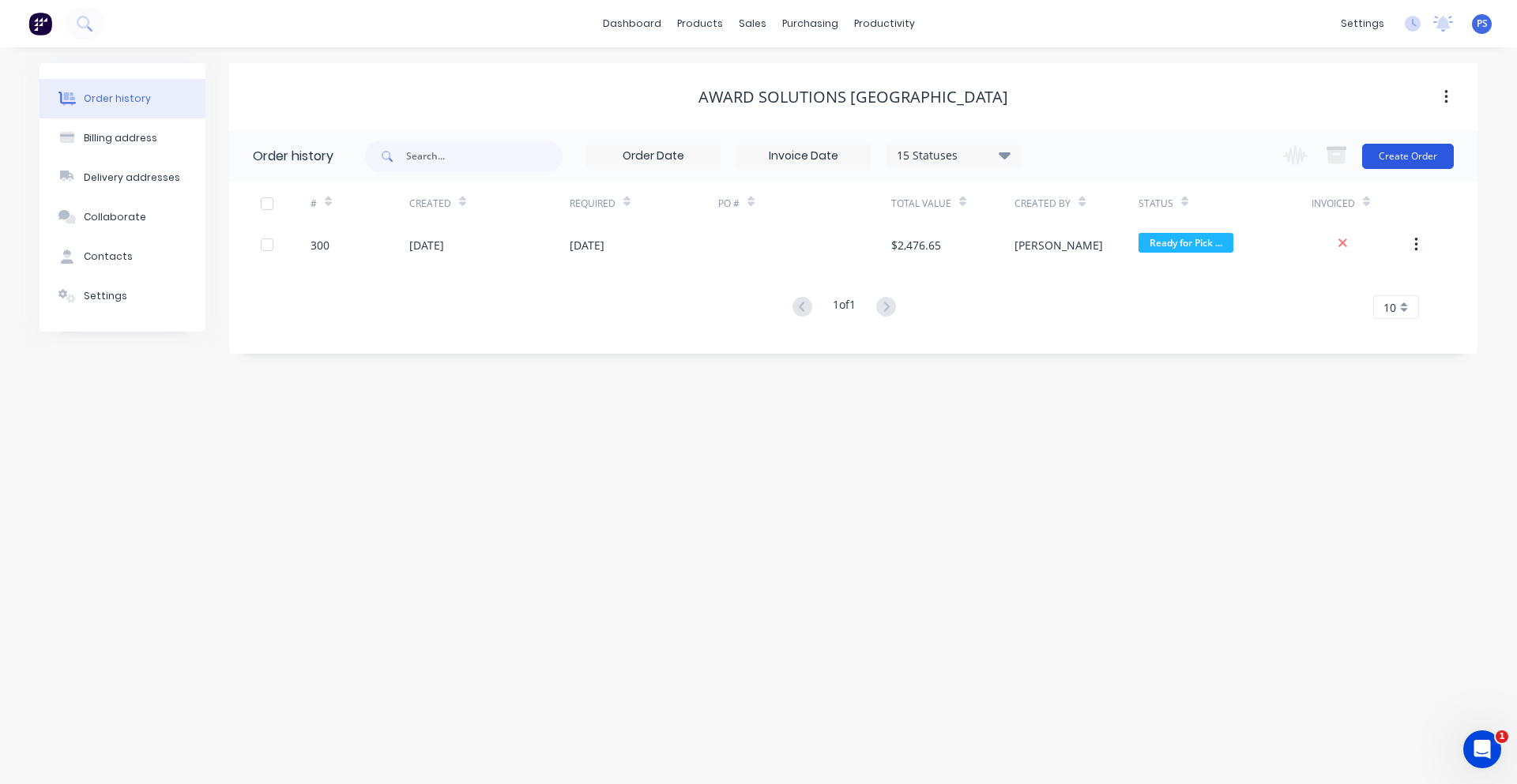
click at [1428, 152] on button "Create Order" at bounding box center [1407, 157] width 91 height 25
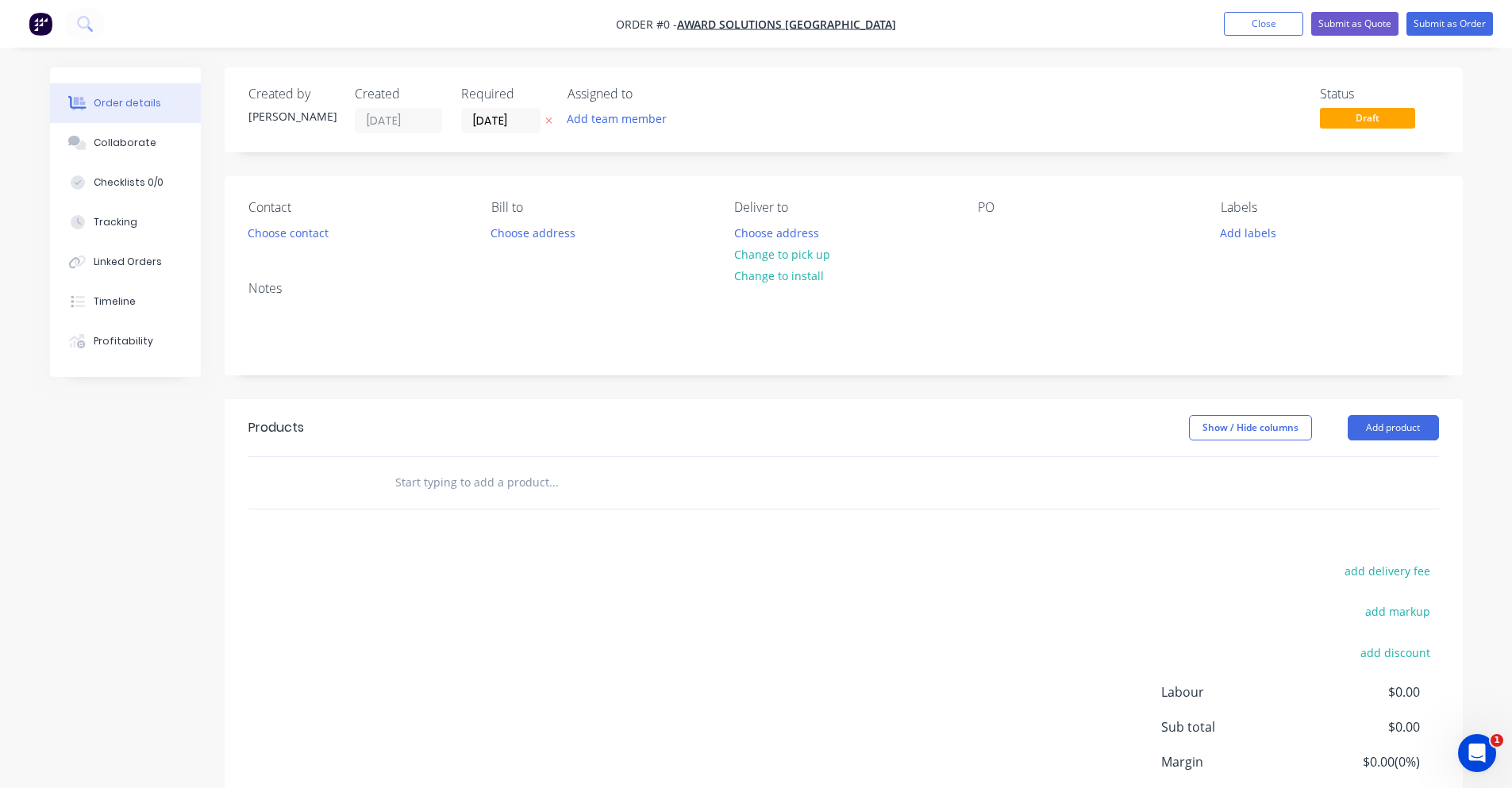
click at [355, 229] on div "Contact Choose contact" at bounding box center [357, 222] width 217 height 45
click at [325, 231] on button "Choose contact" at bounding box center [287, 232] width 97 height 22
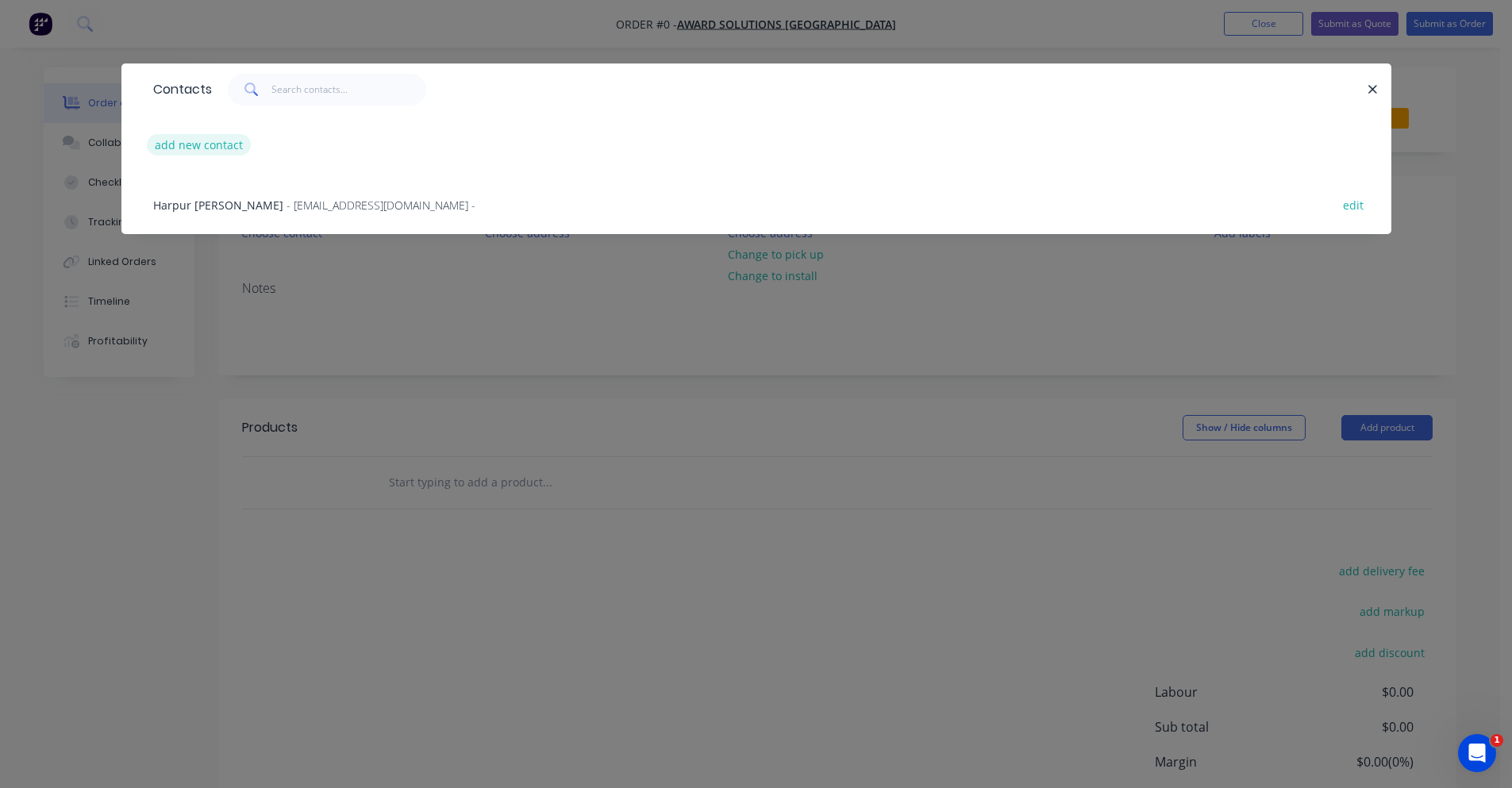
click at [200, 140] on button "add new contact" at bounding box center [198, 145] width 105 height 22
select select "AU"
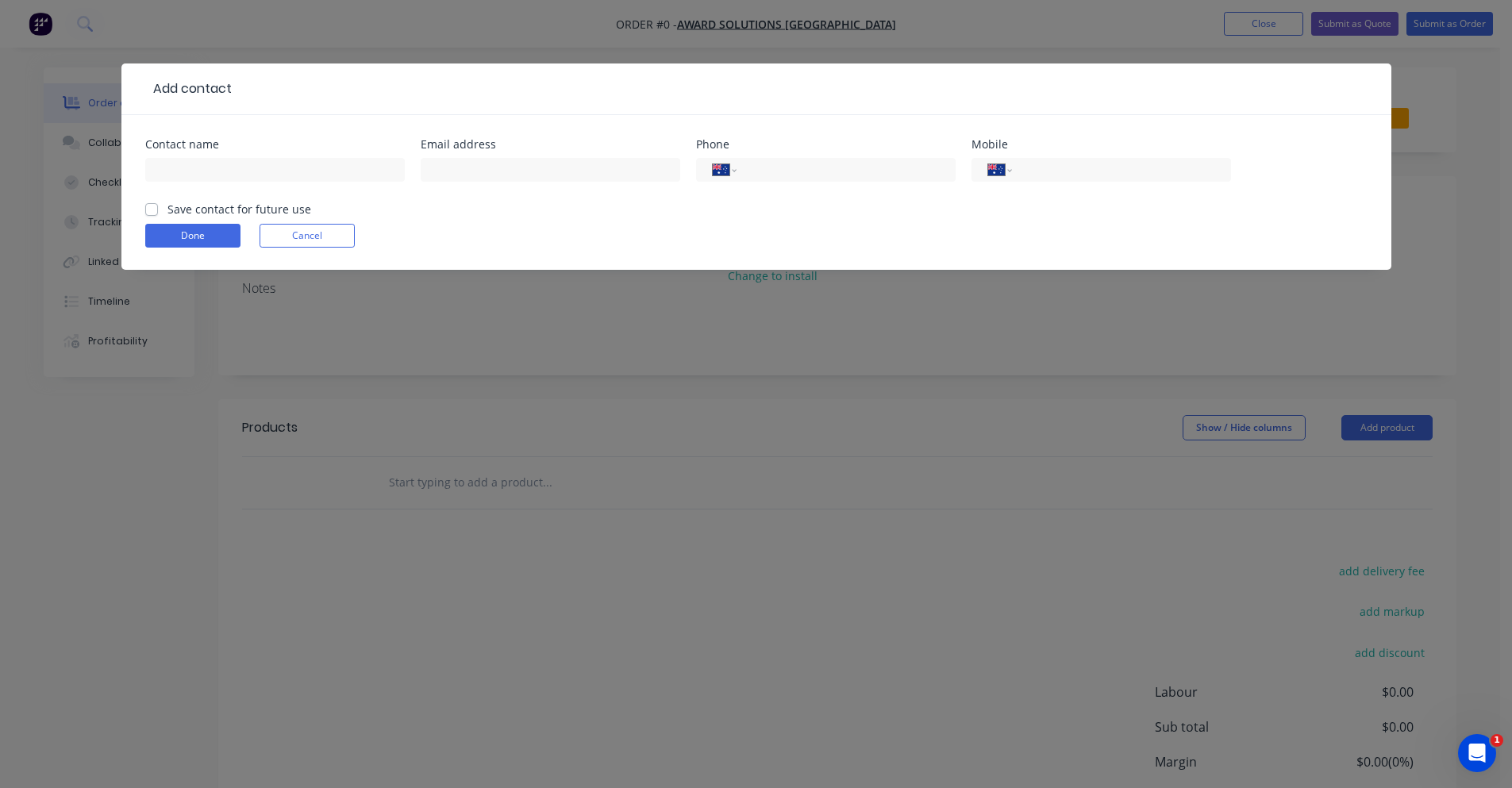
click at [458, 155] on div at bounding box center [549, 177] width 259 height 46
click at [459, 165] on input "text" at bounding box center [549, 170] width 259 height 24
type input "peter@porterengineering.net"
type input "[PERSON_NAME]"
type input "0413 922 016"
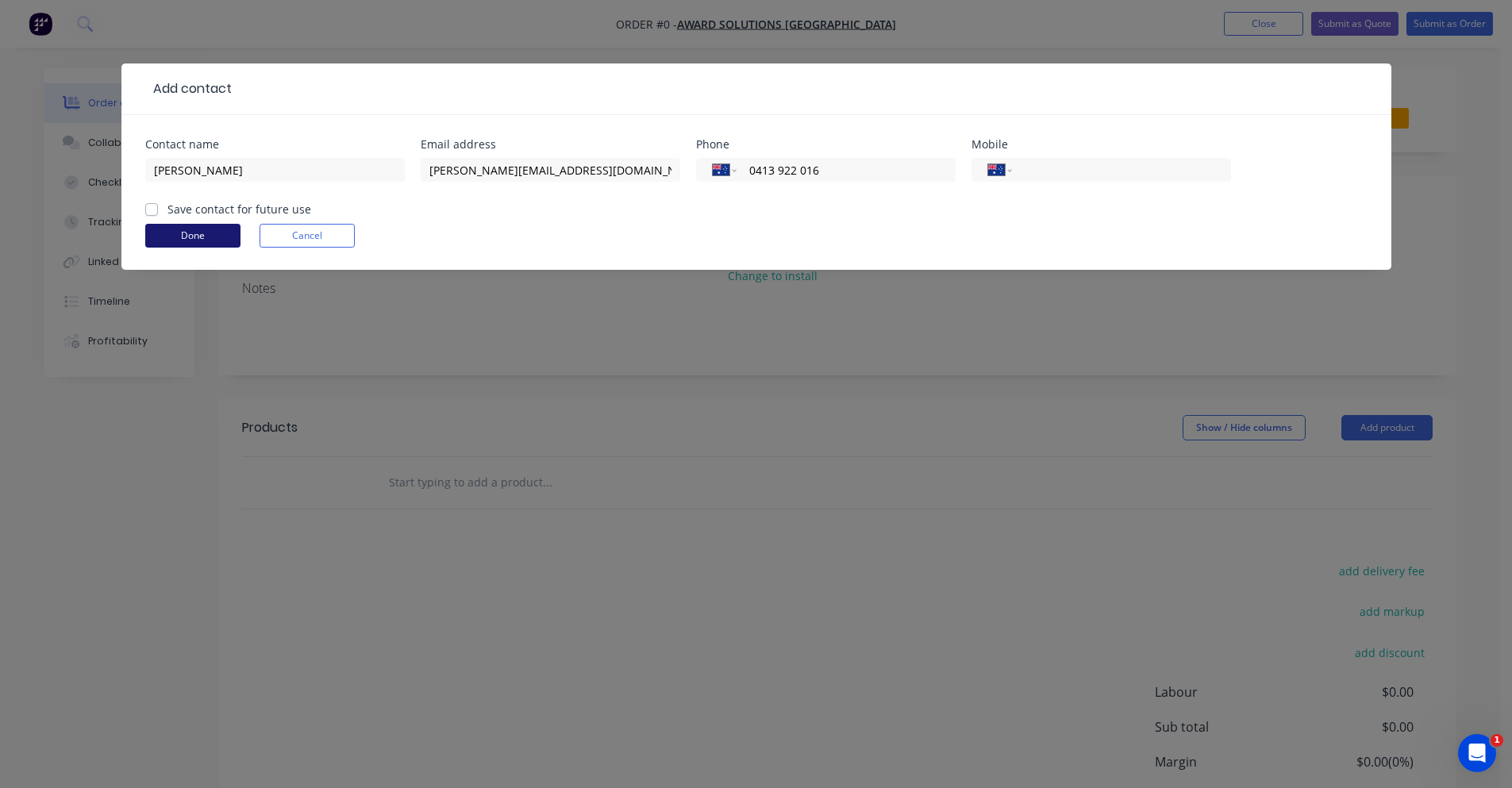
click at [217, 234] on button "Done" at bounding box center [193, 236] width 96 height 24
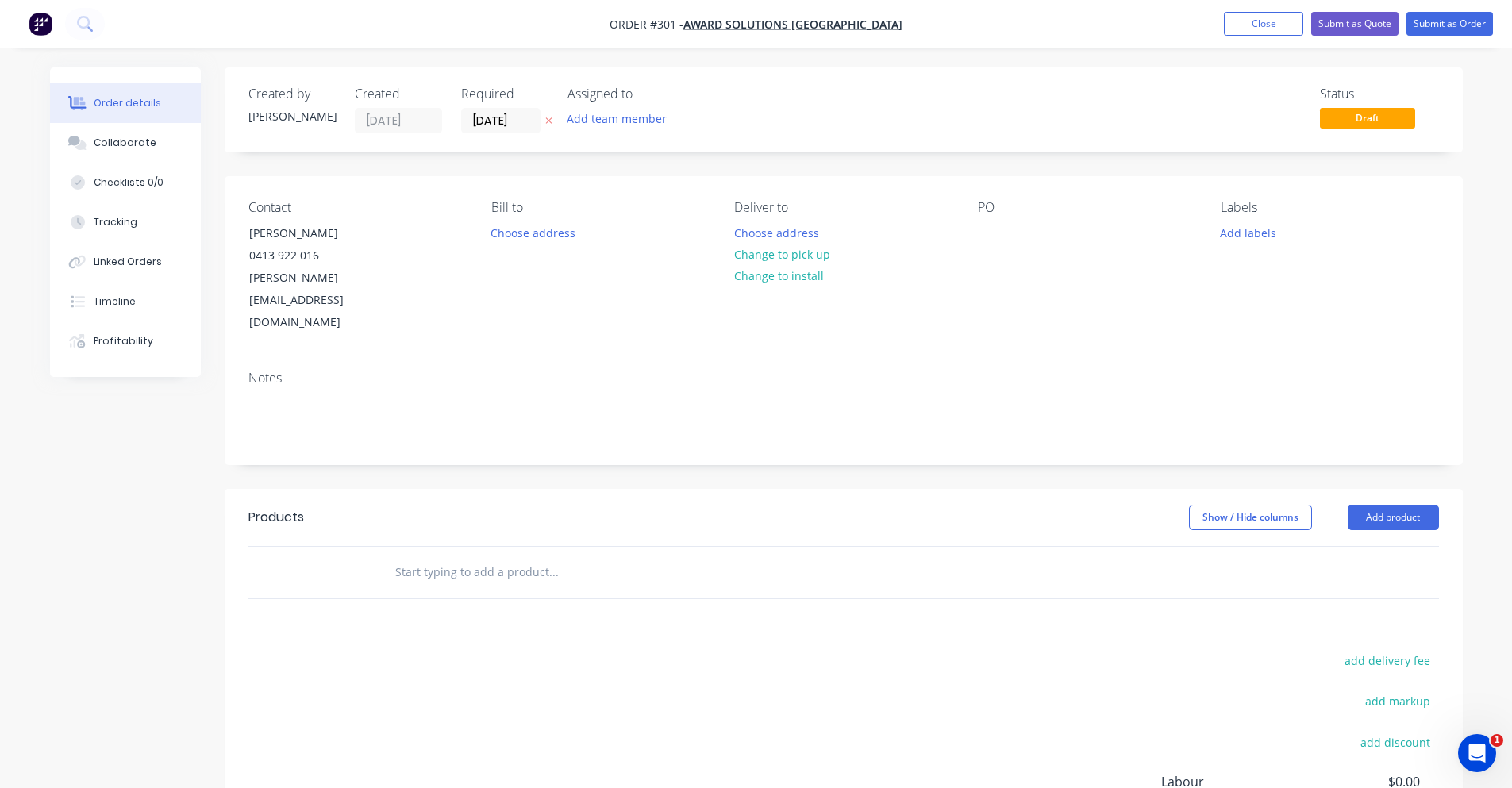
click at [470, 557] on input "text" at bounding box center [553, 572] width 318 height 32
type input "examplew"
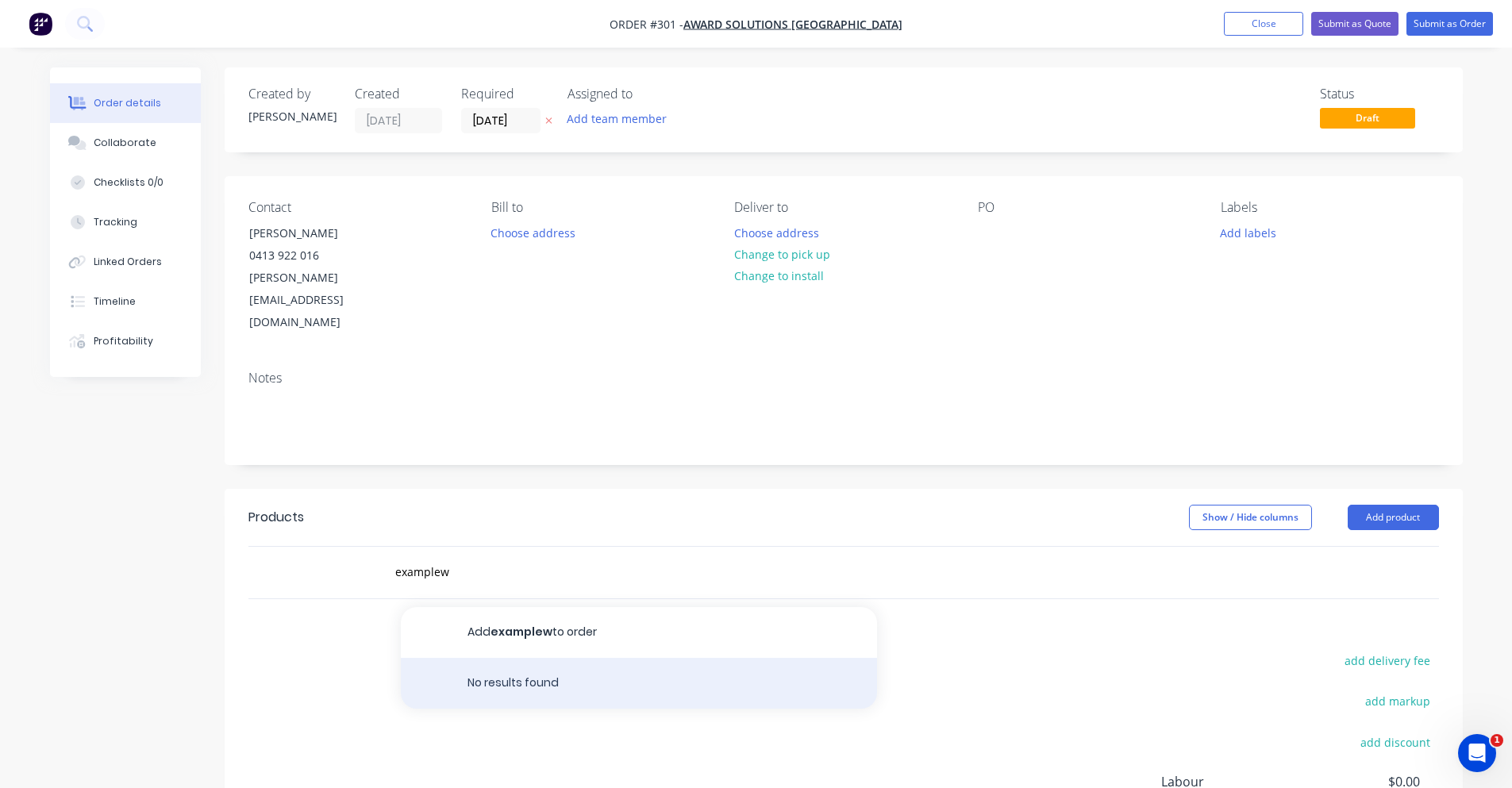
click at [498, 658] on div "No results found" at bounding box center [639, 683] width 476 height 51
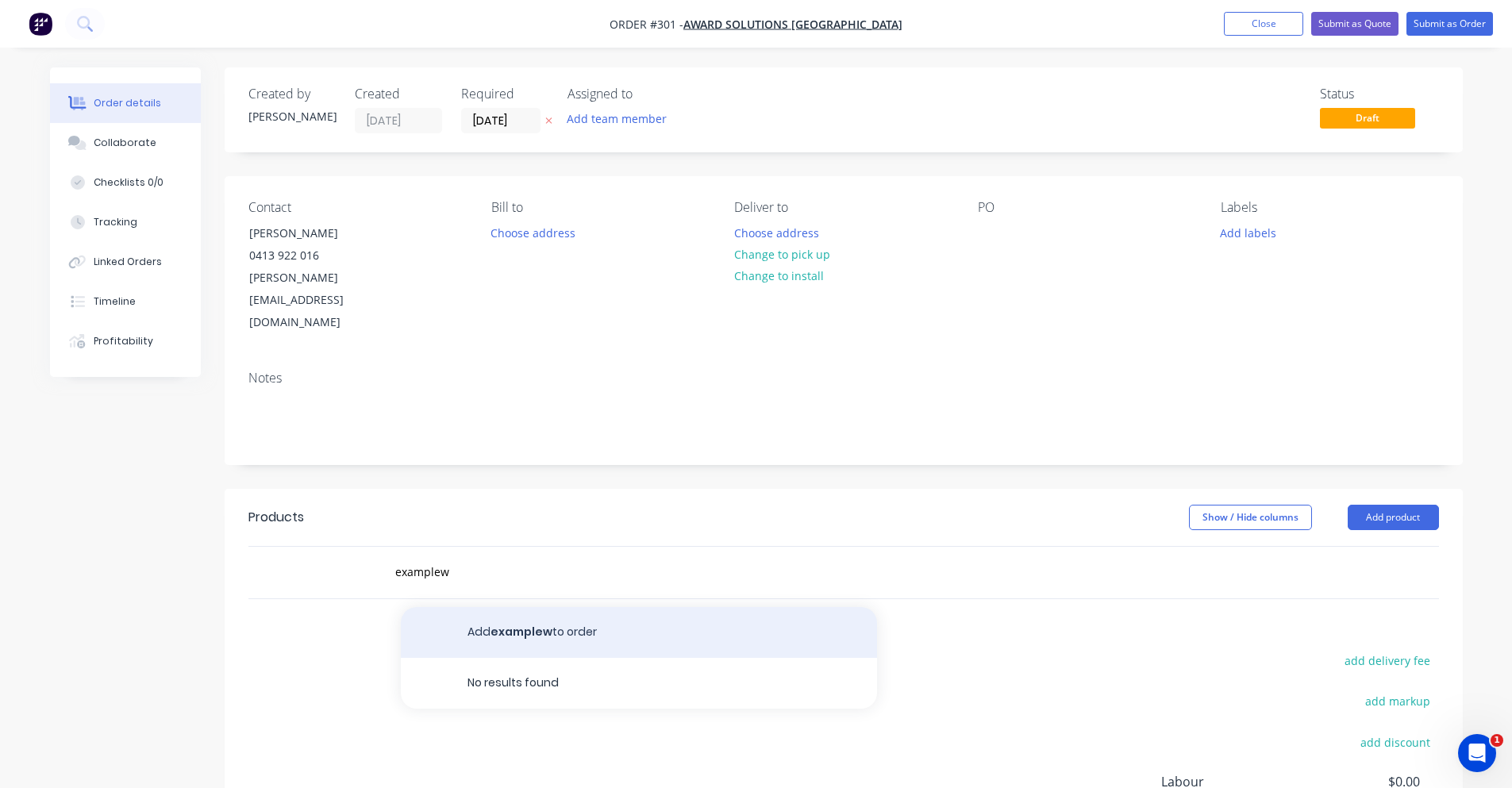
click at [535, 607] on button "Add examplew to order" at bounding box center [639, 632] width 476 height 51
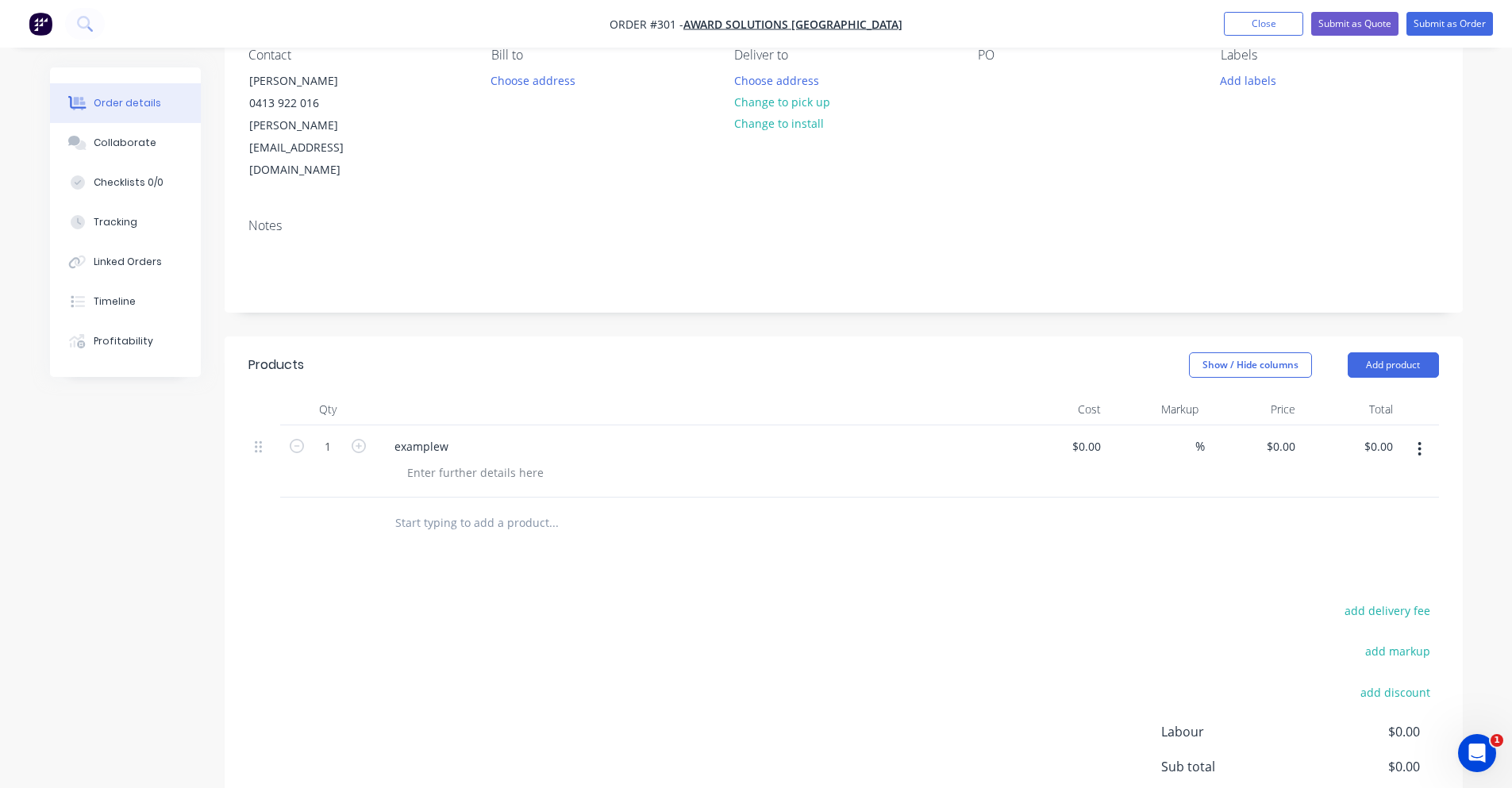
scroll to position [158, 0]
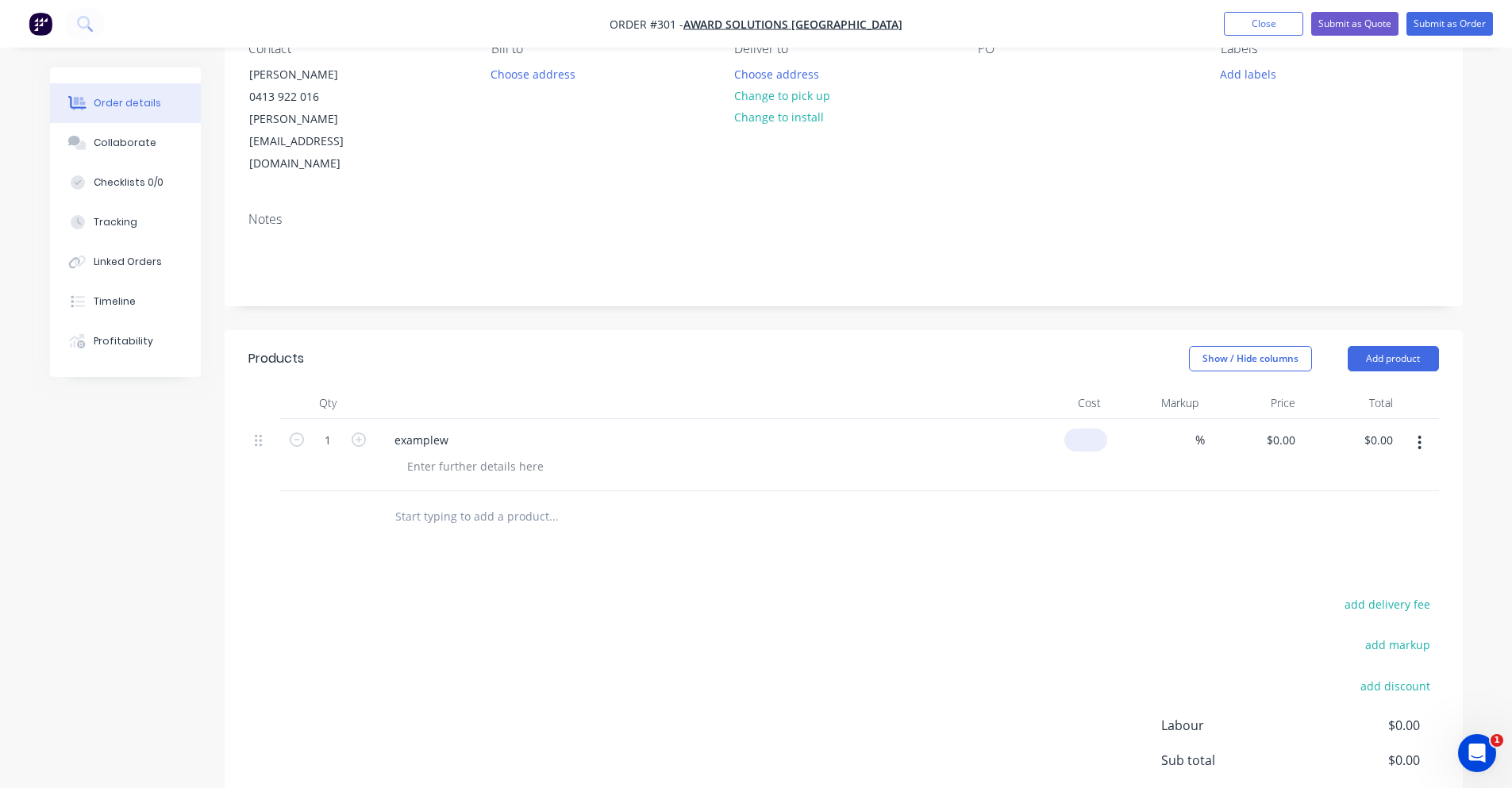
click at [1080, 419] on div "$0.00" at bounding box center [1059, 455] width 97 height 72
type input "$22.00"
drag, startPoint x: 1080, startPoint y: 389, endPoint x: 880, endPoint y: 468, distance: 215.0
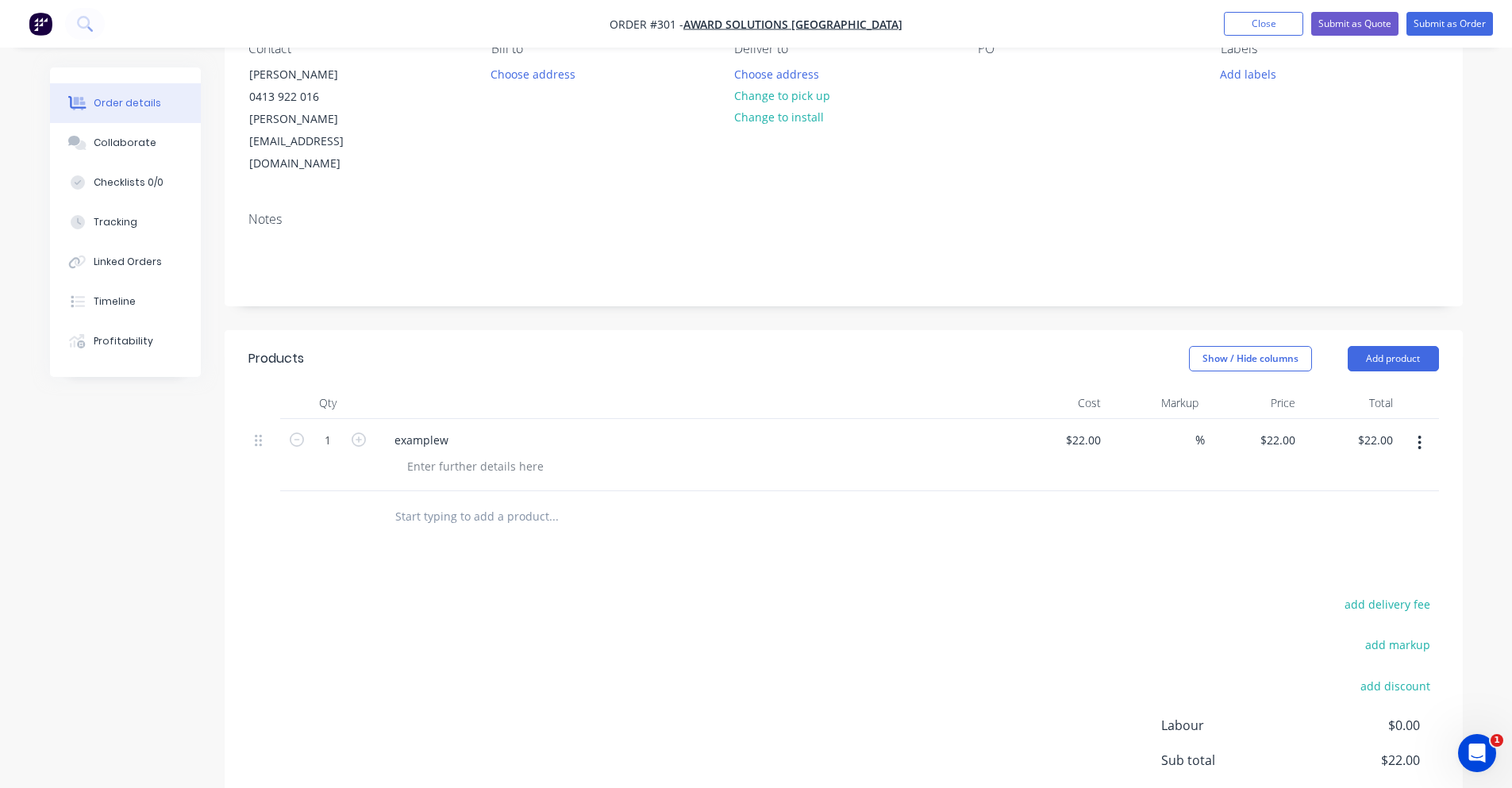
click at [880, 501] on div at bounding box center [661, 517] width 559 height 32
click at [1201, 431] on span "%" at bounding box center [1200, 440] width 9 height 18
type input "21"
type input "$26.62"
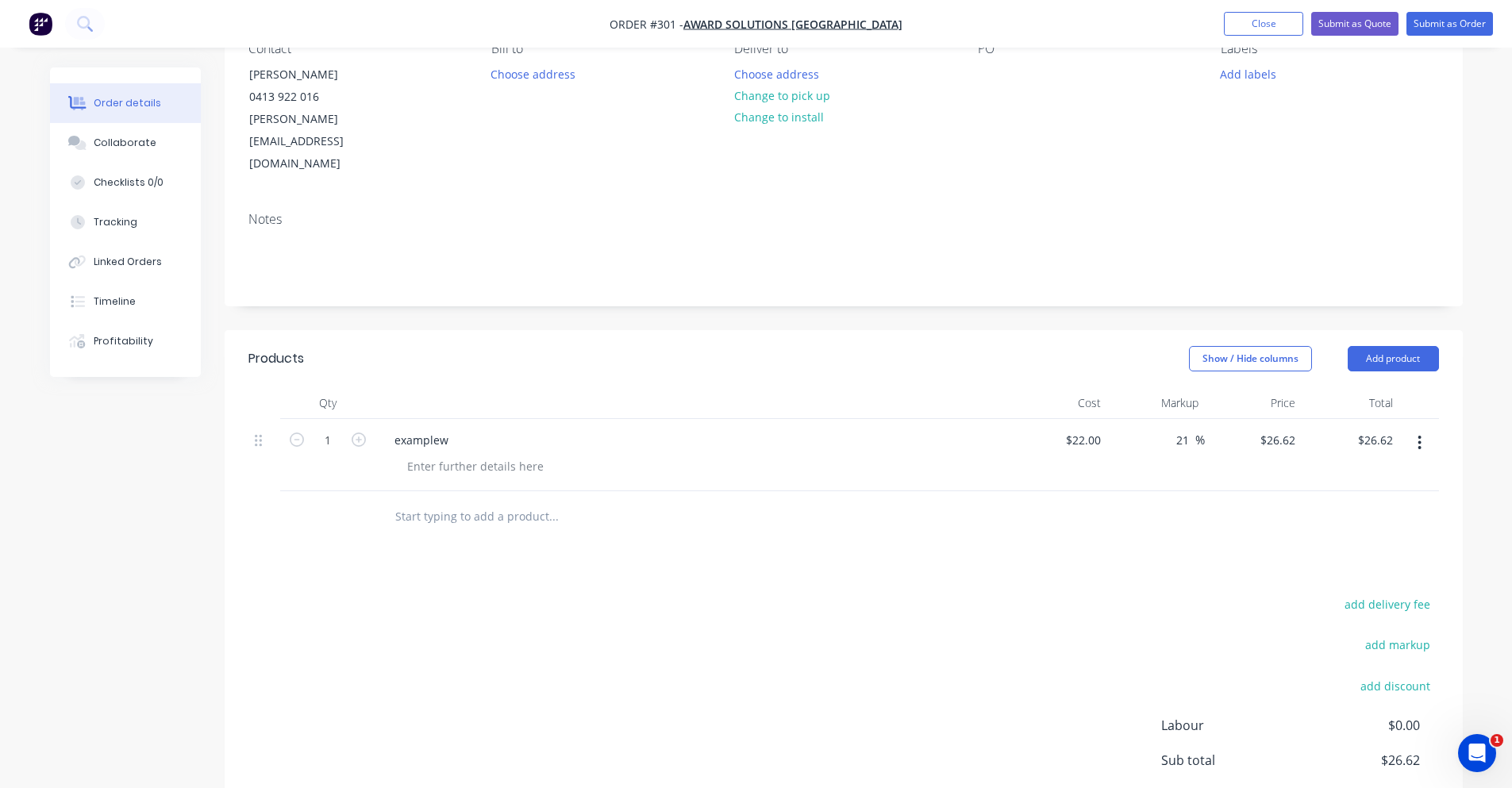
click at [1080, 599] on div "add delivery fee add markup add discount Labour $0.00 Sub total $26.62 Margin $…" at bounding box center [843, 747] width 1191 height 307
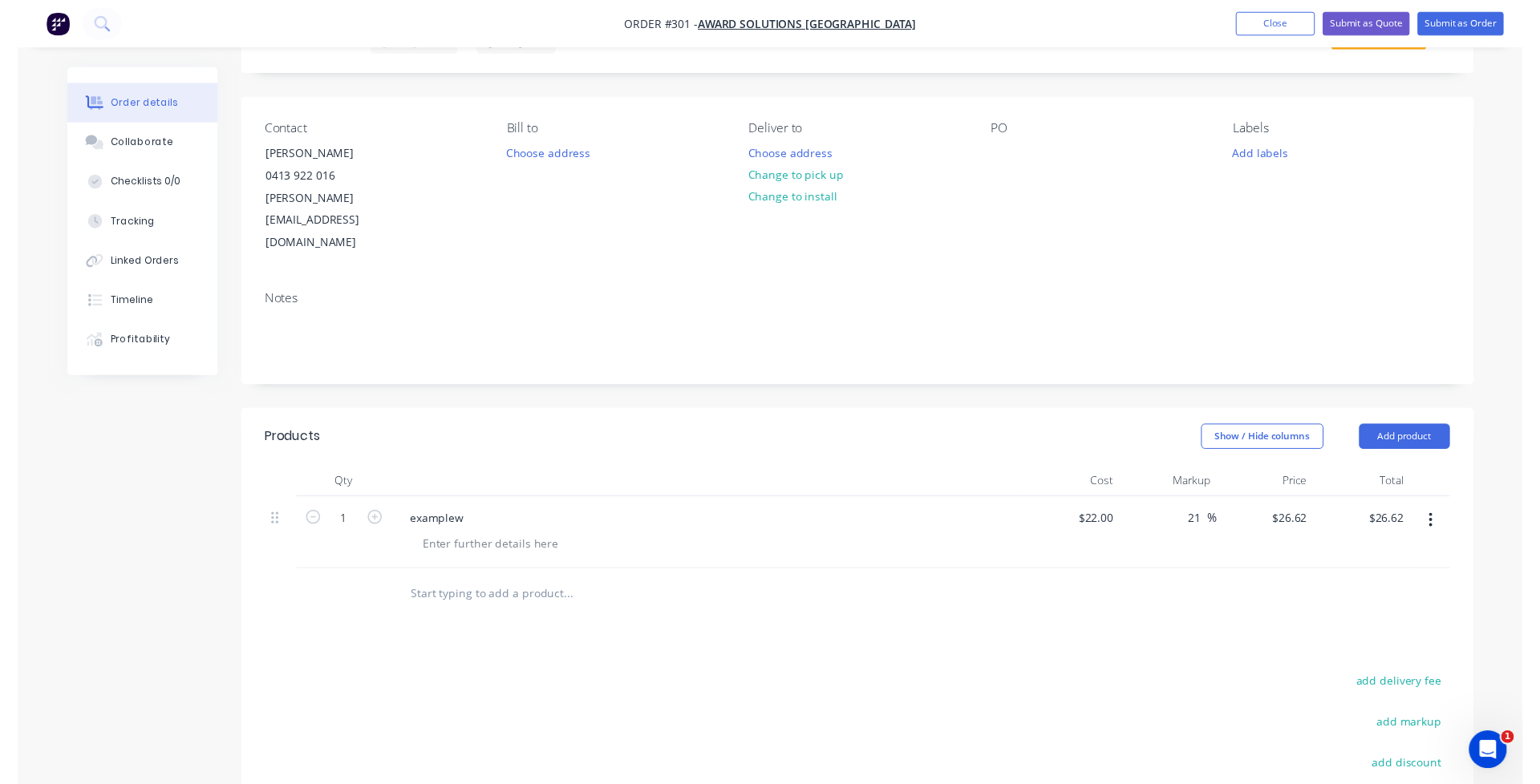
scroll to position [0, 0]
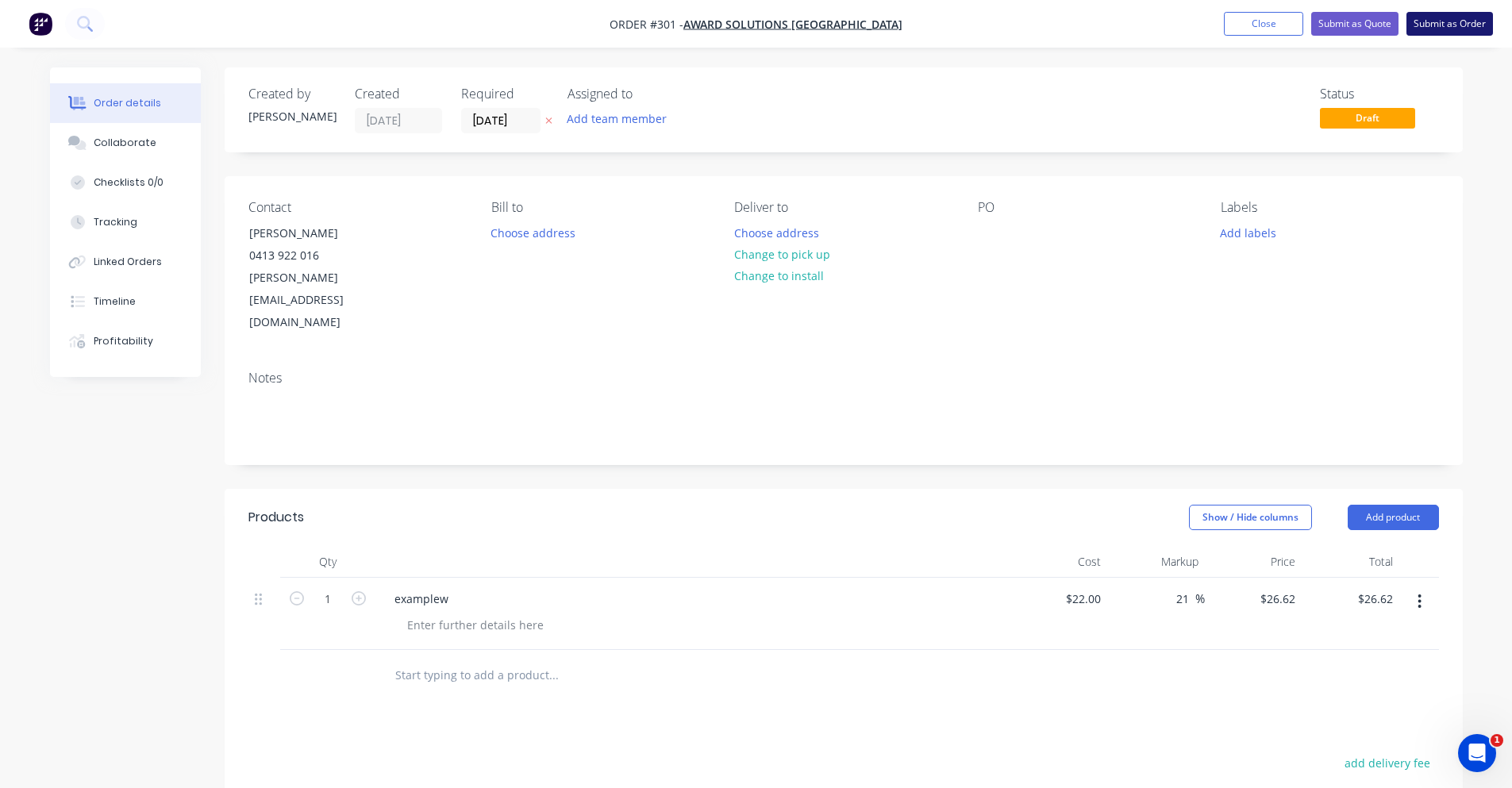
click at [1457, 20] on button "Submit as Order" at bounding box center [1449, 24] width 86 height 24
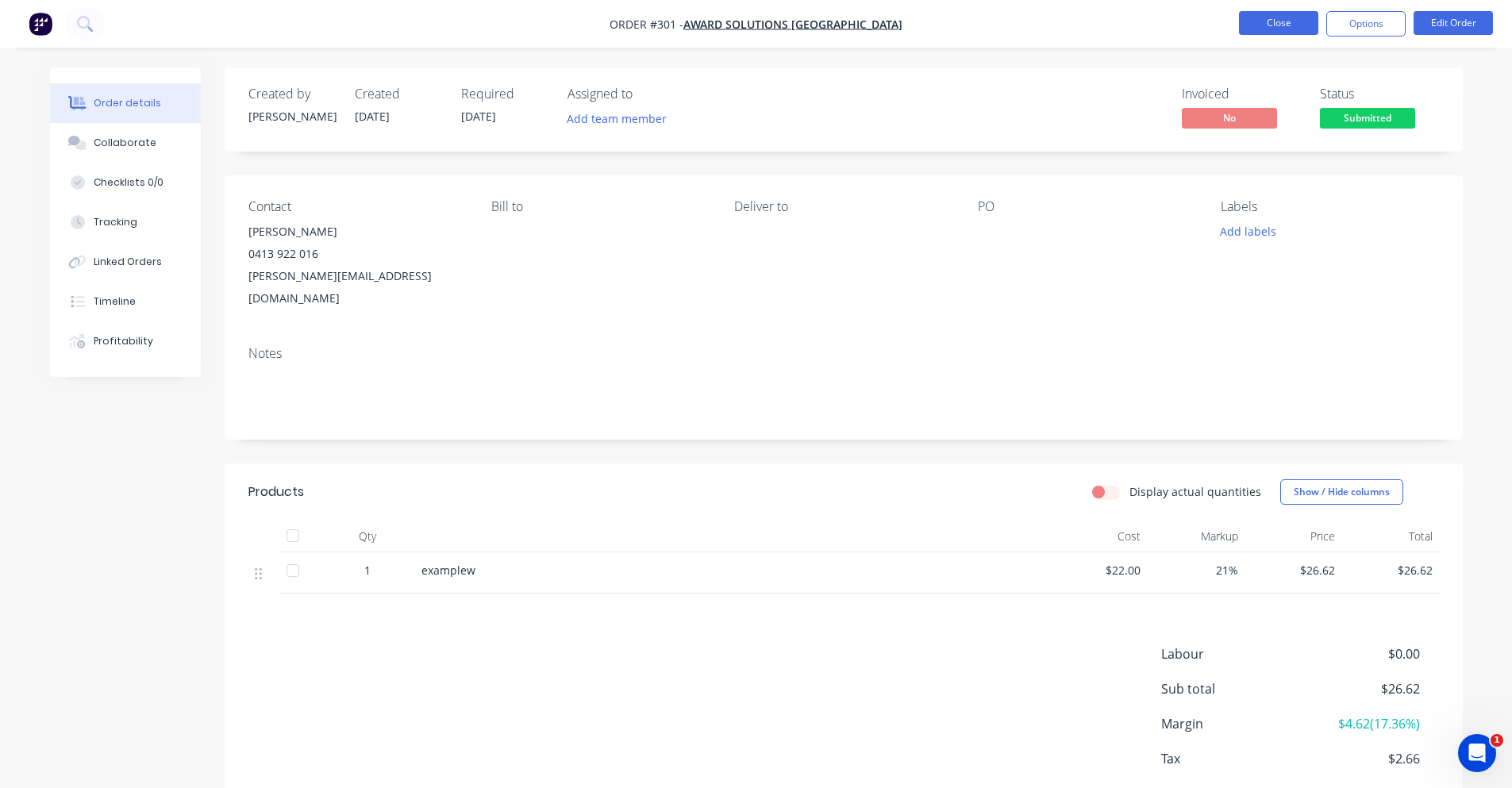
click at [1260, 25] on button "Close" at bounding box center [1278, 23] width 79 height 24
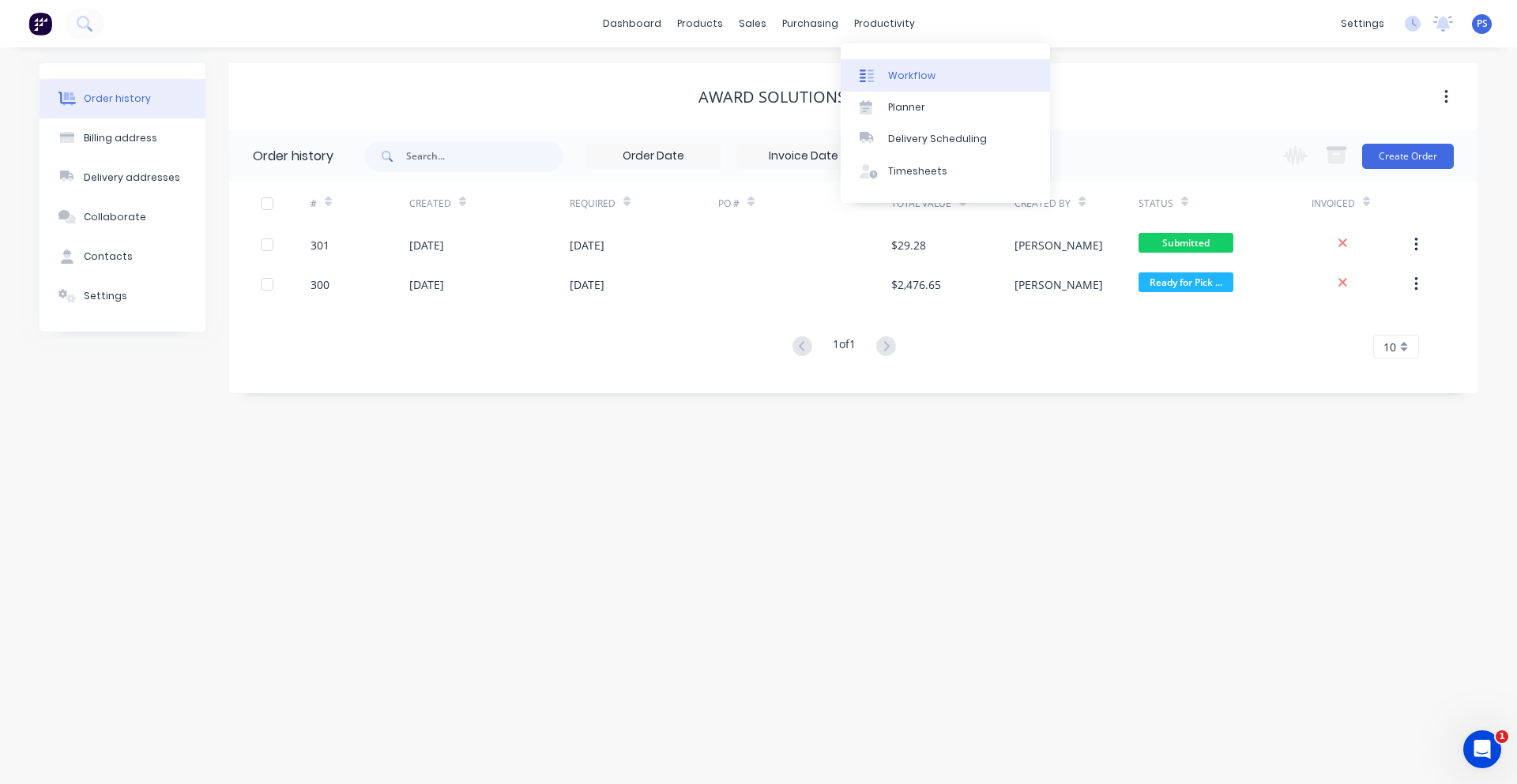
click at [913, 80] on div "Workflow" at bounding box center [912, 76] width 47 height 14
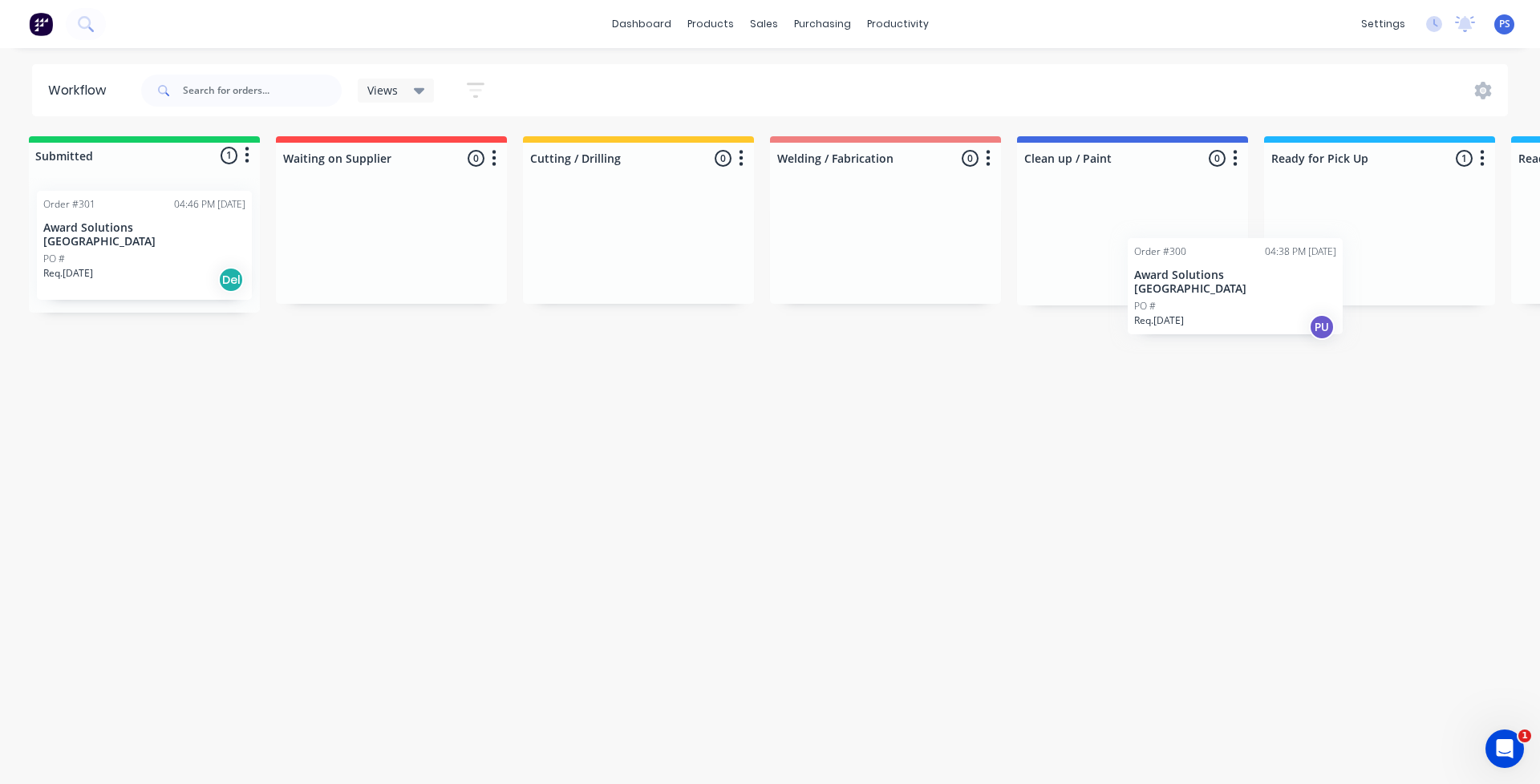
scroll to position [0, 7]
drag, startPoint x: 1441, startPoint y: 256, endPoint x: 928, endPoint y: 267, distance: 513.1
click at [928, 271] on div "Submitted 1 Status colour #13CE66 hex #13CE66 Save Cancel Summaries Total order…" at bounding box center [1202, 224] width 2443 height 176
click at [1480, 168] on icon "button" at bounding box center [1480, 158] width 5 height 20
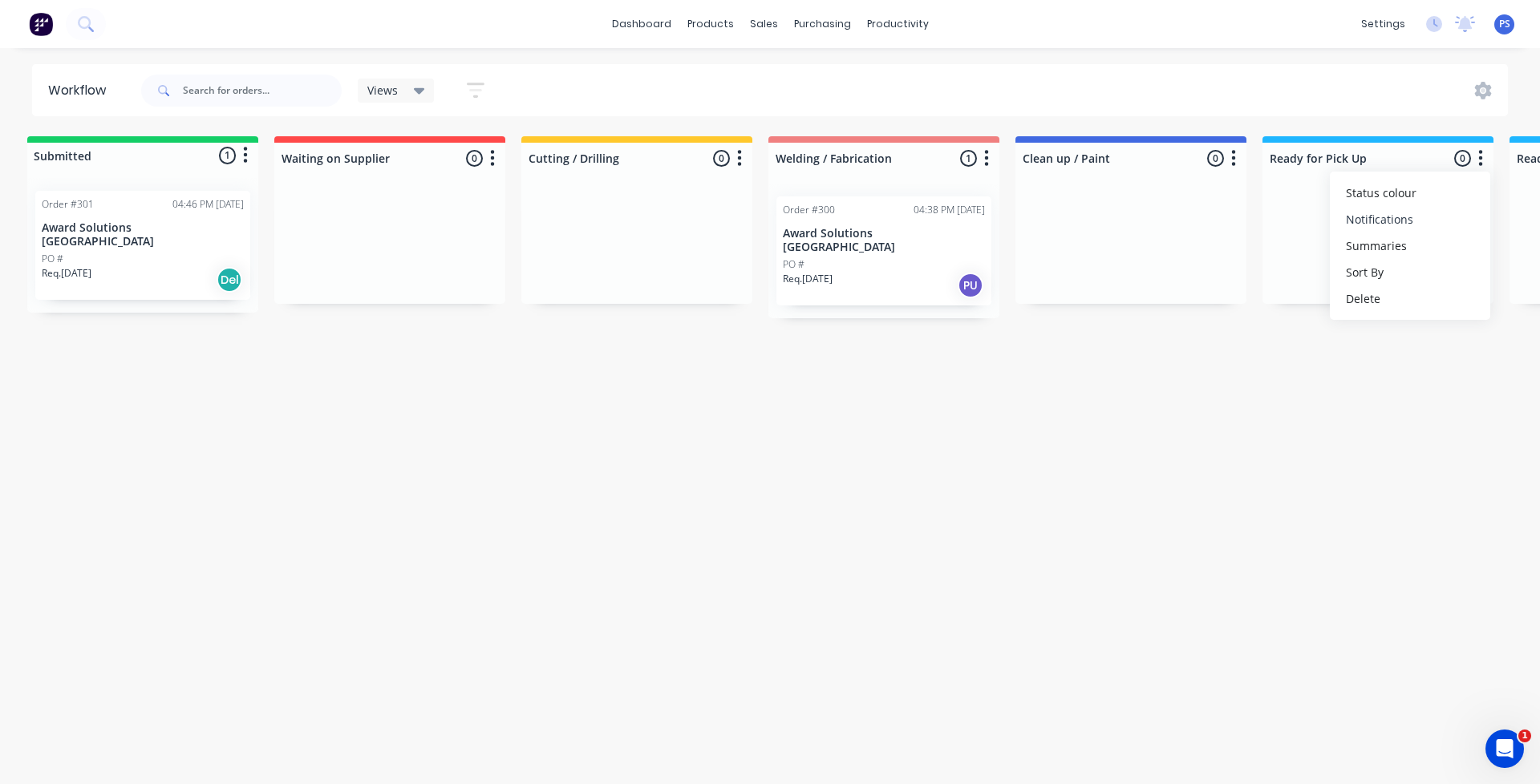
click at [1429, 212] on button "Notifications" at bounding box center [1410, 219] width 160 height 27
click at [1224, 245] on label at bounding box center [1224, 245] width 0 height 0
click at [1198, 250] on input "checkbox" at bounding box center [1192, 253] width 13 height 16
checkbox input "true"
click at [1224, 219] on label at bounding box center [1224, 219] width 0 height 0
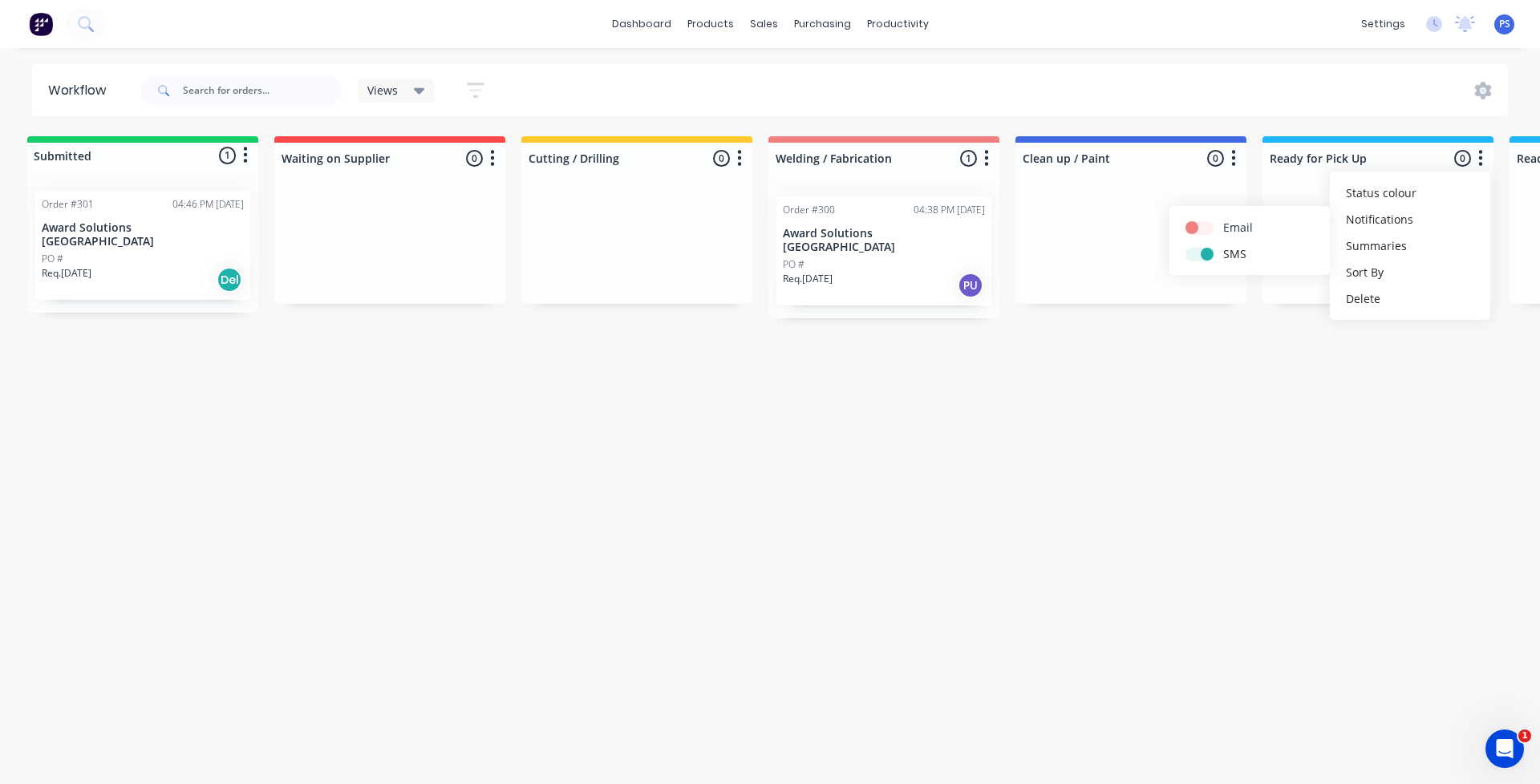
click at [1198, 230] on input "checkbox" at bounding box center [1192, 226] width 13 height 16
checkbox input "true"
click at [1223, 334] on div "Workflow Views Save new view None (Default) edit Show/Hide statuses Show line i…" at bounding box center [762, 408] width 1540 height 688
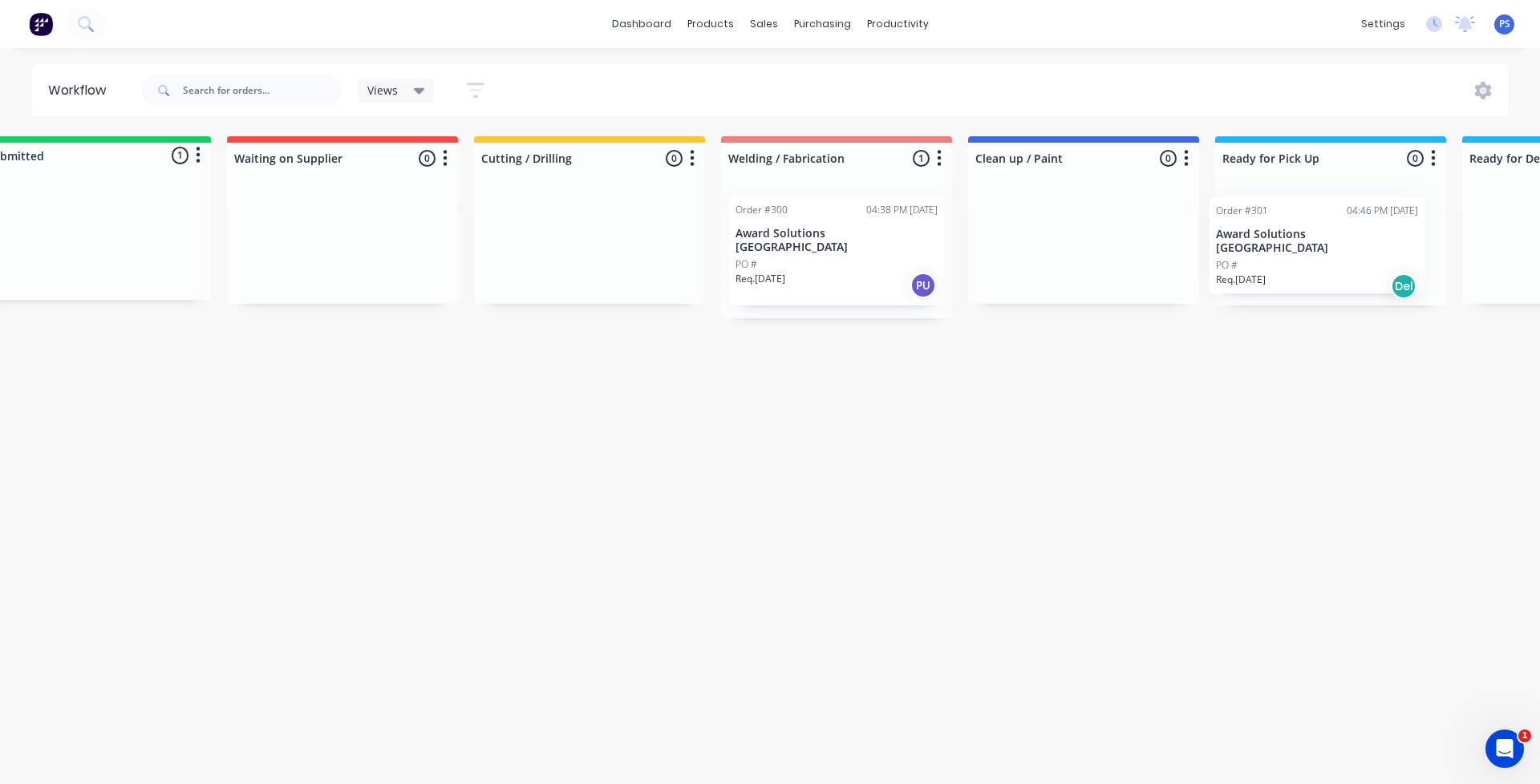
drag, startPoint x: 163, startPoint y: 249, endPoint x: 1339, endPoint y: 267, distance: 1176.1
click at [1339, 267] on div "Submitted 1 Status colour #13CE66 hex #13CE66 Save Cancel Summaries Total order…" at bounding box center [1155, 227] width 2443 height 182
click at [1311, 257] on div "PO #" at bounding box center [1328, 265] width 202 height 15
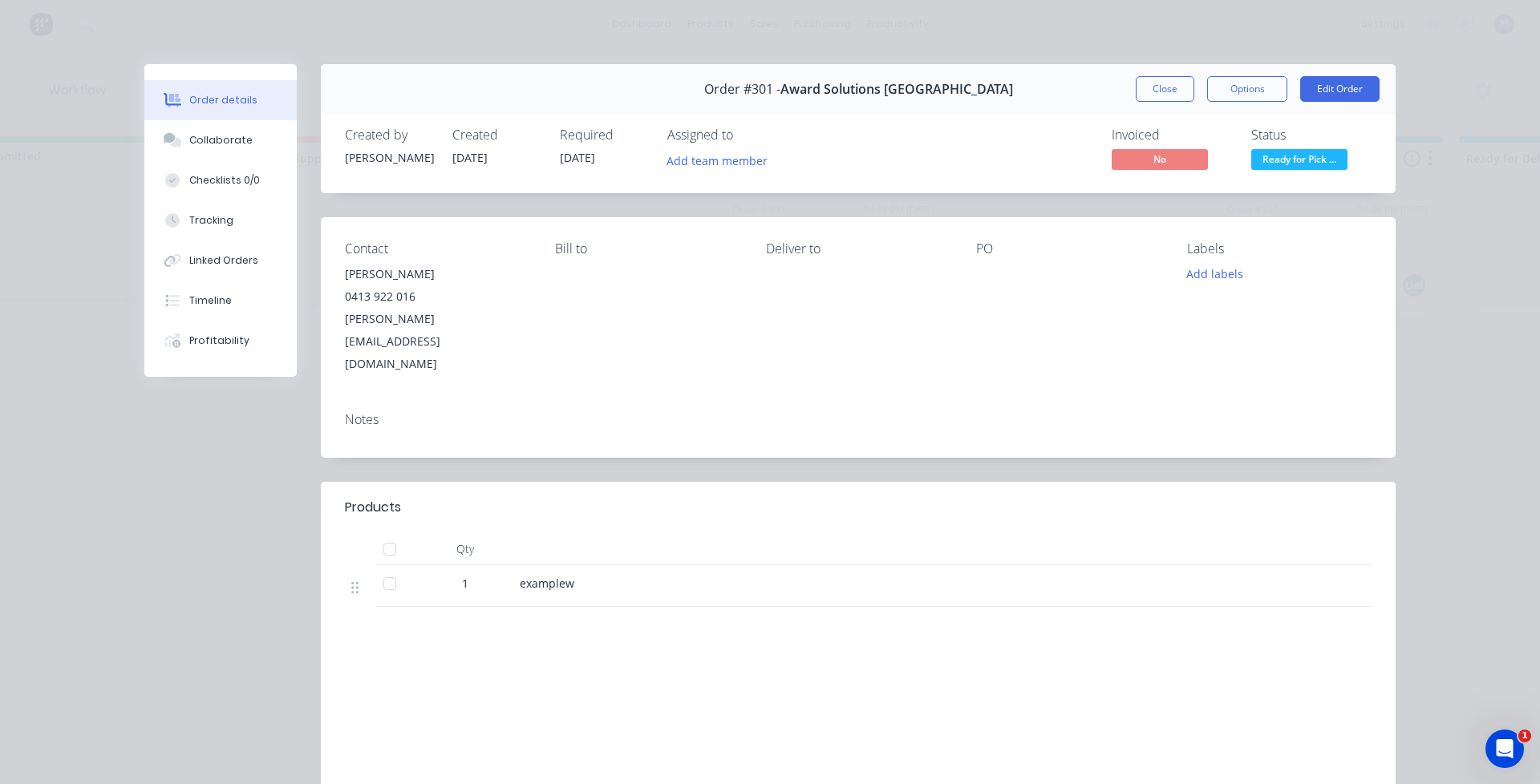
click at [233, 402] on div "Order #301 - Award Solutions Australia Close Options Edit Order Created by Pete…" at bounding box center [770, 478] width 1251 height 828
click at [1135, 96] on button "Close" at bounding box center [1165, 89] width 59 height 26
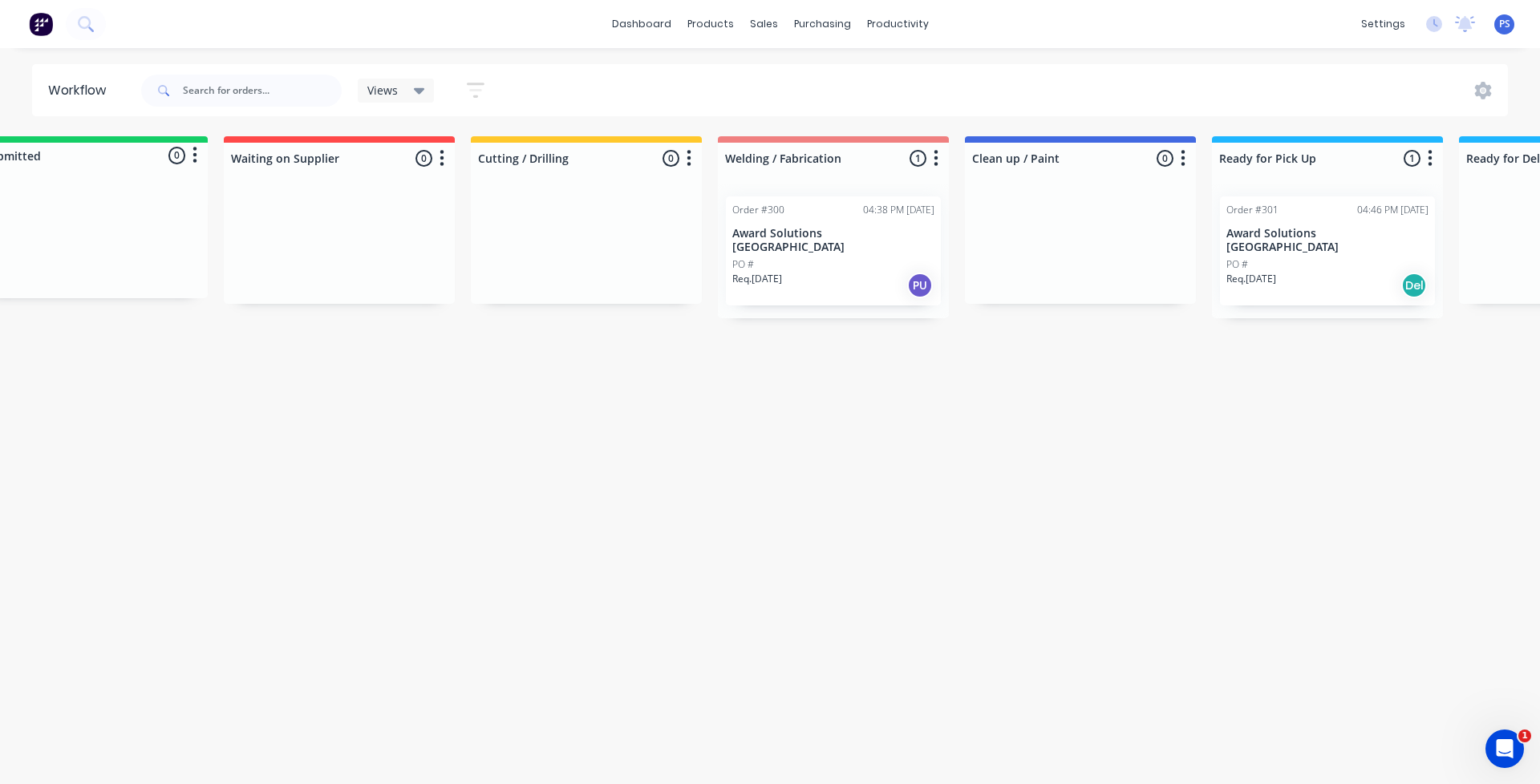
click at [1439, 161] on button "button" at bounding box center [1430, 158] width 19 height 19
click at [1373, 216] on button "Notifications" at bounding box center [1360, 219] width 160 height 27
click at [1297, 340] on div "Workflow Views Save new view None (Default) edit Show/Hide statuses Show line i…" at bounding box center [712, 408] width 1540 height 688
click at [1422, 152] on button "button" at bounding box center [1430, 158] width 19 height 19
click at [1390, 320] on div "Workflow Views Save new view None (Default) edit Show/Hide statuses Show line i…" at bounding box center [712, 408] width 1540 height 688
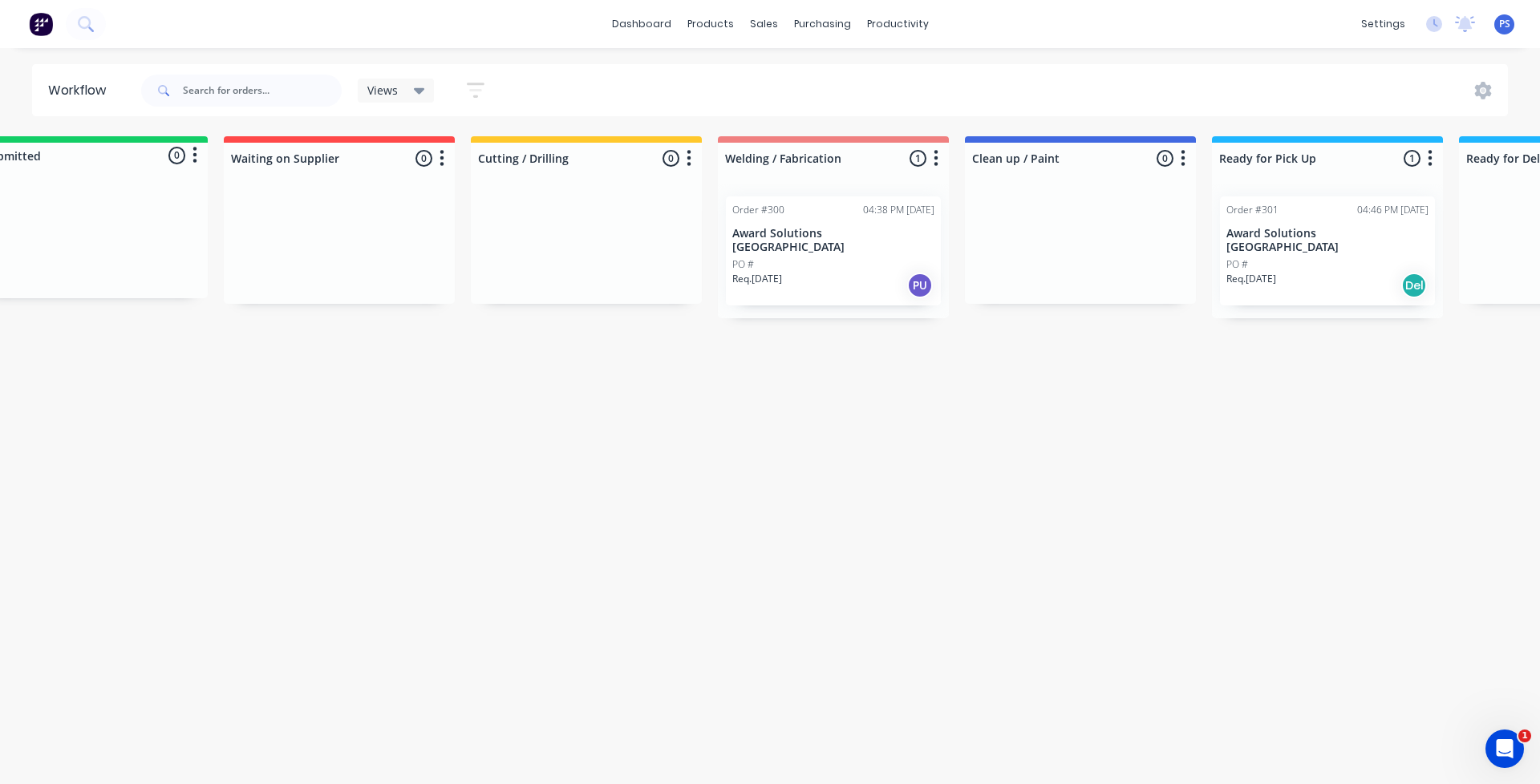
click at [1408, 236] on p "Award Solutions [GEOGRAPHIC_DATA]" at bounding box center [1328, 241] width 202 height 28
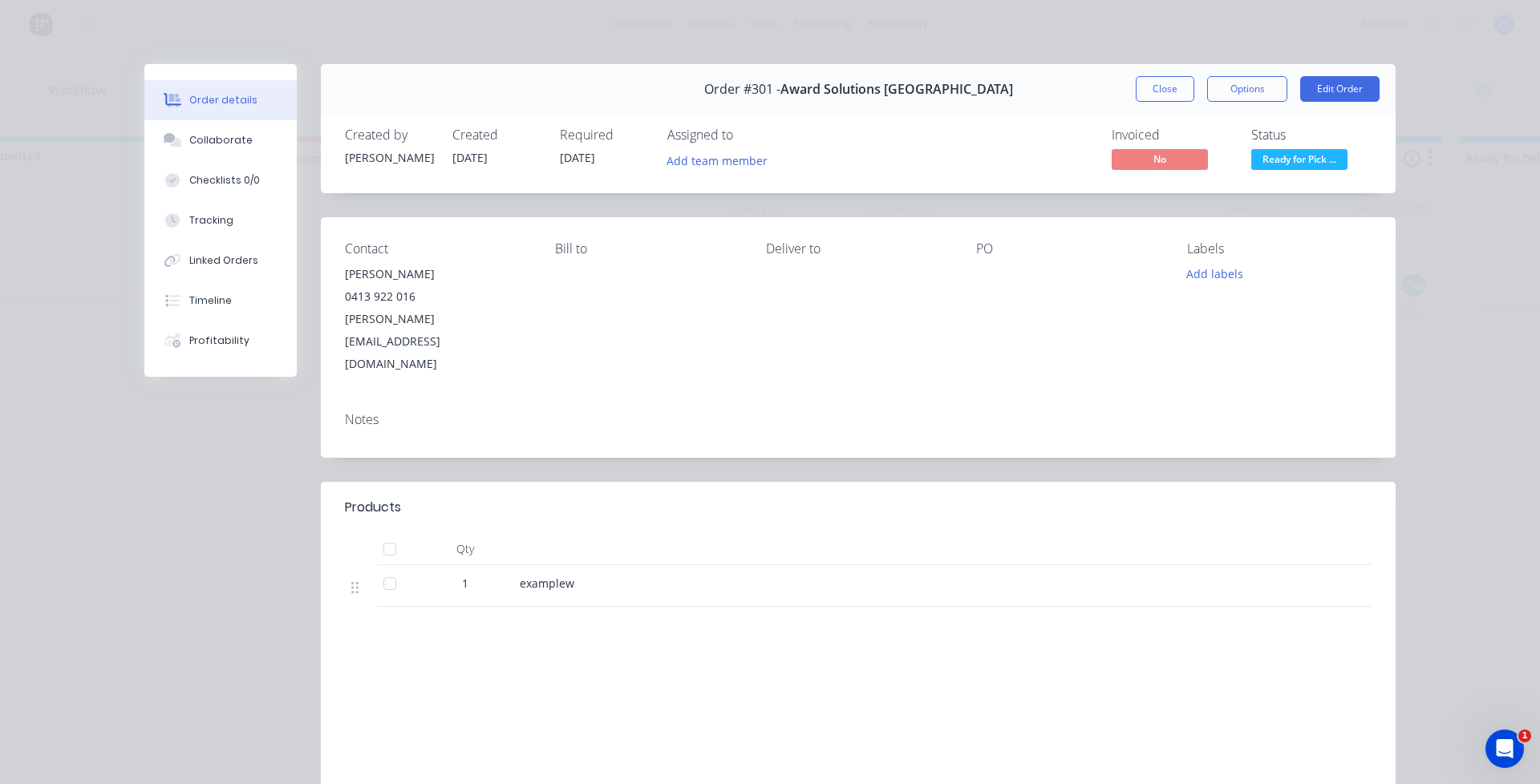
click at [368, 294] on div "0413 922 016" at bounding box center [437, 297] width 185 height 22
click at [376, 267] on div "[PERSON_NAME]" at bounding box center [437, 274] width 185 height 22
click at [377, 253] on div "Contact" at bounding box center [437, 249] width 185 height 16
click at [381, 284] on div "[PERSON_NAME]" at bounding box center [437, 274] width 185 height 22
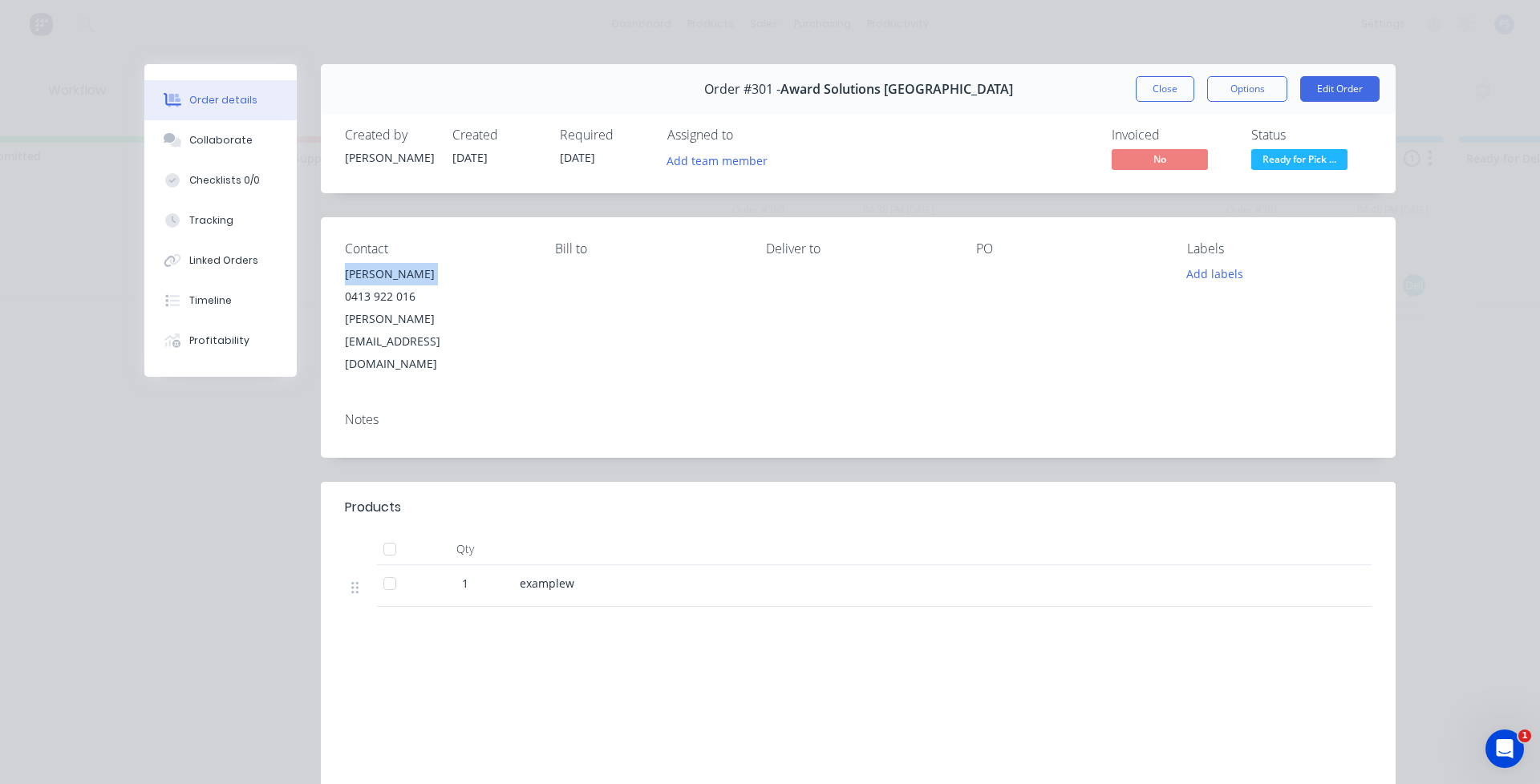
click at [381, 284] on div "[PERSON_NAME]" at bounding box center [437, 274] width 185 height 22
click at [379, 292] on div "0413 922 016" at bounding box center [437, 297] width 185 height 22
click at [509, 288] on div "0413 922 016" at bounding box center [437, 297] width 185 height 22
click at [1358, 91] on button "Edit Order" at bounding box center [1340, 89] width 79 height 26
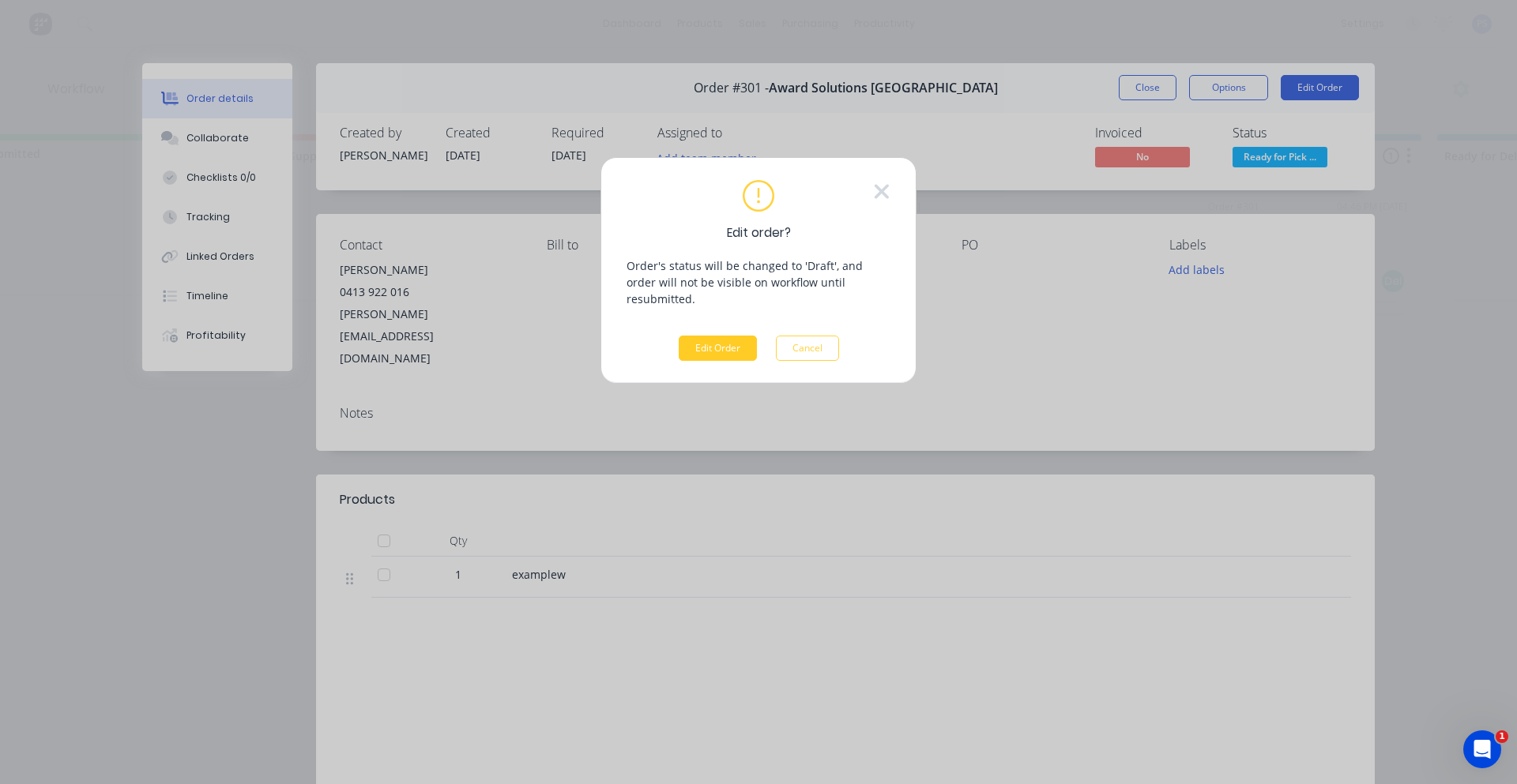
click at [743, 336] on button "Edit Order" at bounding box center [717, 349] width 78 height 25
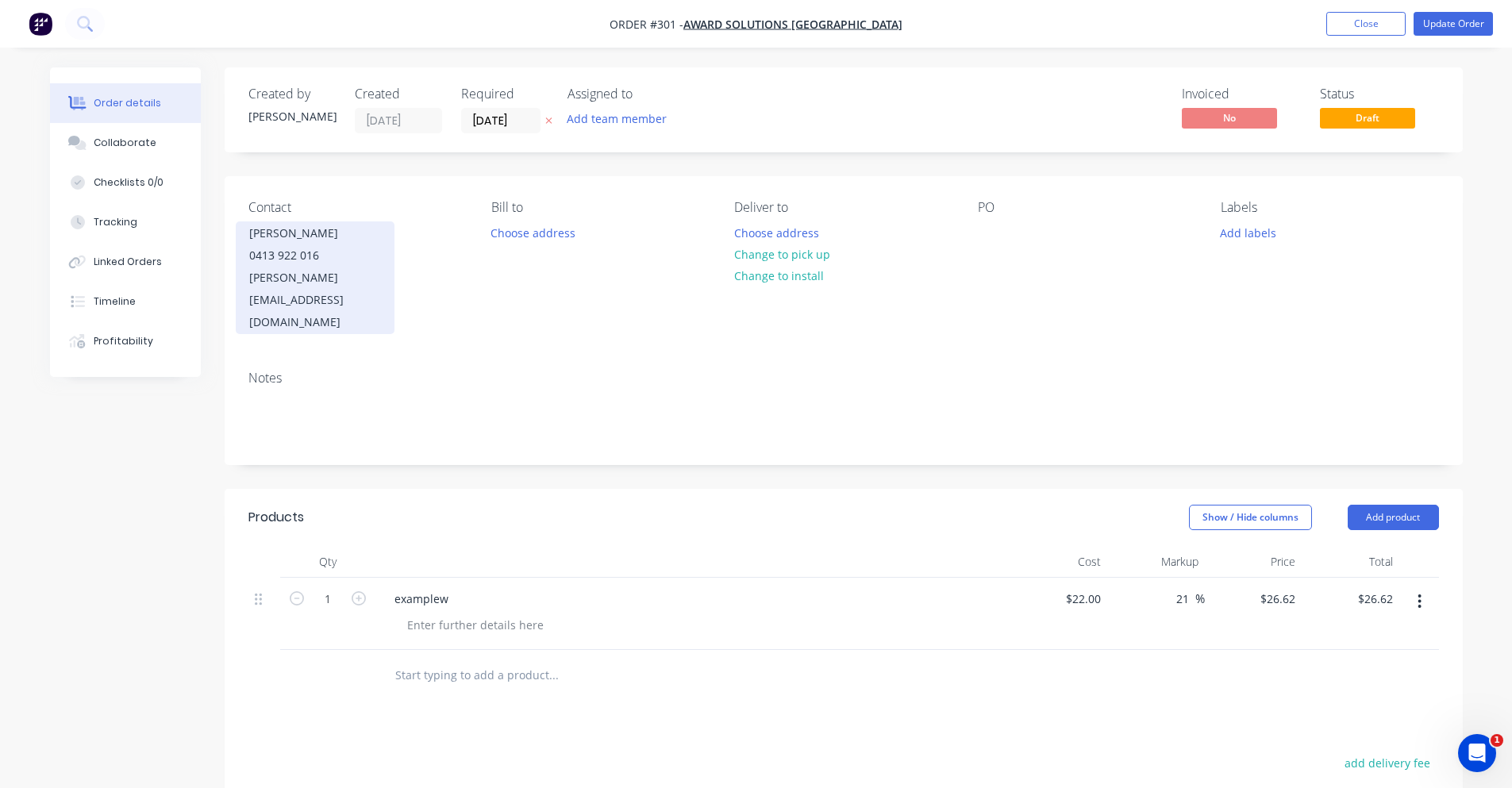
click at [313, 258] on div "0413 922 016" at bounding box center [315, 256] width 132 height 22
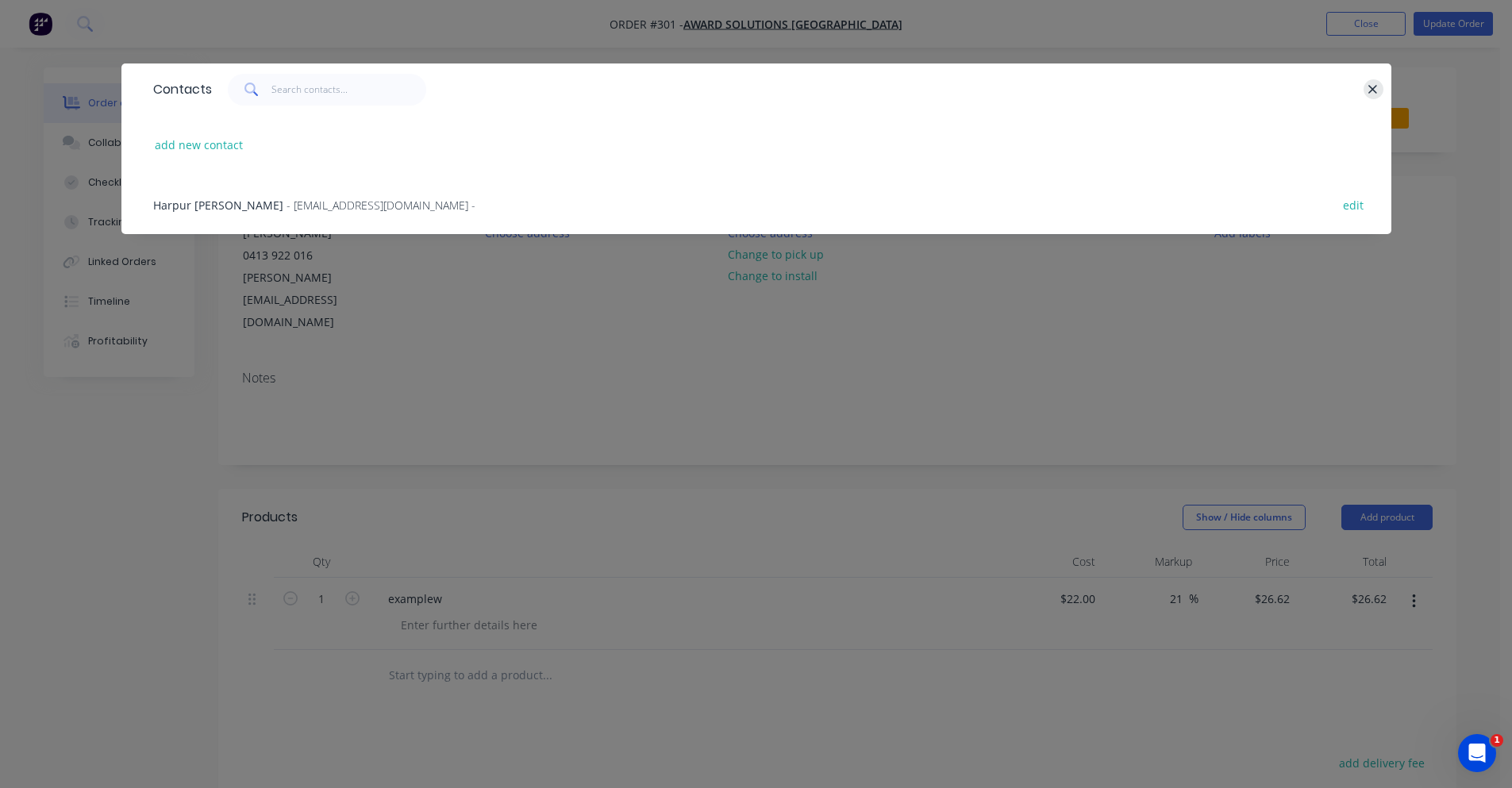
click at [1369, 88] on icon "button" at bounding box center [1372, 90] width 10 height 15
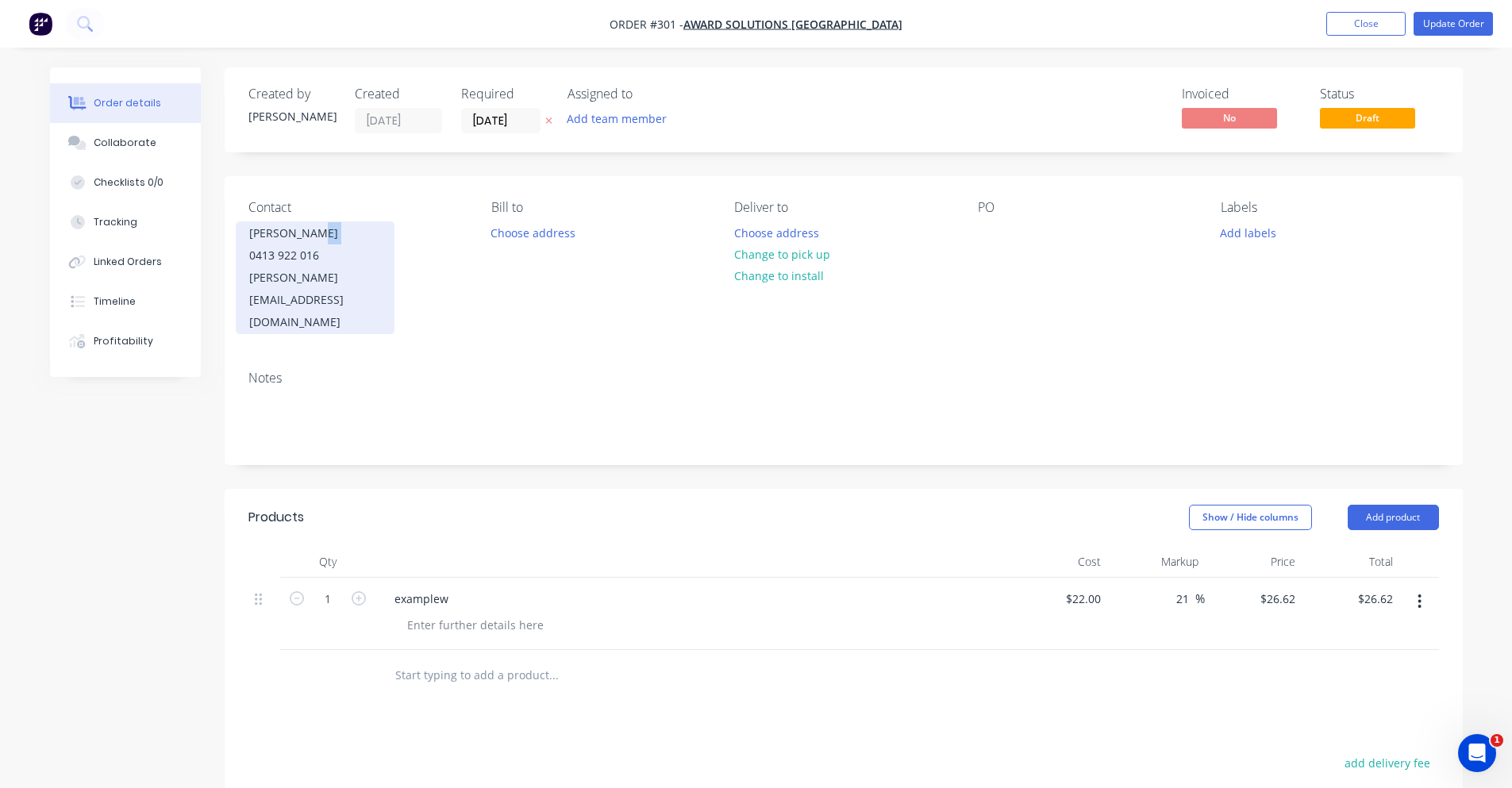
drag, startPoint x: 251, startPoint y: 262, endPoint x: 311, endPoint y: 234, distance: 66.2
click at [311, 234] on div "Peter Smith 0413 922 016 peter@porterengineering.net" at bounding box center [315, 278] width 158 height 113
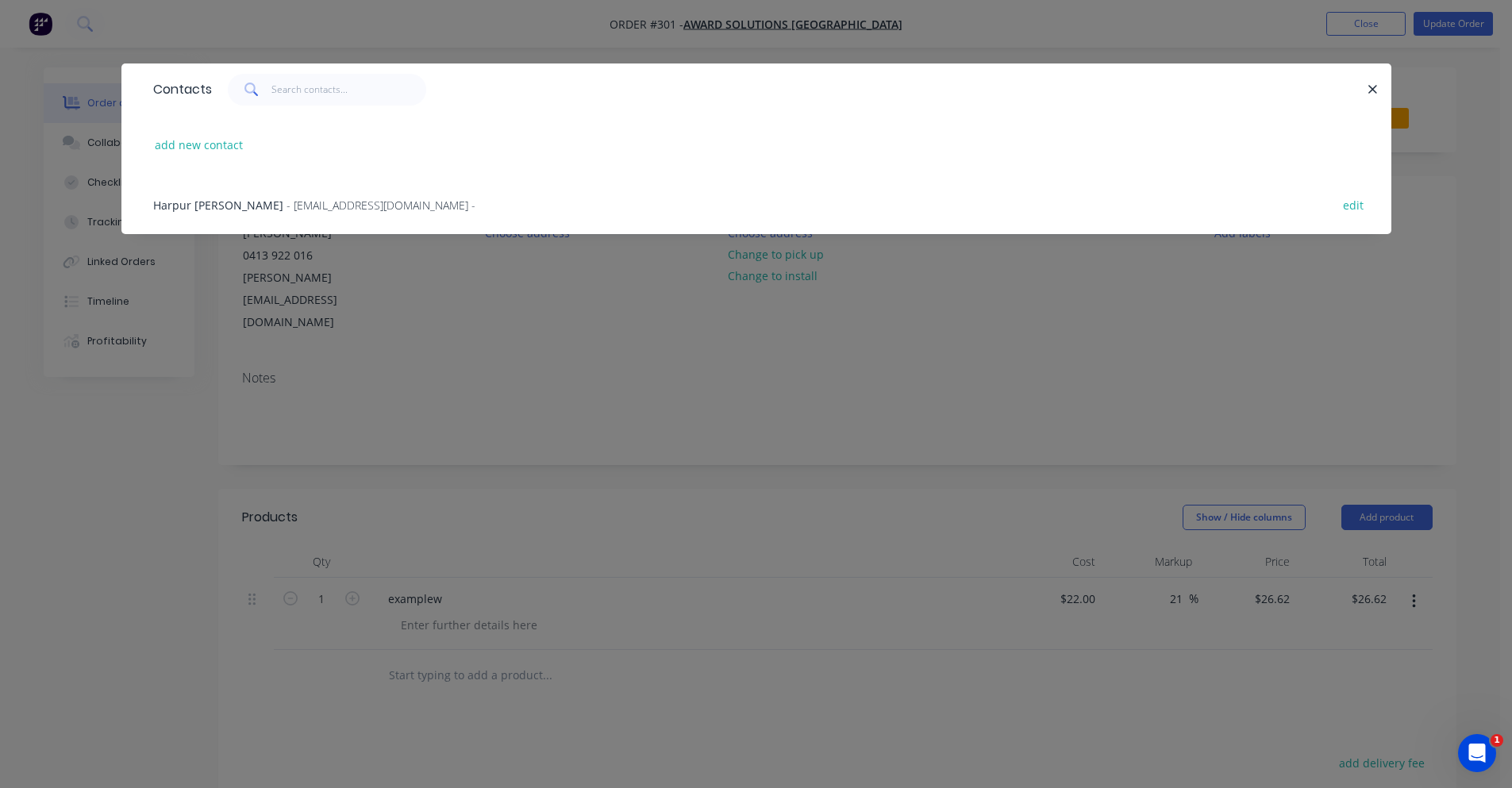
click at [413, 281] on div "Contacts add new contact Harpur Hromek - awardsolutionsaustralia@gmail.com - ed…" at bounding box center [756, 394] width 1512 height 788
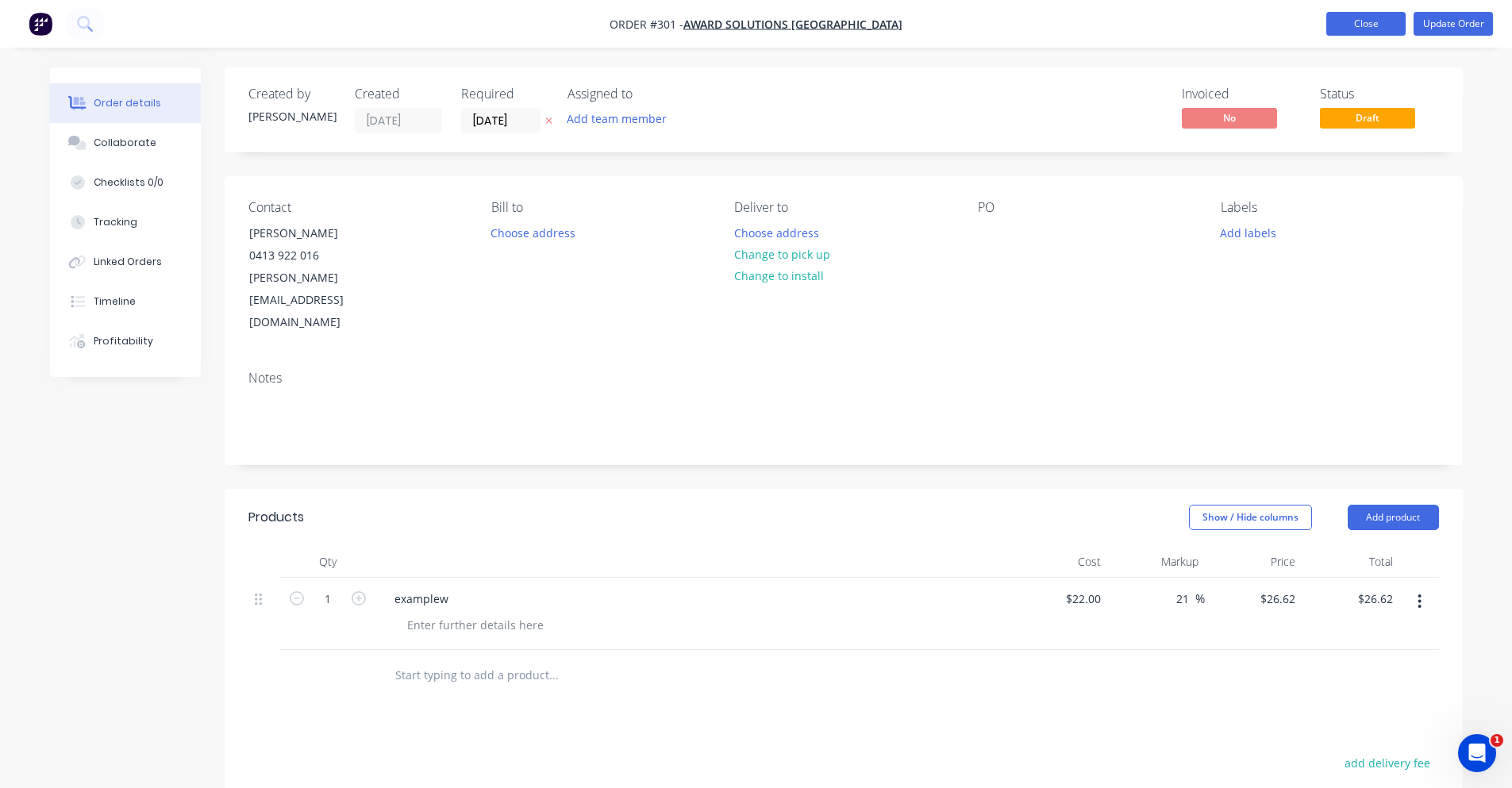
click at [1365, 23] on button "Close" at bounding box center [1366, 24] width 79 height 24
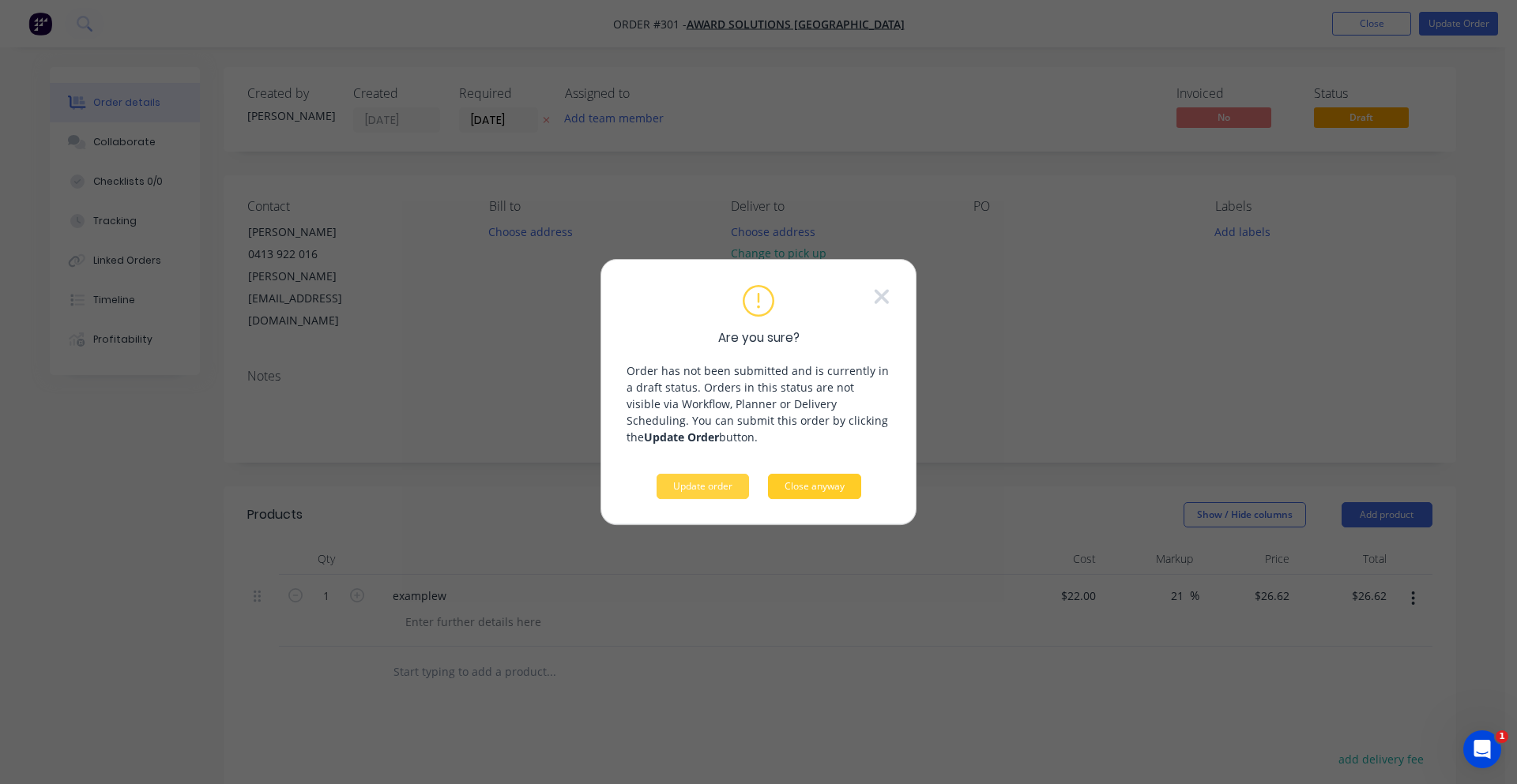
click at [778, 492] on button "Close anyway" at bounding box center [814, 486] width 93 height 25
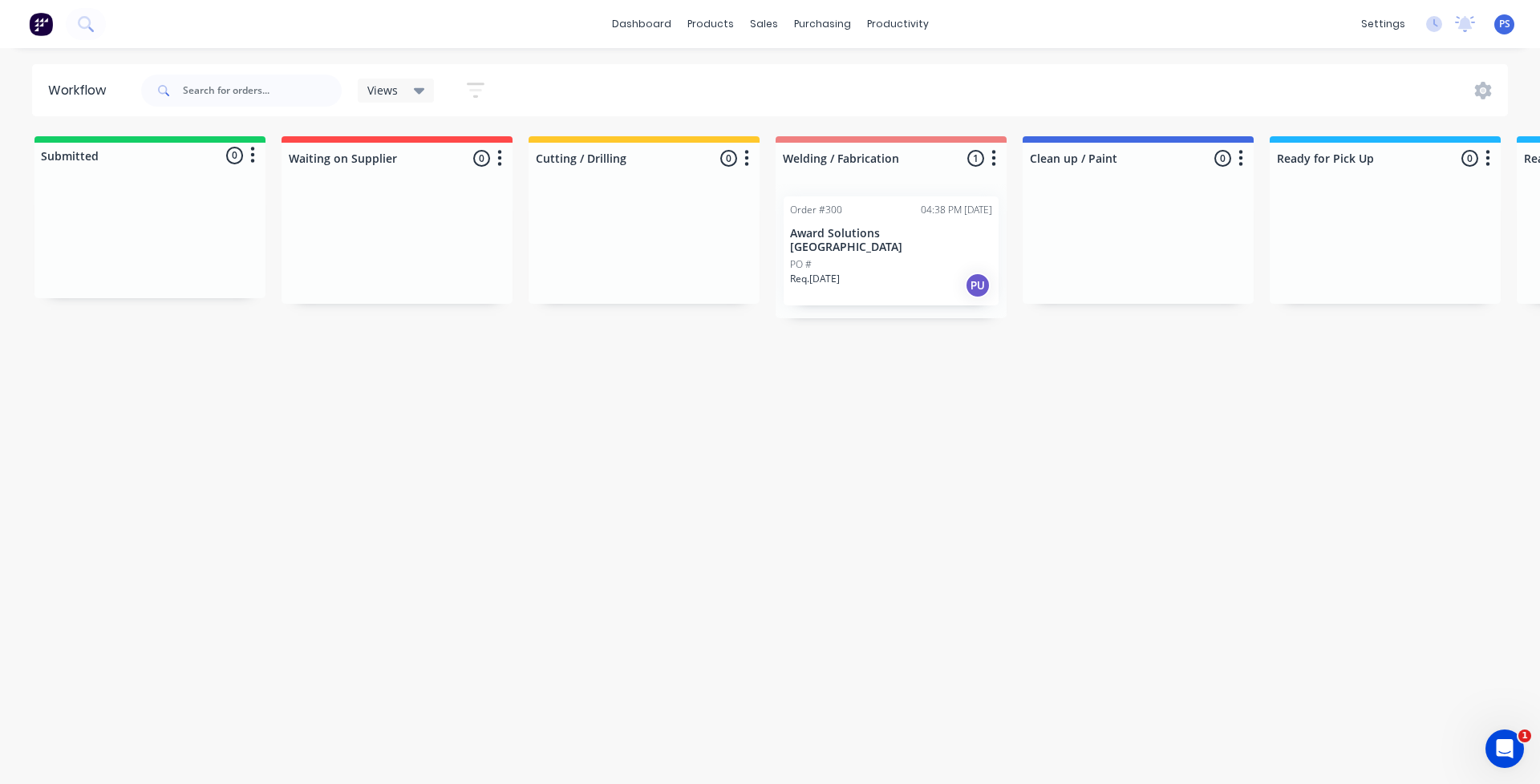
scroll to position [0, 34]
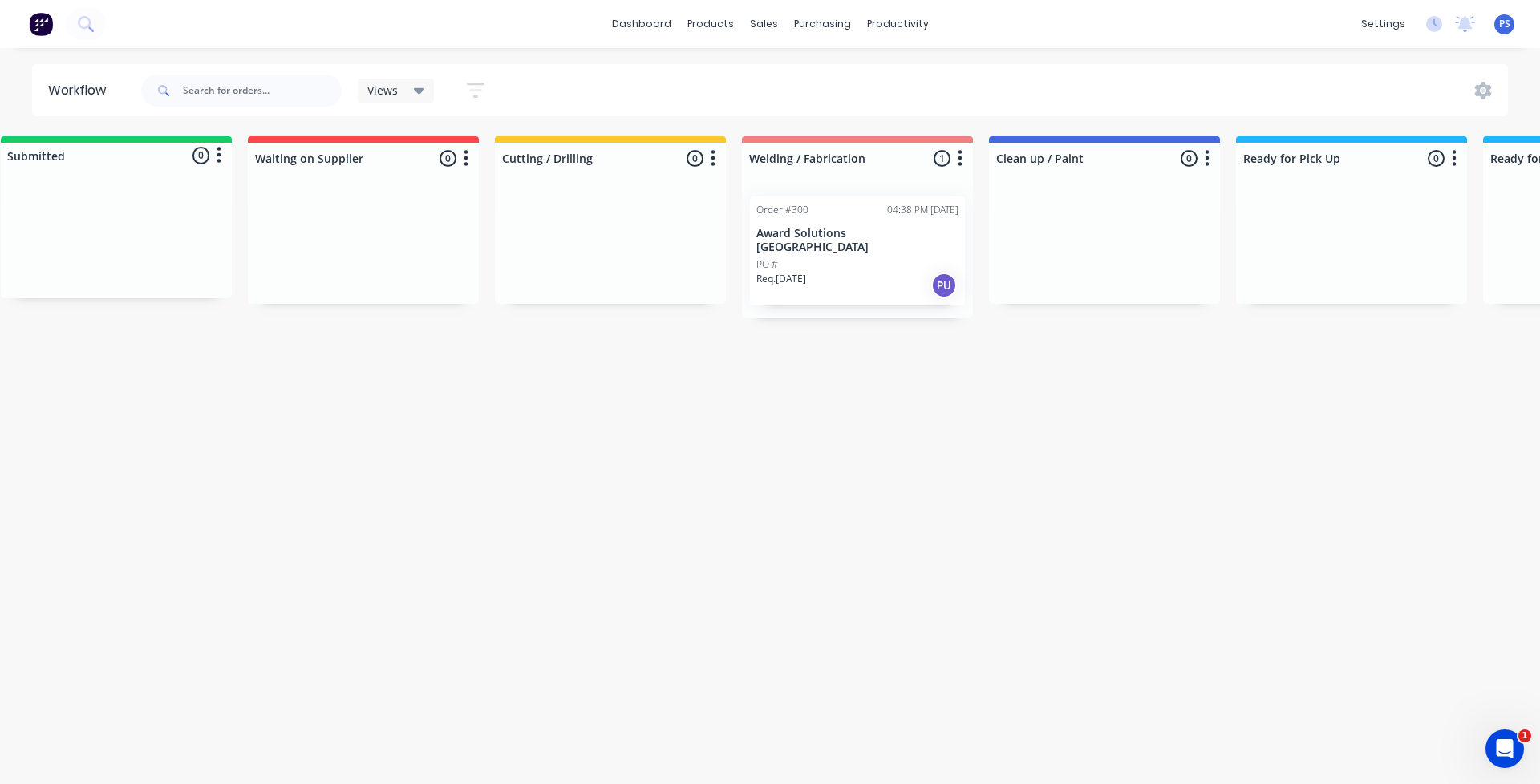
click at [679, 344] on div "Workflow Views Save new view None (Default) edit Show/Hide statuses Show line i…" at bounding box center [736, 408] width 1540 height 688
click at [1460, 164] on button "button" at bounding box center [1454, 158] width 19 height 19
click at [1227, 337] on div "Workflow Views Save new view None (Default) edit Show/Hide statuses Show line i…" at bounding box center [736, 408] width 1540 height 688
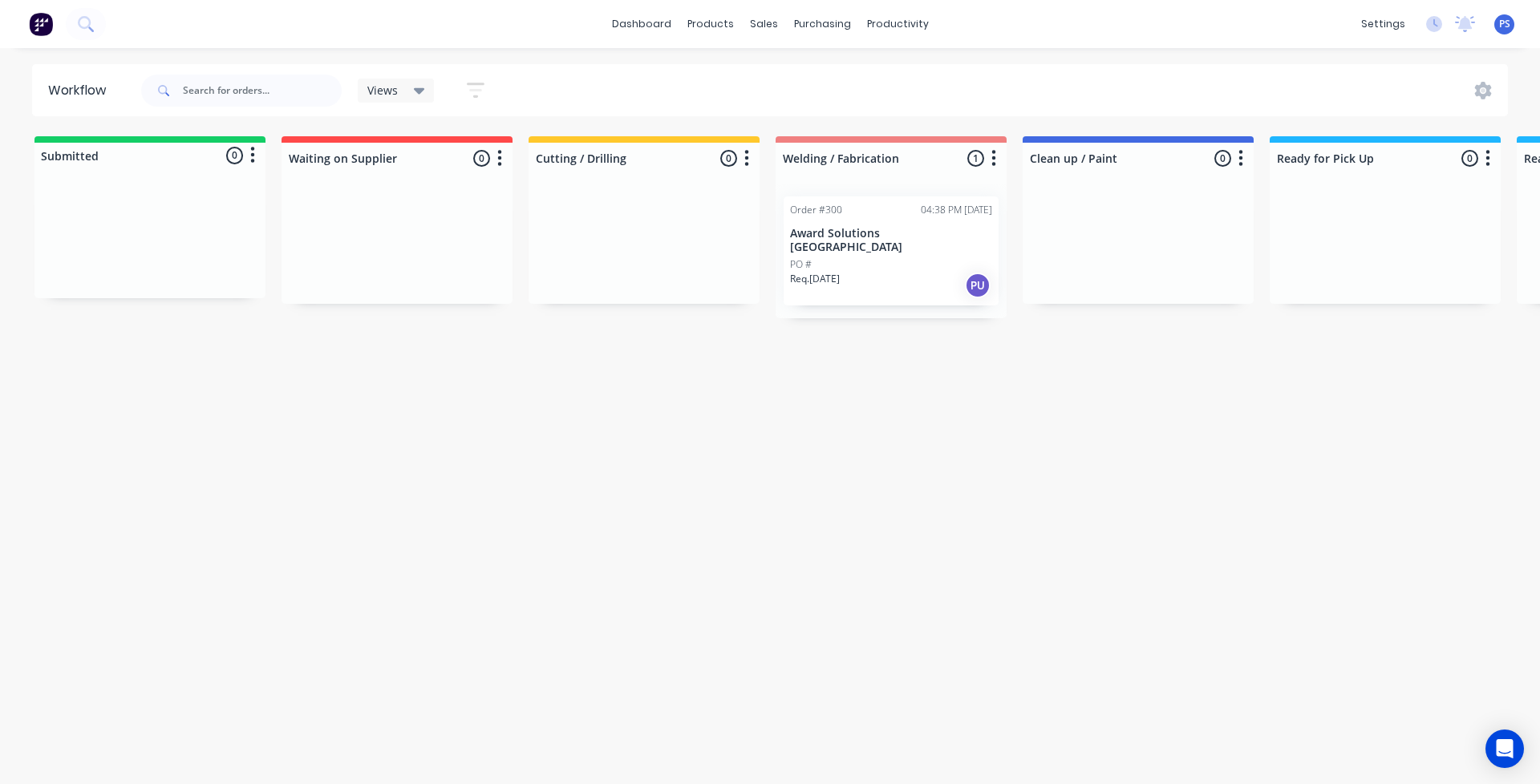
click at [1488, 160] on icon "button" at bounding box center [1489, 157] width 4 height 16
click at [1421, 217] on button "Notifications" at bounding box center [1417, 219] width 160 height 27
click at [1222, 364] on div "Workflow Views Save new view None (Default) edit Show/Hide statuses Show line i…" at bounding box center [770, 408] width 1540 height 688
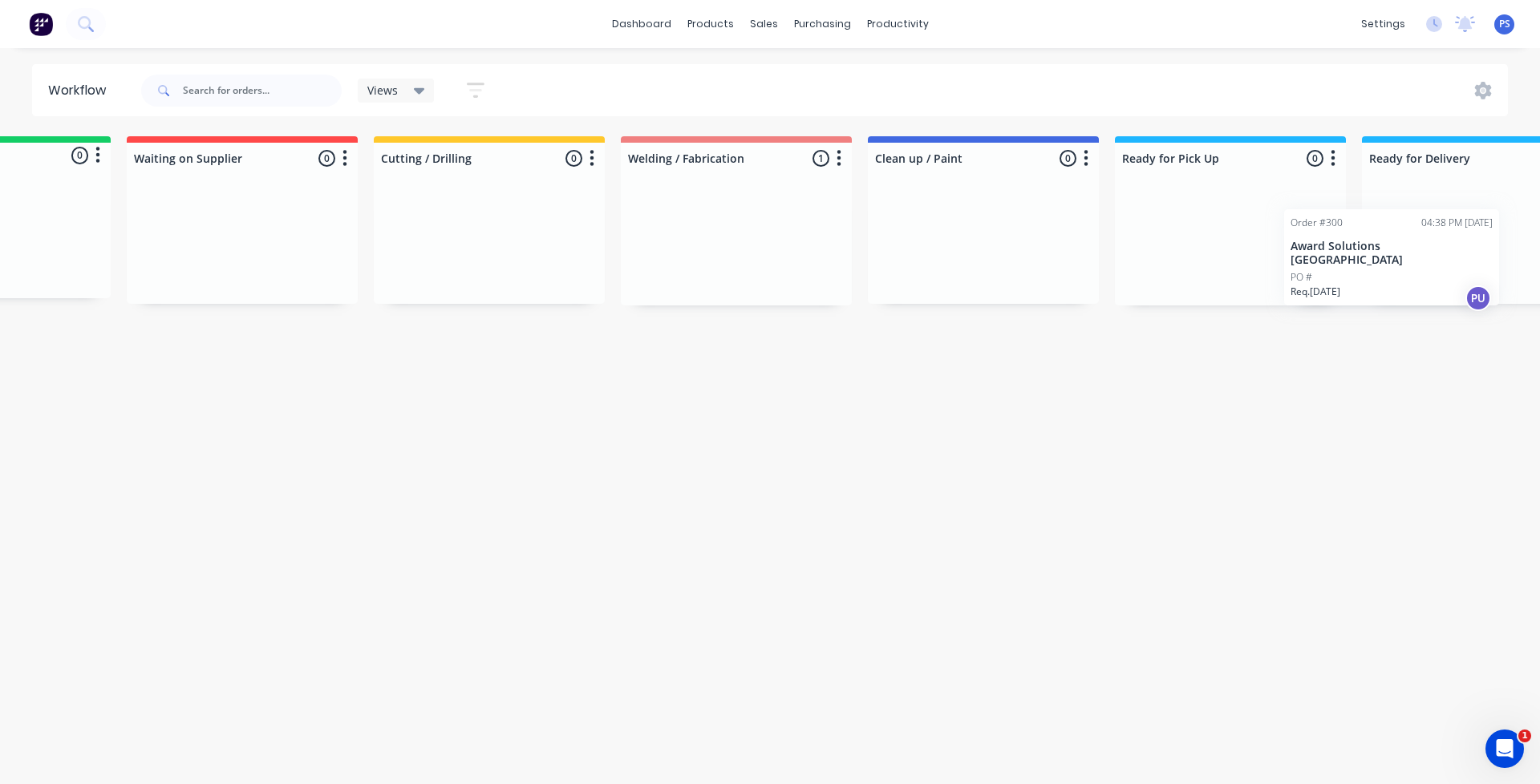
drag, startPoint x: 887, startPoint y: 201, endPoint x: 1363, endPoint y: 203, distance: 476.0
click at [1376, 207] on div "Submitted 0 Status colour #13CE66 hex #13CE66 Save Cancel Summaries Total order…" at bounding box center [1055, 221] width 2443 height 169
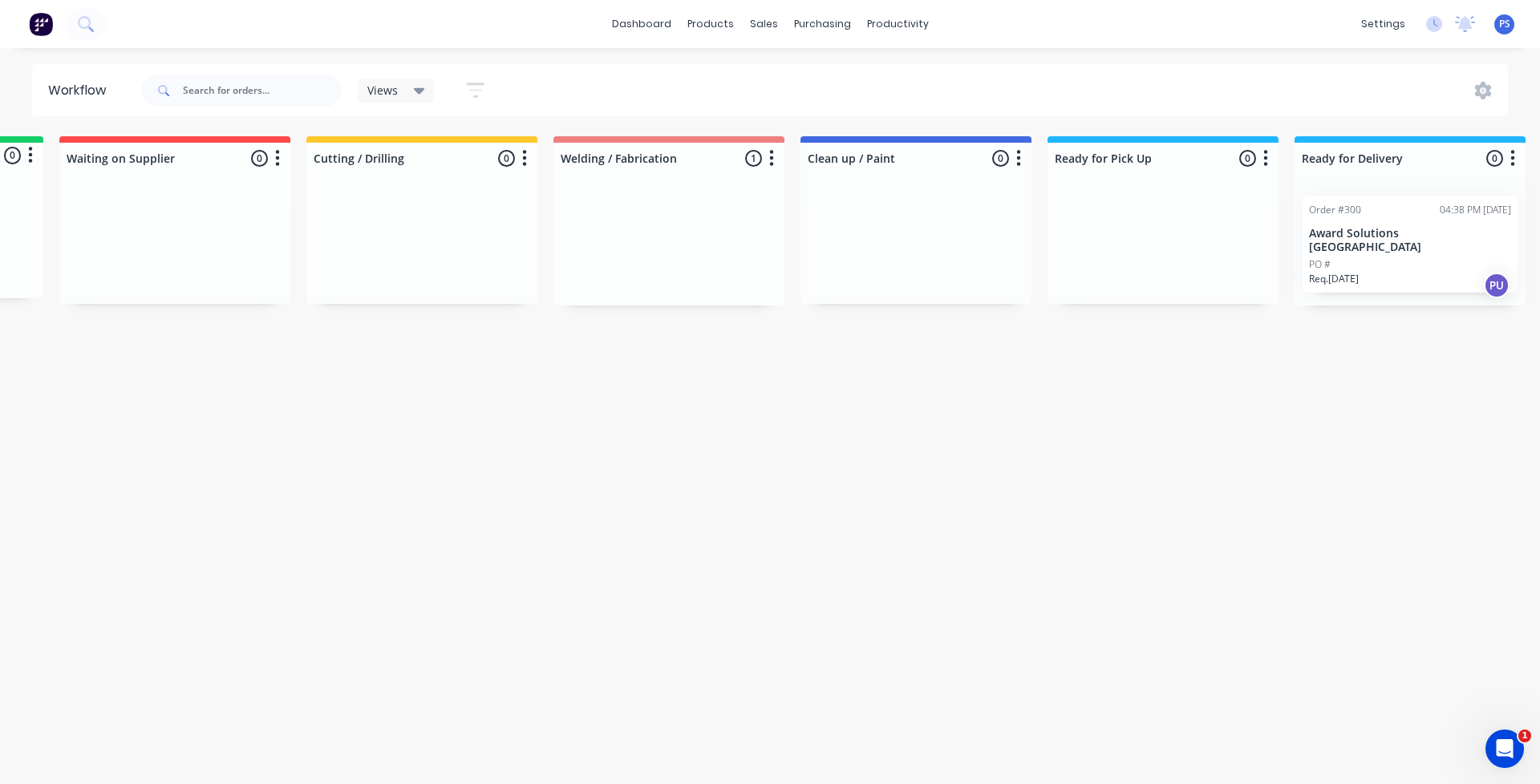
drag, startPoint x: 1126, startPoint y: 211, endPoint x: 1288, endPoint y: 209, distance: 162.0
click at [1124, 212] on div at bounding box center [1162, 244] width 231 height 120
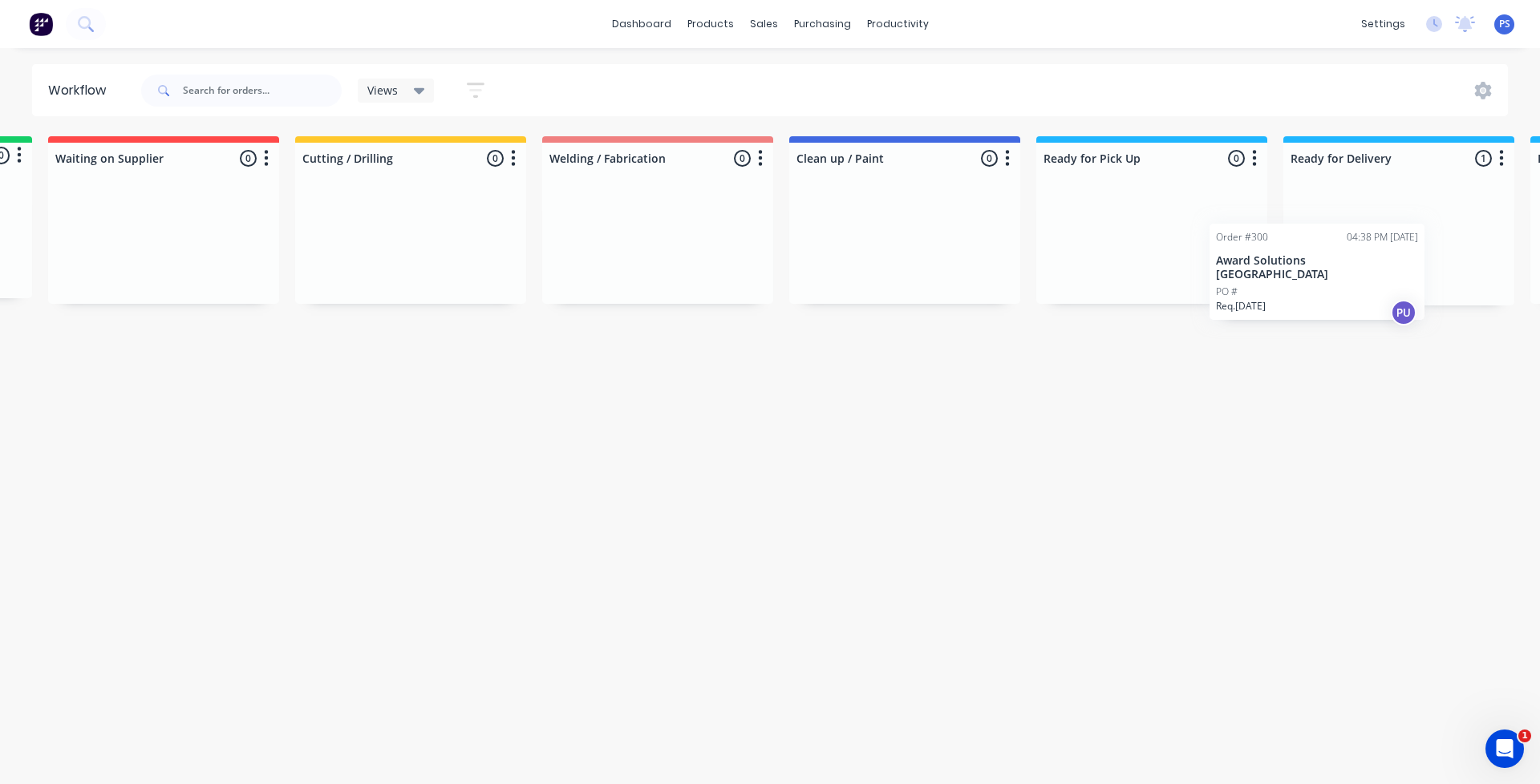
scroll to position [0, 235]
drag, startPoint x: 1323, startPoint y: 248, endPoint x: 1118, endPoint y: 214, distance: 207.8
click at [1118, 214] on div "Submitted 0 Status colour #13CE66 hex #13CE66 Save Cancel Summaries Total order…" at bounding box center [974, 221] width 2443 height 169
click at [768, 529] on div "Workflow Views Save new view None (Default) edit Show/Hide statuses Show line i…" at bounding box center [534, 408] width 1540 height 688
